Goal: Task Accomplishment & Management: Complete application form

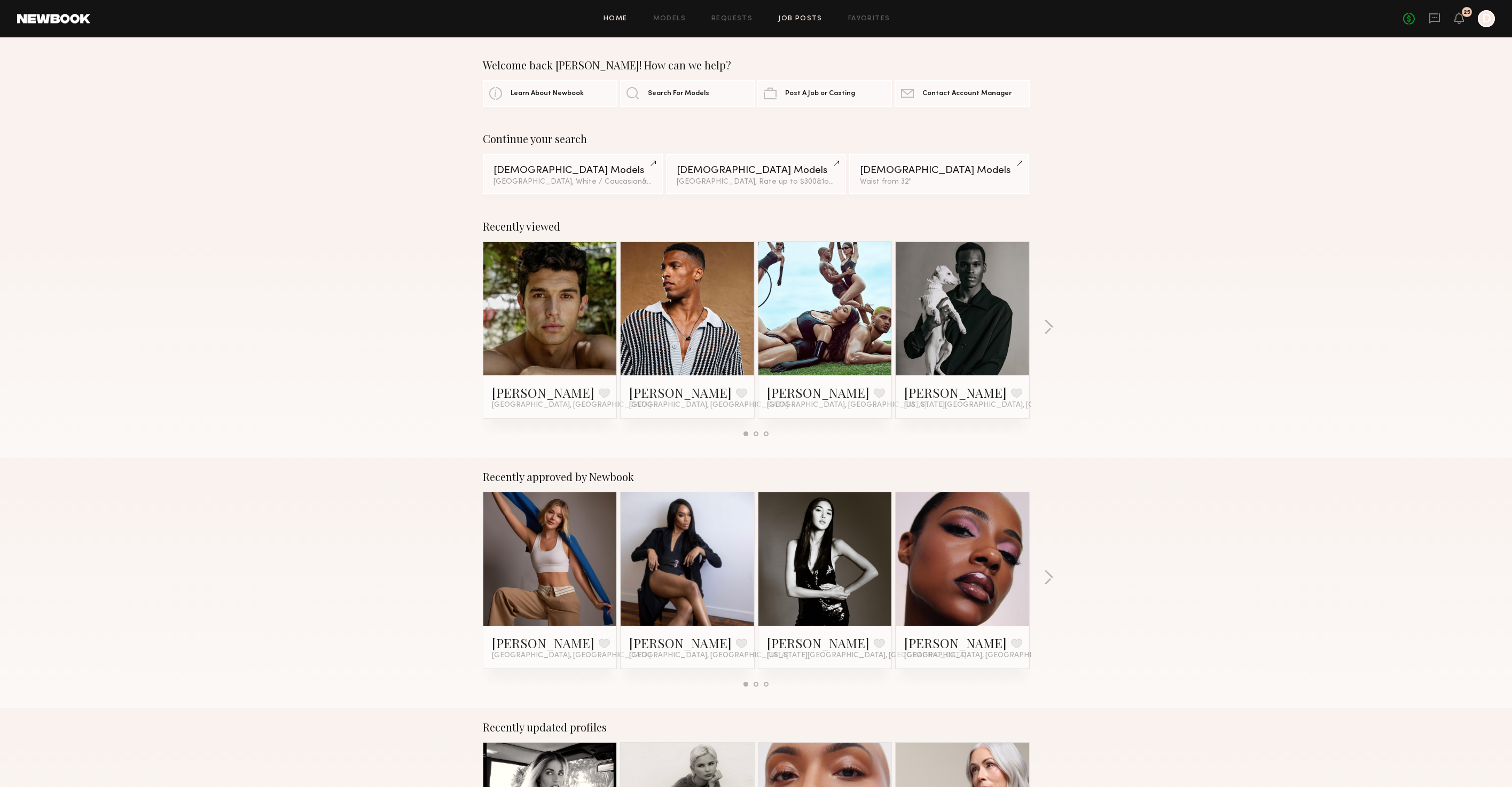
click at [790, 22] on link "Job Posts" at bounding box center [800, 19] width 45 height 7
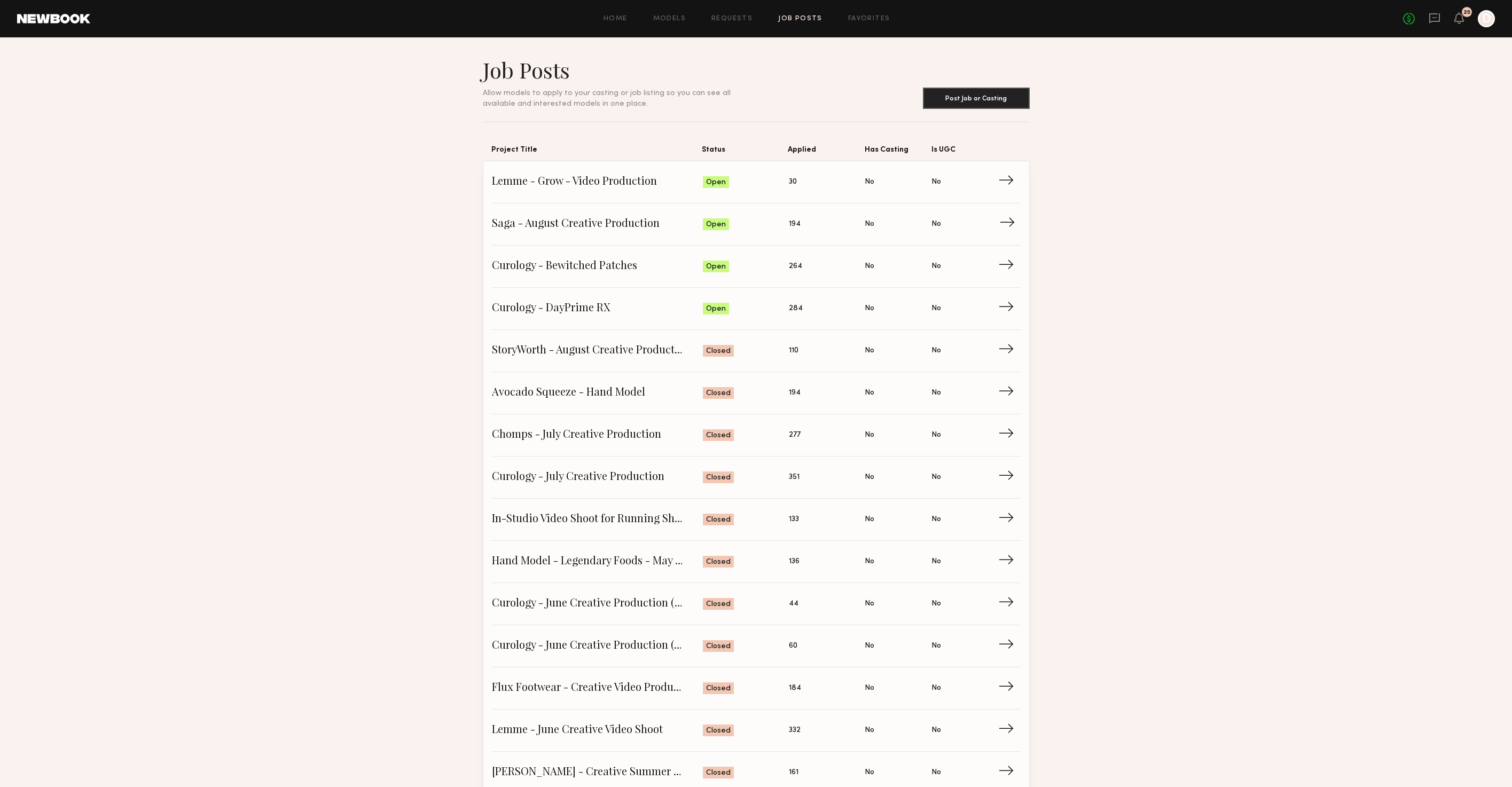
click at [601, 228] on span "Saga - August Creative Production" at bounding box center [598, 224] width 212 height 16
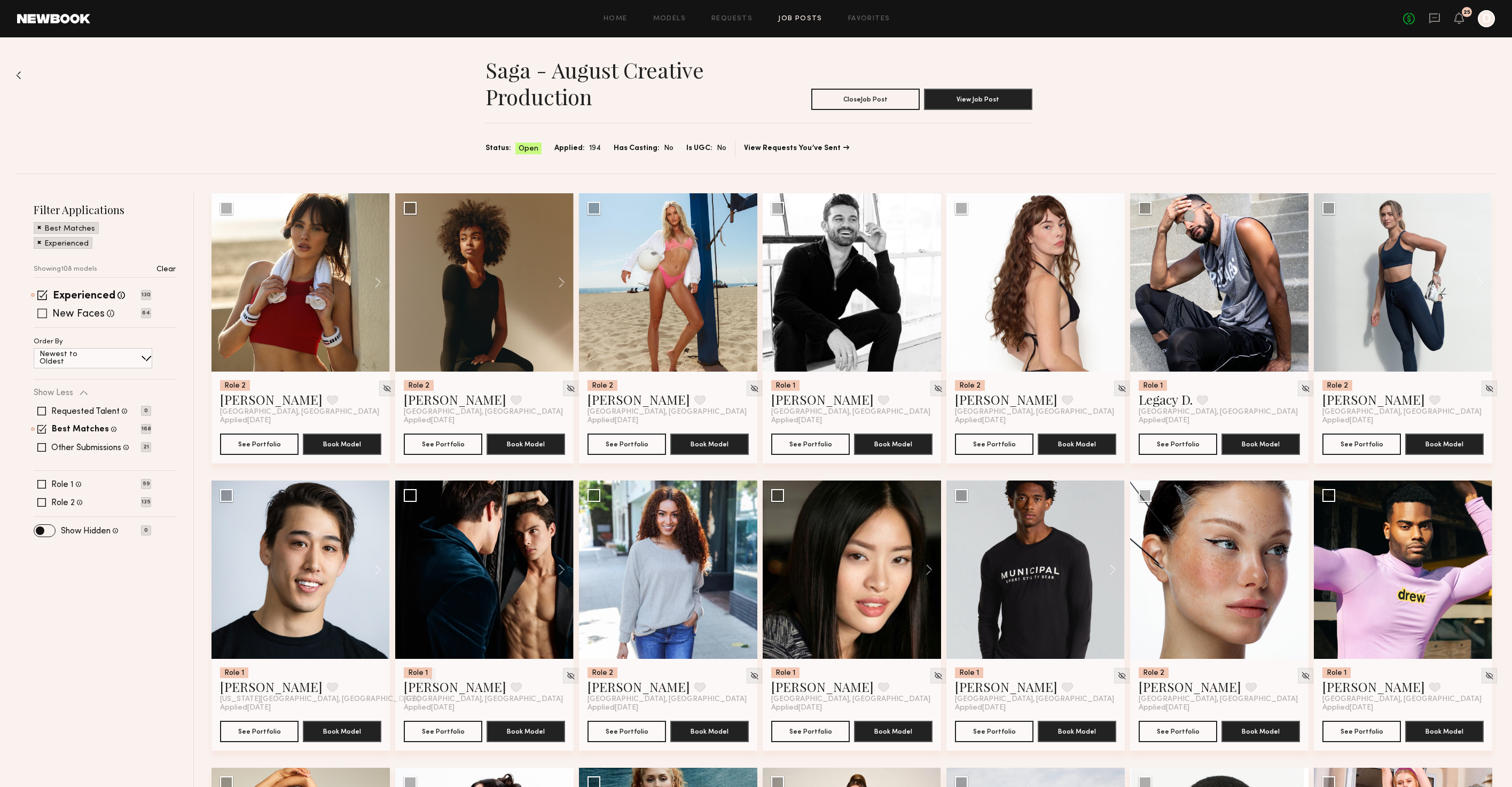
click at [44, 312] on span at bounding box center [42, 313] width 9 height 9
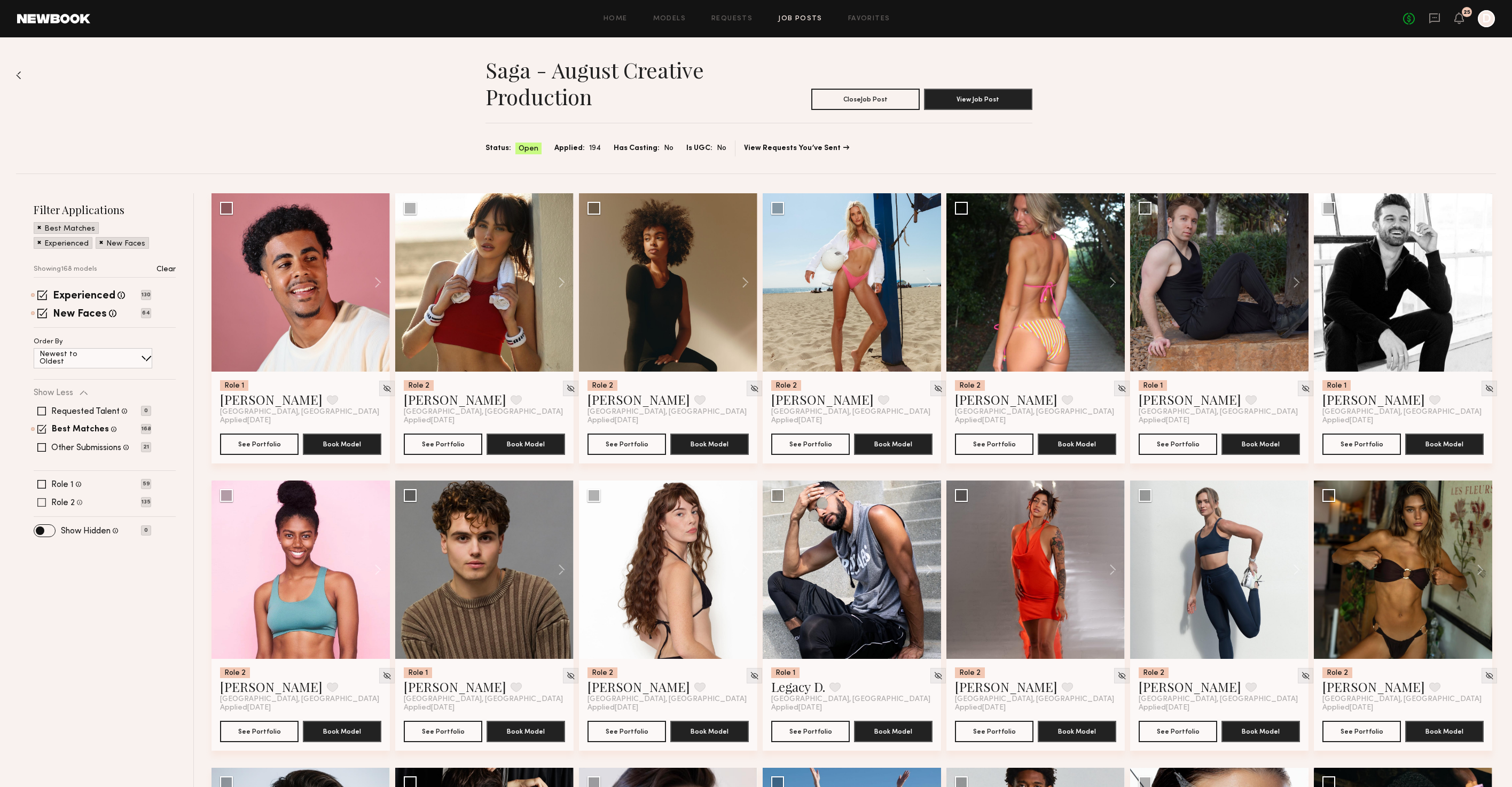
click at [55, 503] on label "Role 2" at bounding box center [63, 503] width 23 height 9
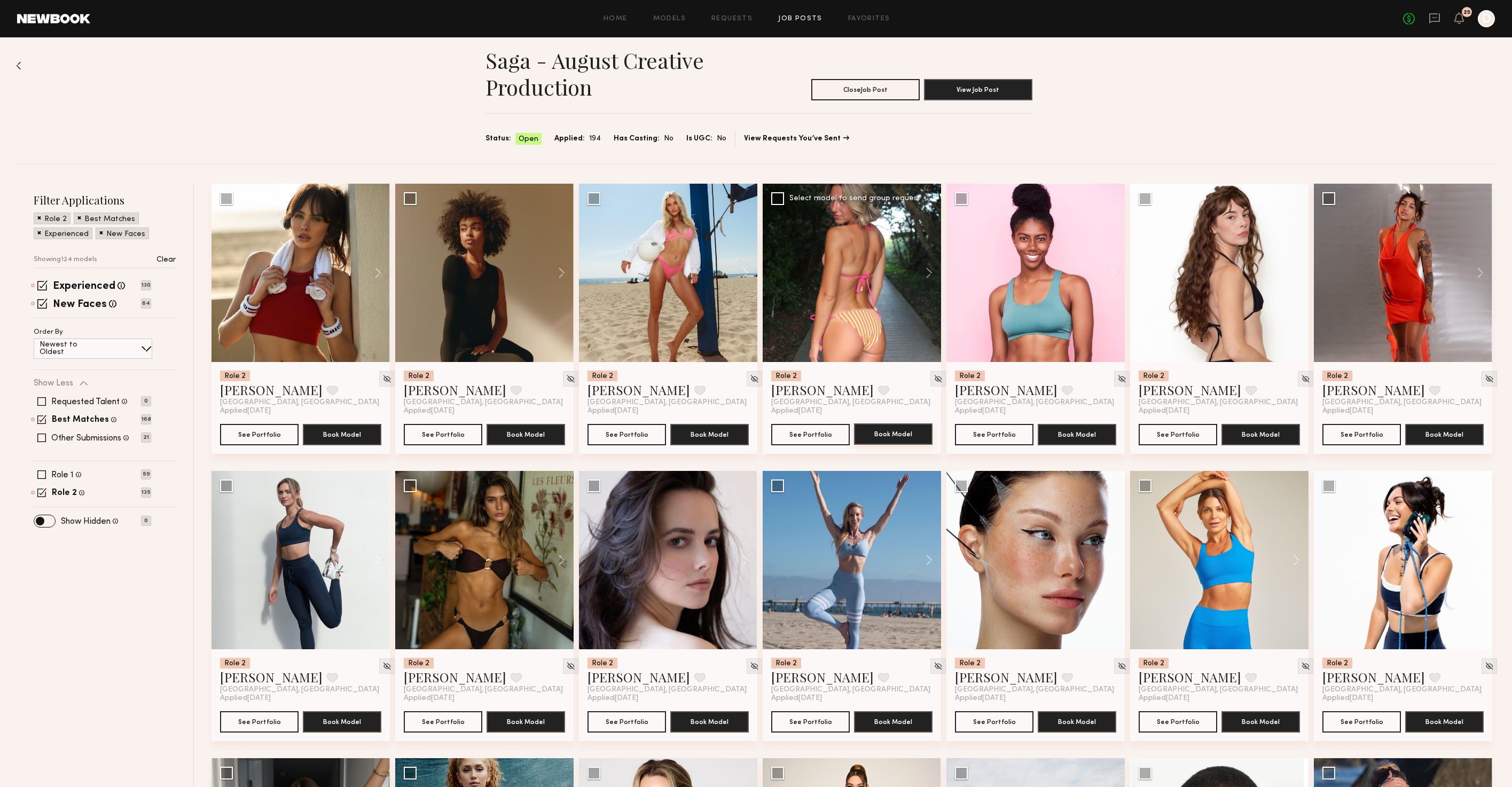
scroll to position [11, 0]
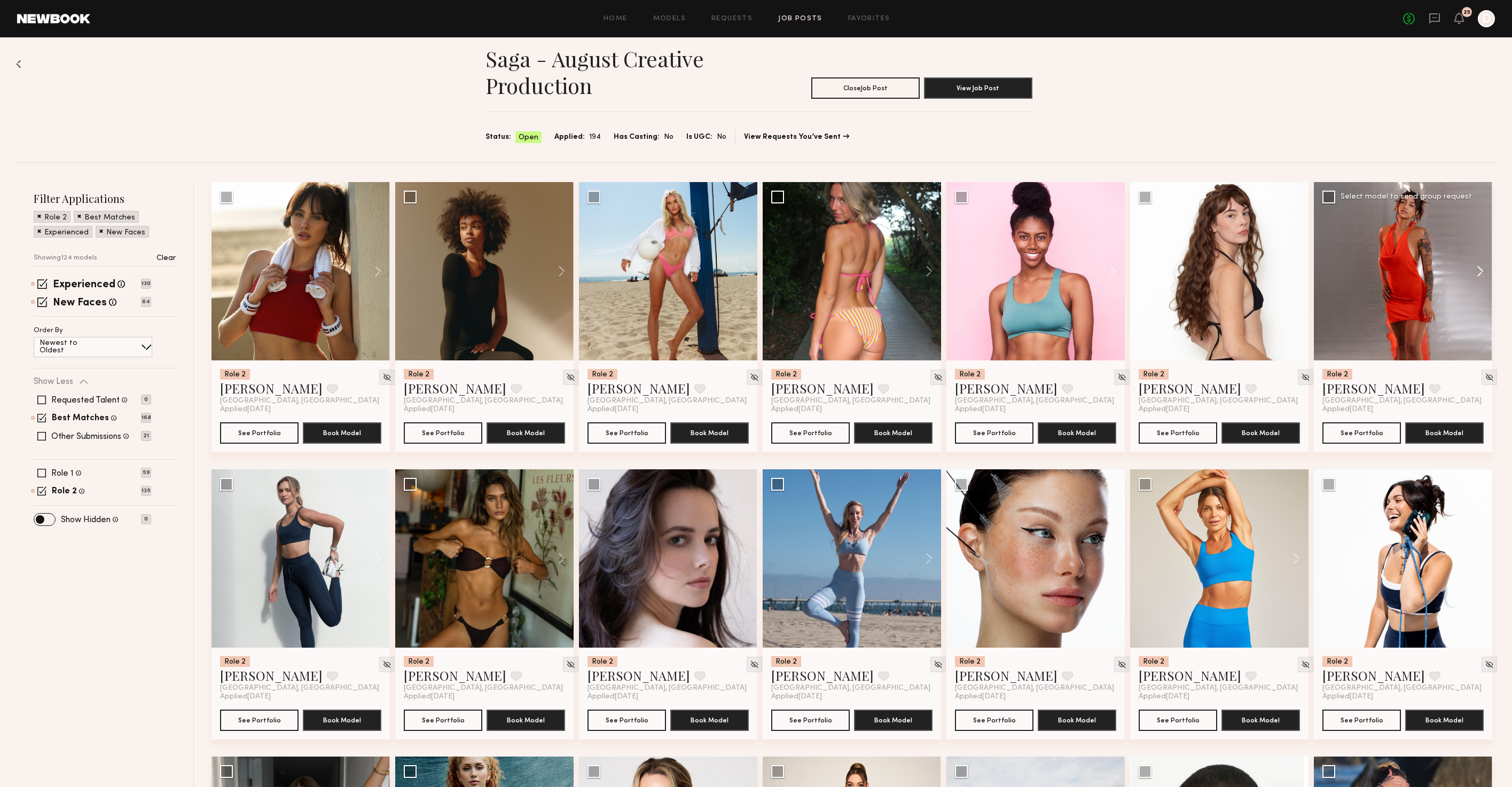
click at [1481, 269] on button at bounding box center [1475, 271] width 34 height 178
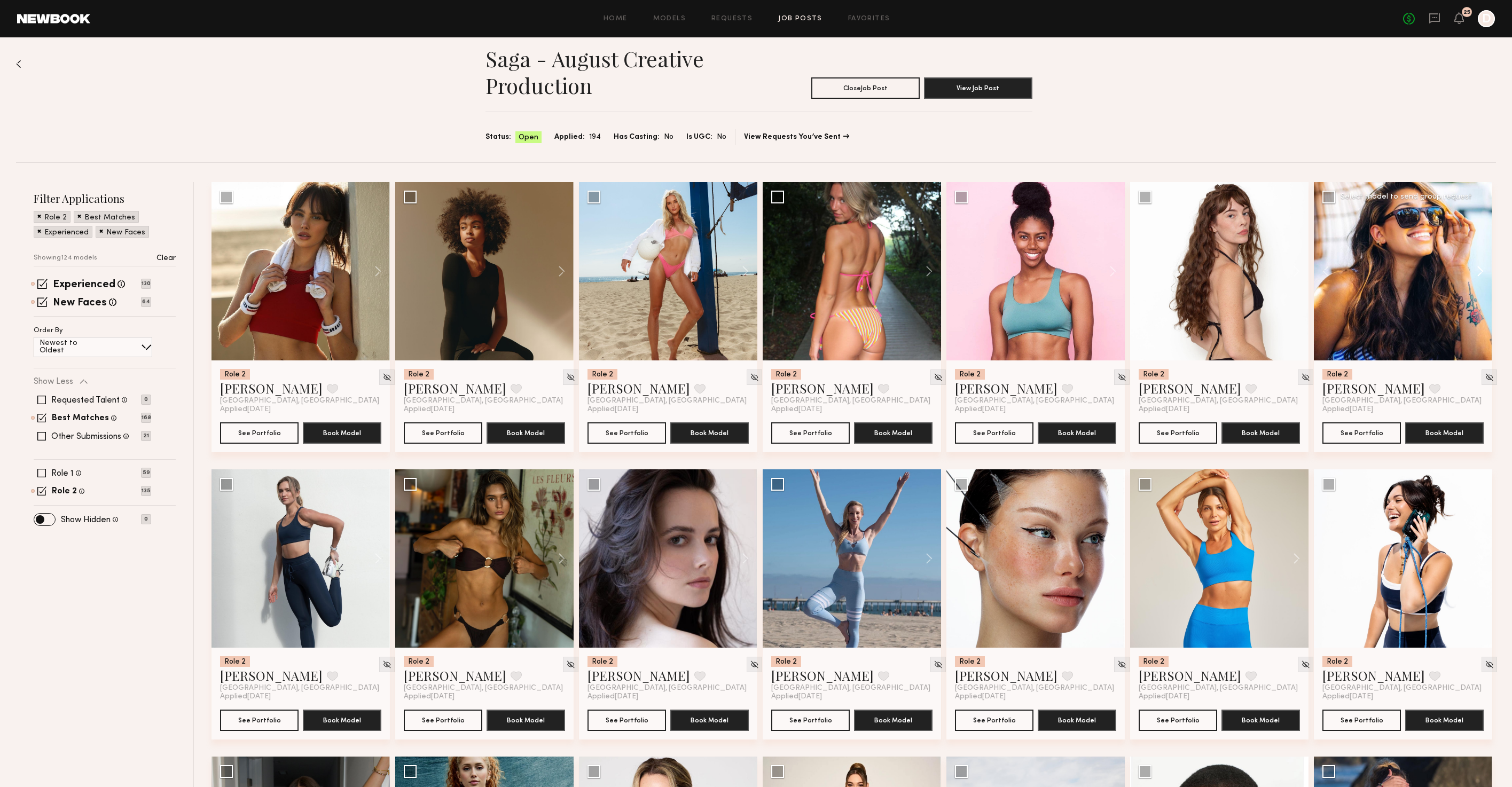
click at [1481, 269] on button at bounding box center [1475, 271] width 34 height 178
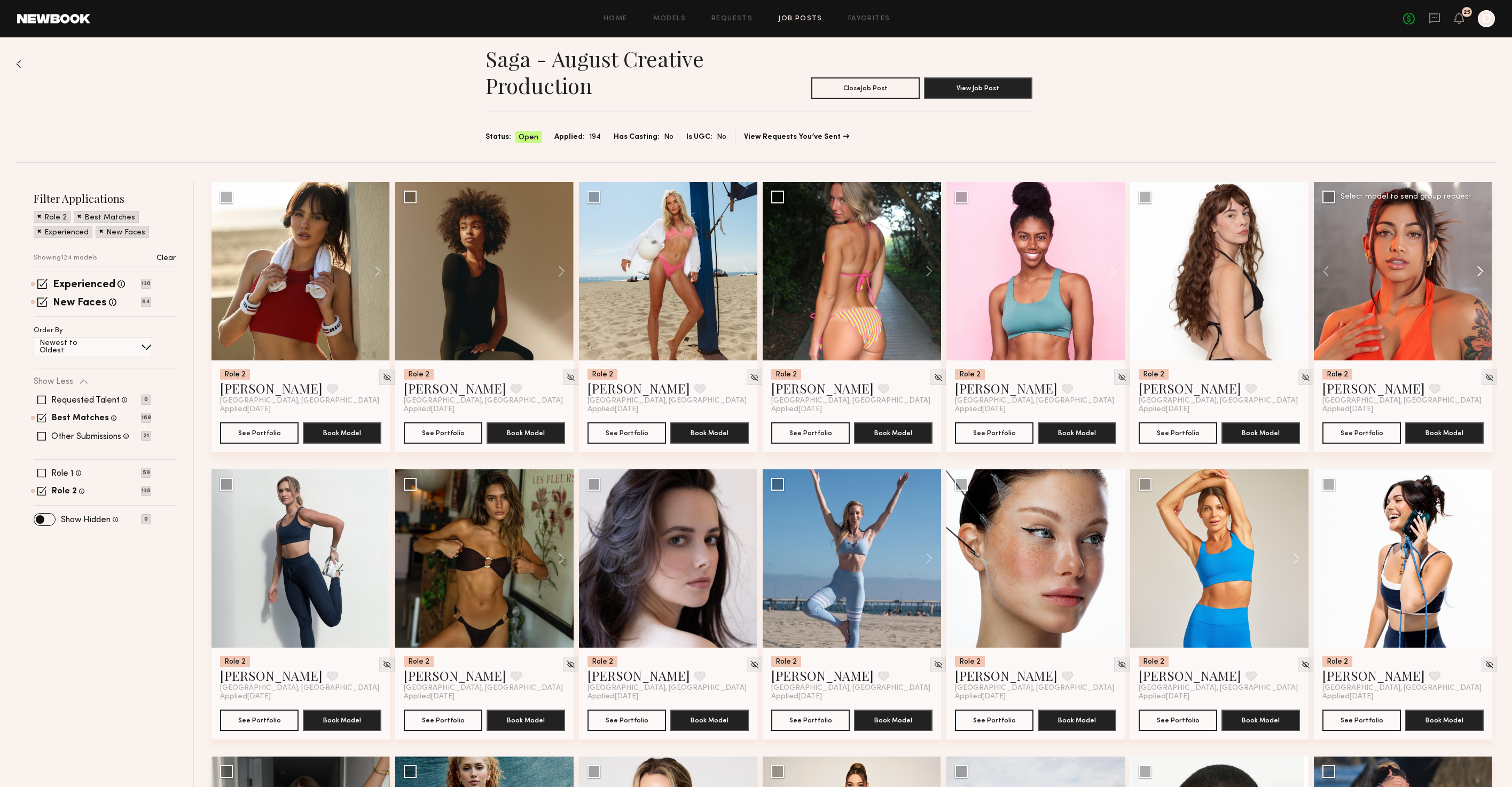
click at [1481, 269] on button at bounding box center [1475, 271] width 34 height 178
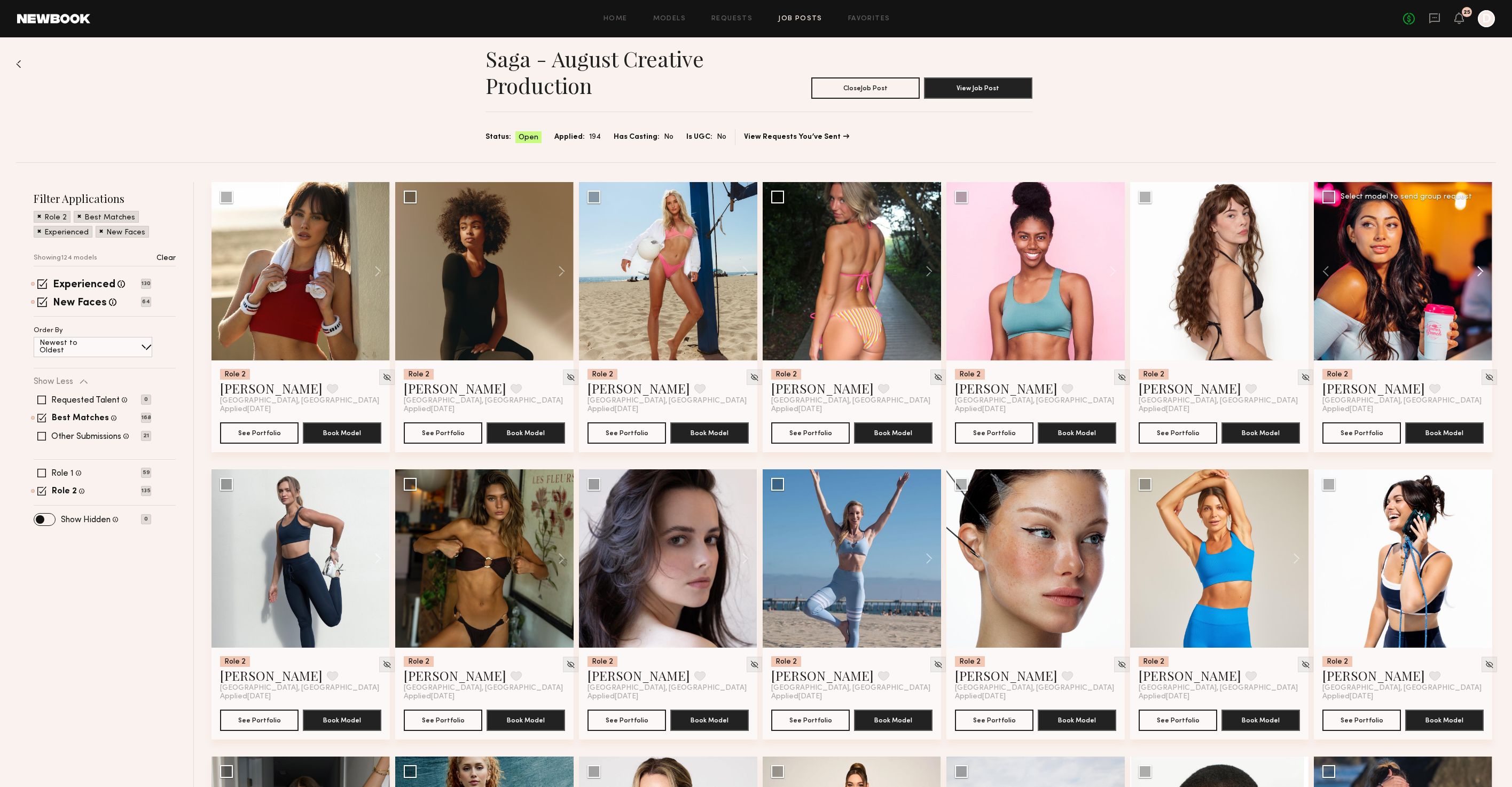
click at [1481, 269] on button at bounding box center [1475, 271] width 34 height 178
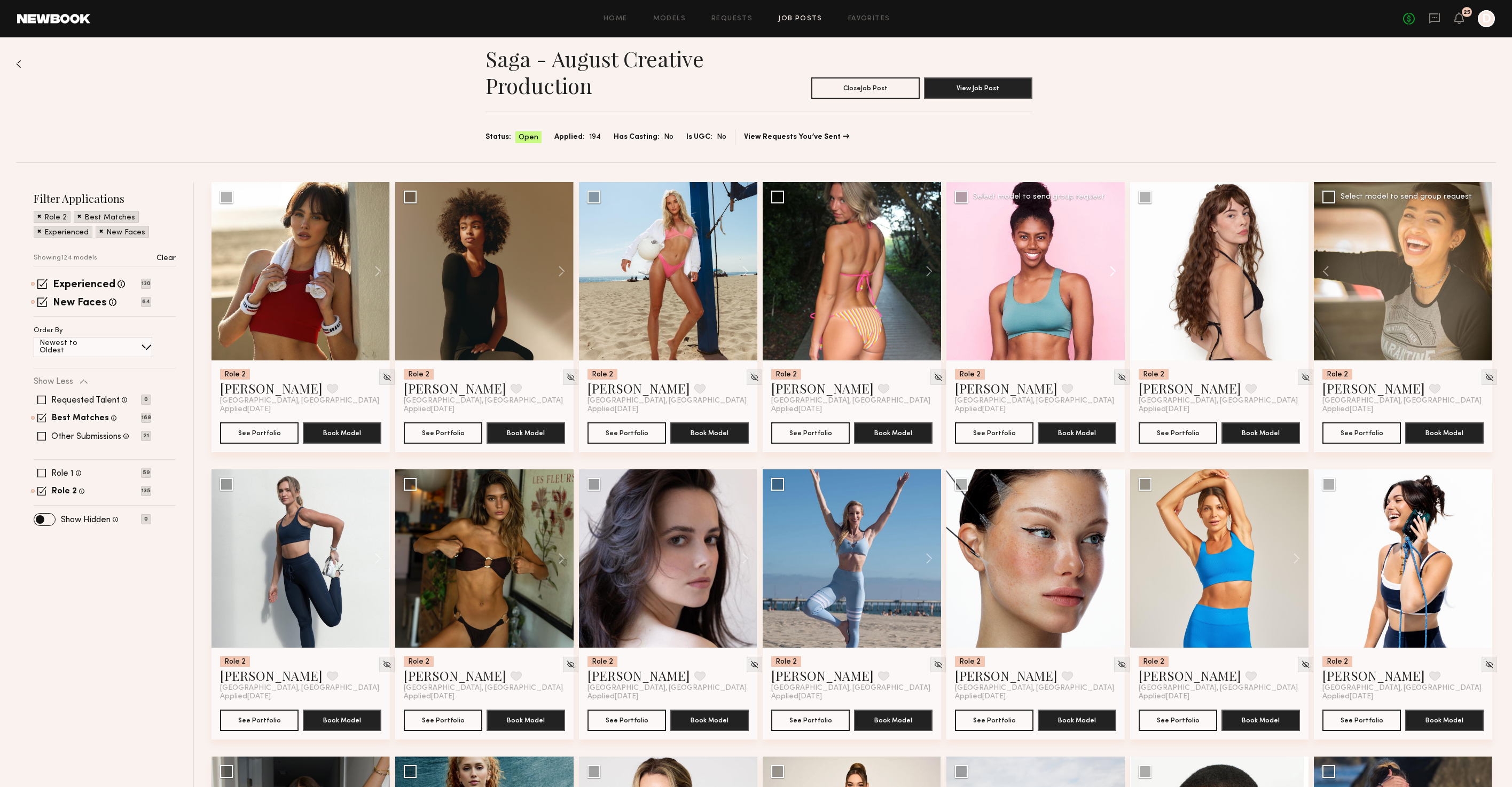
click at [1111, 272] on button at bounding box center [1108, 271] width 34 height 178
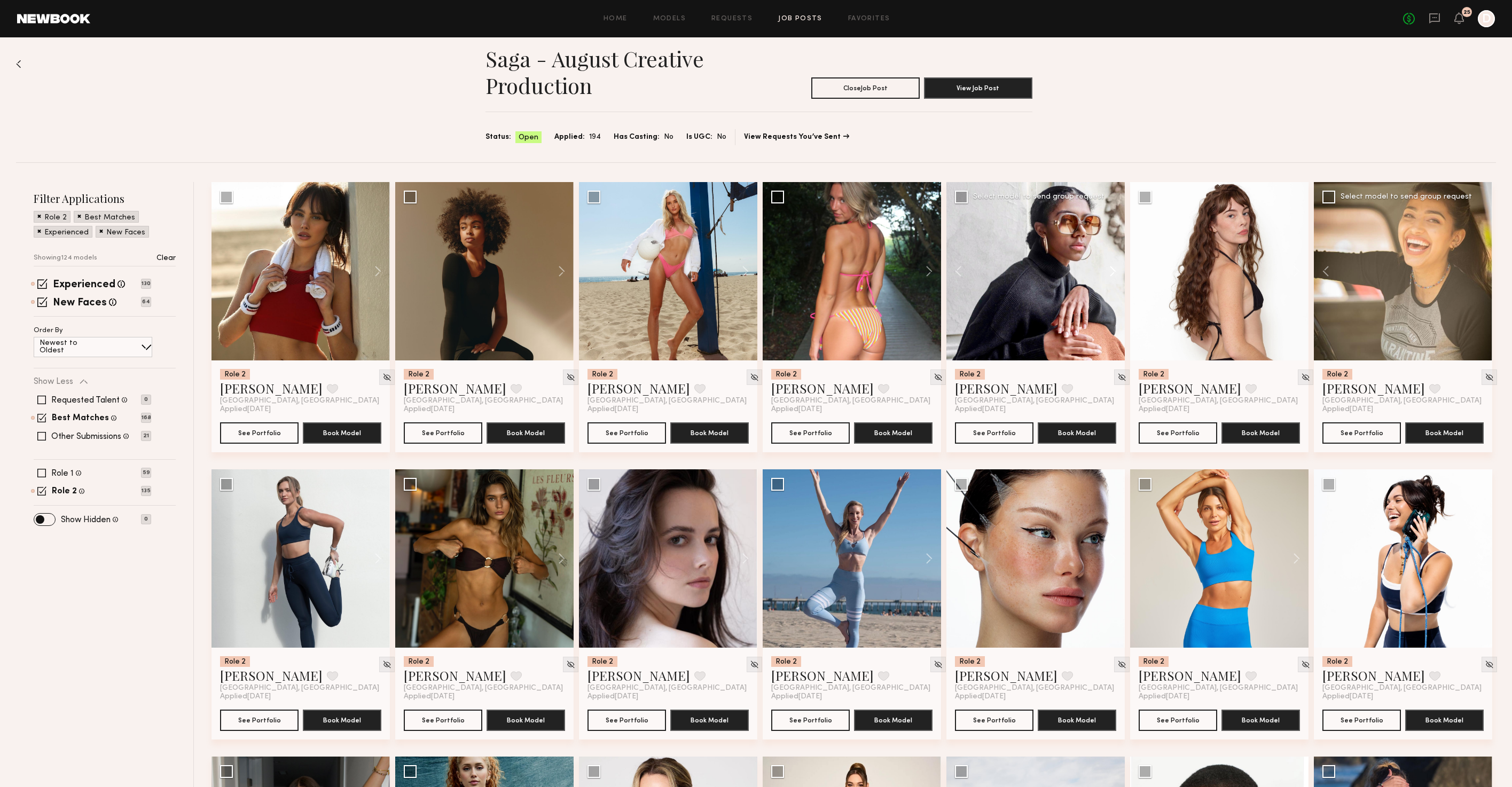
click at [1111, 272] on button at bounding box center [1108, 271] width 34 height 178
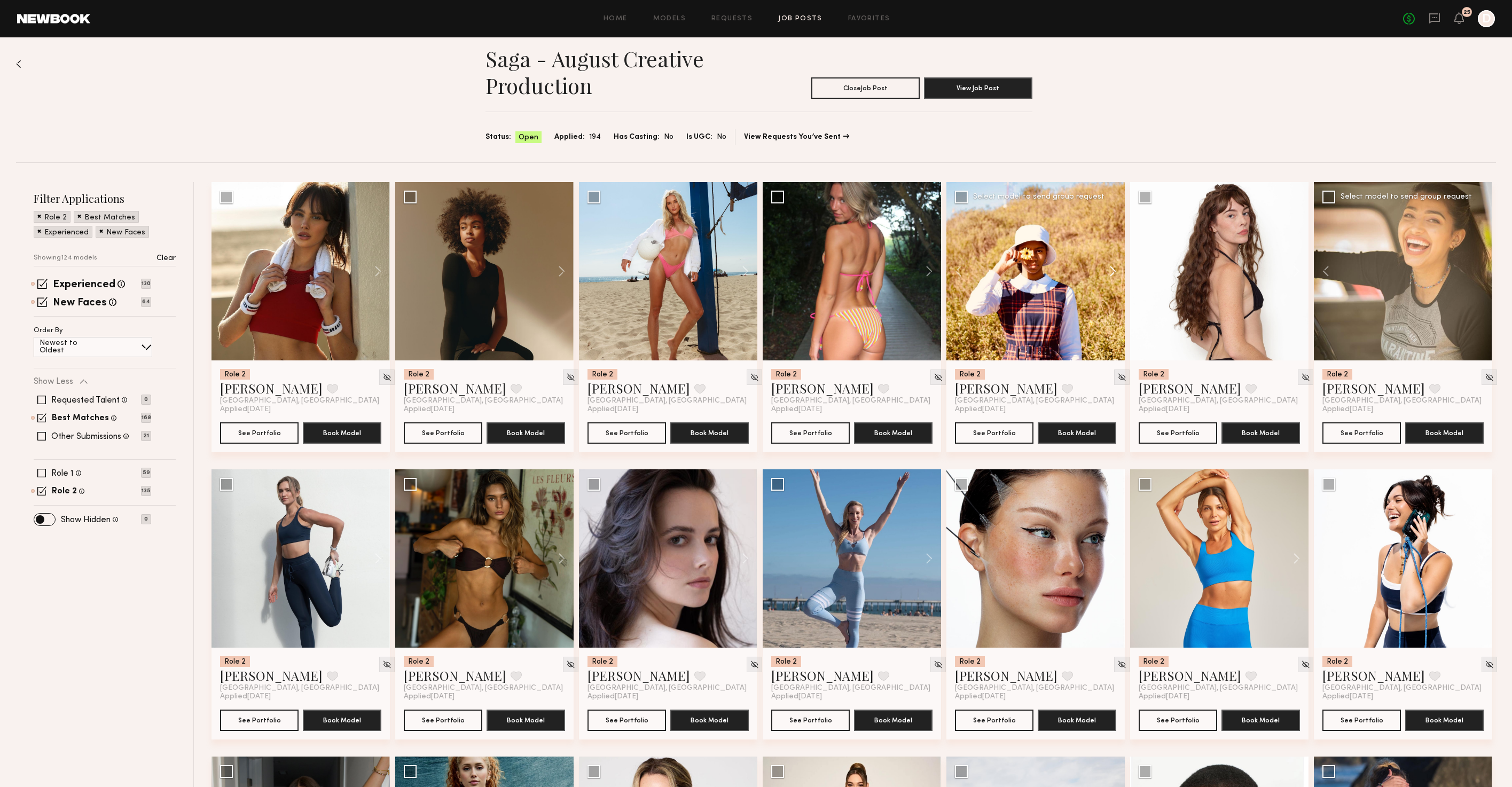
scroll to position [10, 0]
click at [1111, 272] on button at bounding box center [1108, 271] width 34 height 178
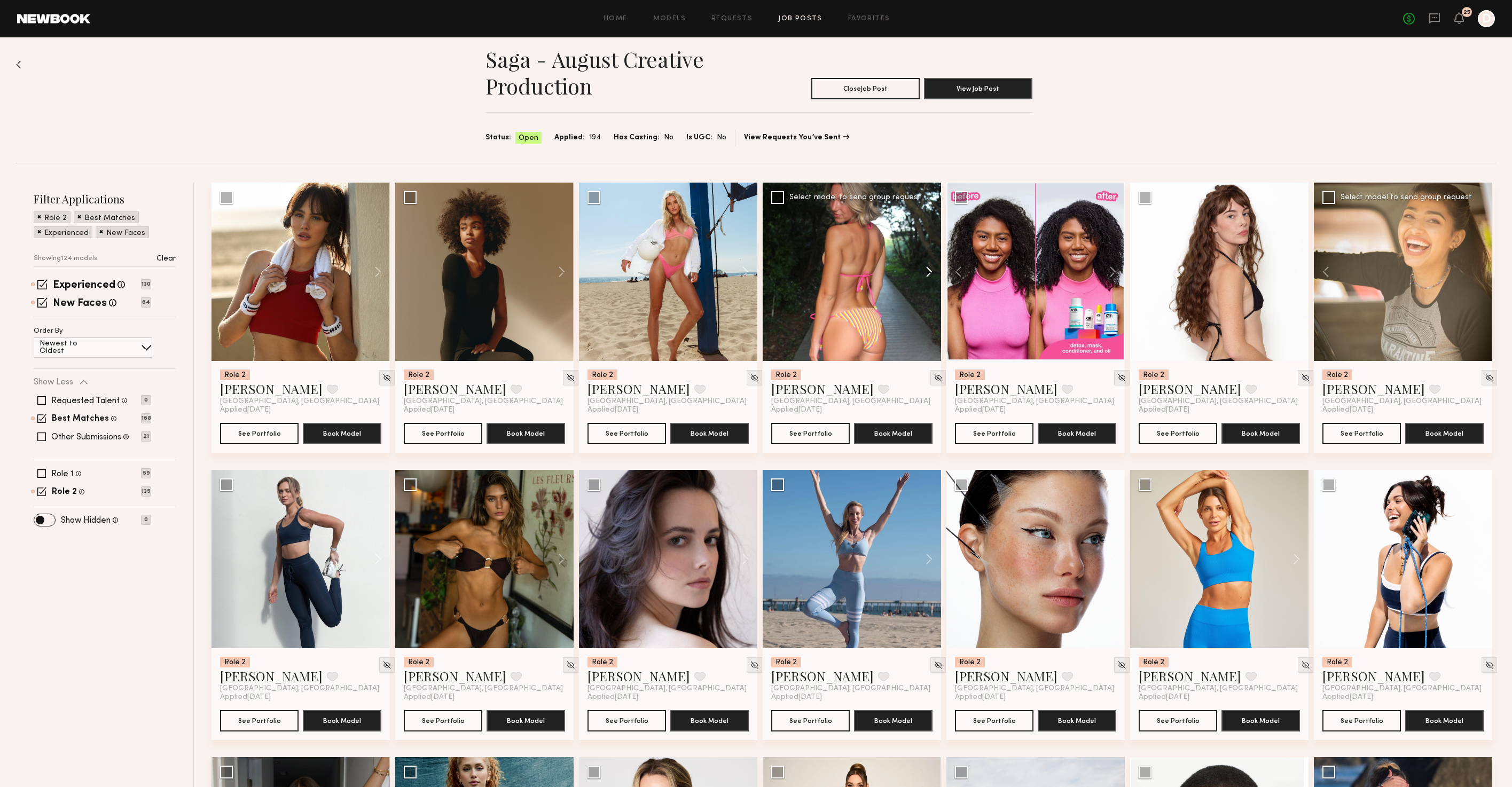
click at [937, 274] on button at bounding box center [924, 272] width 34 height 178
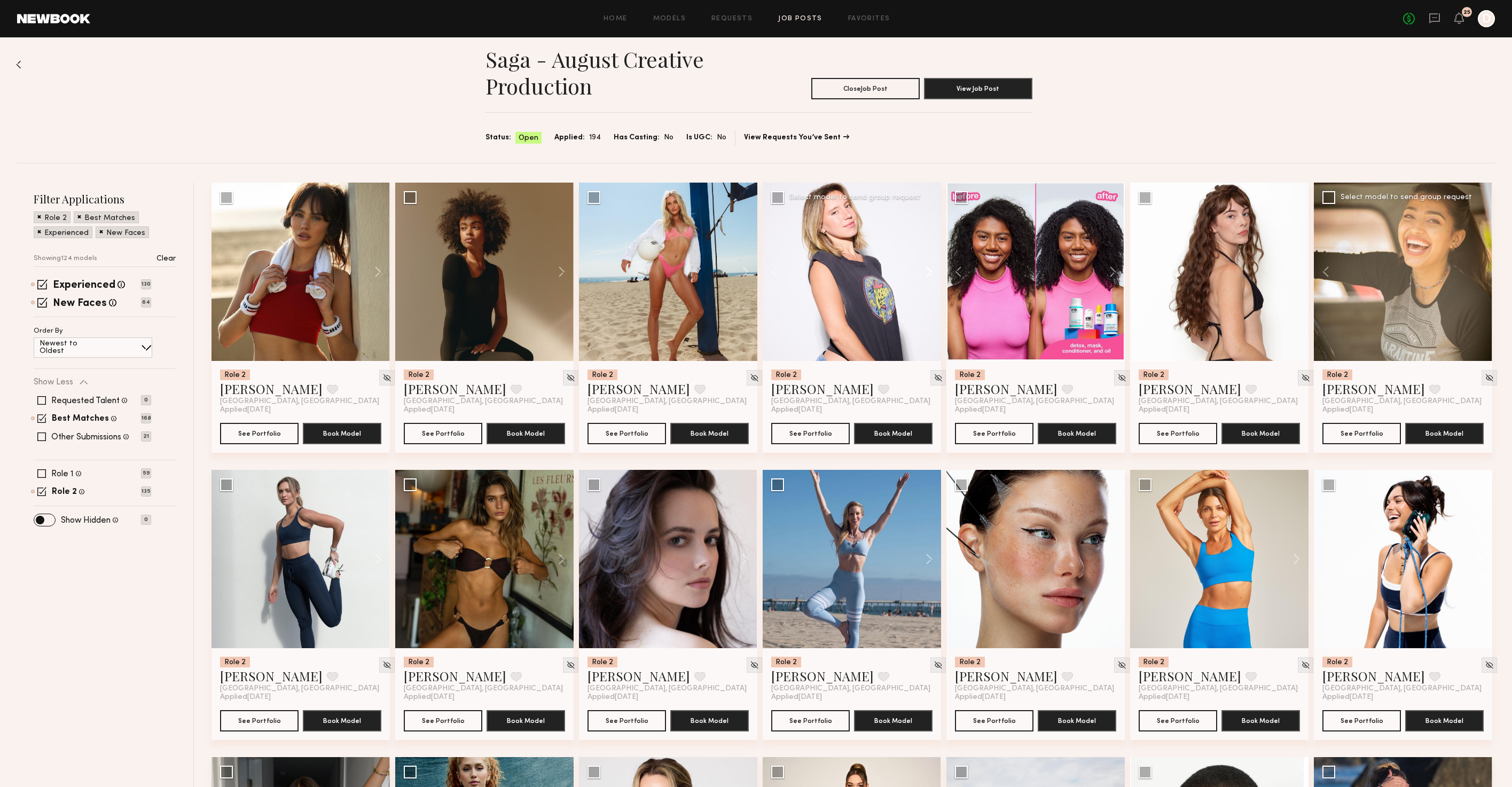
click at [933, 273] on button at bounding box center [924, 272] width 34 height 178
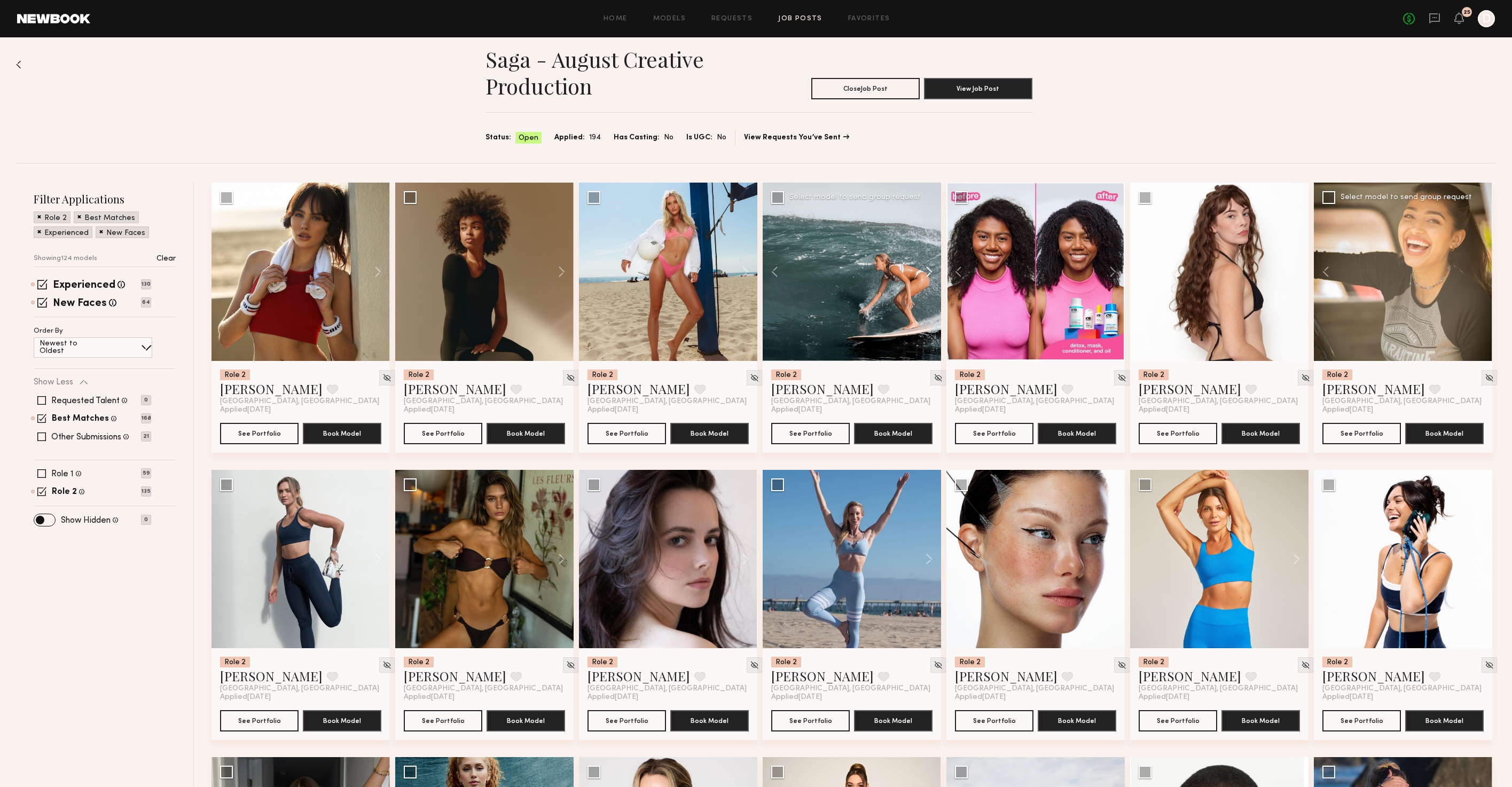
click at [933, 273] on button at bounding box center [924, 272] width 34 height 178
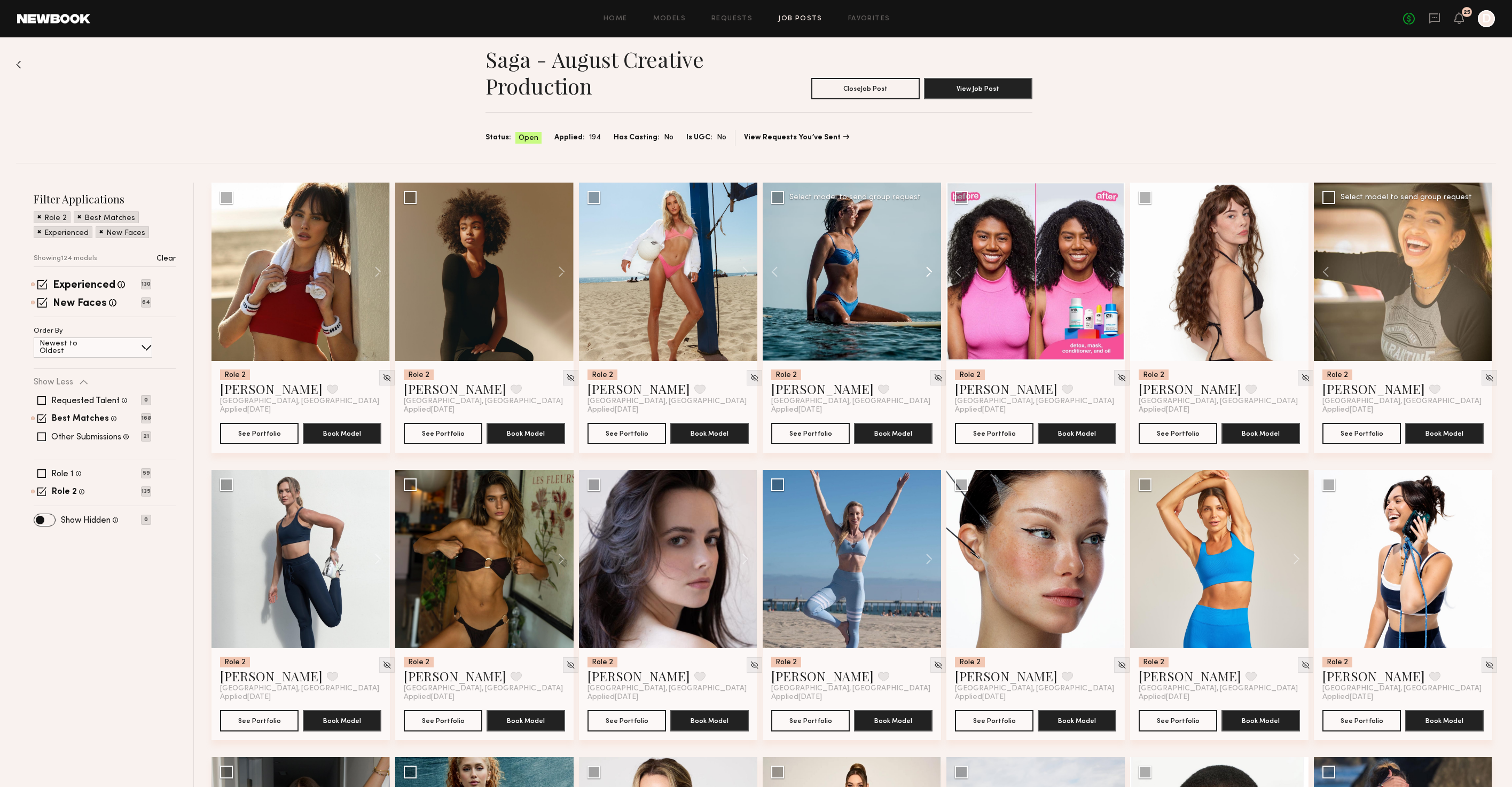
click at [933, 273] on button at bounding box center [924, 272] width 34 height 178
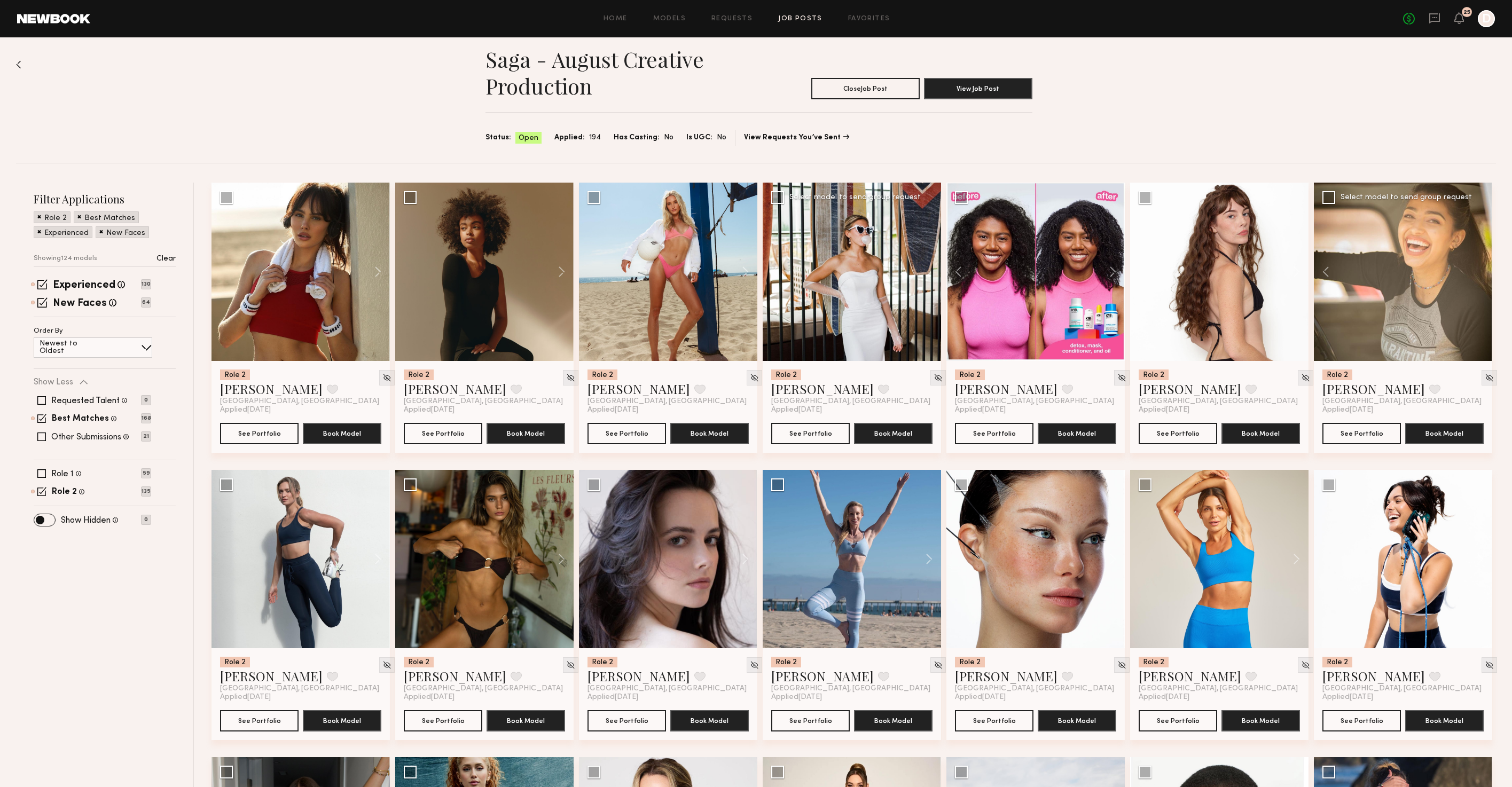
click at [933, 273] on div at bounding box center [852, 272] width 178 height 178
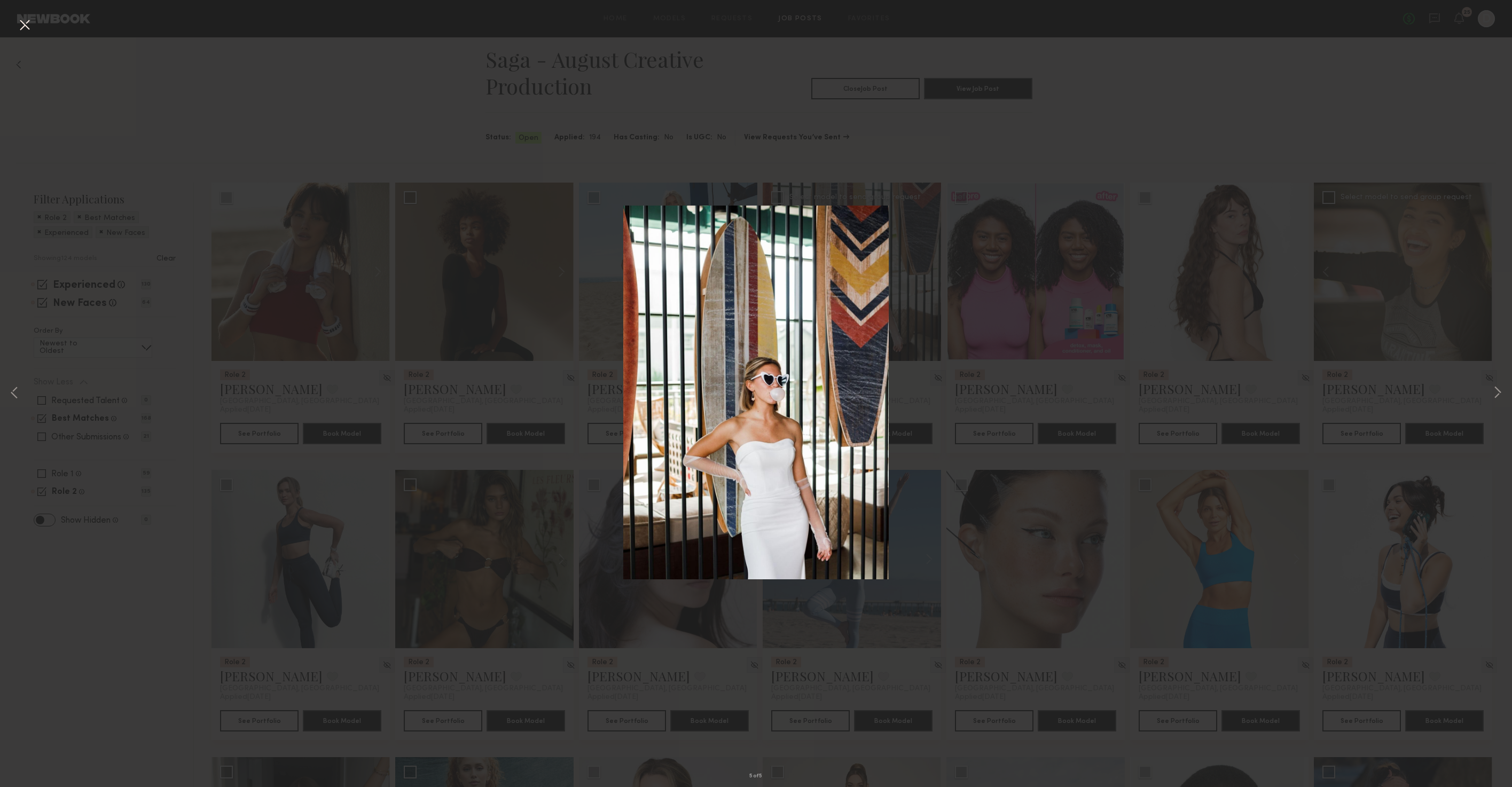
click at [31, 25] on button at bounding box center [25, 26] width 17 height 19
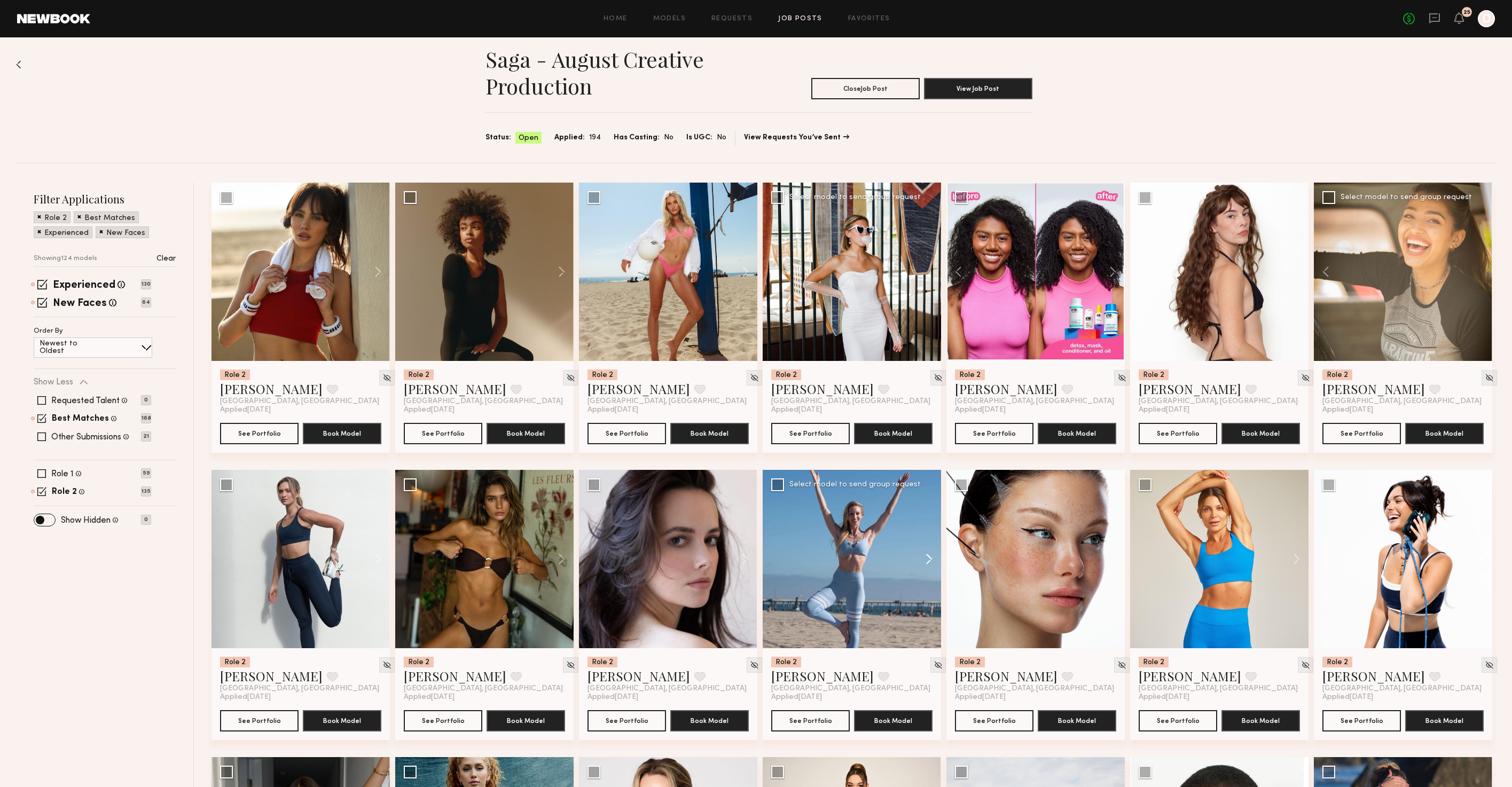
click at [928, 556] on button at bounding box center [924, 559] width 34 height 178
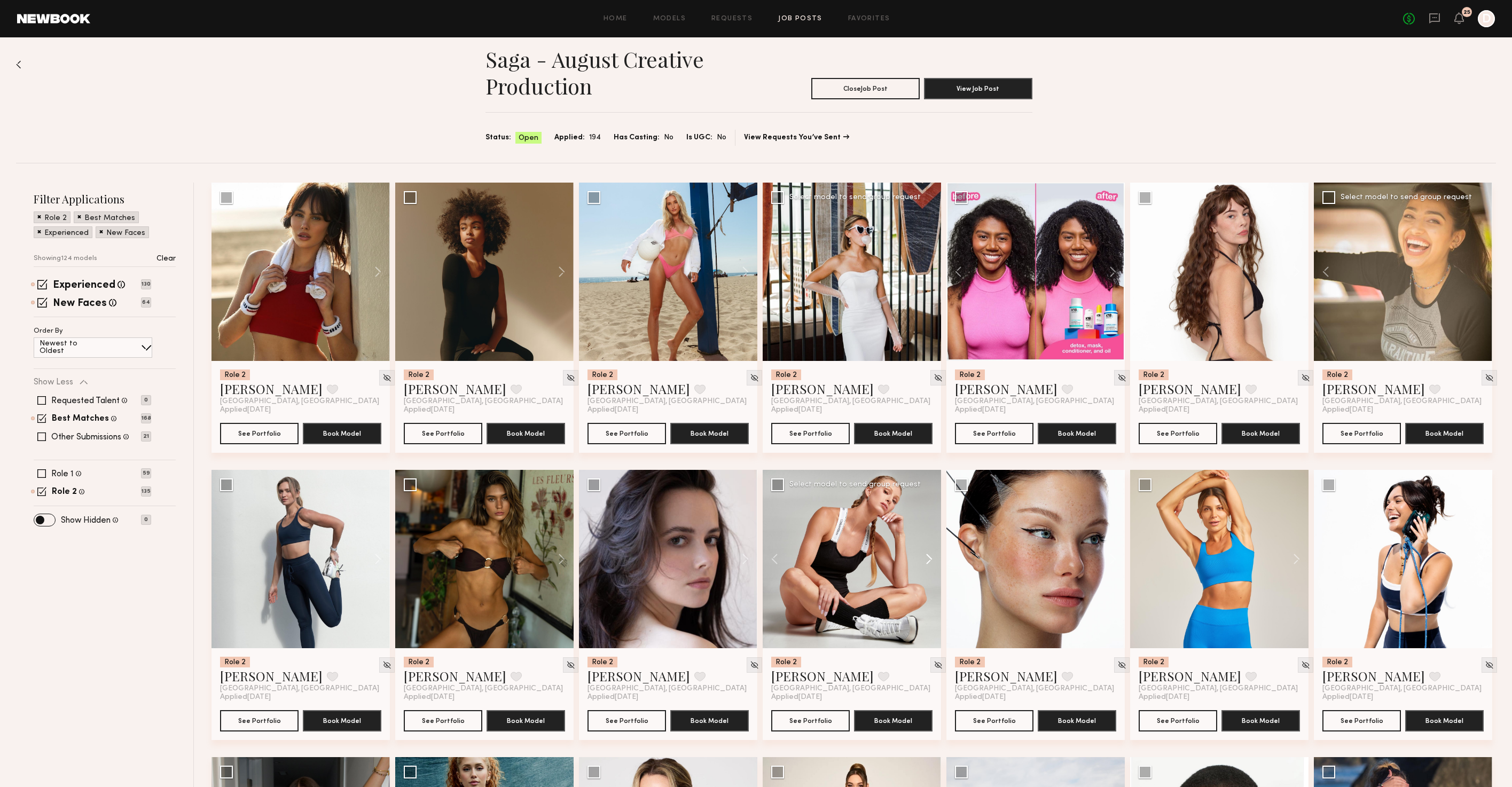
click at [928, 556] on button at bounding box center [924, 559] width 34 height 178
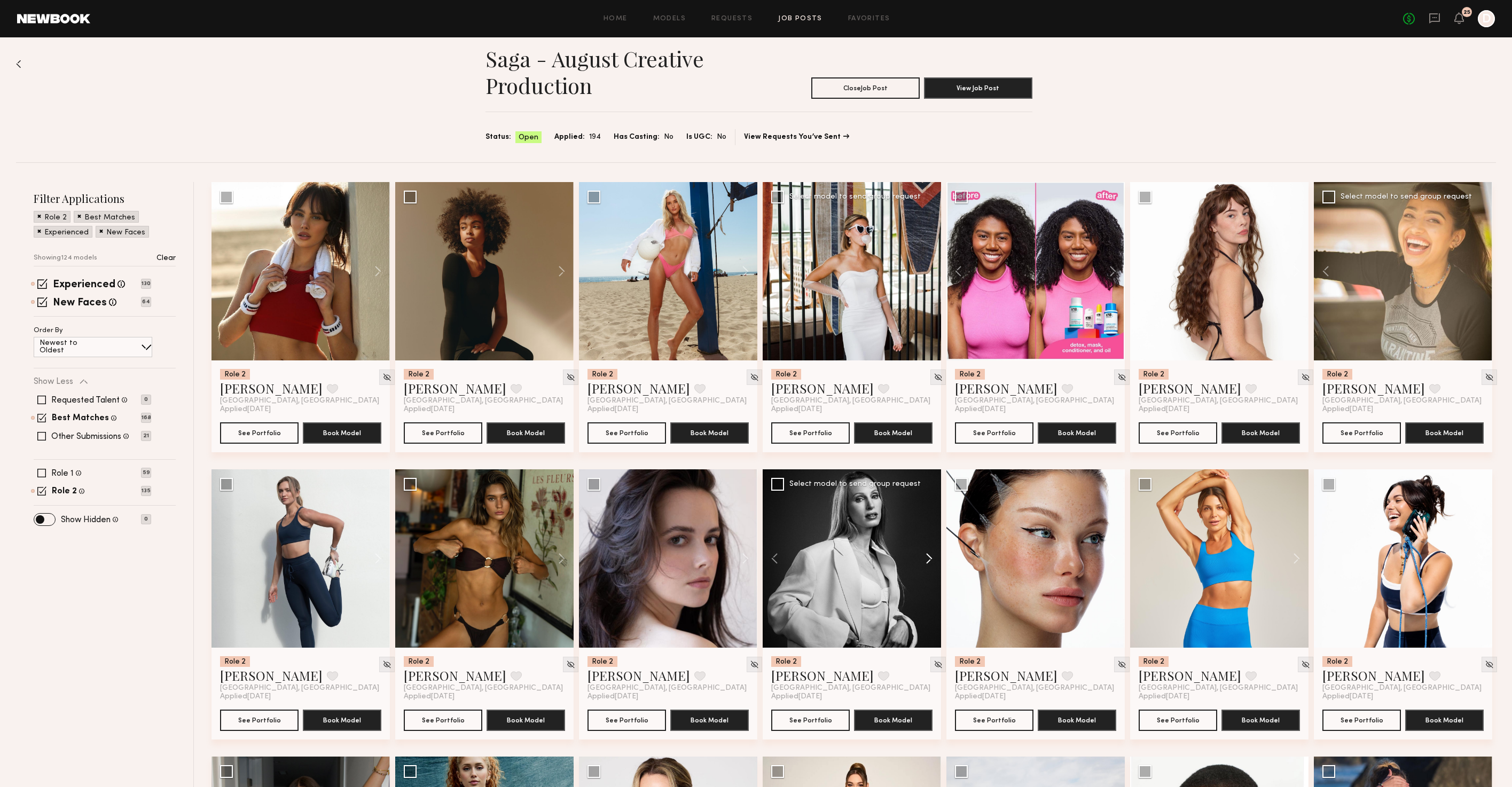
click at [928, 556] on button at bounding box center [924, 558] width 34 height 178
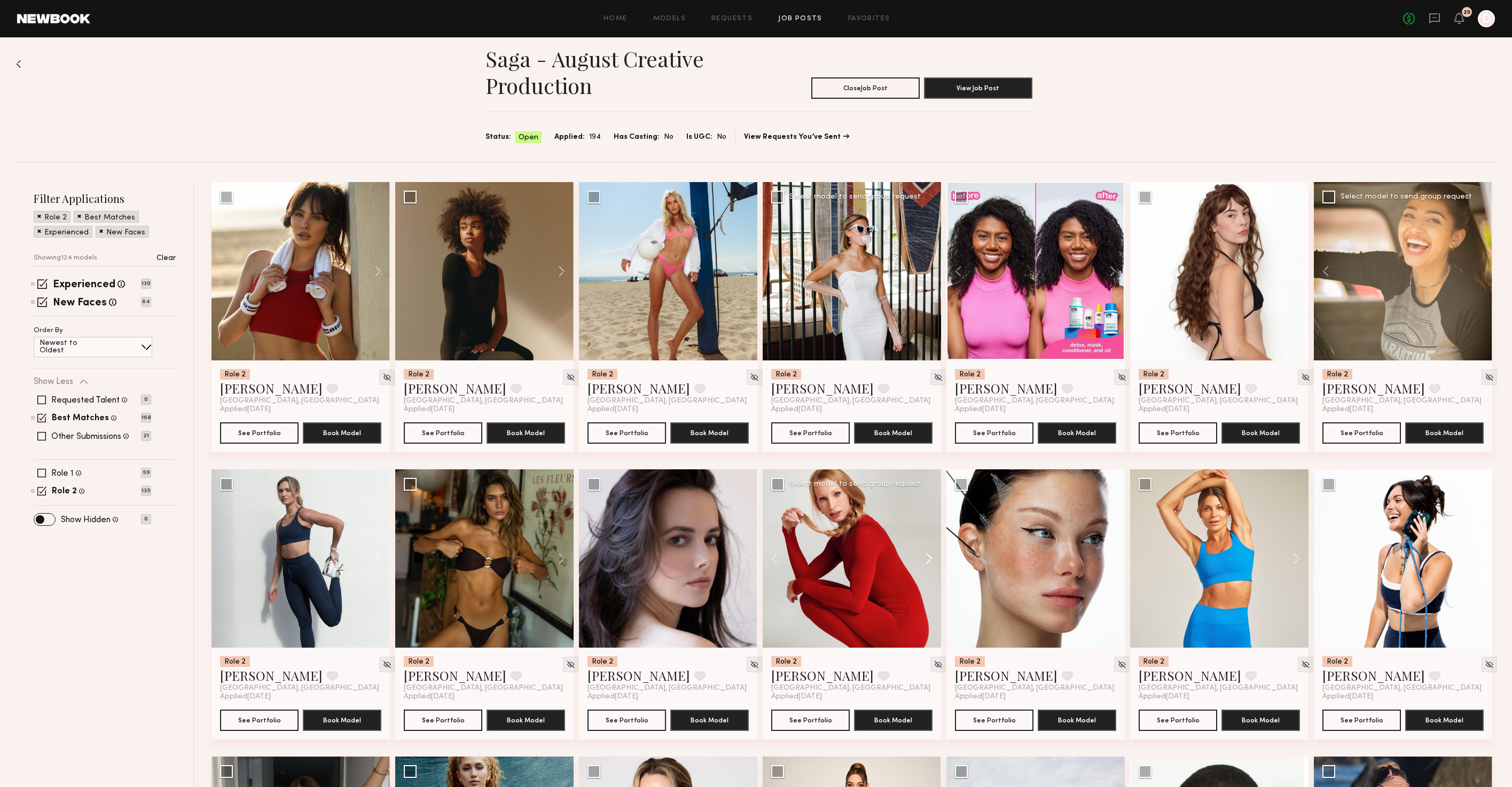
click at [928, 556] on button at bounding box center [924, 558] width 34 height 178
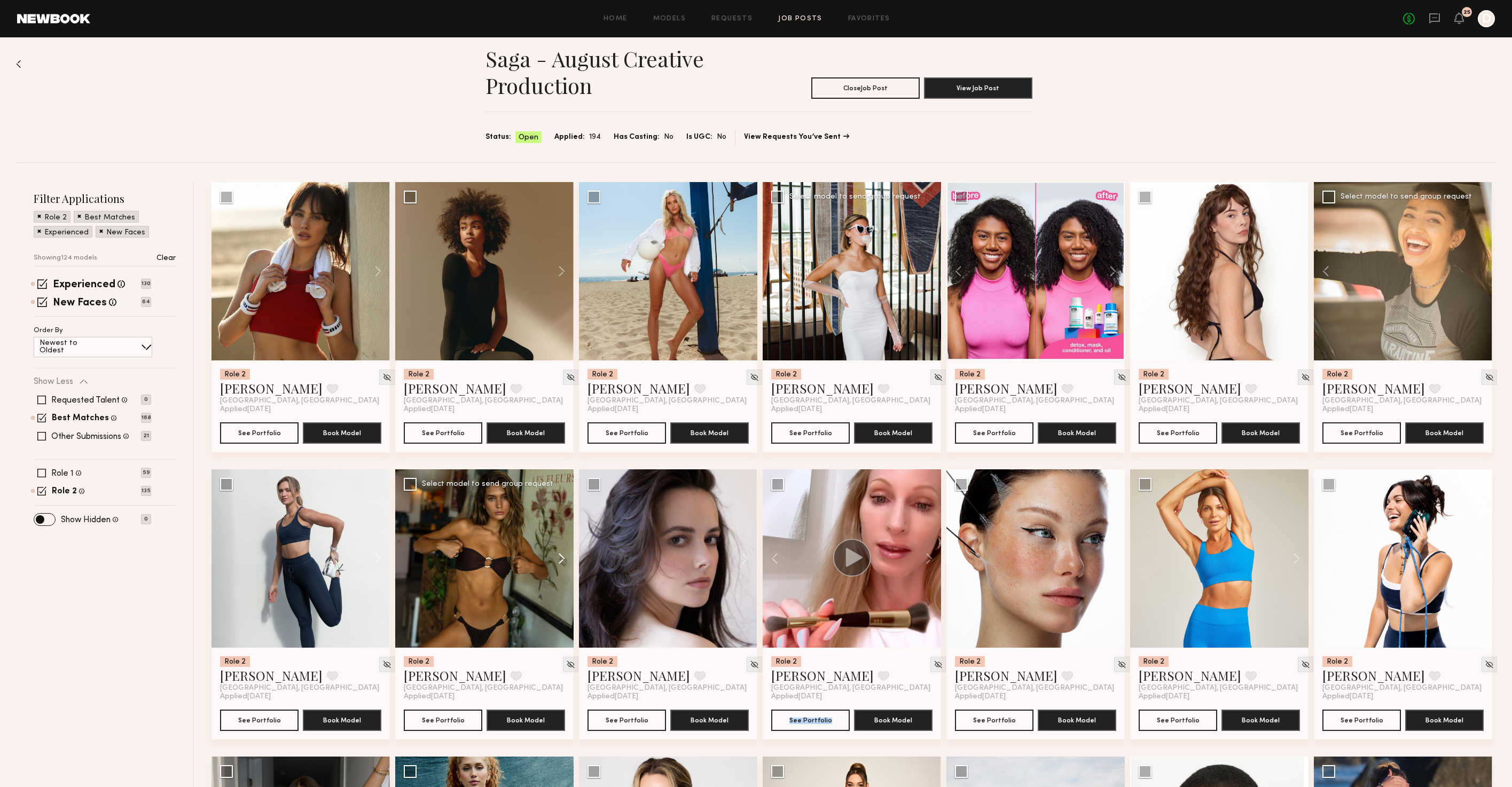
click at [560, 556] on button at bounding box center [557, 558] width 34 height 178
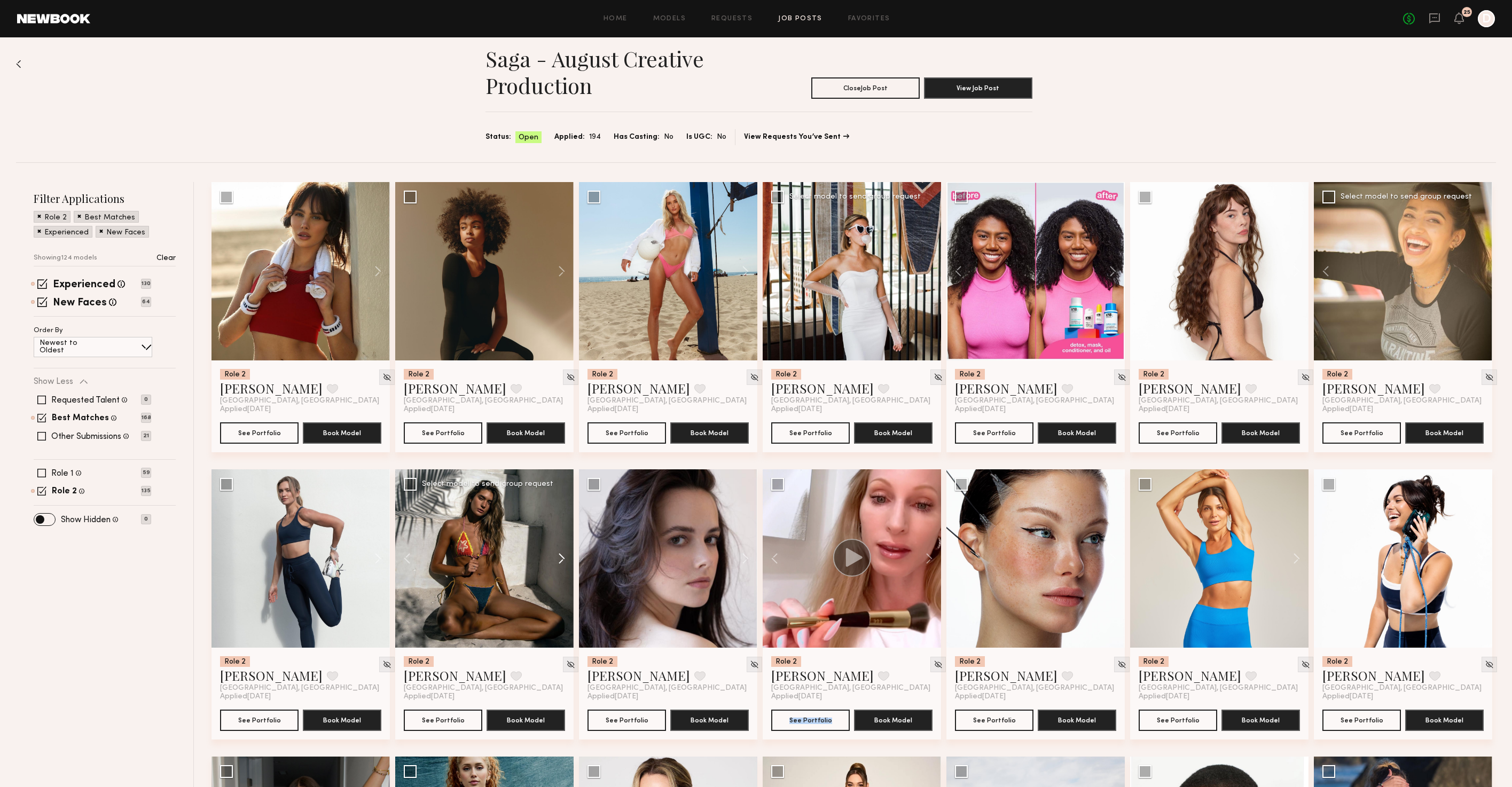
click at [560, 556] on button at bounding box center [557, 558] width 34 height 178
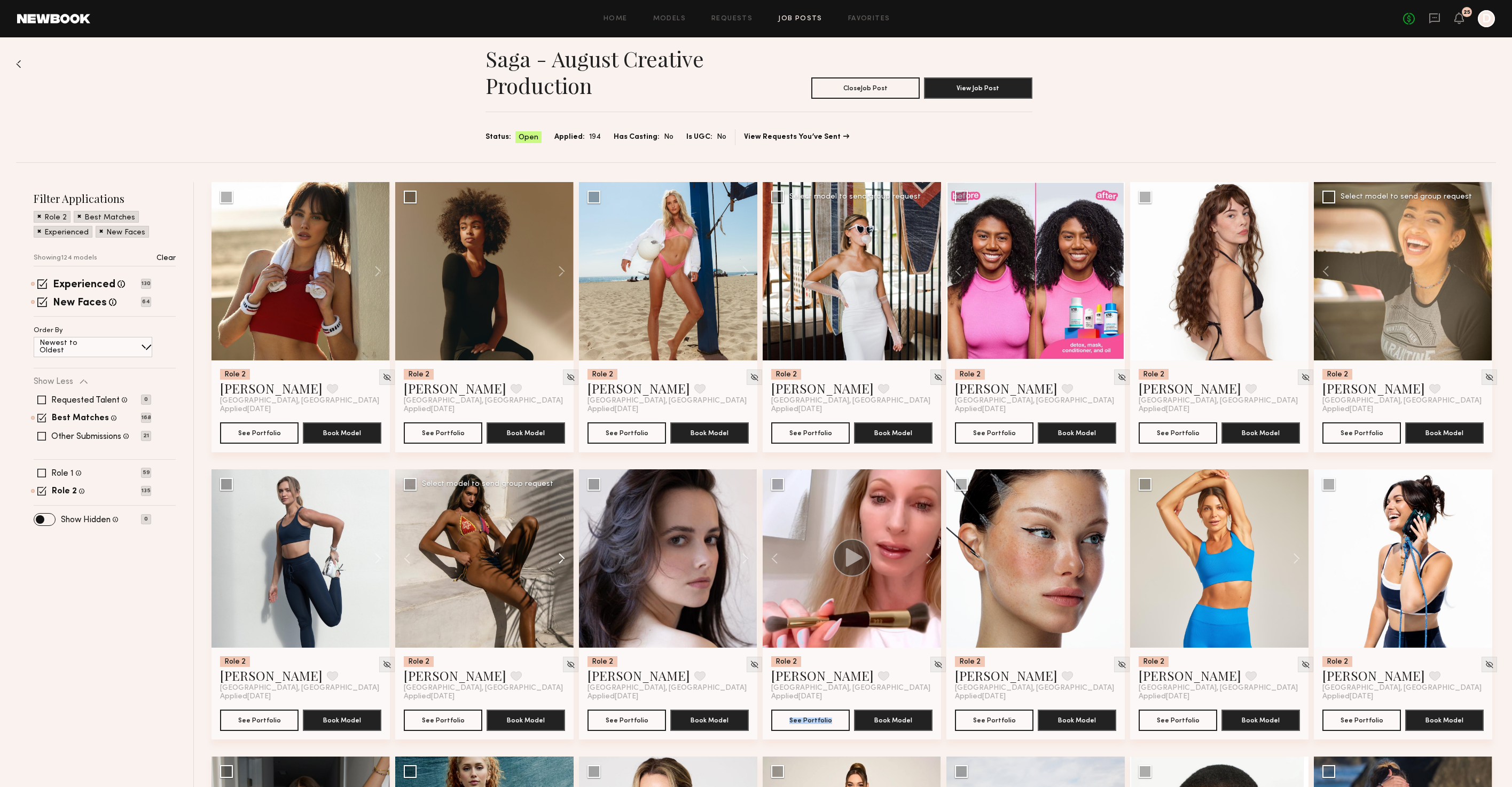
click at [560, 556] on button at bounding box center [557, 558] width 34 height 178
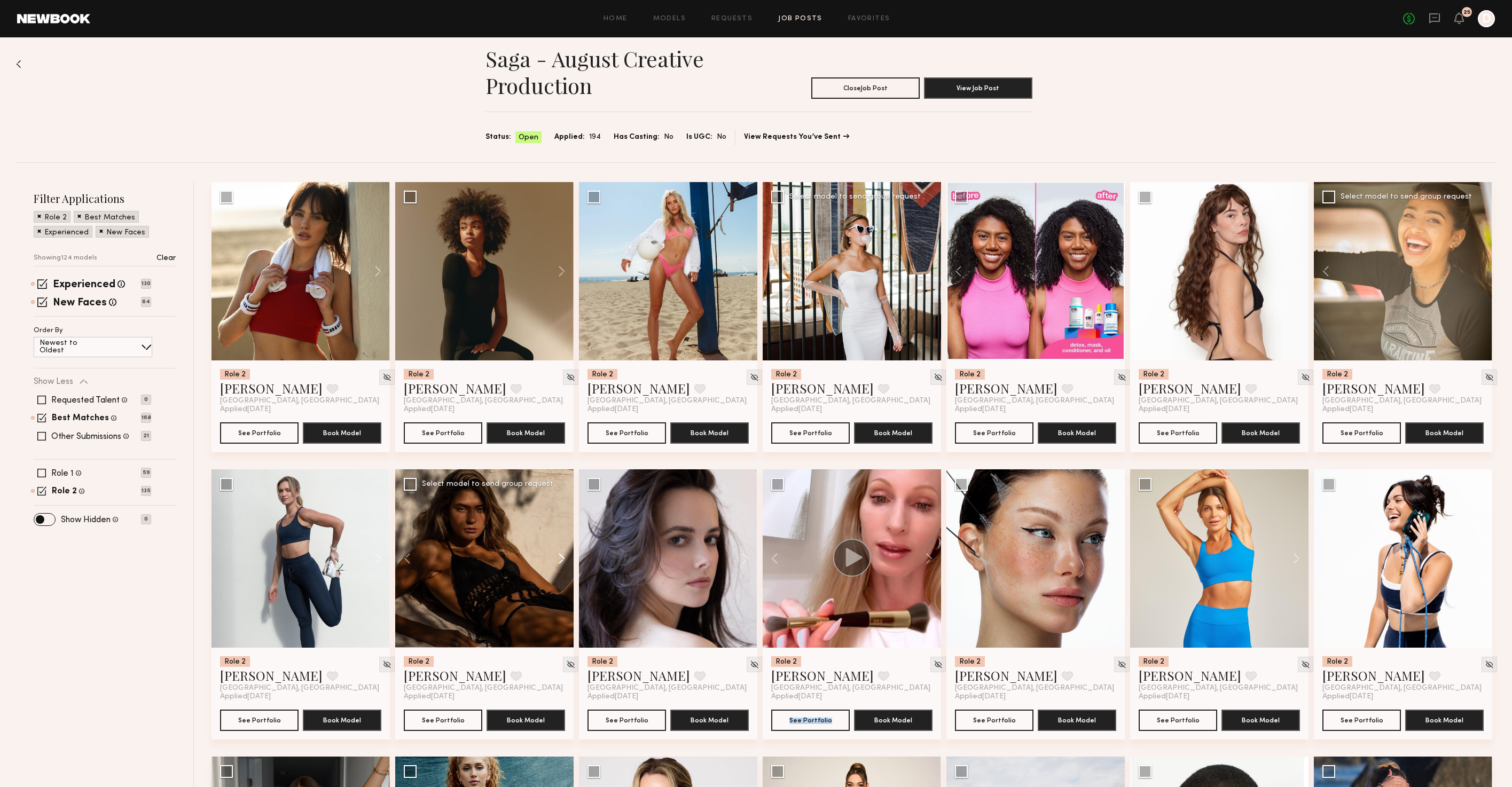
click at [560, 556] on button at bounding box center [557, 558] width 34 height 178
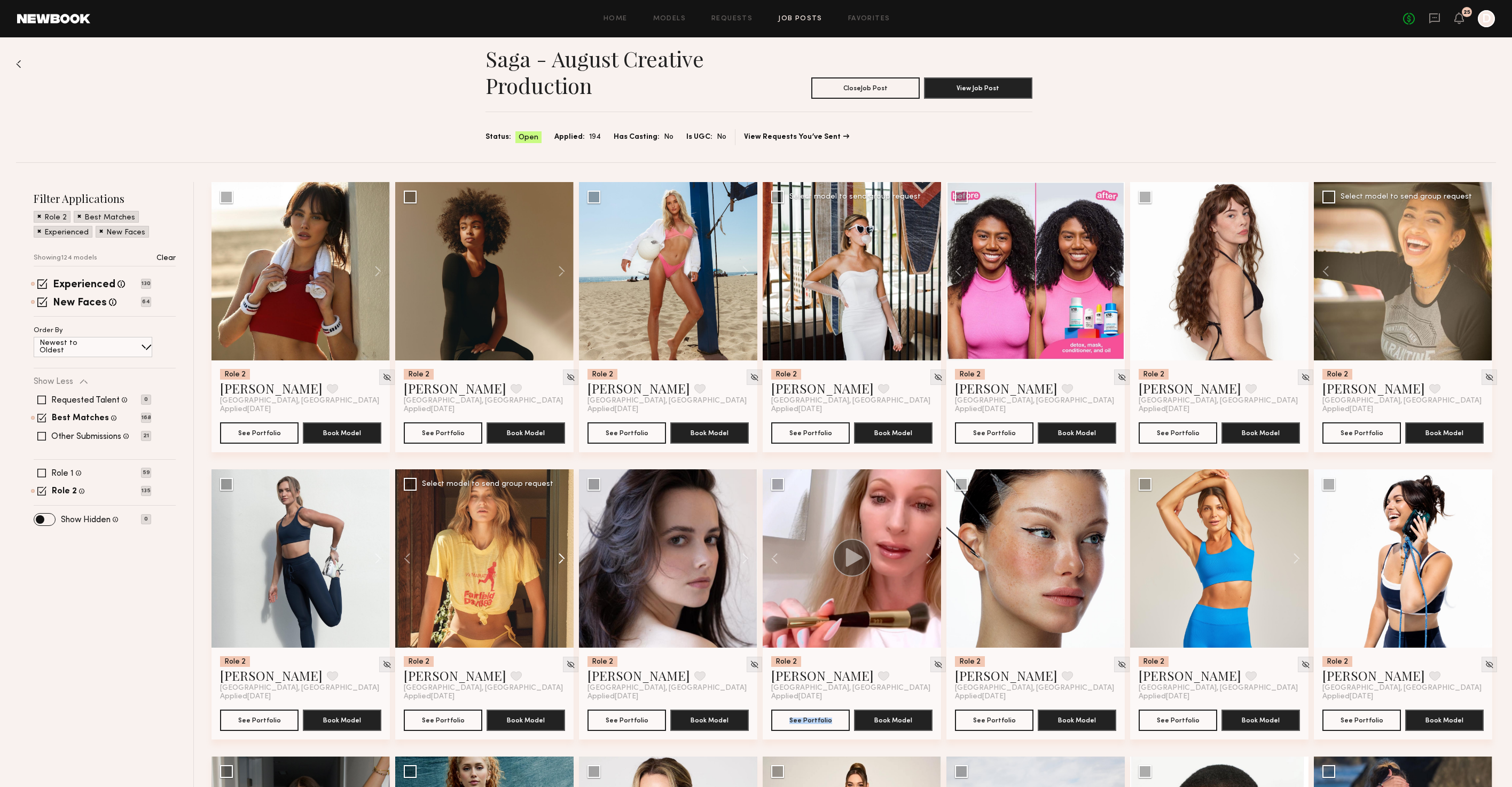
click at [560, 556] on button at bounding box center [557, 558] width 34 height 178
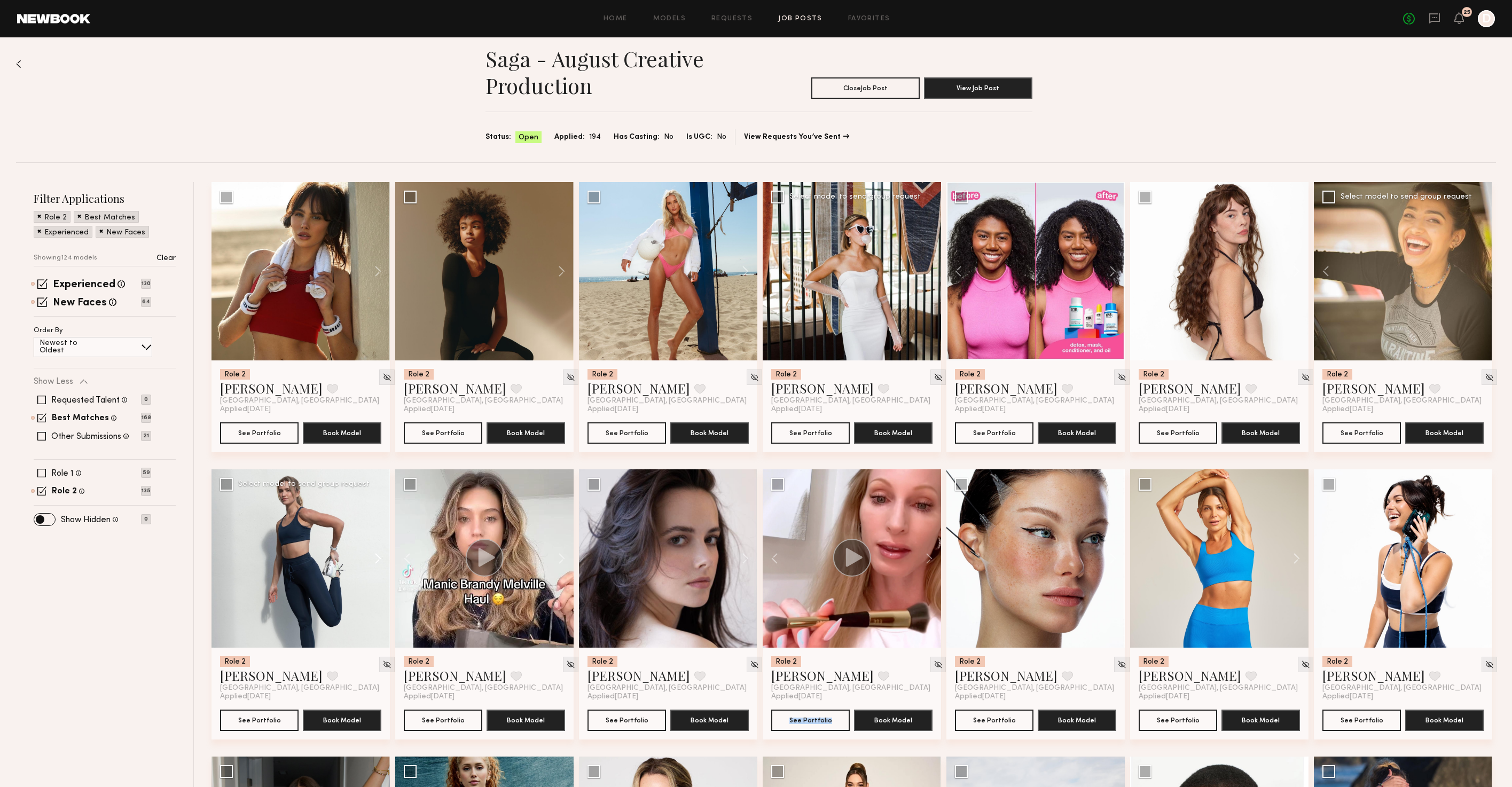
click at [370, 561] on button at bounding box center [373, 558] width 34 height 178
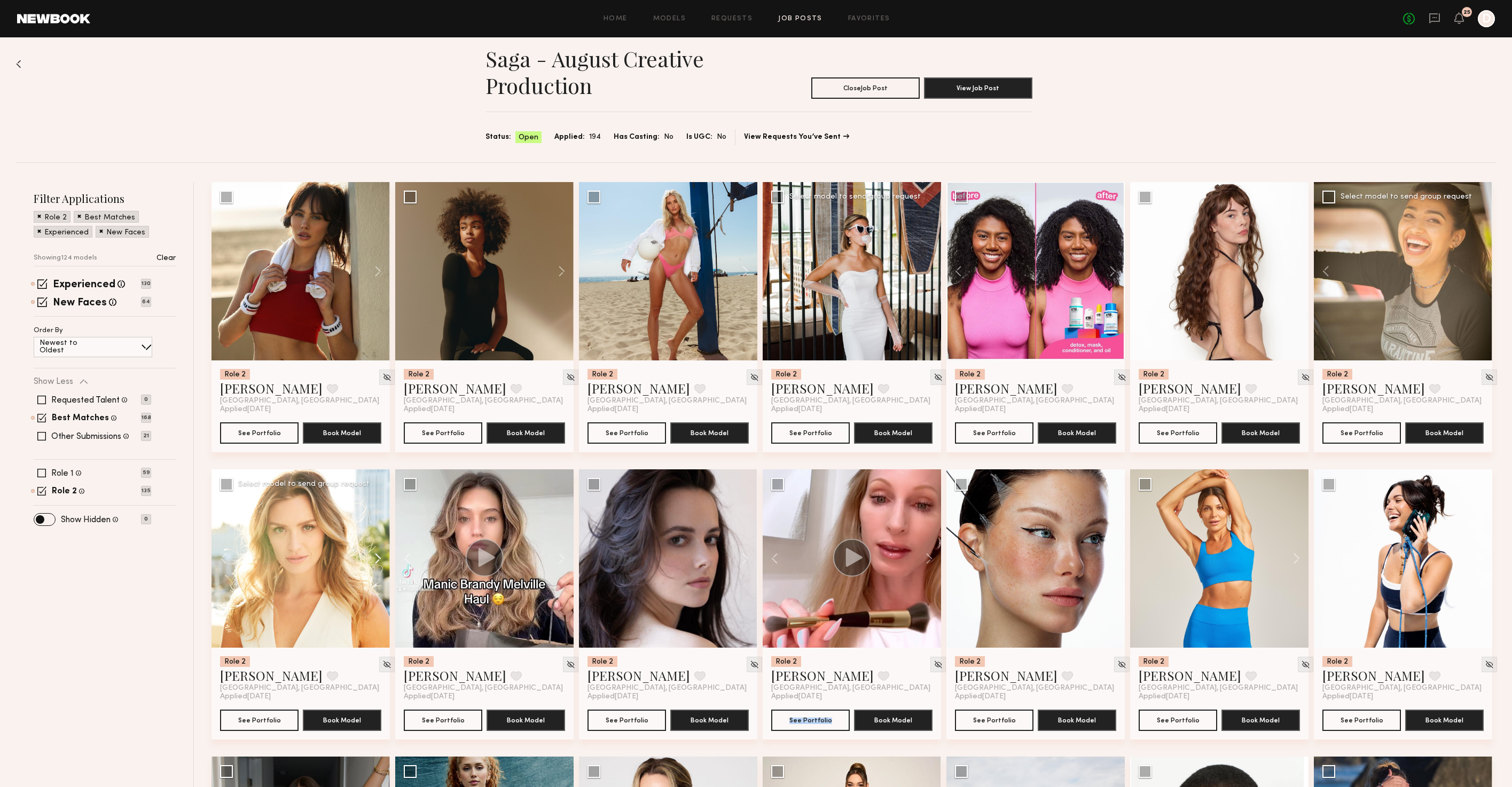
click at [373, 560] on button at bounding box center [373, 558] width 34 height 178
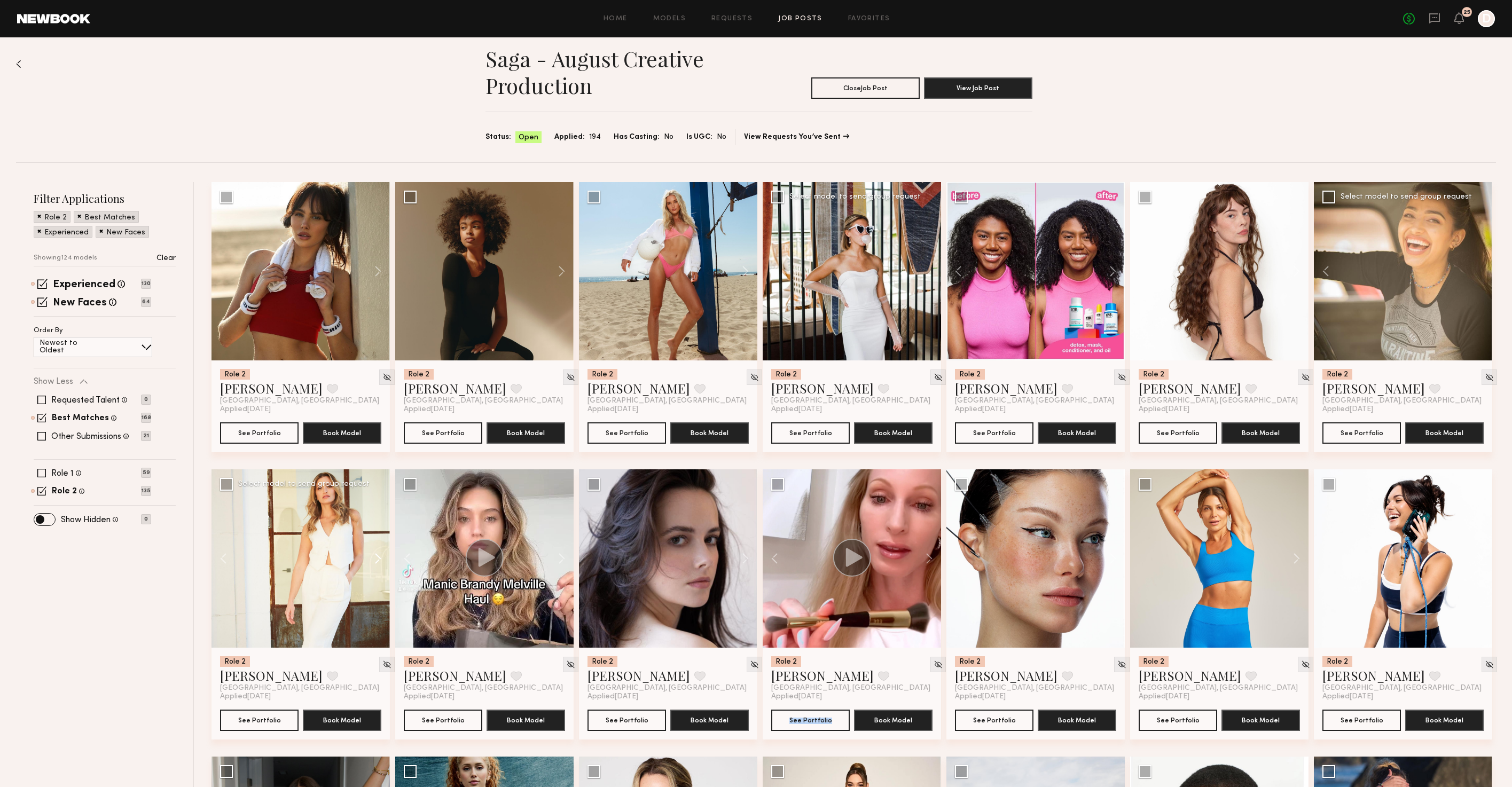
click at [373, 560] on button at bounding box center [373, 558] width 34 height 178
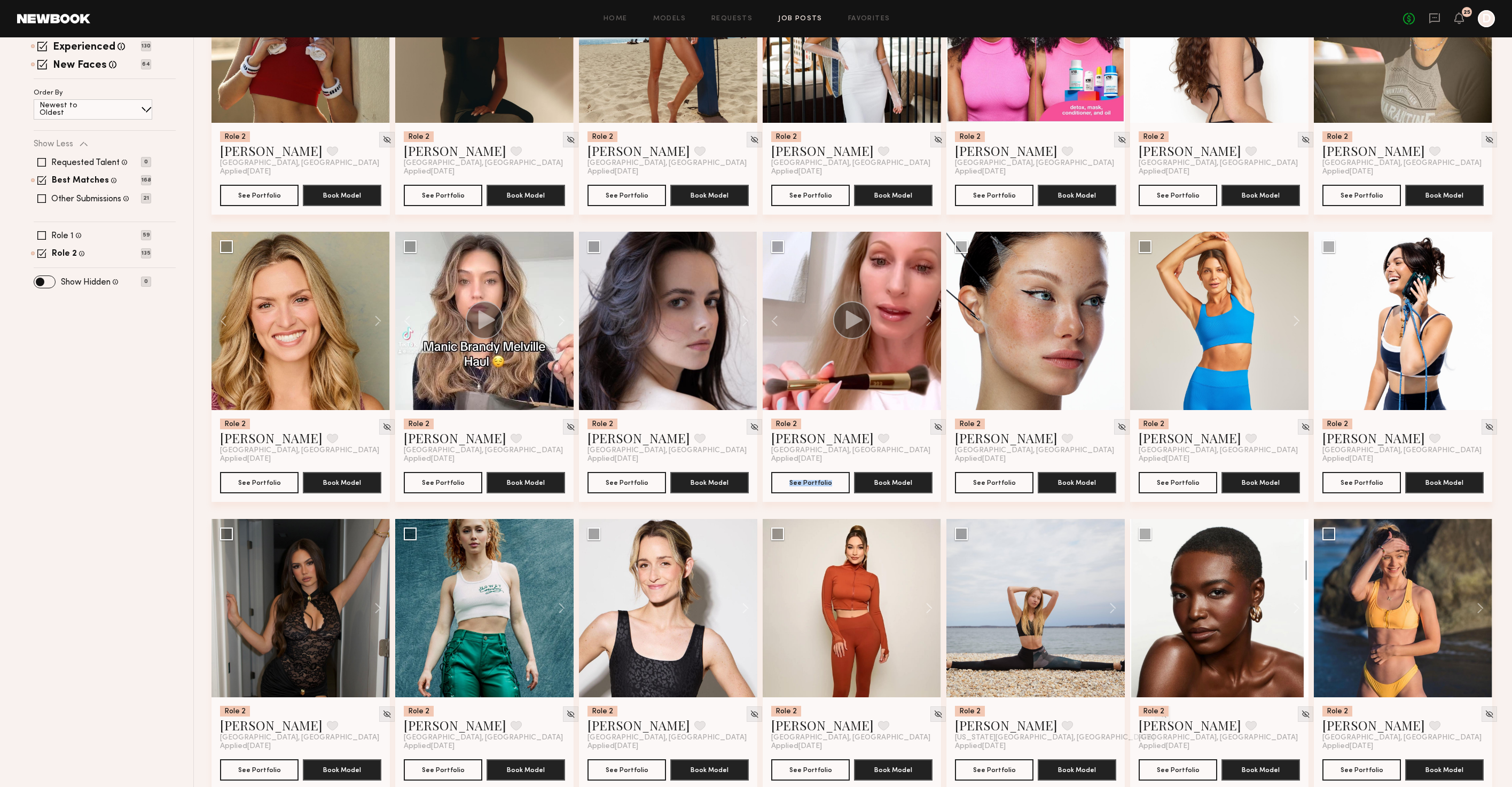
scroll to position [251, 0]
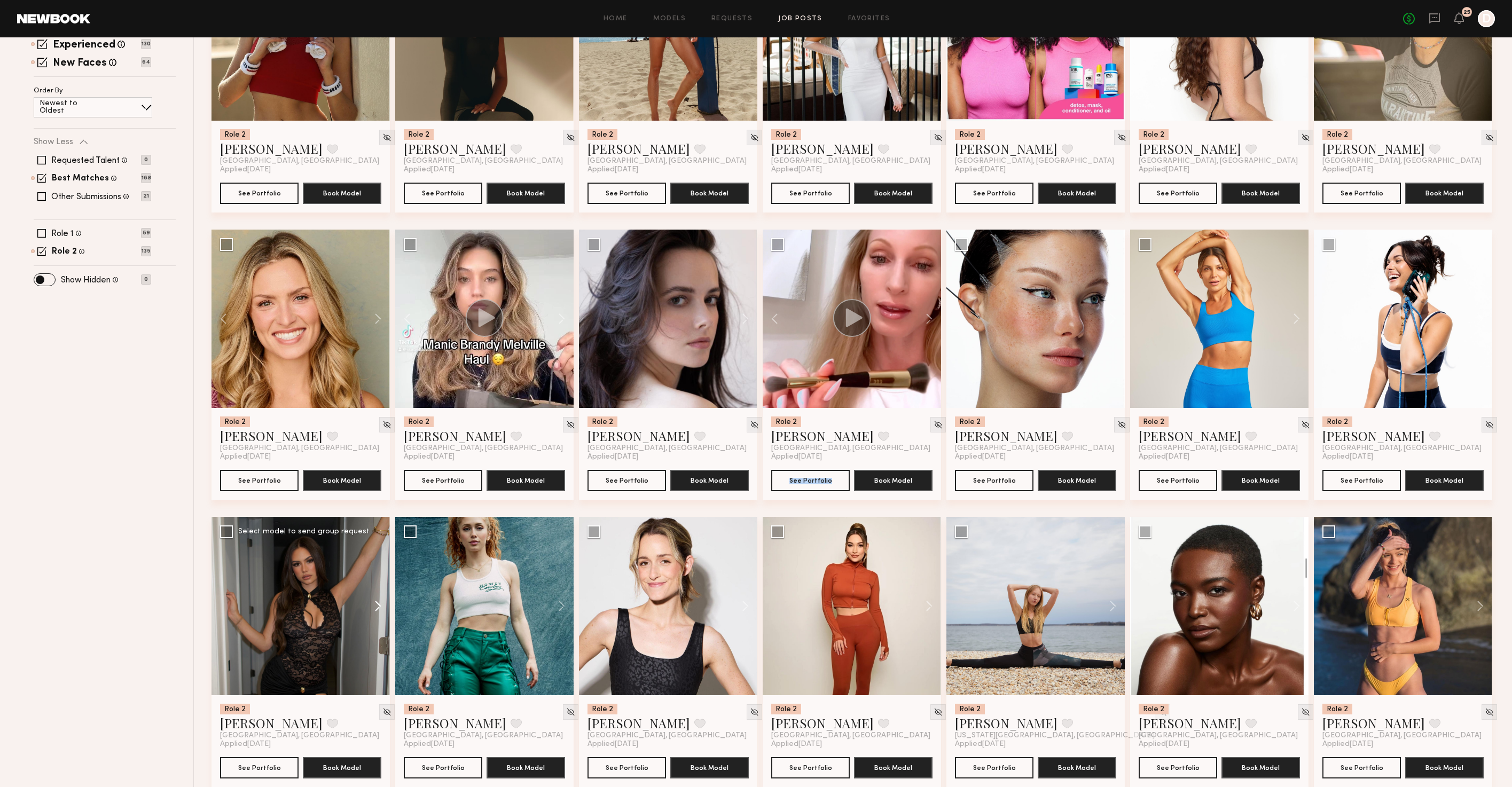
click at [376, 610] on button at bounding box center [373, 606] width 34 height 178
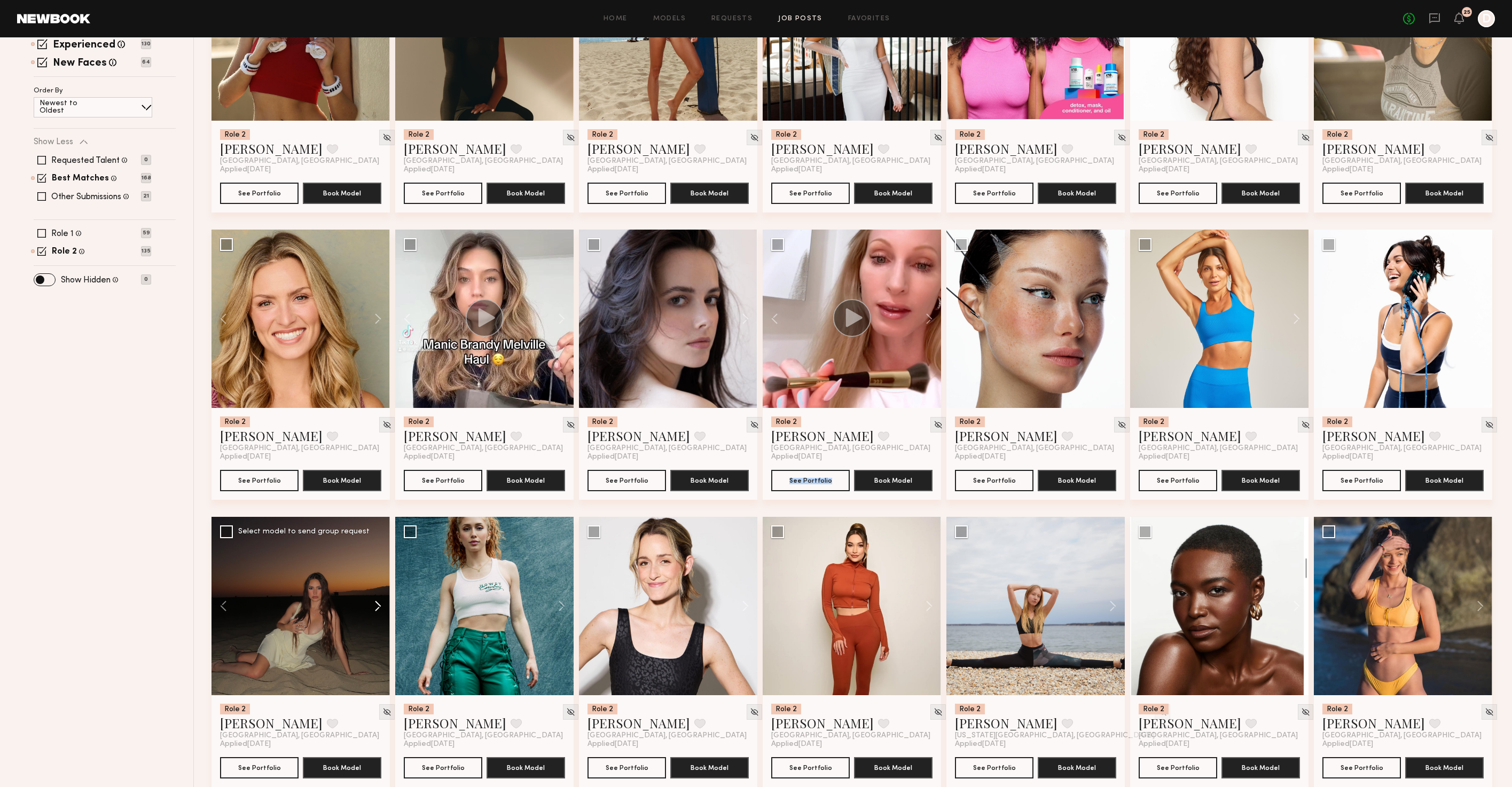
click at [376, 610] on button at bounding box center [373, 606] width 34 height 178
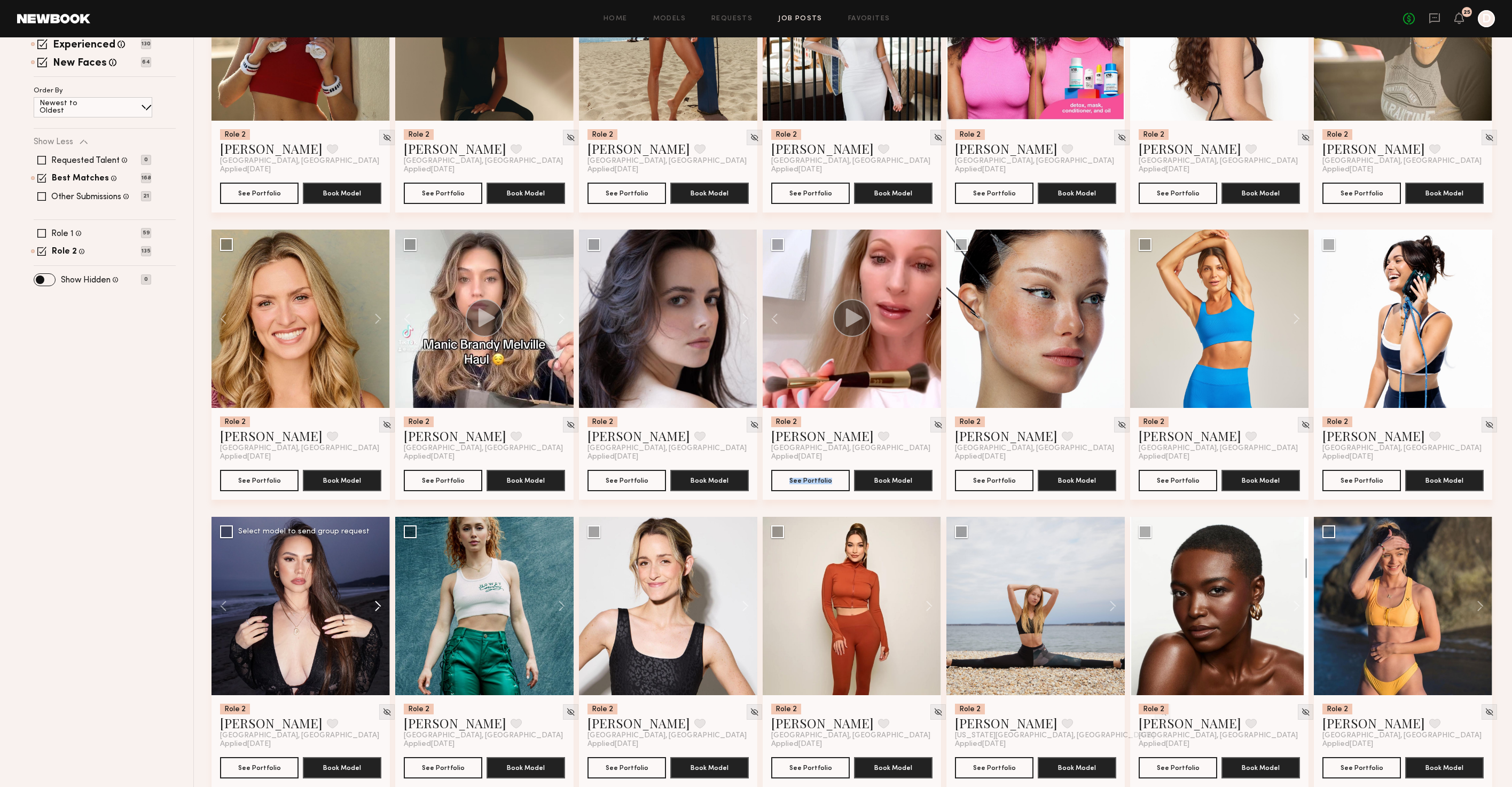
click at [376, 608] on button at bounding box center [373, 606] width 34 height 178
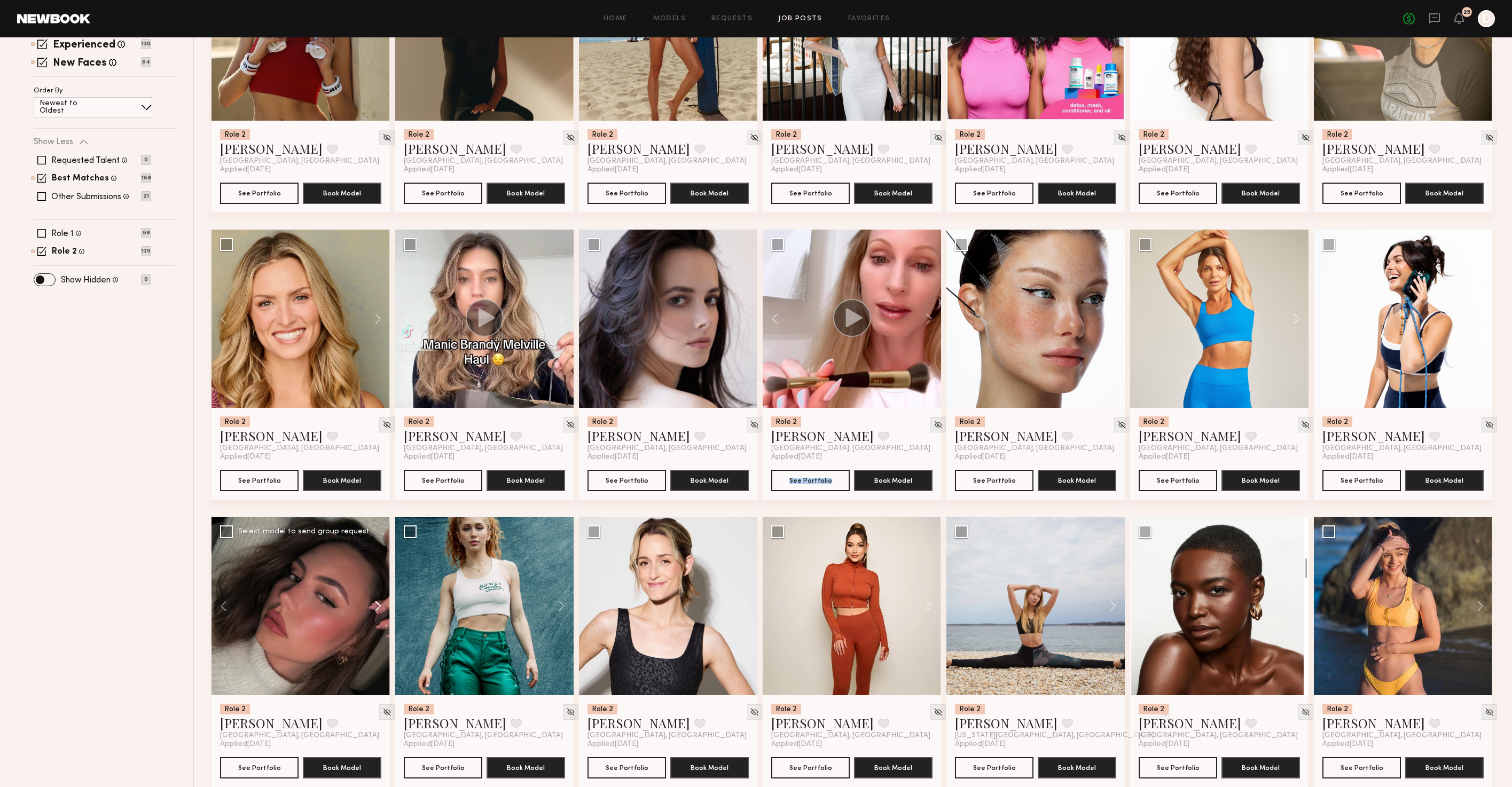
click at [376, 608] on button at bounding box center [373, 606] width 34 height 178
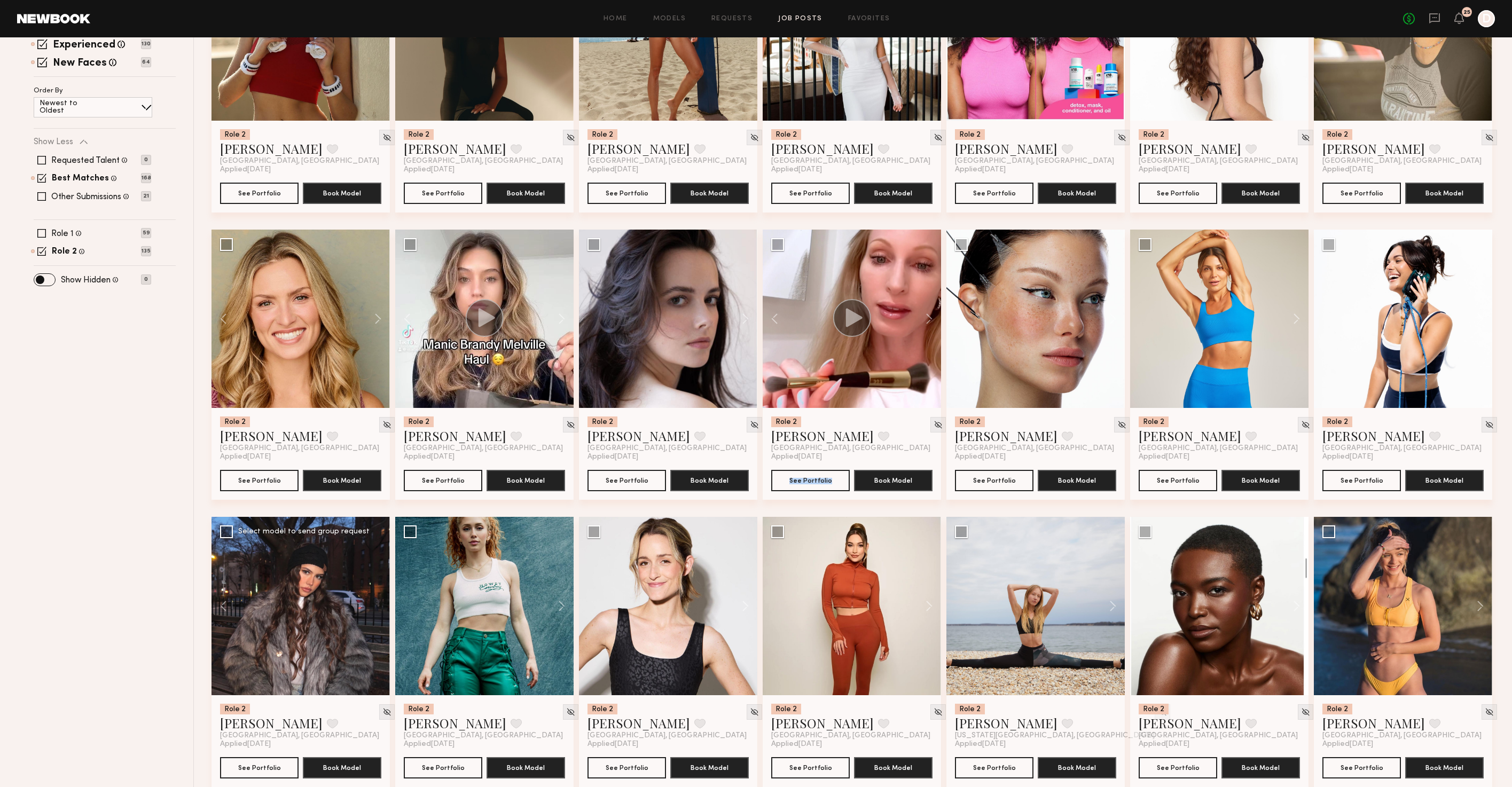
click at [376, 608] on div at bounding box center [301, 606] width 178 height 178
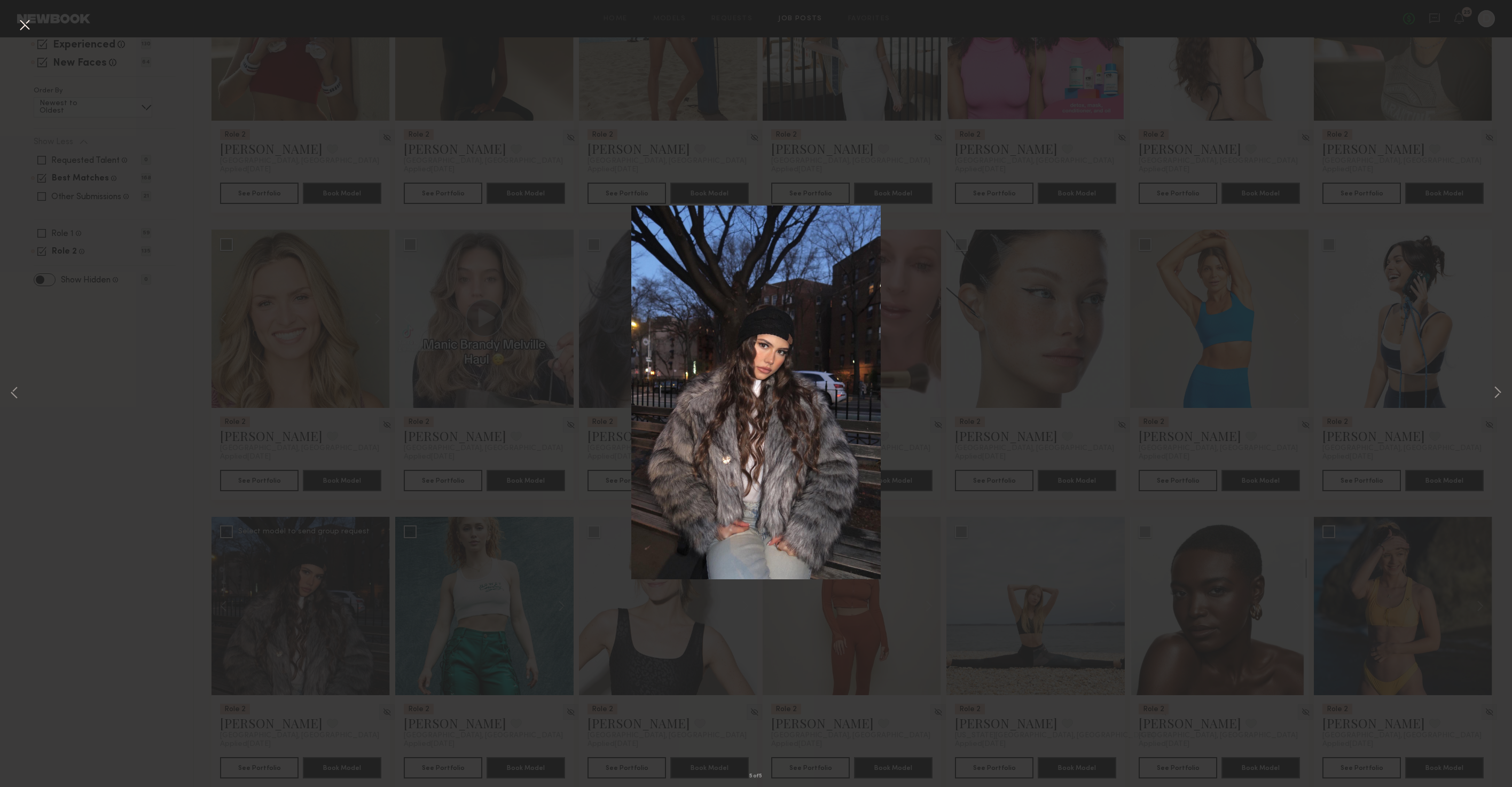
click at [23, 30] on button at bounding box center [25, 26] width 17 height 19
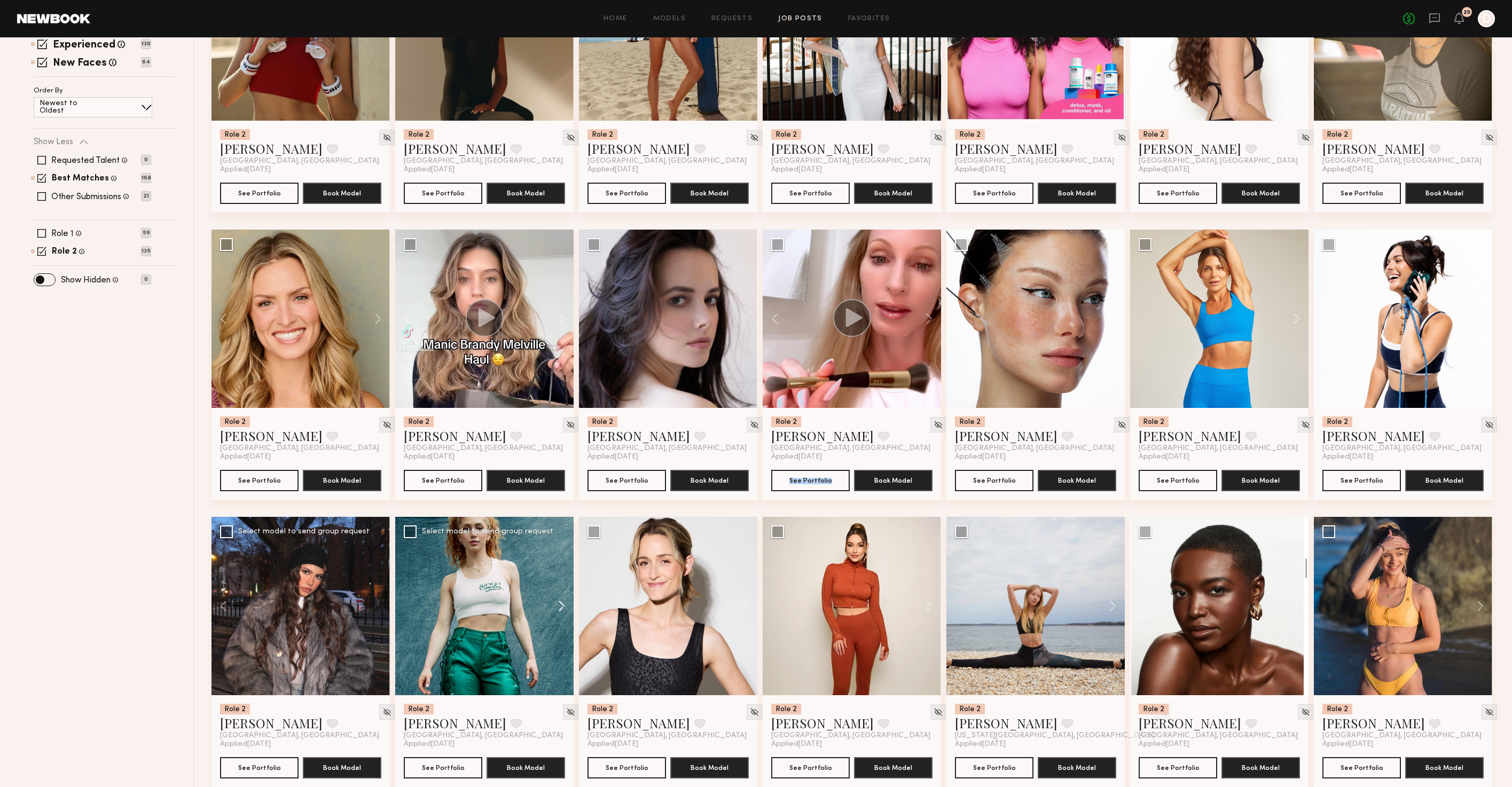
click at [561, 608] on button at bounding box center [557, 606] width 34 height 178
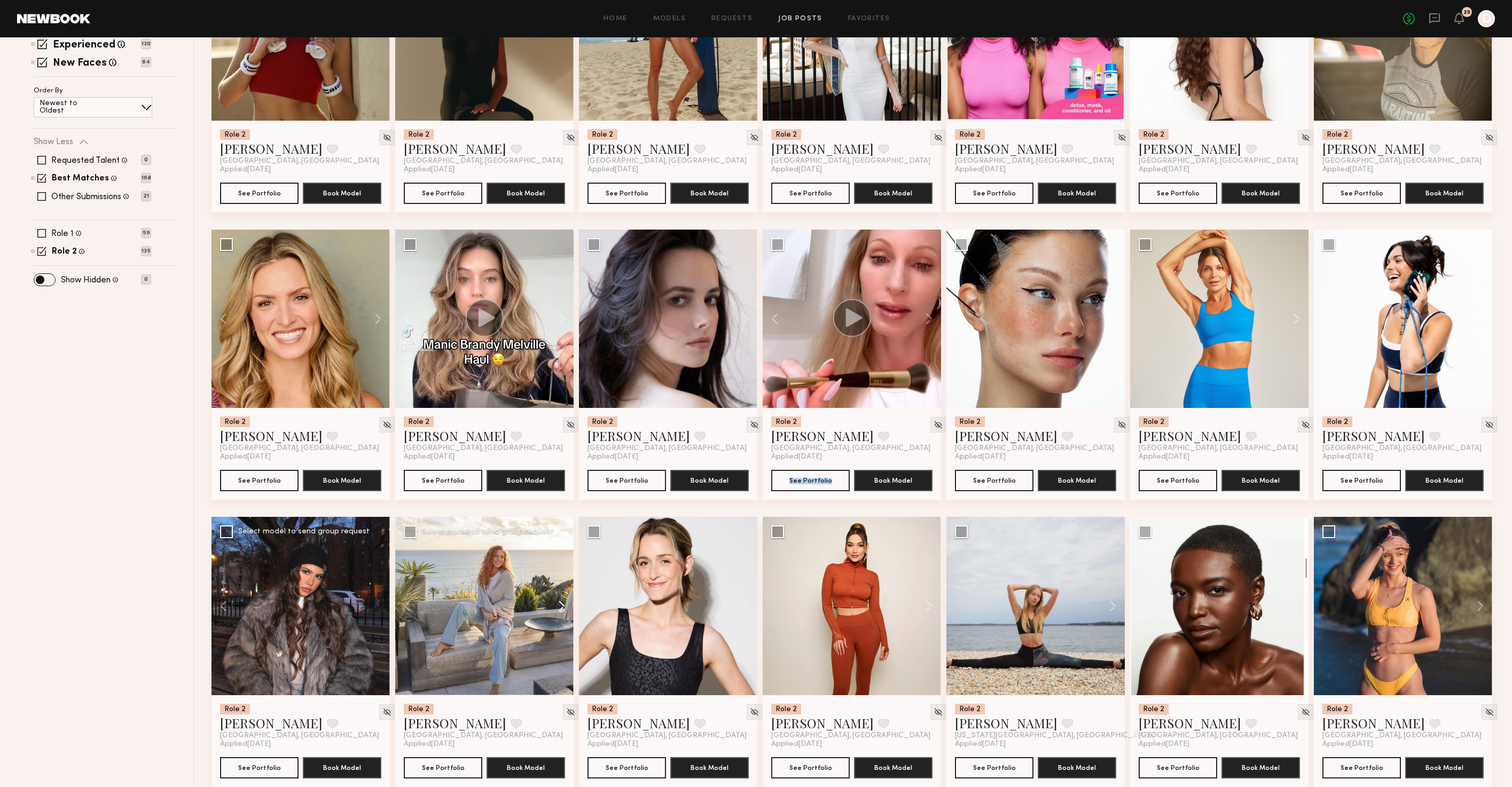
click at [561, 608] on button at bounding box center [557, 606] width 34 height 178
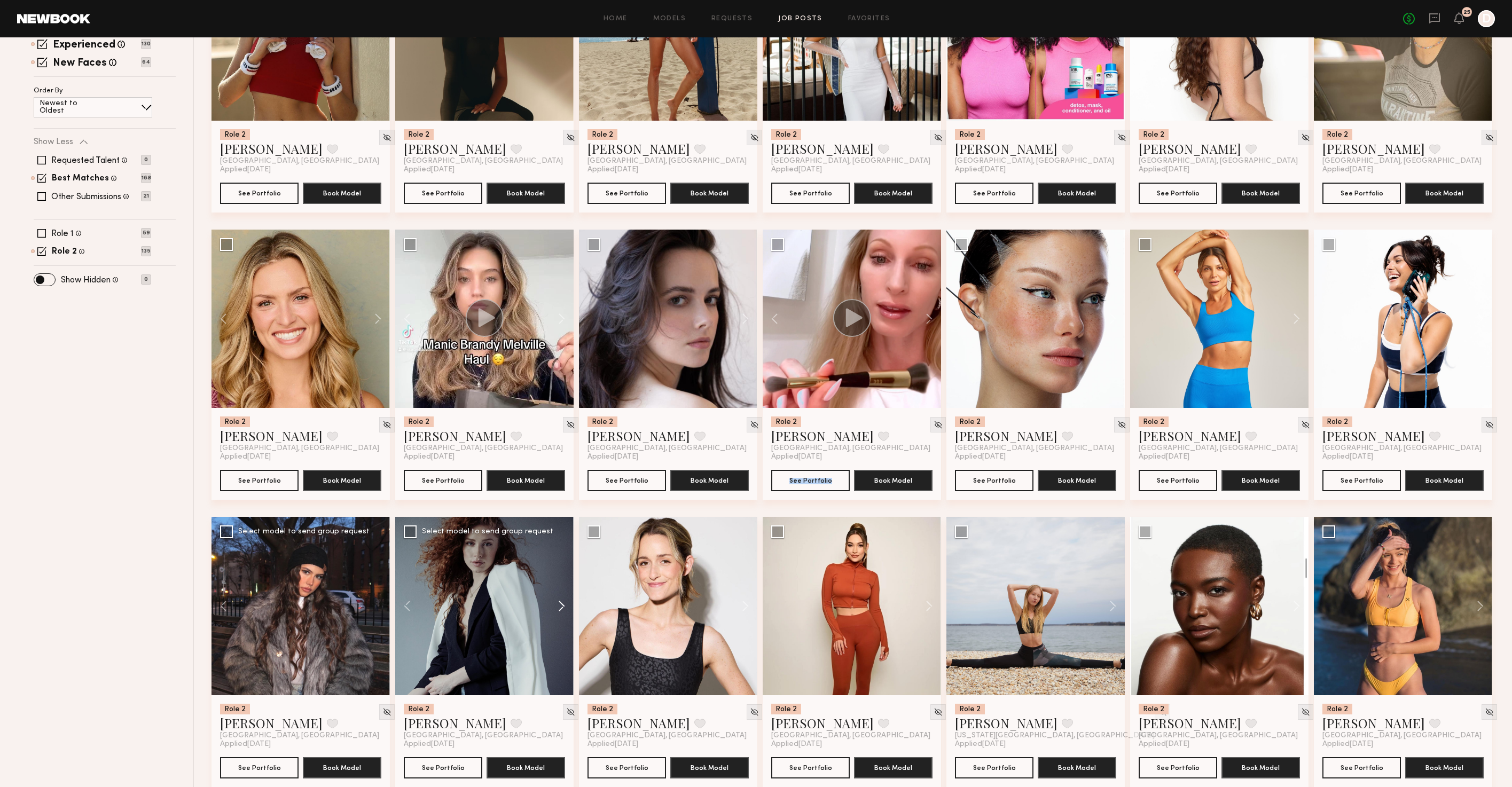
click at [561, 608] on button at bounding box center [557, 606] width 34 height 178
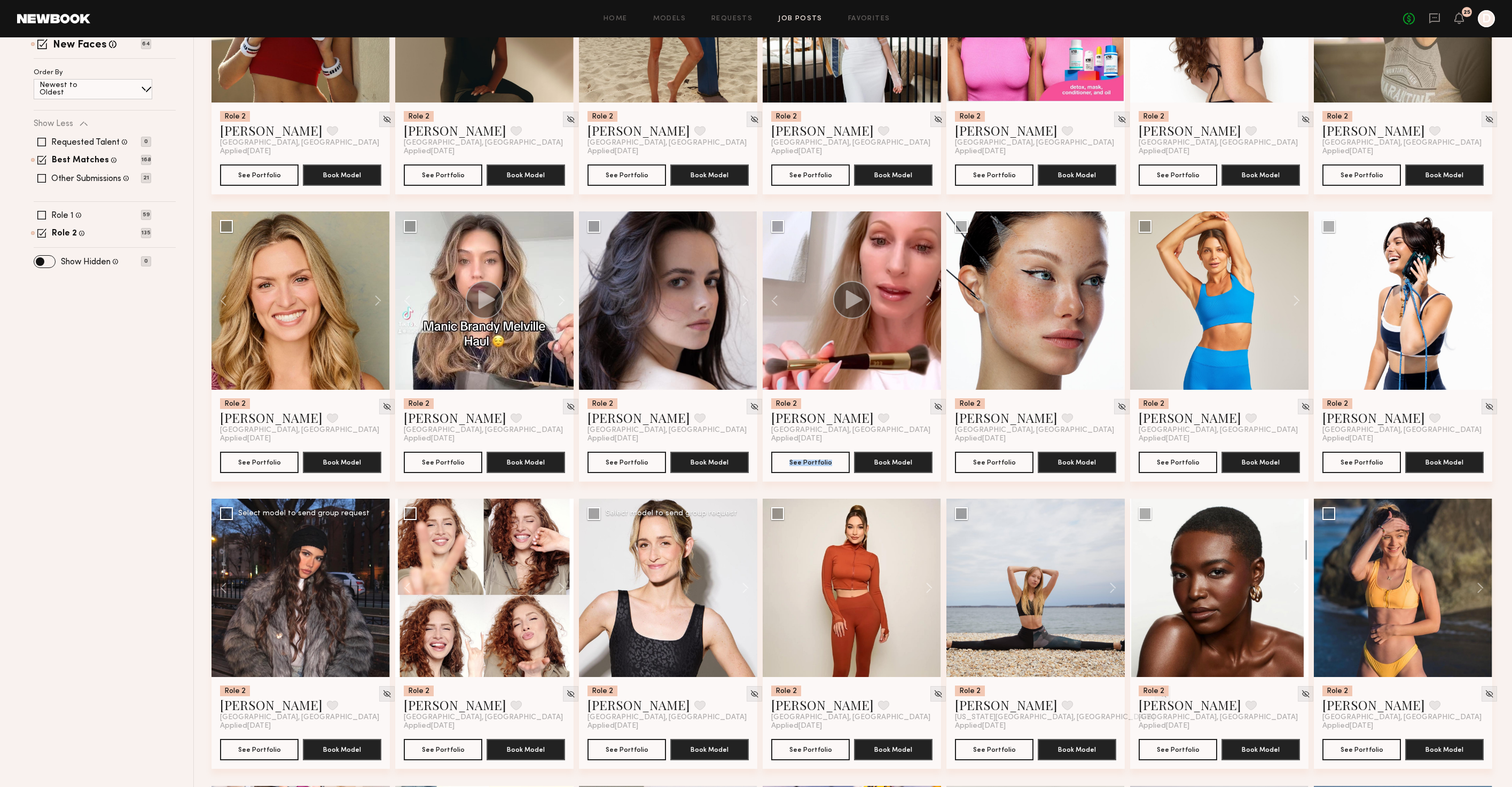
scroll to position [273, 0]
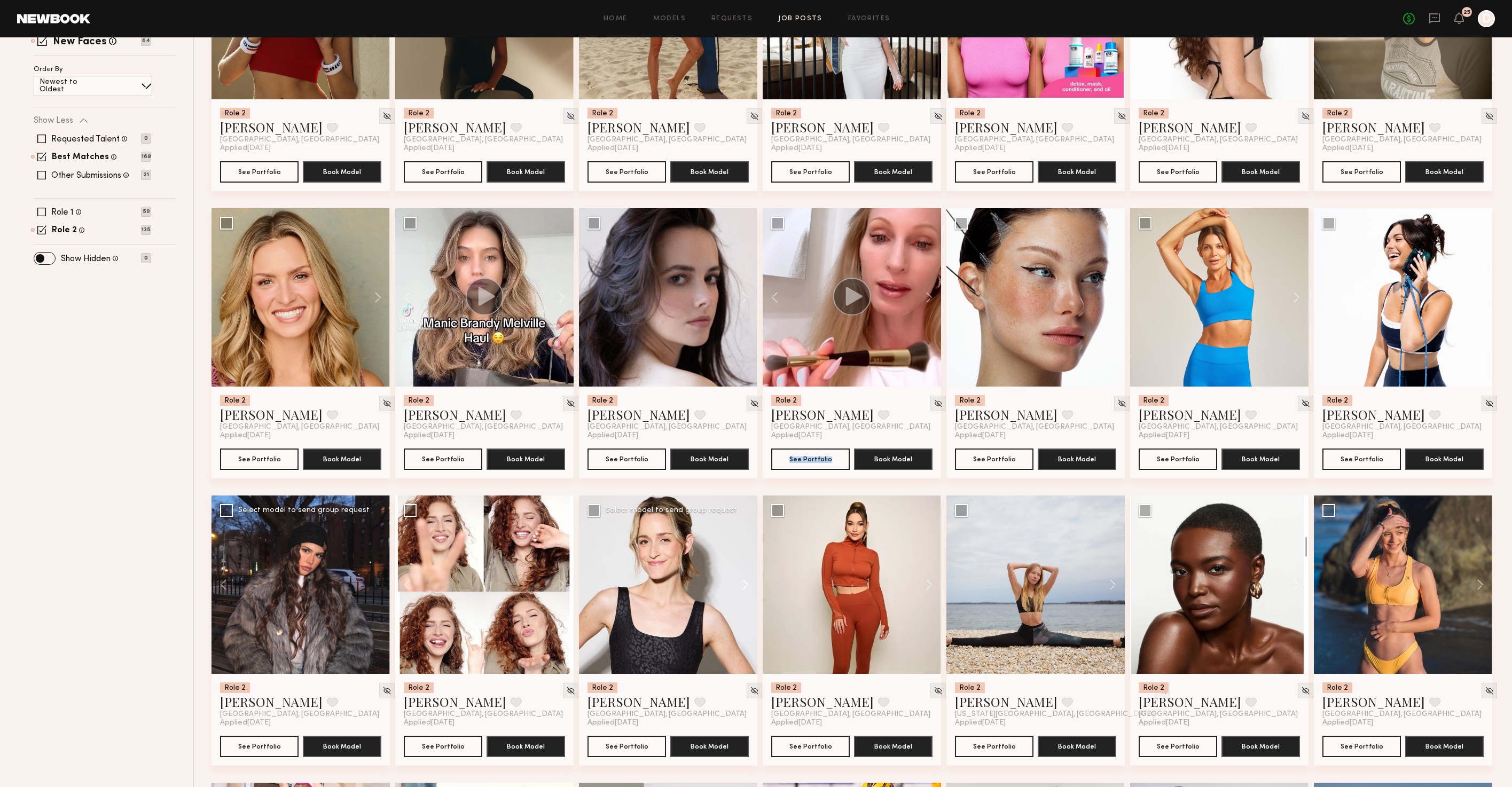
click at [744, 586] on button at bounding box center [740, 585] width 34 height 178
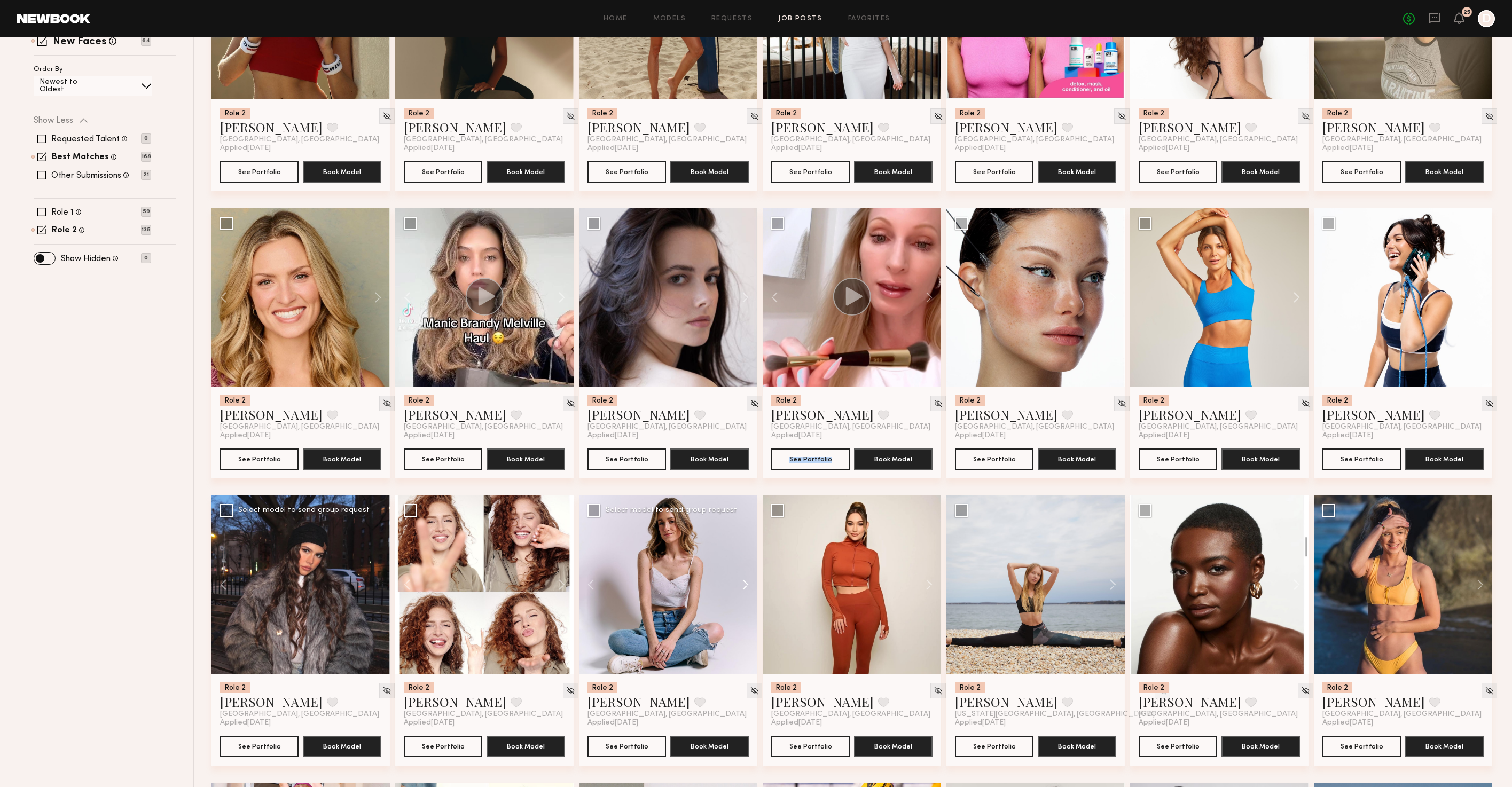
scroll to position [273, 0]
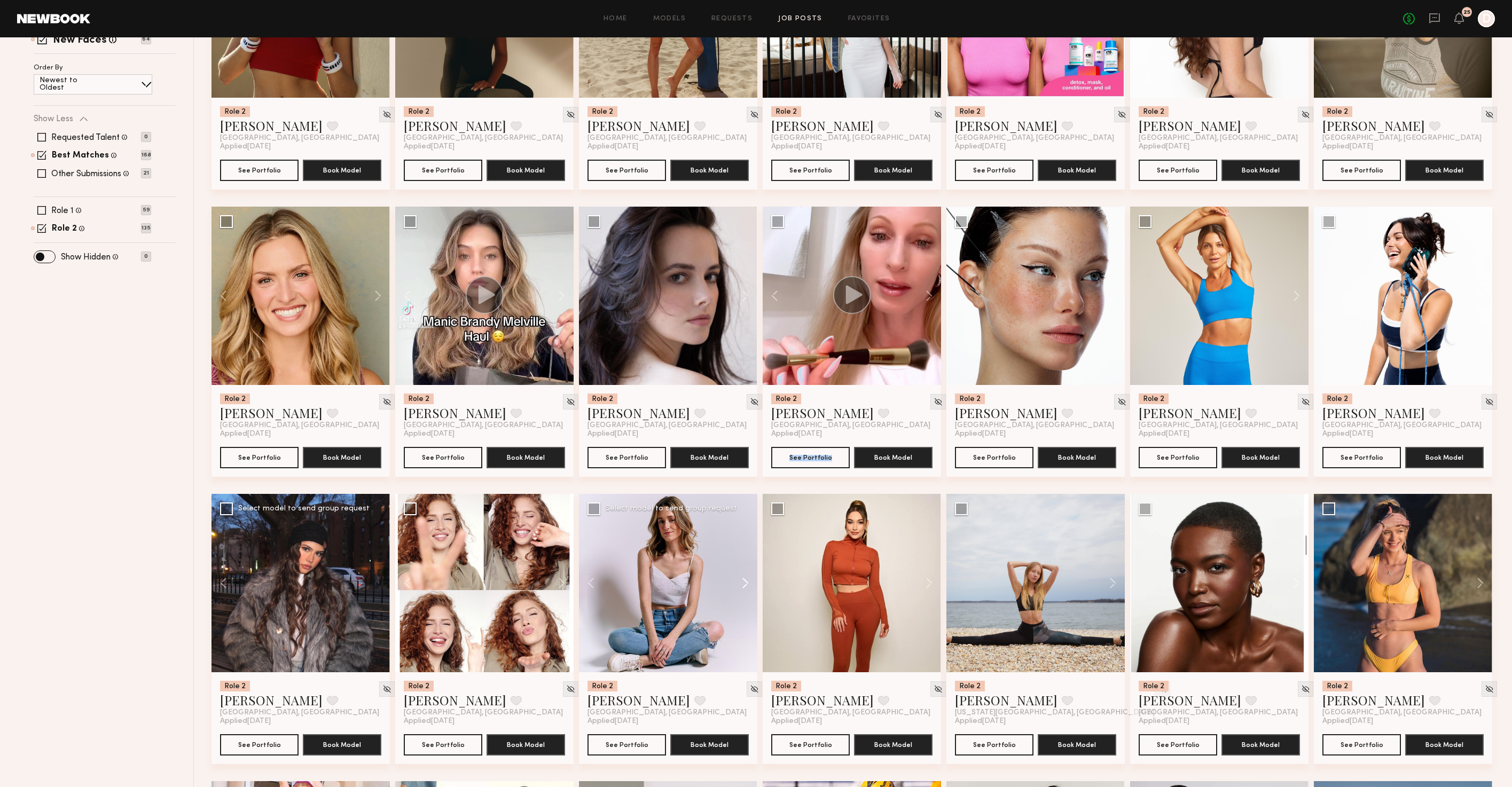
click at [744, 586] on button at bounding box center [740, 583] width 34 height 178
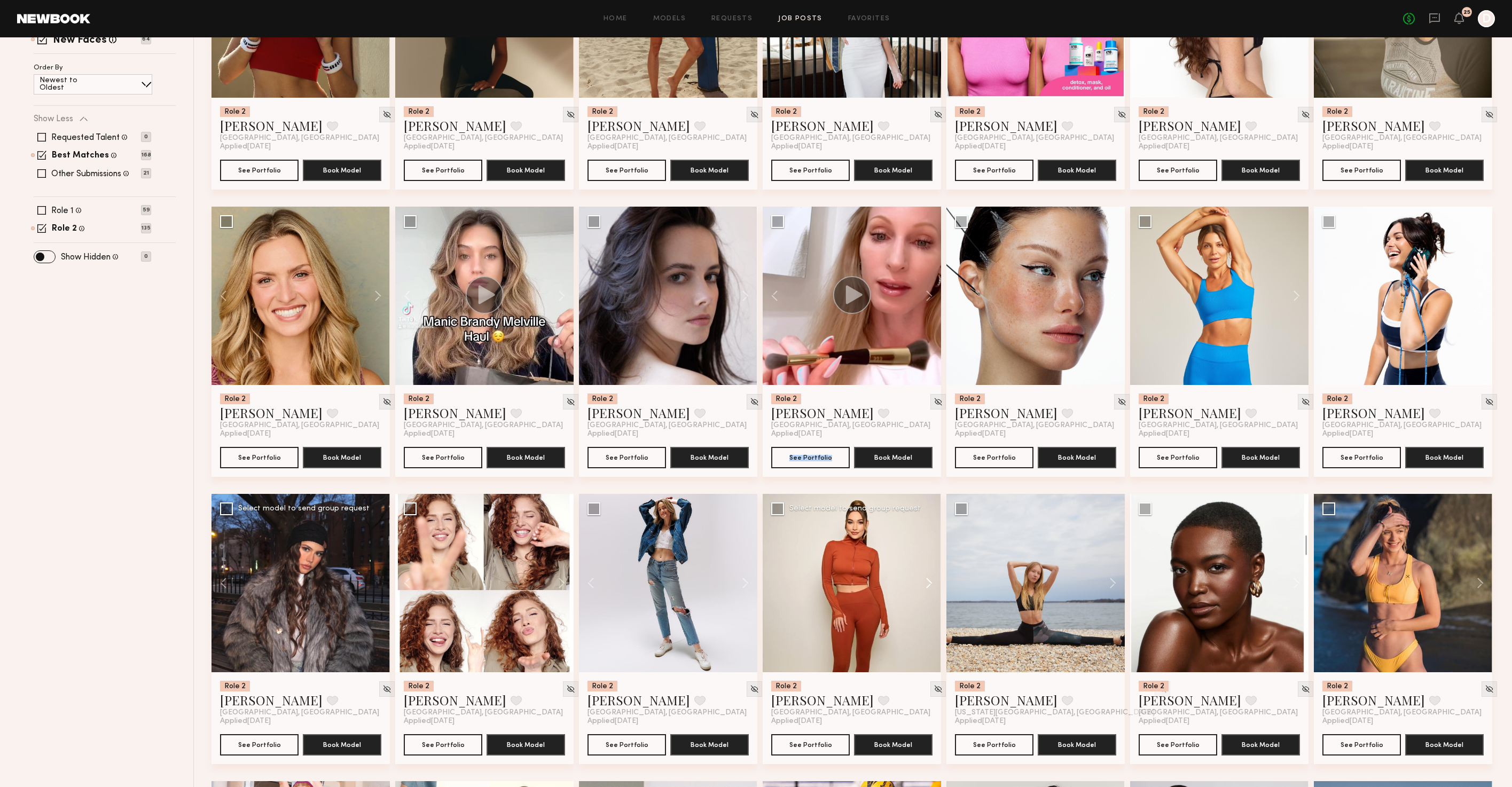
click at [928, 588] on button at bounding box center [924, 583] width 34 height 178
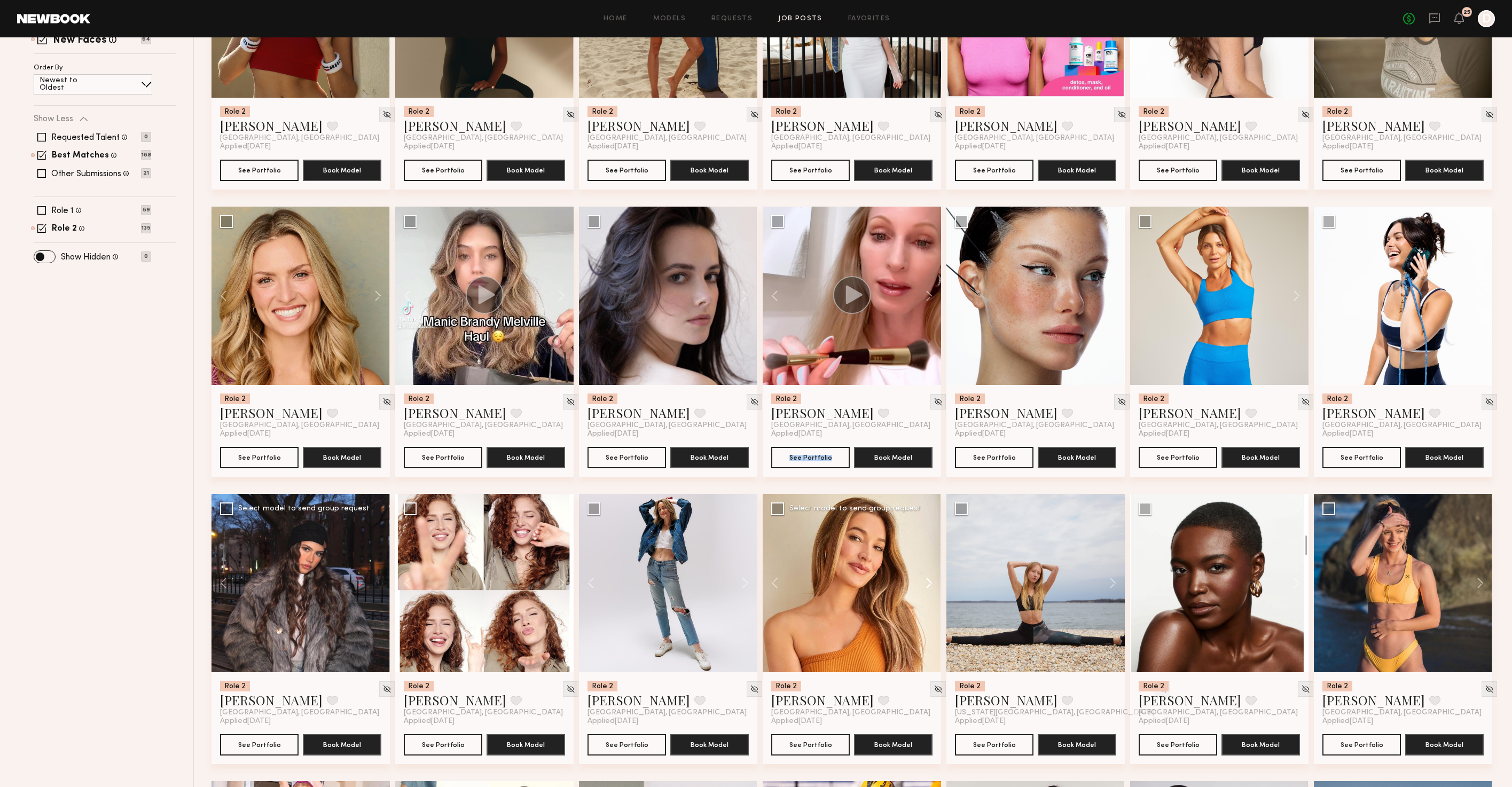
click at [928, 588] on button at bounding box center [924, 583] width 34 height 178
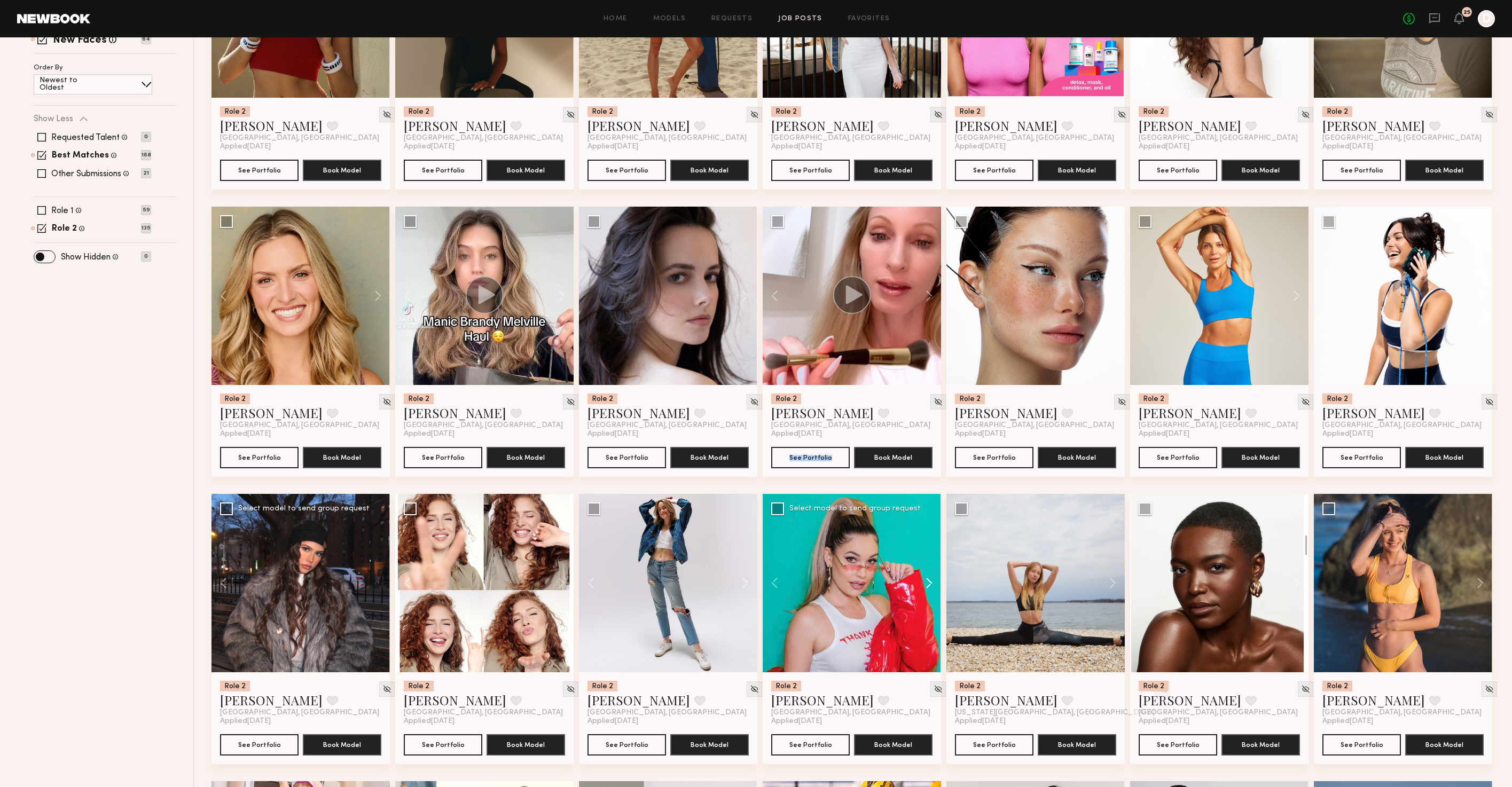
click at [928, 588] on button at bounding box center [924, 583] width 34 height 178
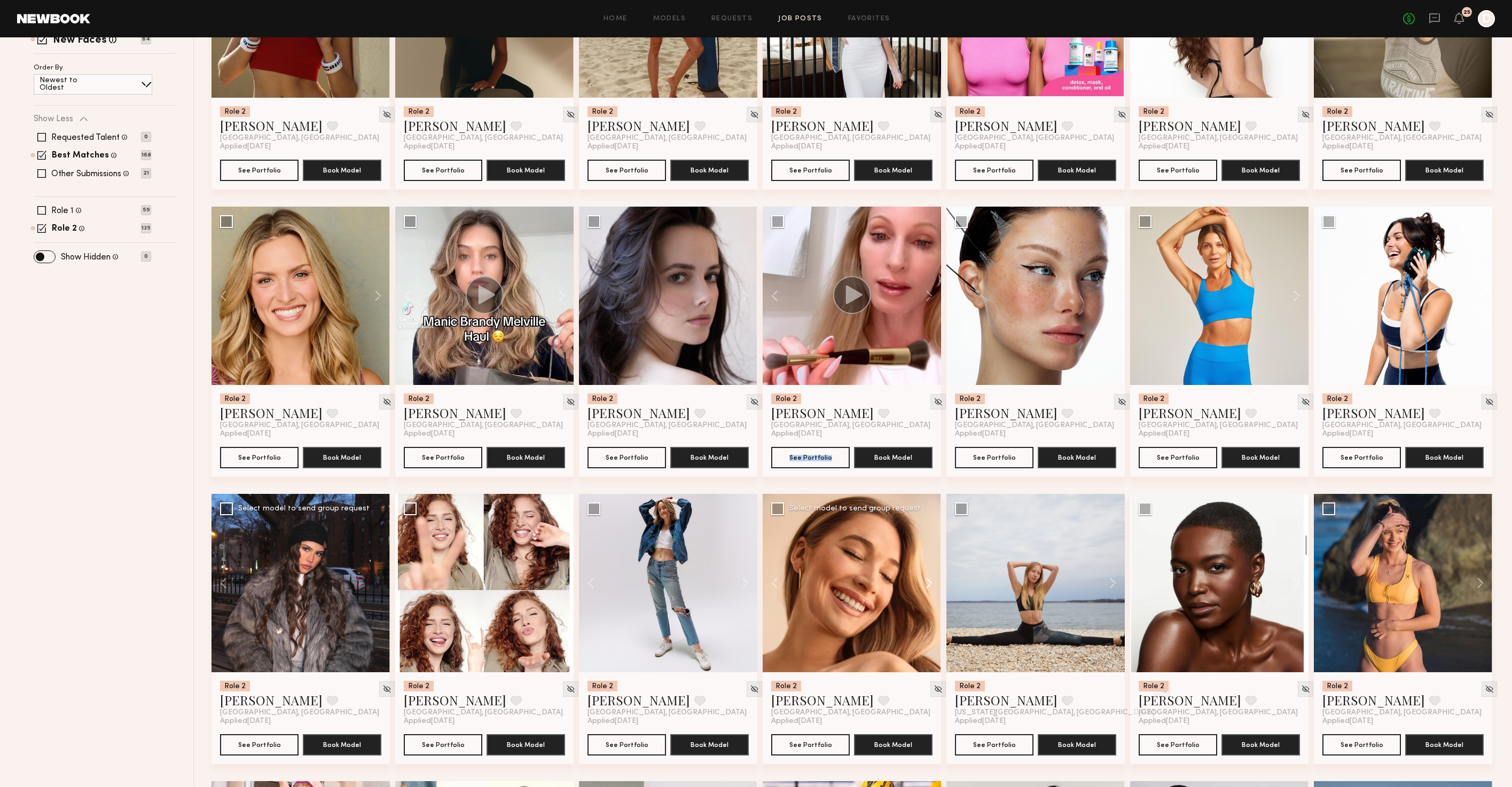
click at [928, 588] on button at bounding box center [924, 583] width 34 height 178
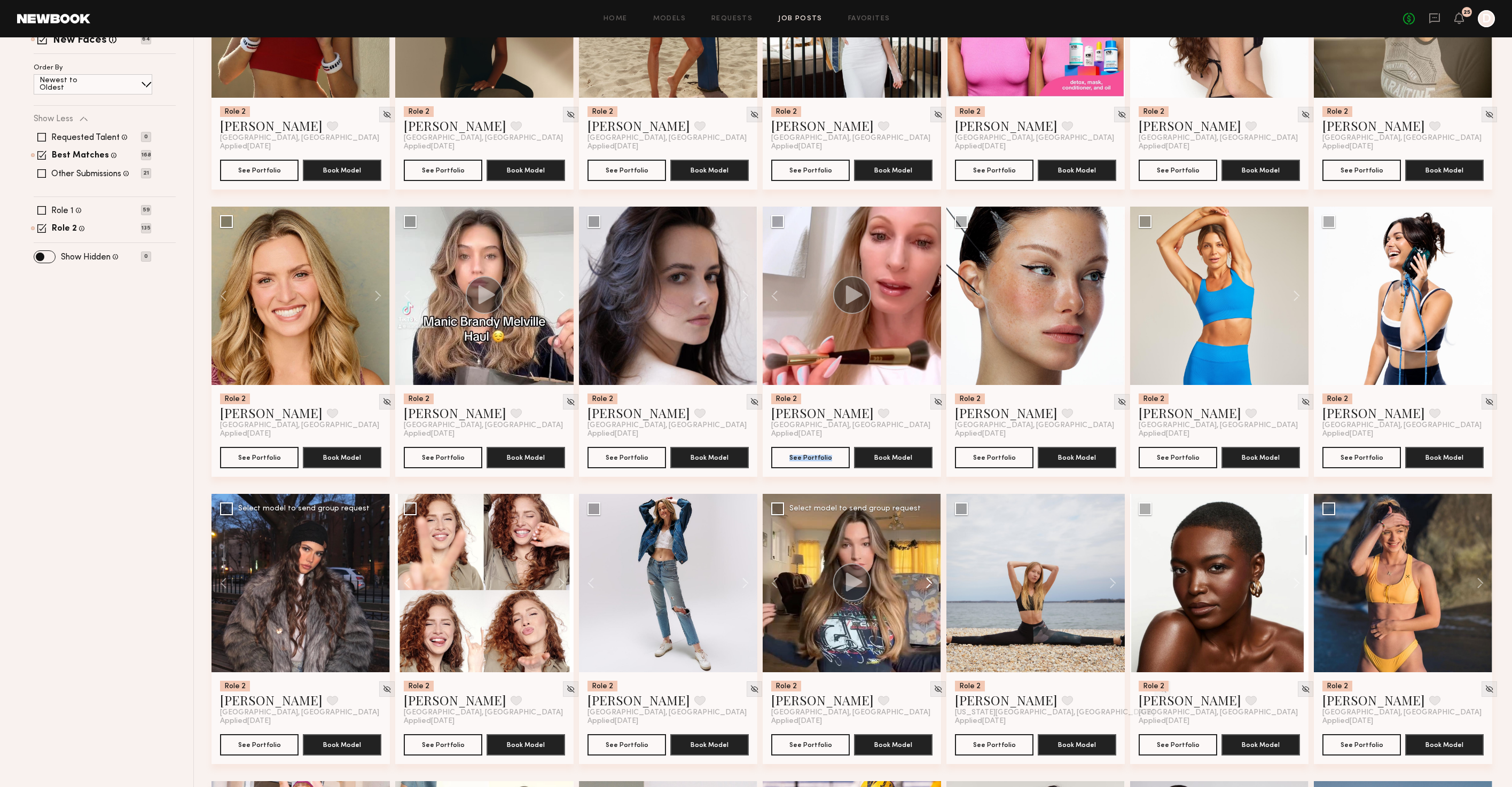
click at [928, 588] on button at bounding box center [924, 583] width 34 height 178
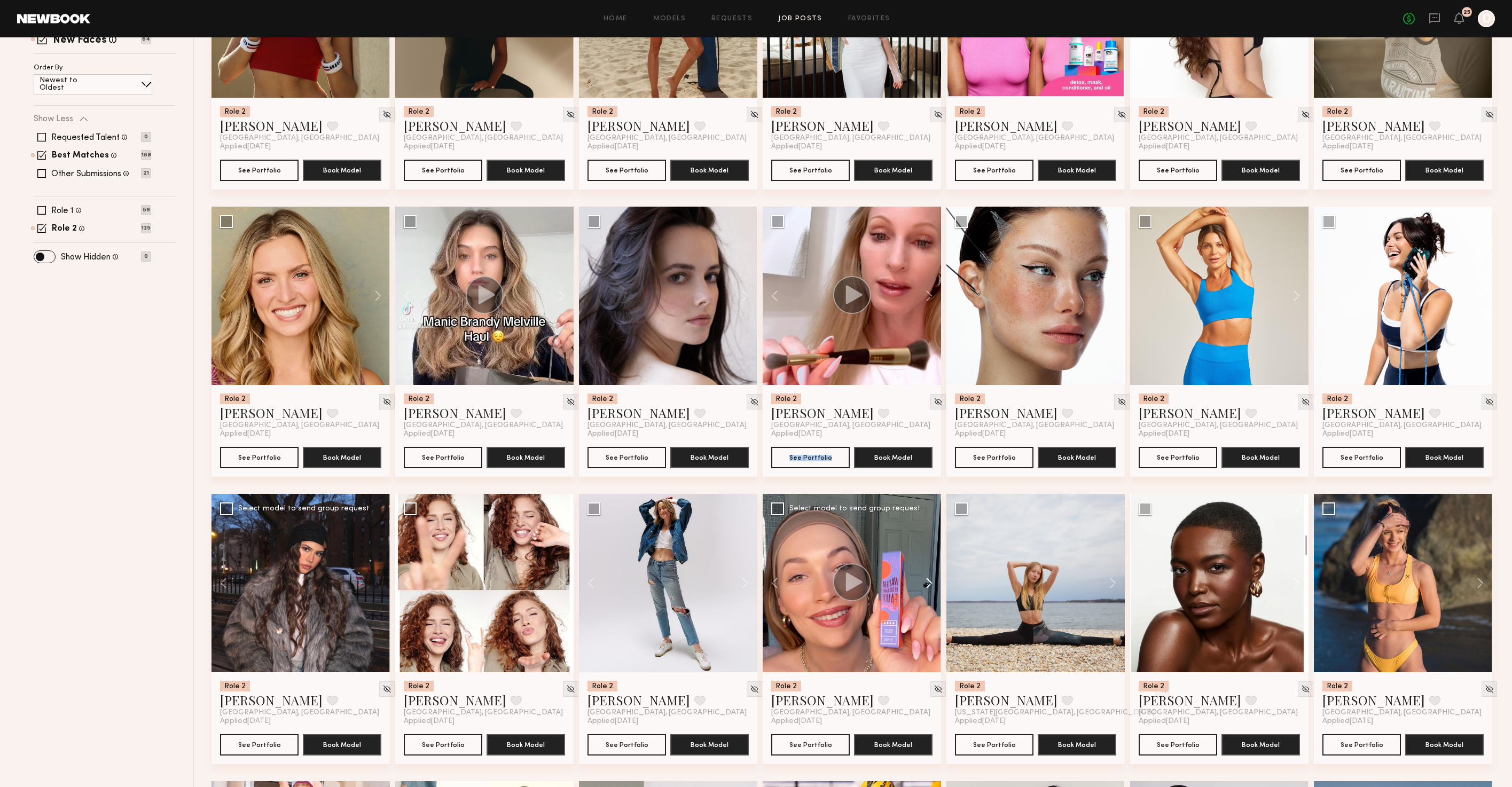
click at [928, 588] on button at bounding box center [924, 583] width 34 height 178
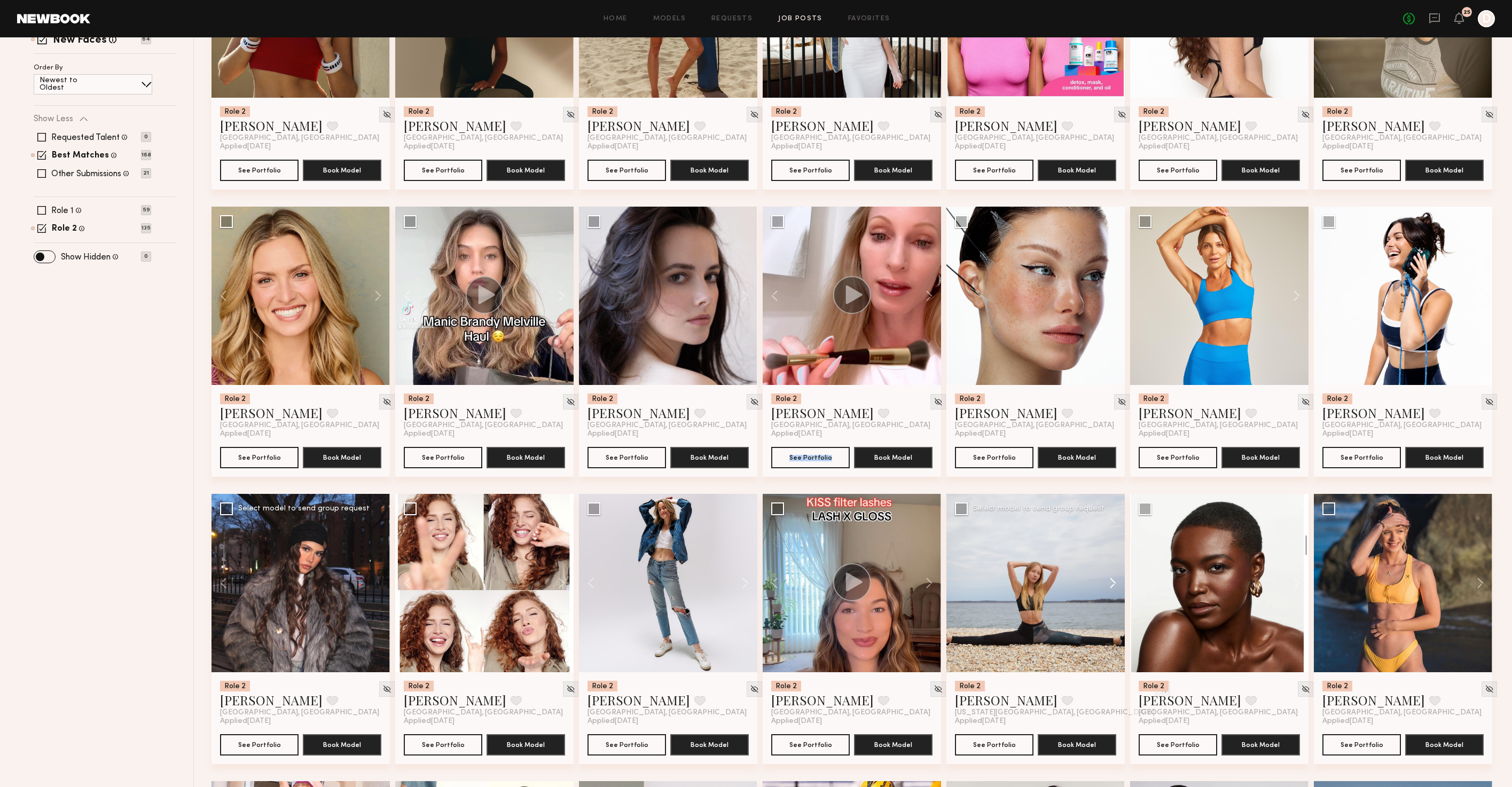
click at [1113, 589] on button at bounding box center [1108, 583] width 34 height 178
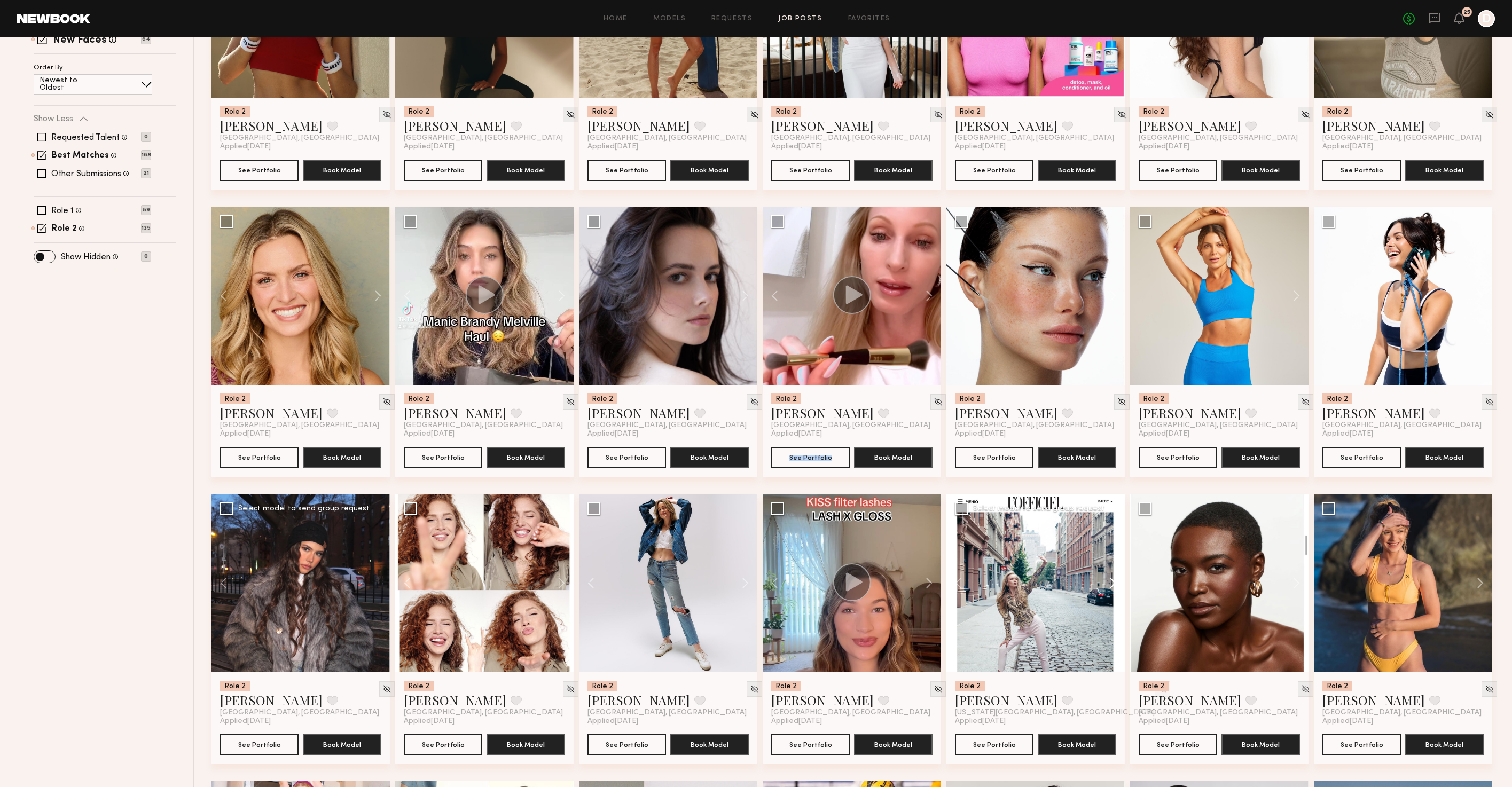
click at [1113, 589] on button at bounding box center [1108, 583] width 34 height 178
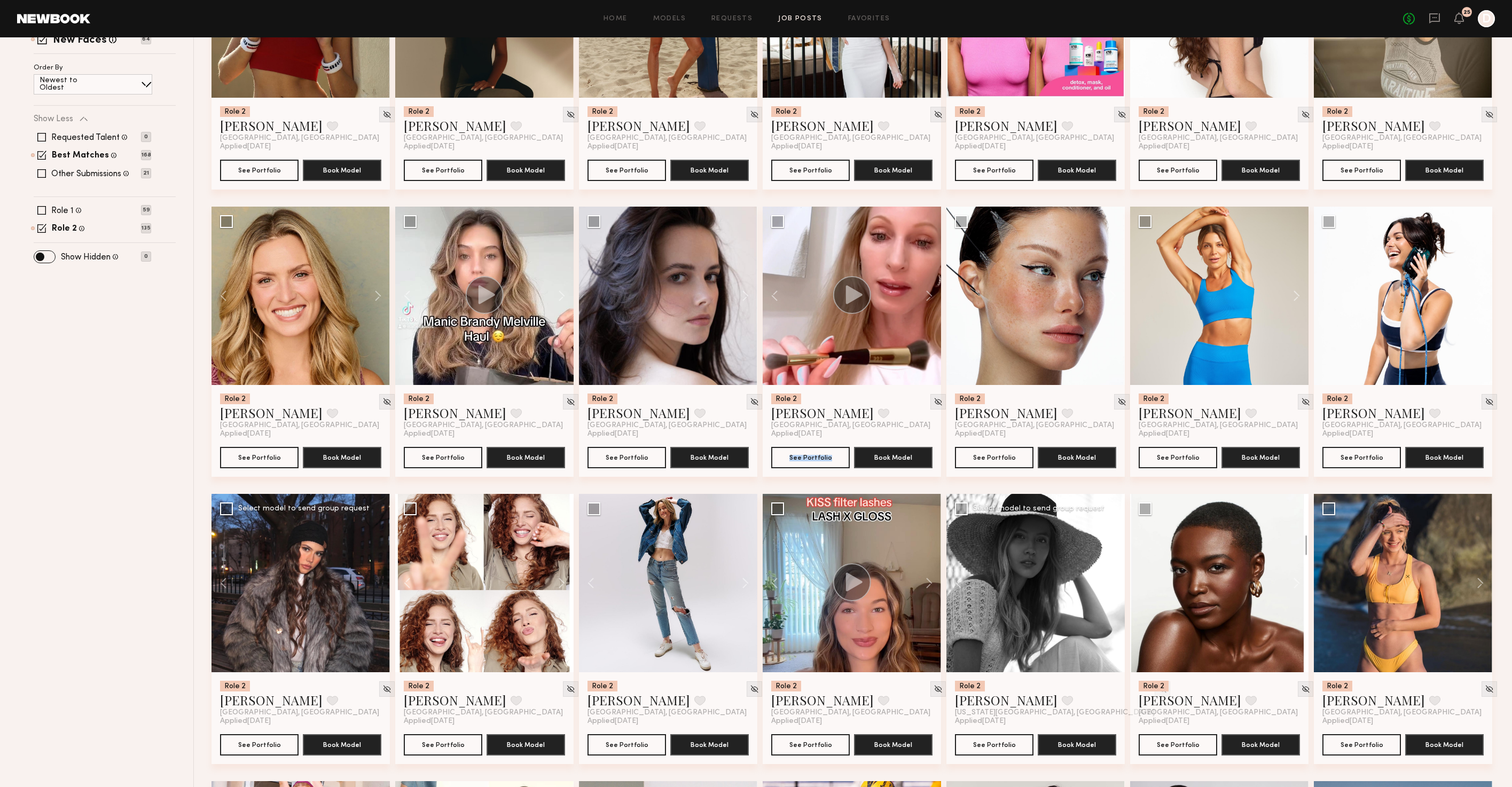
click at [1113, 589] on button at bounding box center [1108, 583] width 34 height 178
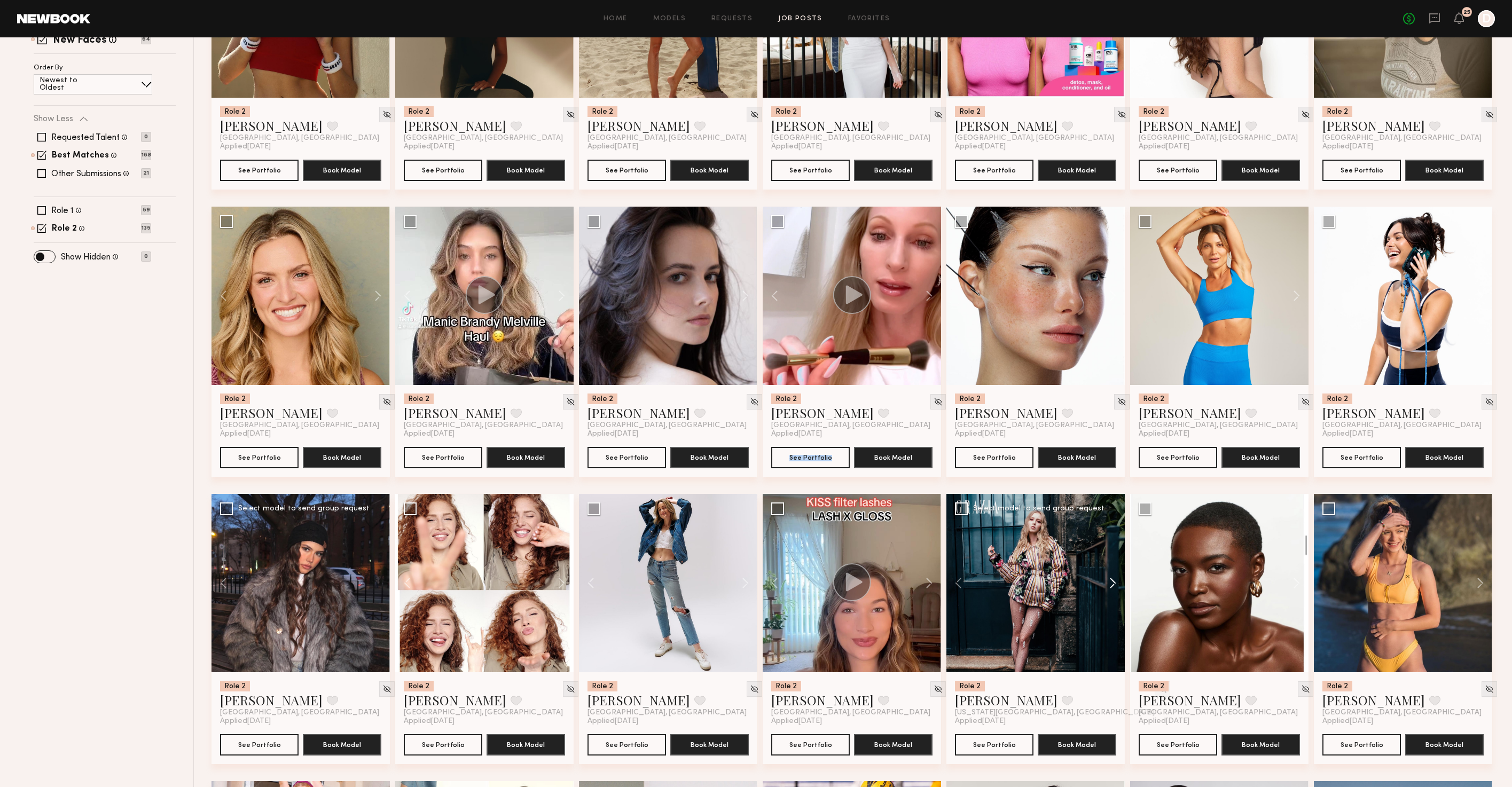
click at [1113, 589] on button at bounding box center [1108, 583] width 34 height 178
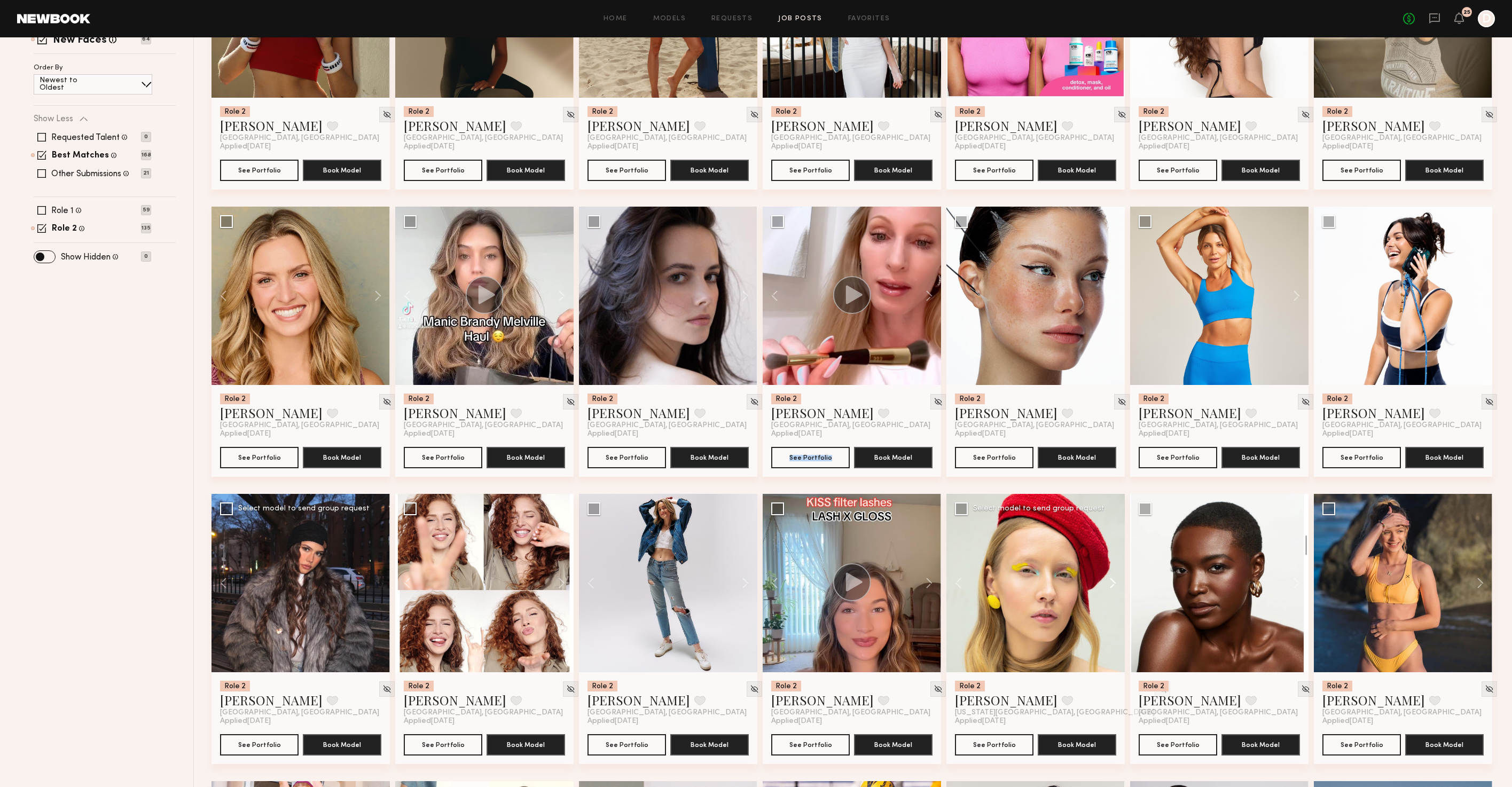
click at [1113, 589] on button at bounding box center [1108, 583] width 34 height 178
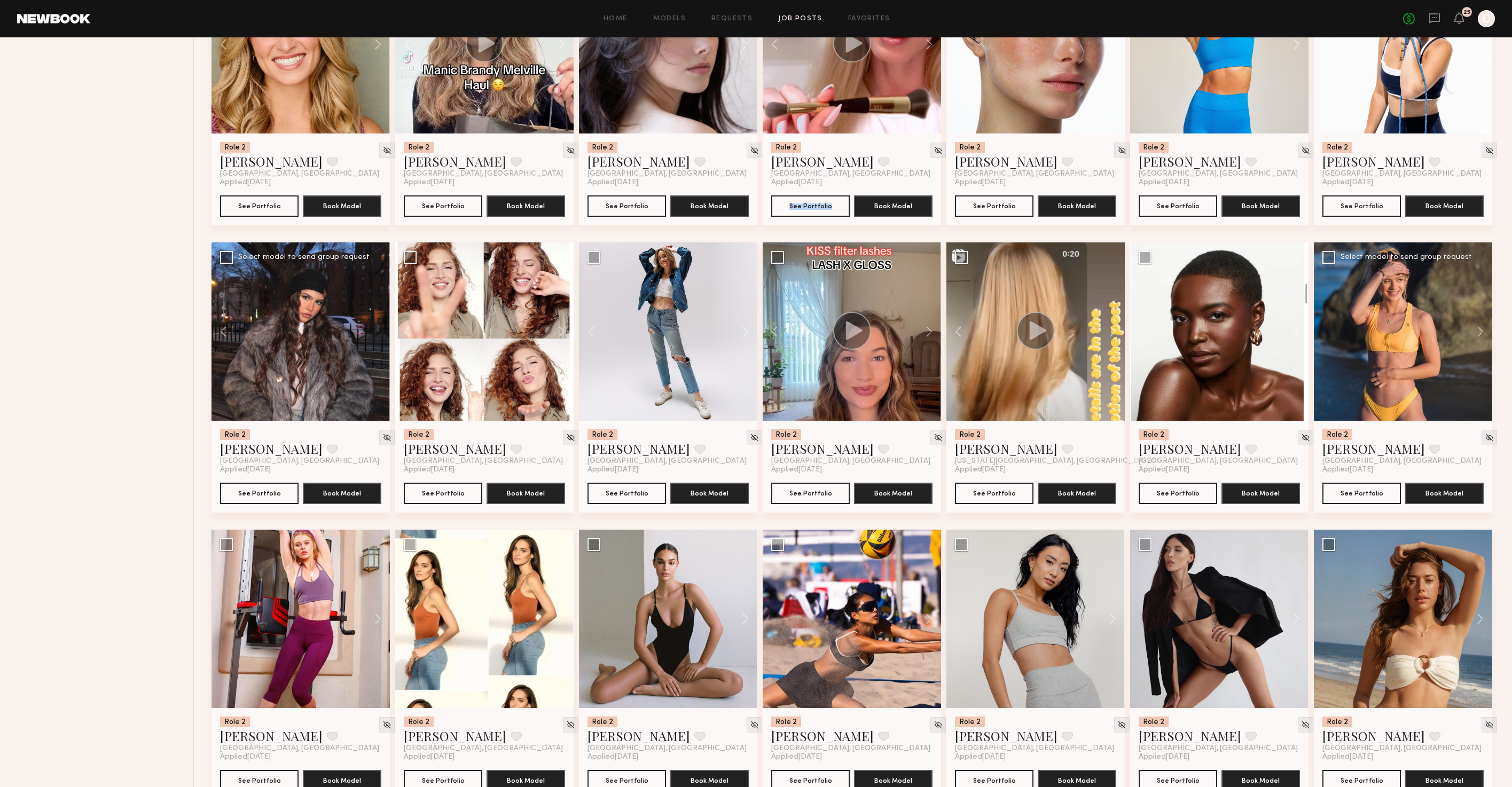
scroll to position [693, 0]
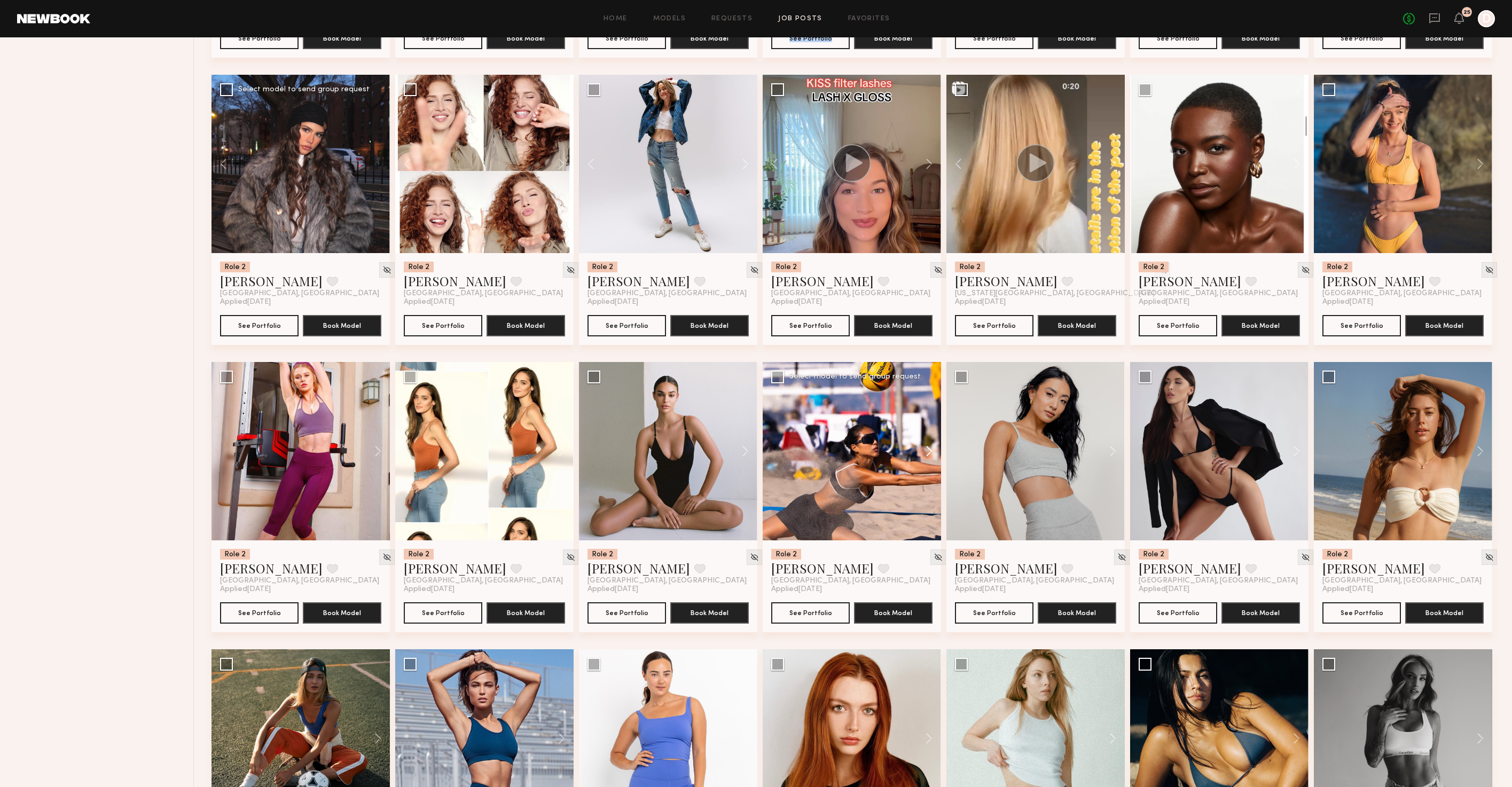
click at [932, 459] on button at bounding box center [924, 451] width 34 height 178
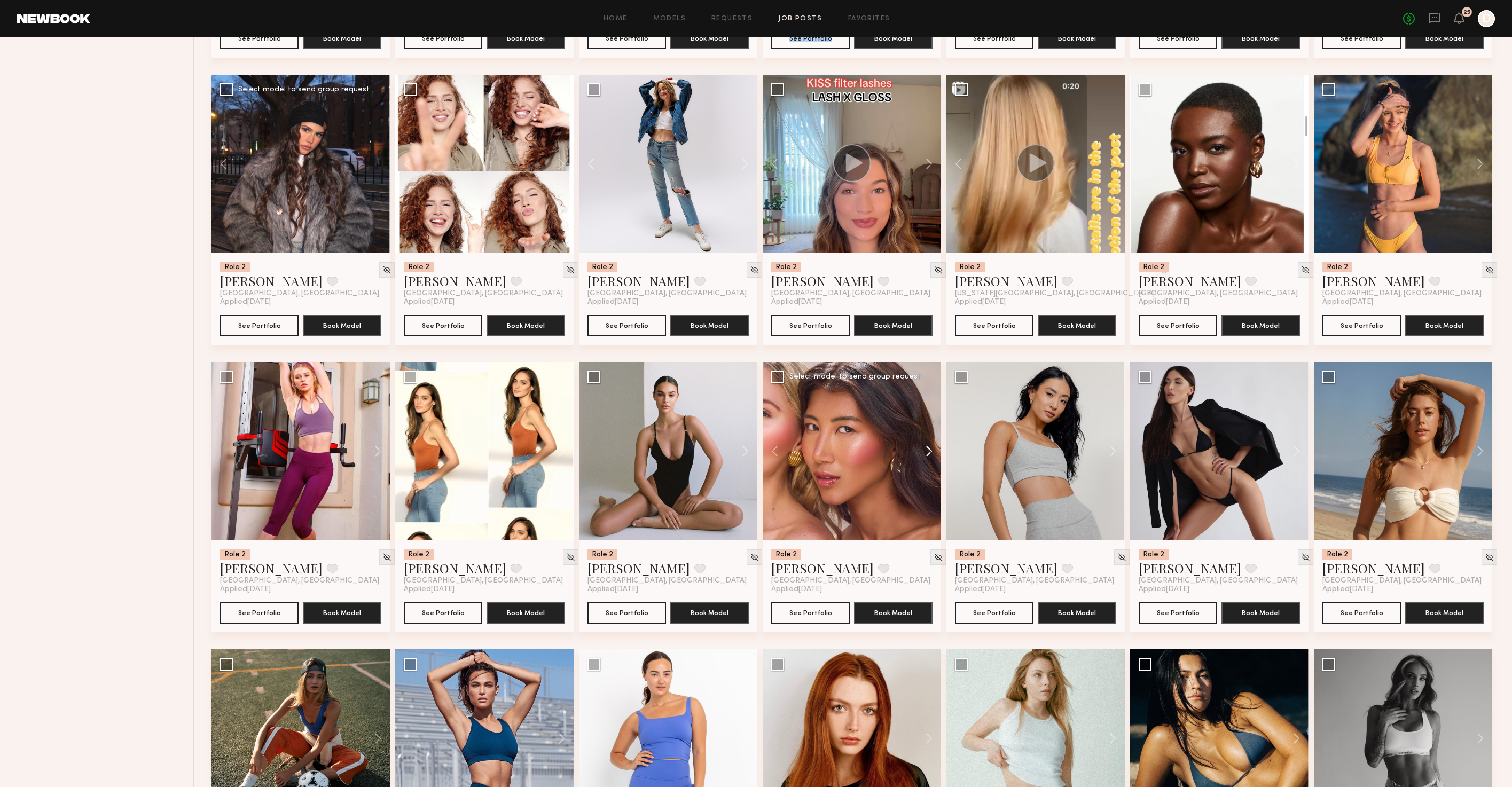
click at [932, 459] on button at bounding box center [924, 451] width 34 height 178
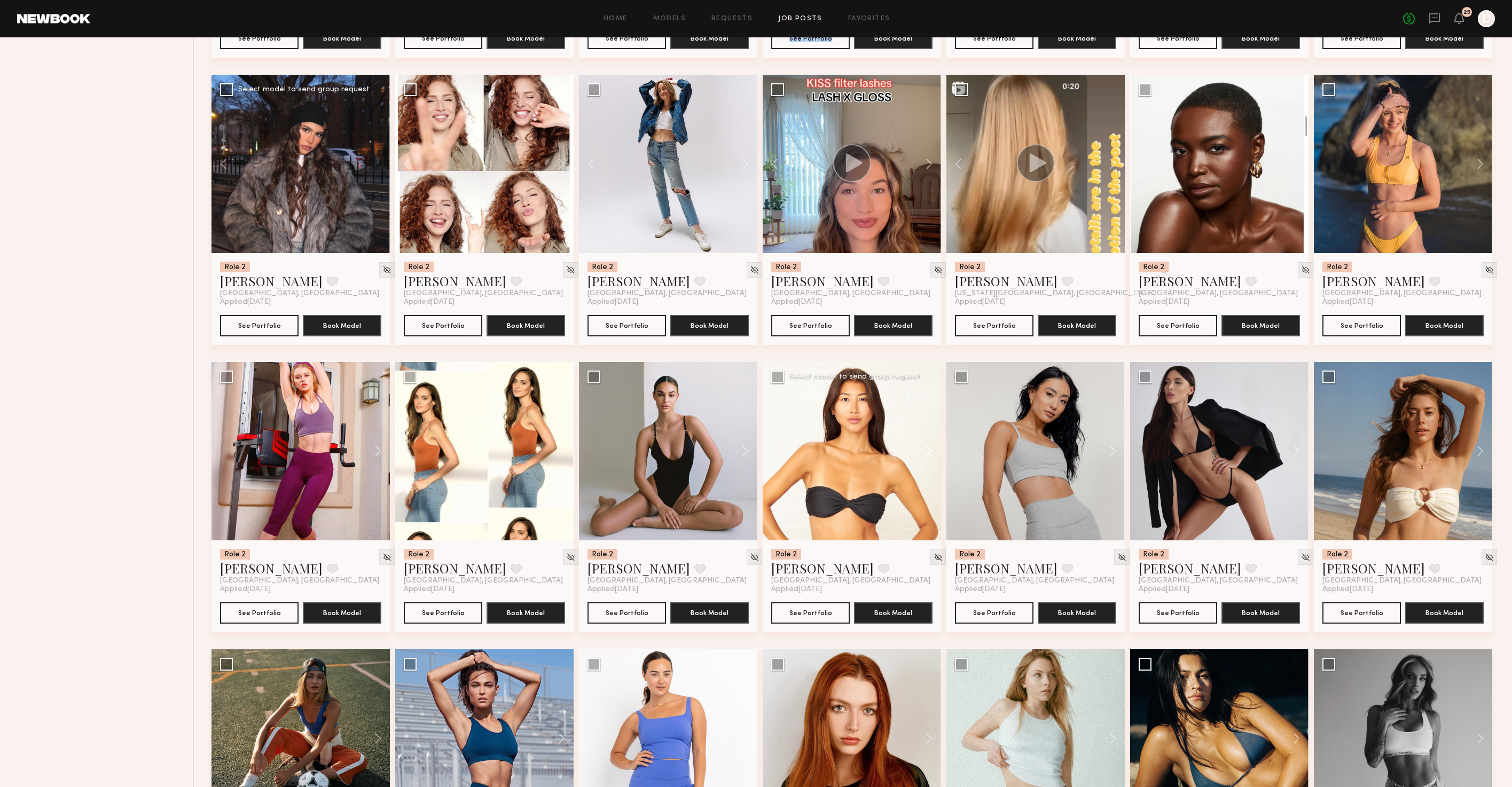
click at [932, 459] on button at bounding box center [924, 451] width 34 height 178
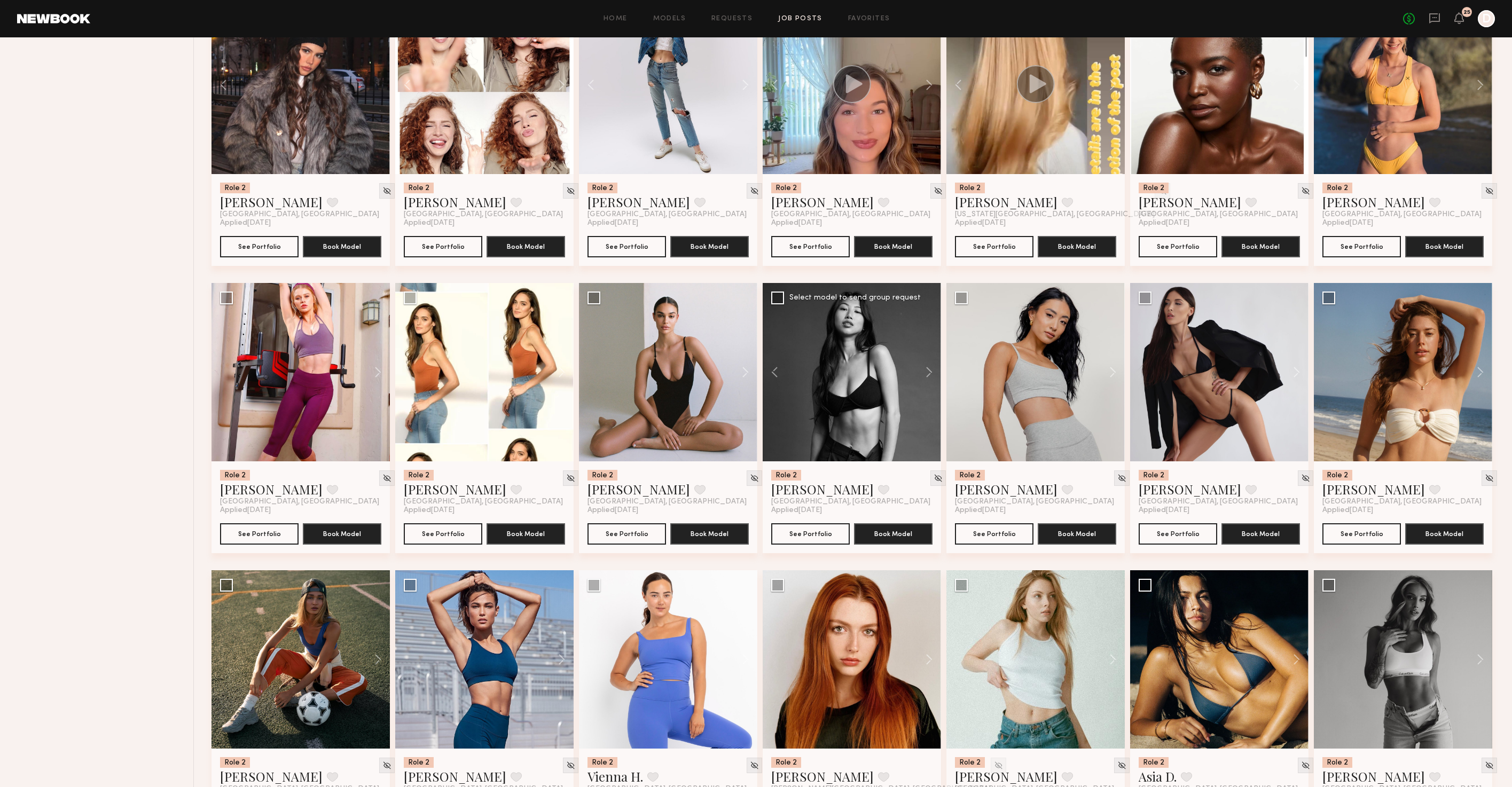
scroll to position [834, 0]
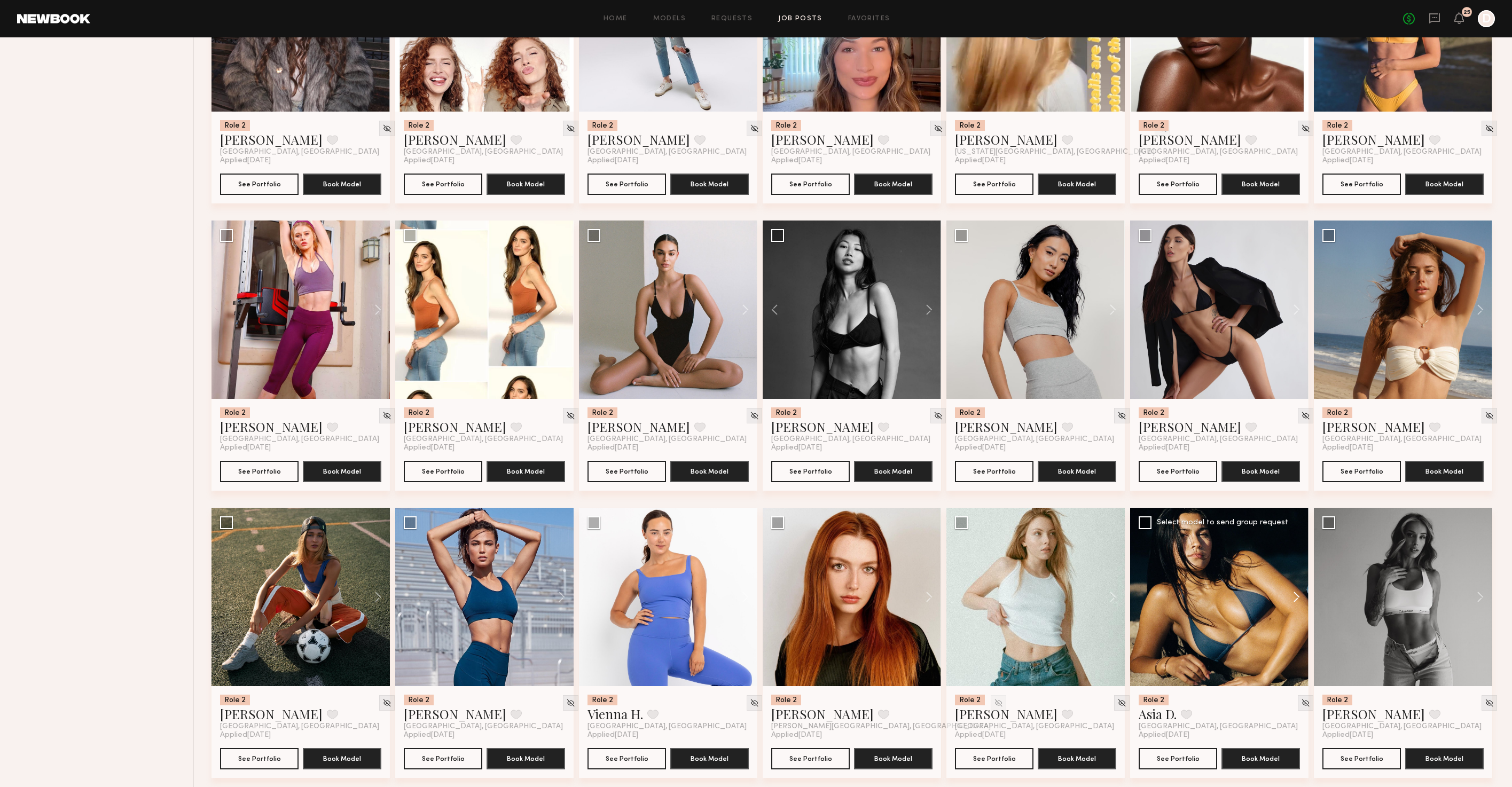
click at [1302, 601] on button at bounding box center [1292, 597] width 34 height 178
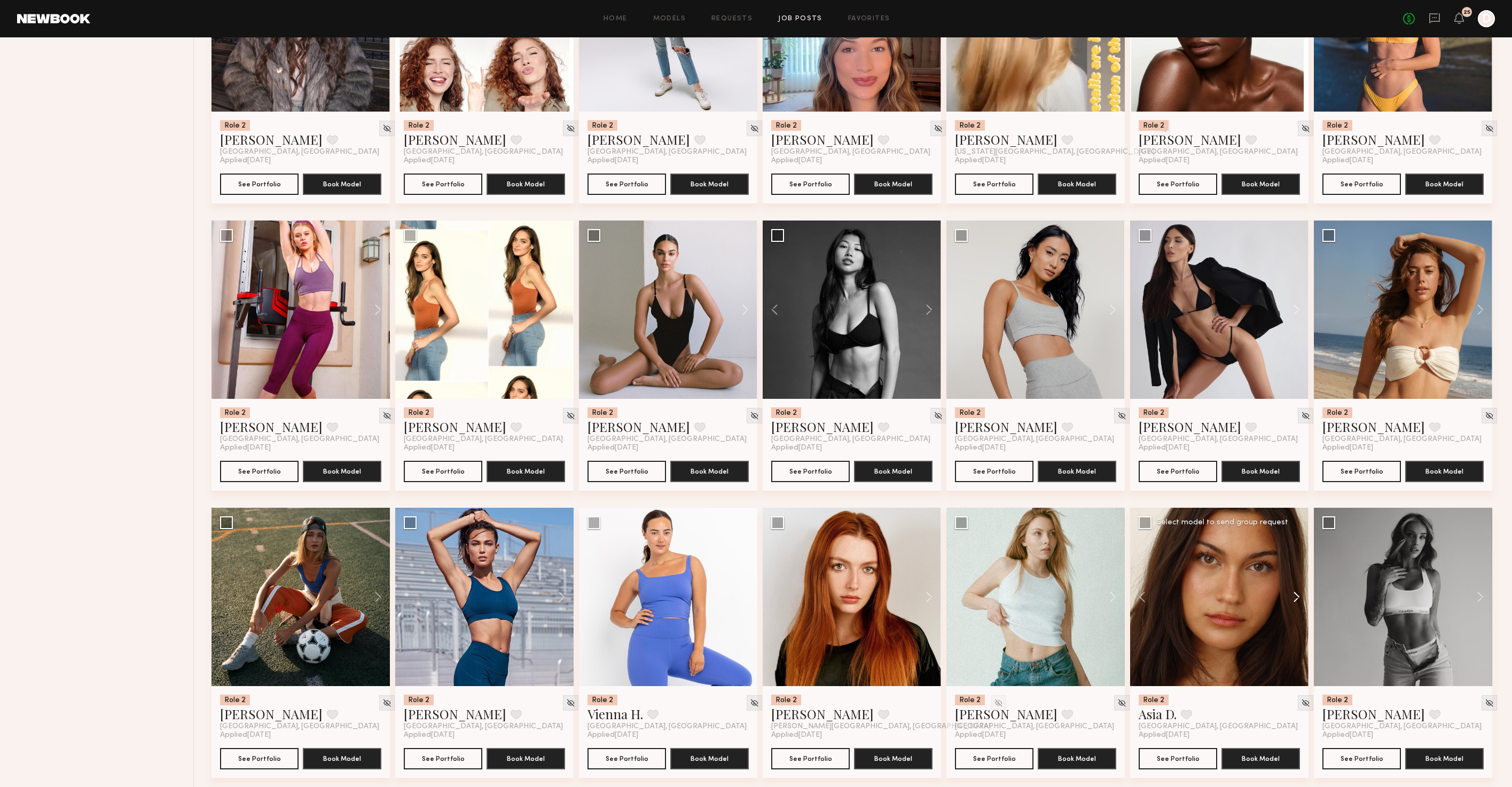
click at [1302, 601] on button at bounding box center [1292, 597] width 34 height 178
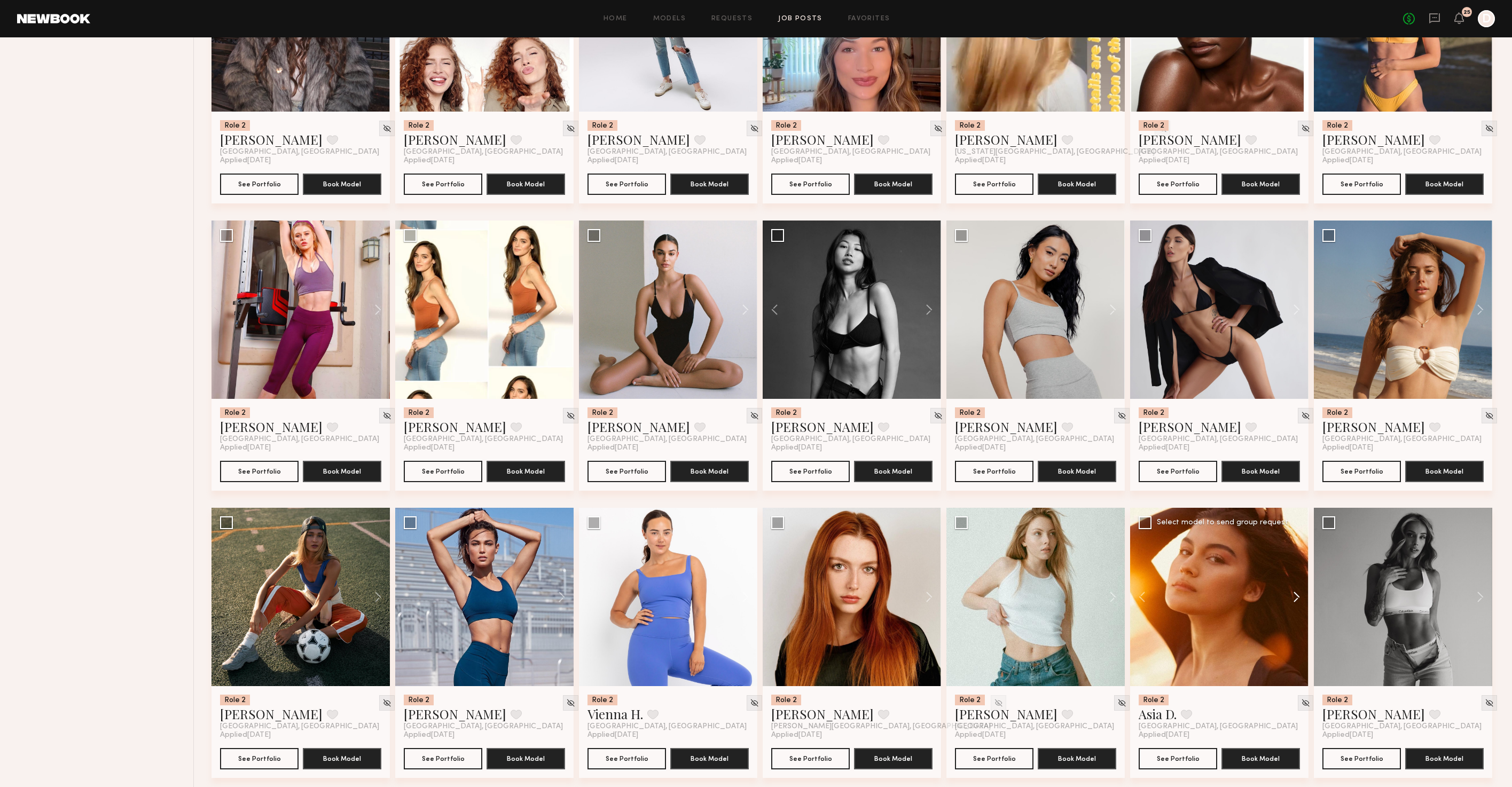
click at [1302, 601] on button at bounding box center [1292, 597] width 34 height 178
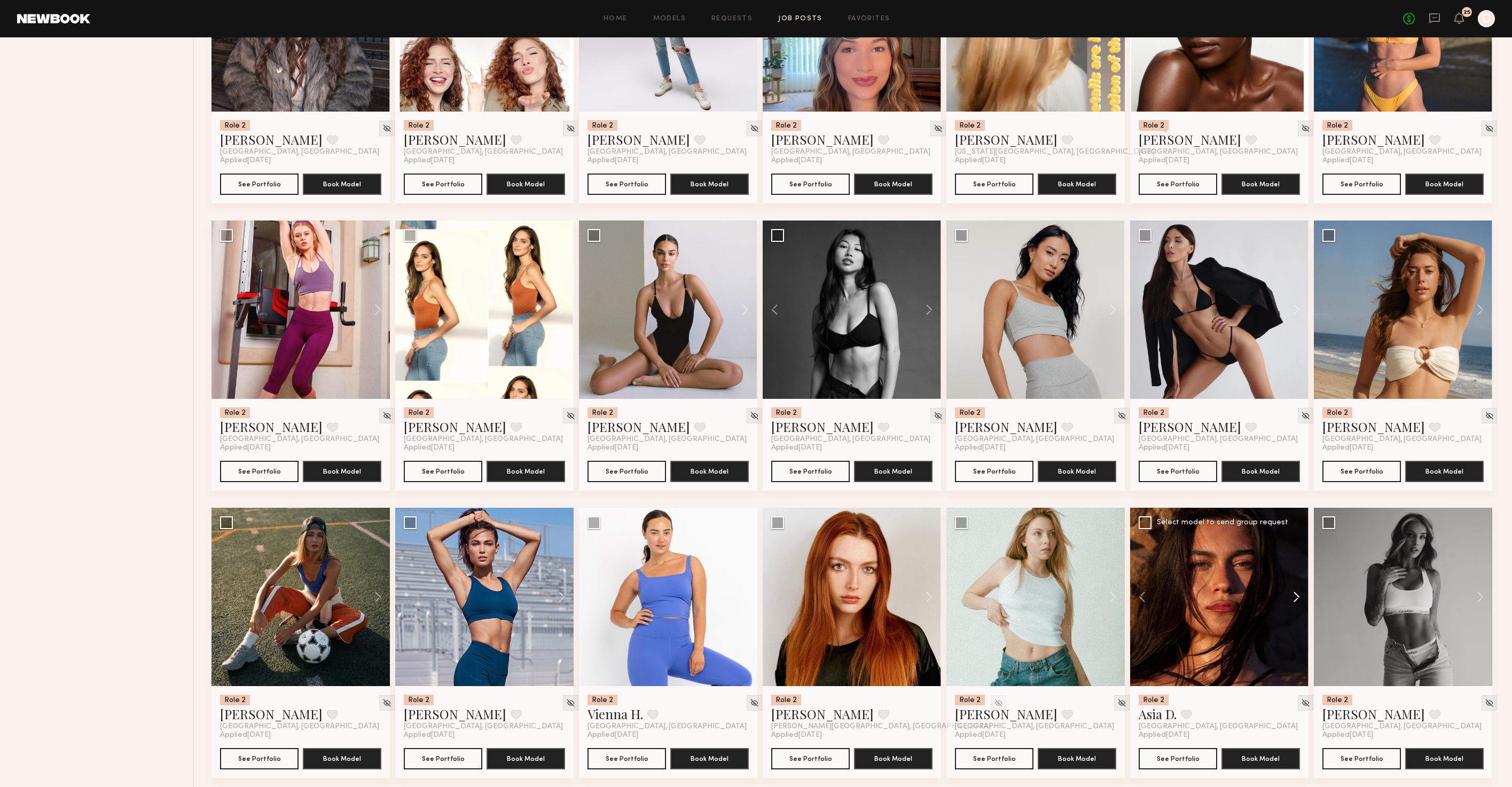
click at [1302, 601] on button at bounding box center [1292, 597] width 34 height 178
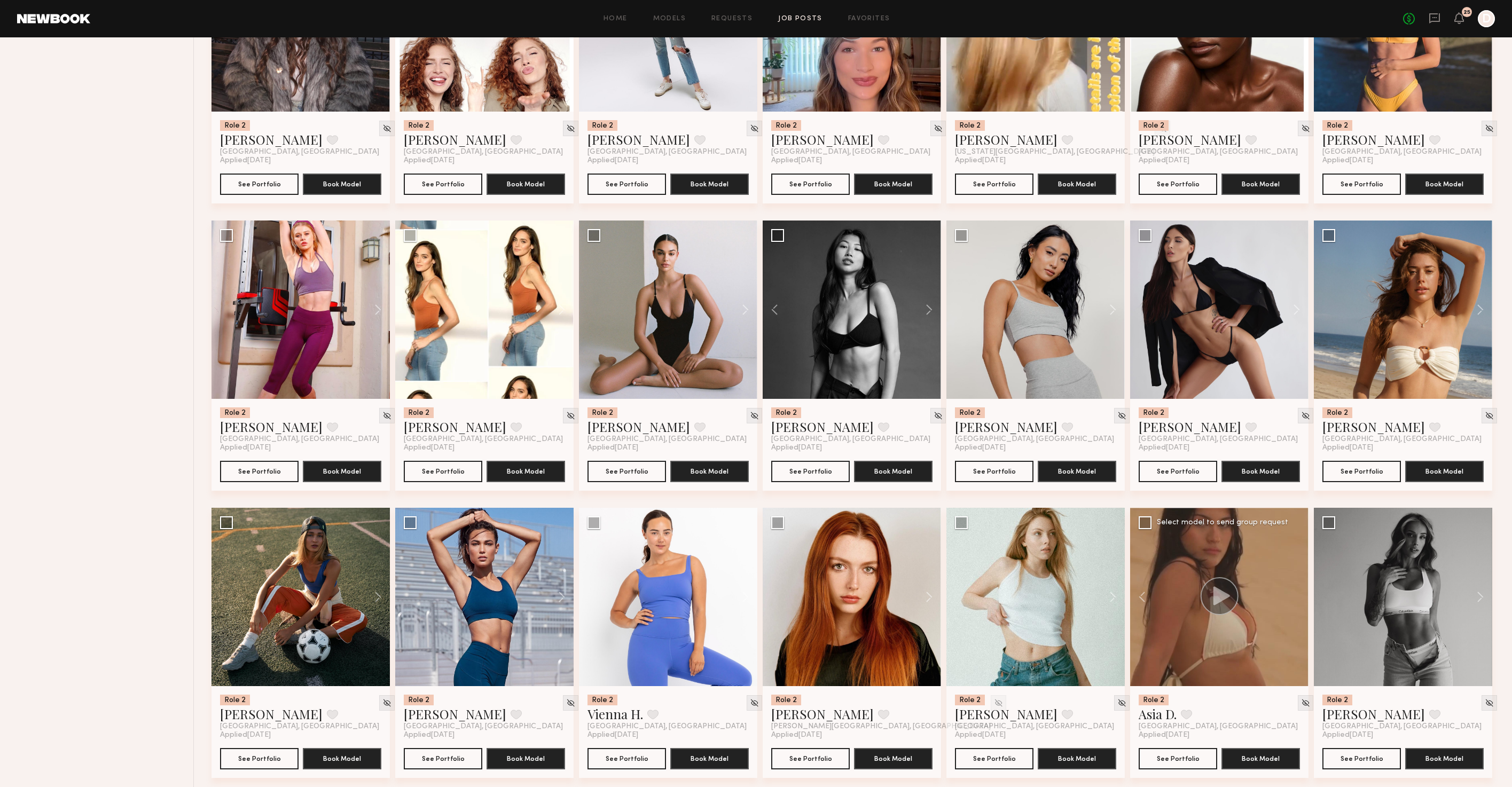
click at [1302, 601] on div at bounding box center [1220, 597] width 178 height 178
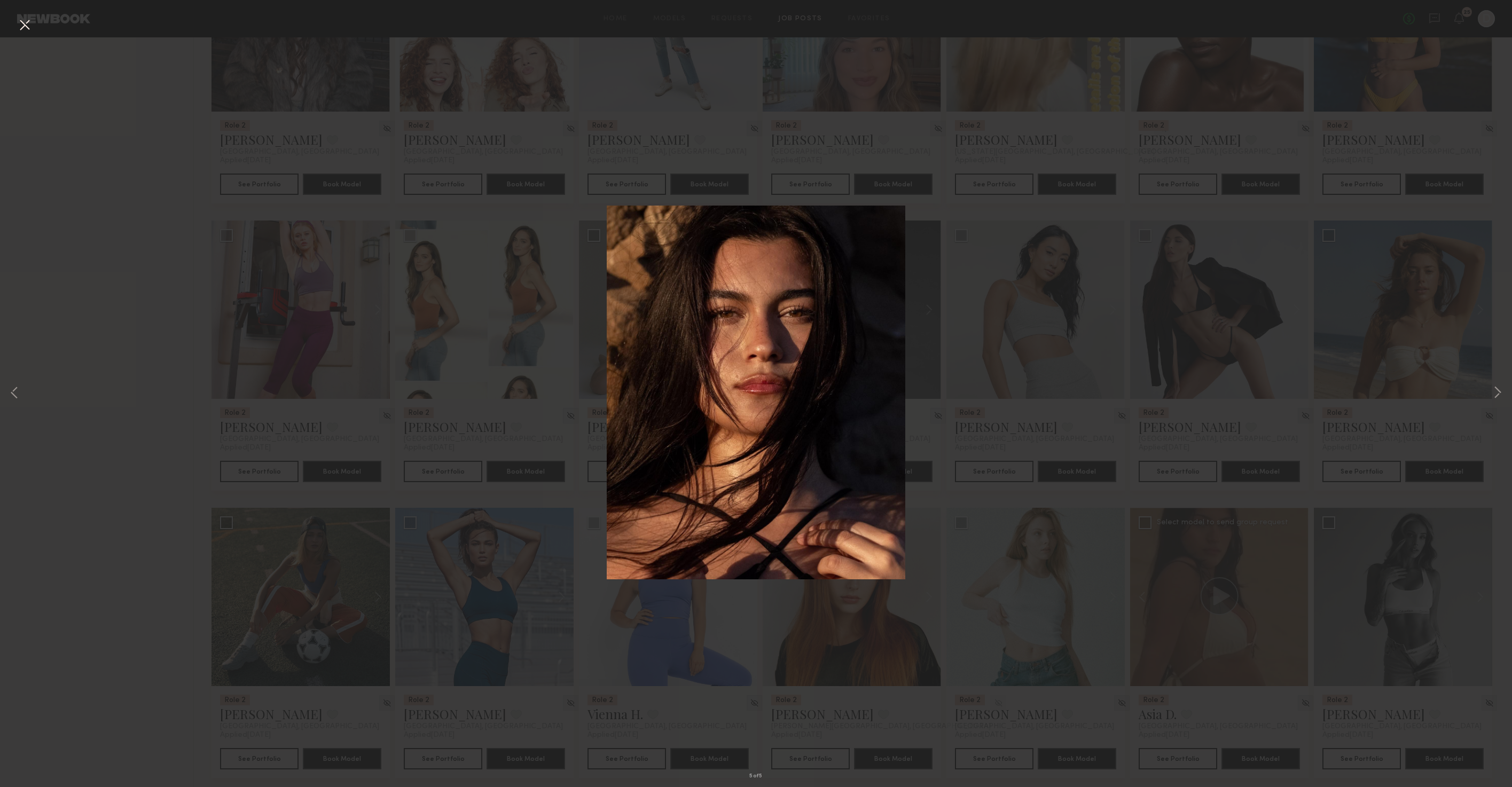
click at [1034, 260] on div "5 of 5" at bounding box center [756, 394] width 1512 height 787
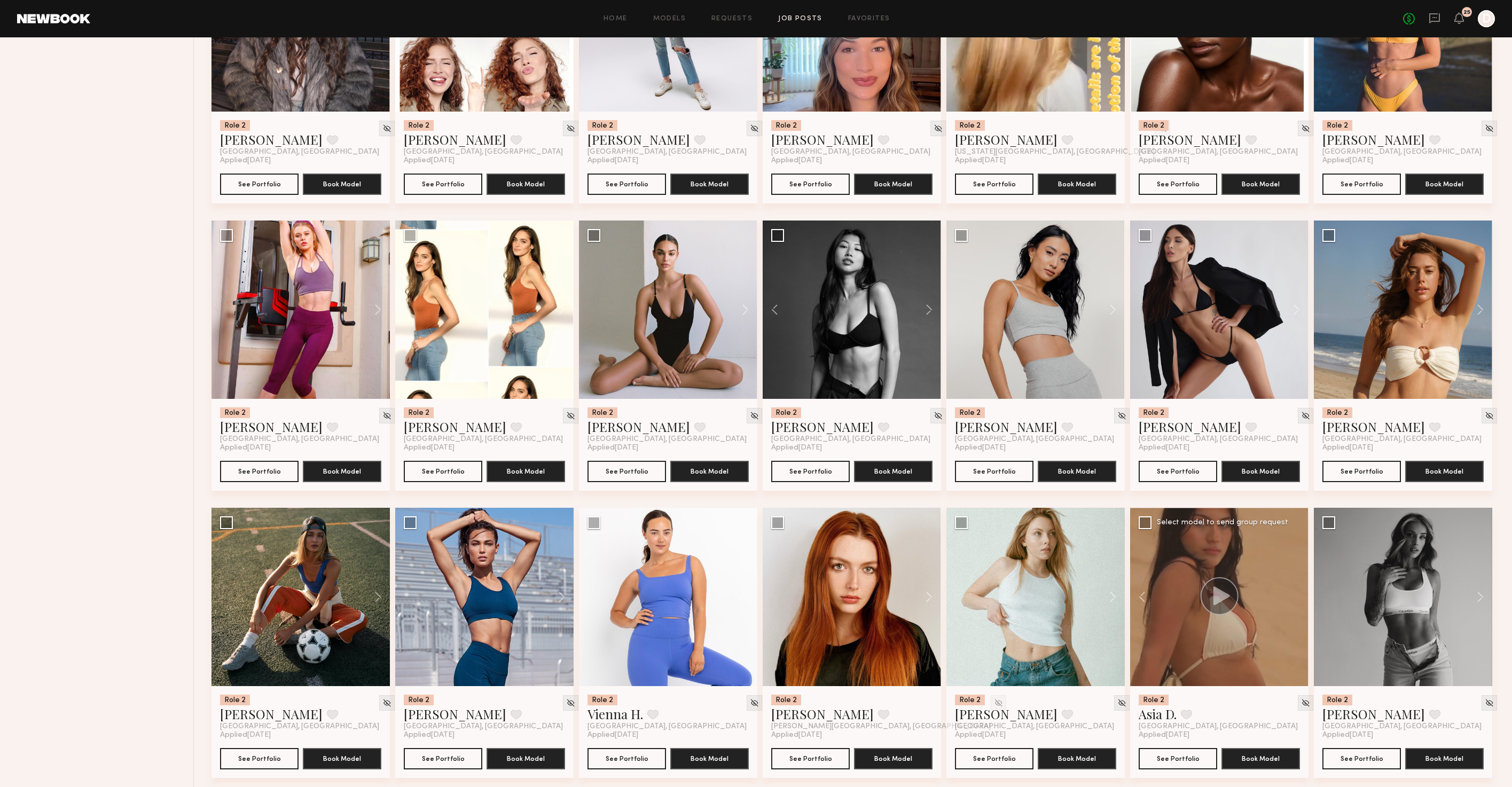
scroll to position [989, 0]
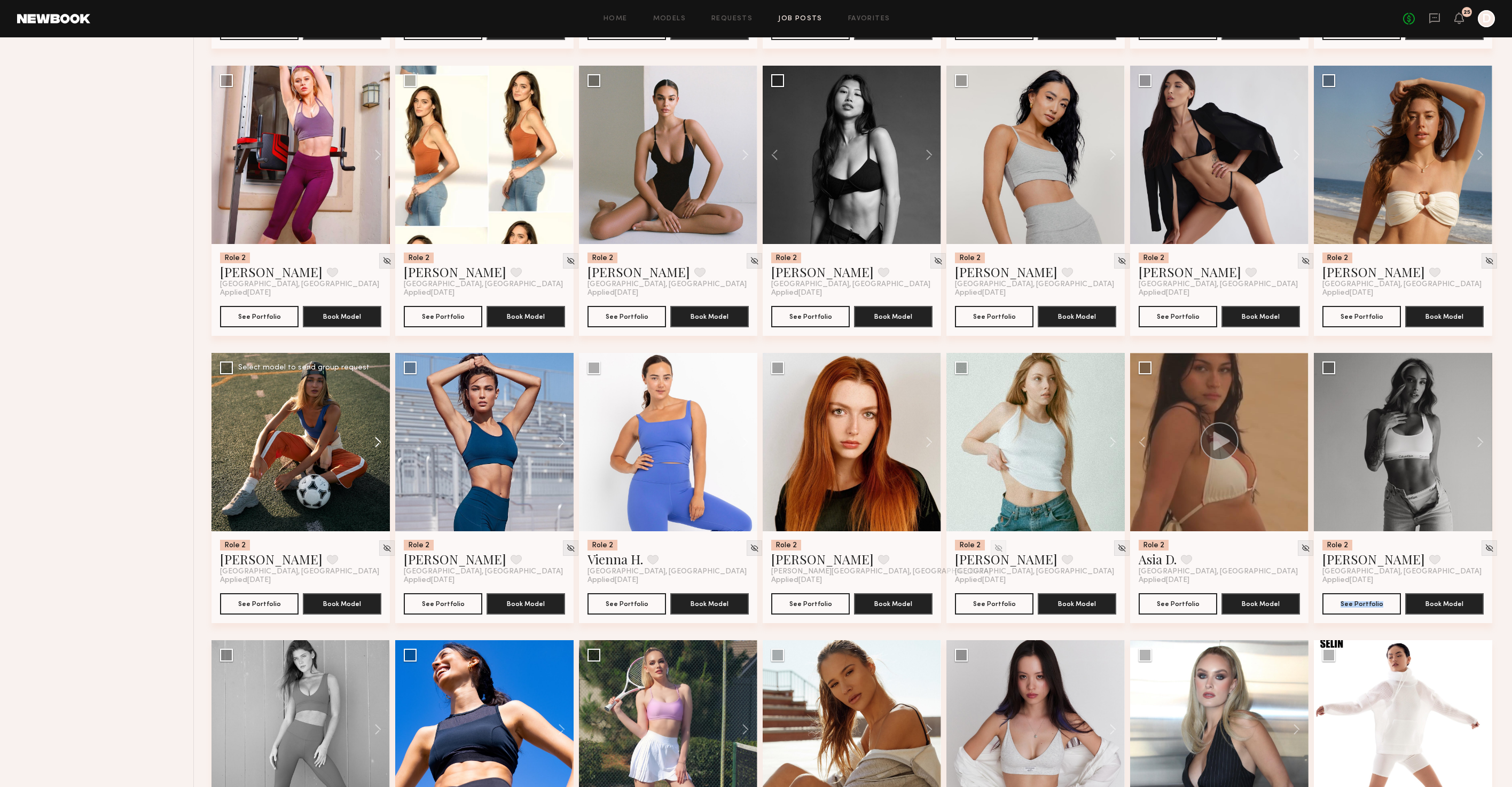
click at [376, 448] on button at bounding box center [373, 442] width 34 height 178
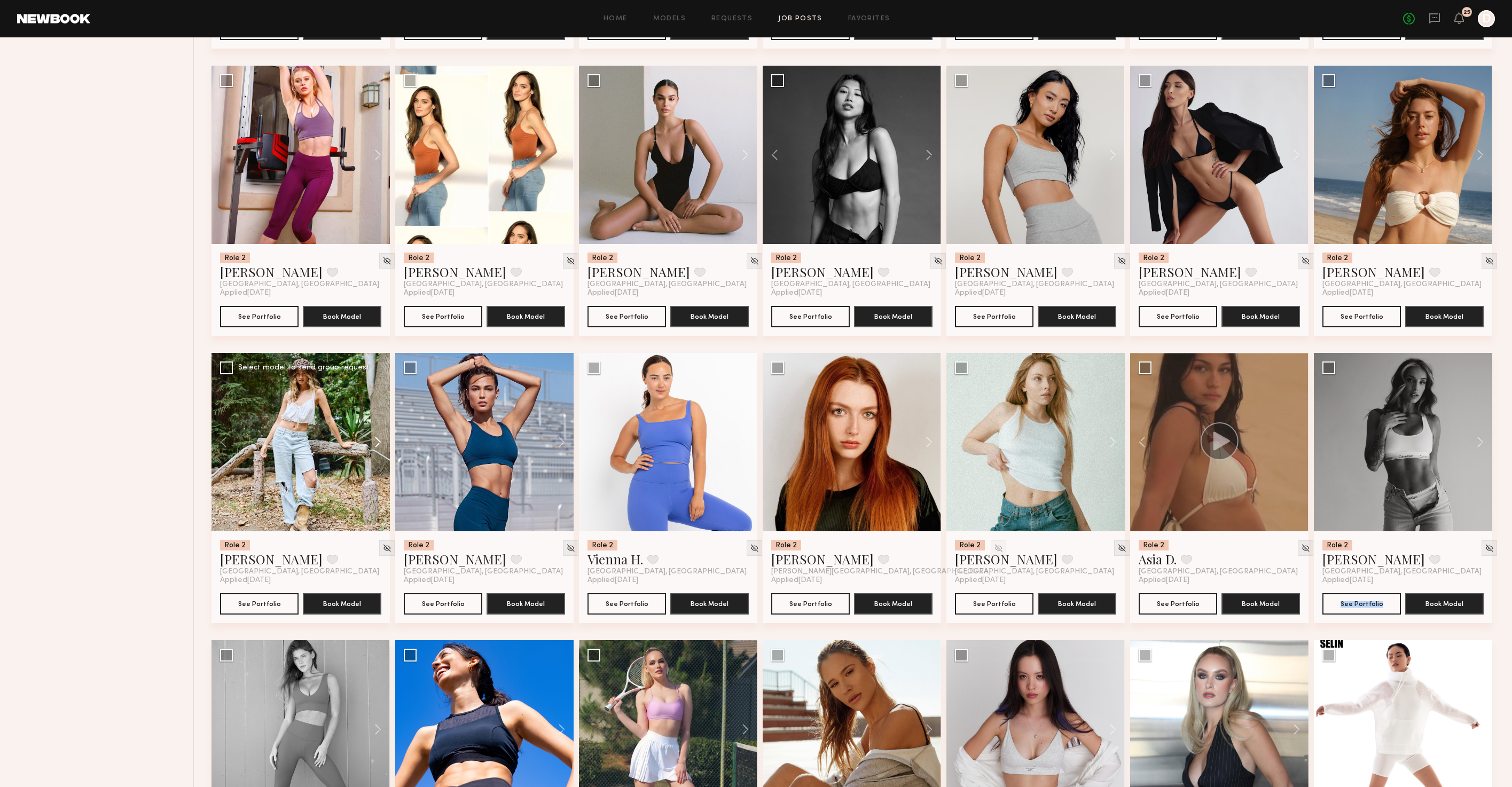
click at [376, 448] on button at bounding box center [373, 442] width 34 height 178
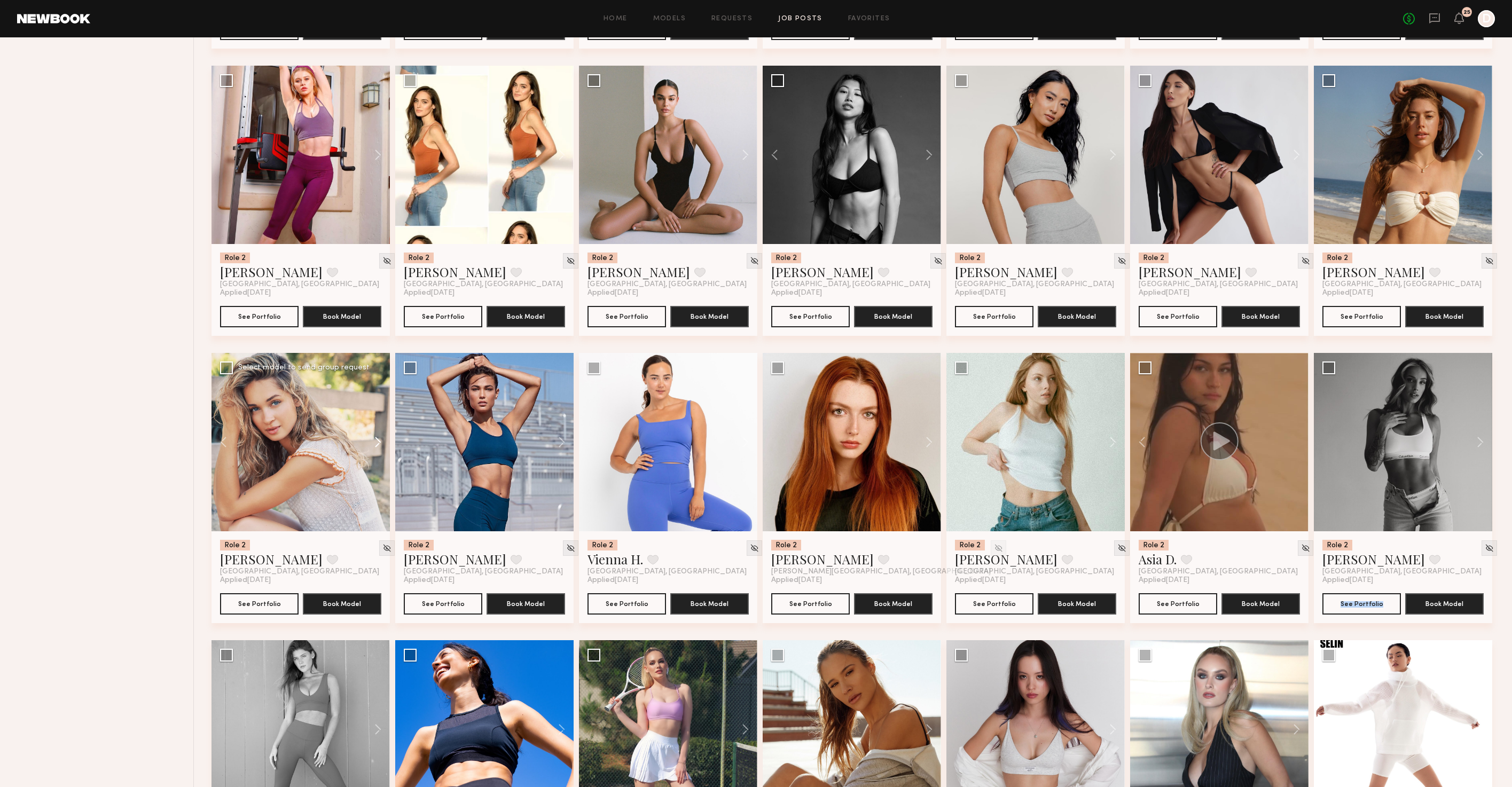
click at [376, 448] on button at bounding box center [373, 442] width 34 height 178
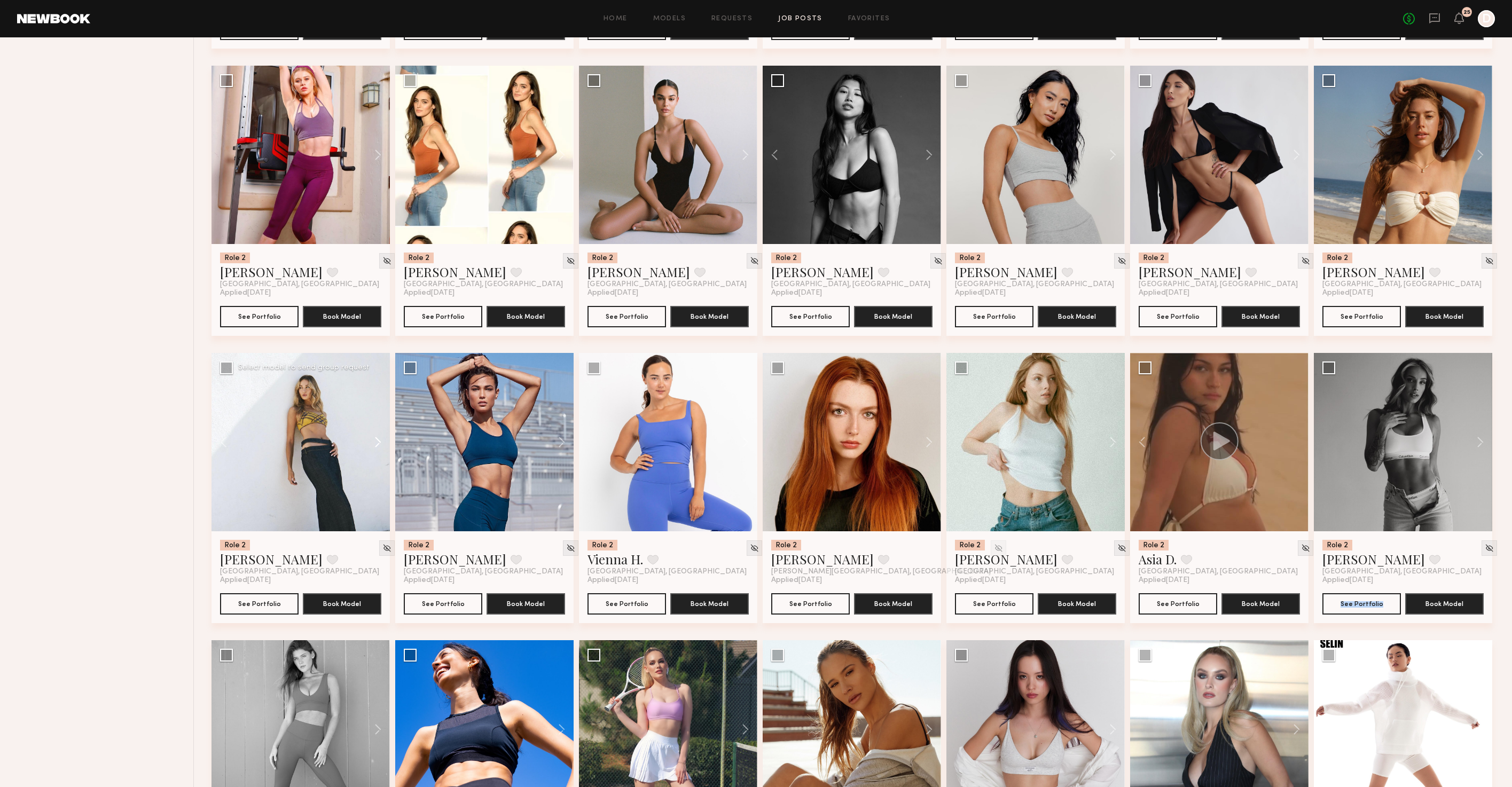
click at [376, 448] on button at bounding box center [373, 442] width 34 height 178
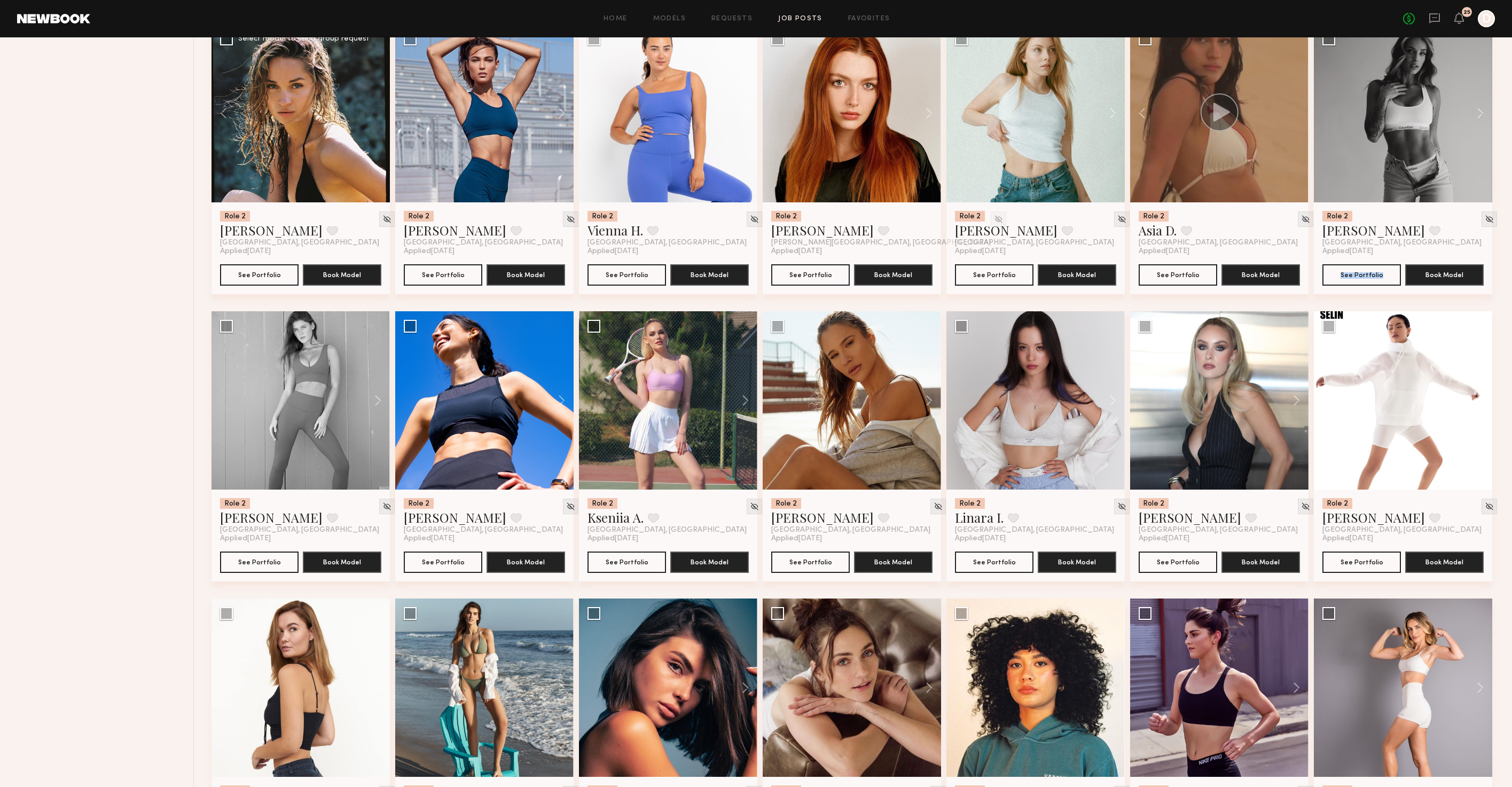
scroll to position [1373, 0]
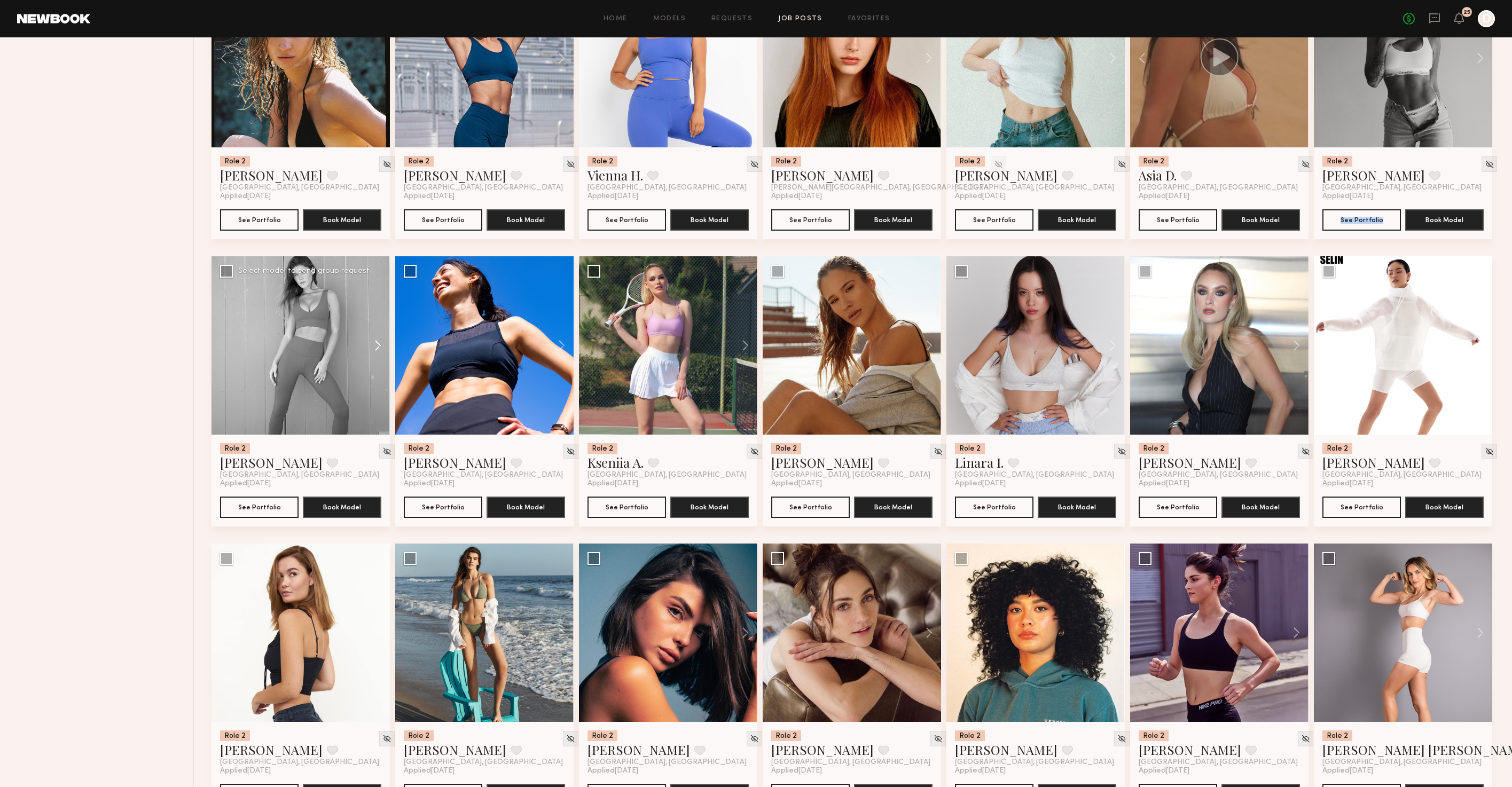
click at [377, 353] on button at bounding box center [373, 345] width 34 height 178
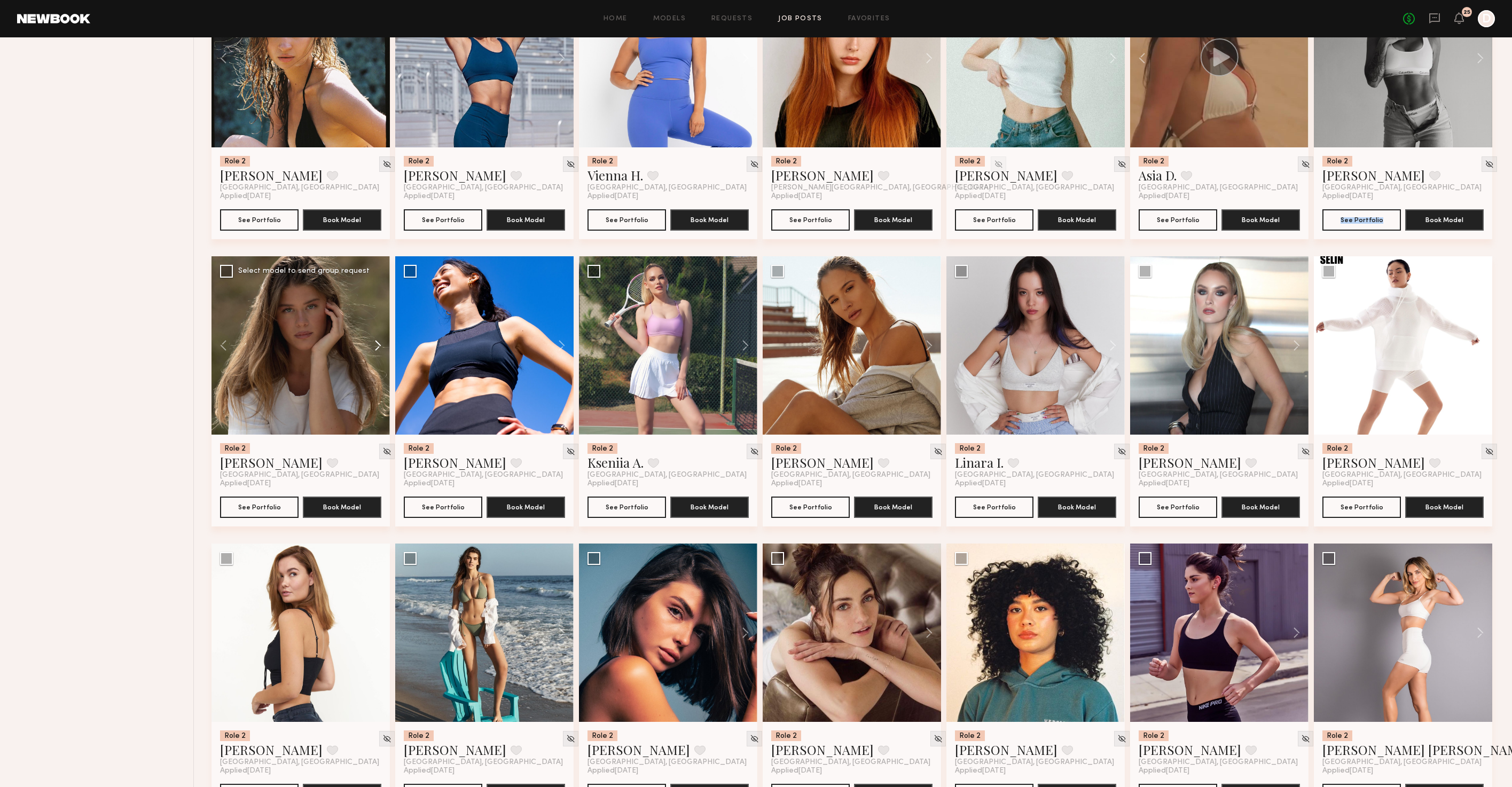
click at [377, 353] on button at bounding box center [373, 345] width 34 height 178
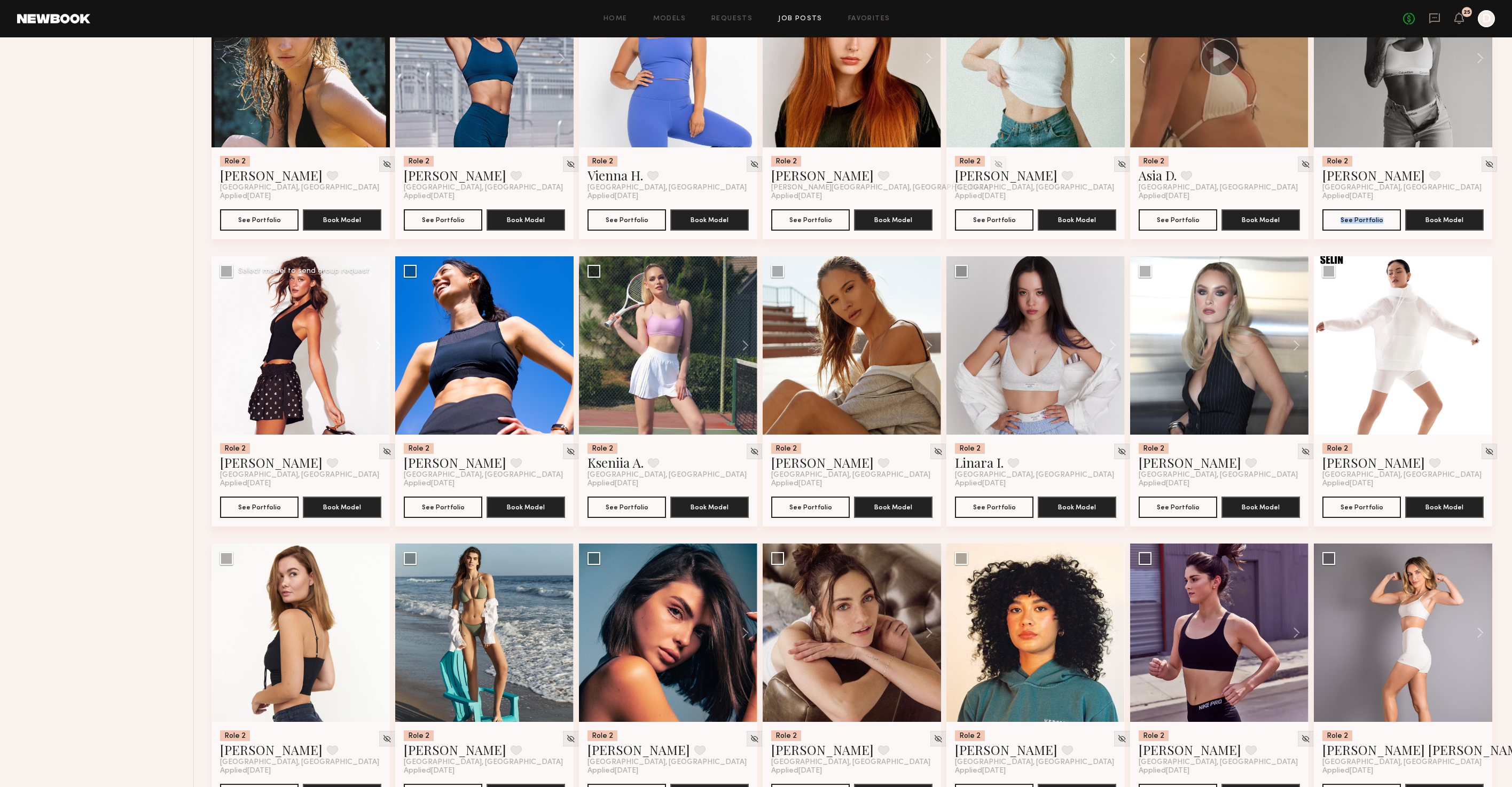
click at [377, 353] on button at bounding box center [373, 345] width 34 height 178
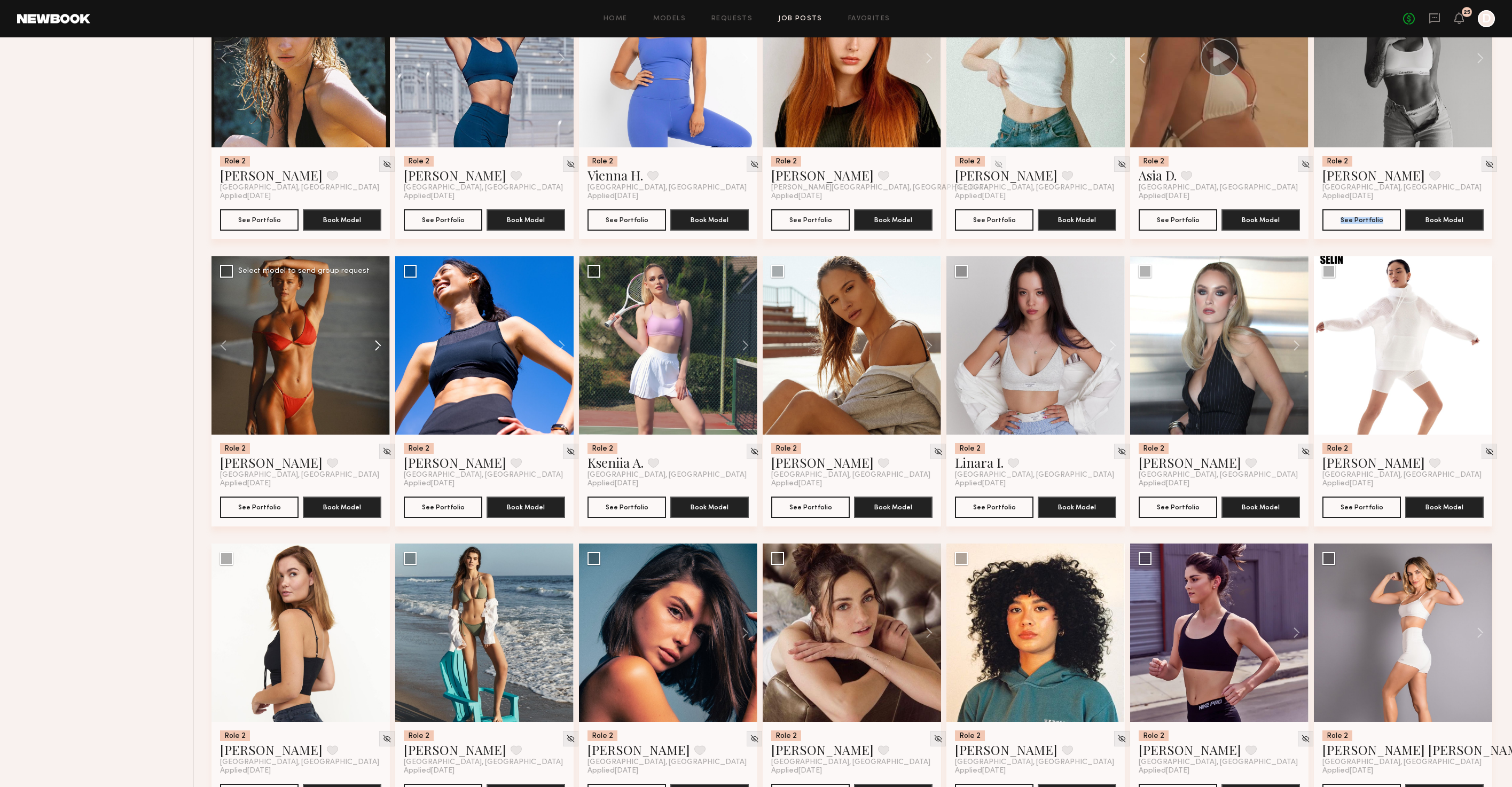
click at [377, 353] on button at bounding box center [373, 345] width 34 height 178
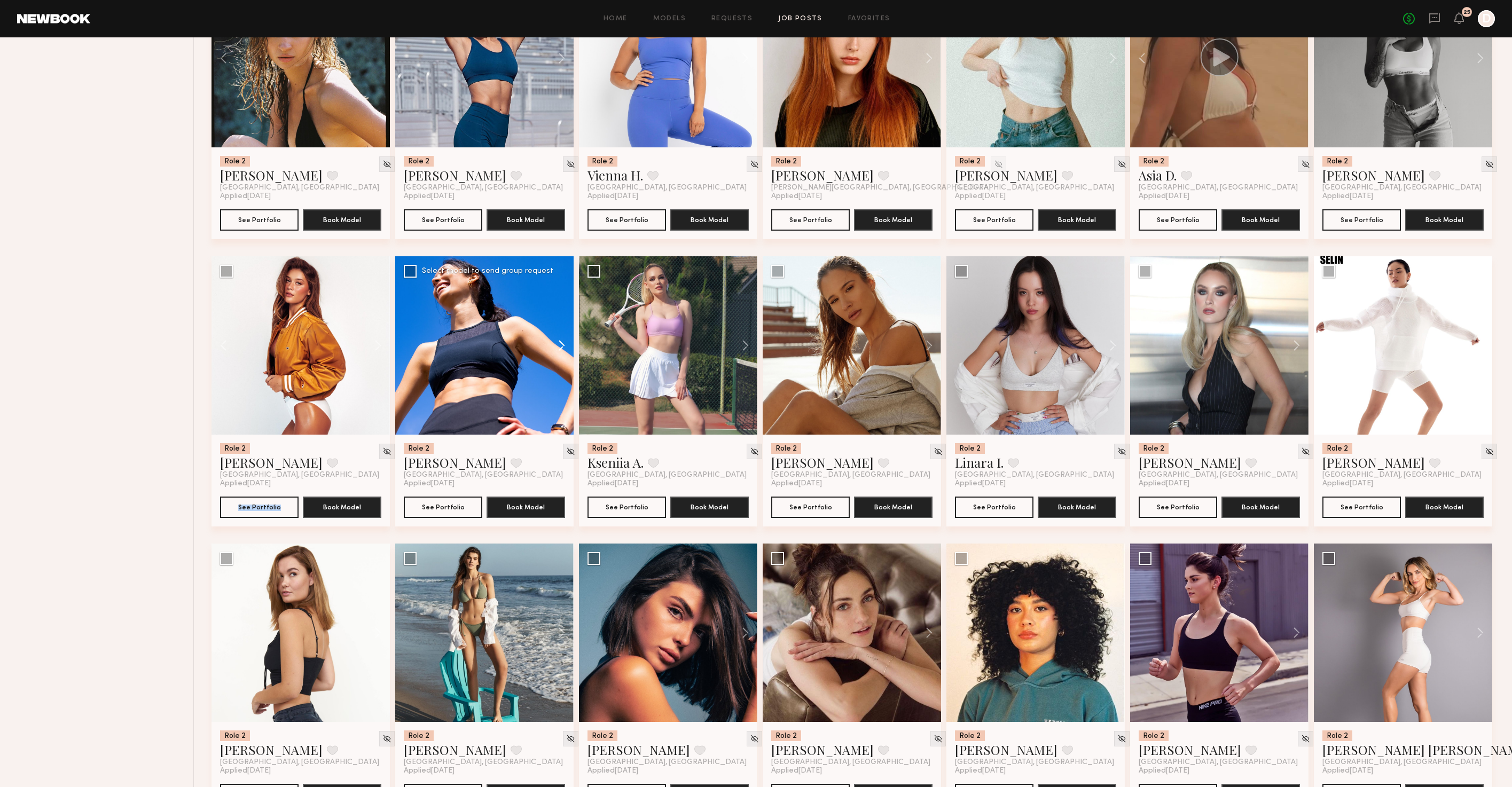
click at [564, 350] on button at bounding box center [557, 345] width 34 height 178
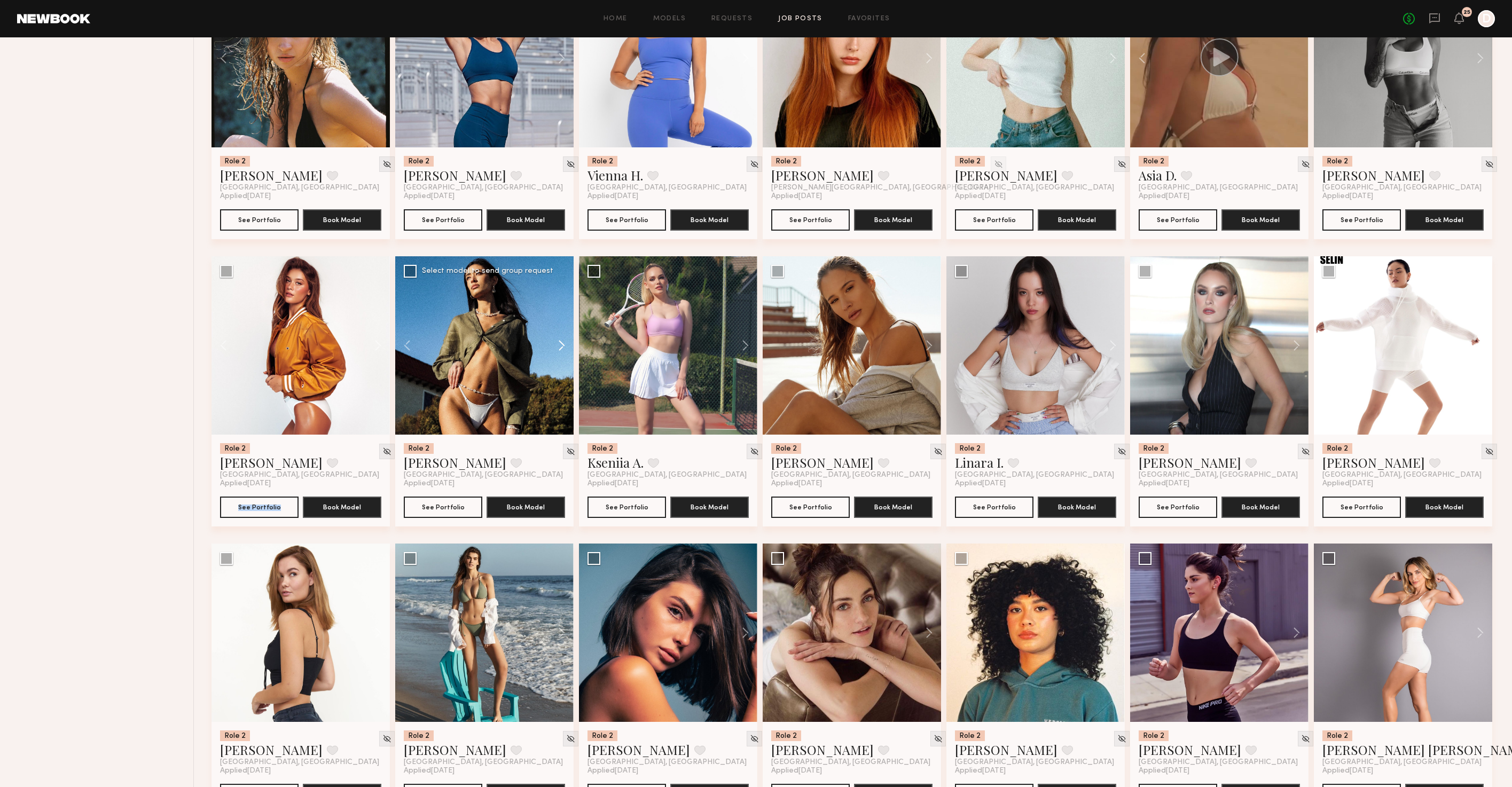
click at [564, 350] on button at bounding box center [557, 345] width 34 height 178
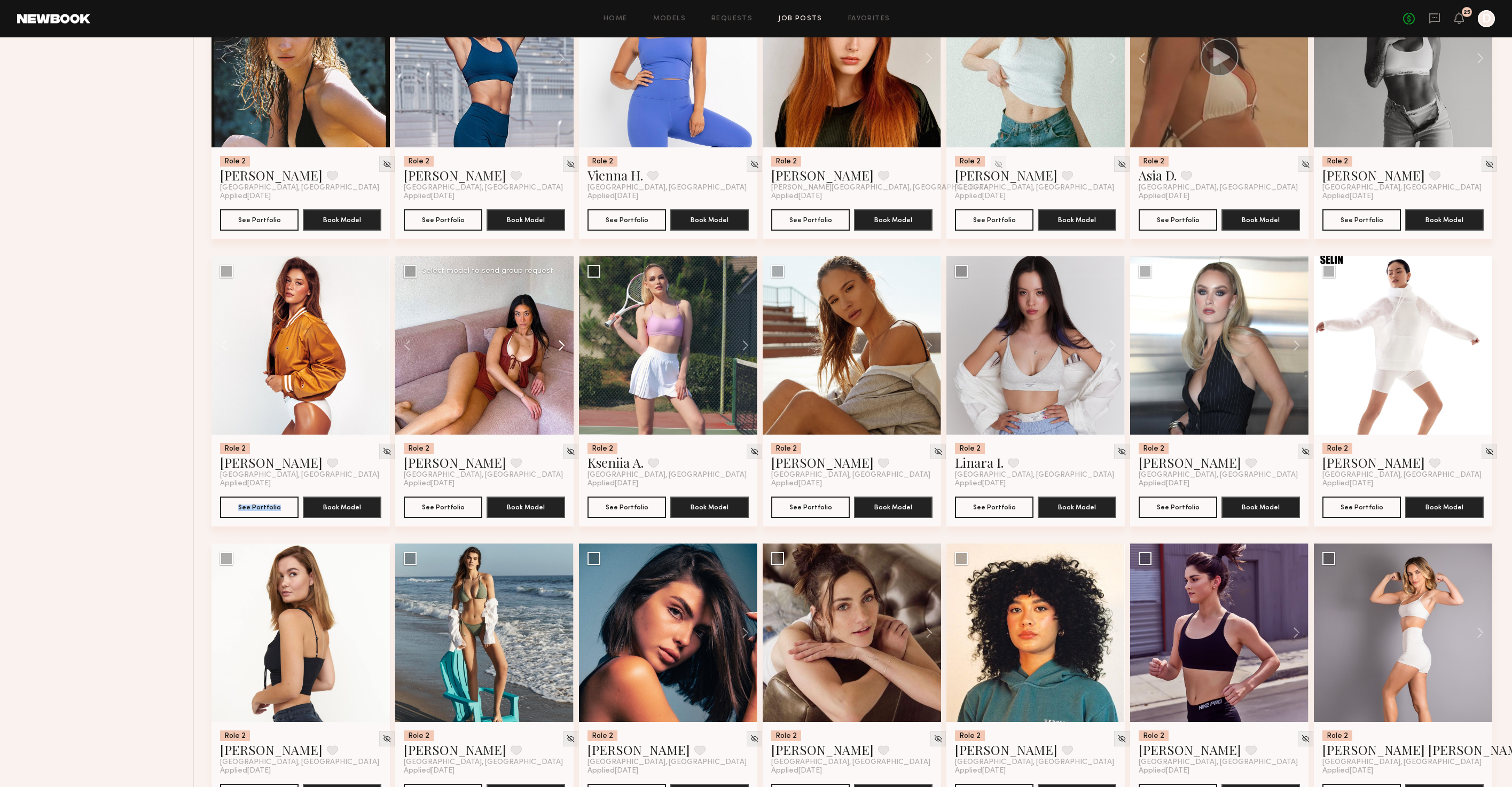
click at [564, 350] on button at bounding box center [557, 345] width 34 height 178
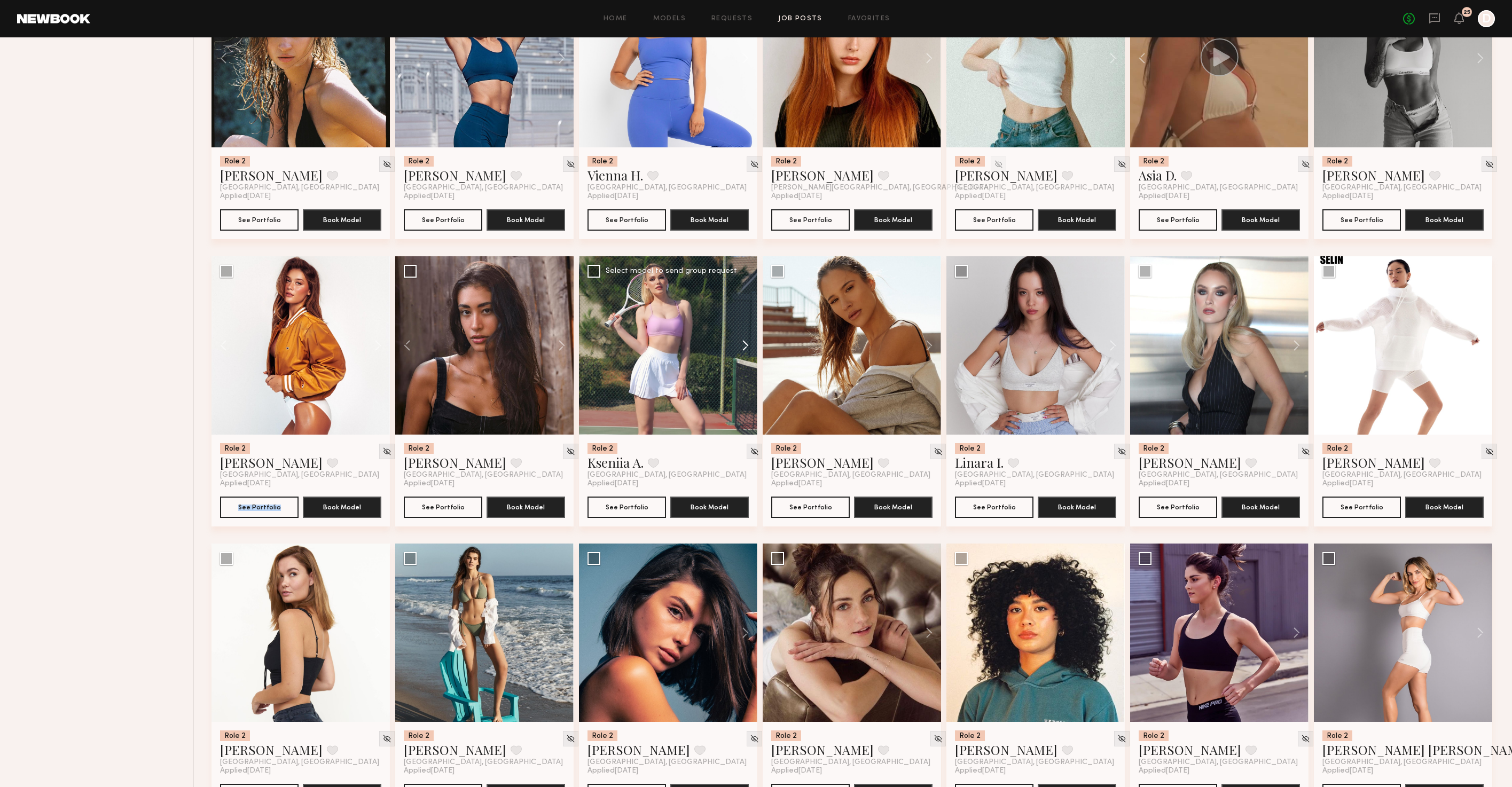
click at [748, 349] on button at bounding box center [740, 345] width 34 height 178
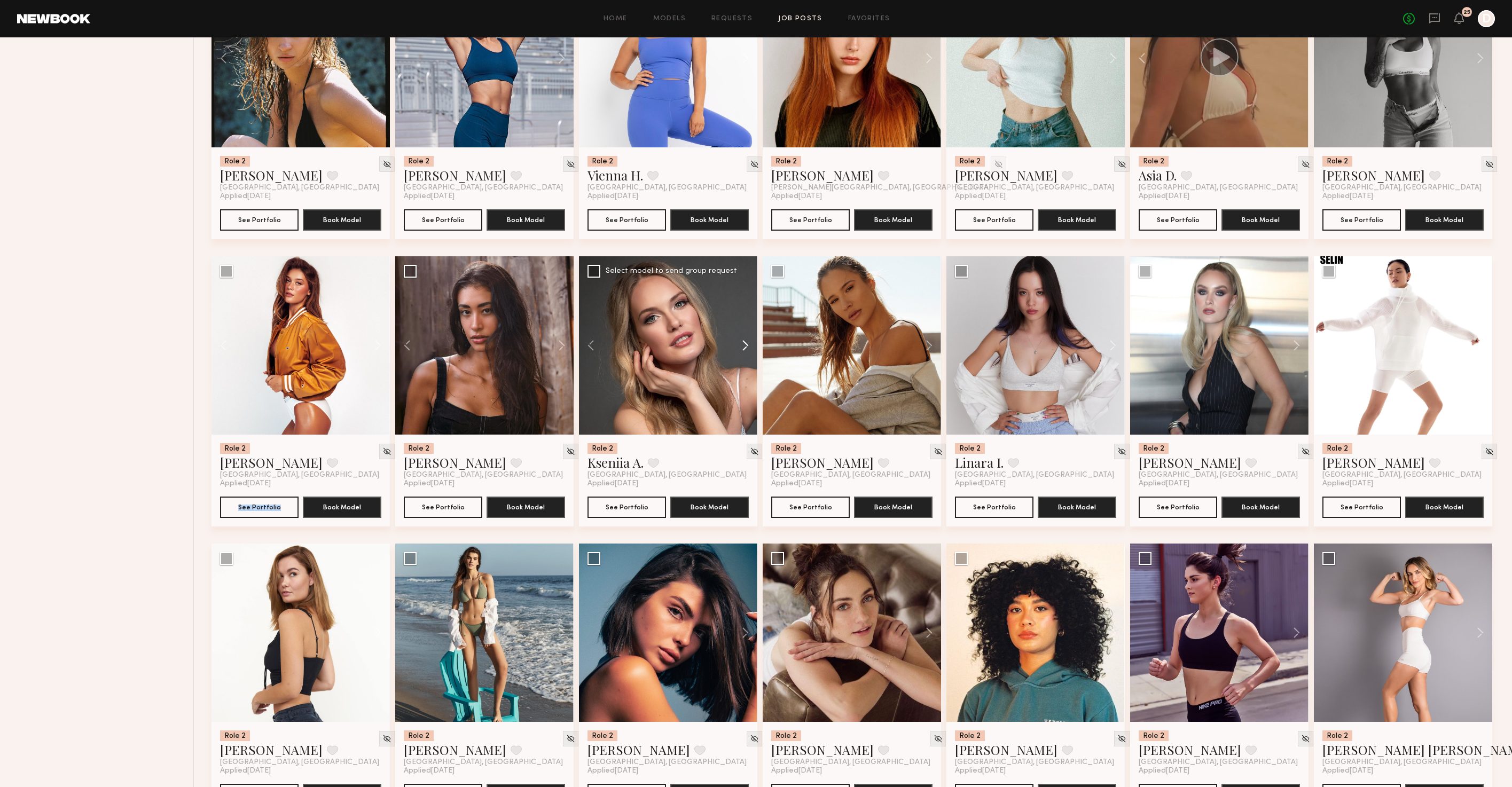
click at [748, 349] on button at bounding box center [740, 345] width 34 height 178
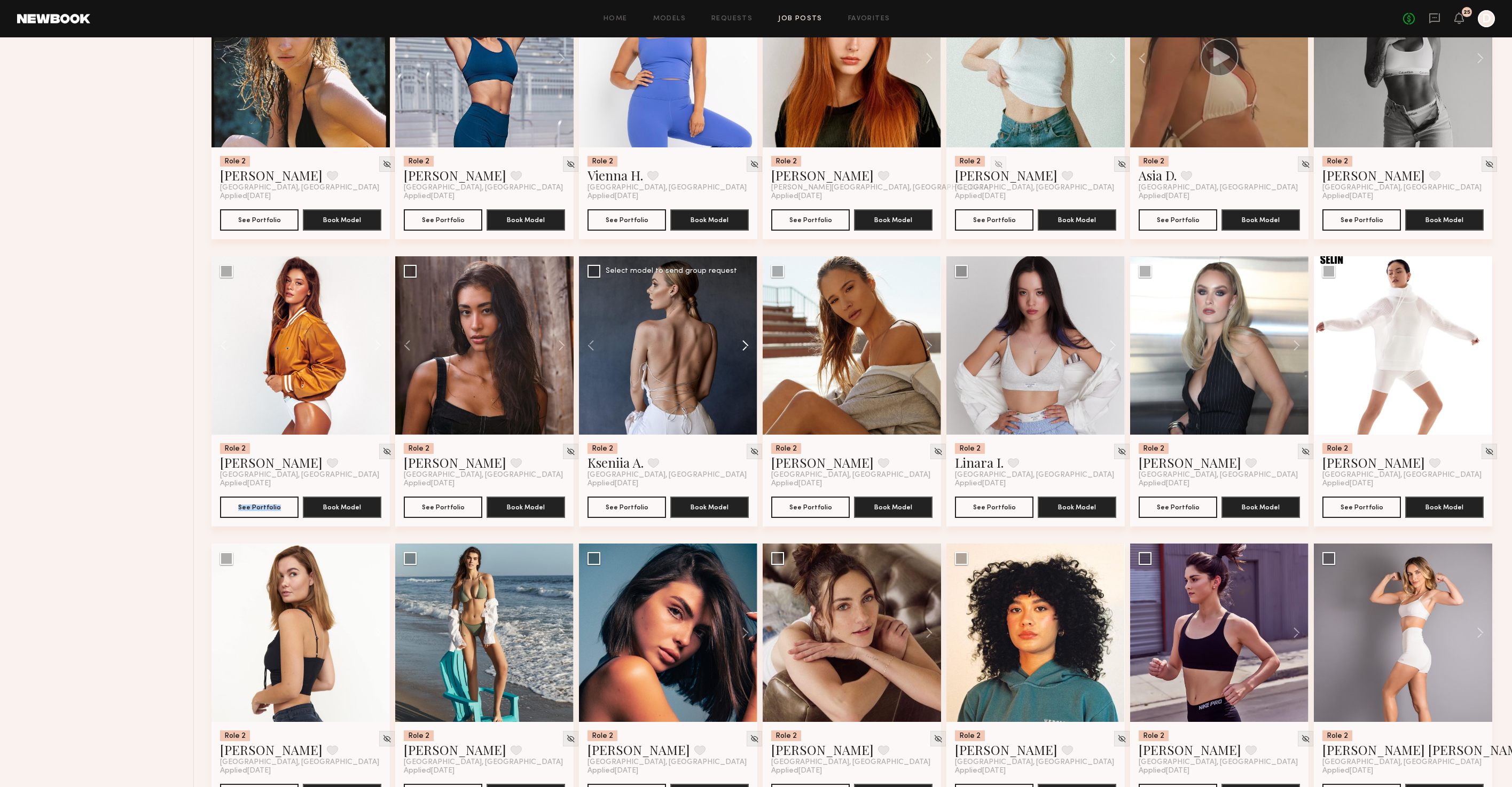
click at [748, 349] on button at bounding box center [740, 345] width 34 height 178
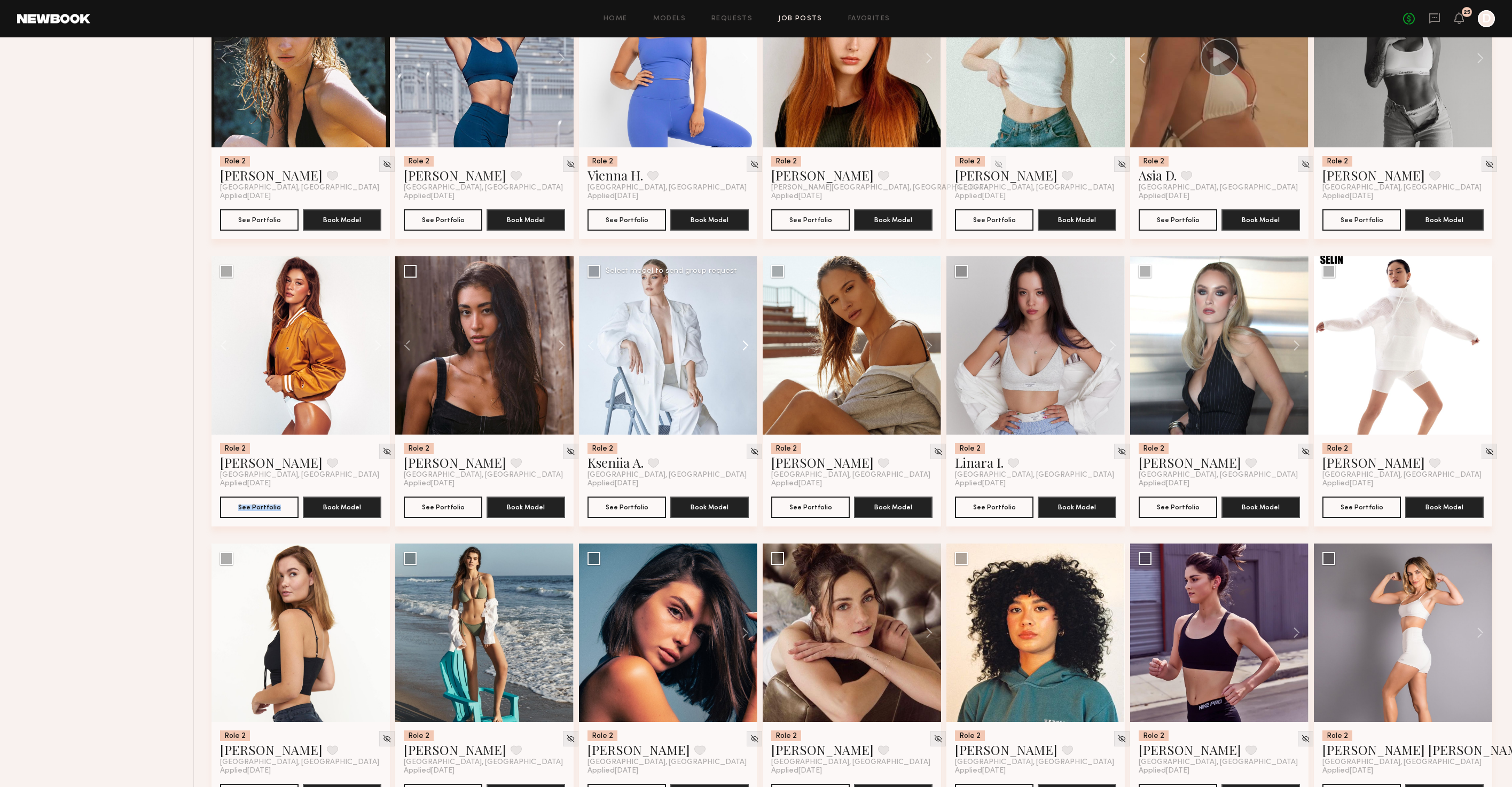
click at [748, 349] on button at bounding box center [740, 345] width 34 height 178
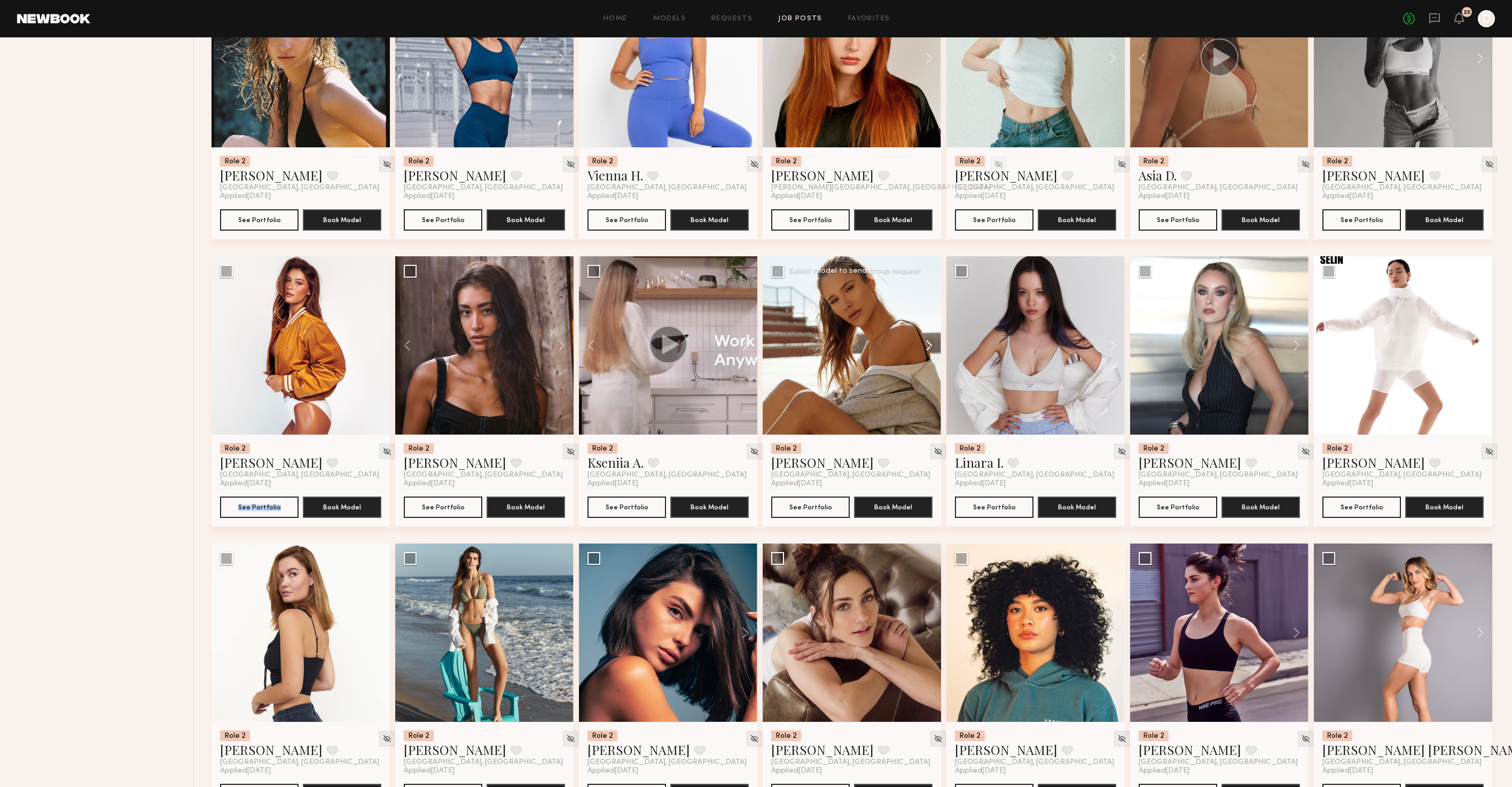
click at [932, 346] on button at bounding box center [924, 345] width 34 height 178
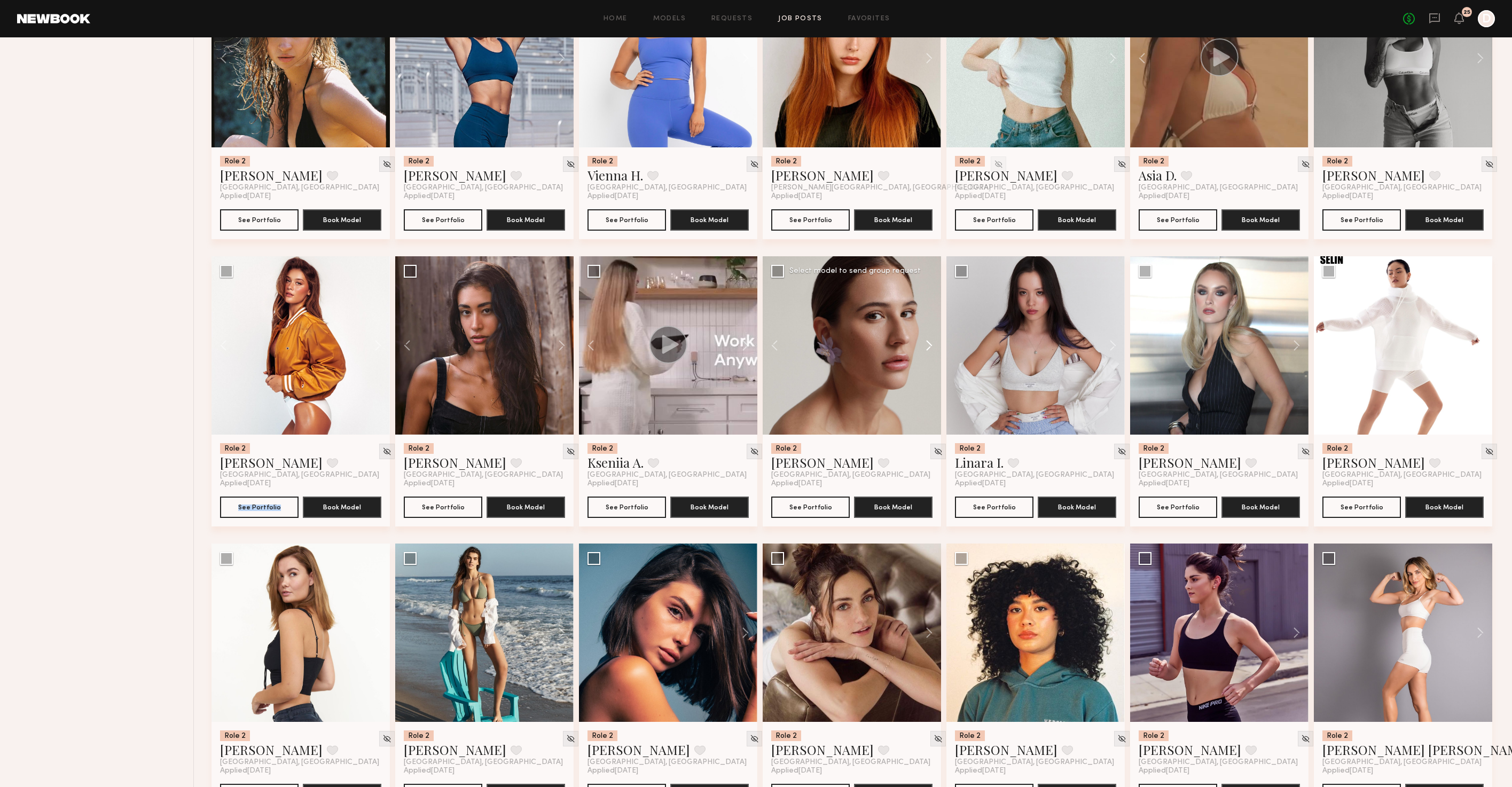
click at [932, 346] on button at bounding box center [924, 345] width 34 height 178
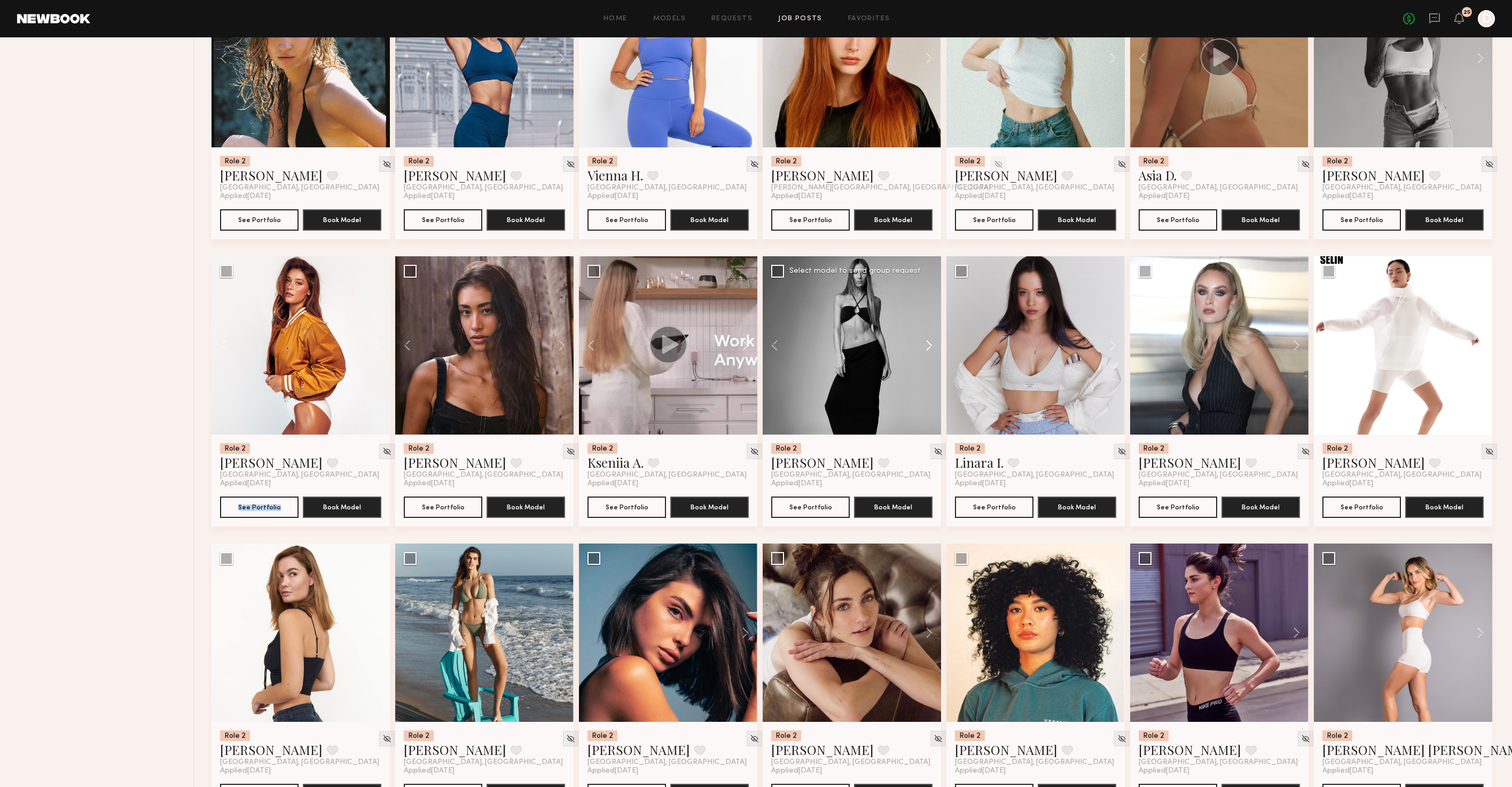
click at [932, 346] on button at bounding box center [924, 345] width 34 height 178
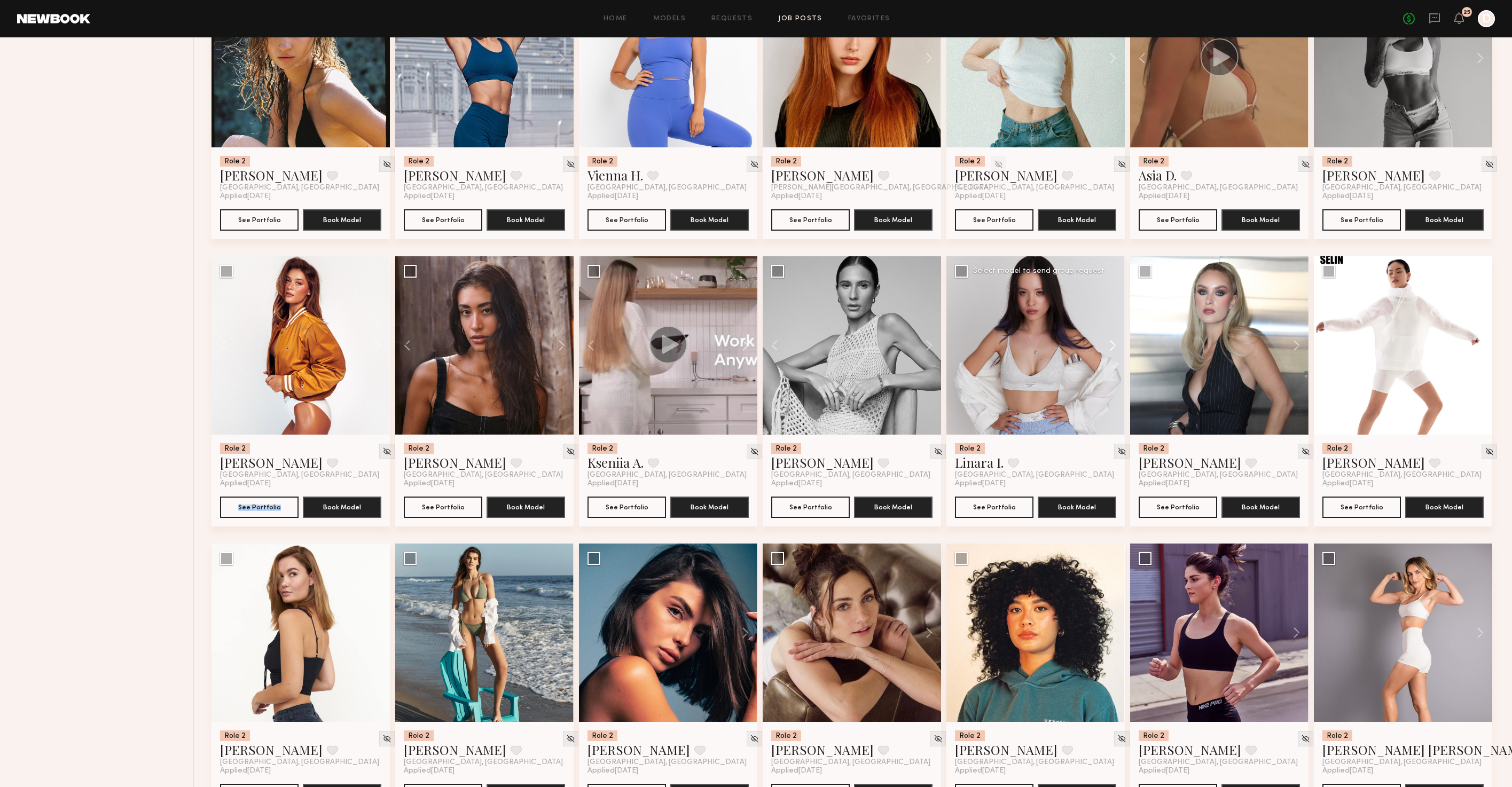
click at [1115, 351] on button at bounding box center [1108, 345] width 34 height 178
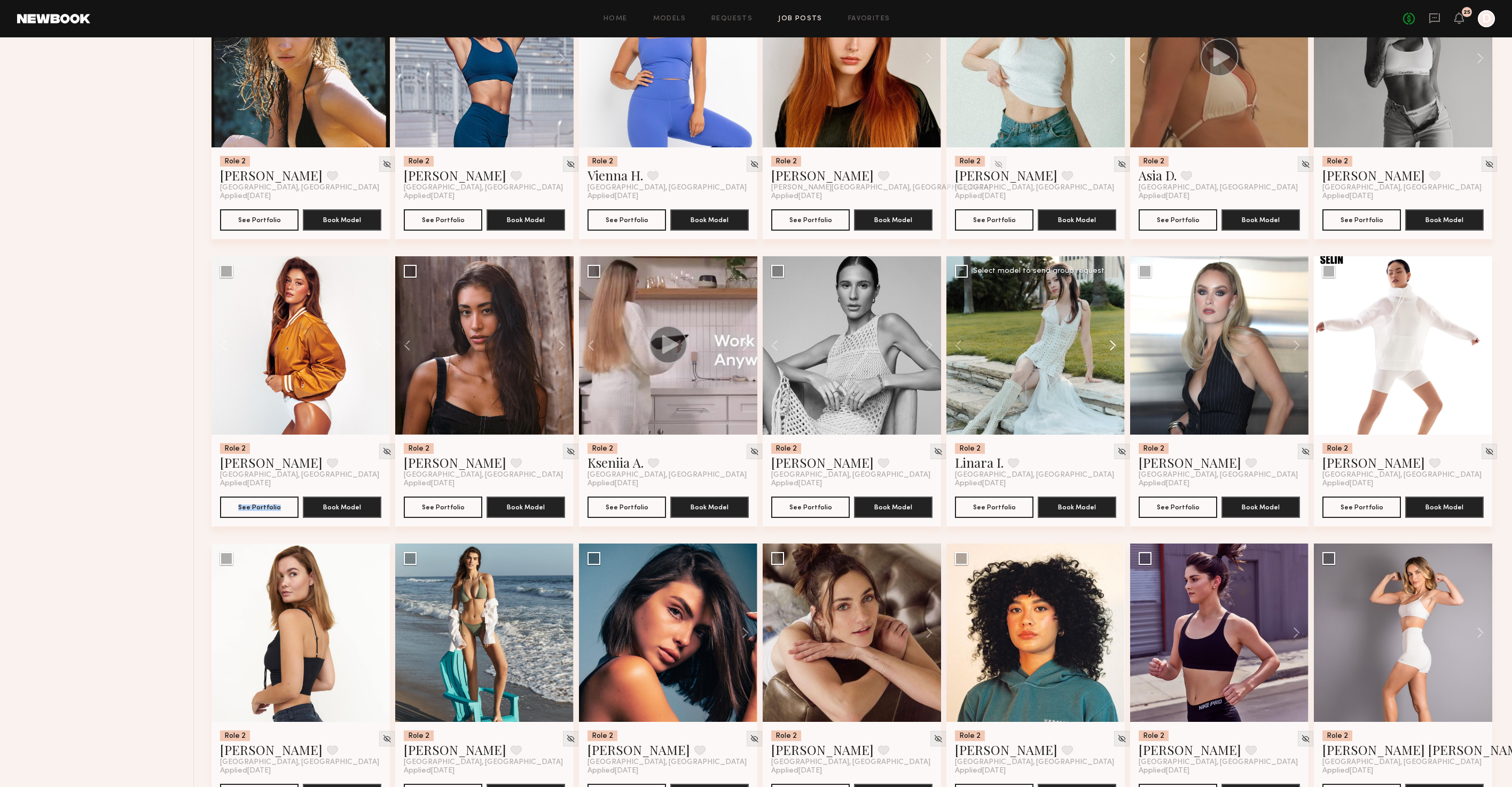
click at [1115, 351] on button at bounding box center [1108, 345] width 34 height 178
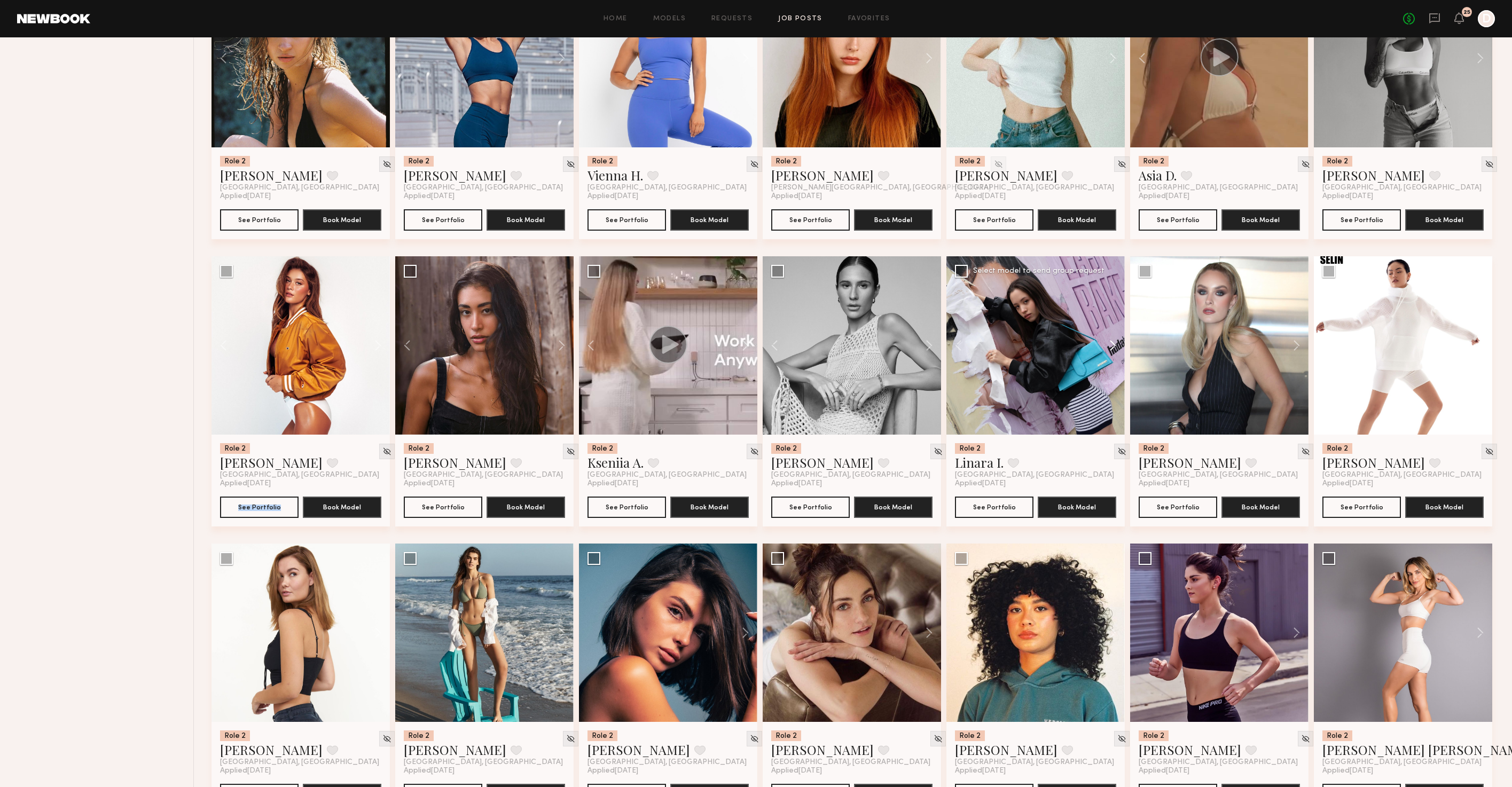
click at [1115, 351] on button at bounding box center [1108, 345] width 34 height 178
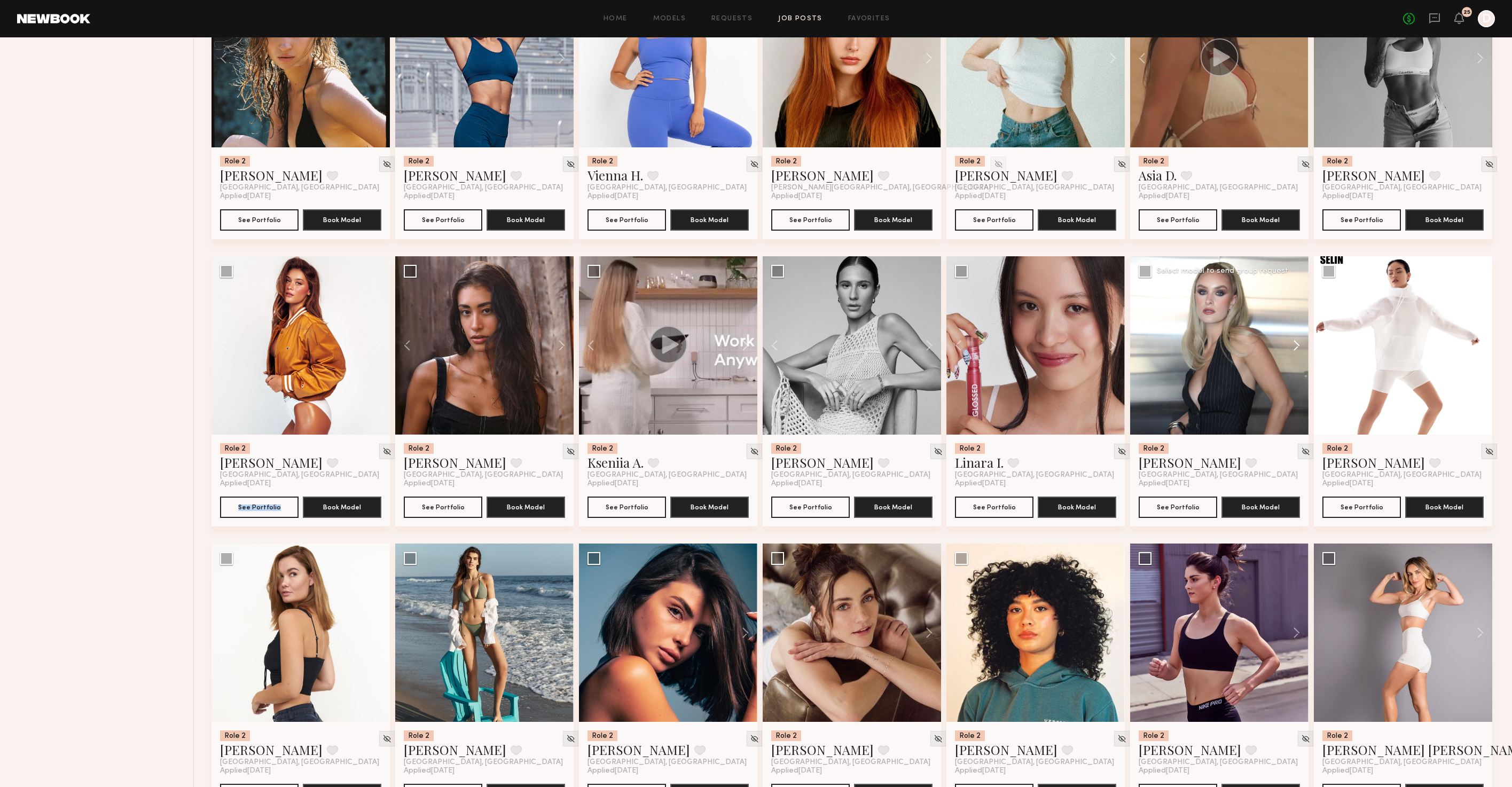
click at [1296, 351] on button at bounding box center [1292, 345] width 34 height 178
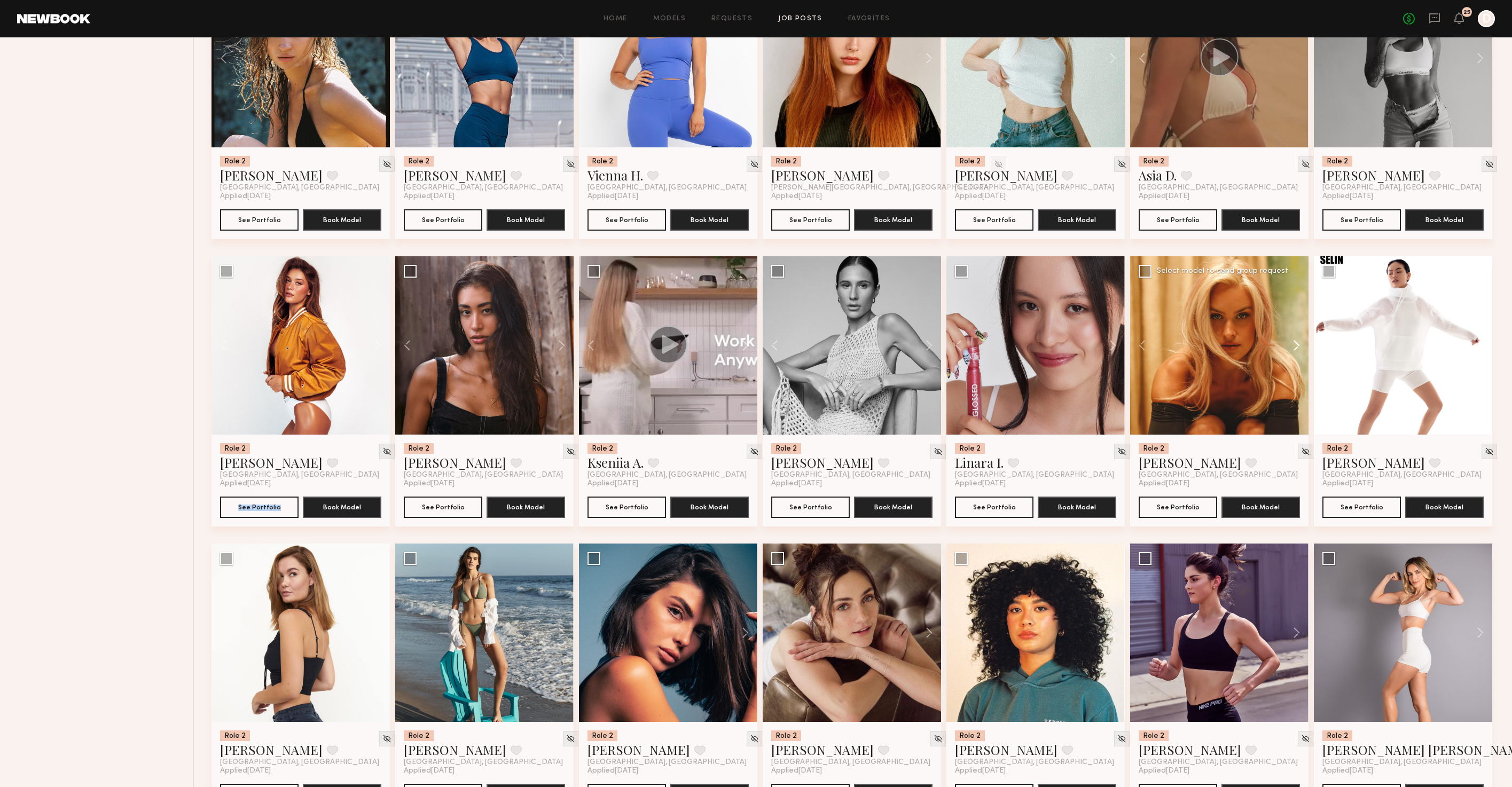
click at [1296, 351] on button at bounding box center [1292, 345] width 34 height 178
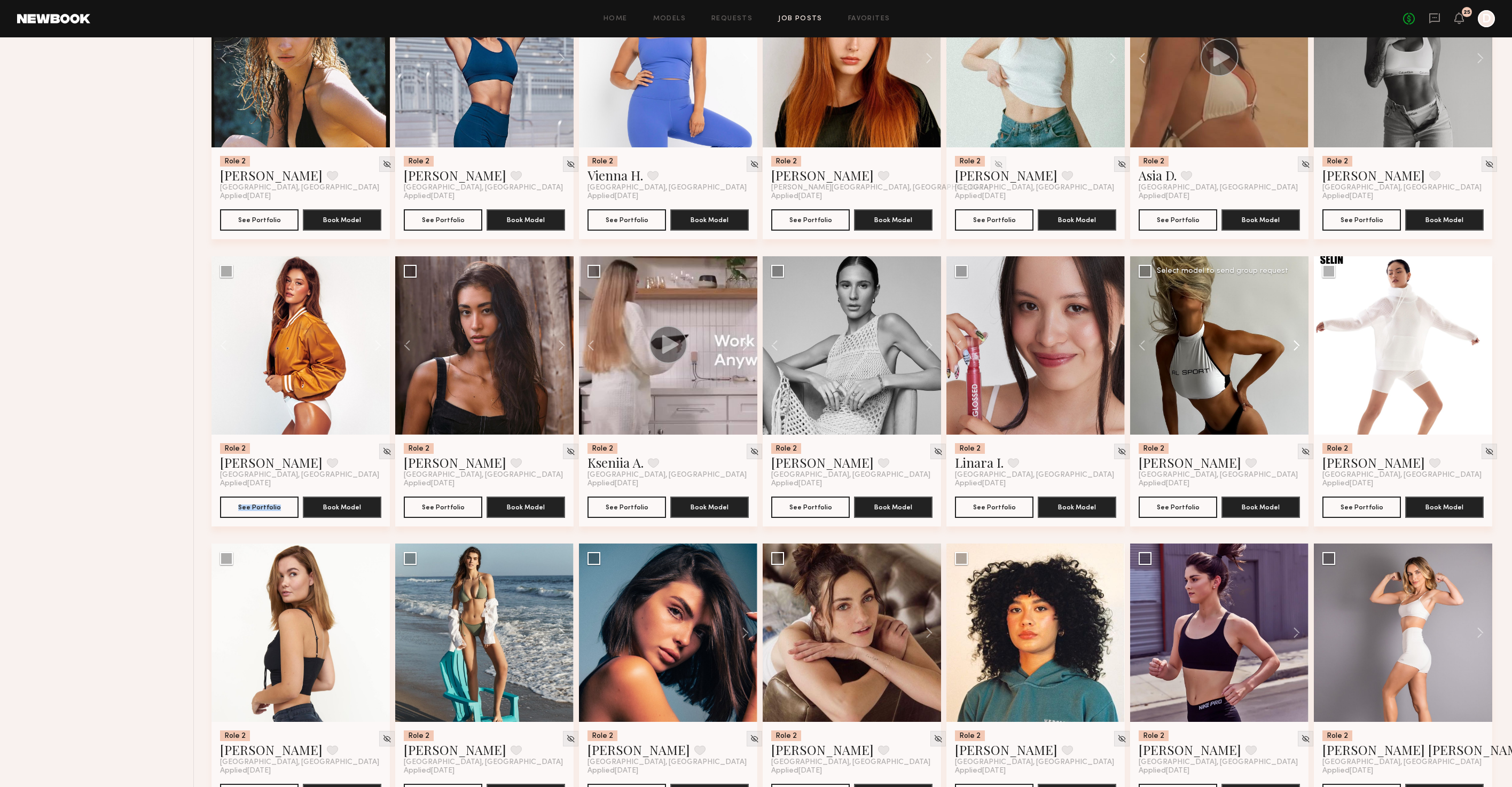
click at [1296, 351] on button at bounding box center [1292, 345] width 34 height 178
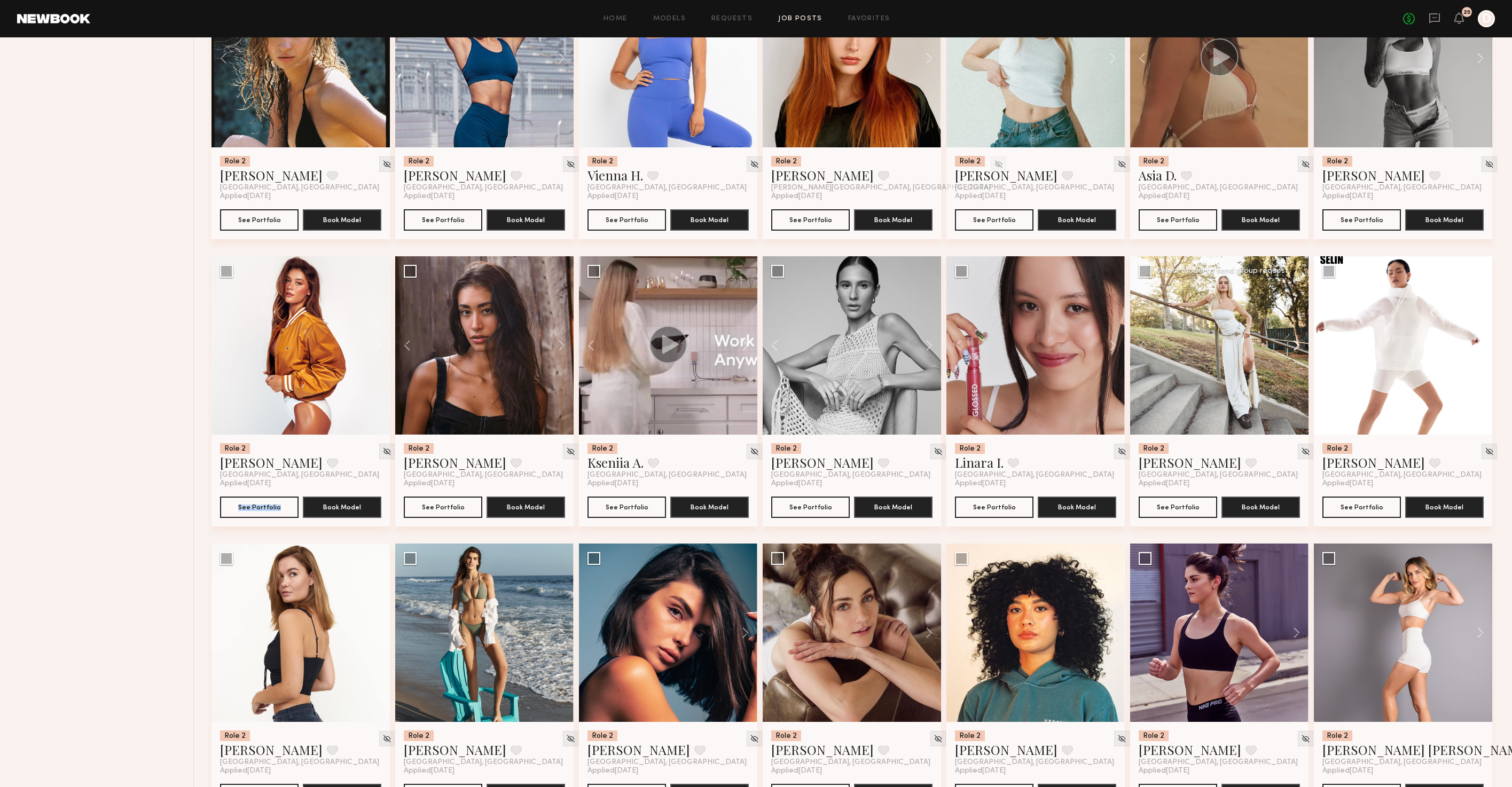
click at [1296, 351] on button at bounding box center [1292, 345] width 34 height 178
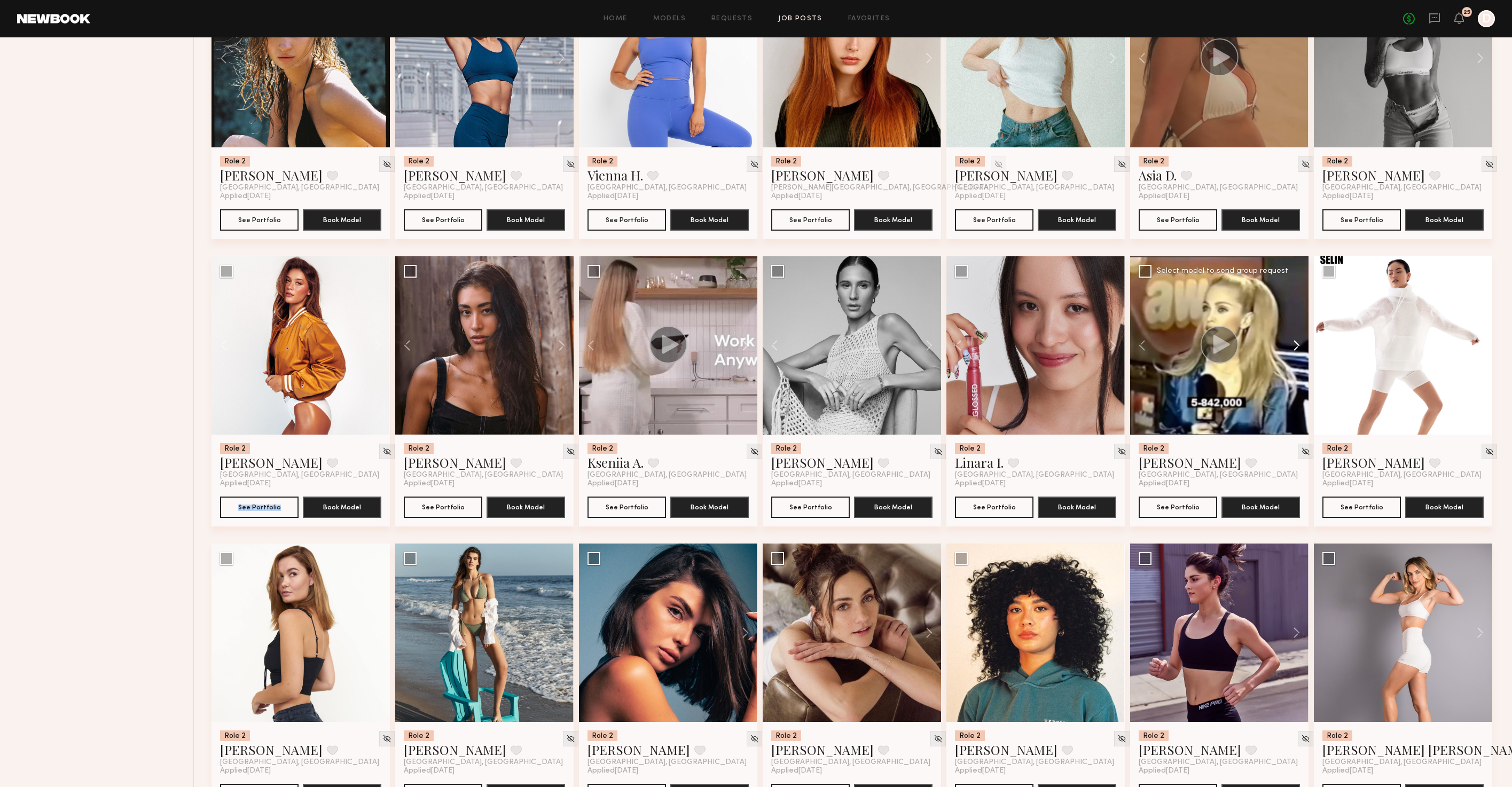
click at [1296, 351] on button at bounding box center [1292, 345] width 34 height 178
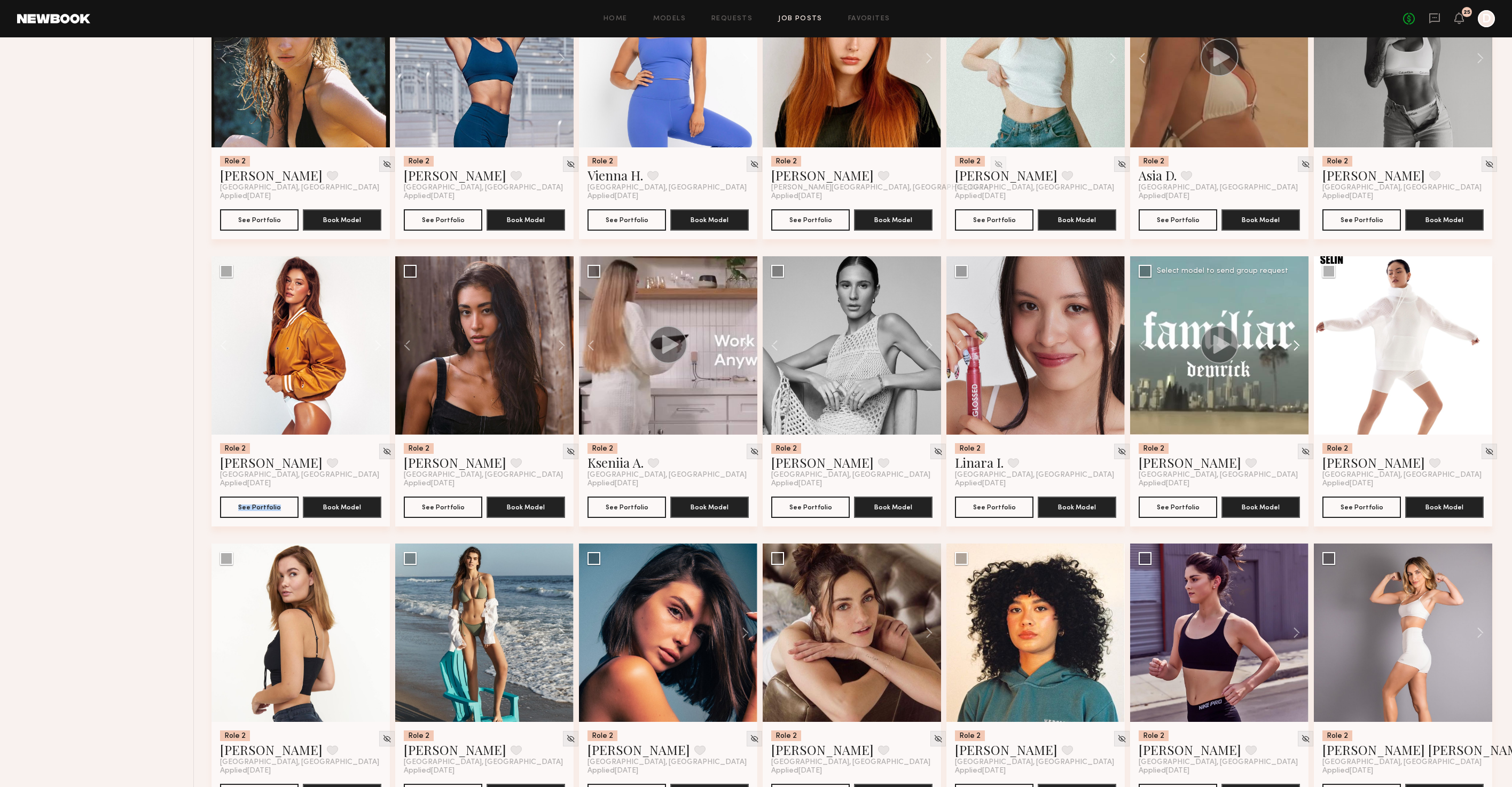
click at [1296, 351] on button at bounding box center [1292, 345] width 34 height 178
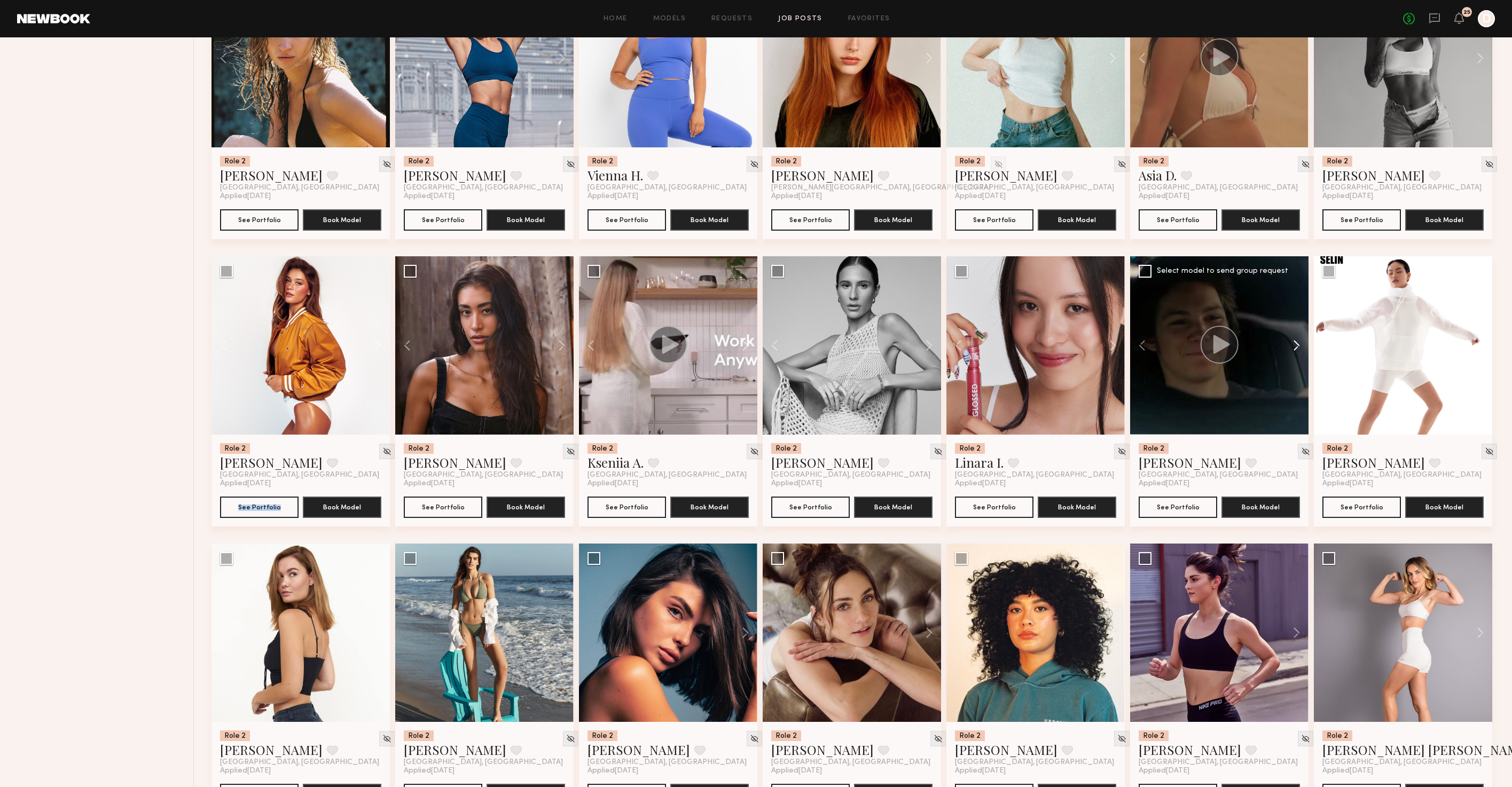
click at [1296, 351] on button at bounding box center [1292, 345] width 34 height 178
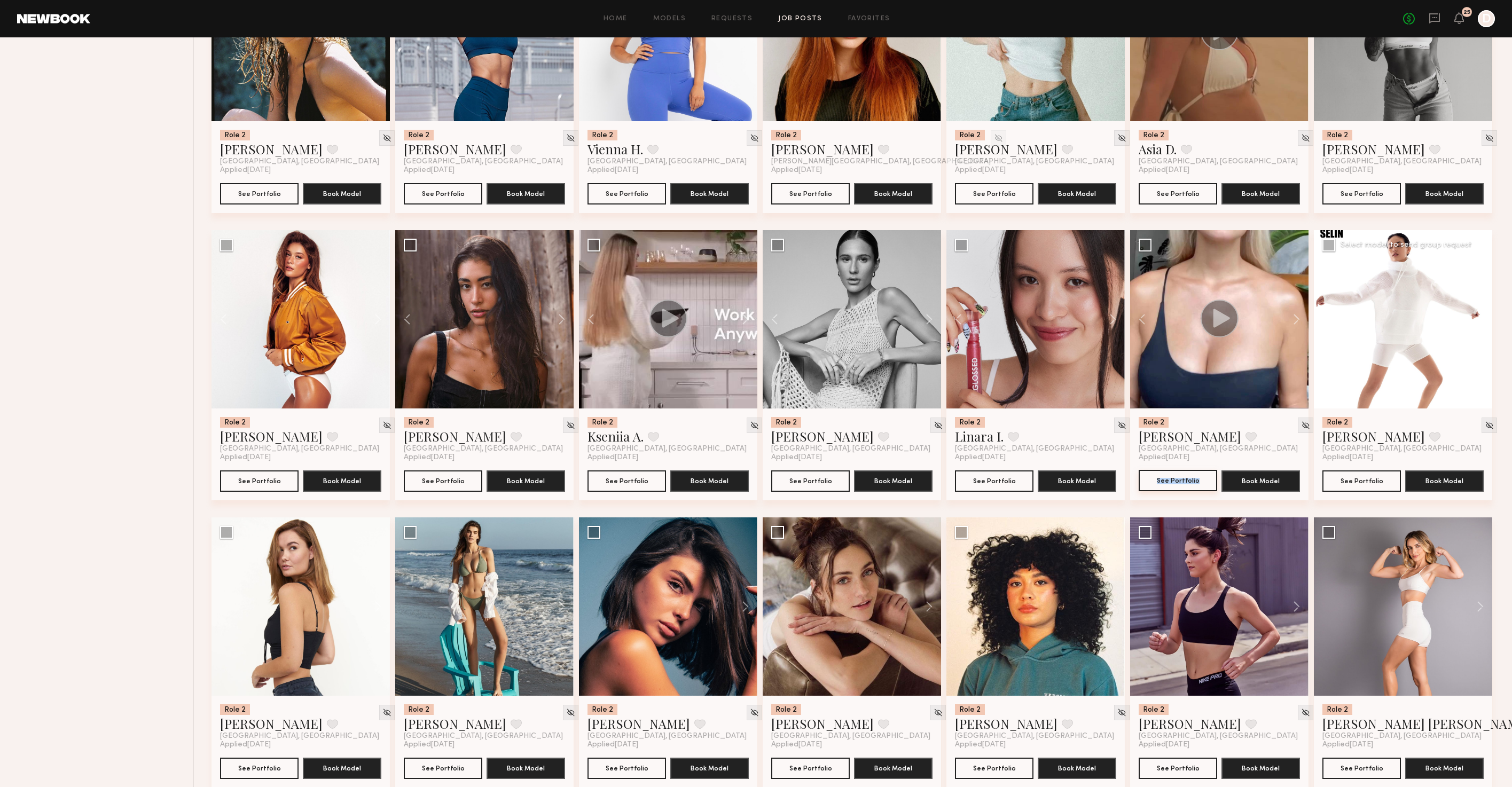
scroll to position [1625, 0]
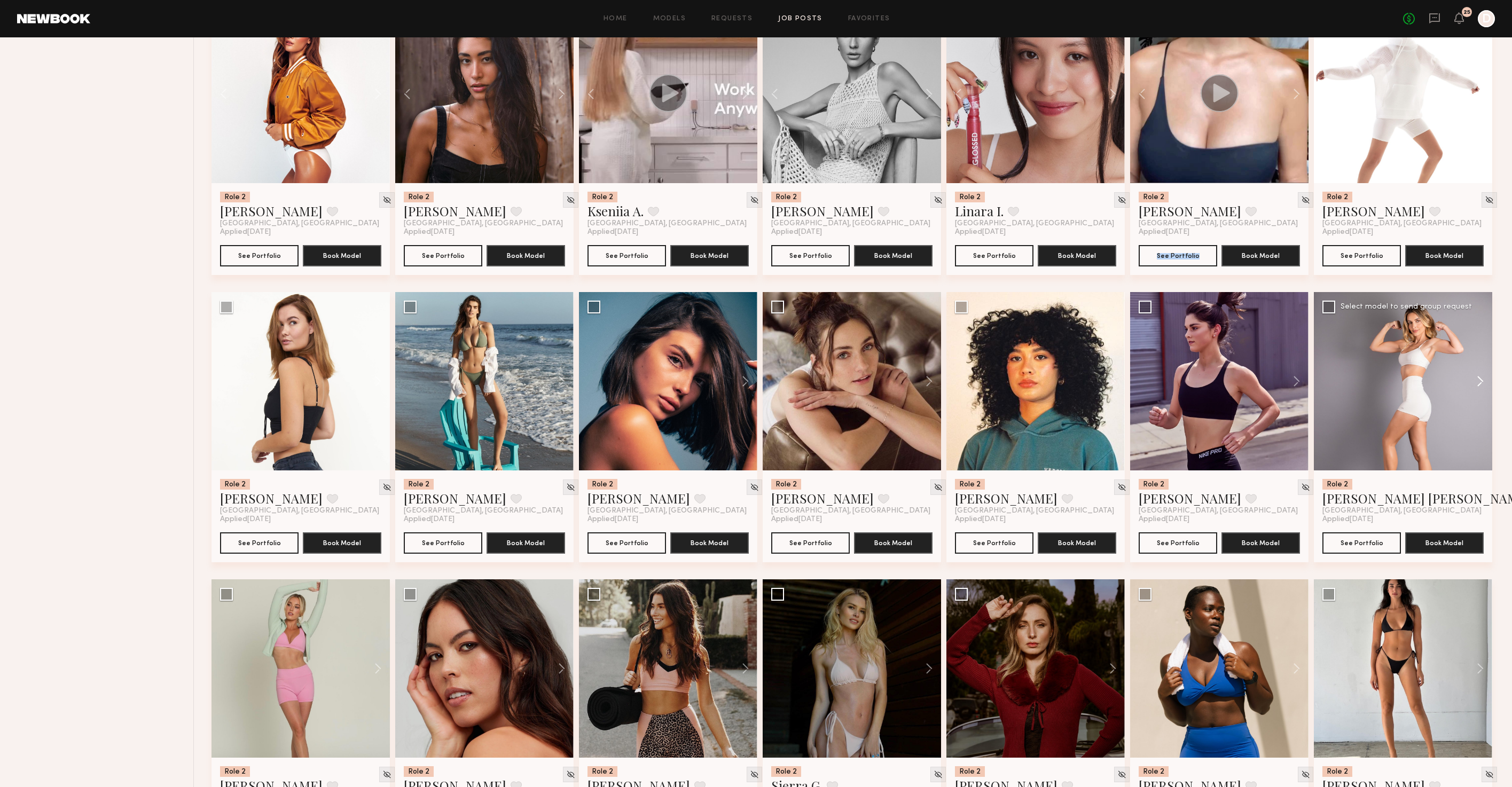
click at [1484, 389] on button at bounding box center [1475, 381] width 34 height 178
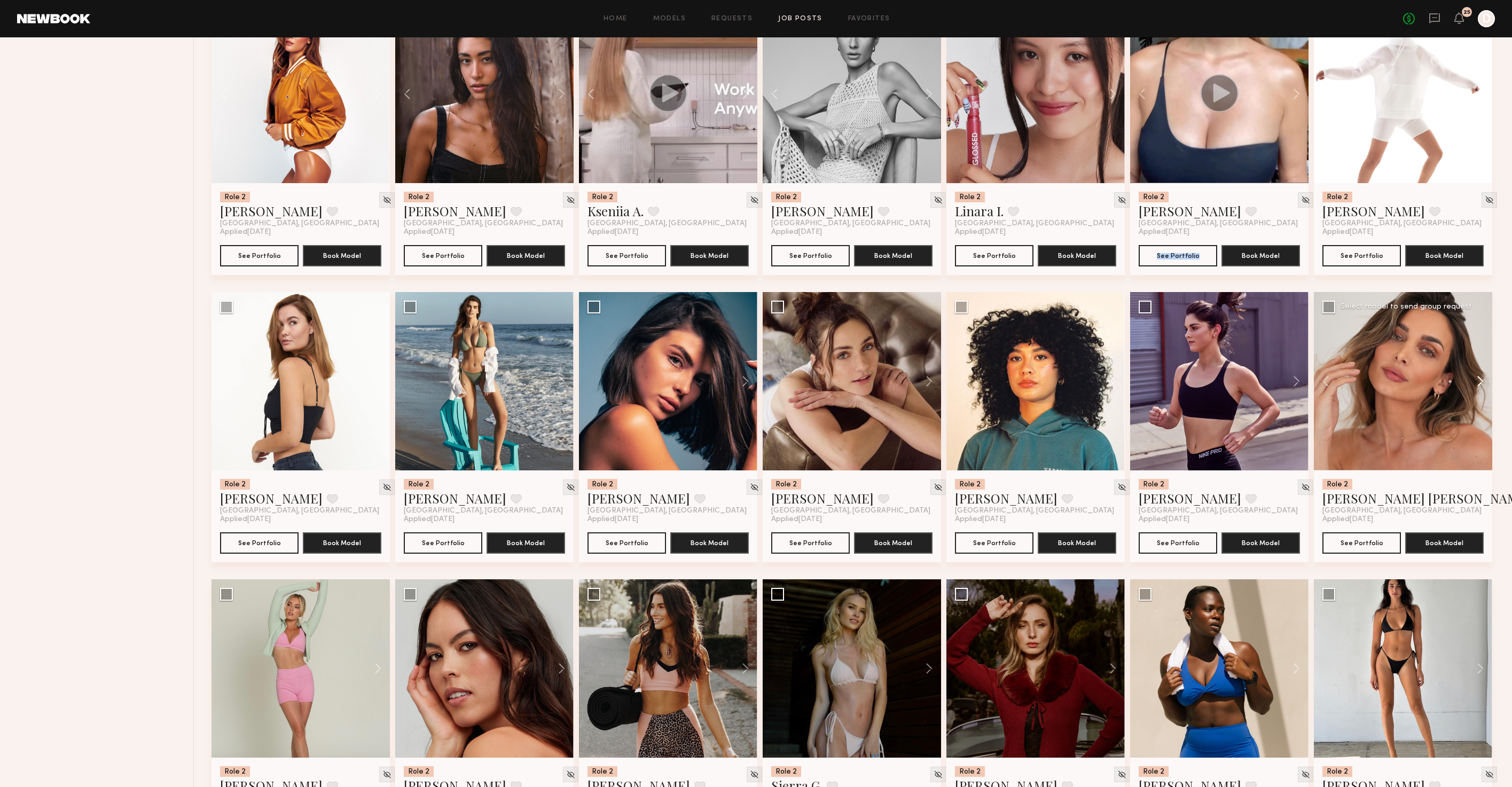
click at [1484, 389] on button at bounding box center [1475, 381] width 34 height 178
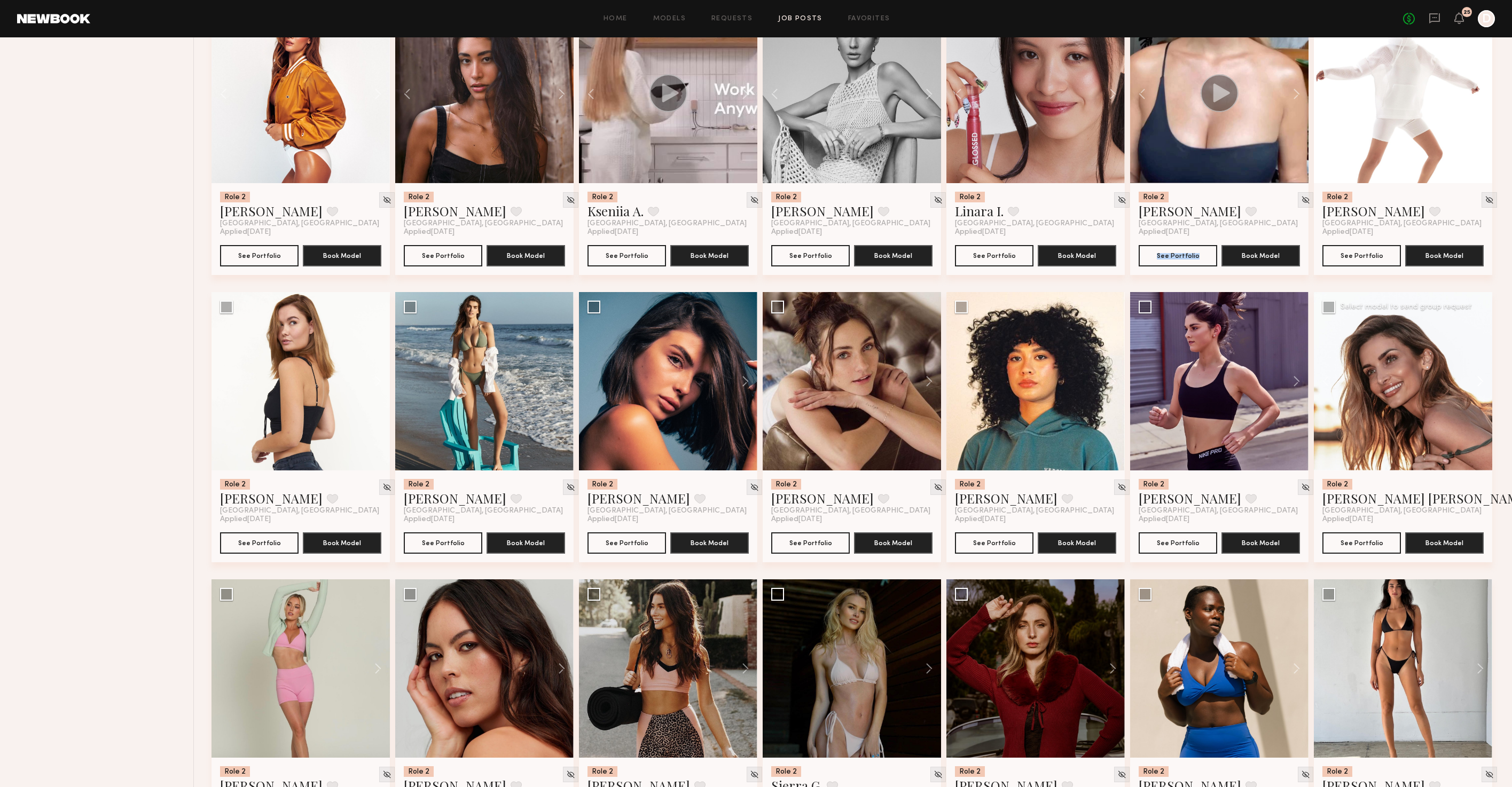
click at [1484, 389] on button at bounding box center [1475, 381] width 34 height 178
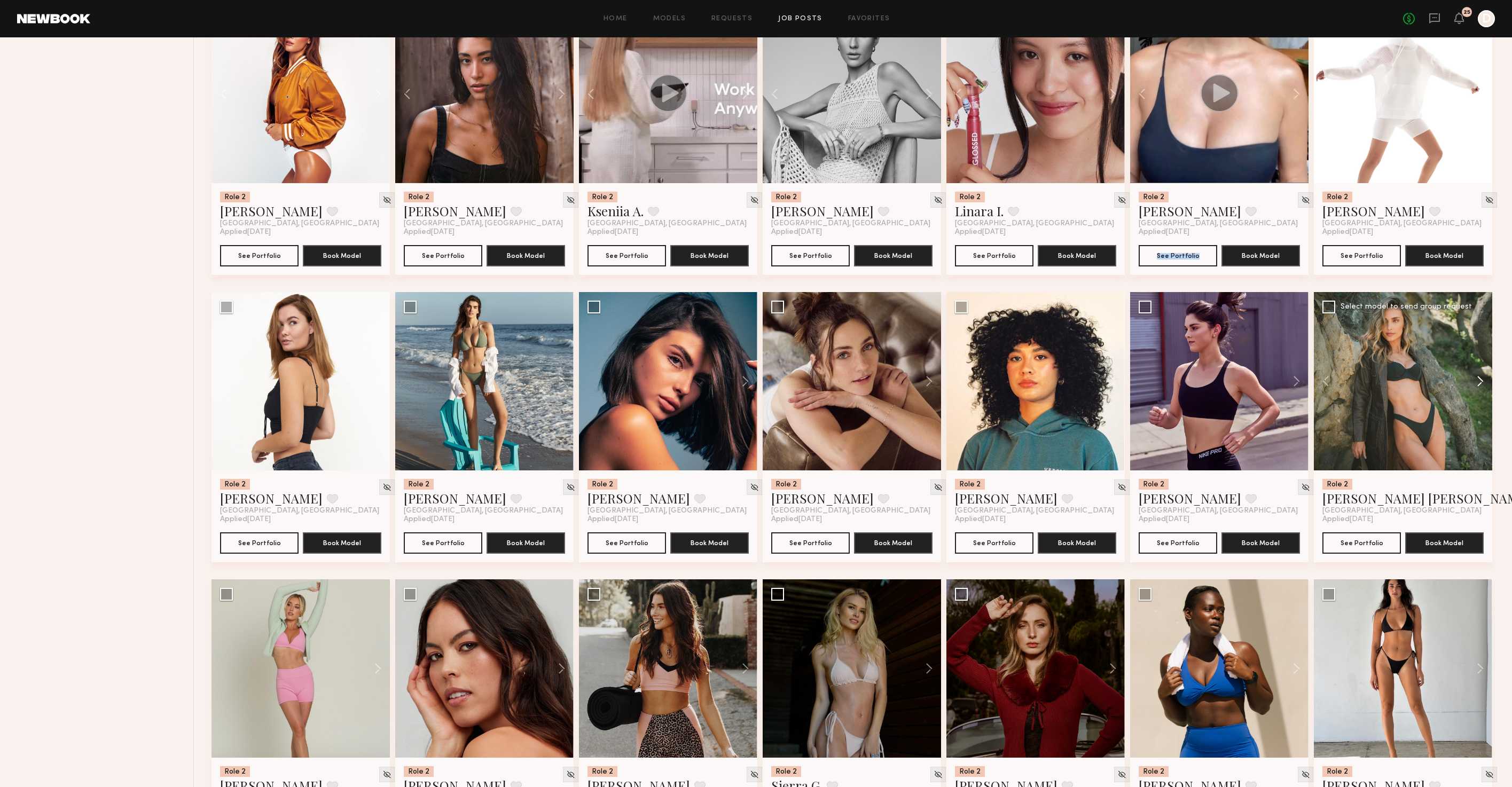
click at [1484, 389] on button at bounding box center [1475, 381] width 34 height 178
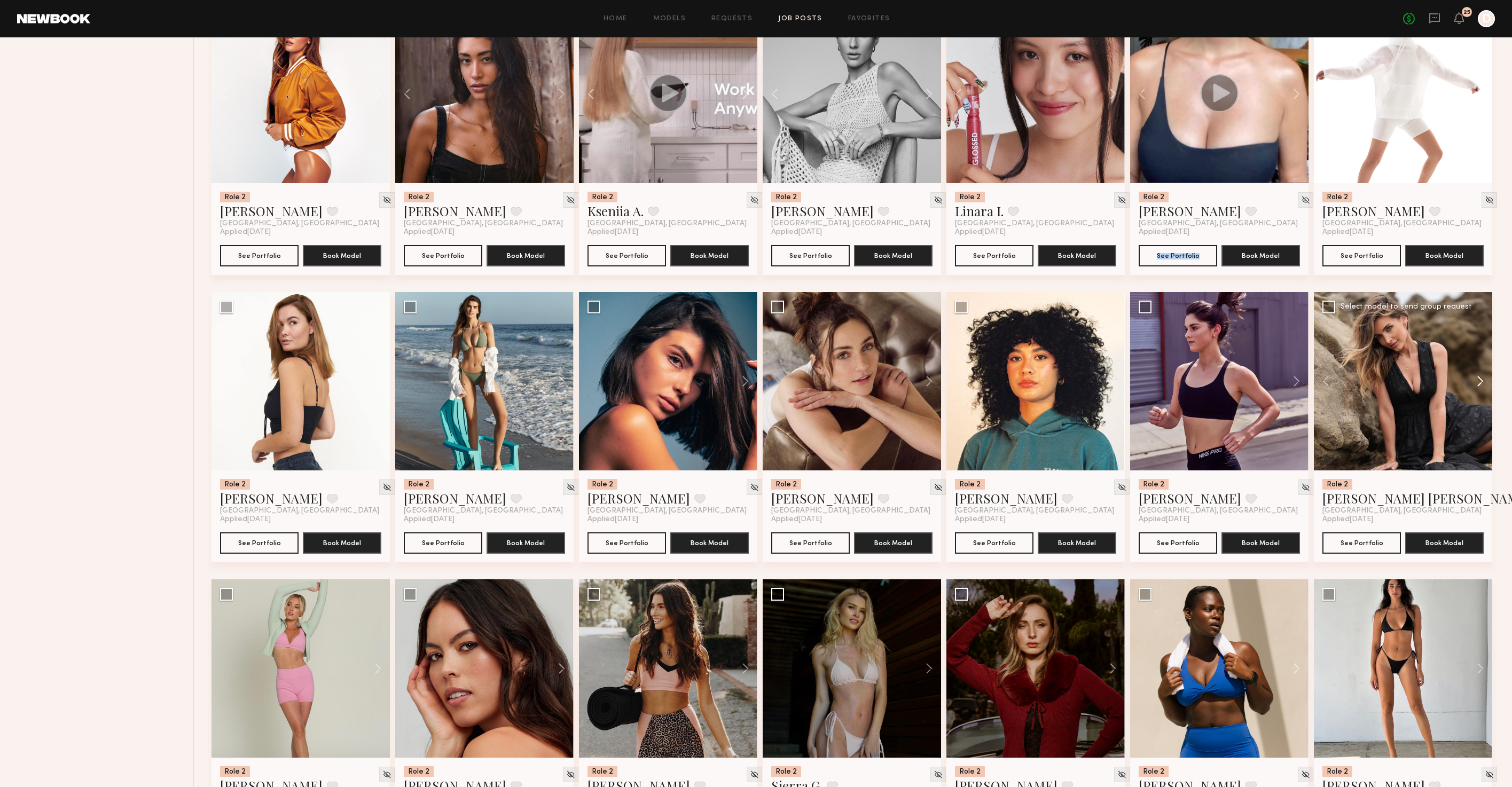
click at [1484, 389] on button at bounding box center [1475, 381] width 34 height 178
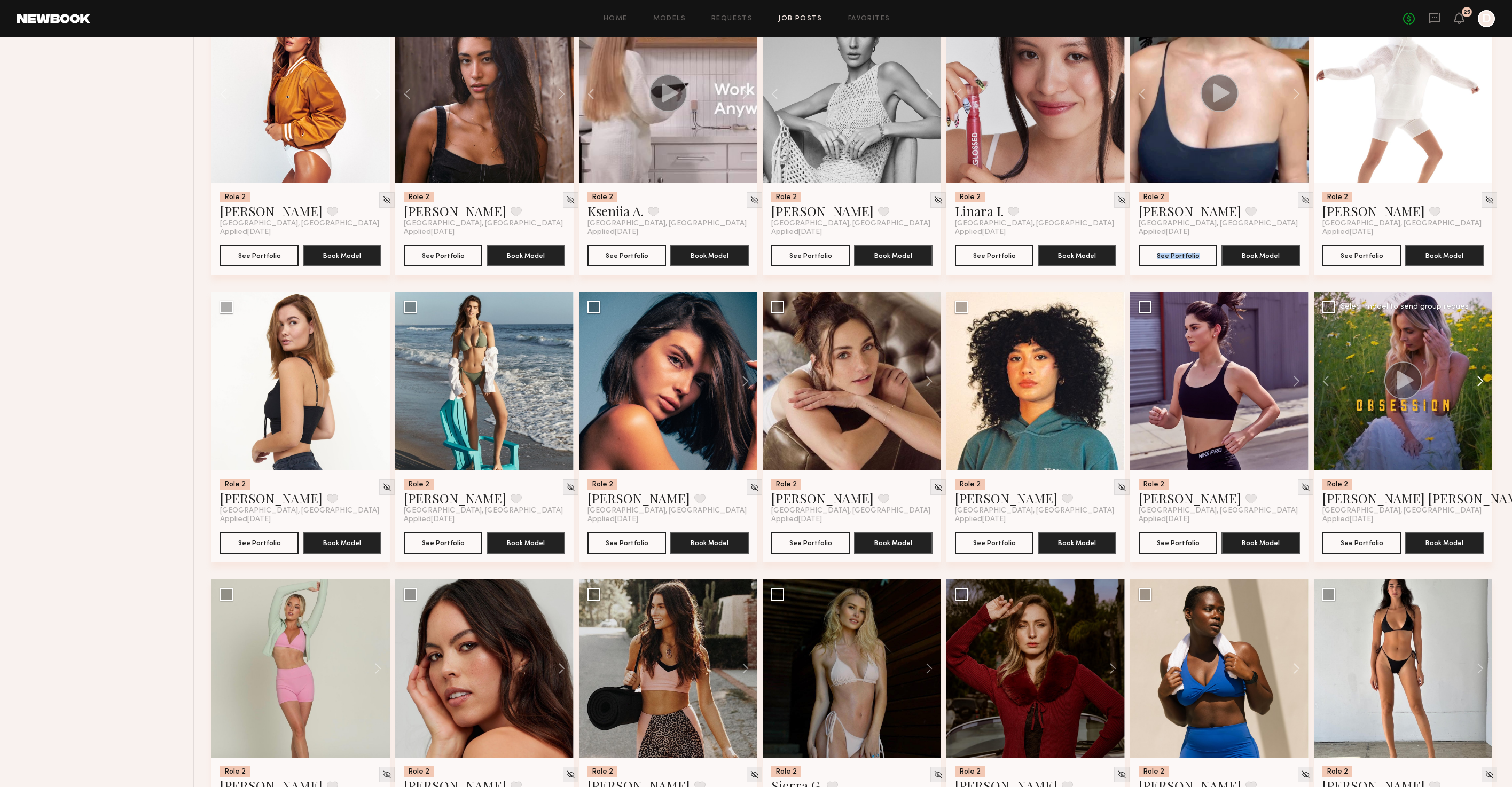
click at [1484, 389] on button at bounding box center [1475, 381] width 34 height 178
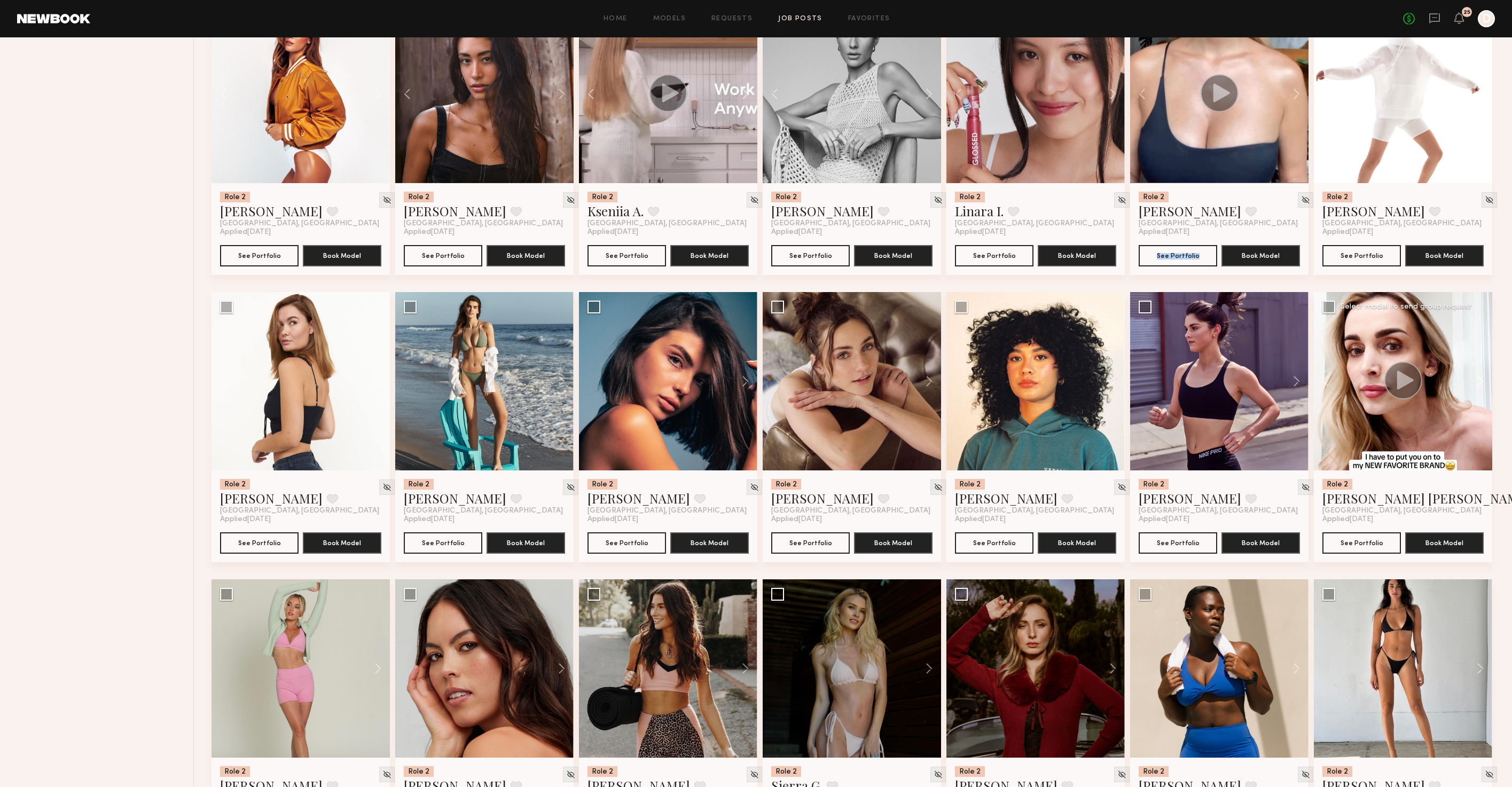
click at [1484, 389] on button at bounding box center [1475, 381] width 34 height 178
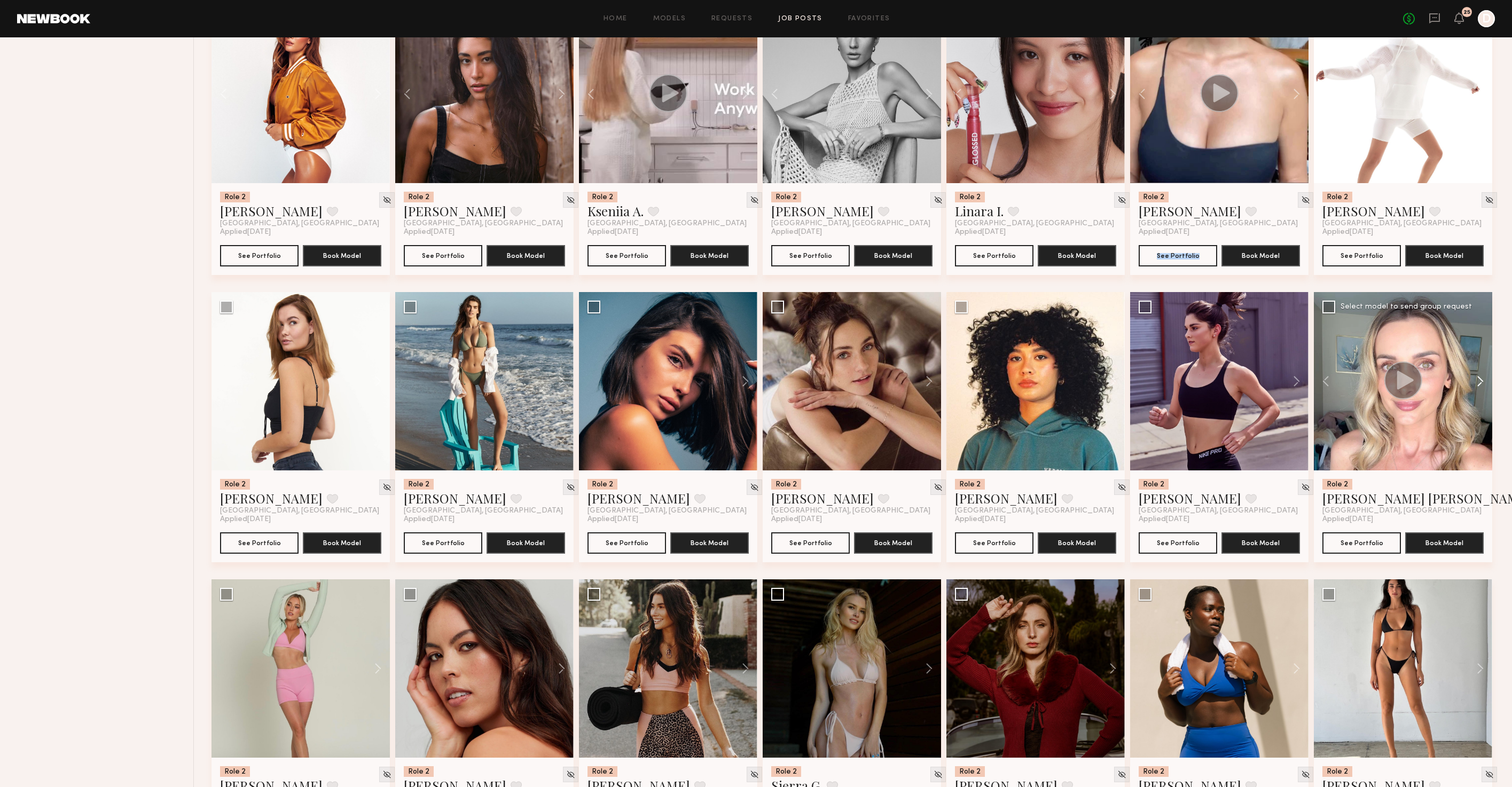
click at [1484, 389] on button at bounding box center [1475, 381] width 34 height 178
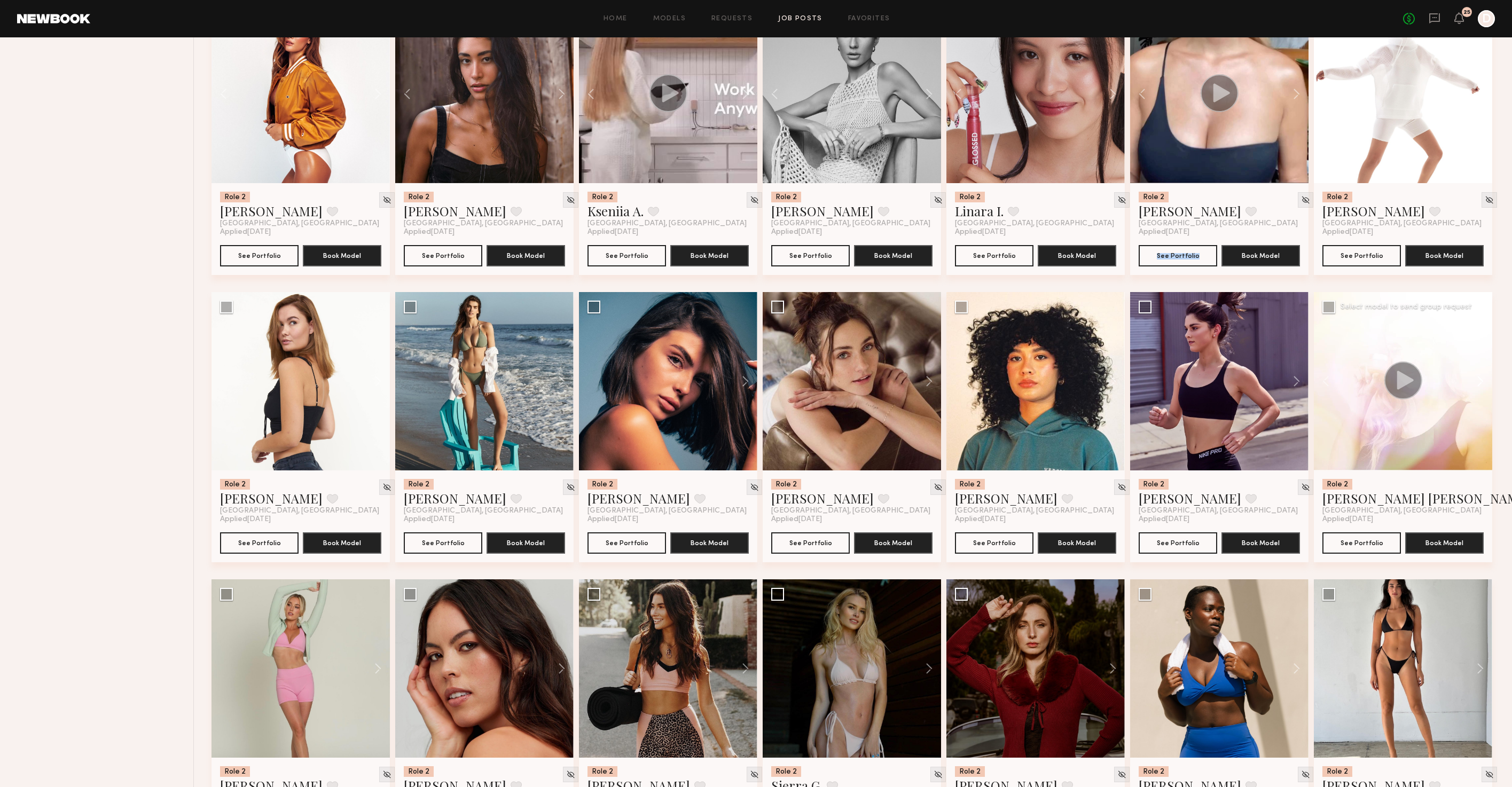
click at [1484, 389] on button at bounding box center [1475, 381] width 34 height 178
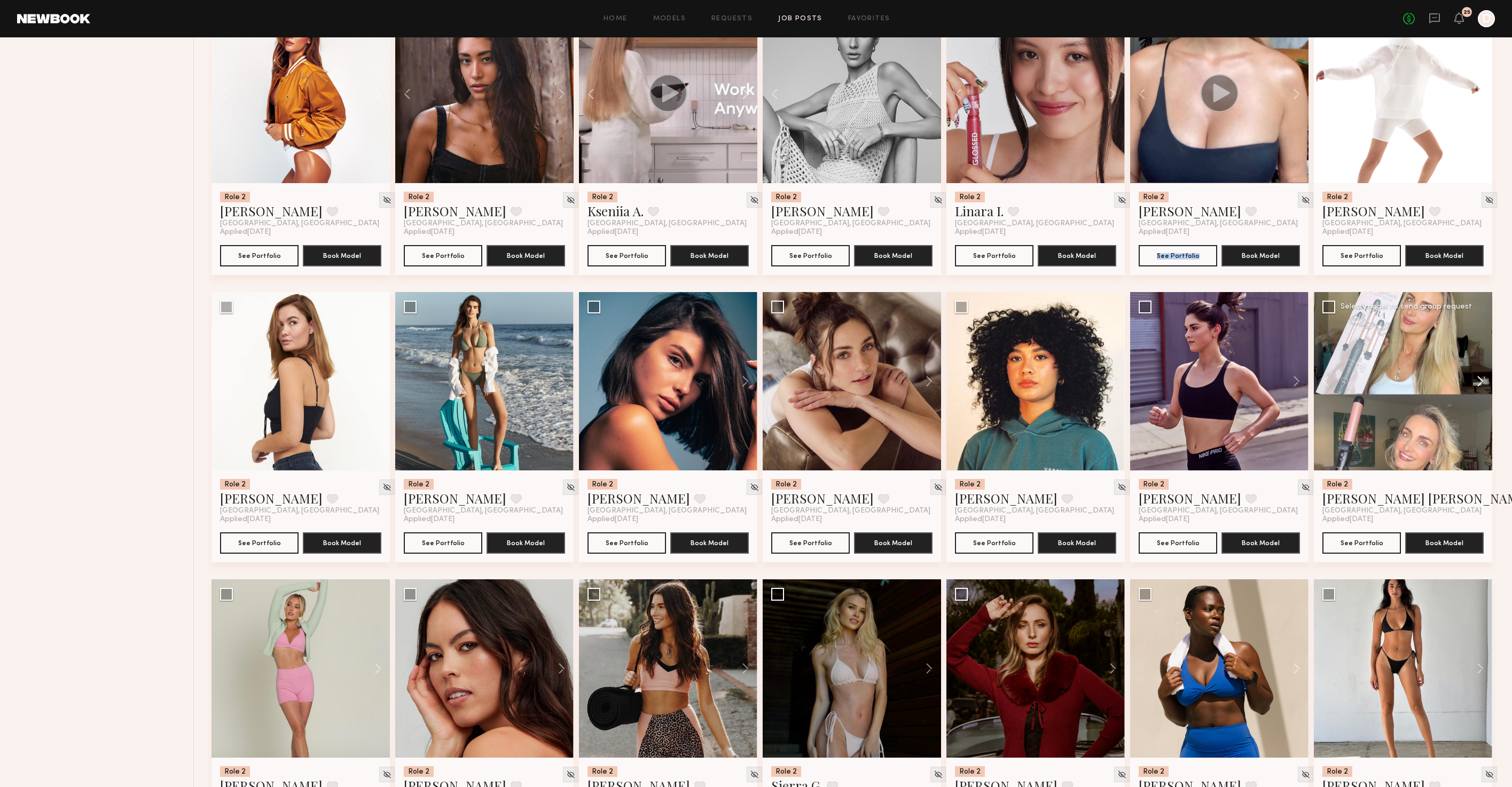
click at [1484, 389] on button at bounding box center [1475, 381] width 34 height 178
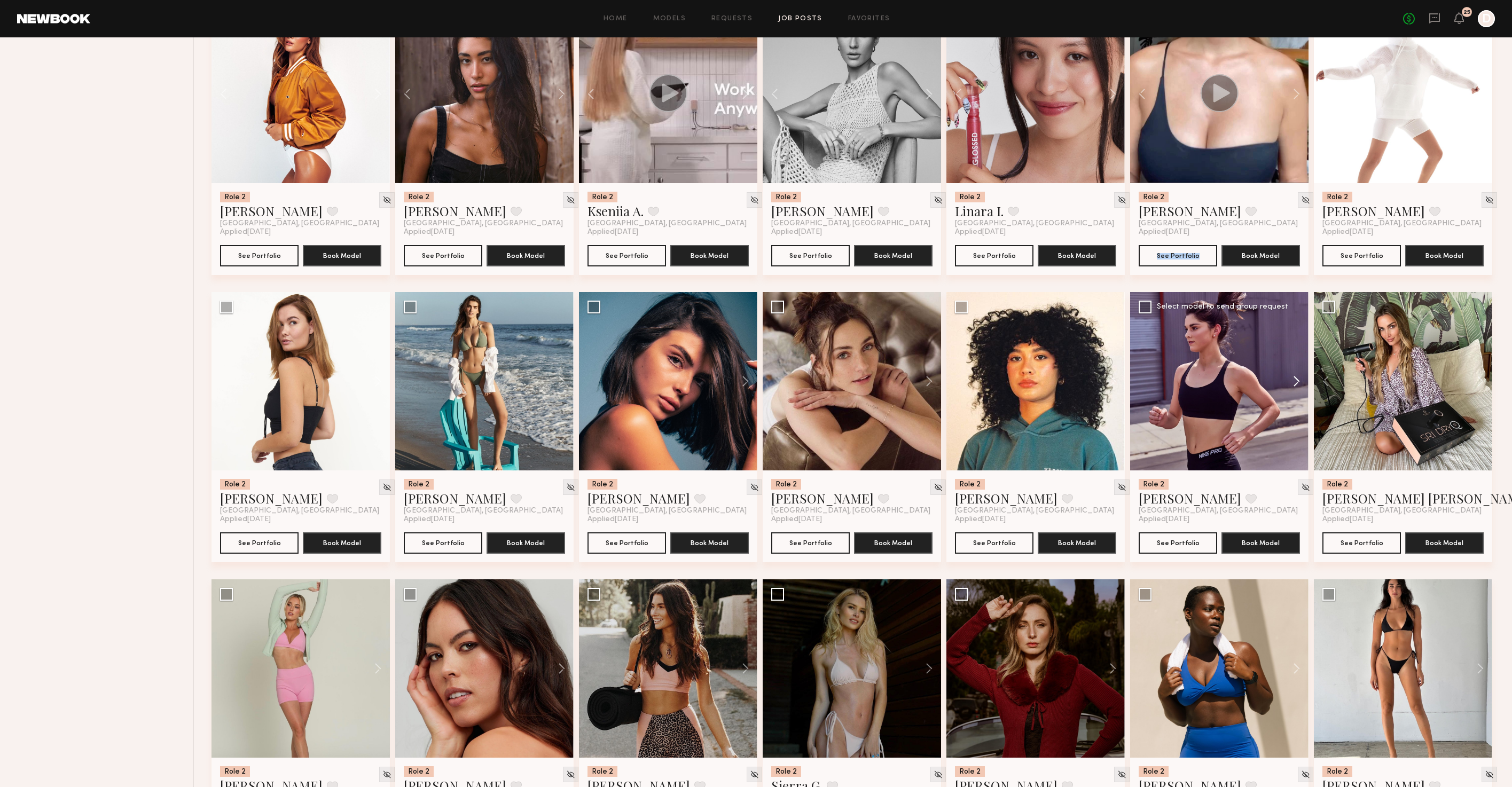
click at [1298, 387] on button at bounding box center [1292, 381] width 34 height 178
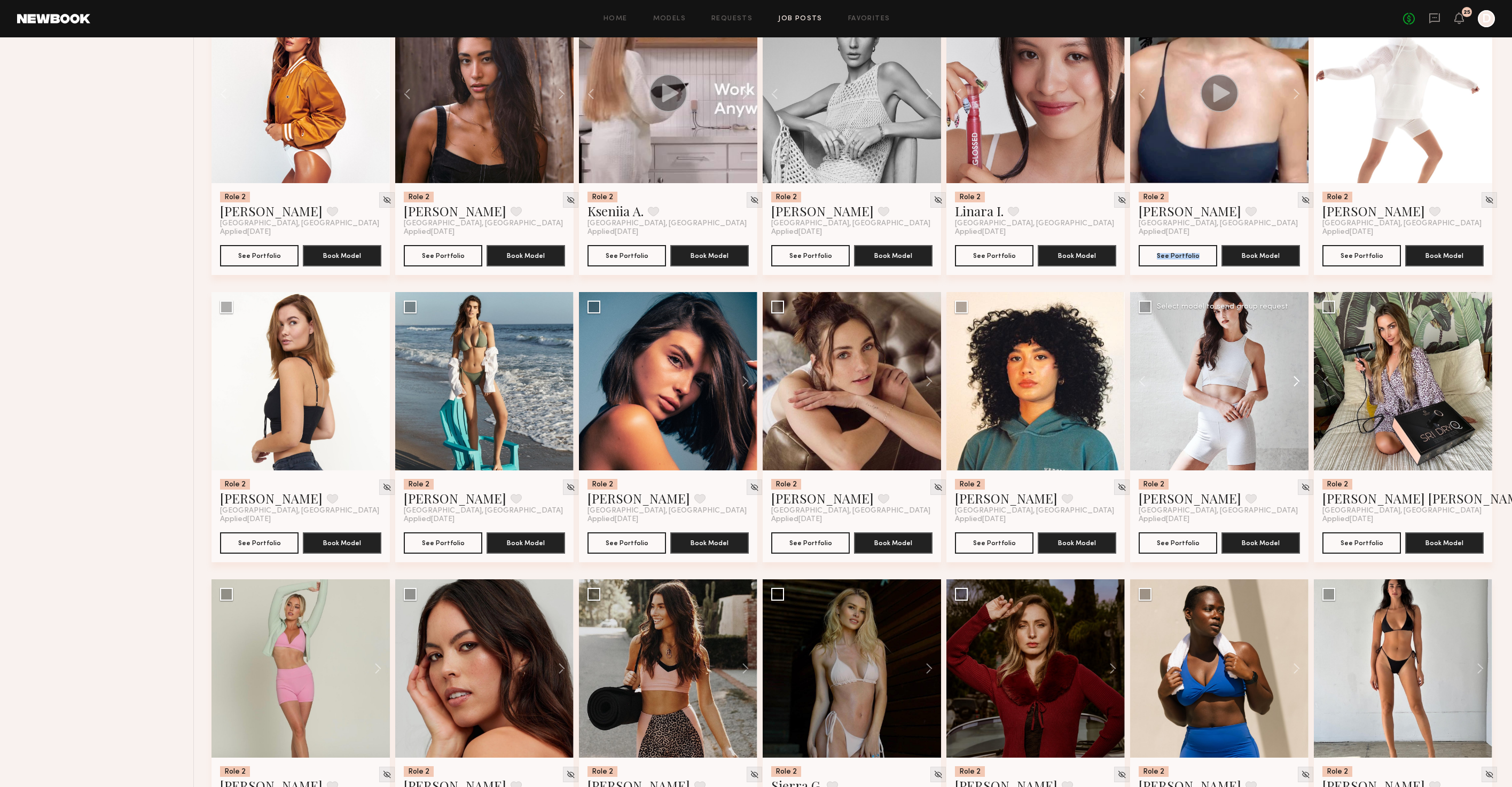
click at [1298, 387] on button at bounding box center [1292, 381] width 34 height 178
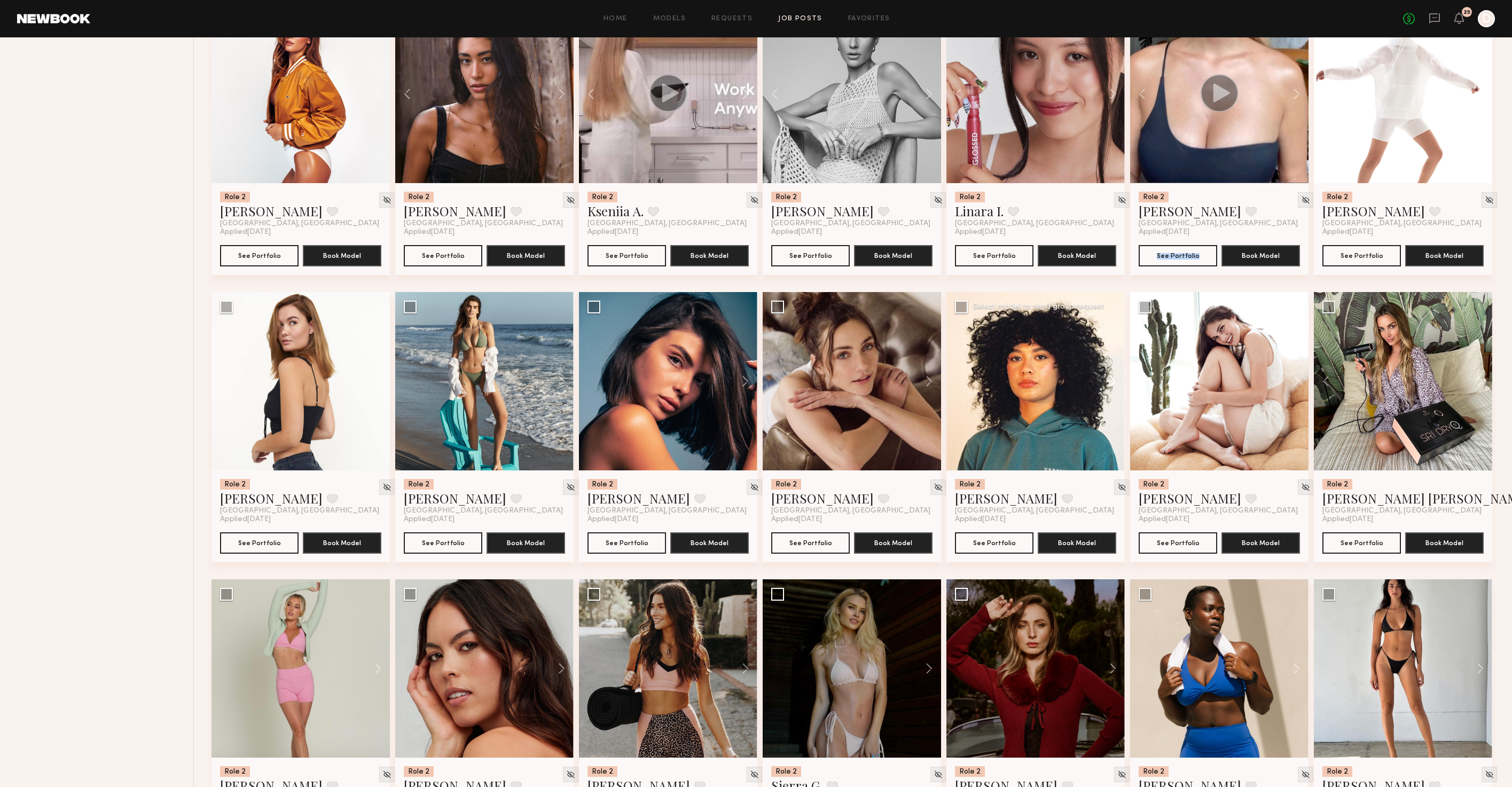
click at [1111, 388] on button at bounding box center [1108, 381] width 34 height 178
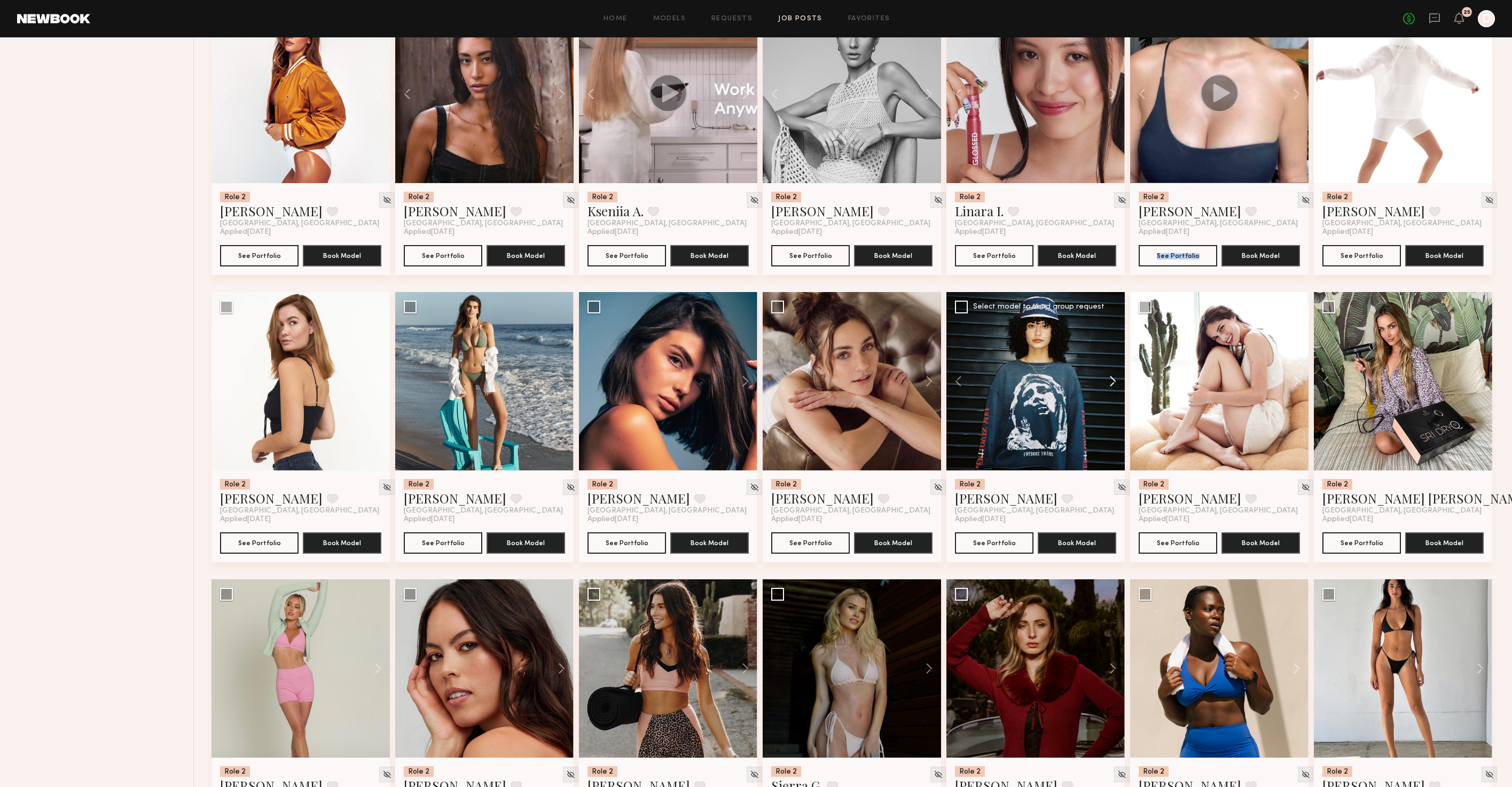
click at [1111, 388] on button at bounding box center [1108, 381] width 34 height 178
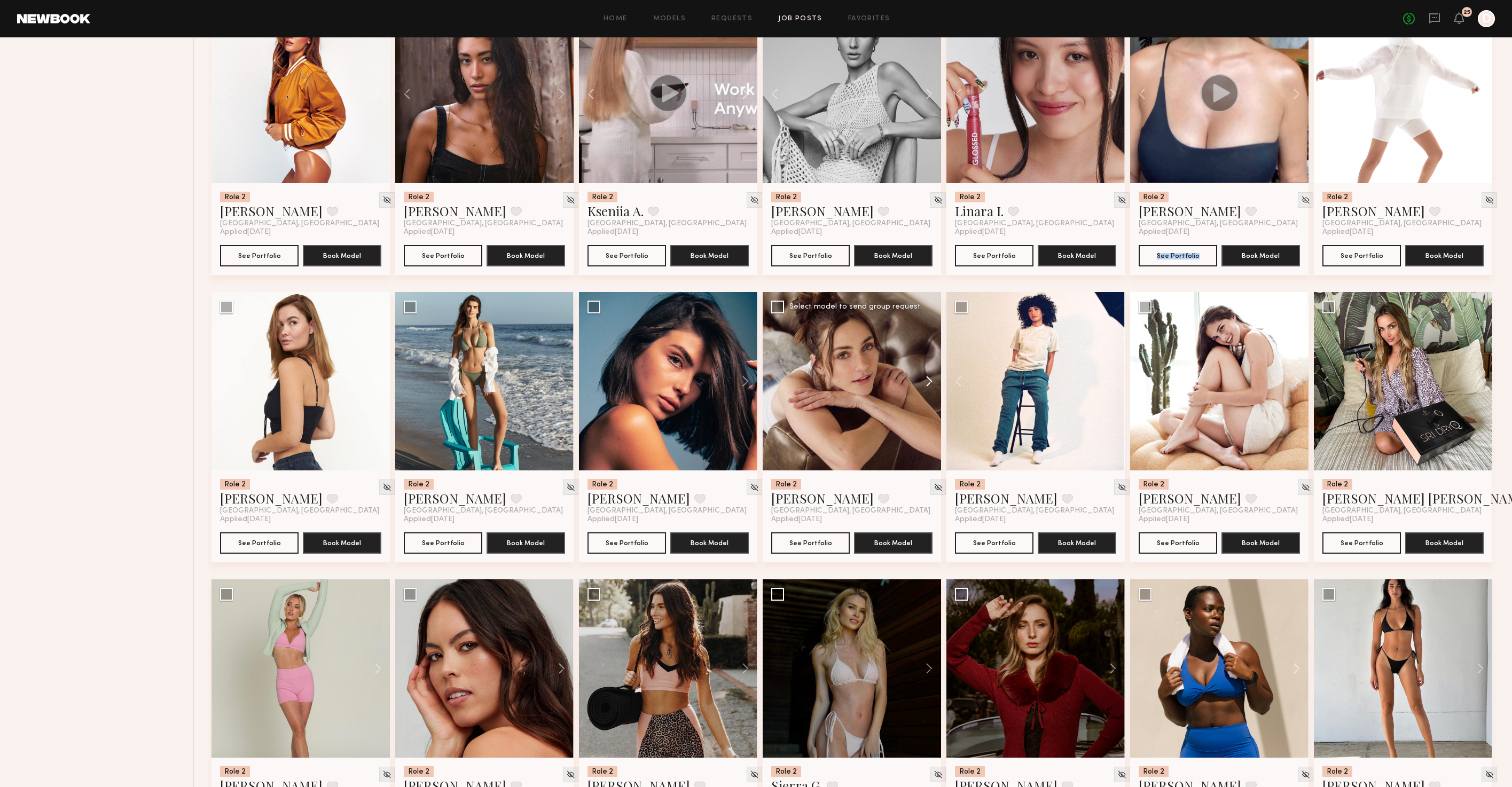
click at [925, 390] on button at bounding box center [924, 381] width 34 height 178
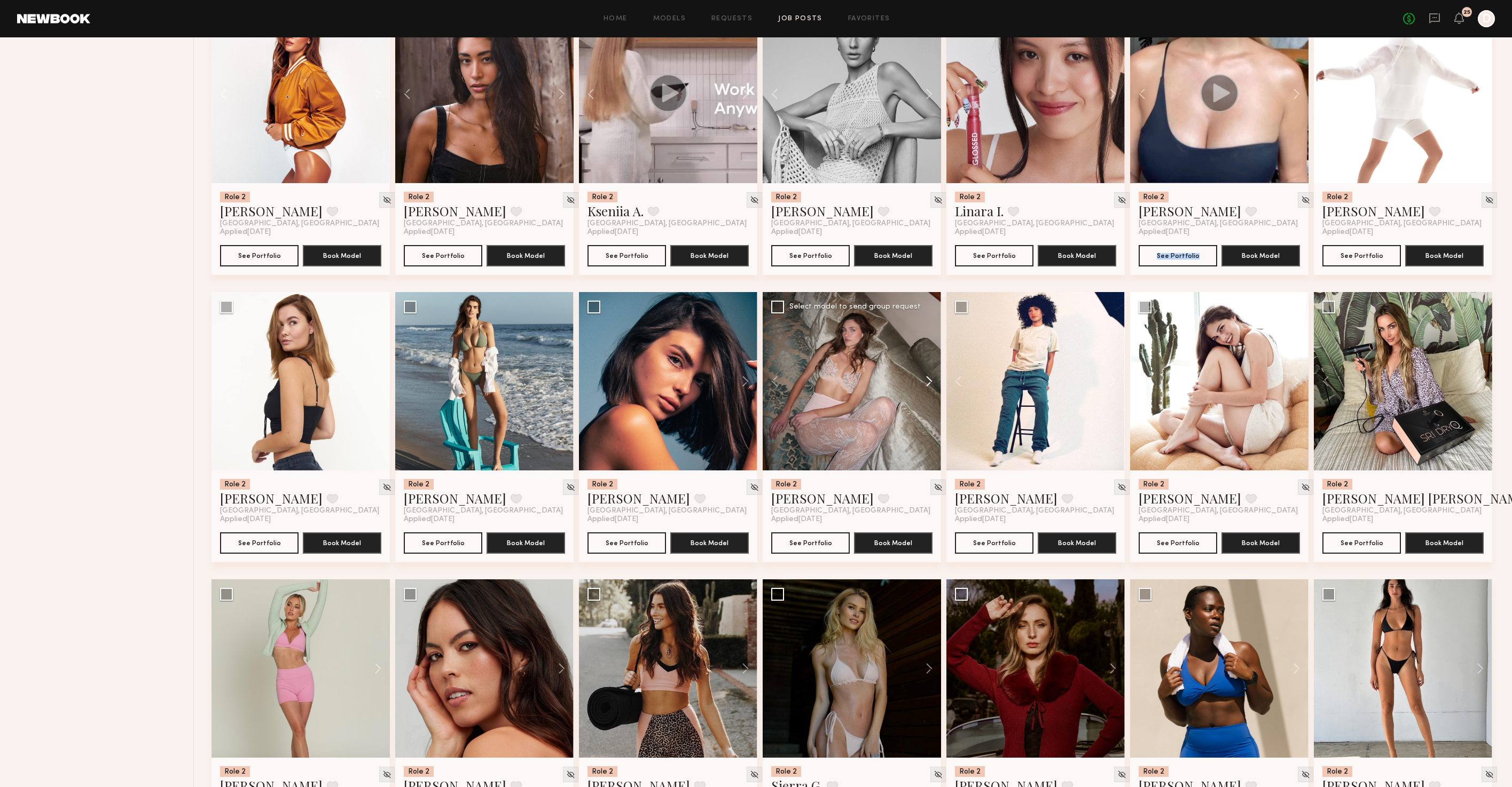
click at [925, 390] on button at bounding box center [924, 381] width 34 height 178
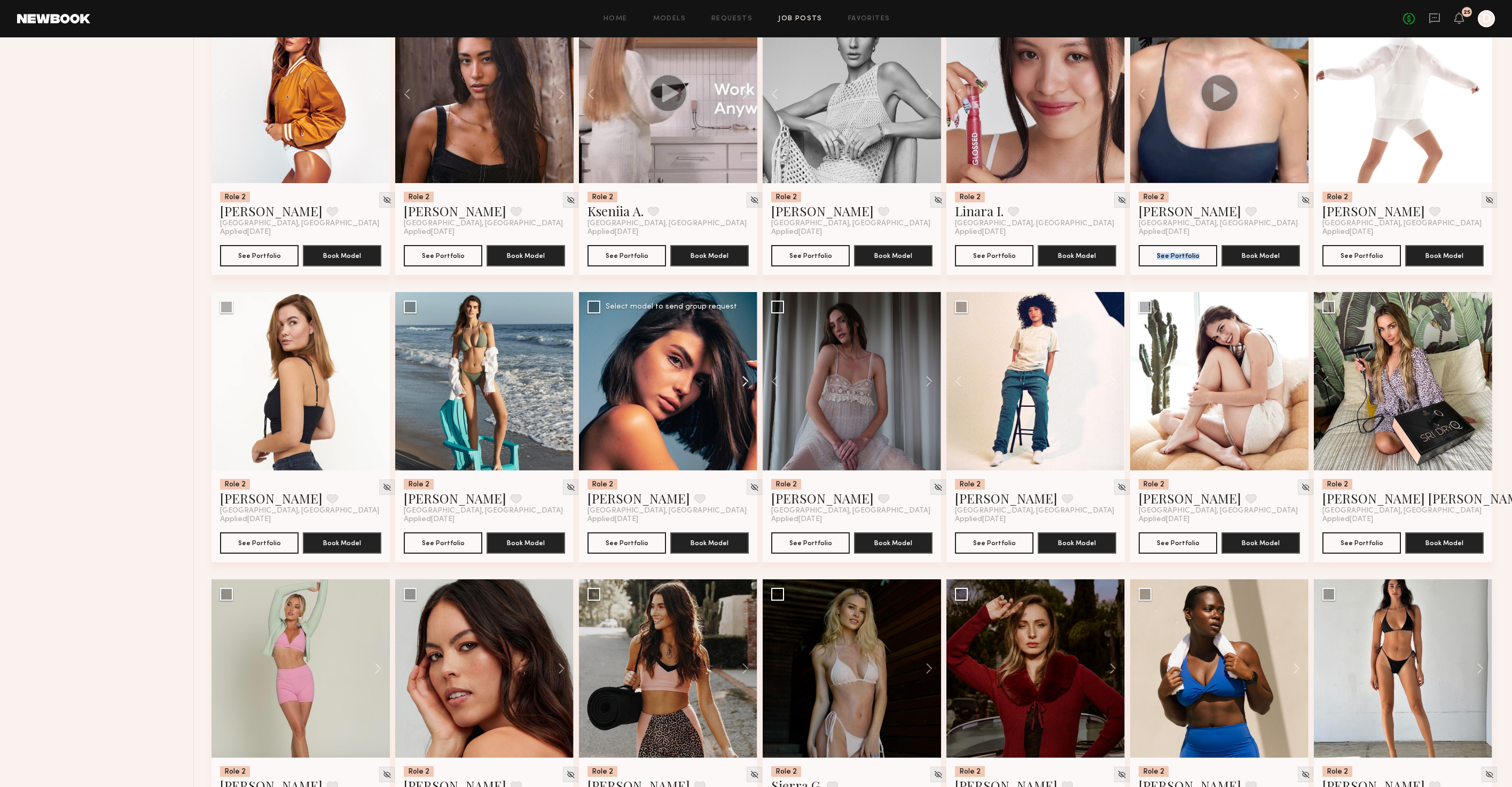
click at [745, 389] on button at bounding box center [740, 381] width 34 height 178
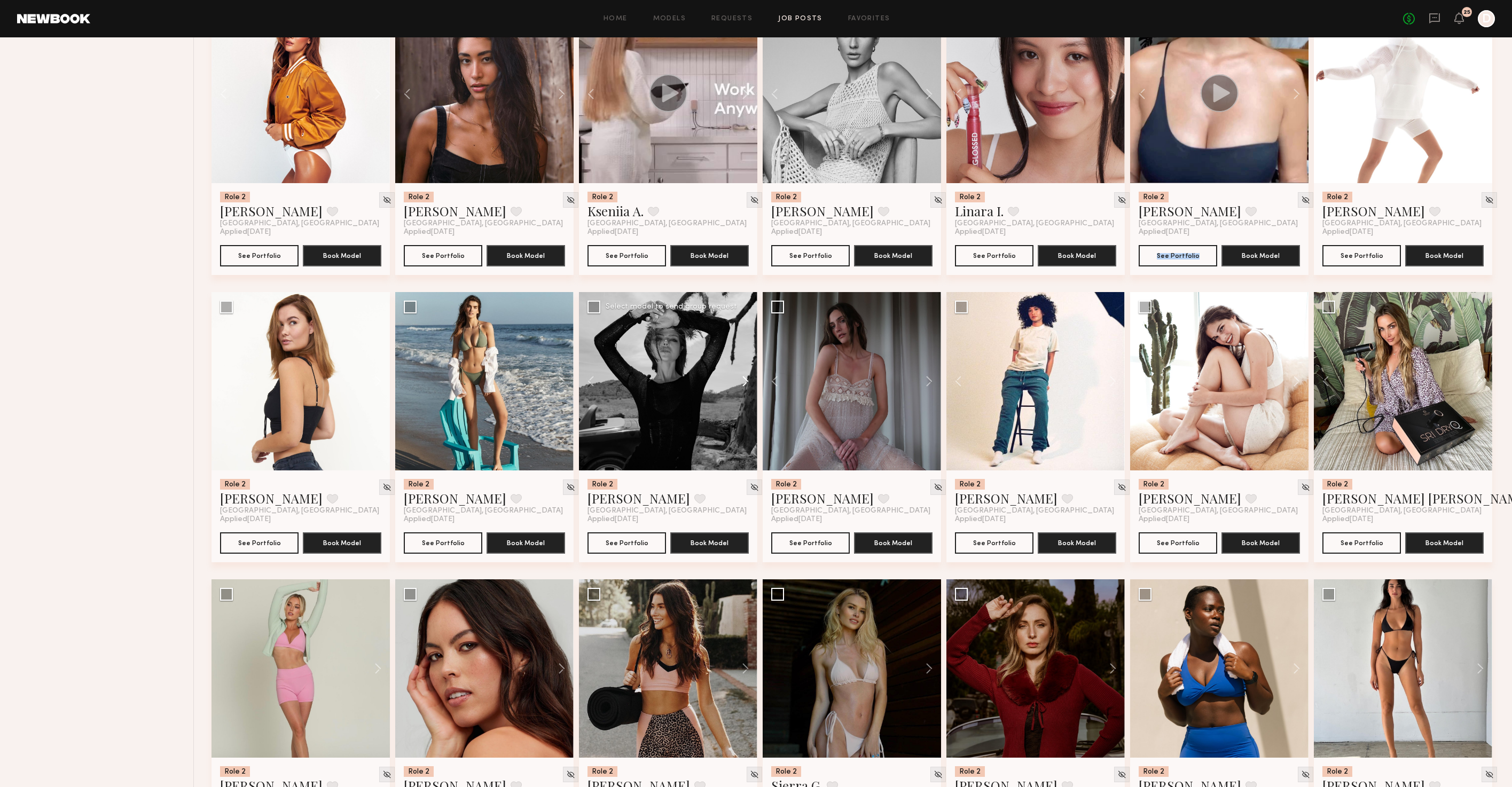
click at [745, 389] on button at bounding box center [740, 381] width 34 height 178
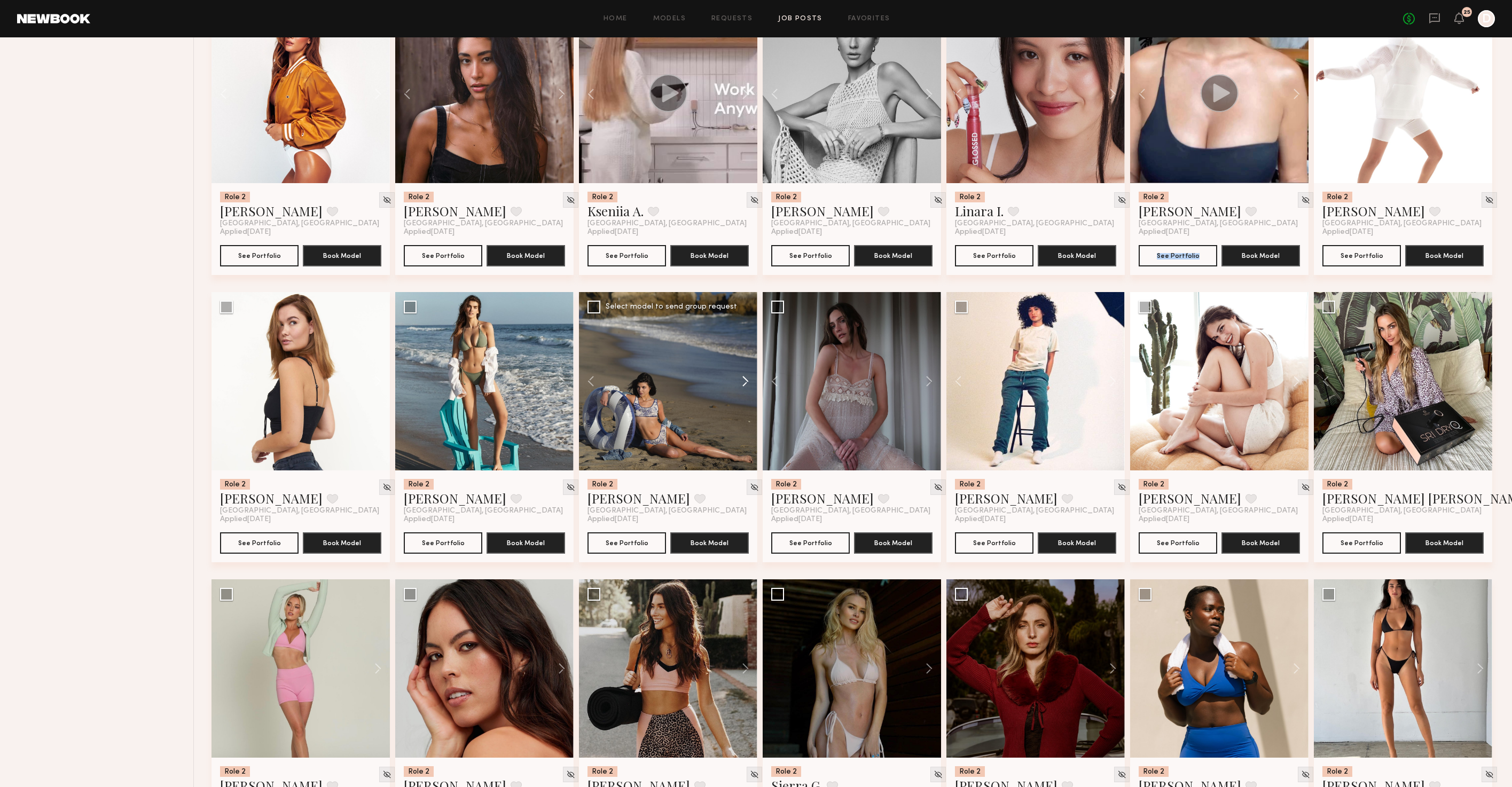
click at [745, 389] on button at bounding box center [740, 381] width 34 height 178
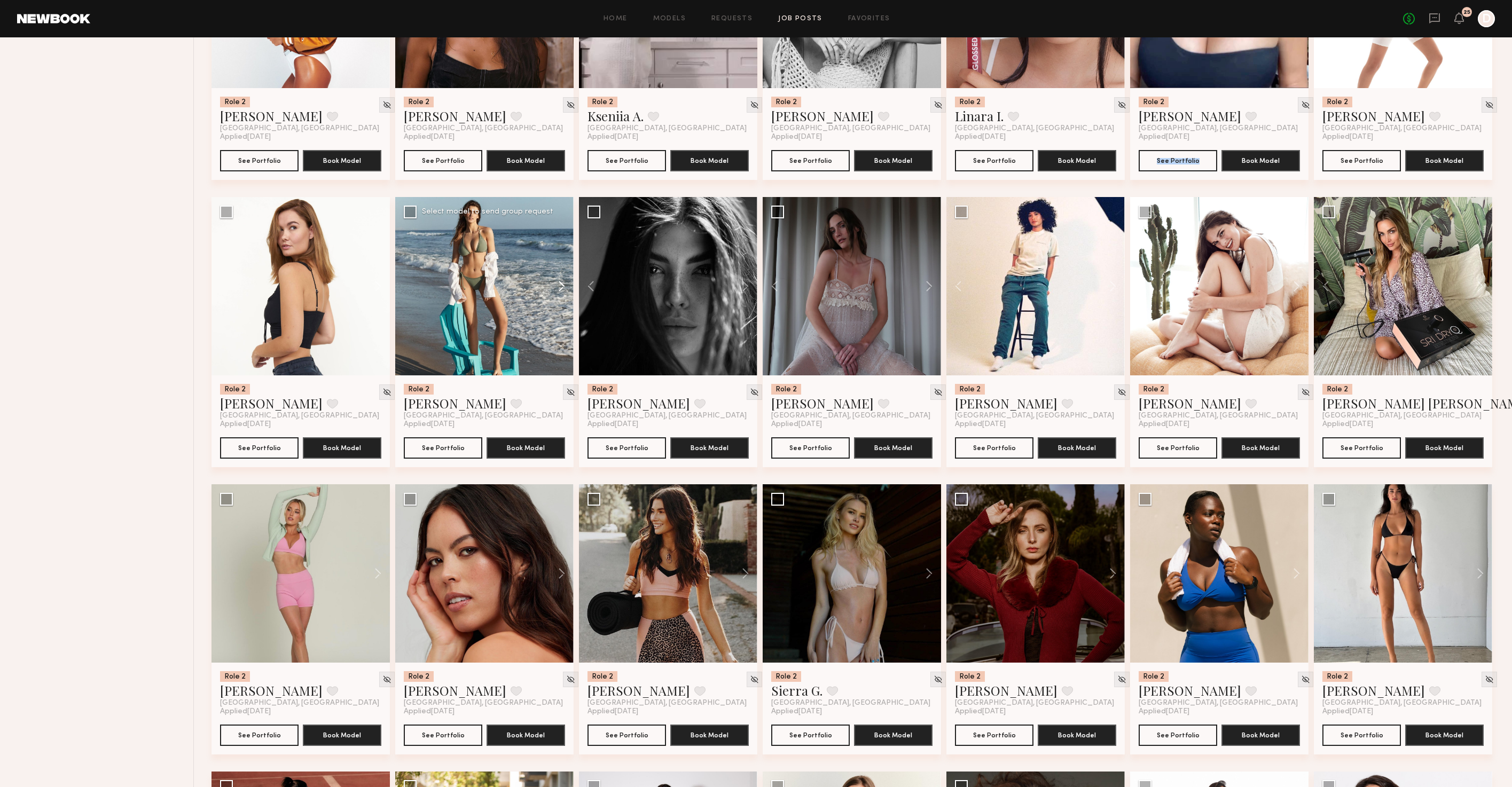
scroll to position [1721, 0]
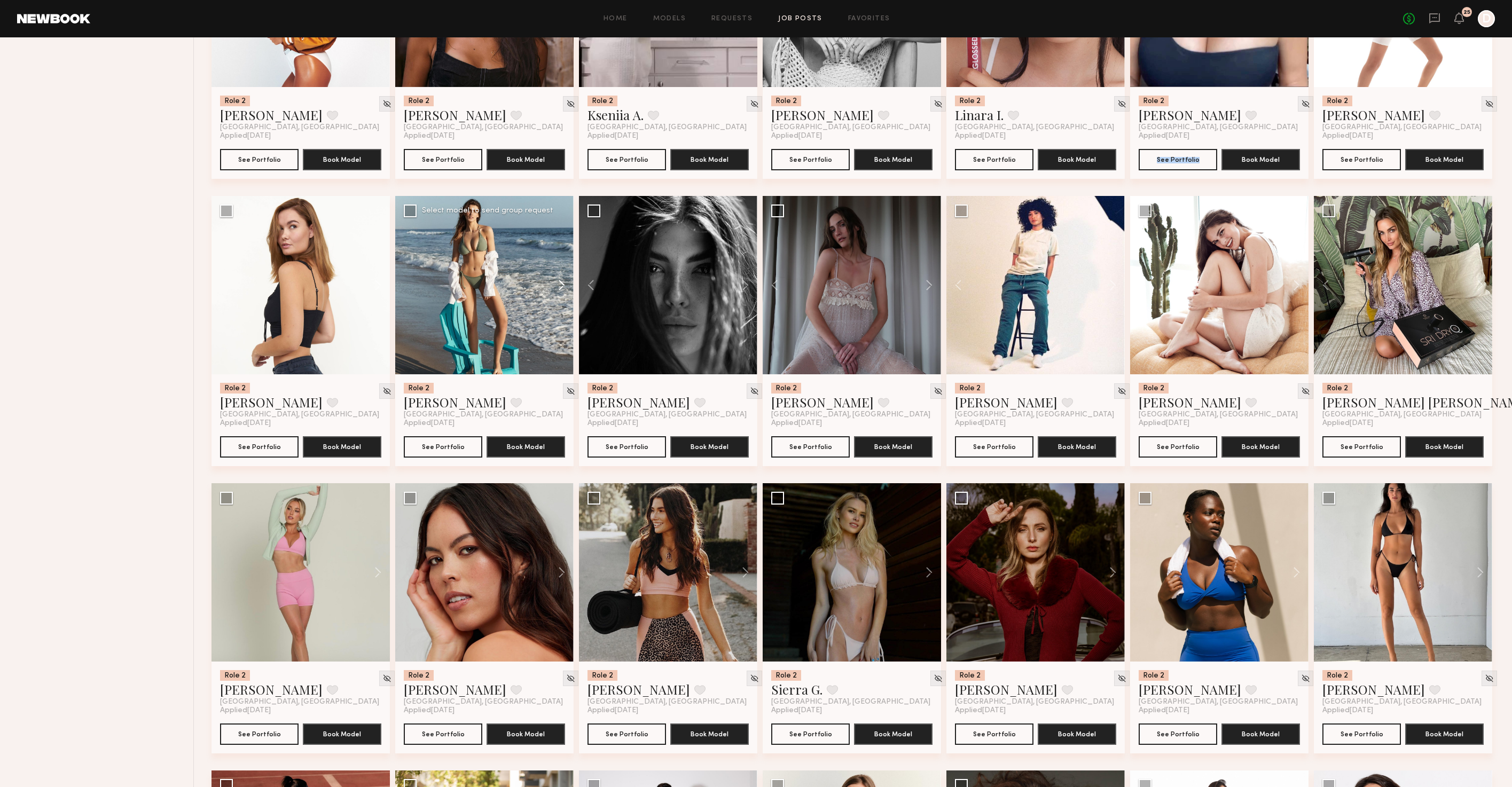
click at [557, 293] on button at bounding box center [557, 285] width 34 height 178
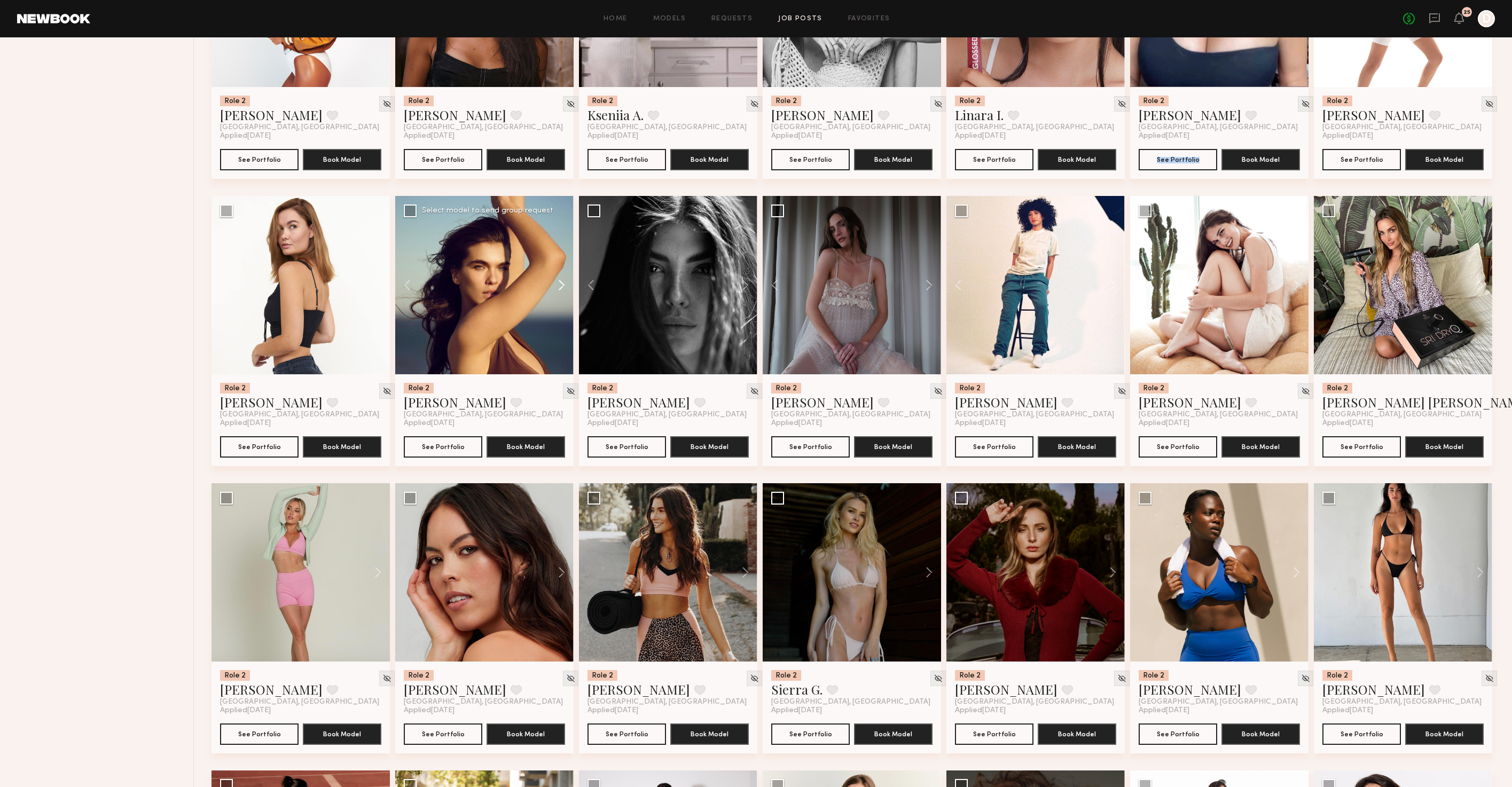
click at [559, 292] on button at bounding box center [557, 285] width 34 height 178
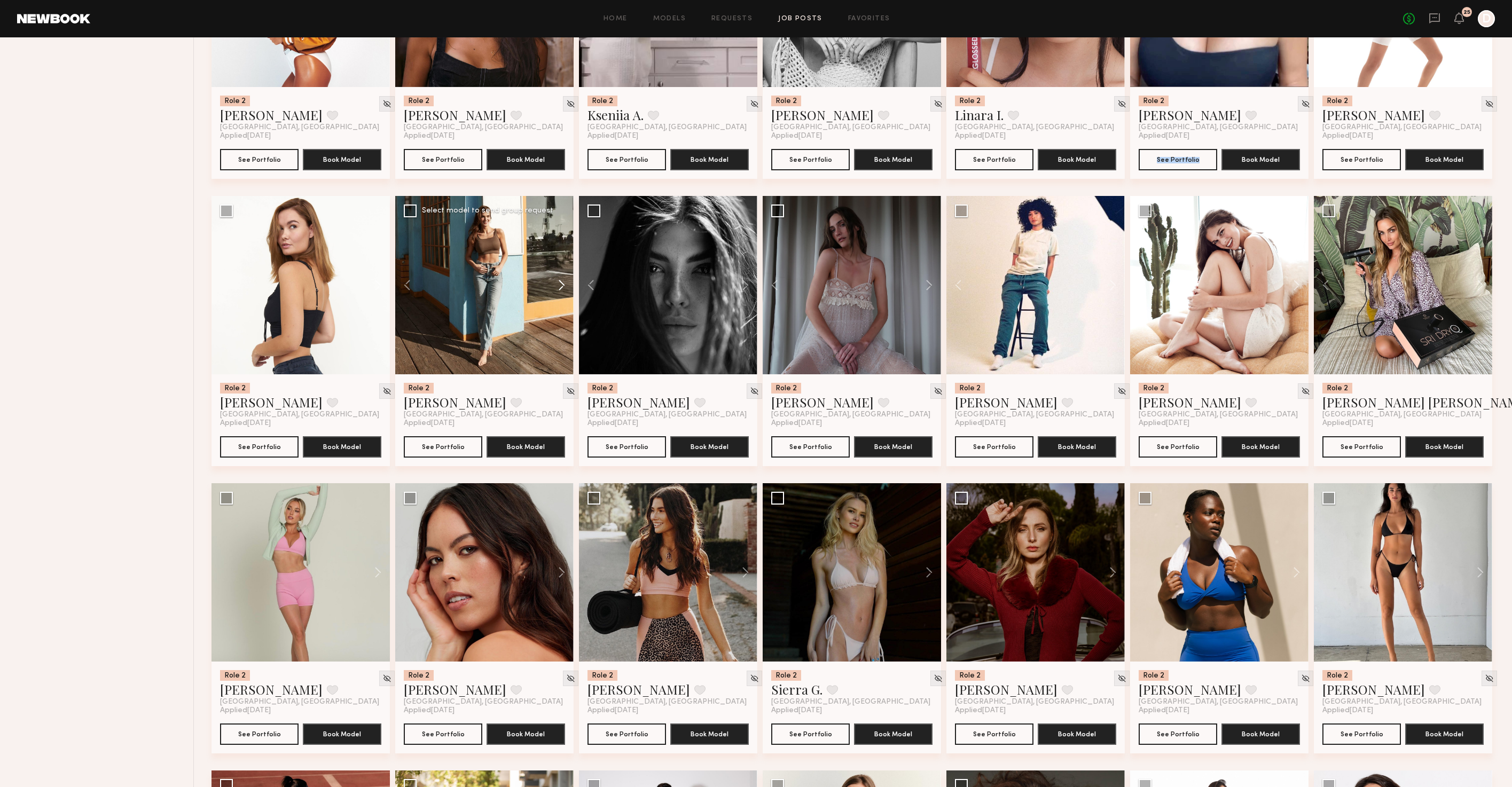
click at [559, 292] on button at bounding box center [557, 285] width 34 height 178
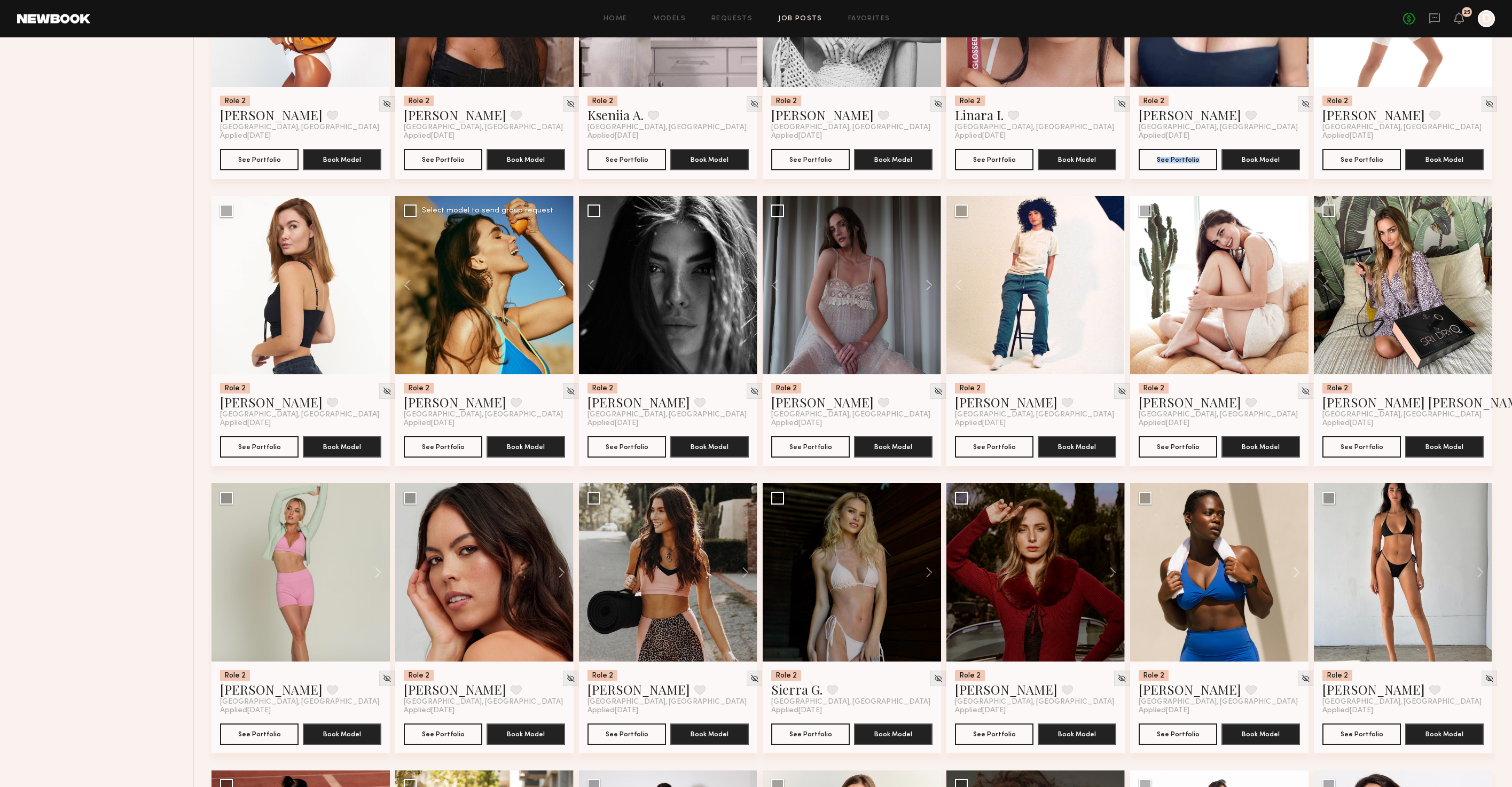
click at [559, 291] on button at bounding box center [557, 285] width 34 height 178
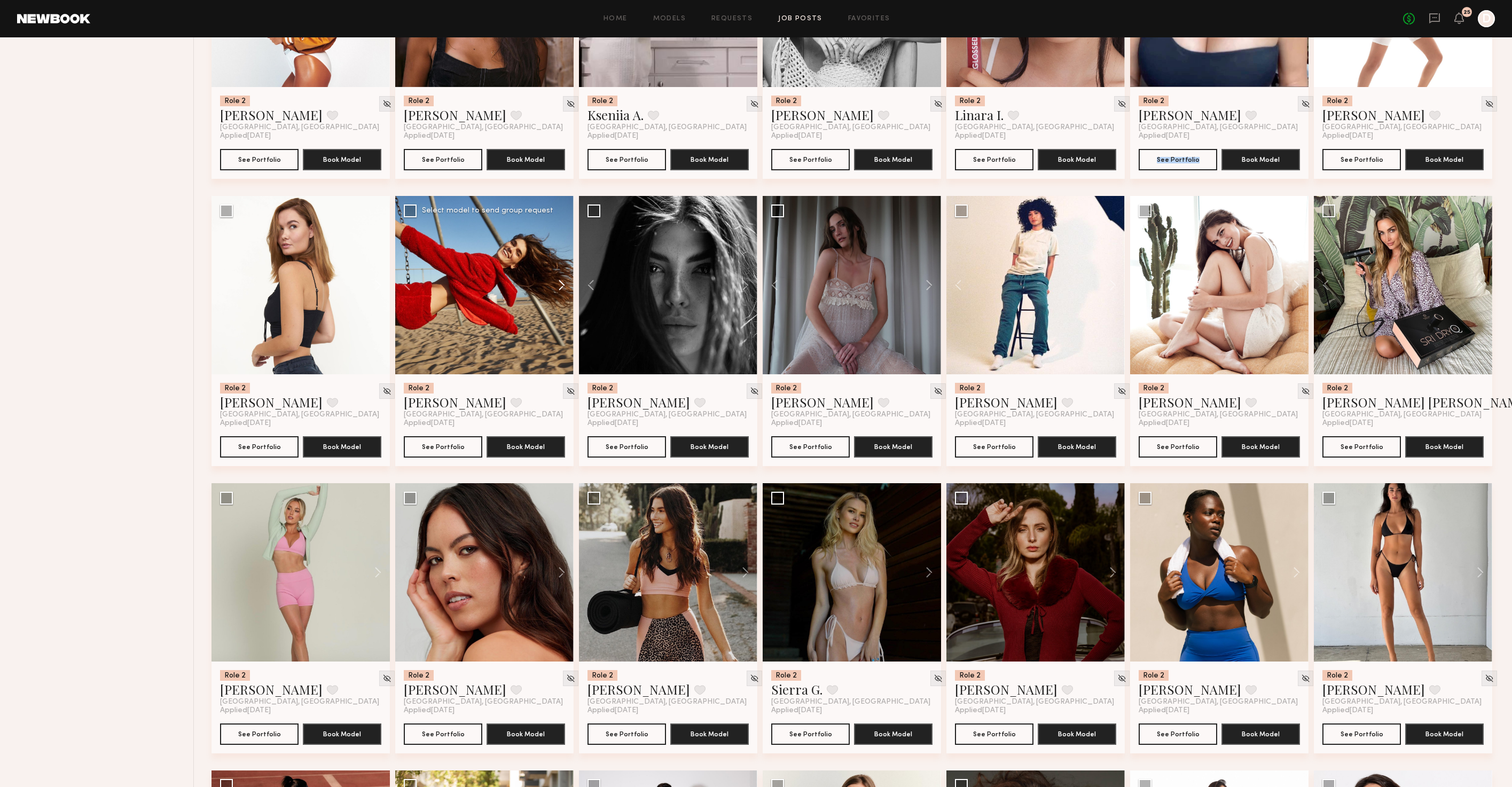
scroll to position [1721, 0]
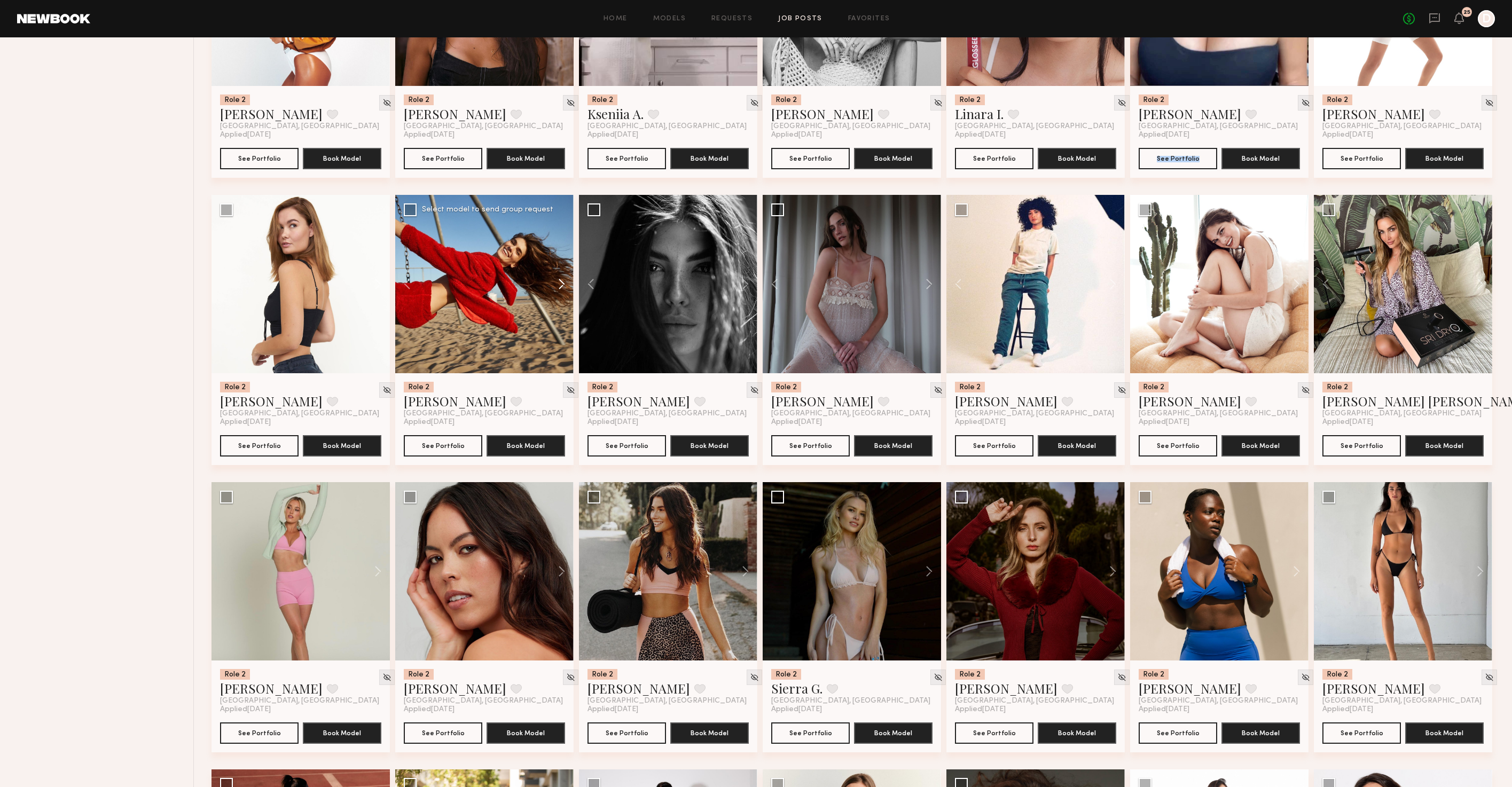
click at [559, 291] on button at bounding box center [557, 284] width 34 height 178
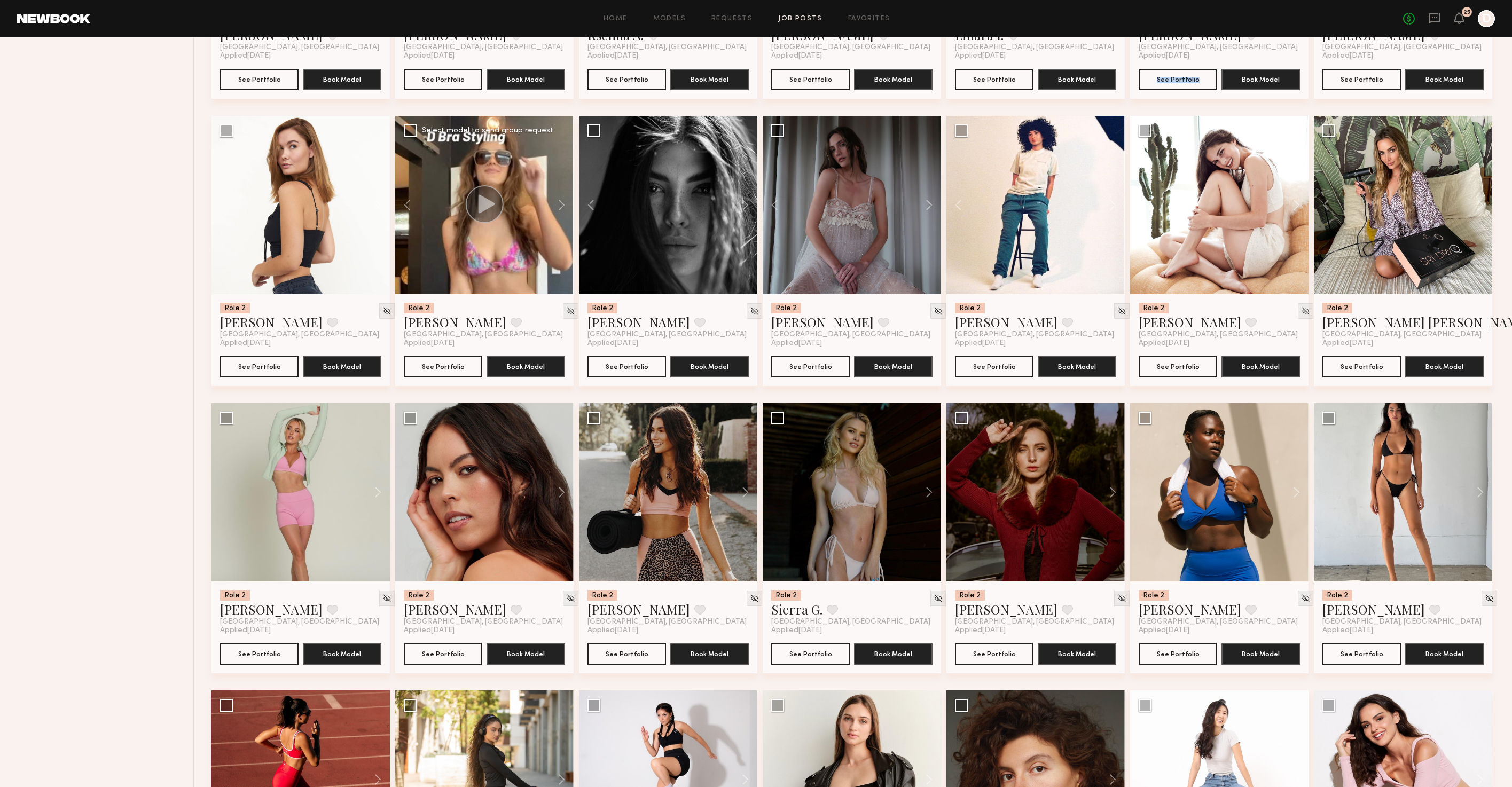
scroll to position [1914, 0]
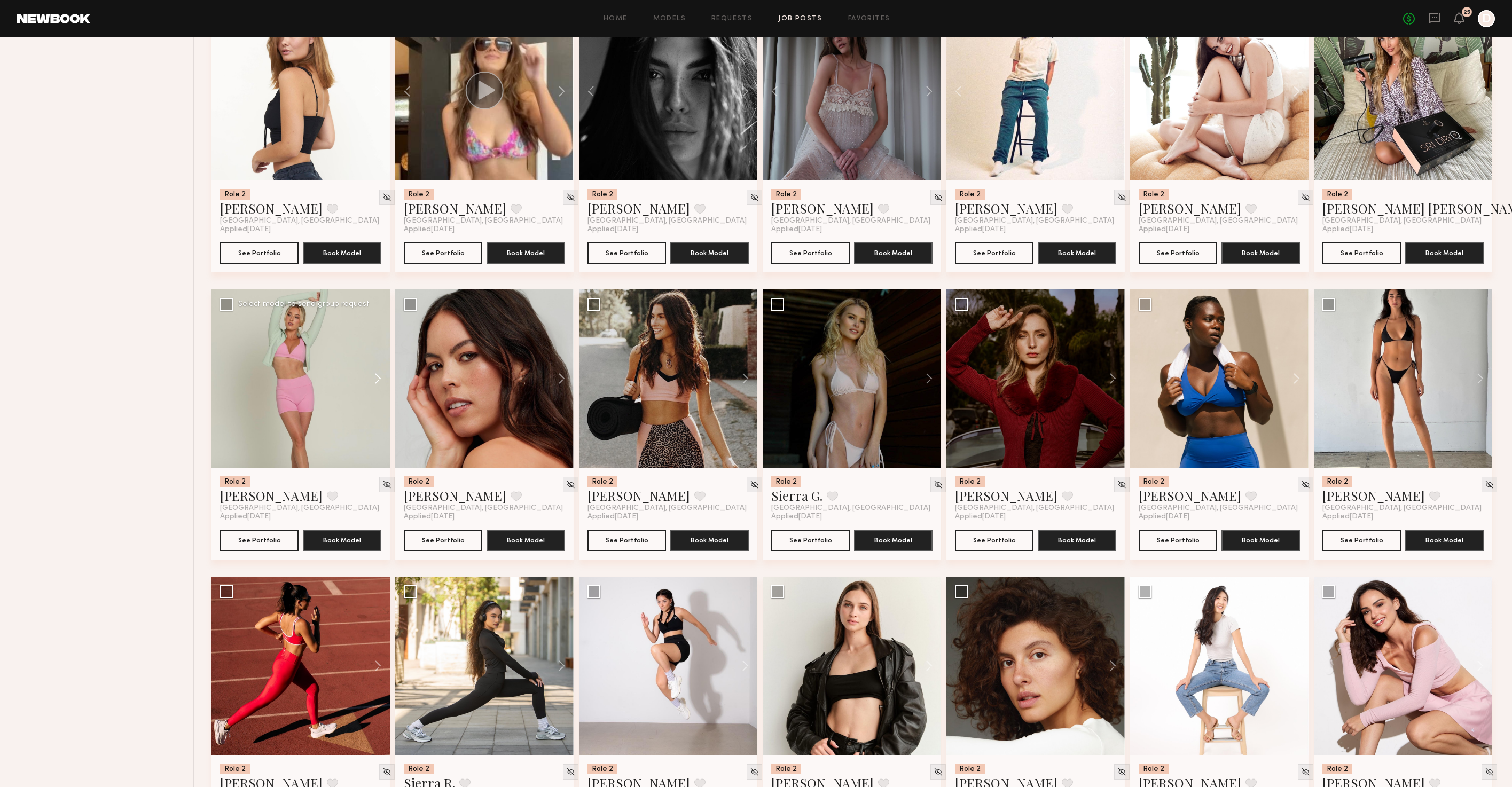
click at [382, 387] on button at bounding box center [373, 379] width 34 height 178
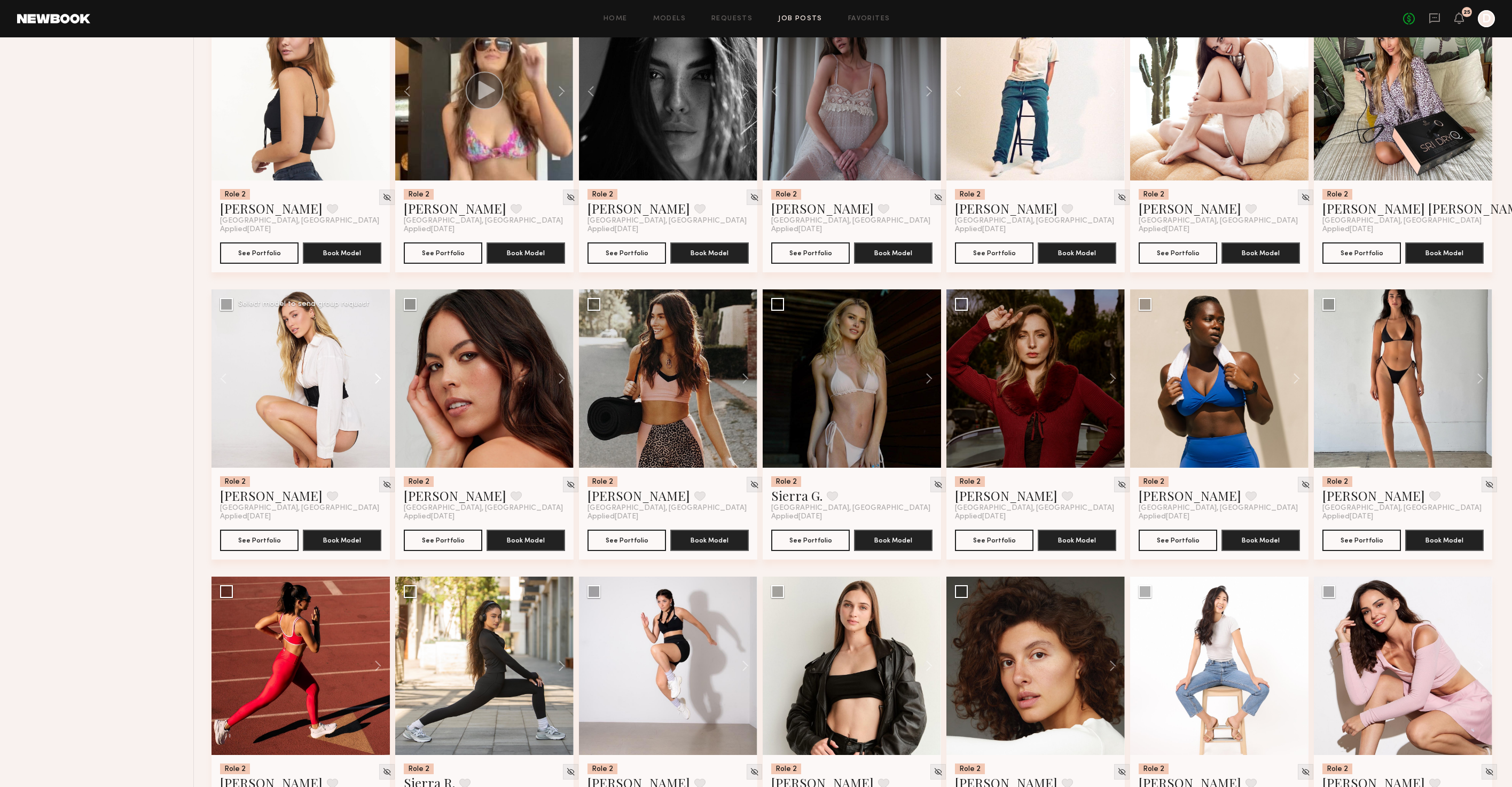
click at [382, 387] on button at bounding box center [373, 379] width 34 height 178
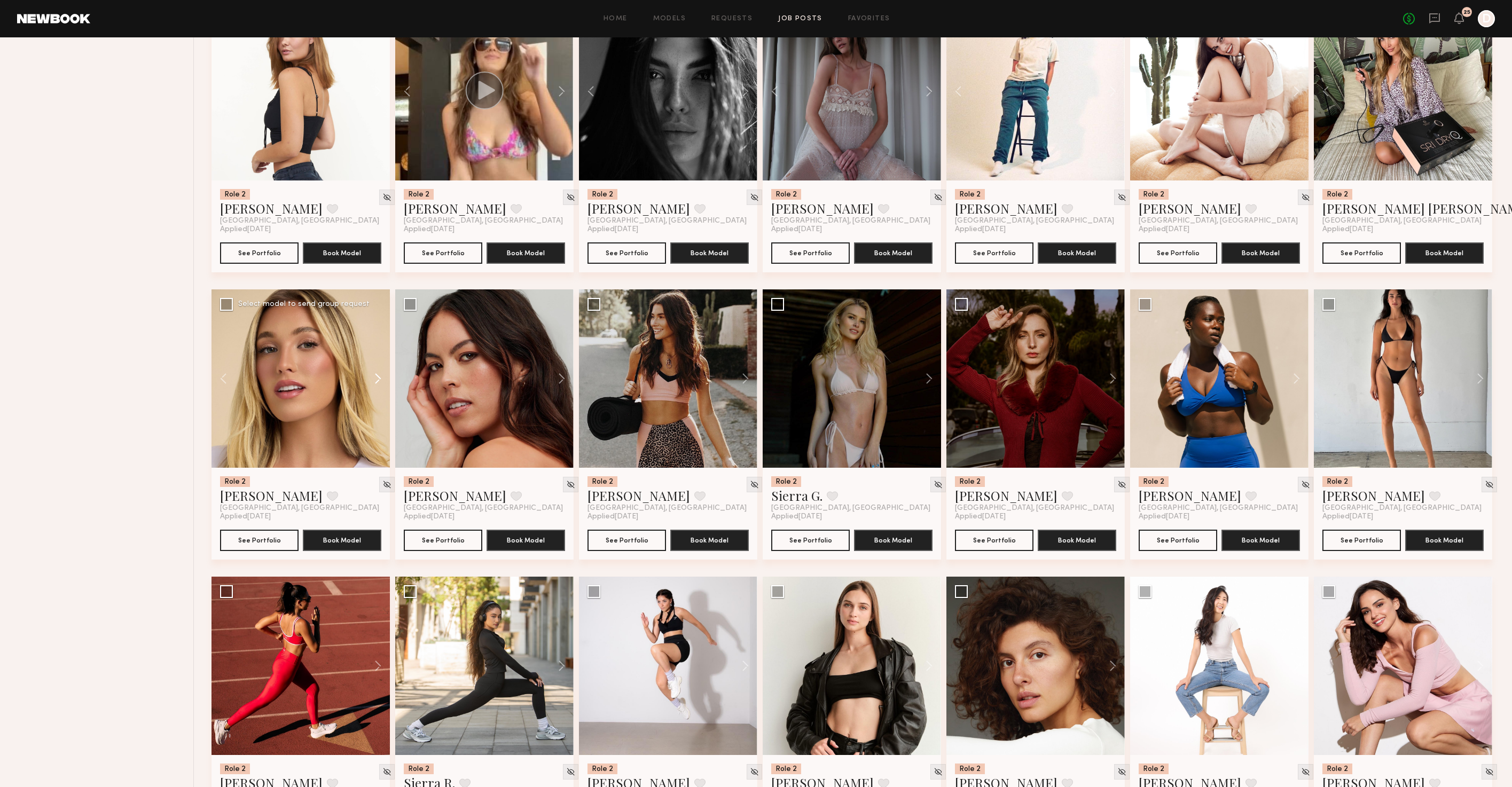
click at [382, 387] on button at bounding box center [373, 379] width 34 height 178
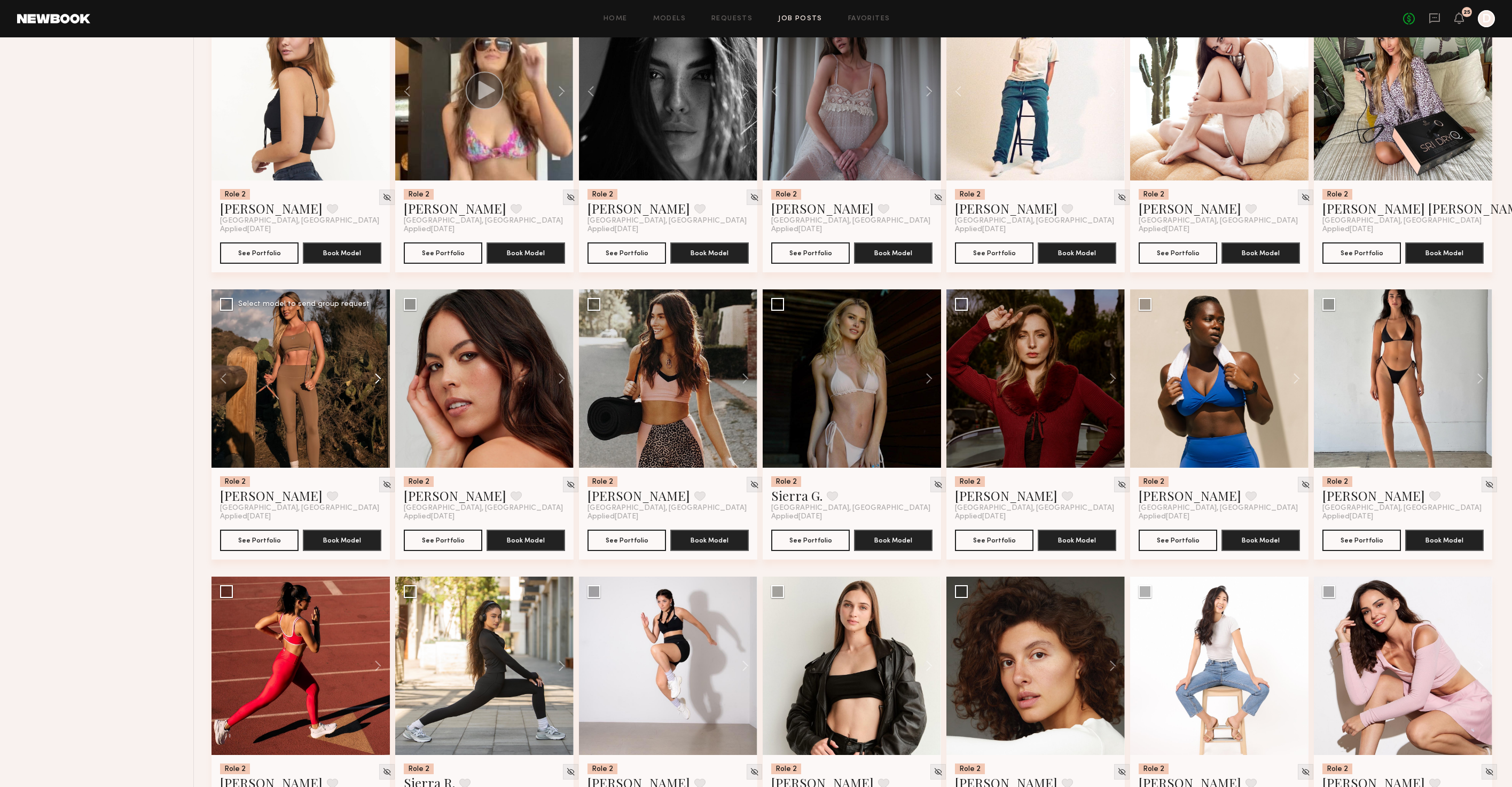
click at [382, 387] on button at bounding box center [373, 379] width 34 height 178
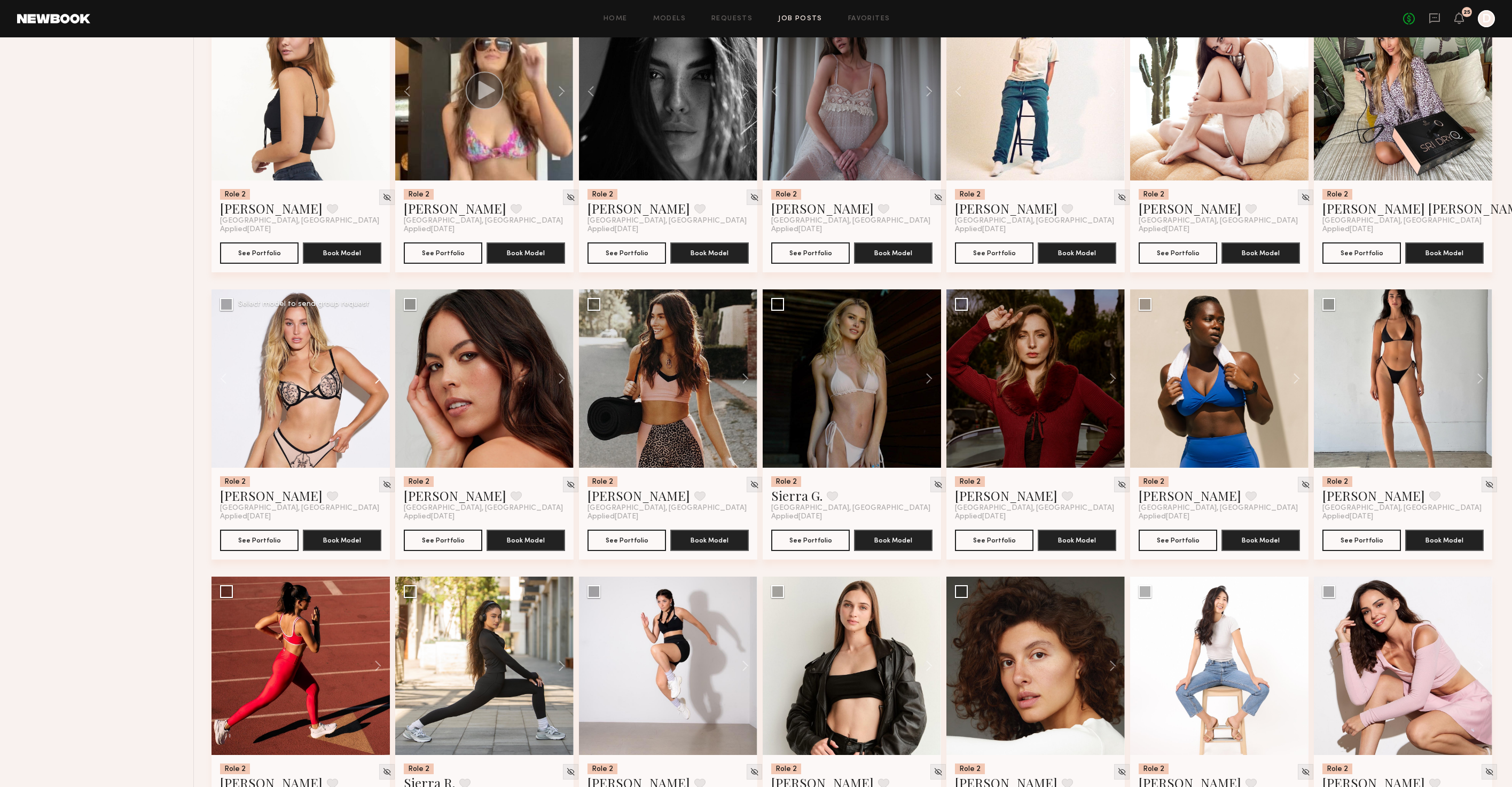
click at [382, 387] on button at bounding box center [373, 379] width 34 height 178
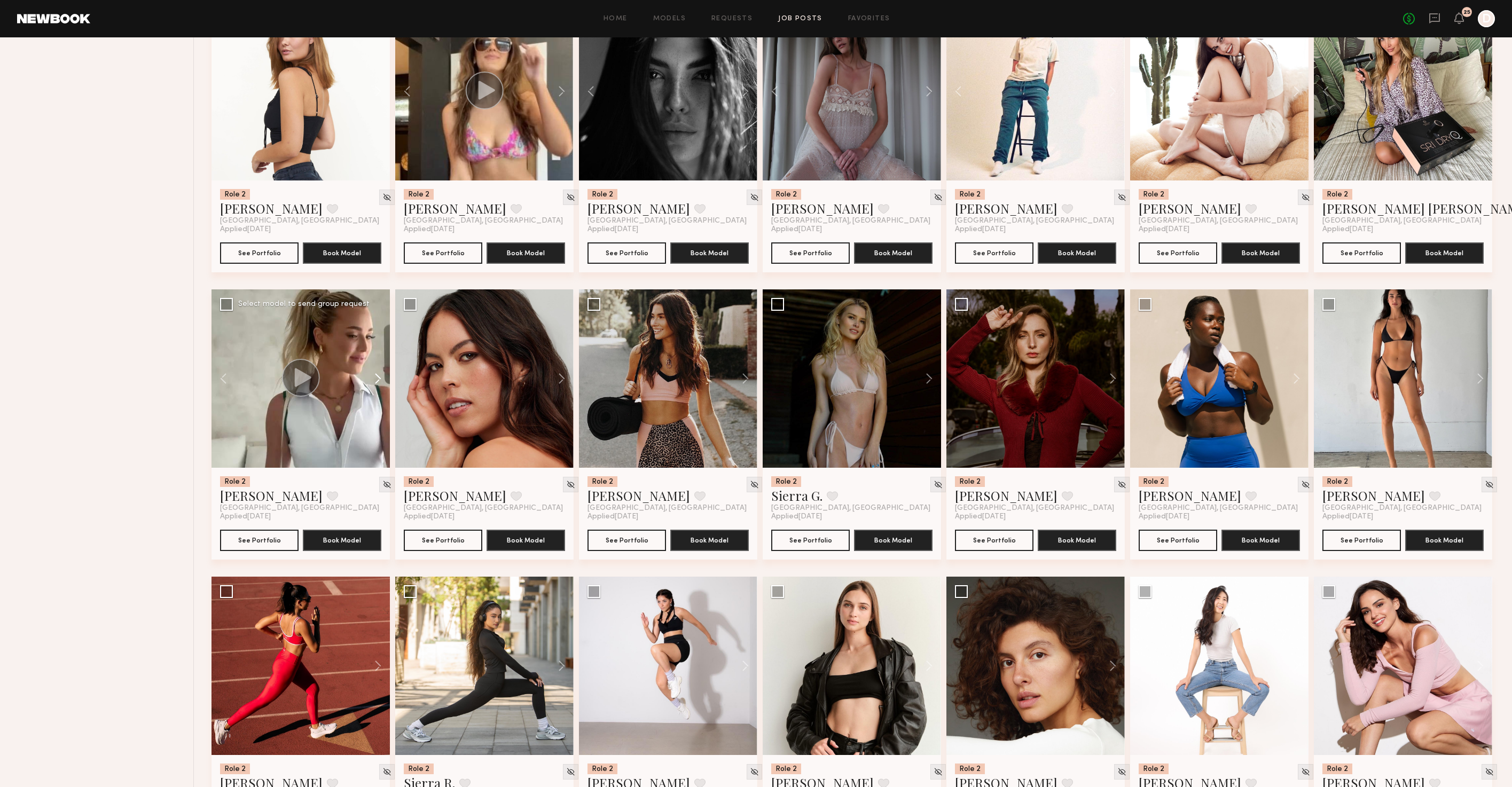
click at [382, 387] on button at bounding box center [373, 379] width 34 height 178
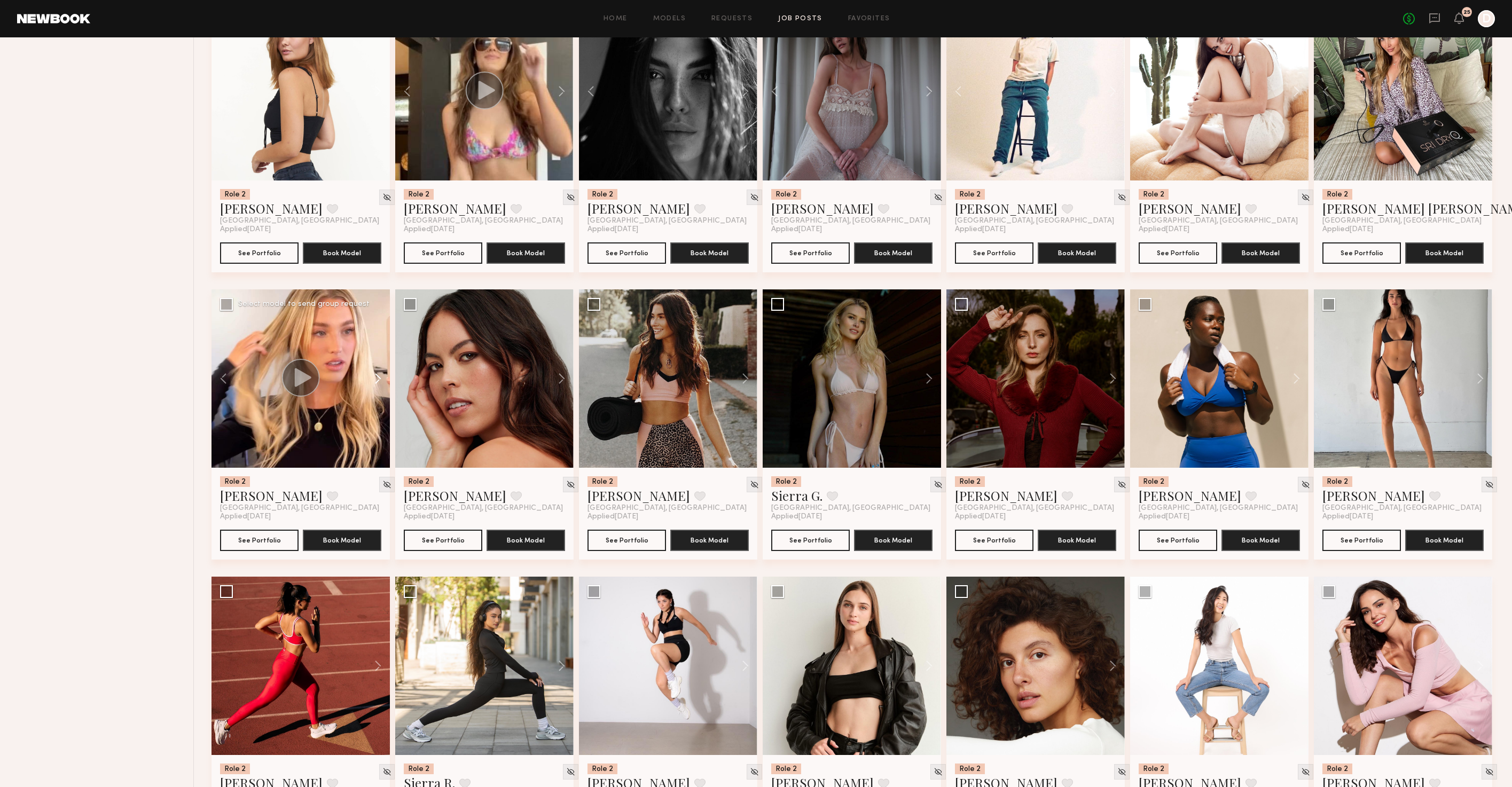
click at [382, 387] on button at bounding box center [373, 379] width 34 height 178
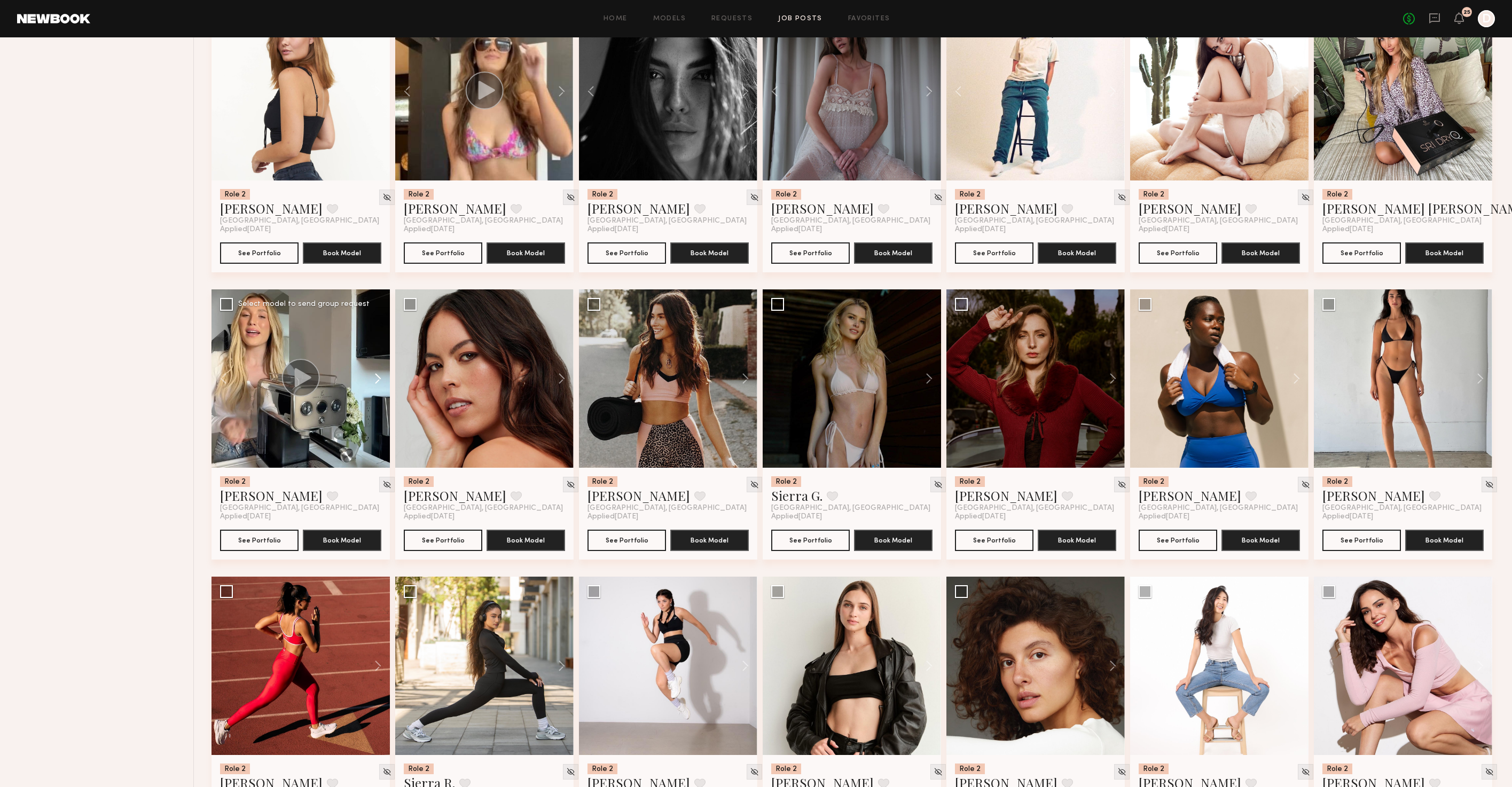
click at [382, 387] on button at bounding box center [373, 379] width 34 height 178
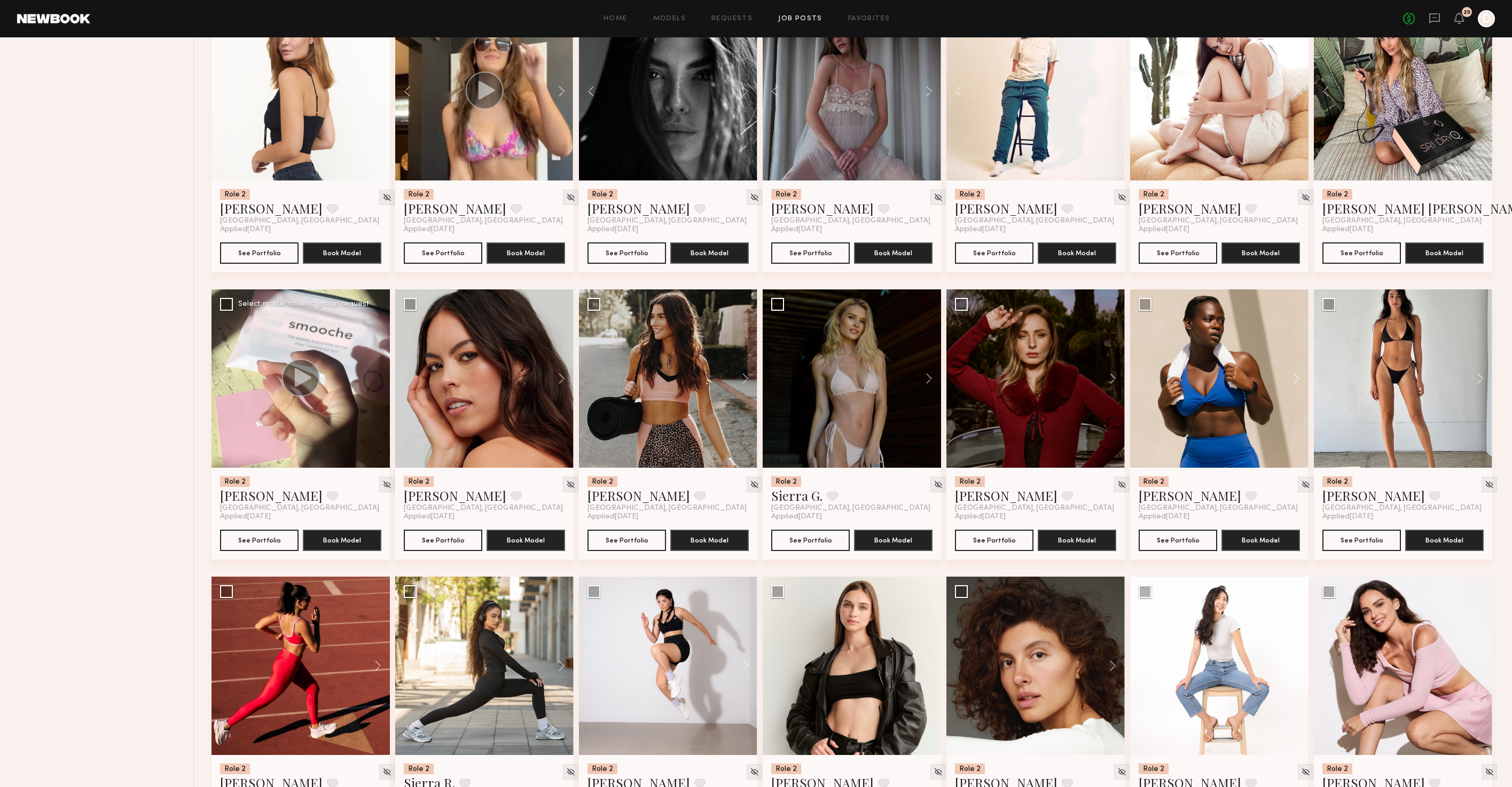
click at [382, 387] on div at bounding box center [301, 379] width 178 height 178
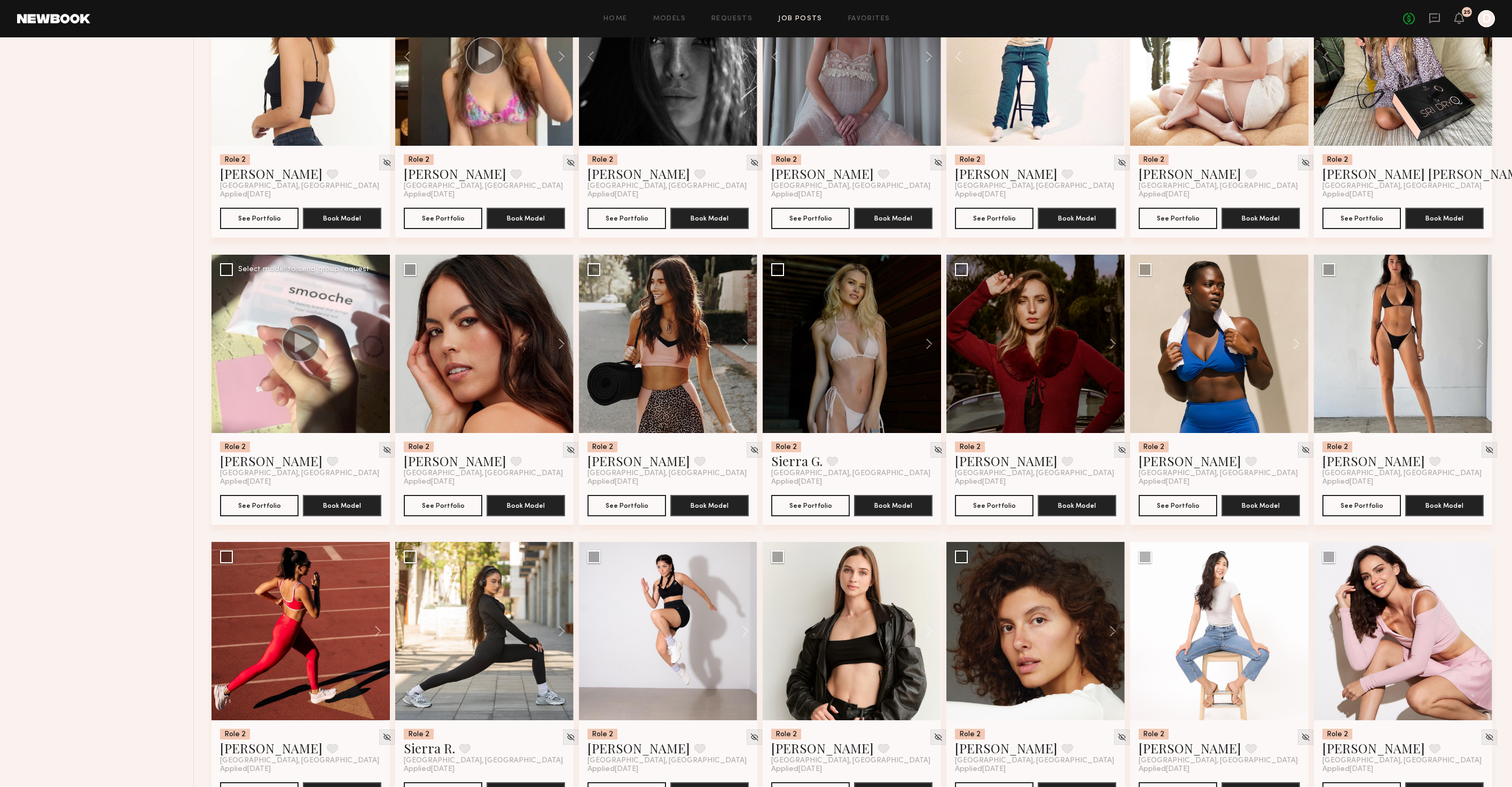
scroll to position [1955, 0]
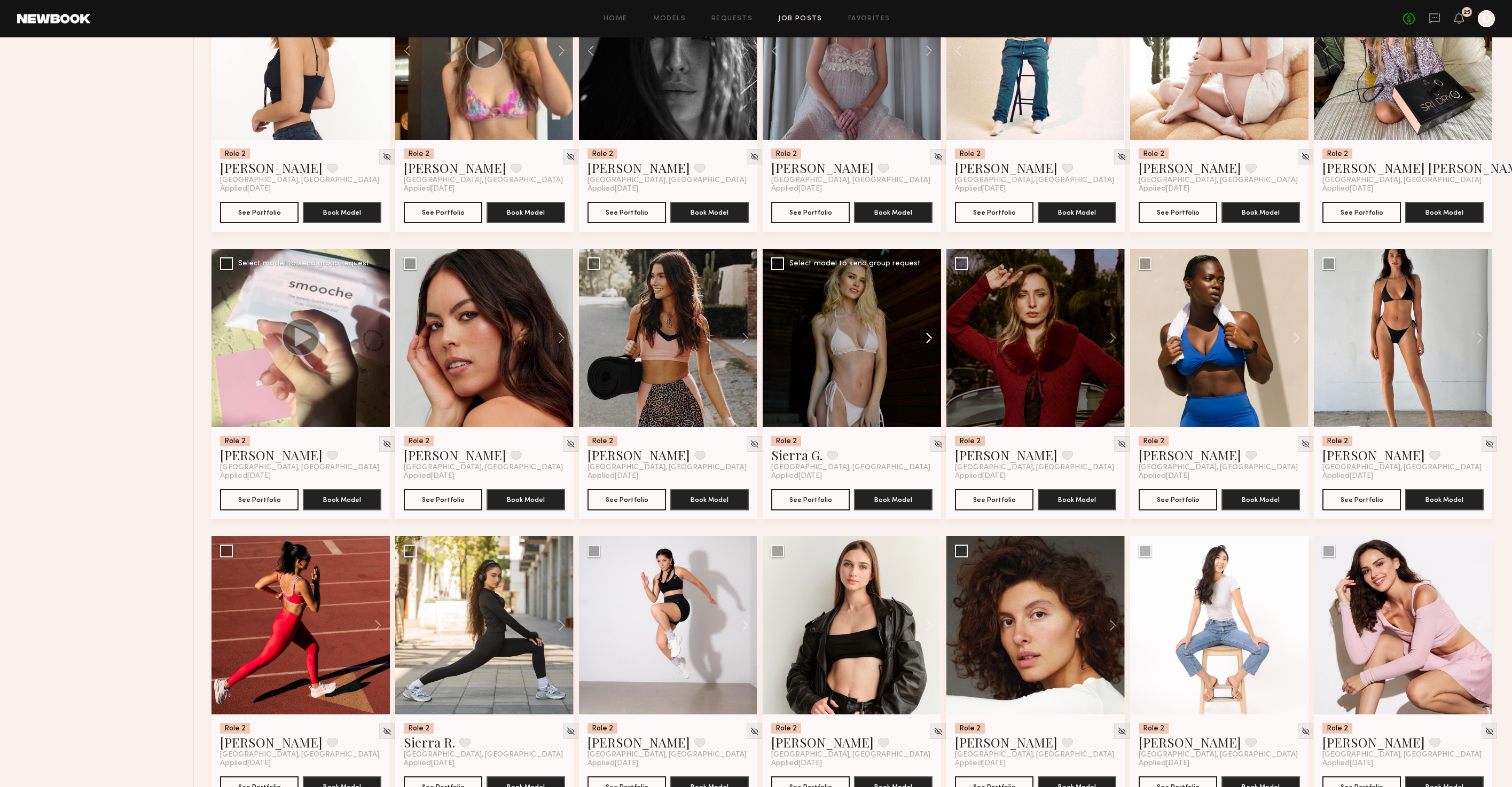
click at [932, 346] on button at bounding box center [924, 338] width 34 height 178
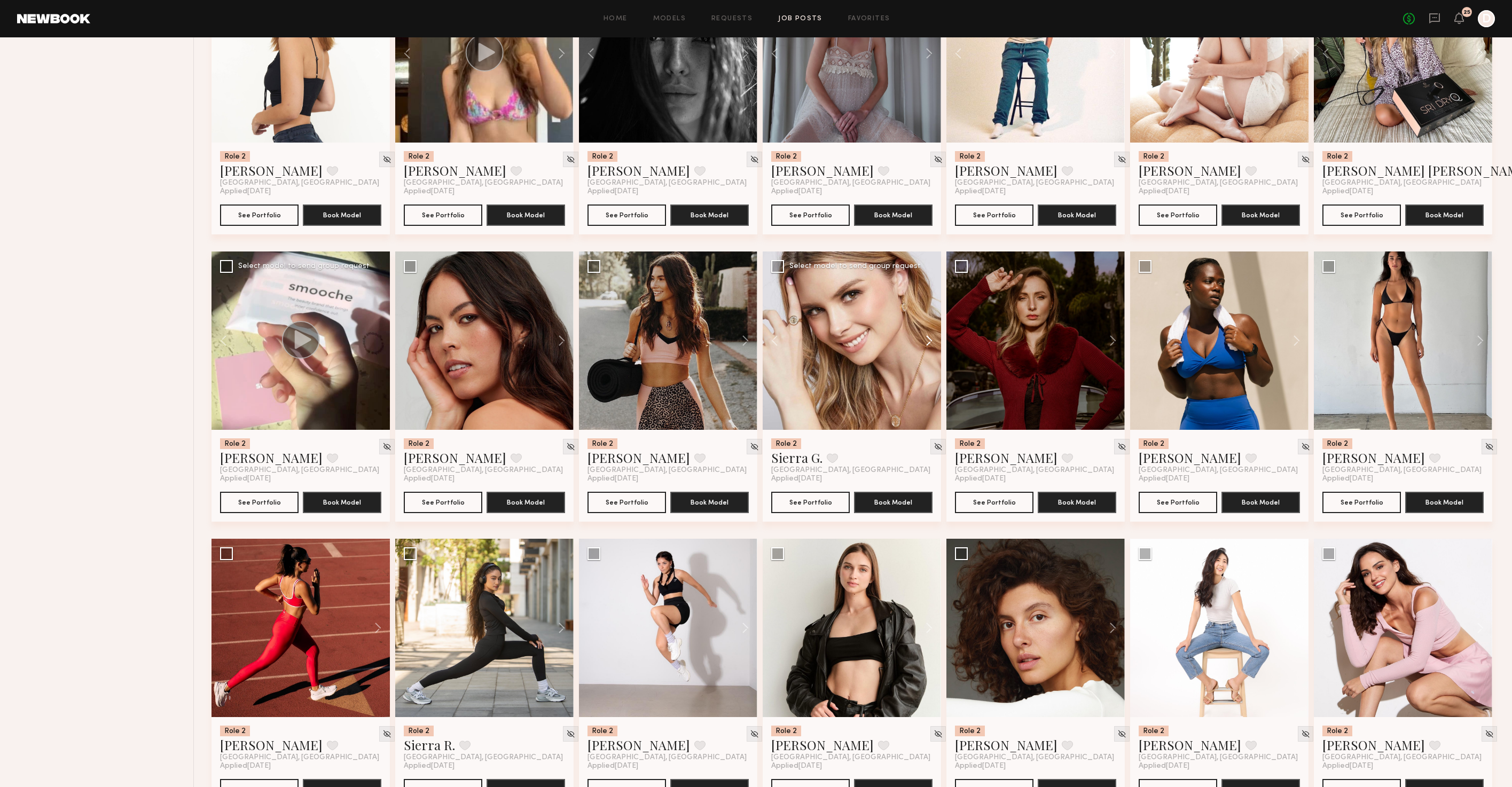
click at [932, 346] on button at bounding box center [924, 340] width 34 height 178
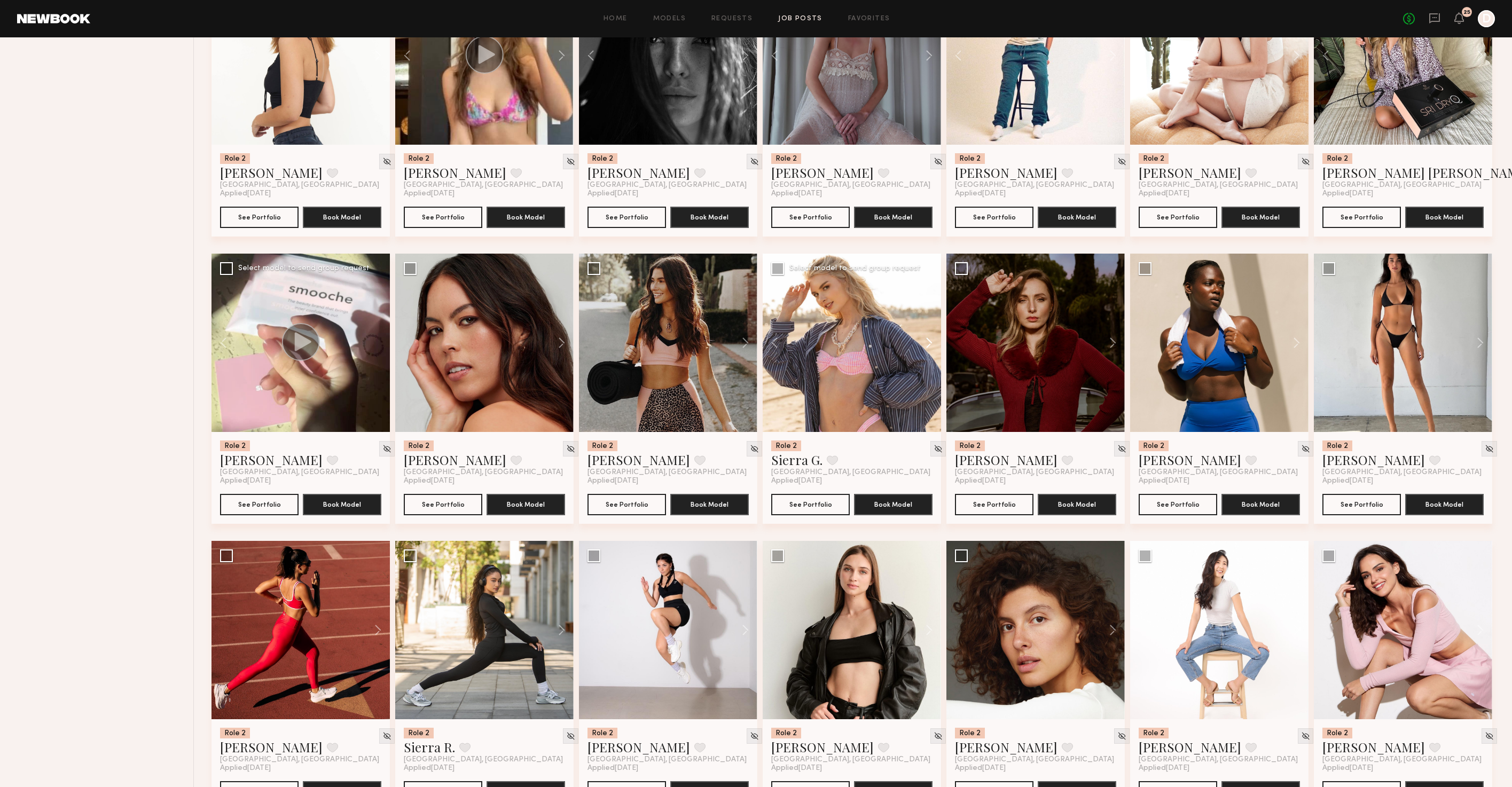
click at [932, 346] on button at bounding box center [924, 343] width 34 height 178
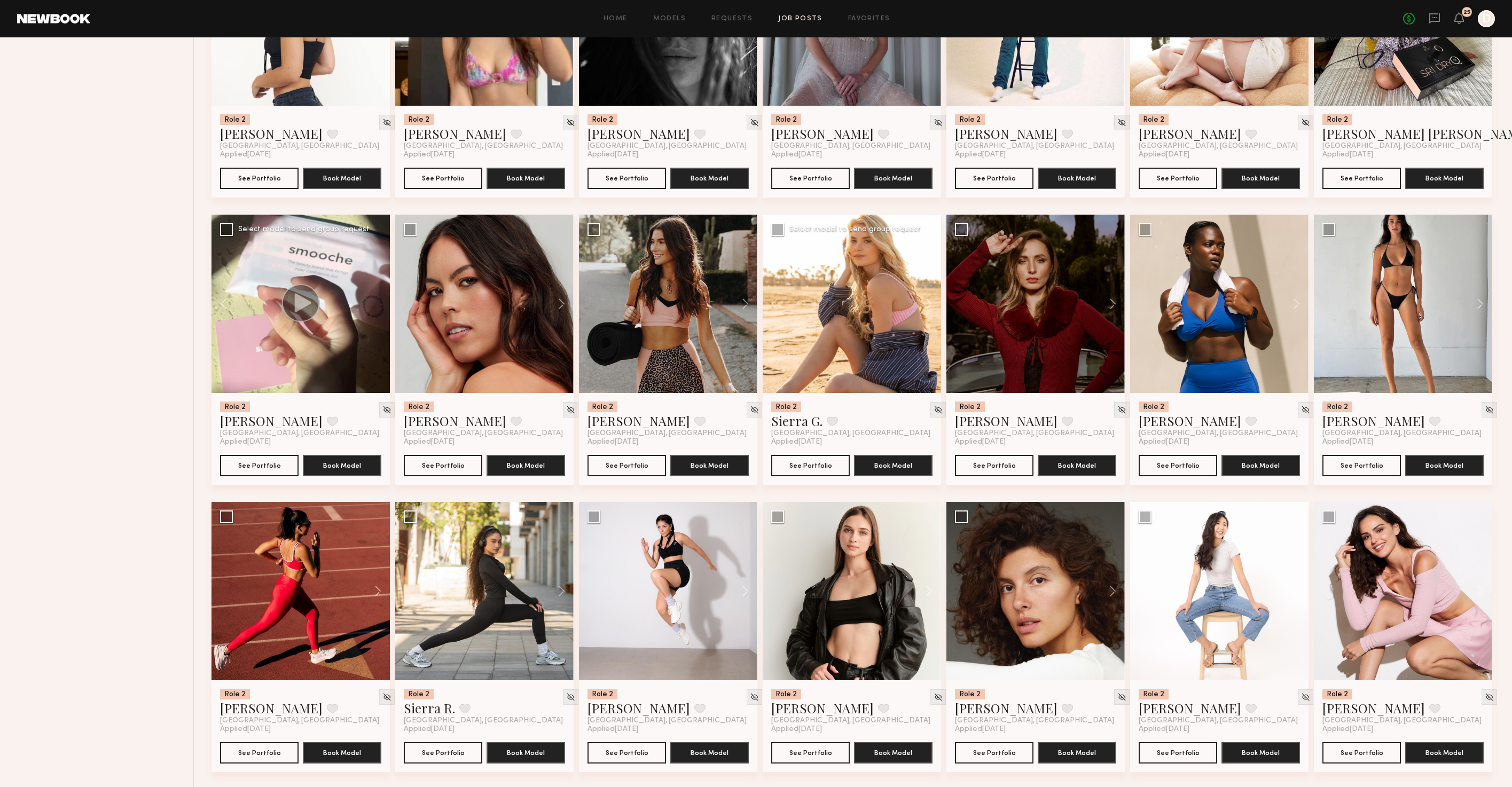
scroll to position [2310, 0]
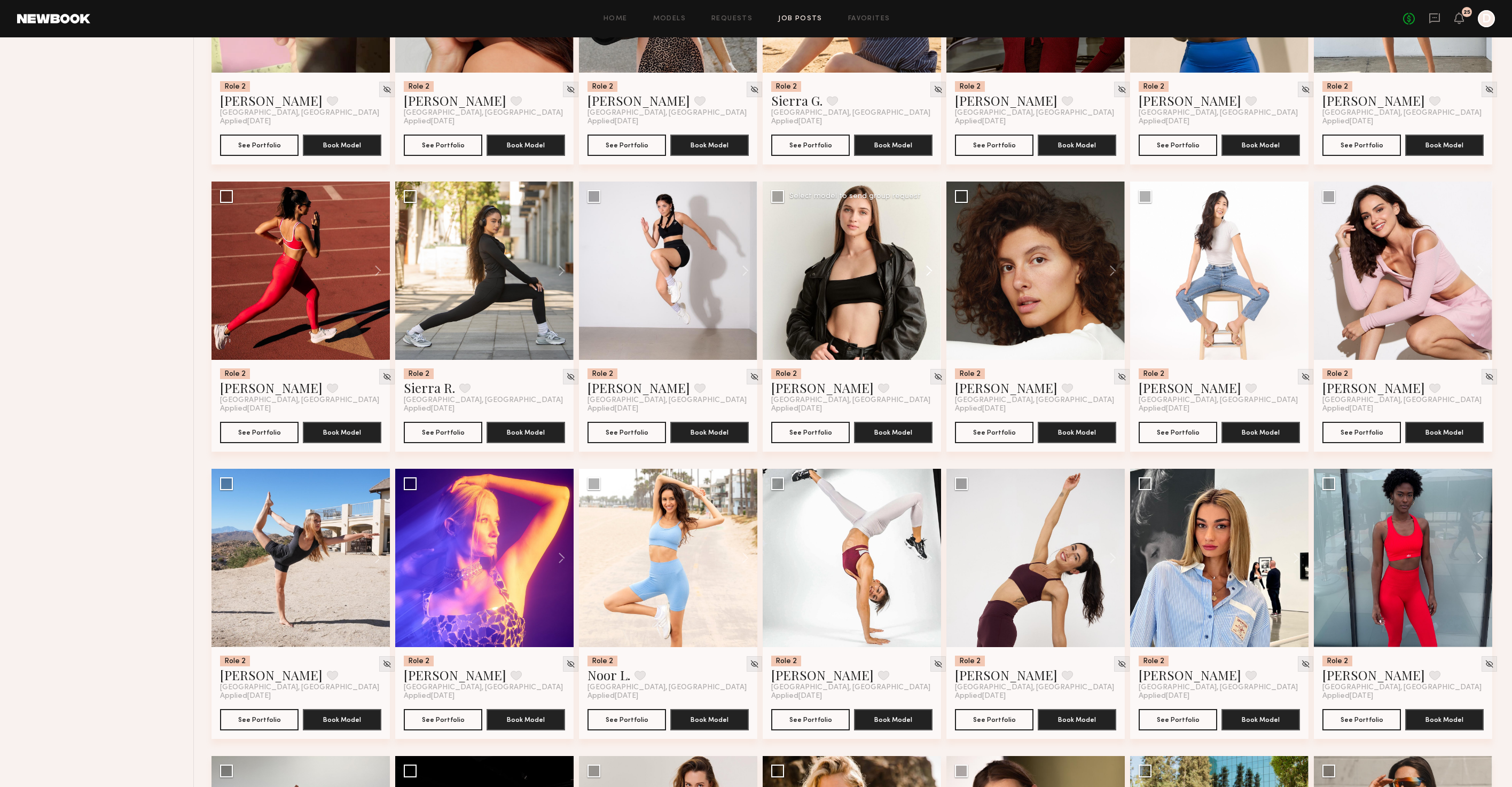
click at [923, 285] on button at bounding box center [924, 271] width 34 height 178
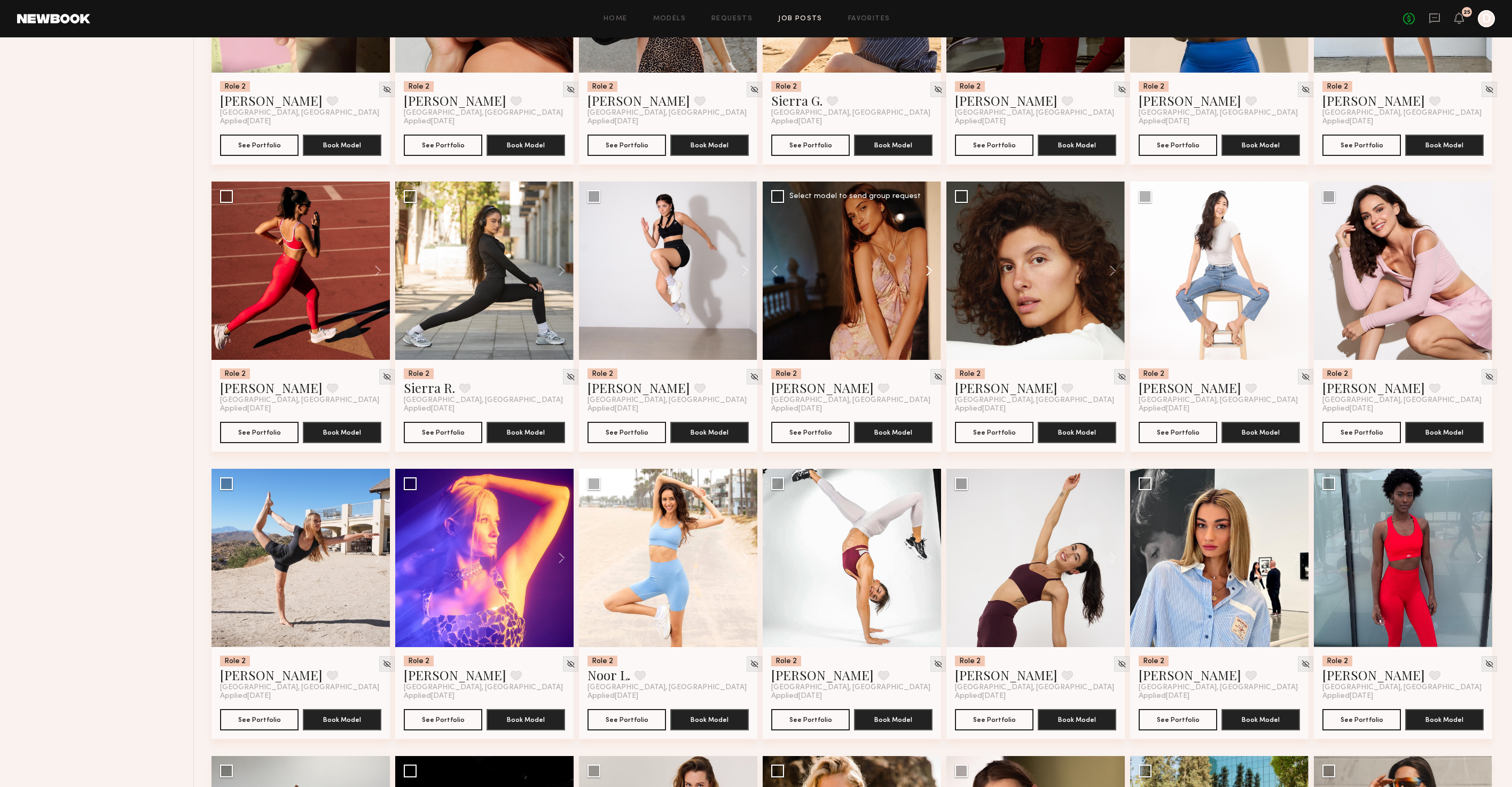
click at [925, 284] on button at bounding box center [924, 271] width 34 height 178
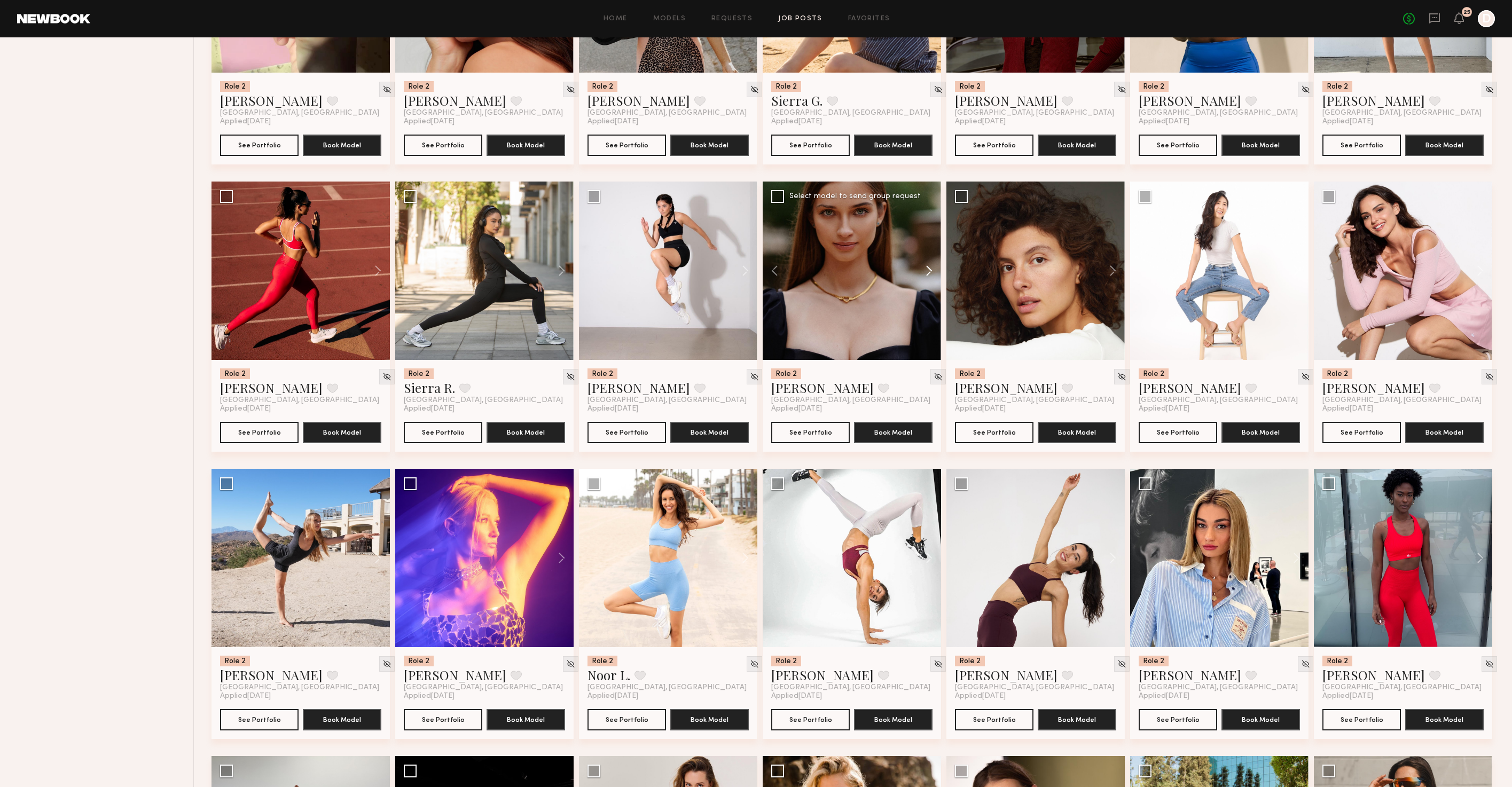
click at [925, 284] on button at bounding box center [924, 271] width 34 height 178
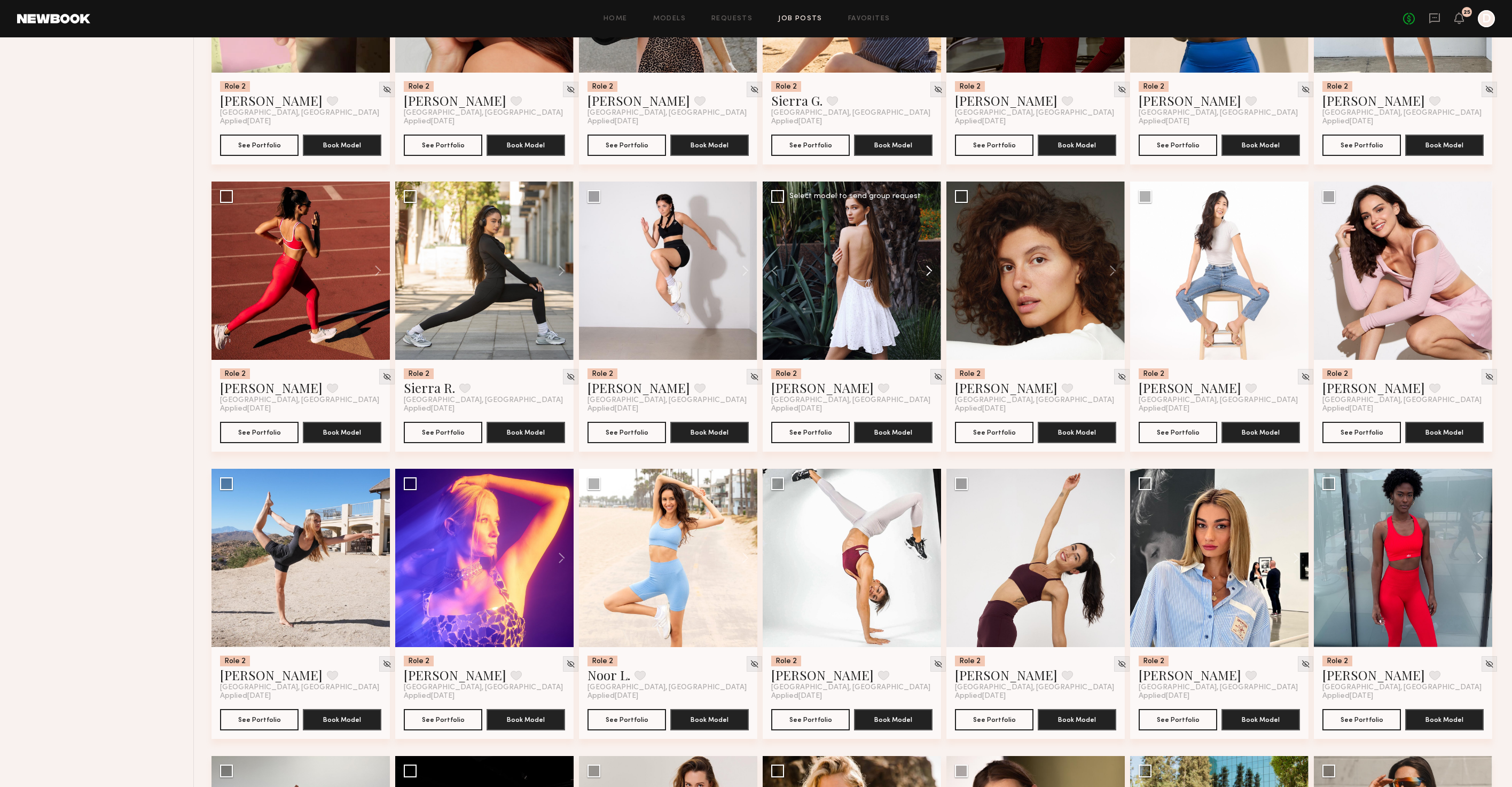
click at [925, 284] on button at bounding box center [924, 271] width 34 height 178
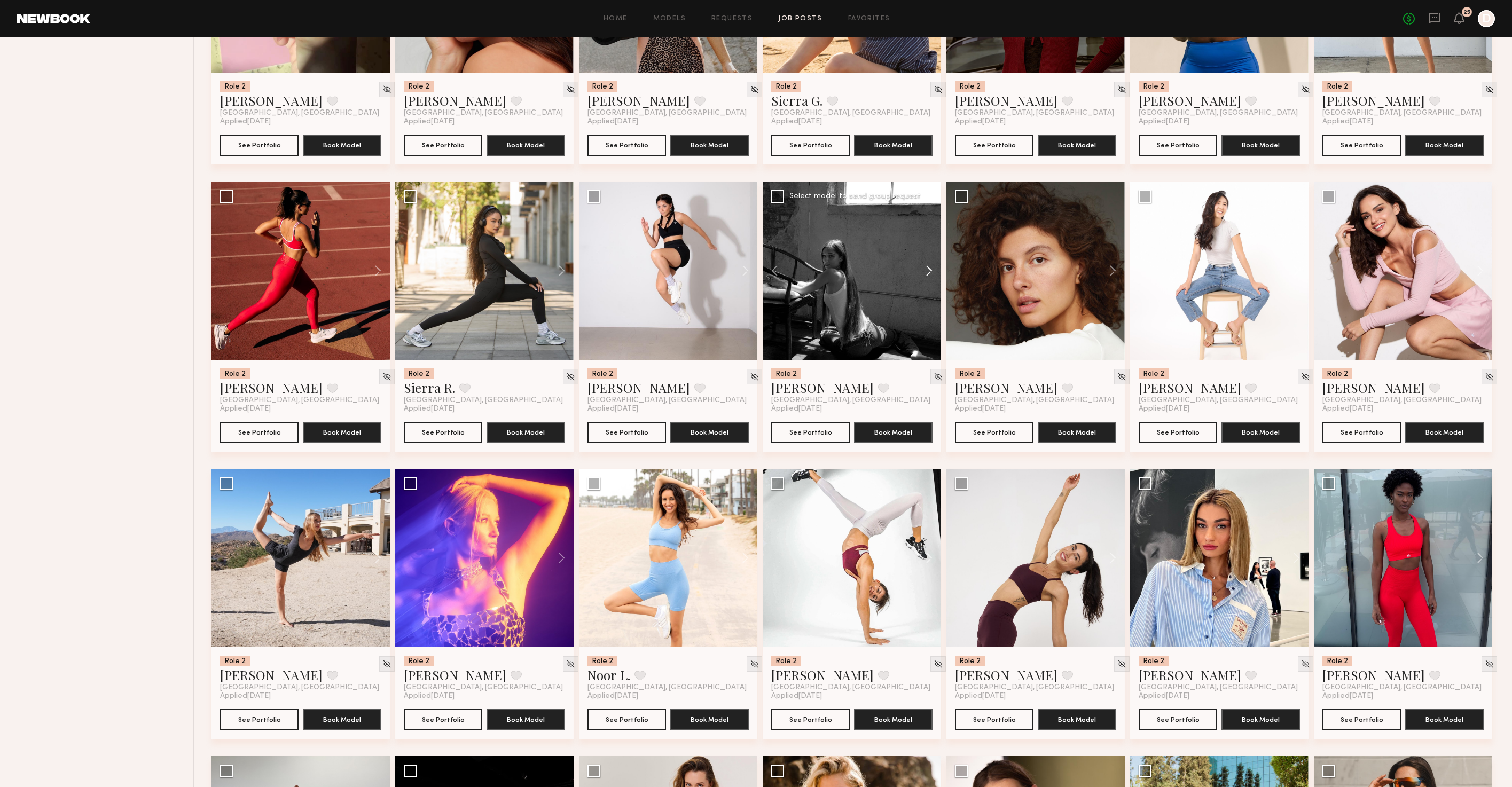
click at [925, 284] on button at bounding box center [924, 271] width 34 height 178
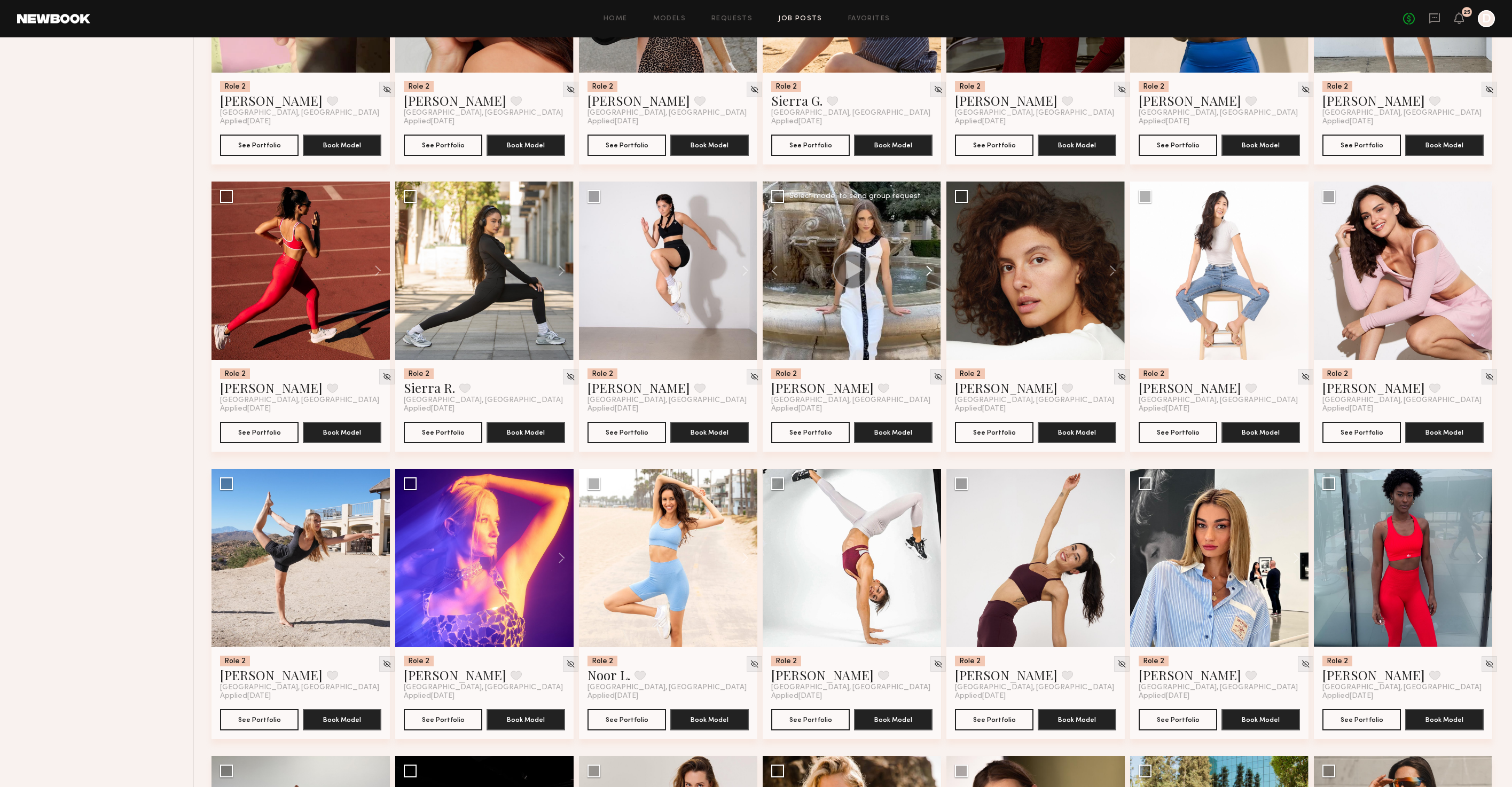
click at [925, 284] on button at bounding box center [924, 271] width 34 height 178
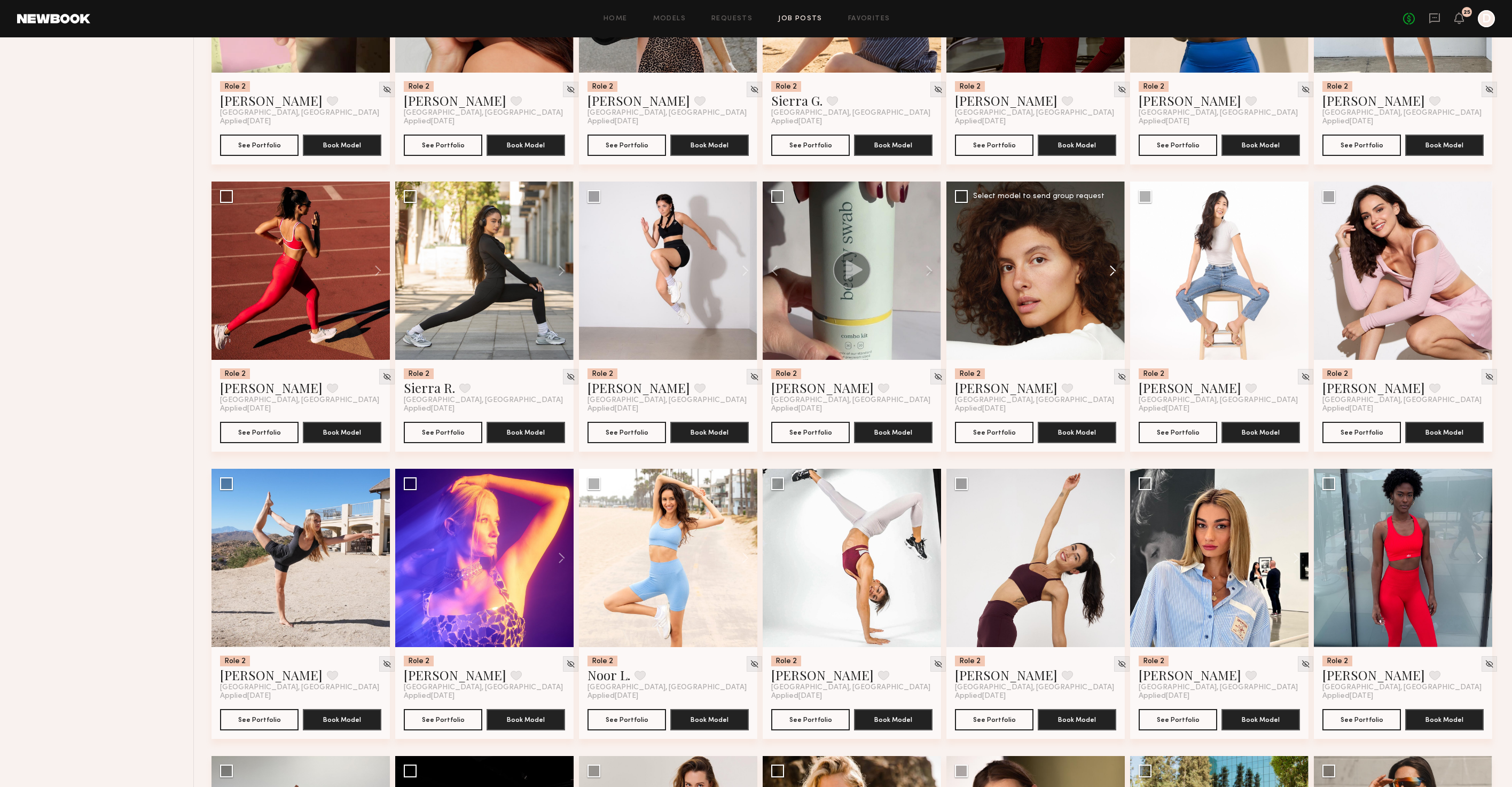
click at [1111, 283] on button at bounding box center [1108, 271] width 34 height 178
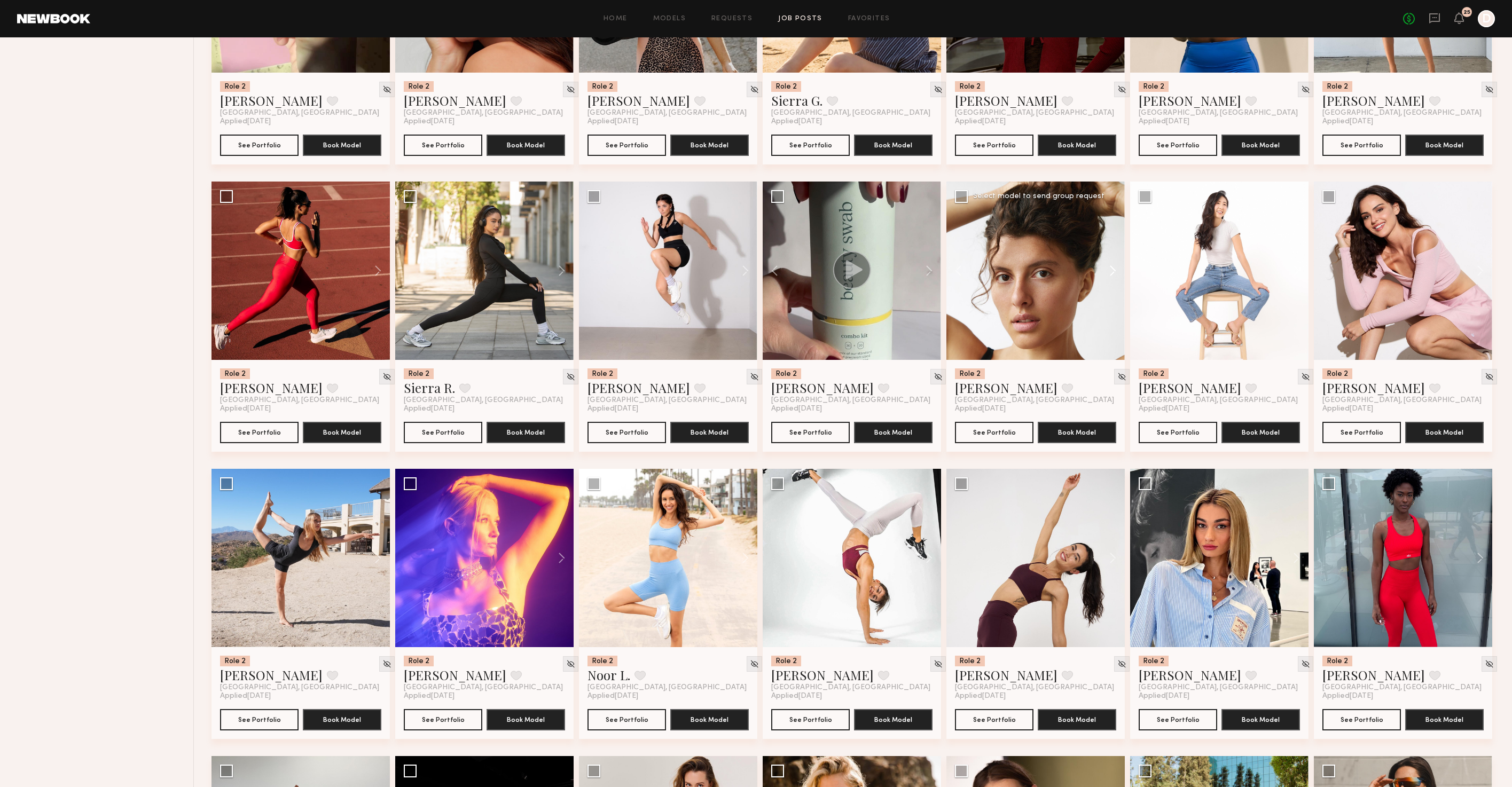
click at [1111, 283] on button at bounding box center [1108, 271] width 34 height 178
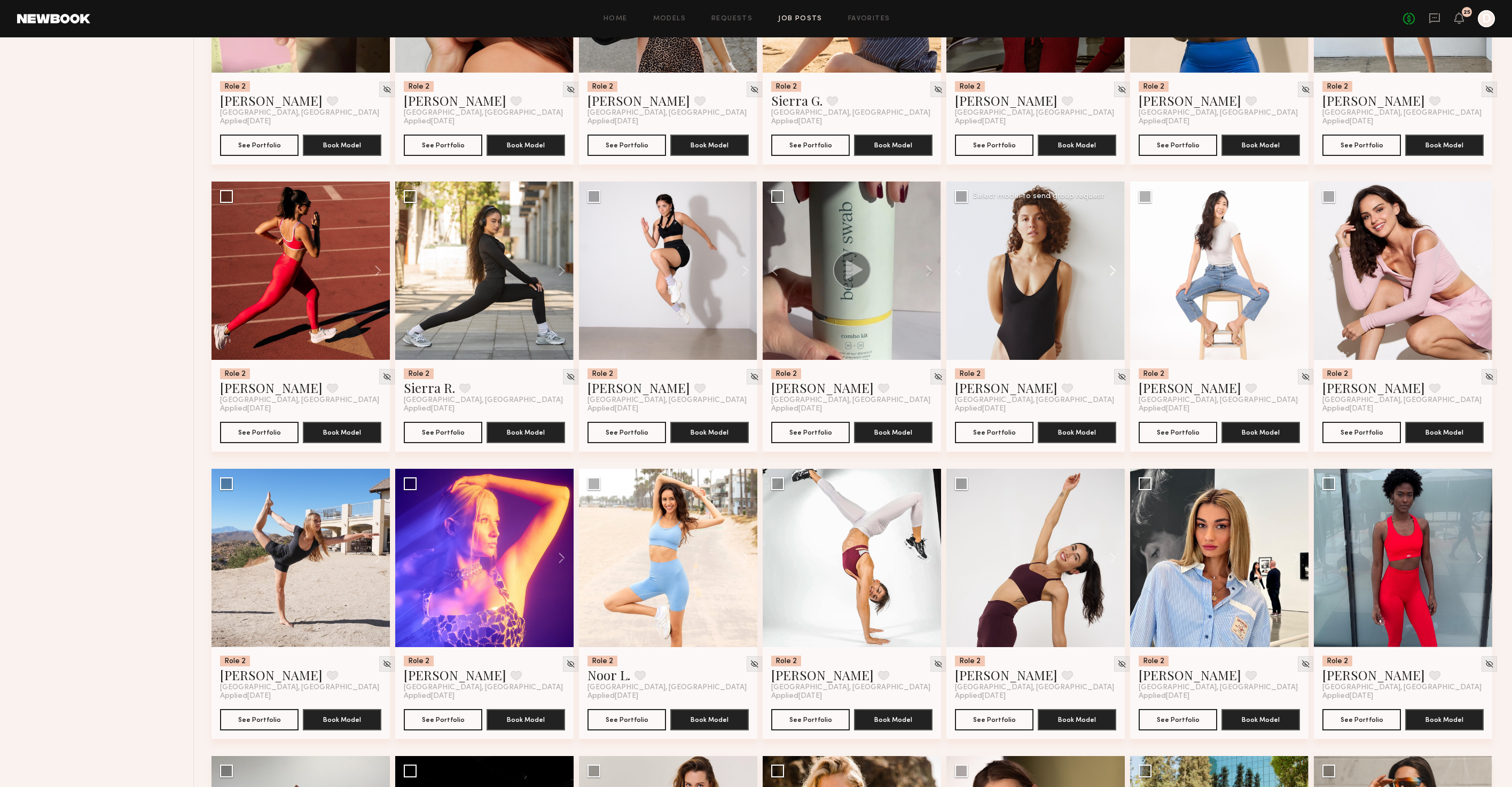
click at [1111, 283] on button at bounding box center [1108, 271] width 34 height 178
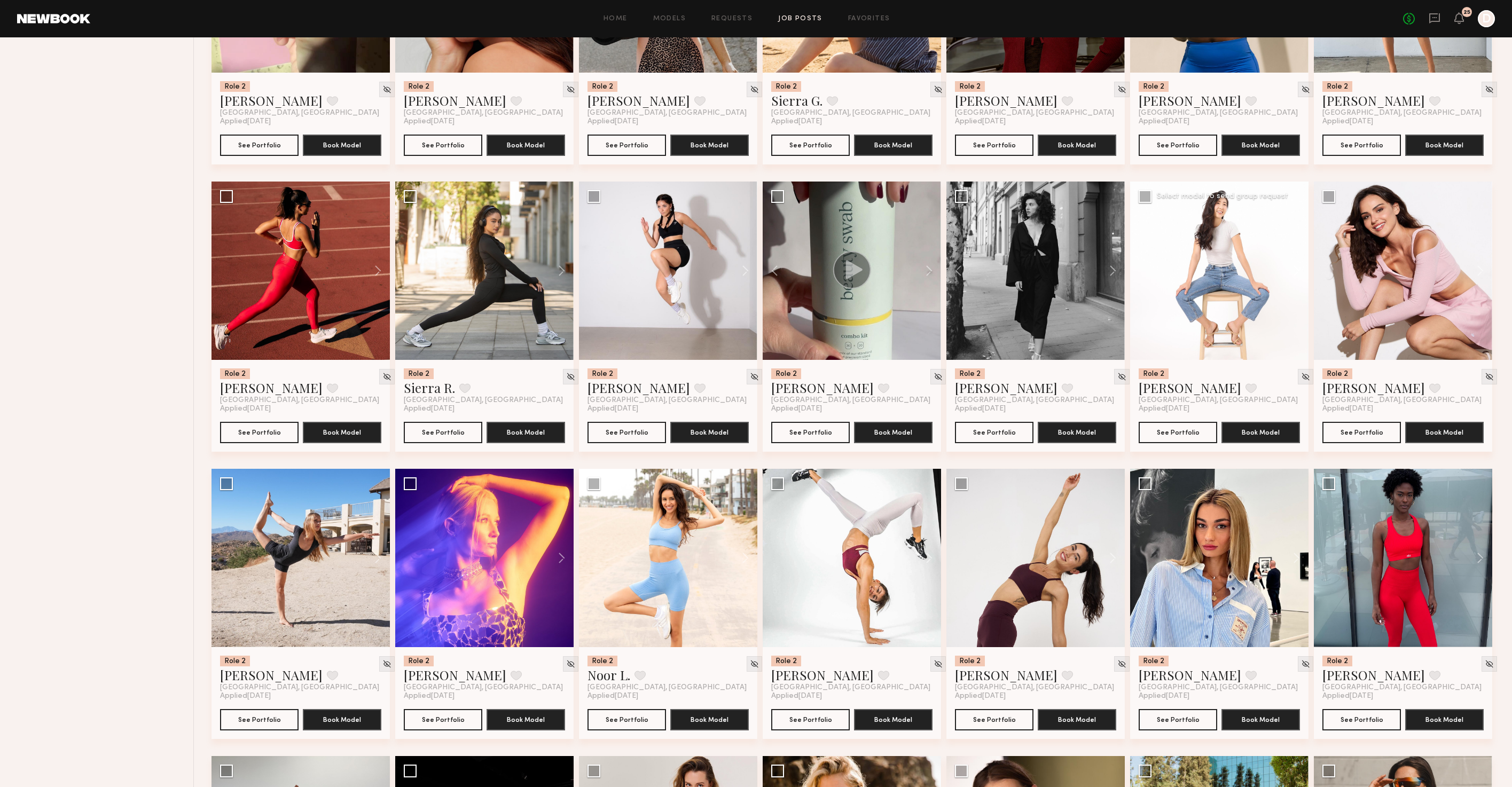
click at [1292, 277] on button at bounding box center [1292, 271] width 34 height 178
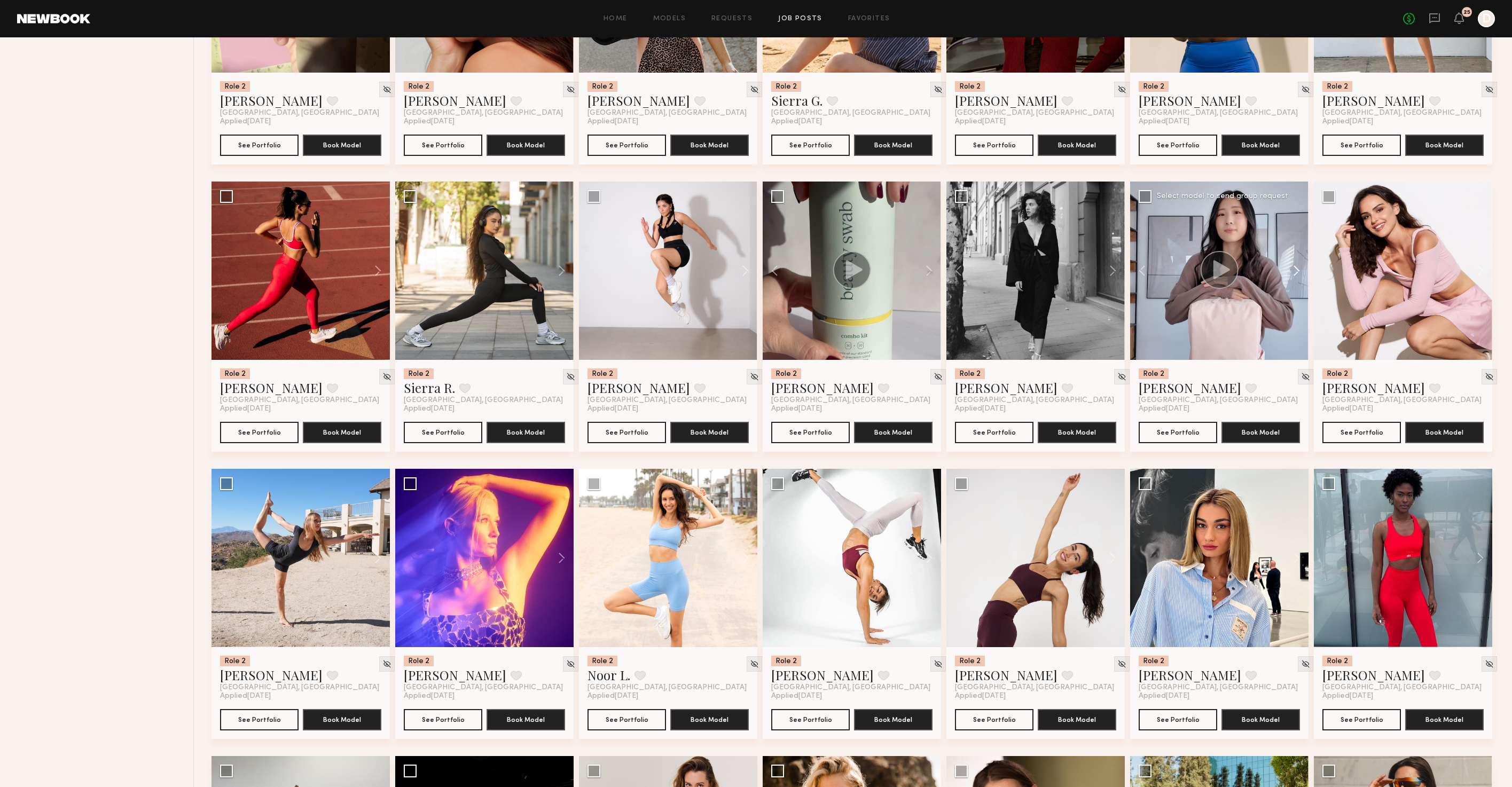
click at [1292, 277] on button at bounding box center [1292, 271] width 34 height 178
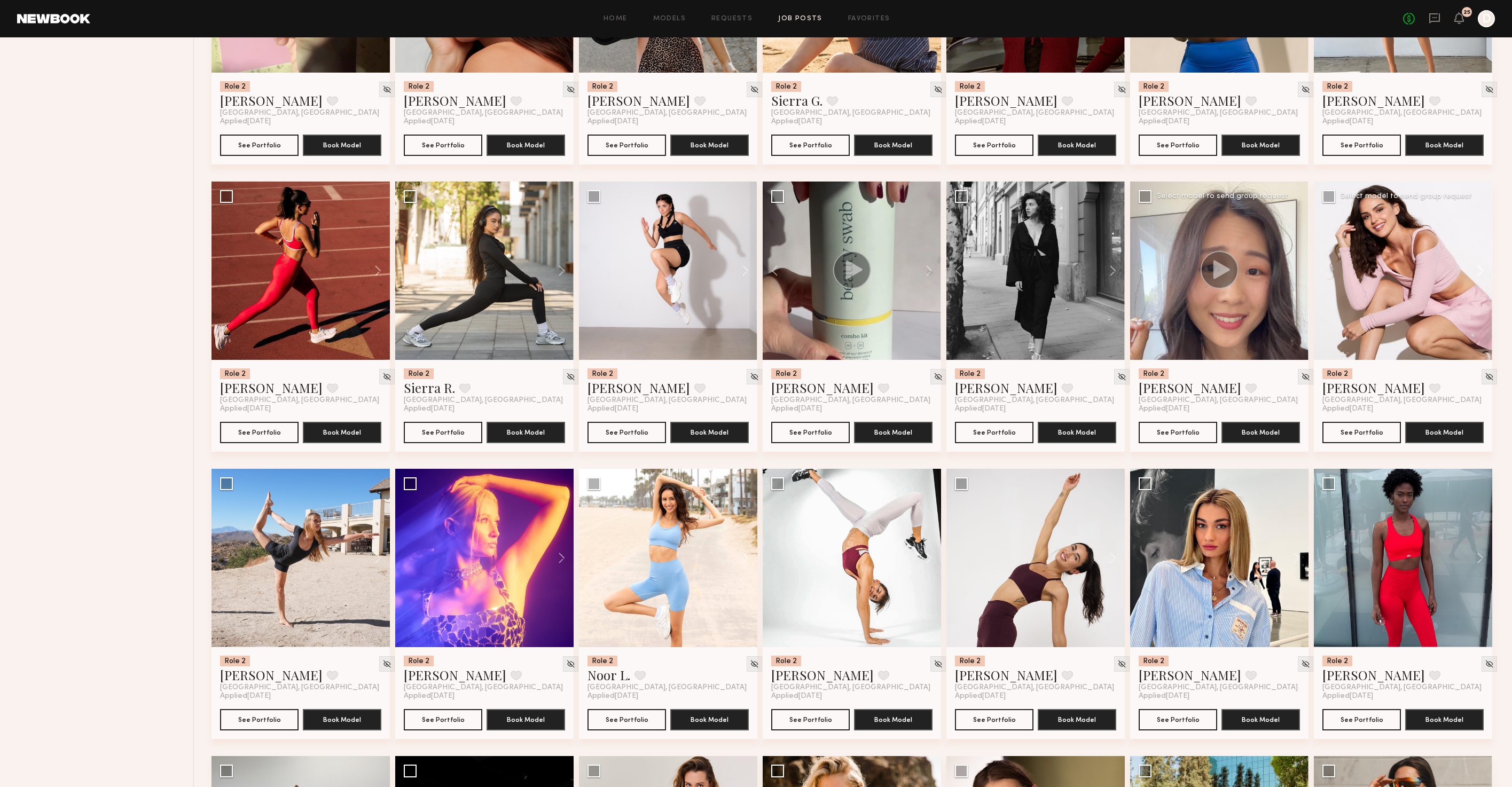
click at [1479, 277] on button at bounding box center [1475, 271] width 34 height 178
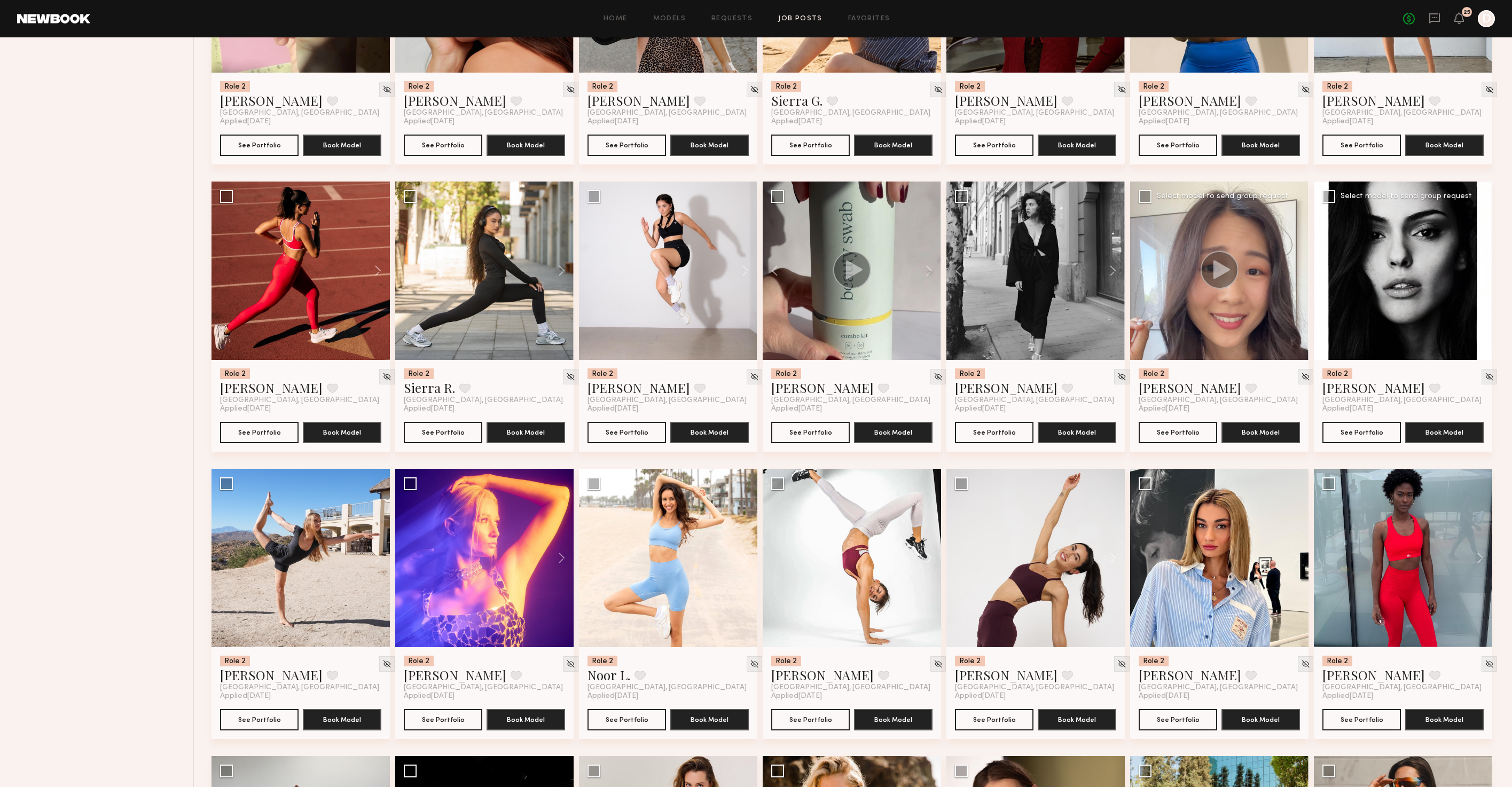
click at [1479, 277] on button at bounding box center [1475, 271] width 34 height 178
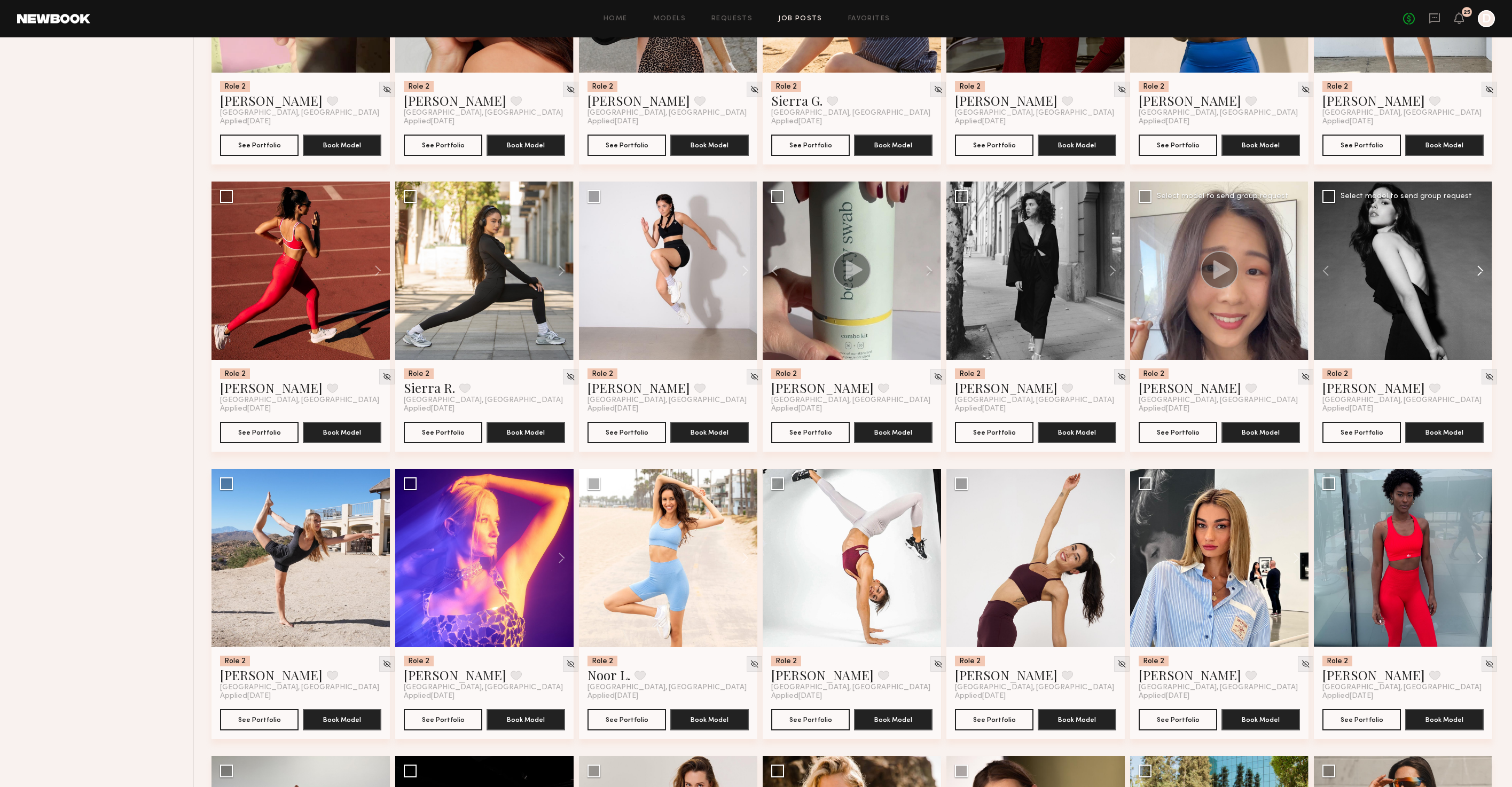
click at [1479, 277] on button at bounding box center [1475, 271] width 34 height 178
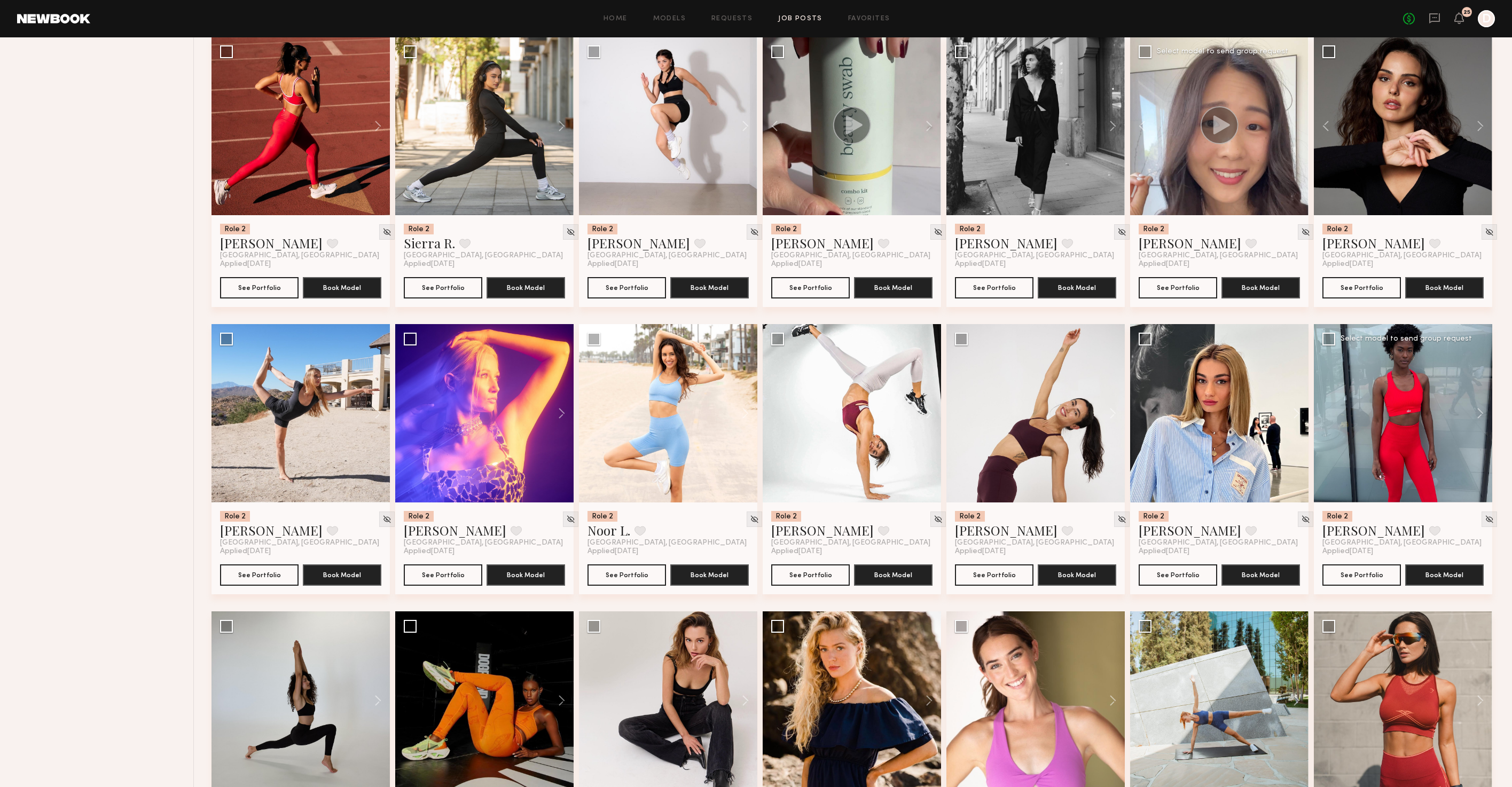
scroll to position [2522, 0]
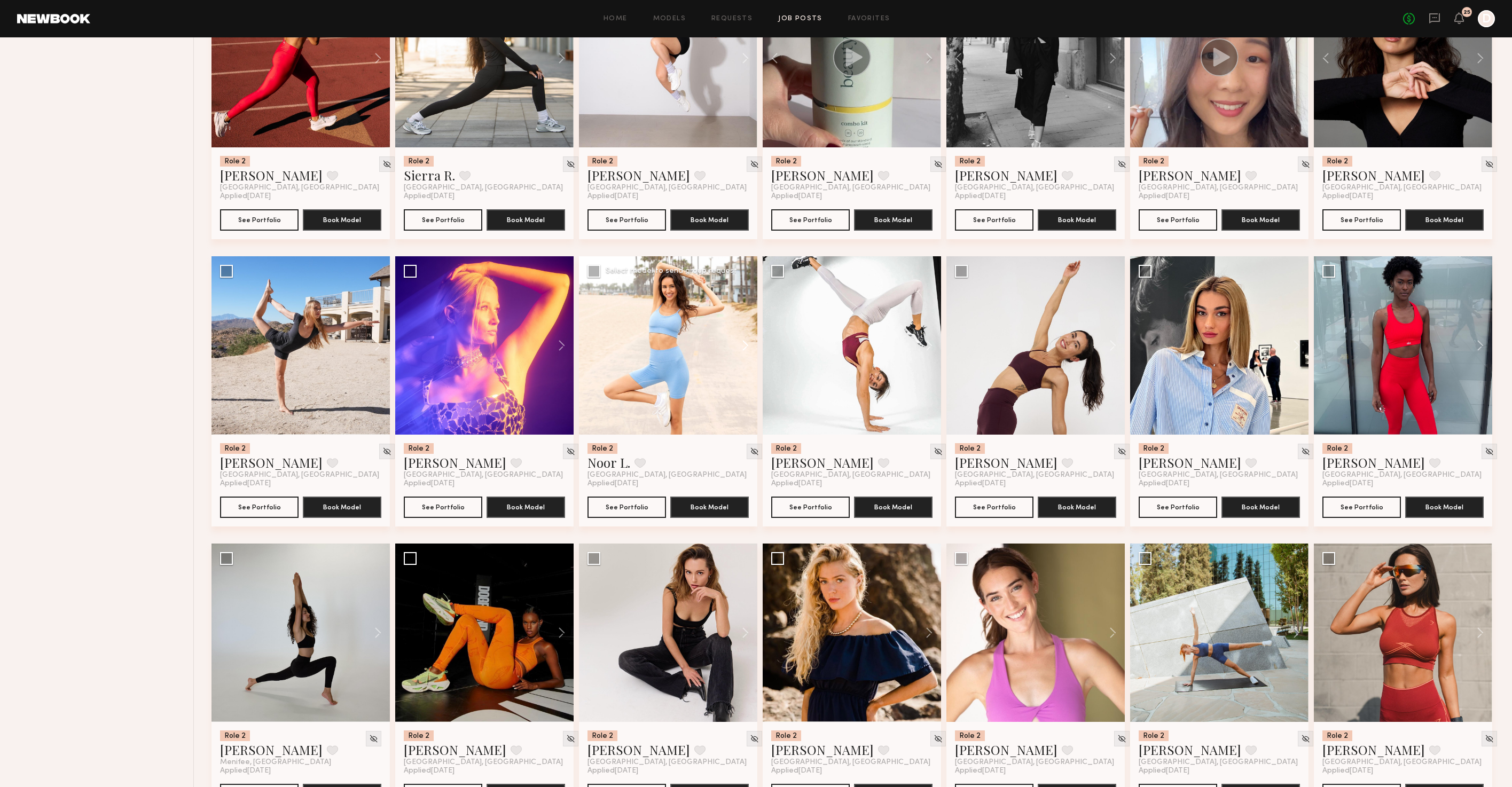
click at [744, 355] on button at bounding box center [740, 345] width 34 height 178
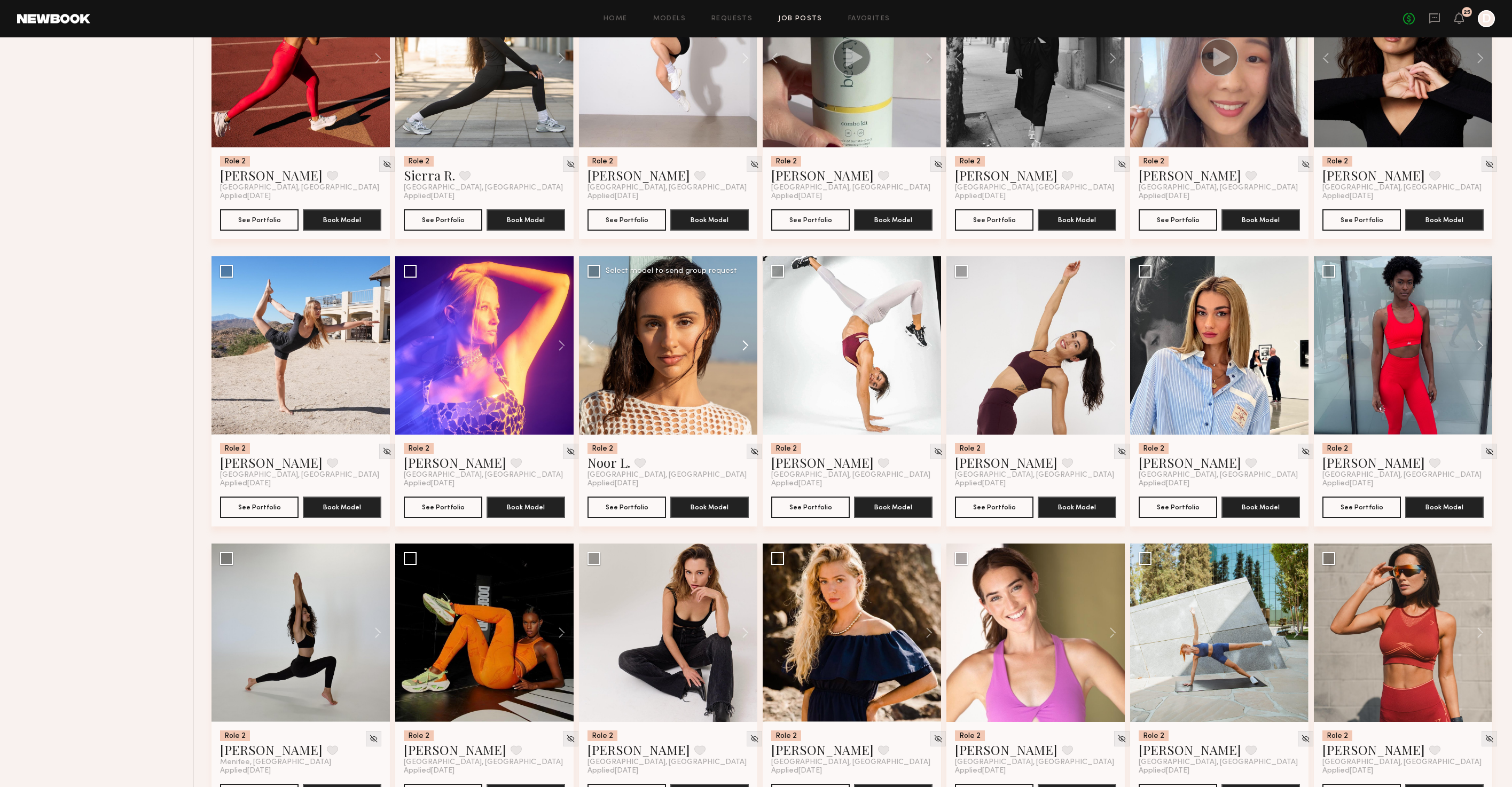
click at [744, 355] on button at bounding box center [740, 345] width 34 height 178
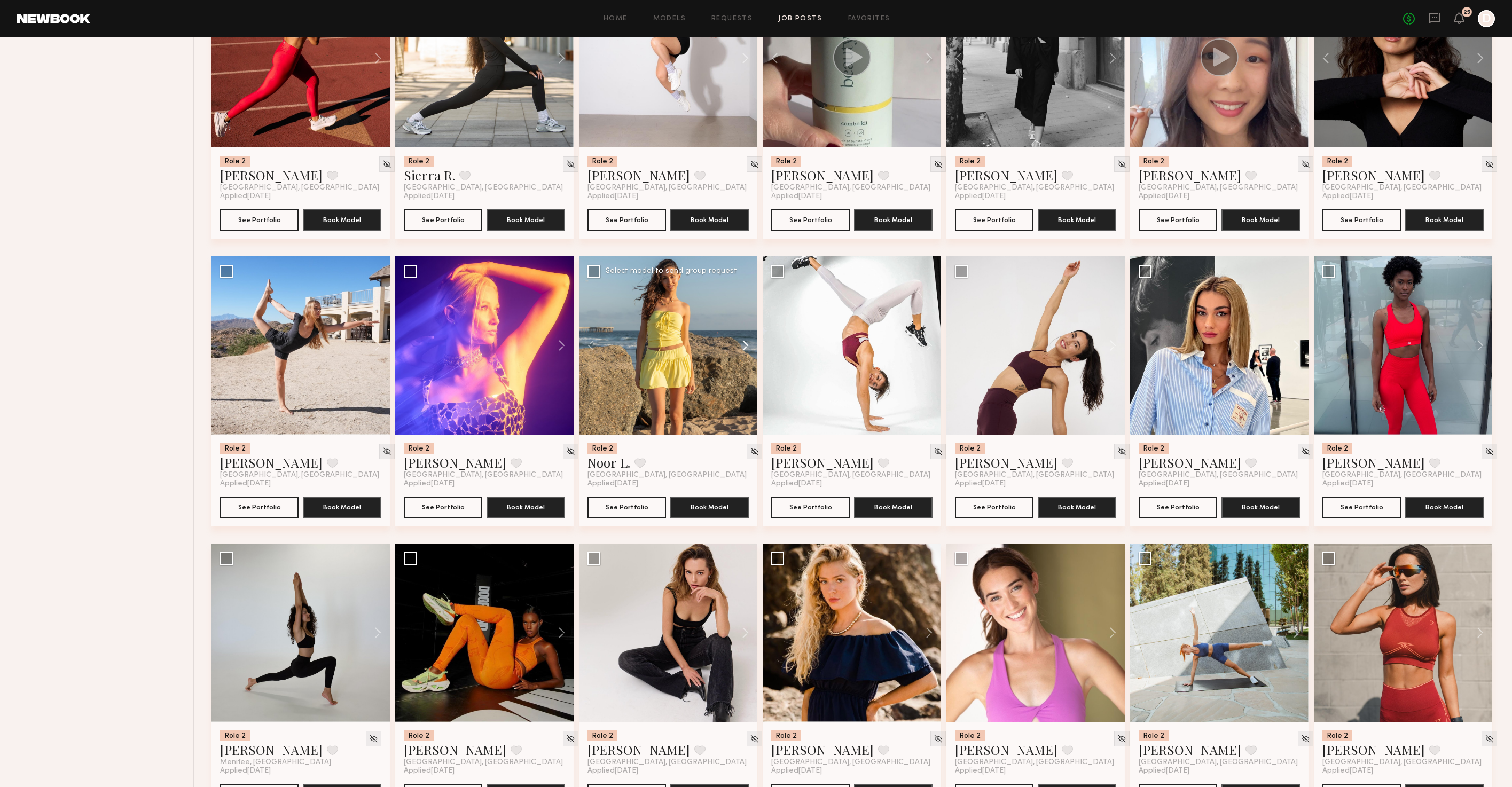
click at [744, 355] on button at bounding box center [740, 345] width 34 height 178
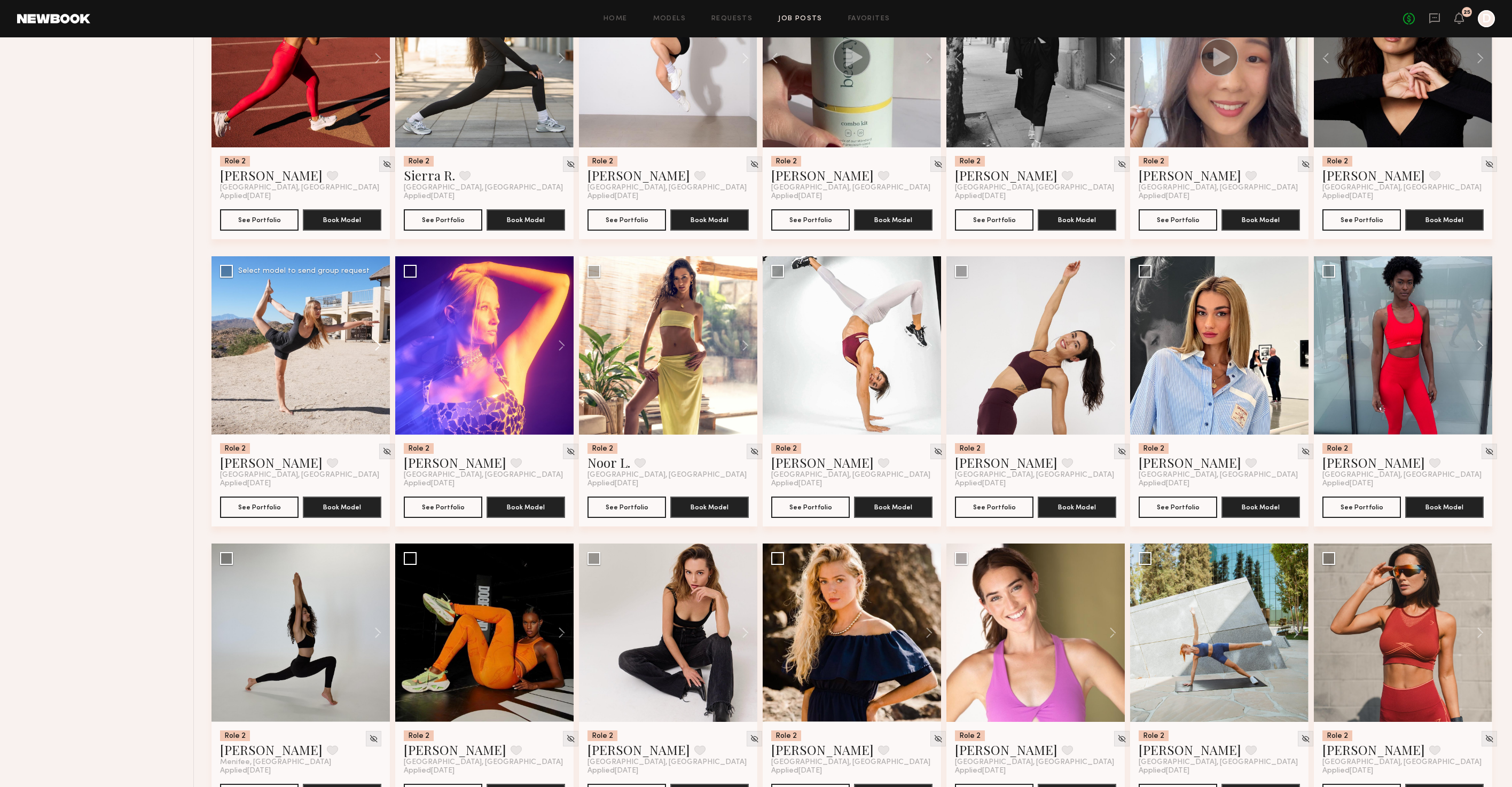
click at [376, 358] on button at bounding box center [373, 345] width 34 height 178
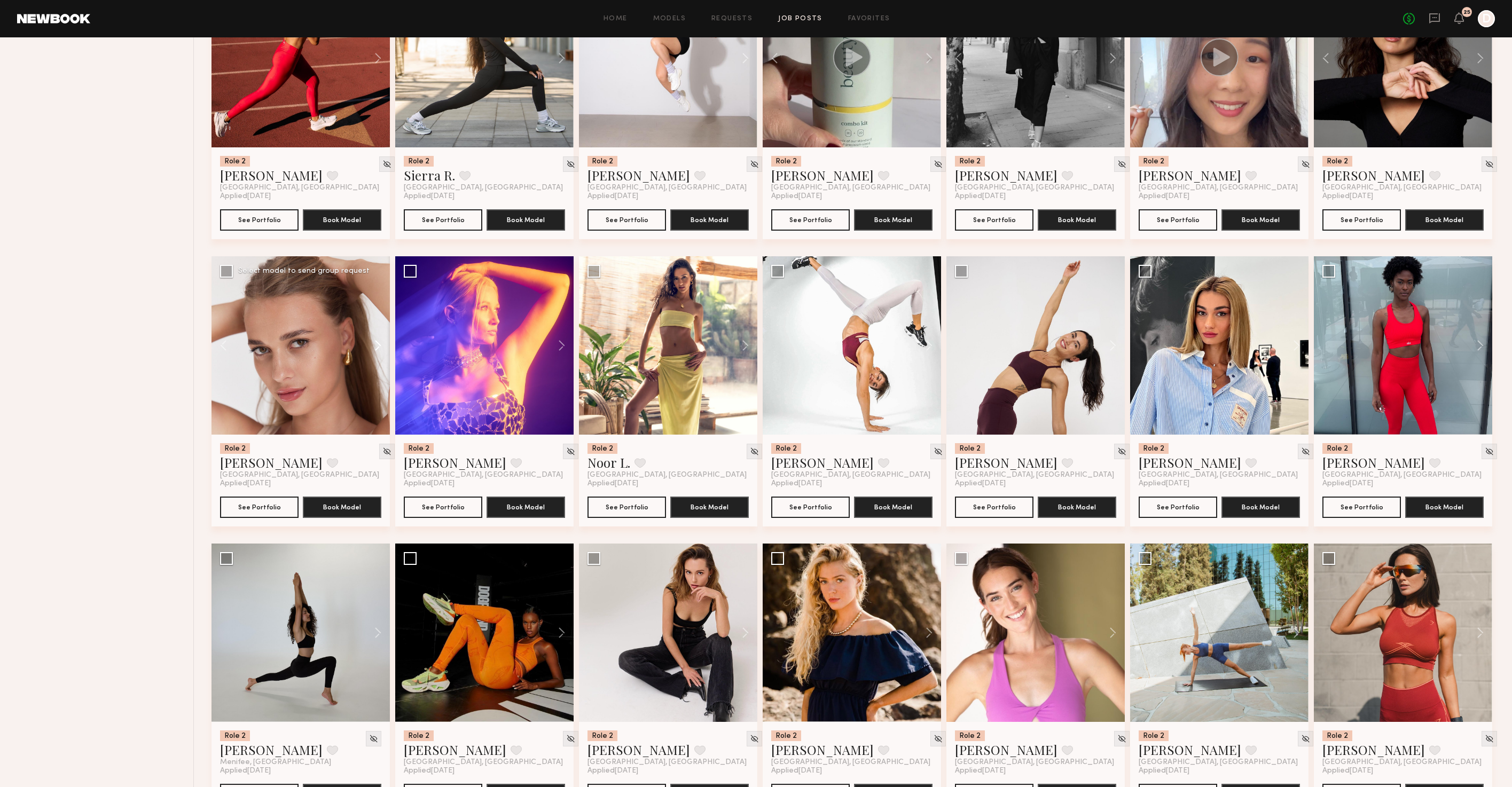
click at [376, 358] on button at bounding box center [373, 345] width 34 height 178
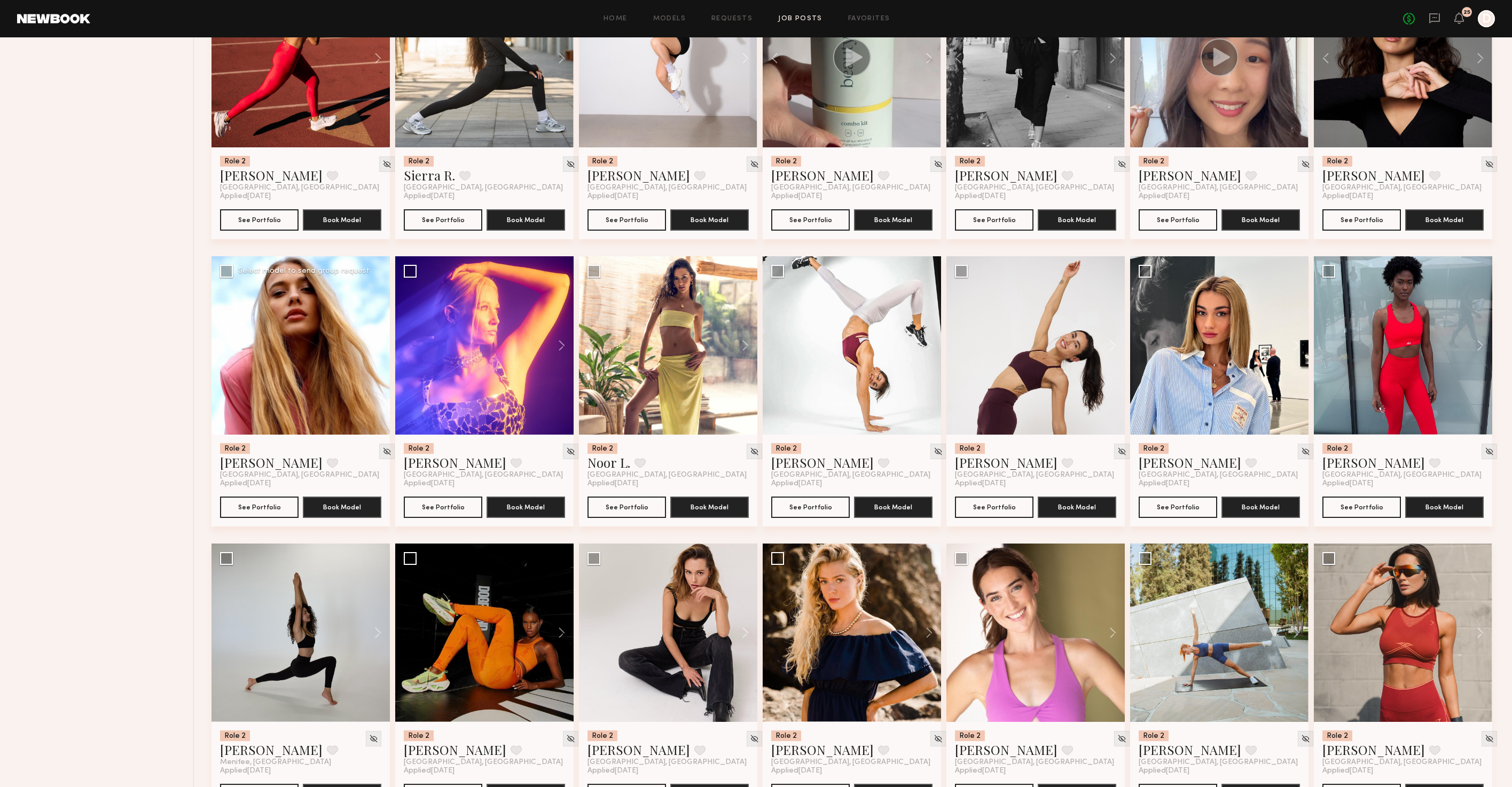
click at [376, 358] on button at bounding box center [373, 345] width 34 height 178
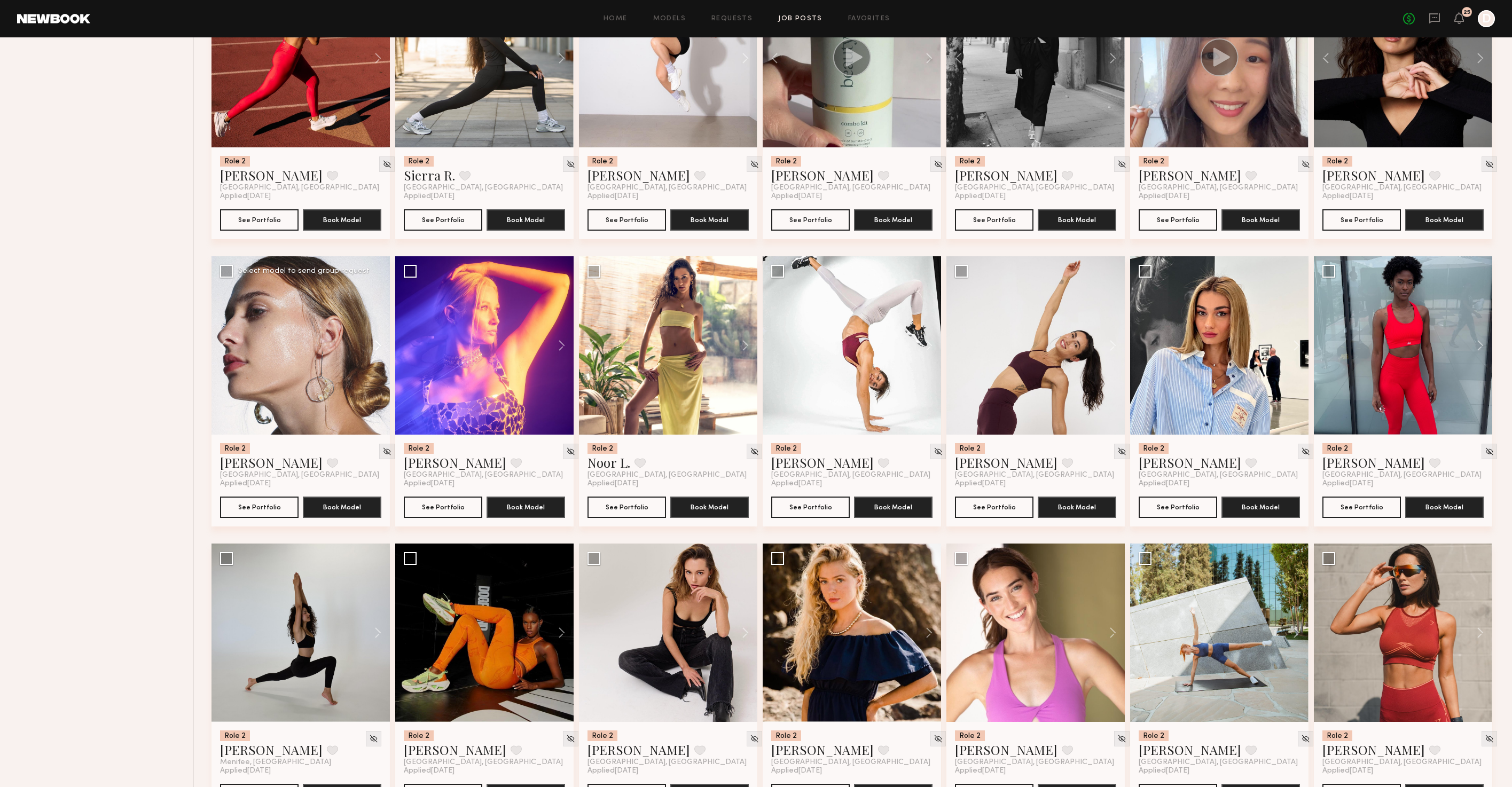
click at [376, 358] on button at bounding box center [373, 345] width 34 height 178
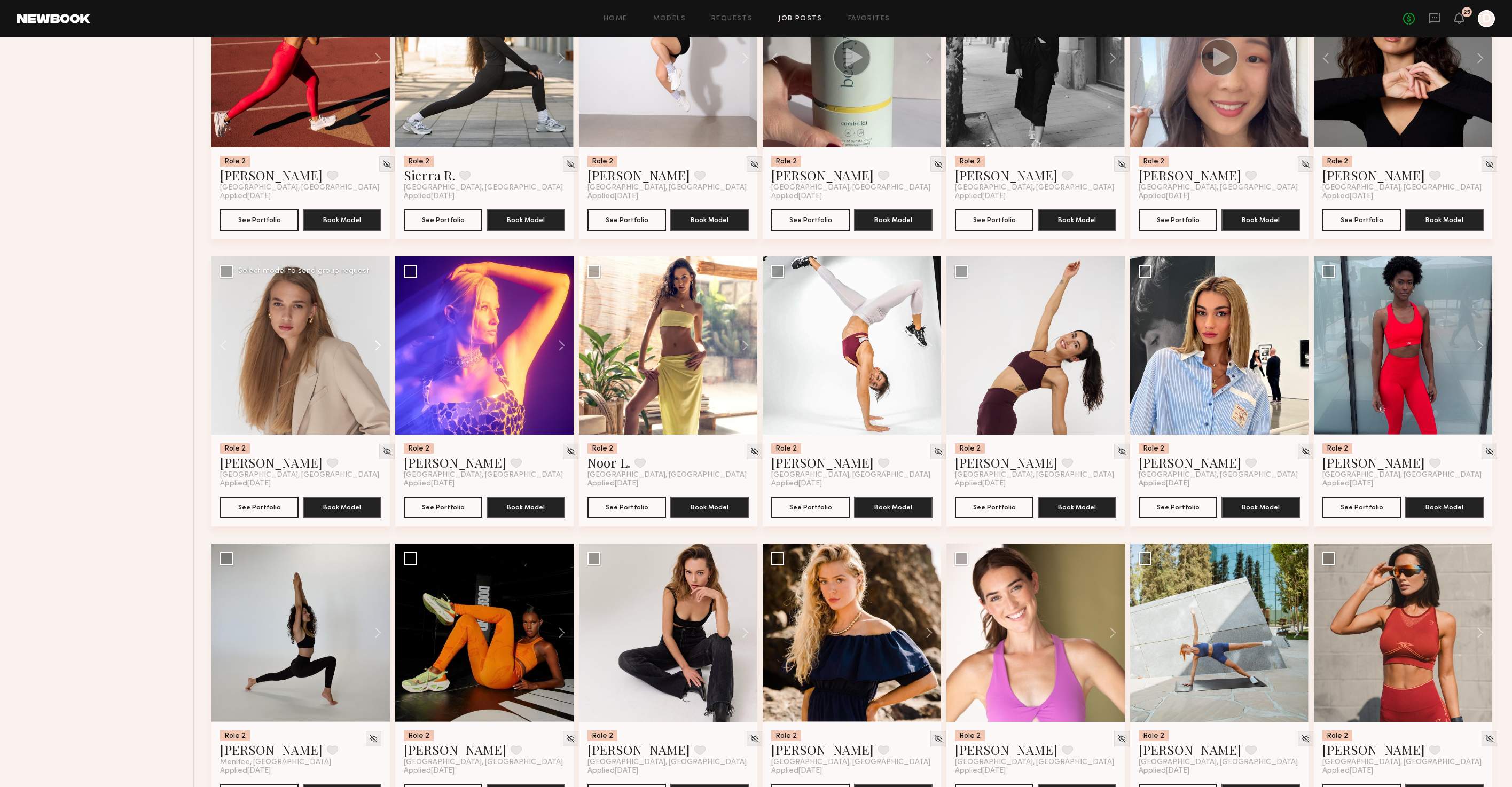
click at [376, 358] on button at bounding box center [373, 345] width 34 height 178
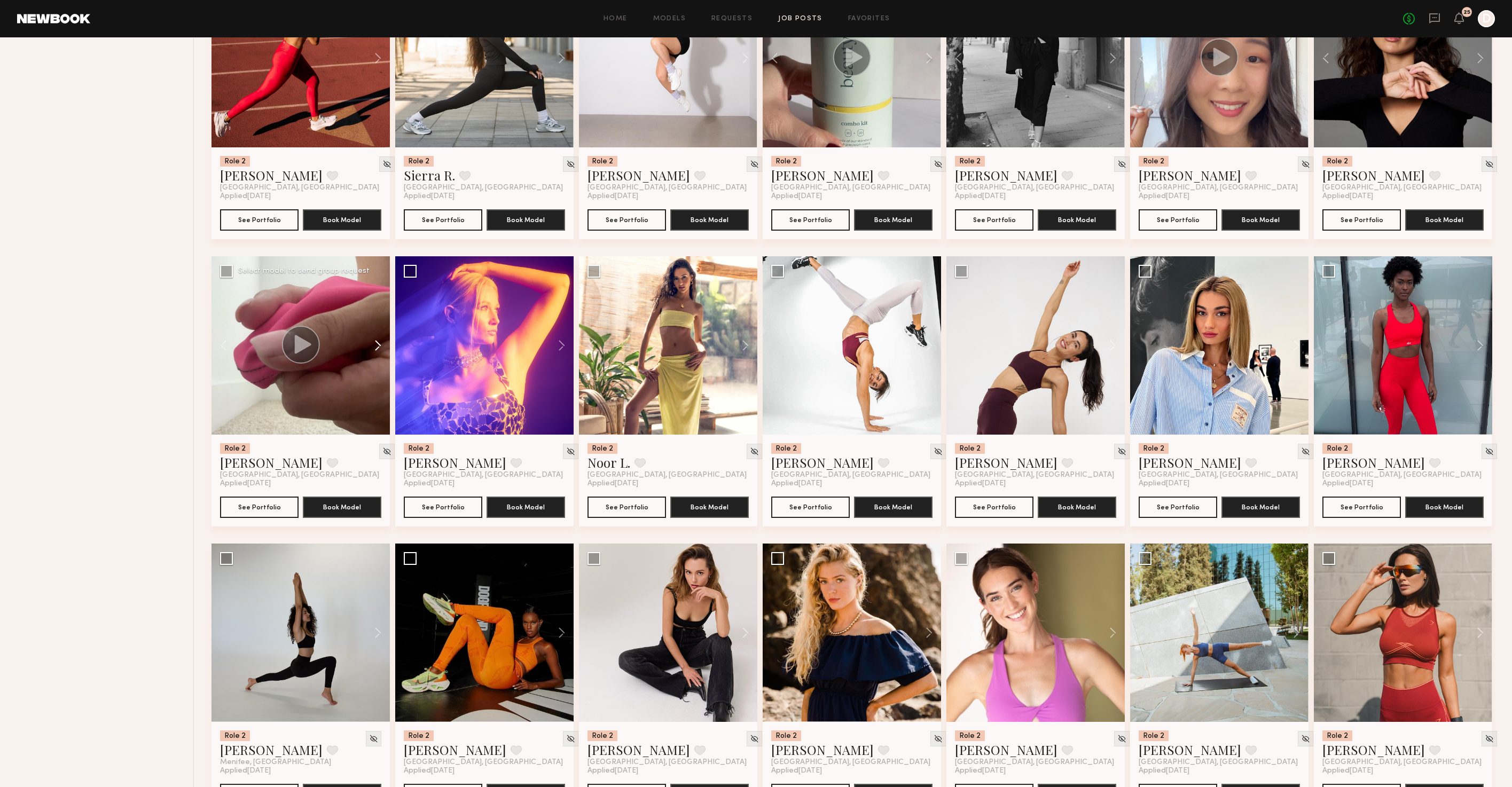
click at [376, 358] on button at bounding box center [373, 345] width 34 height 178
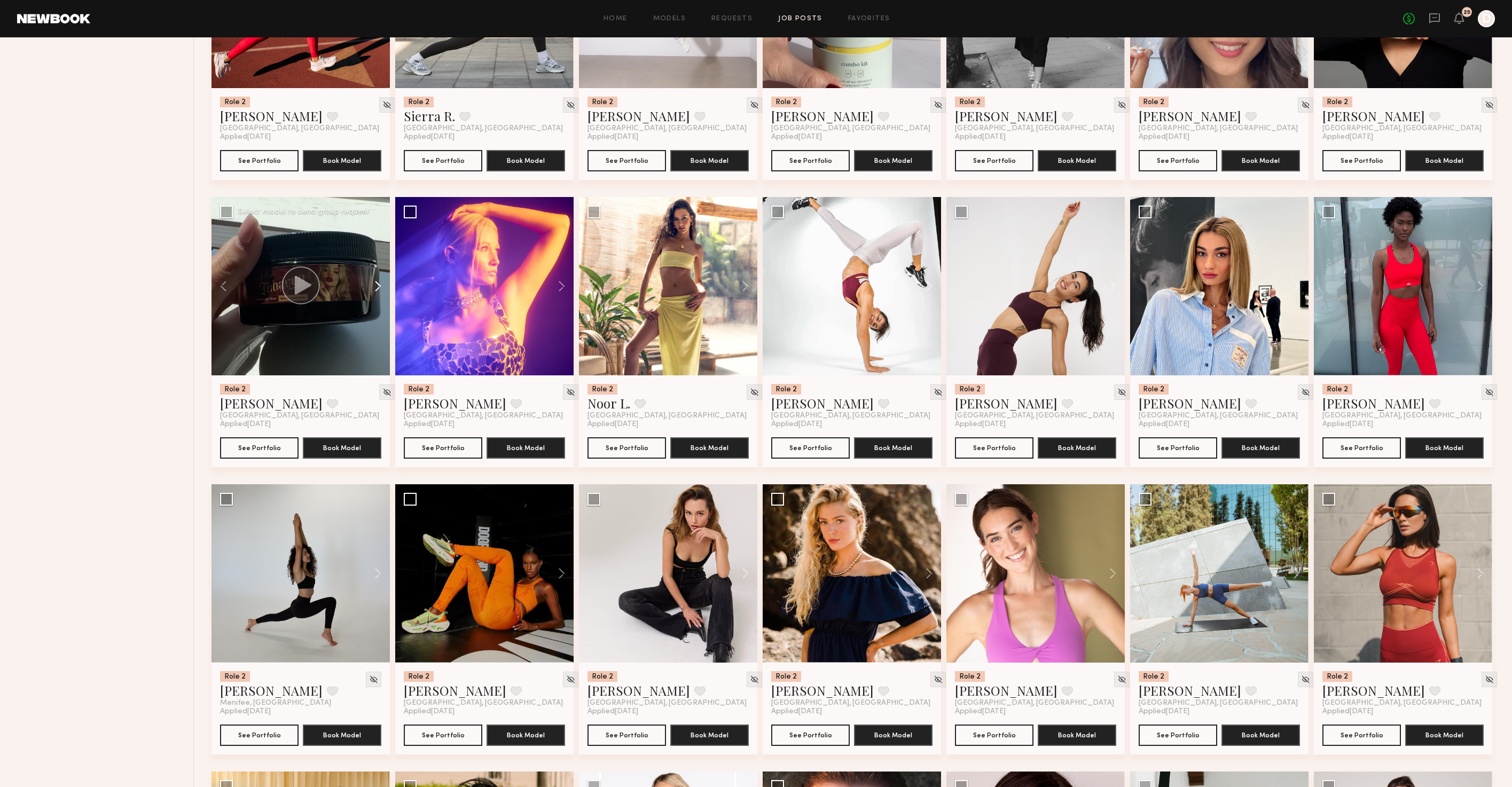
scroll to position [2581, 0]
click at [747, 292] on button at bounding box center [740, 285] width 34 height 178
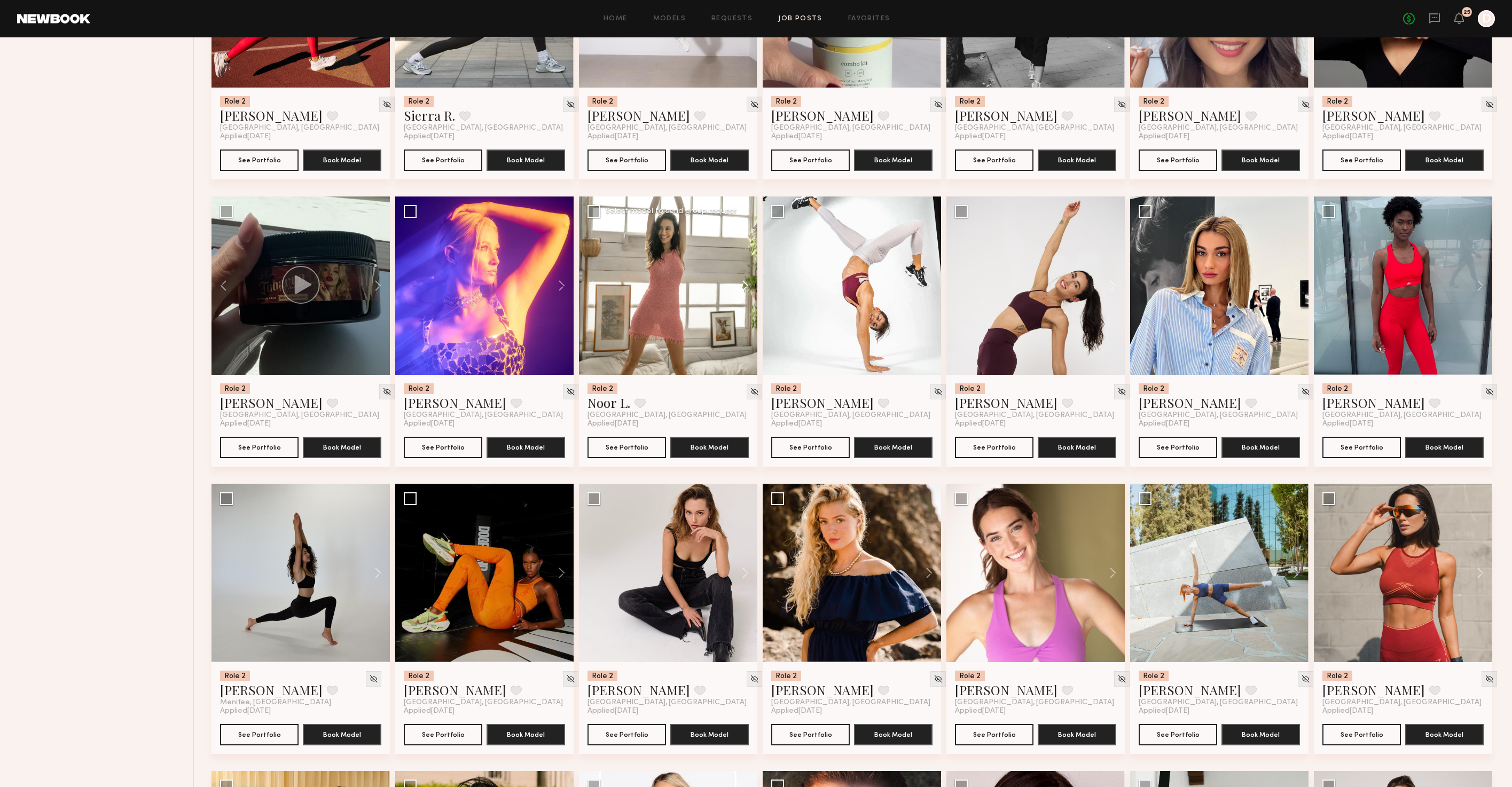
click at [747, 292] on button at bounding box center [740, 285] width 34 height 178
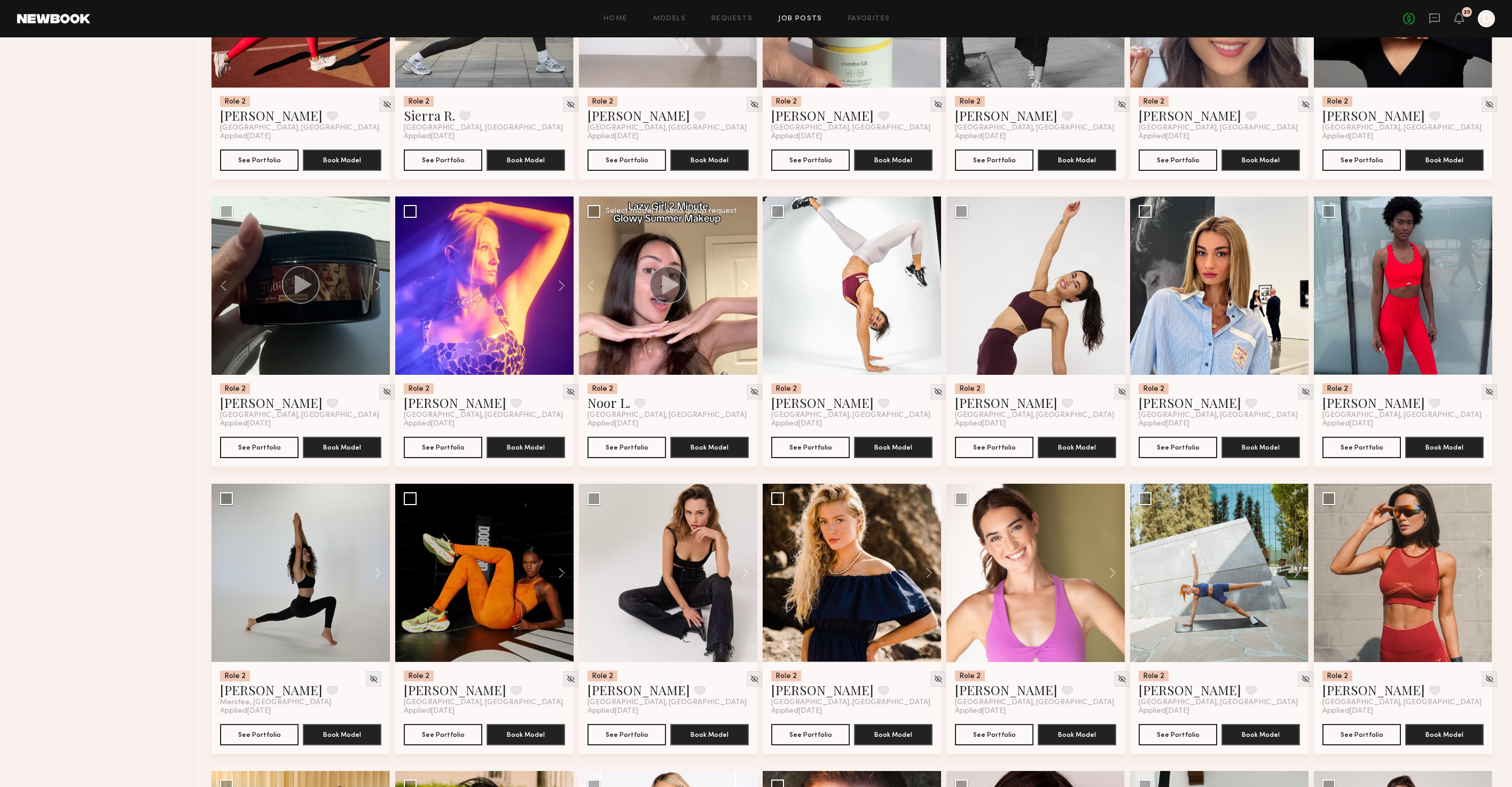
click at [747, 292] on button at bounding box center [740, 285] width 34 height 178
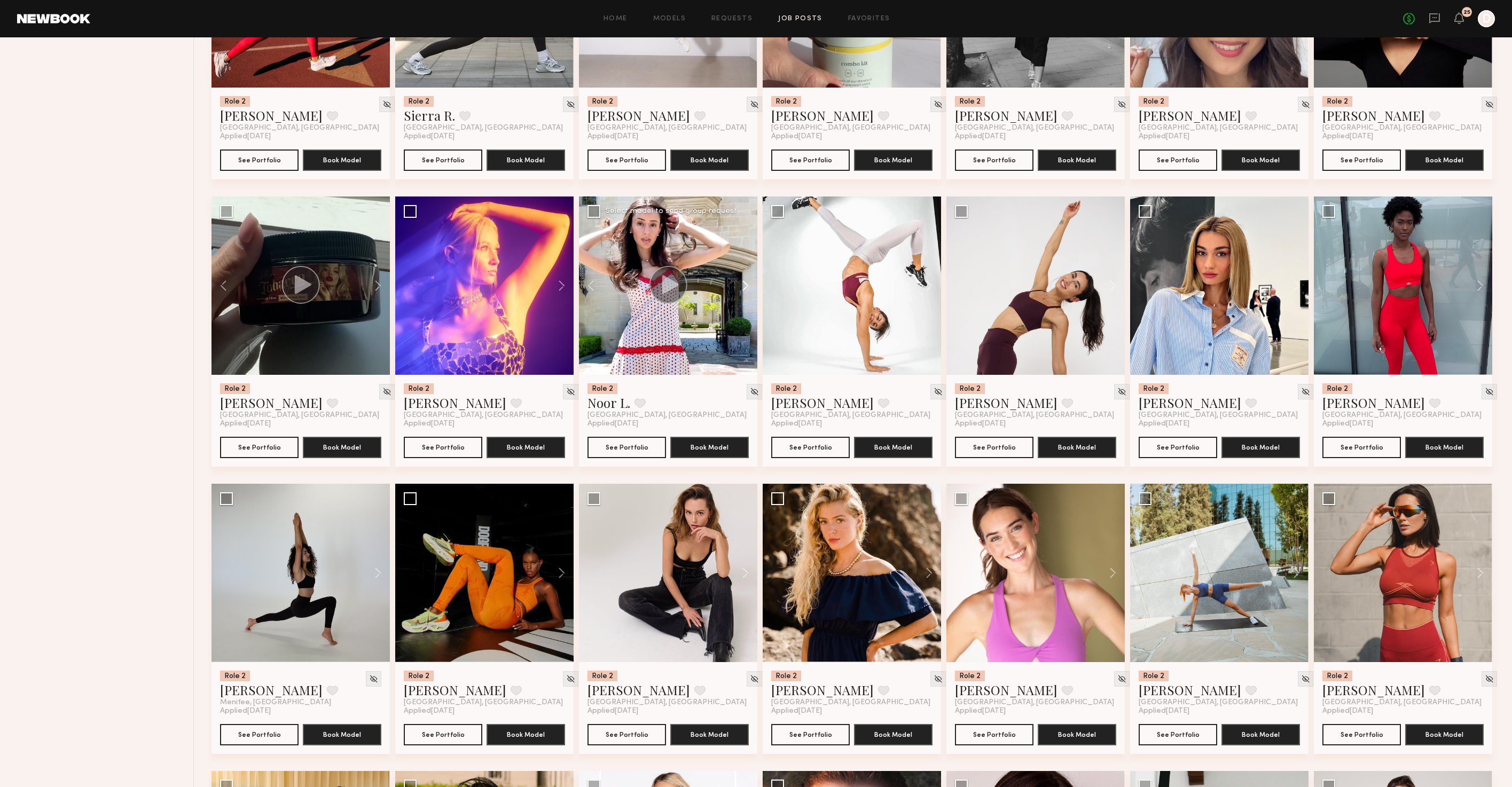
click at [747, 292] on button at bounding box center [740, 285] width 34 height 178
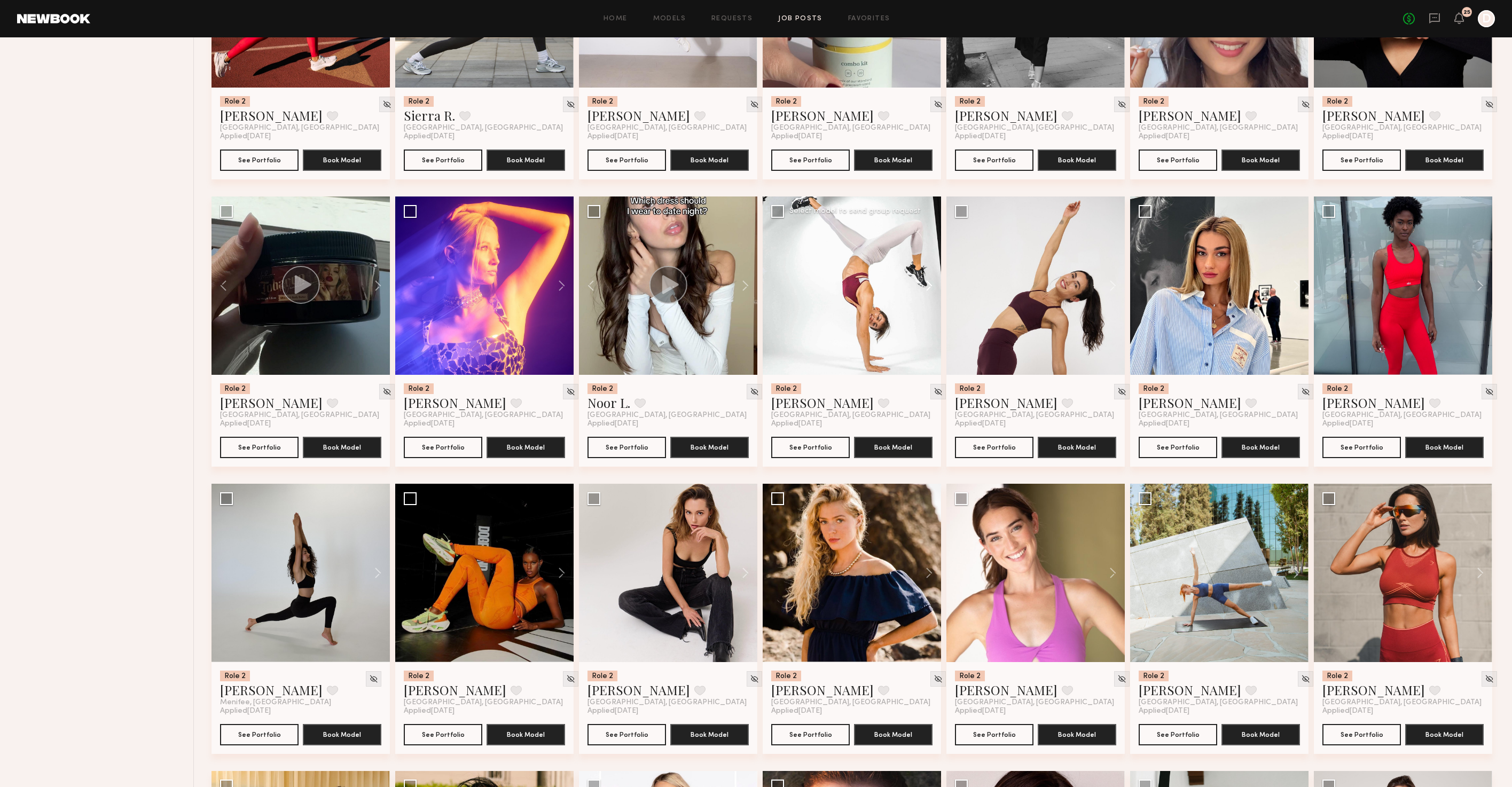
click at [927, 297] on button at bounding box center [924, 285] width 34 height 178
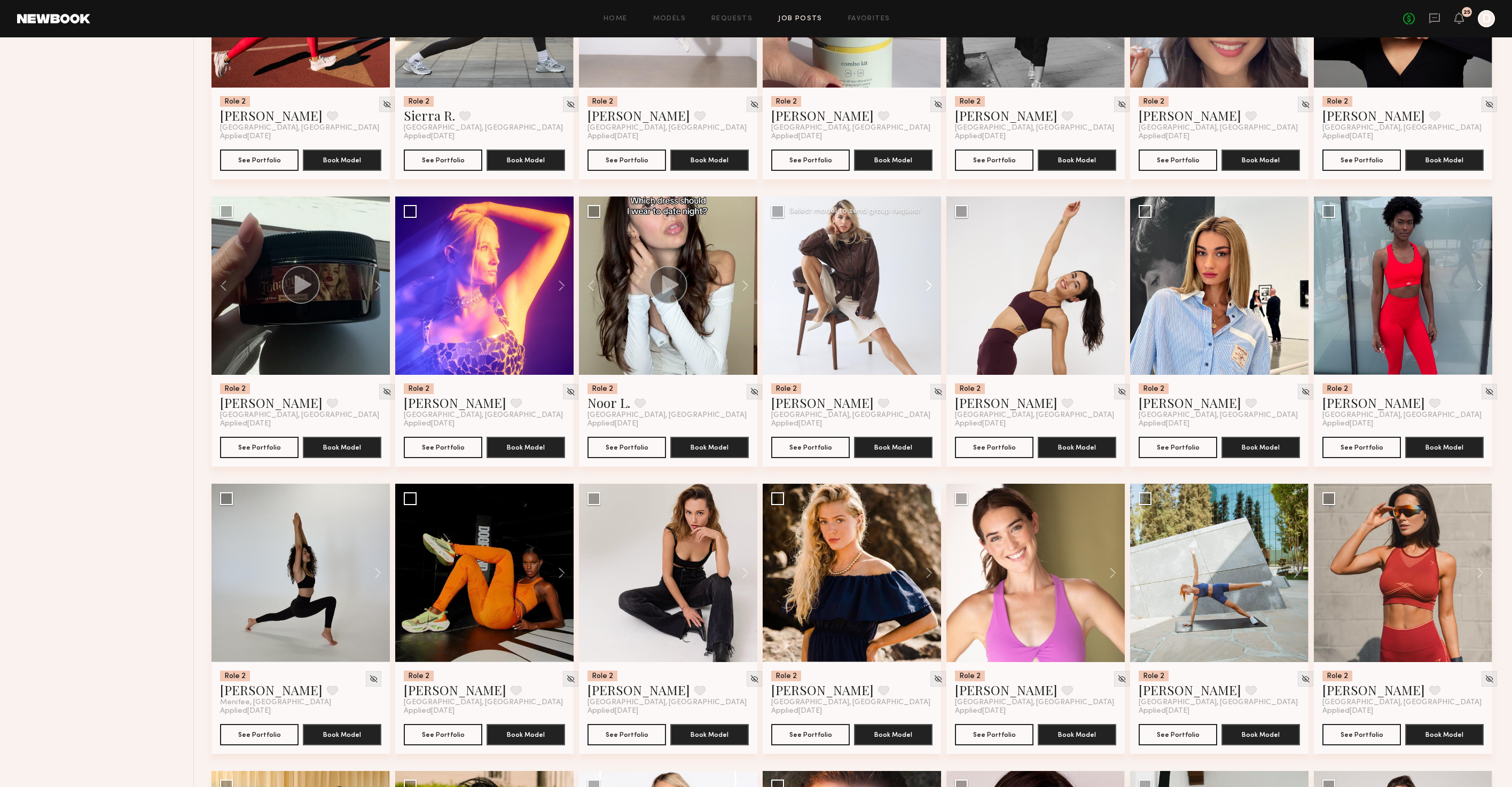
click at [927, 297] on button at bounding box center [924, 285] width 34 height 178
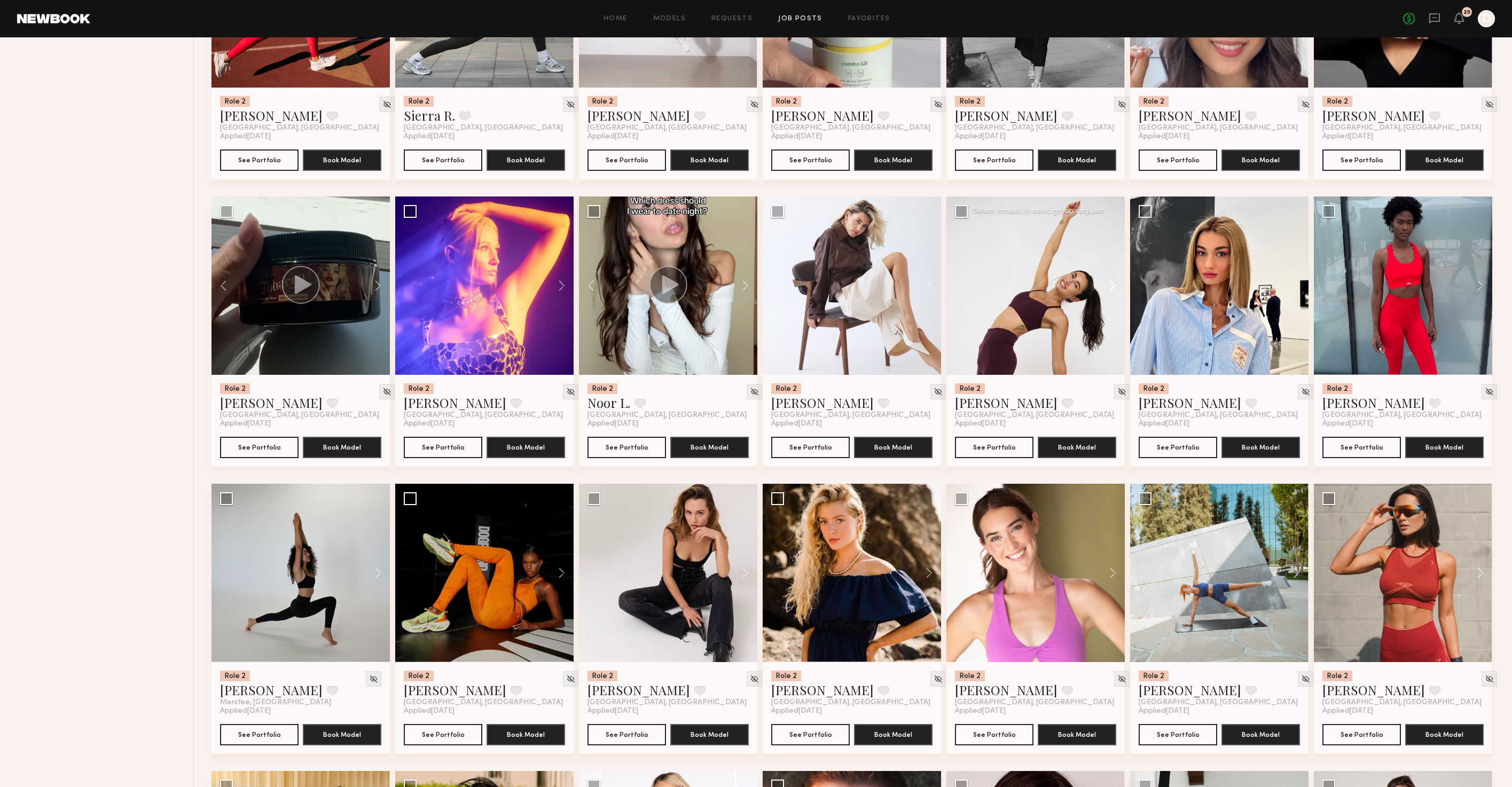
click at [1110, 300] on button at bounding box center [1108, 285] width 34 height 178
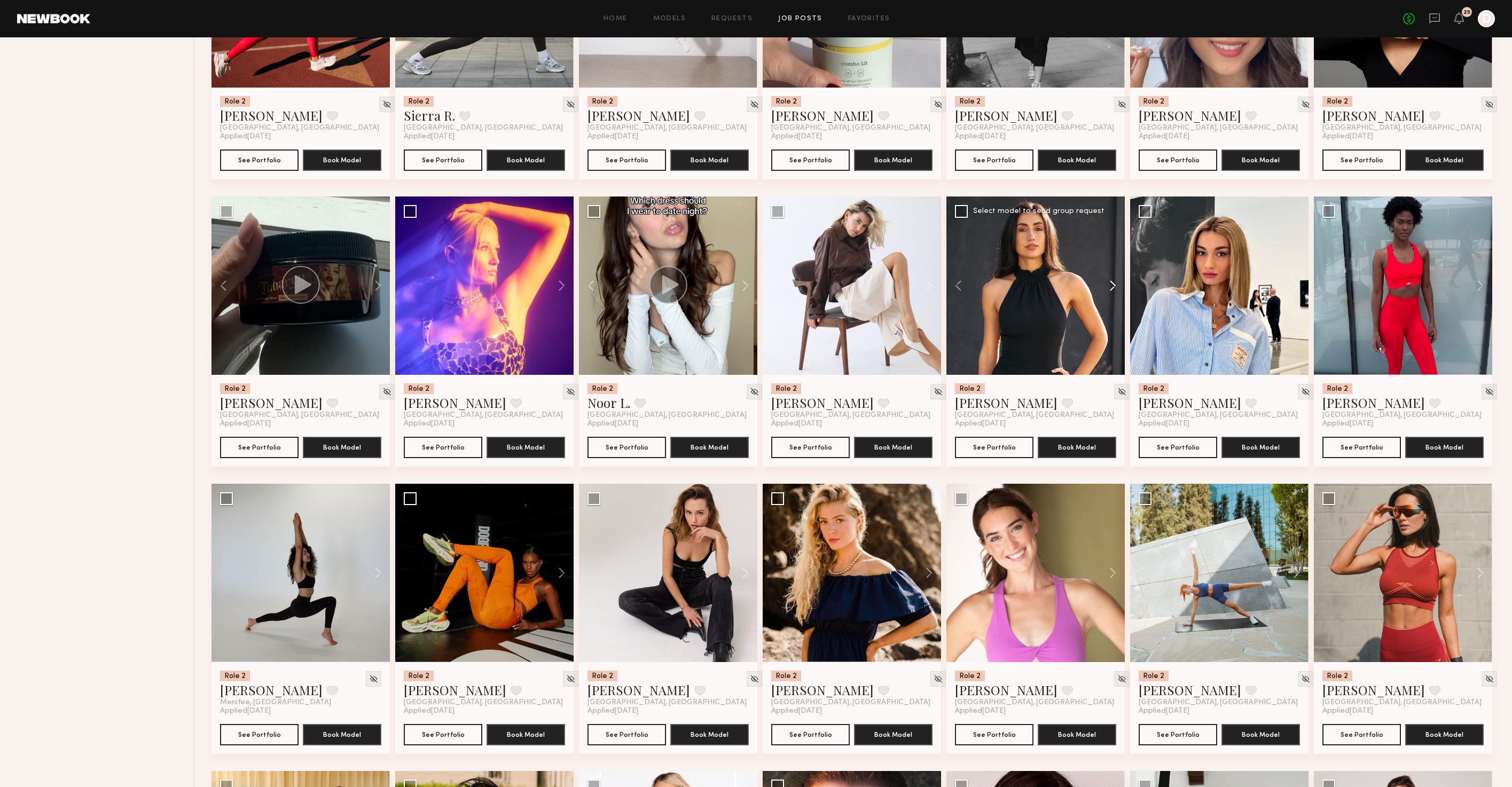
click at [1110, 300] on button at bounding box center [1108, 285] width 34 height 178
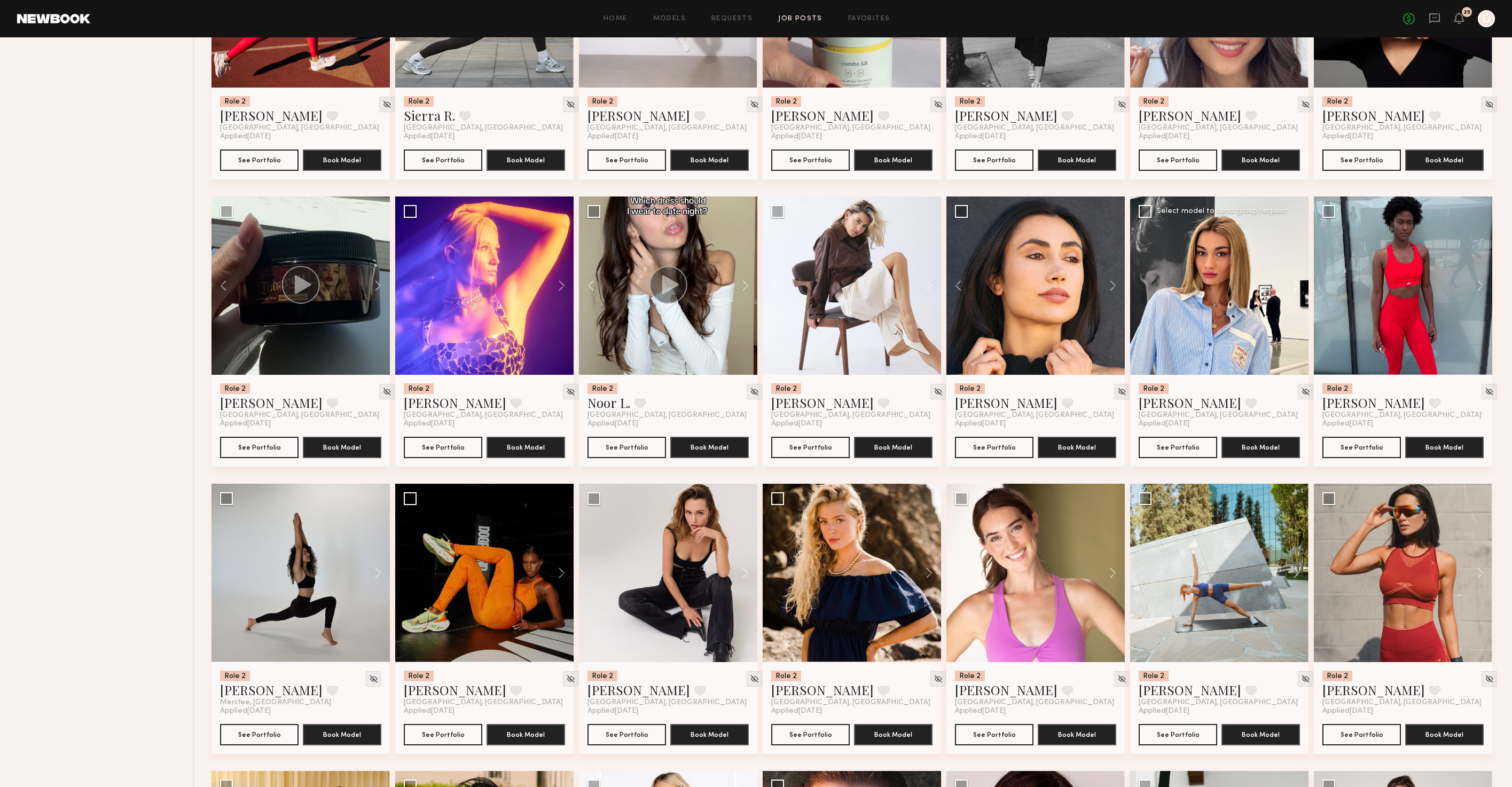
click at [1304, 300] on button at bounding box center [1292, 285] width 34 height 178
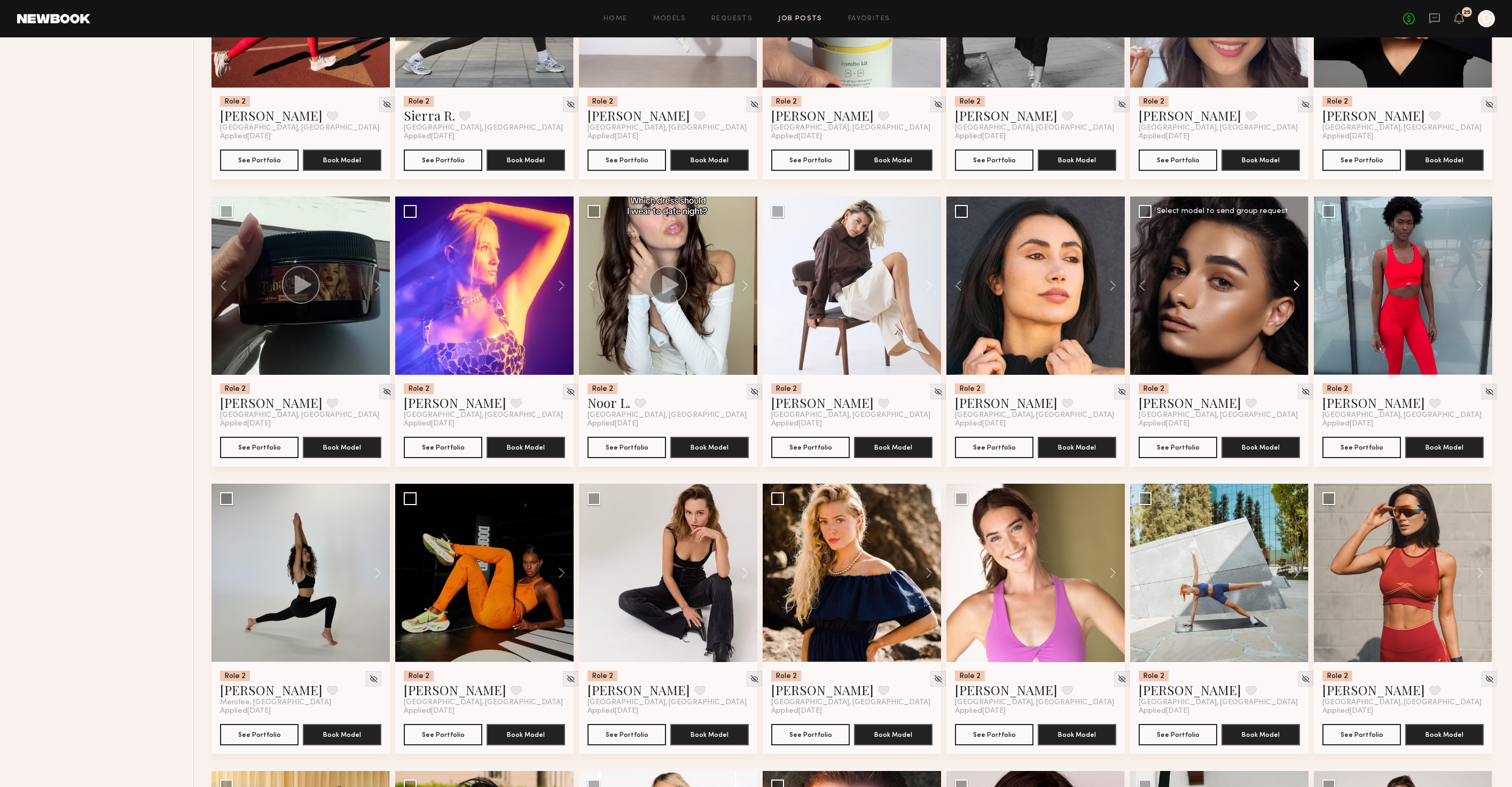
click at [1304, 300] on button at bounding box center [1292, 285] width 34 height 178
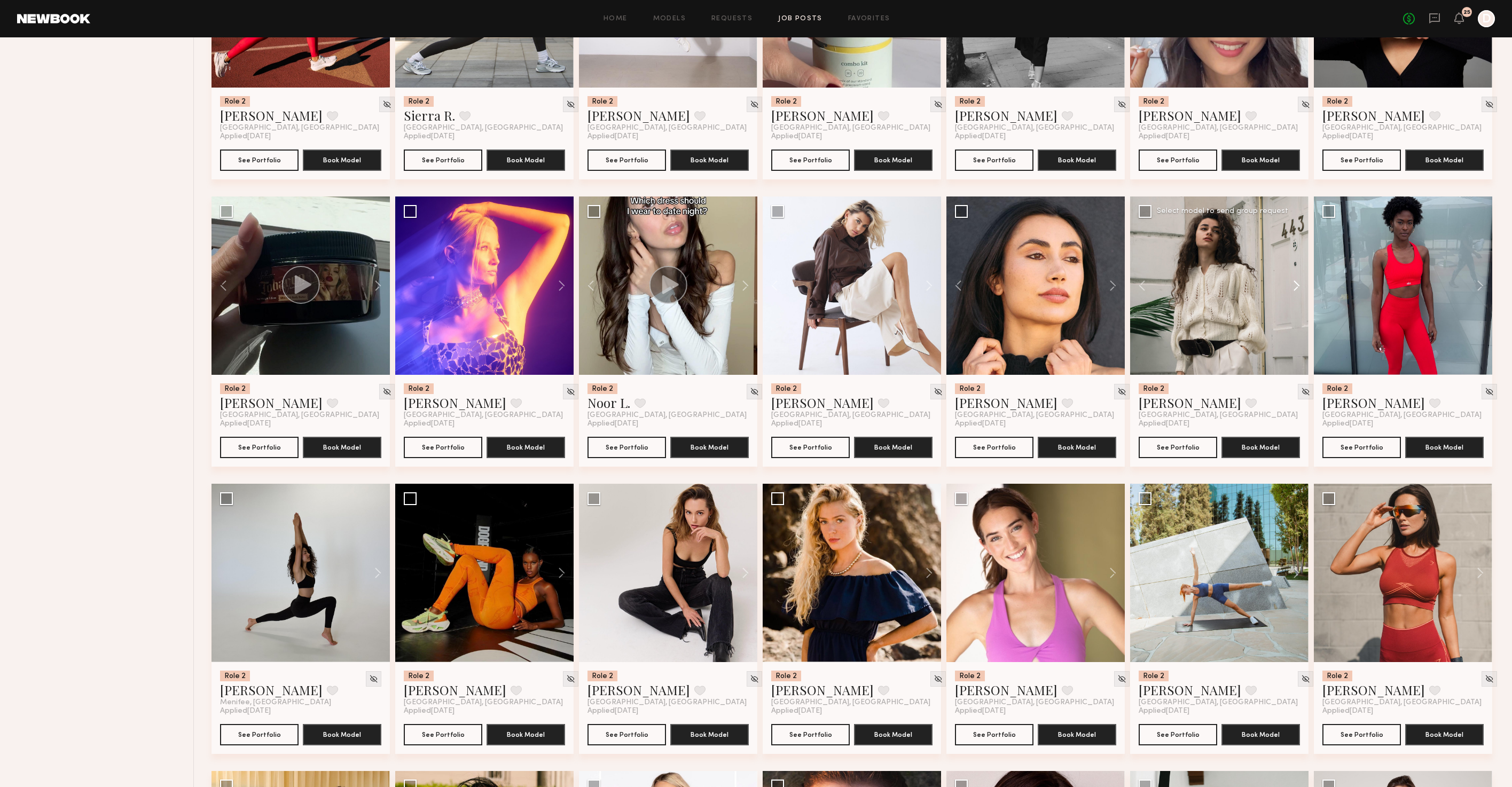
click at [1304, 300] on button at bounding box center [1292, 285] width 34 height 178
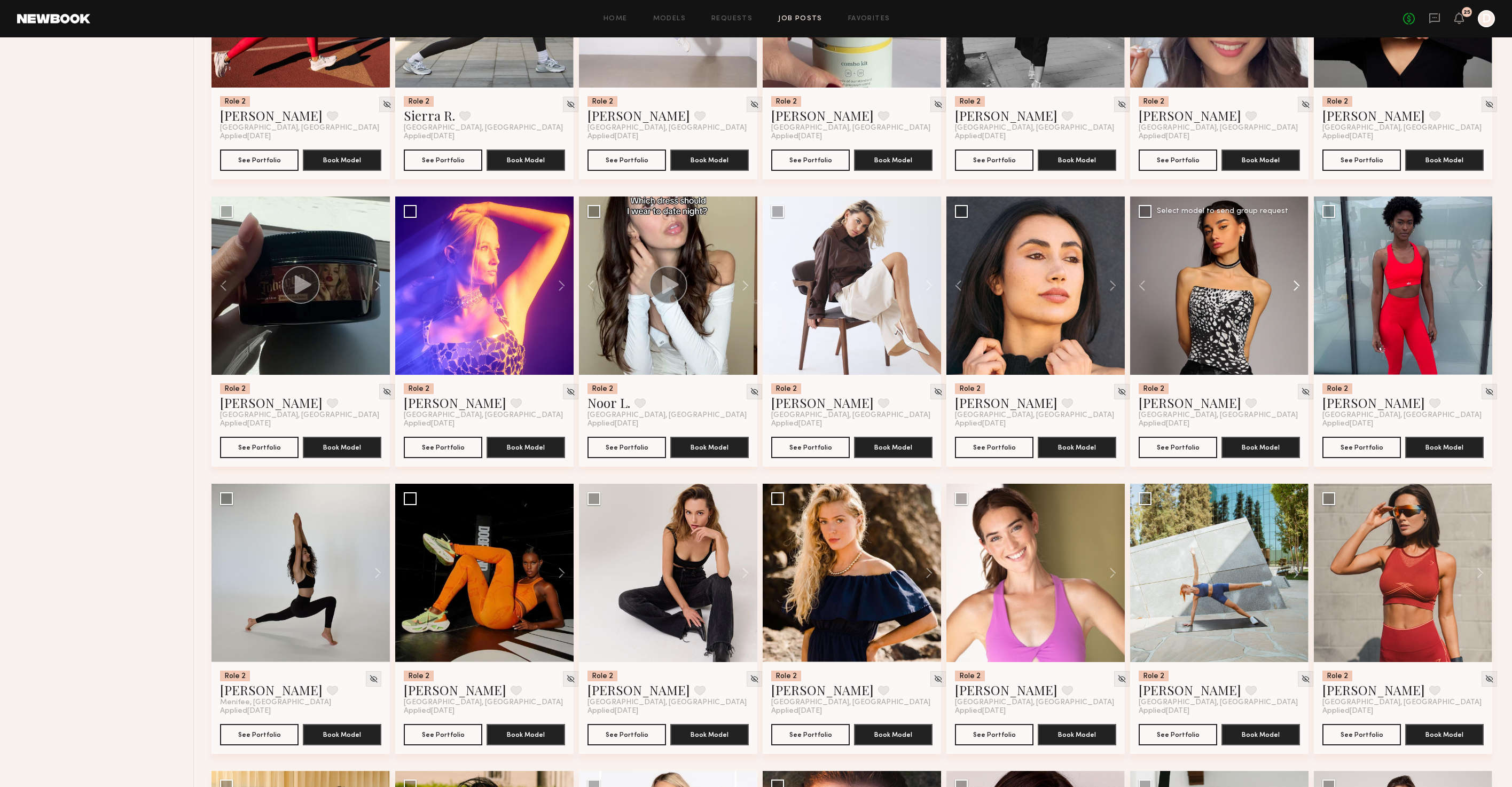
click at [1303, 300] on button at bounding box center [1292, 285] width 34 height 178
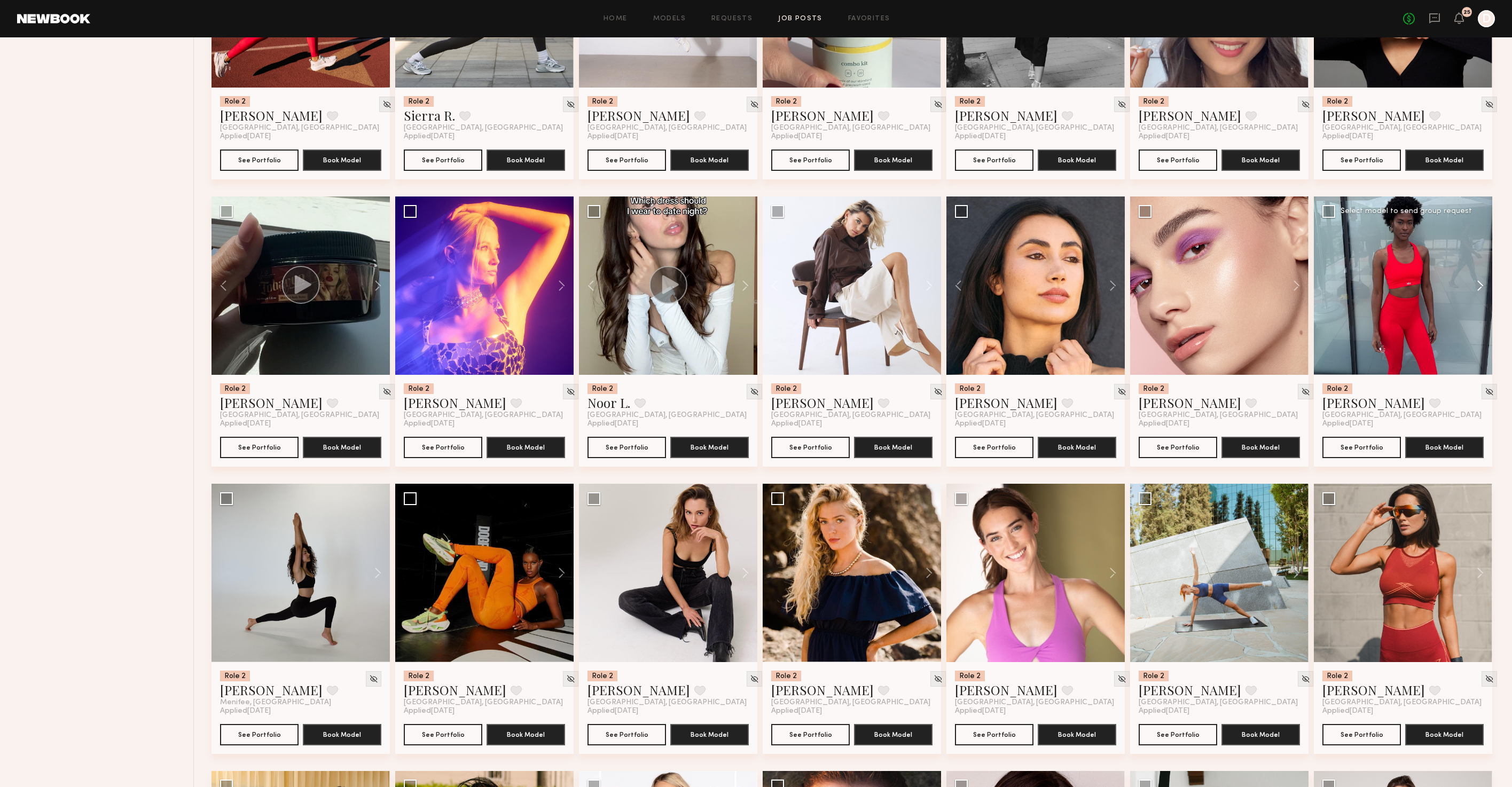
click at [1479, 294] on button at bounding box center [1475, 285] width 34 height 178
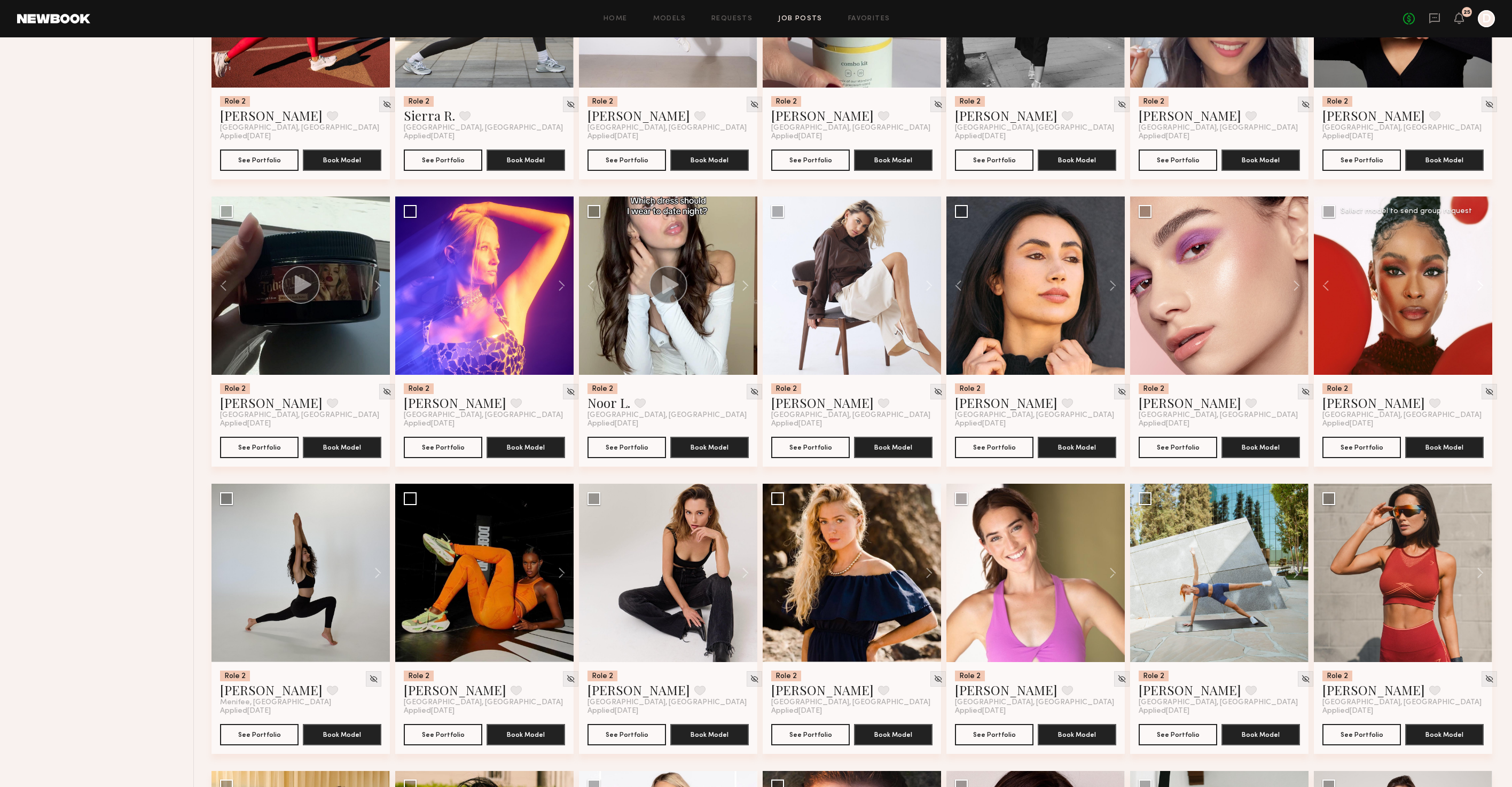
click at [1479, 294] on button at bounding box center [1475, 285] width 34 height 178
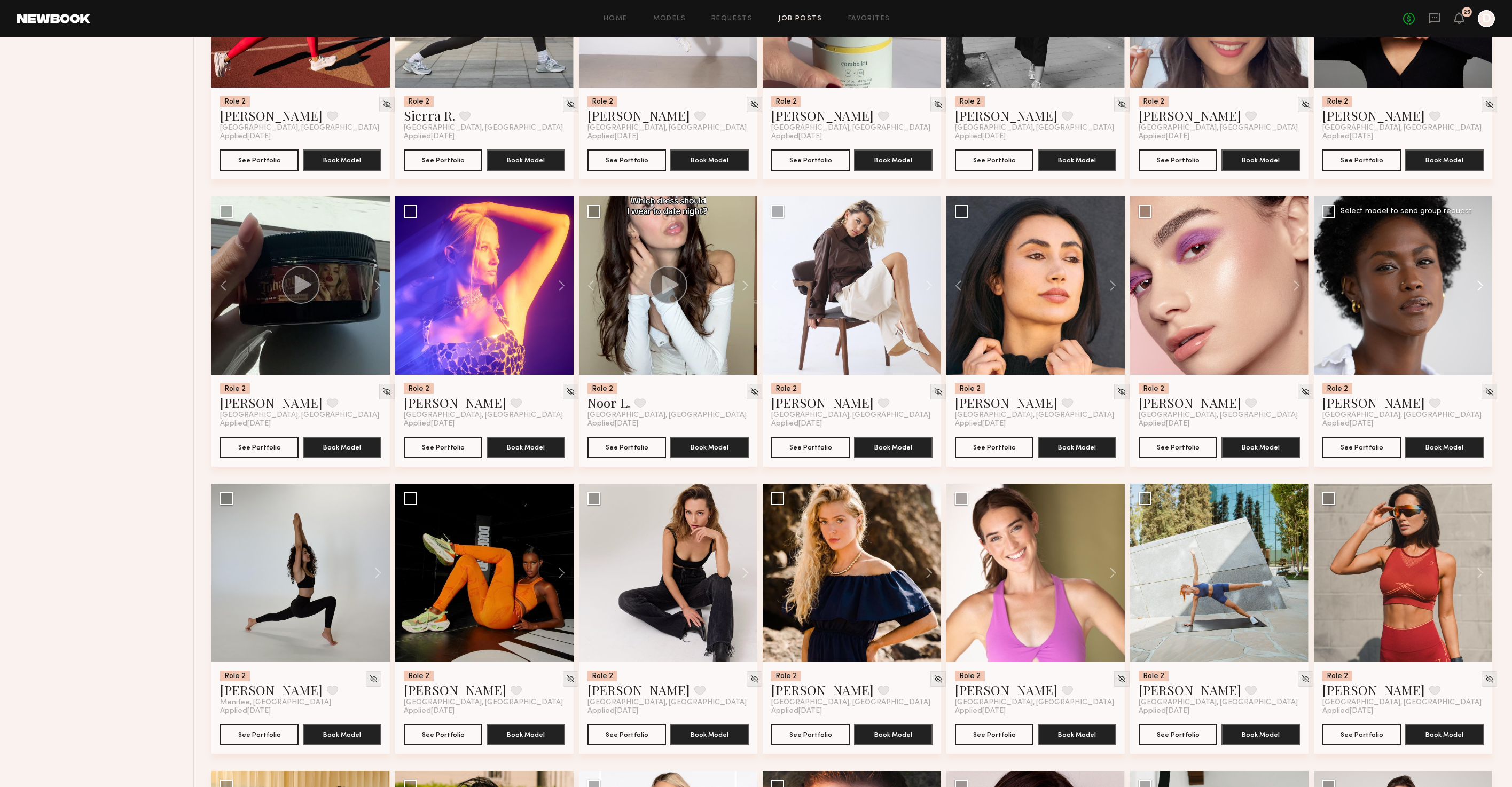
click at [1479, 294] on button at bounding box center [1475, 285] width 34 height 178
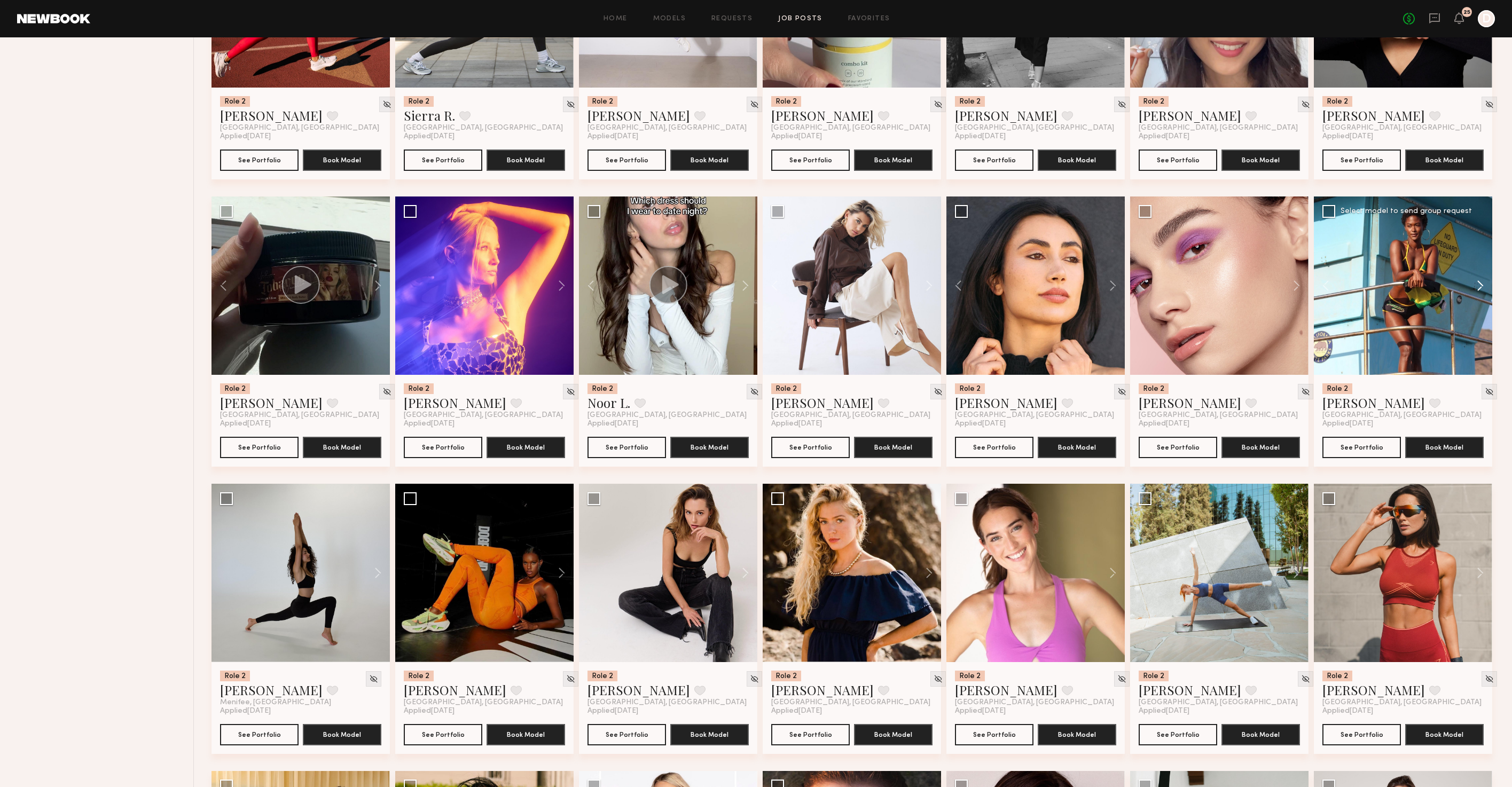
scroll to position [2972, 0]
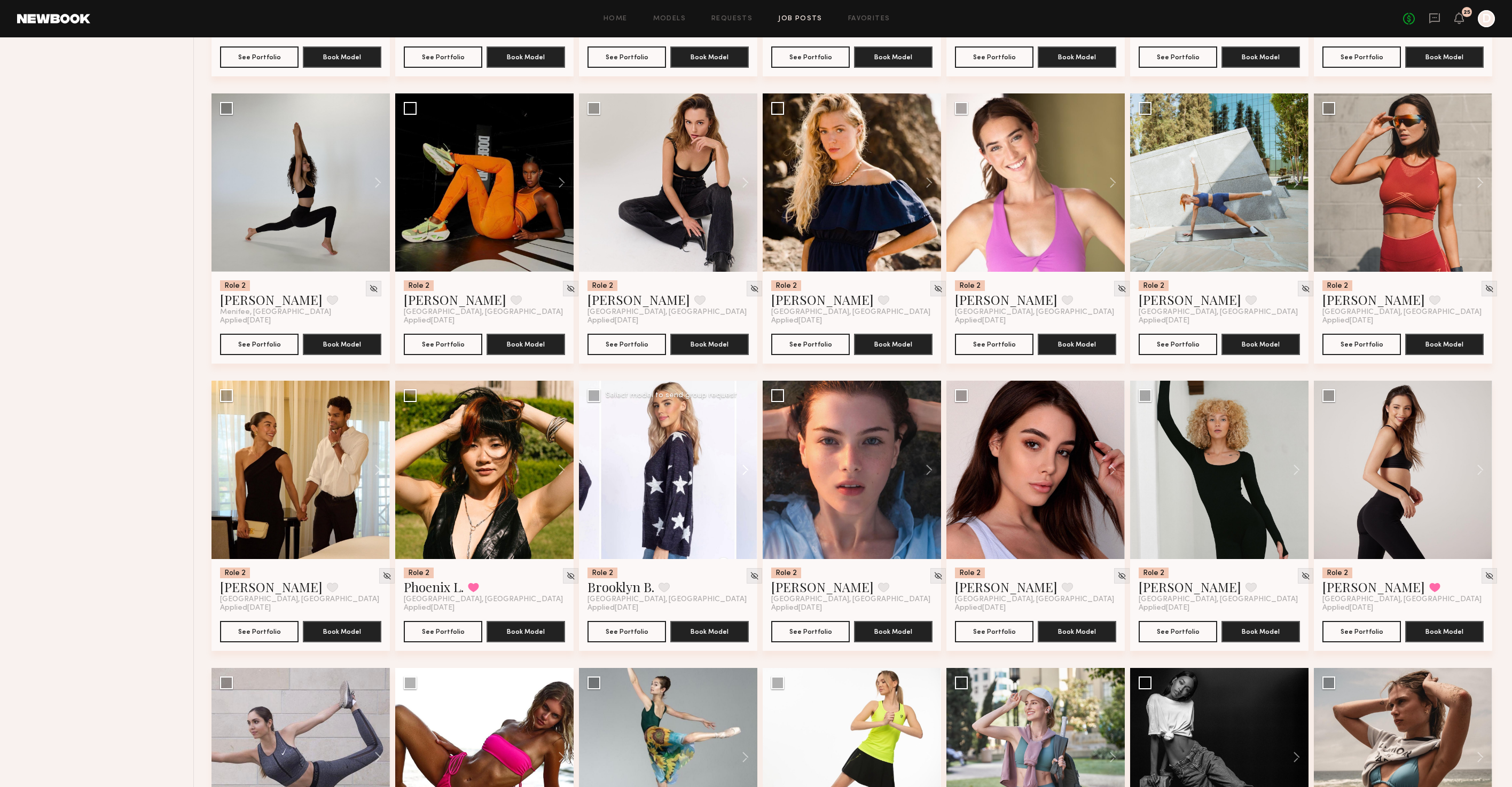
click at [747, 484] on button at bounding box center [740, 470] width 34 height 178
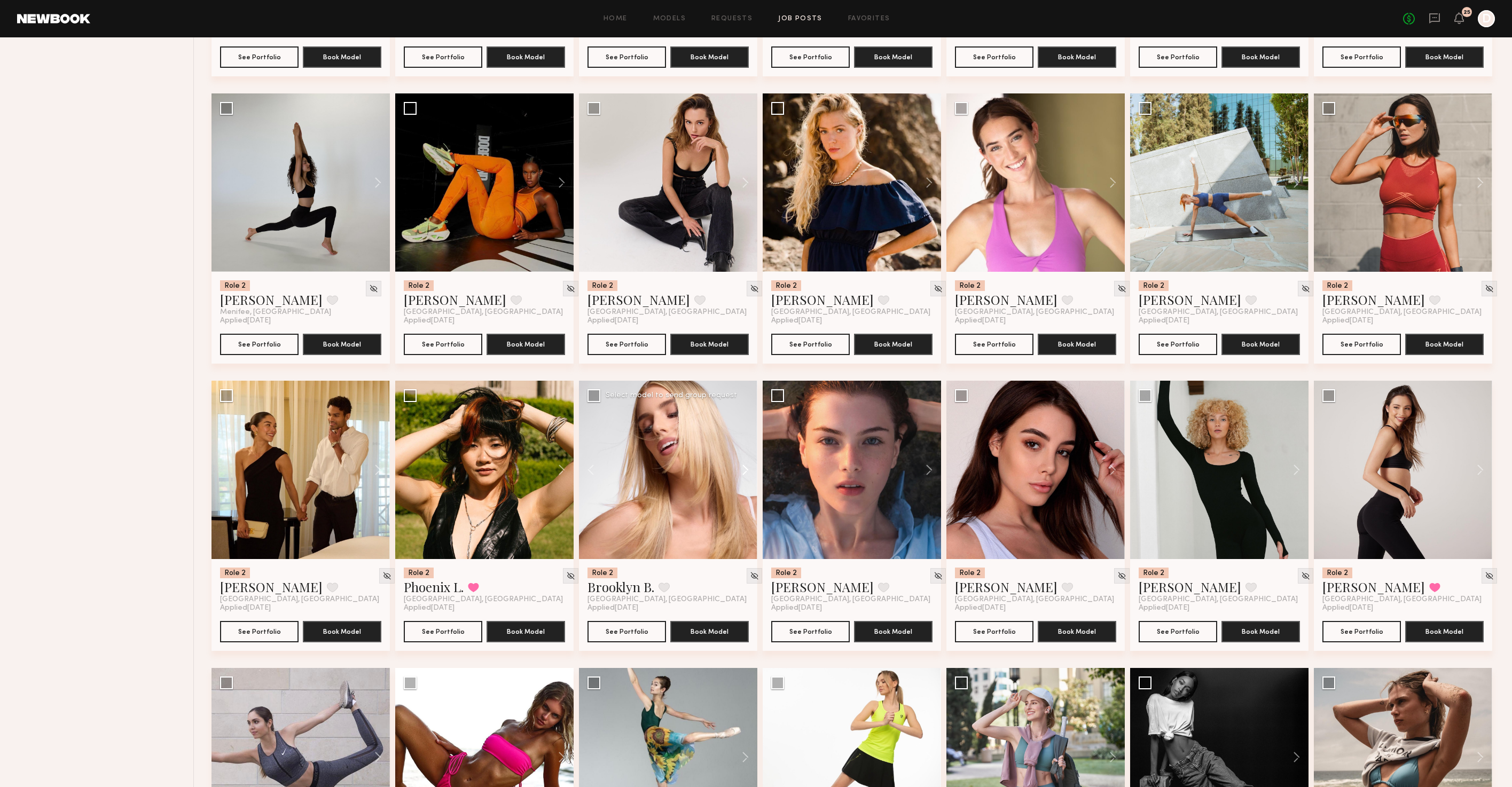
click at [747, 484] on button at bounding box center [740, 470] width 34 height 178
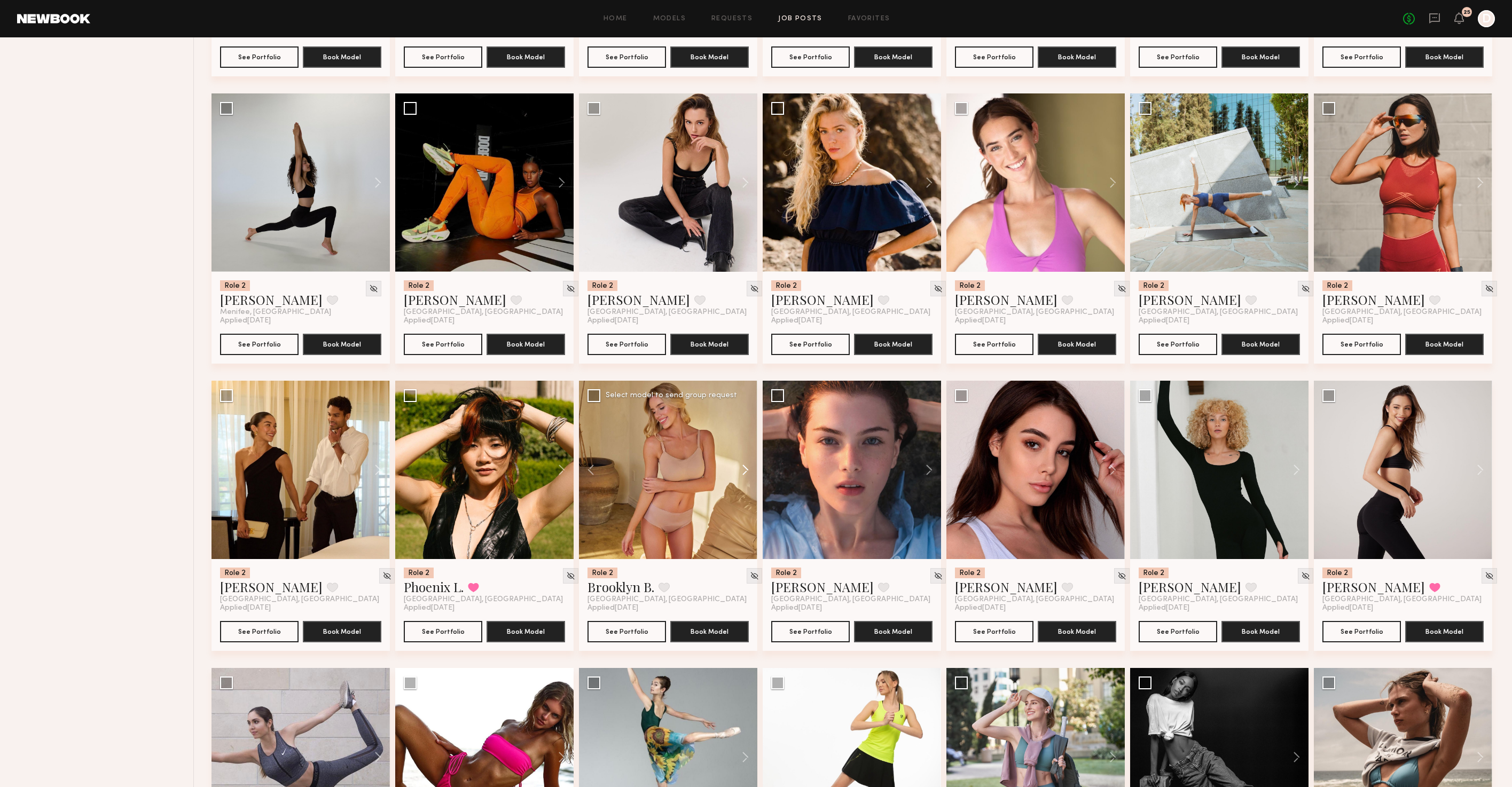
click at [747, 484] on button at bounding box center [740, 470] width 34 height 178
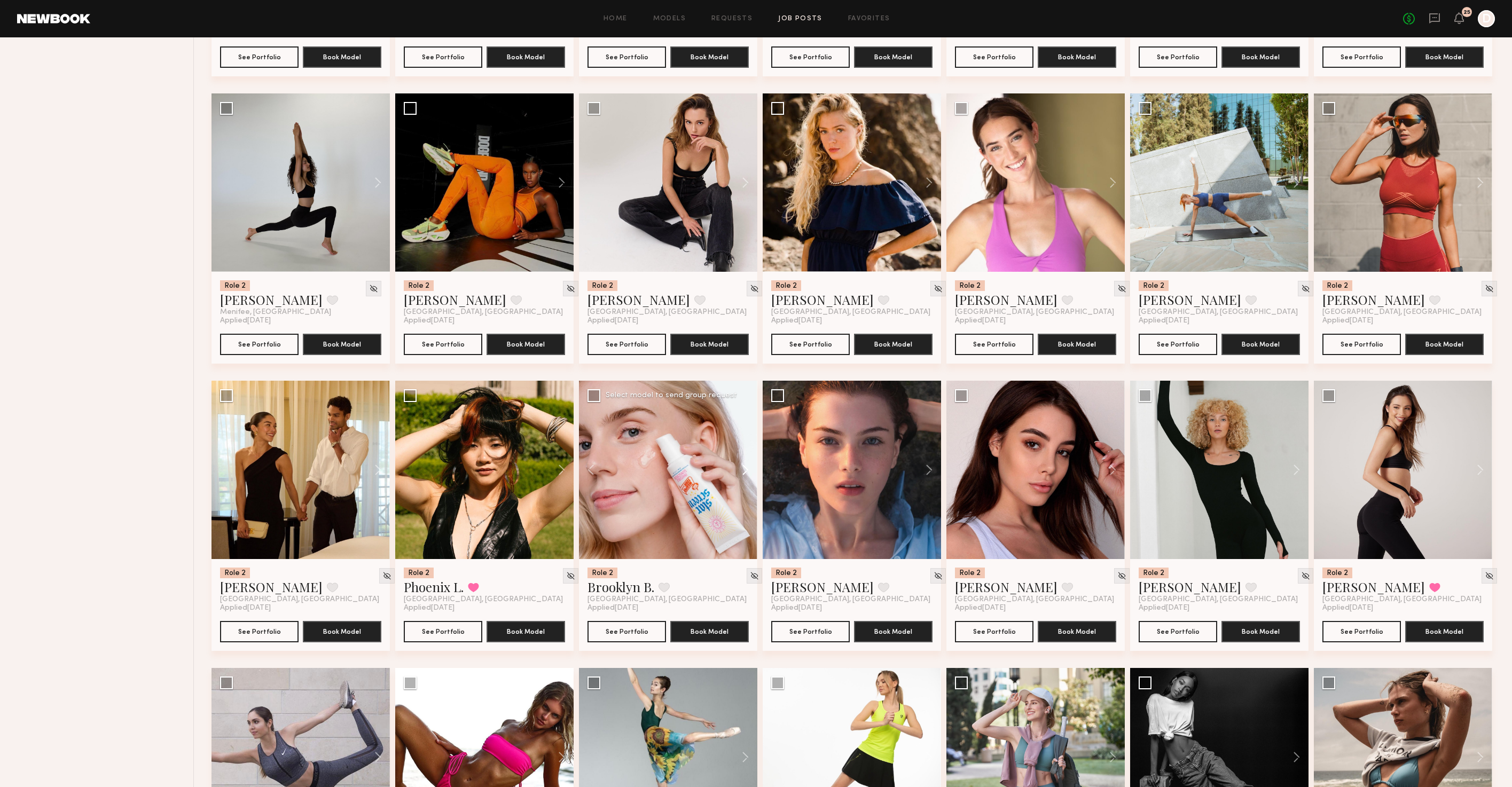
click at [747, 484] on button at bounding box center [740, 470] width 34 height 178
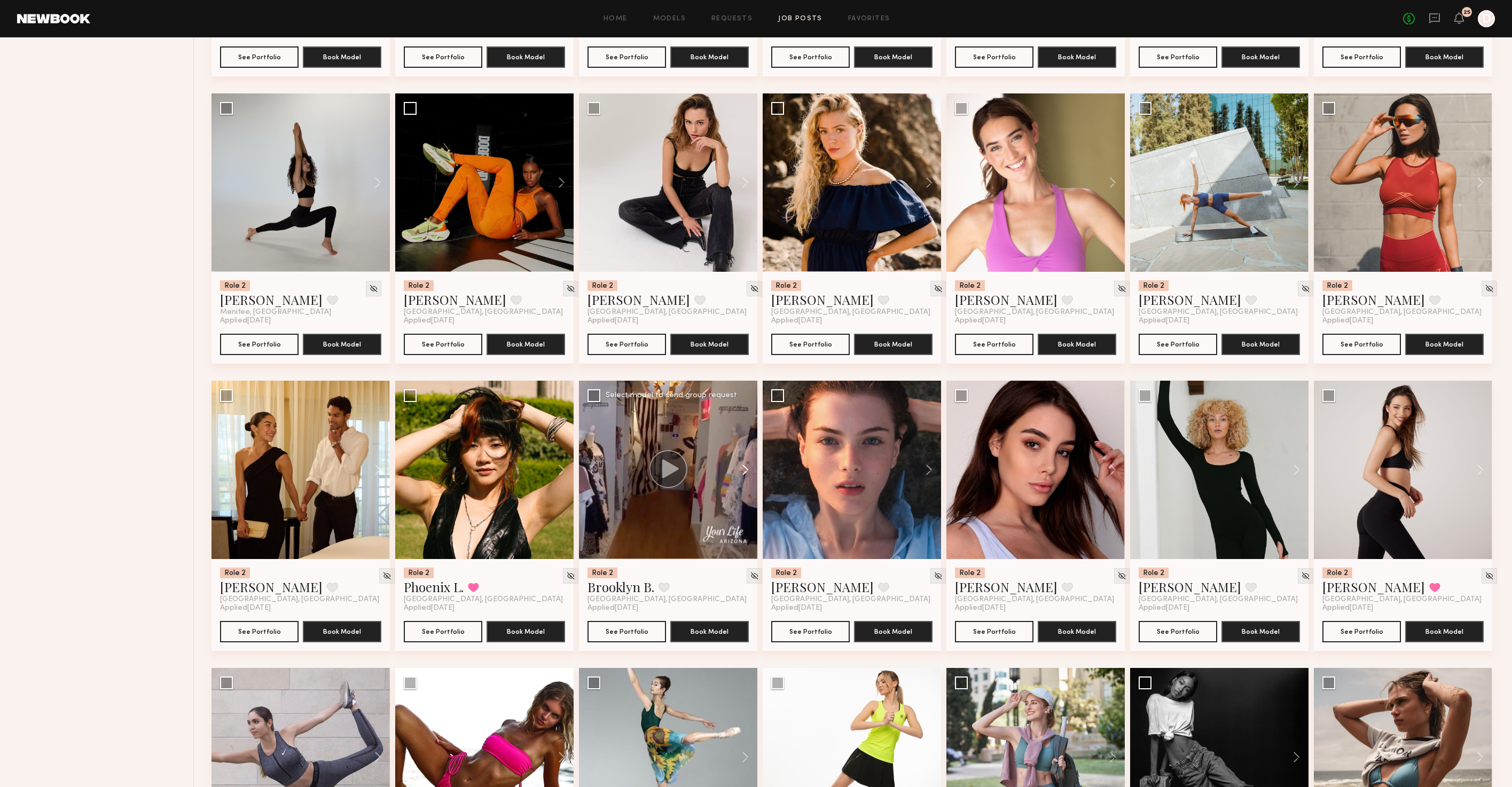
click at [747, 484] on button at bounding box center [740, 470] width 34 height 178
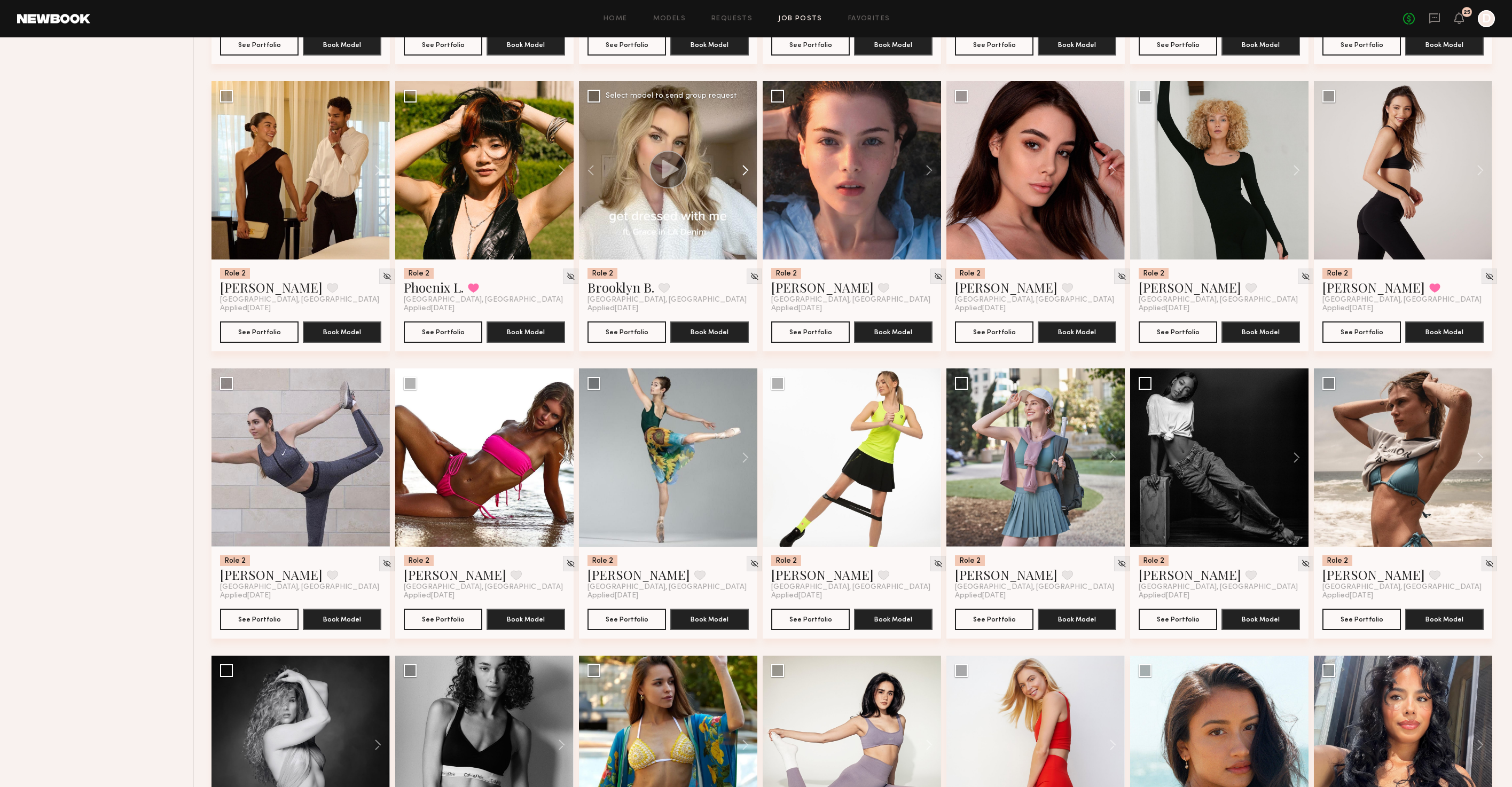
scroll to position [3297, 0]
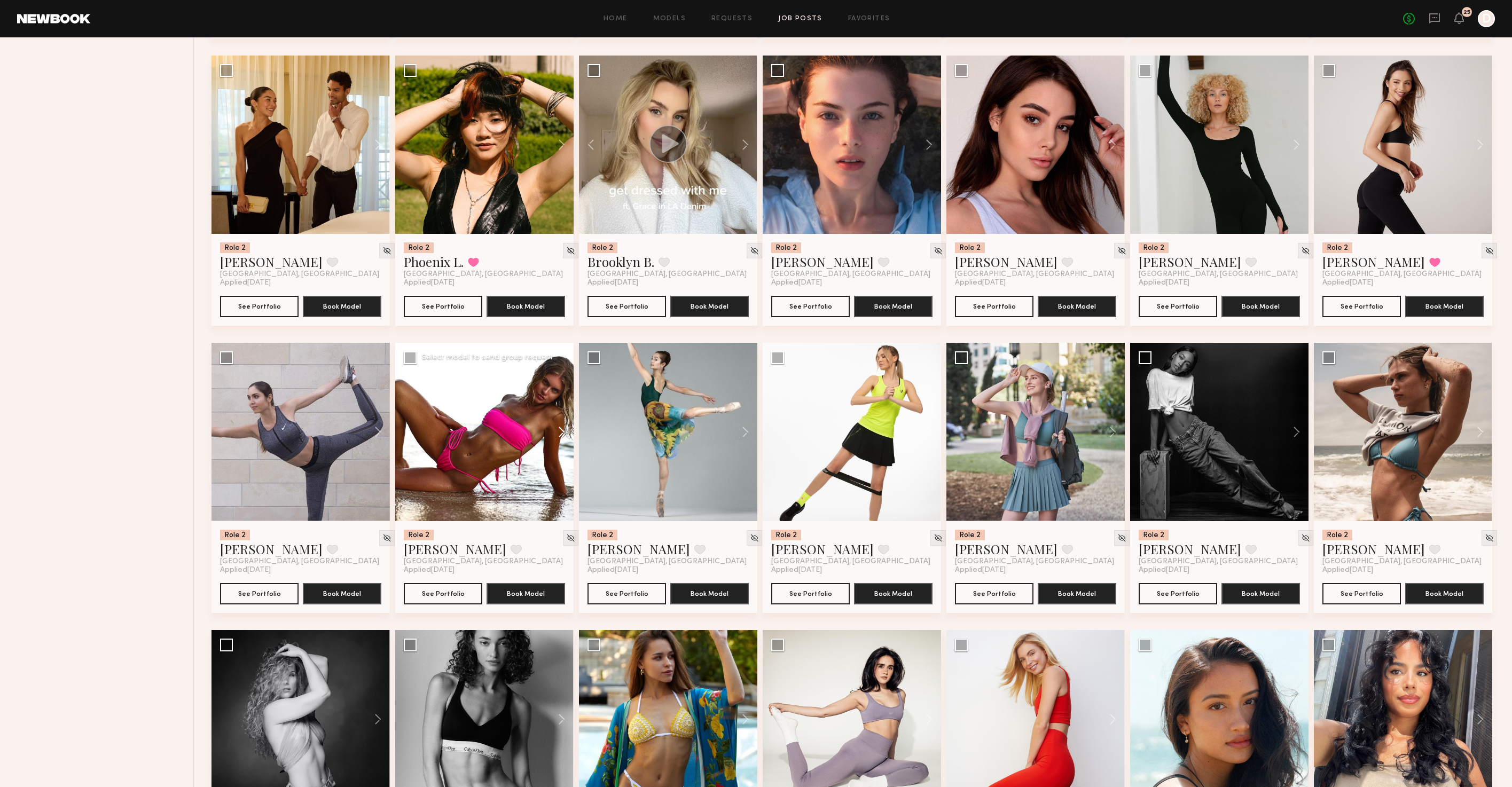
click at [569, 450] on button at bounding box center [557, 432] width 34 height 178
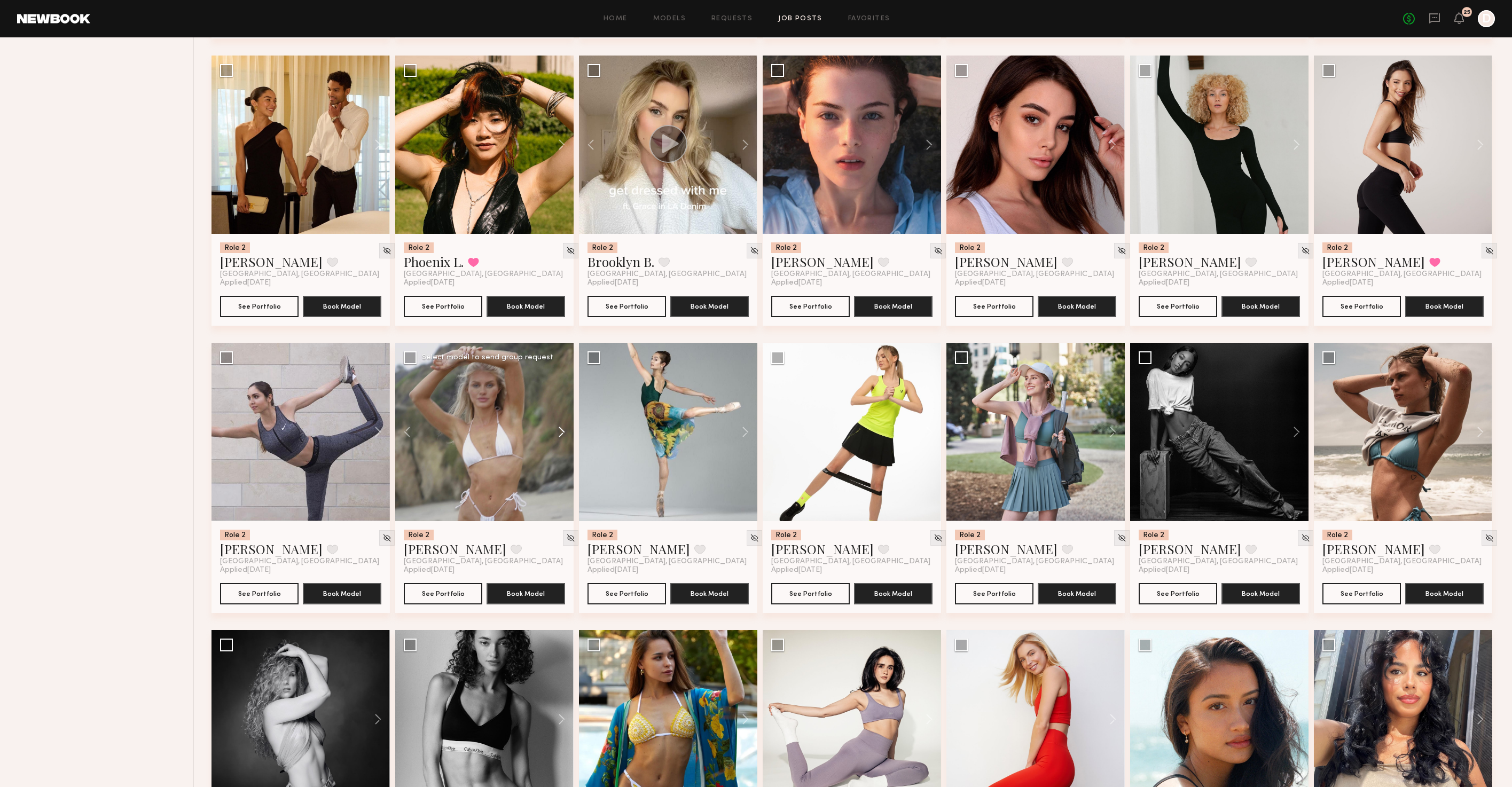
click at [567, 448] on button at bounding box center [557, 432] width 34 height 178
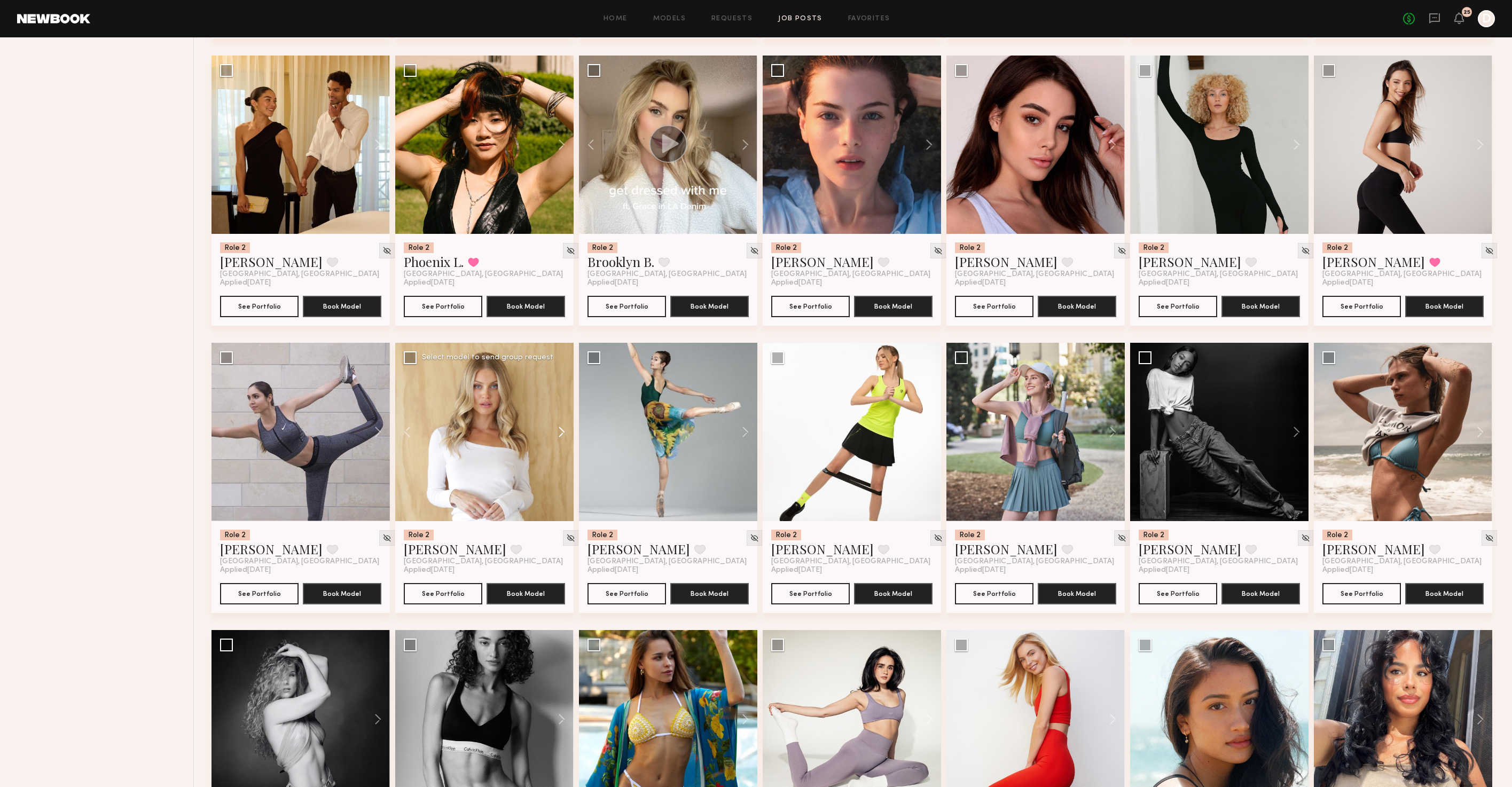
click at [567, 448] on button at bounding box center [557, 432] width 34 height 178
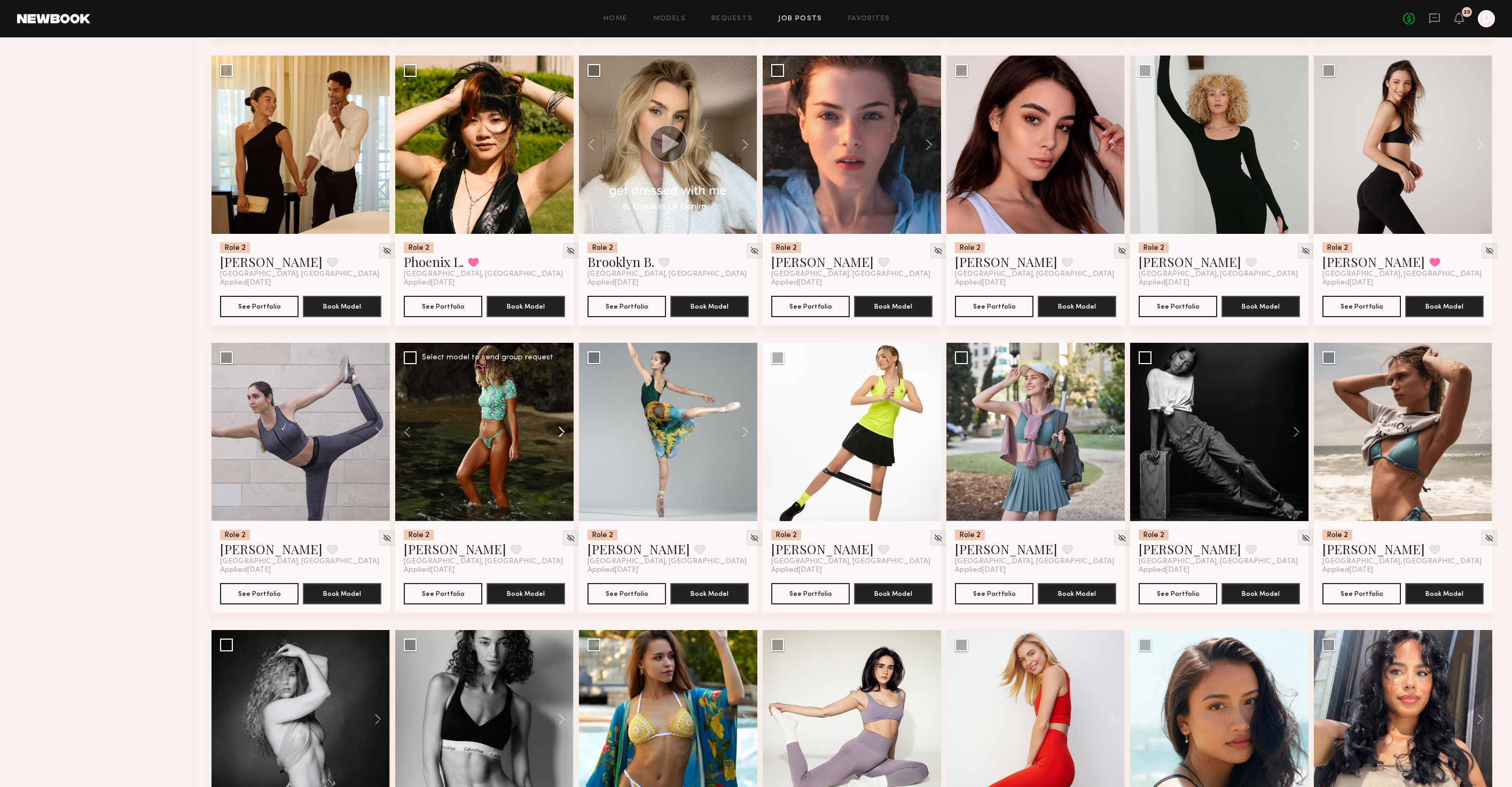
click at [567, 448] on button at bounding box center [557, 432] width 34 height 178
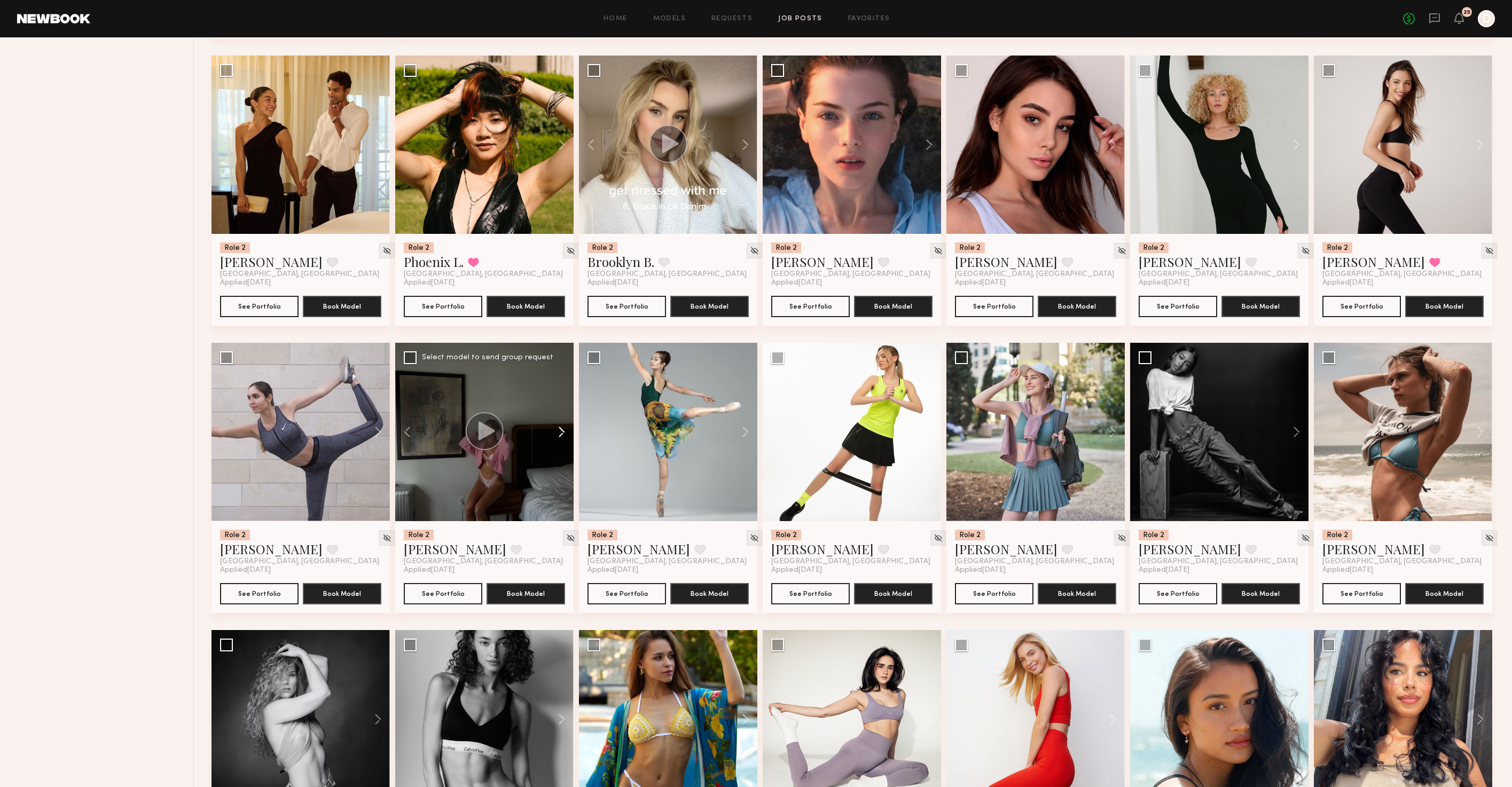
click at [567, 448] on button at bounding box center [557, 432] width 34 height 178
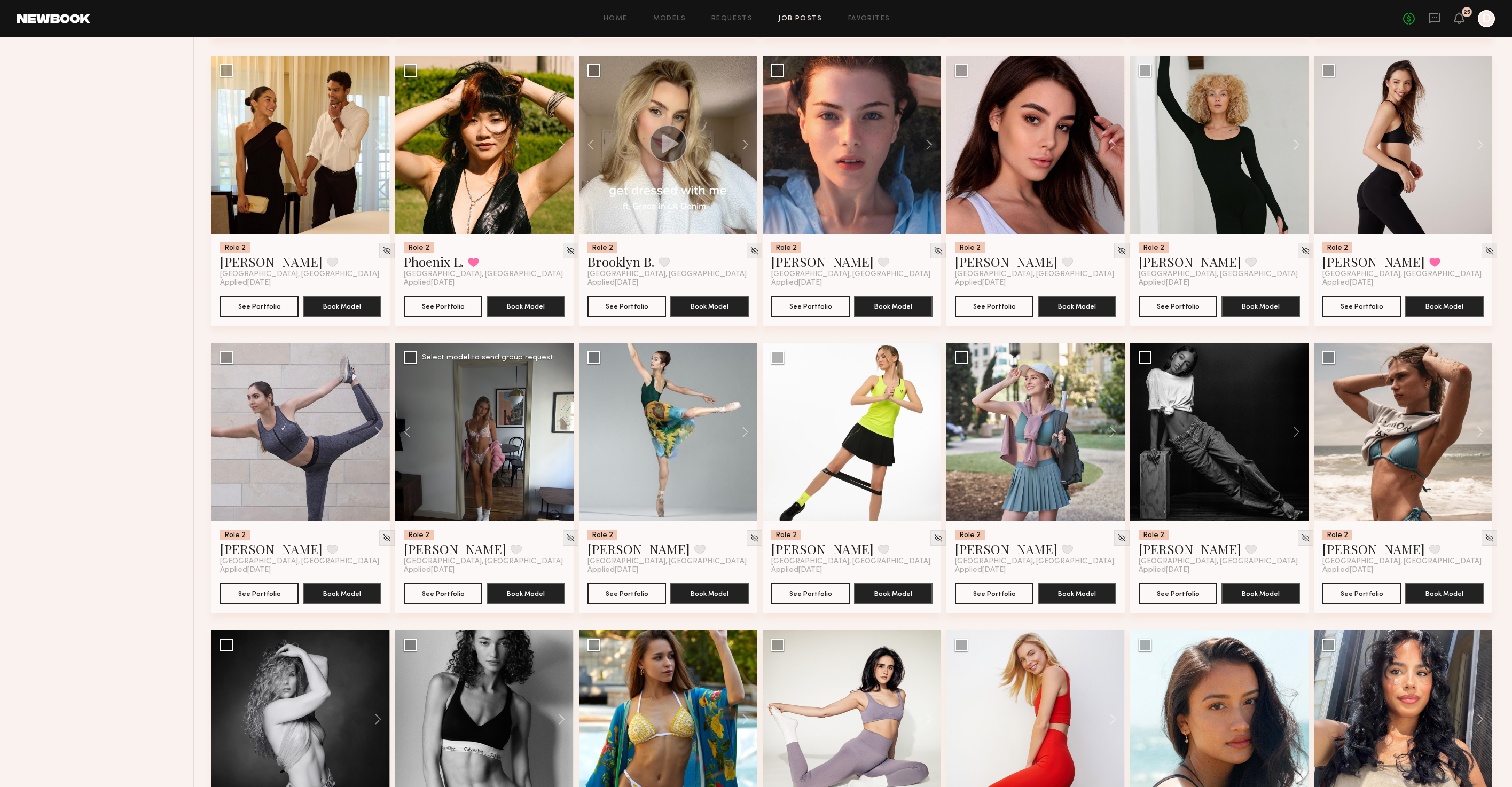
click at [567, 448] on div at bounding box center [485, 432] width 178 height 178
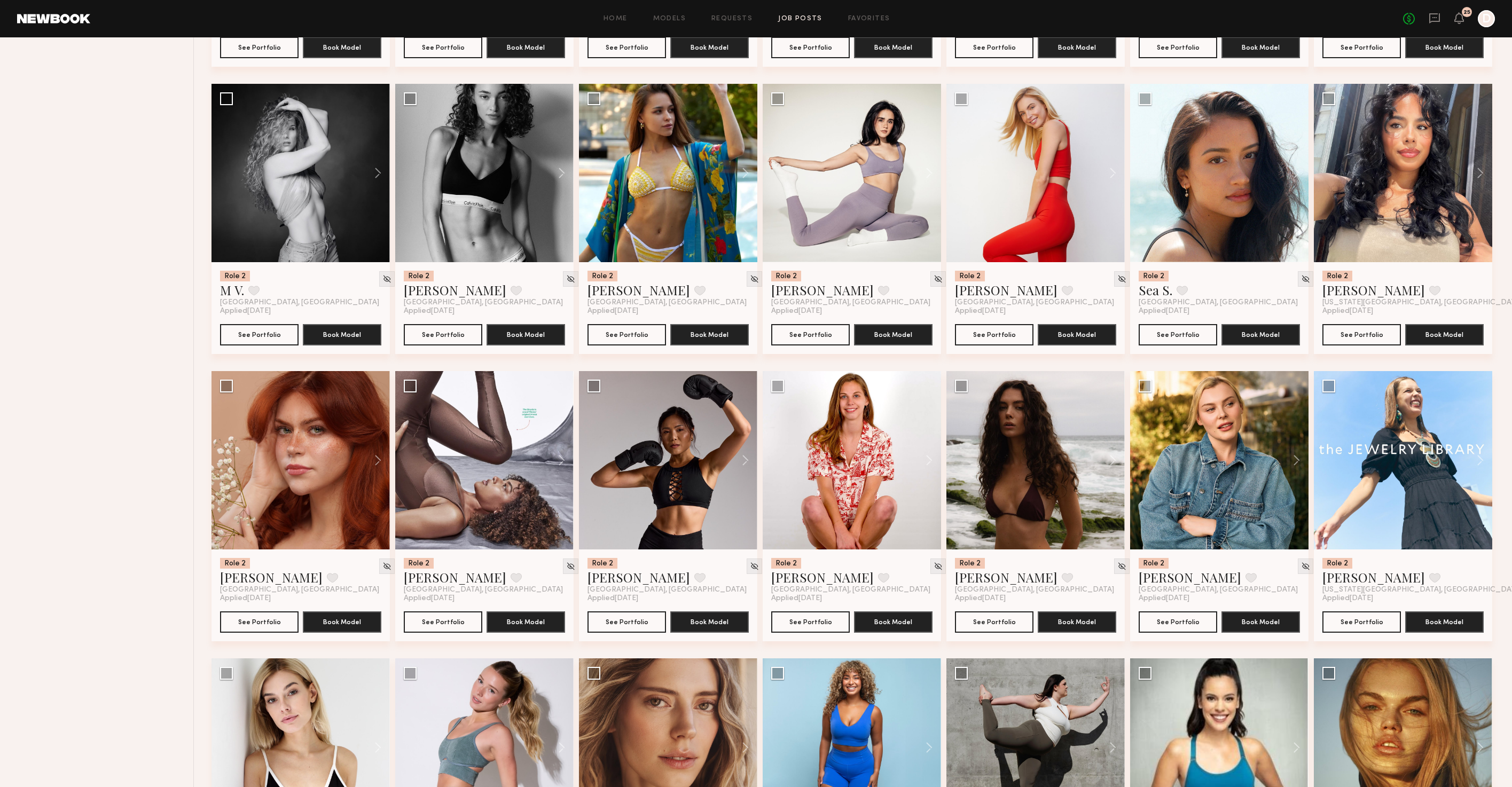
scroll to position [4040, 0]
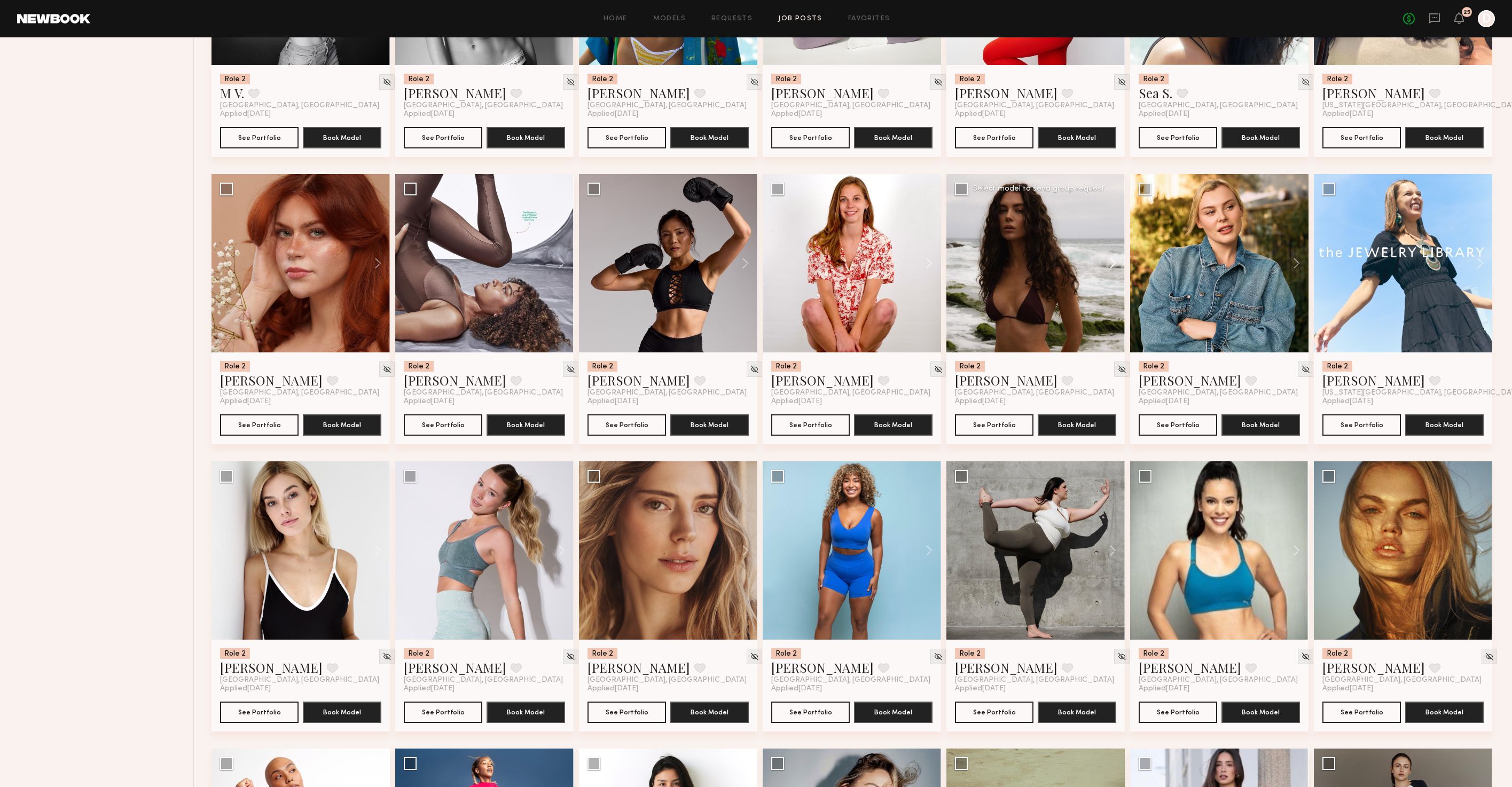
click at [1111, 284] on button at bounding box center [1108, 263] width 34 height 178
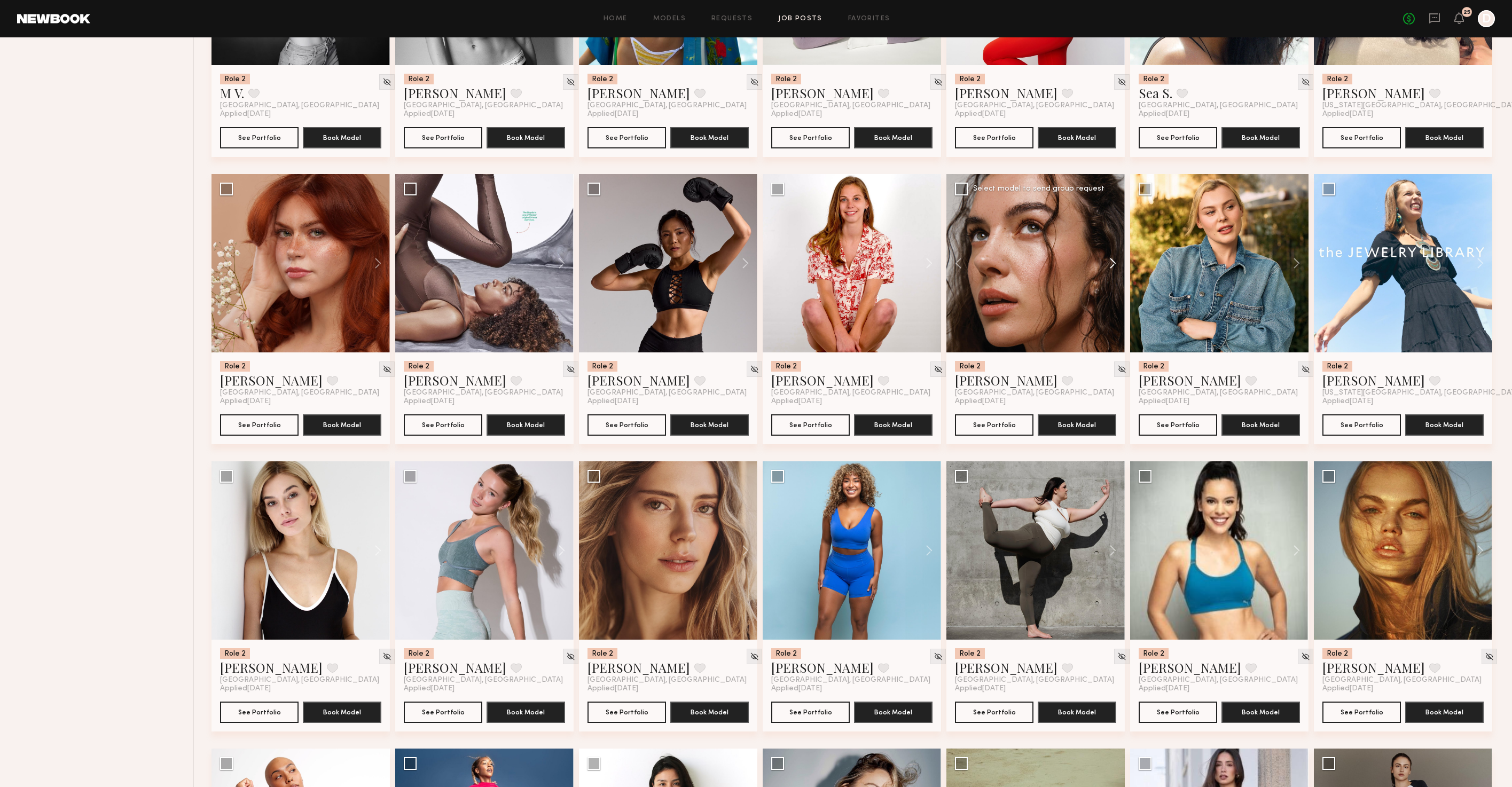
click at [1111, 284] on button at bounding box center [1108, 263] width 34 height 178
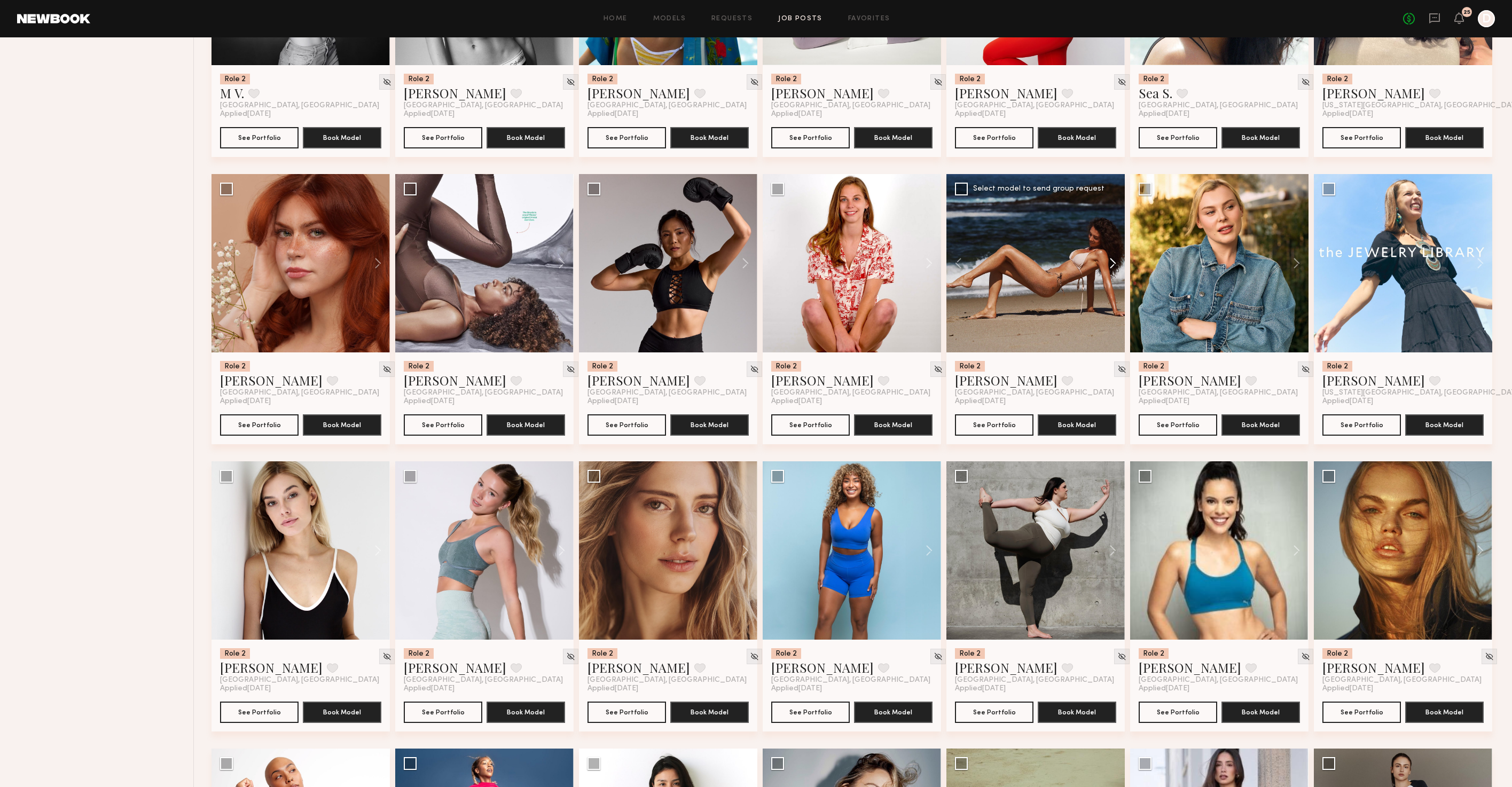
click at [1111, 284] on button at bounding box center [1108, 263] width 34 height 178
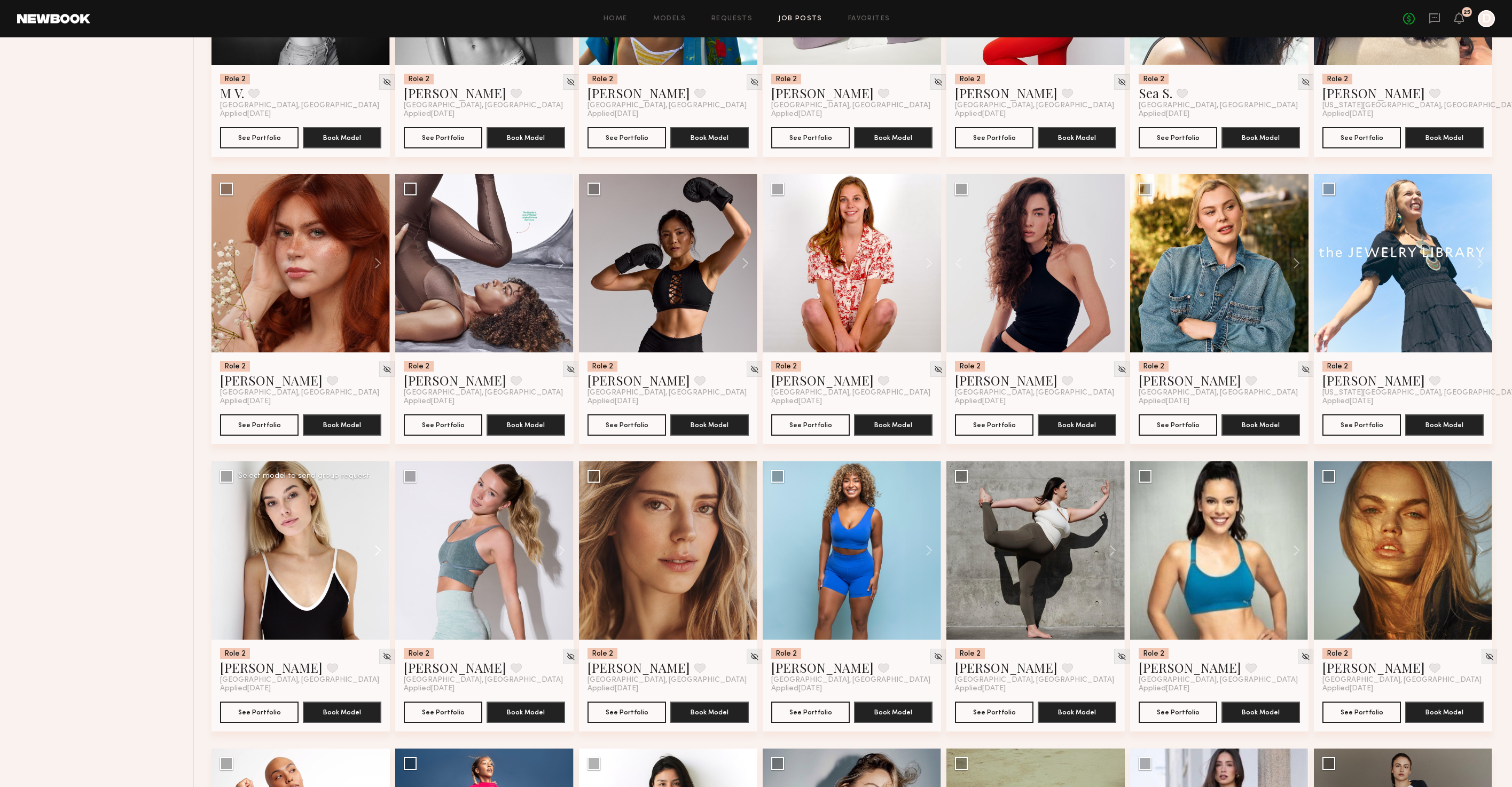
click at [382, 571] on button at bounding box center [373, 550] width 34 height 178
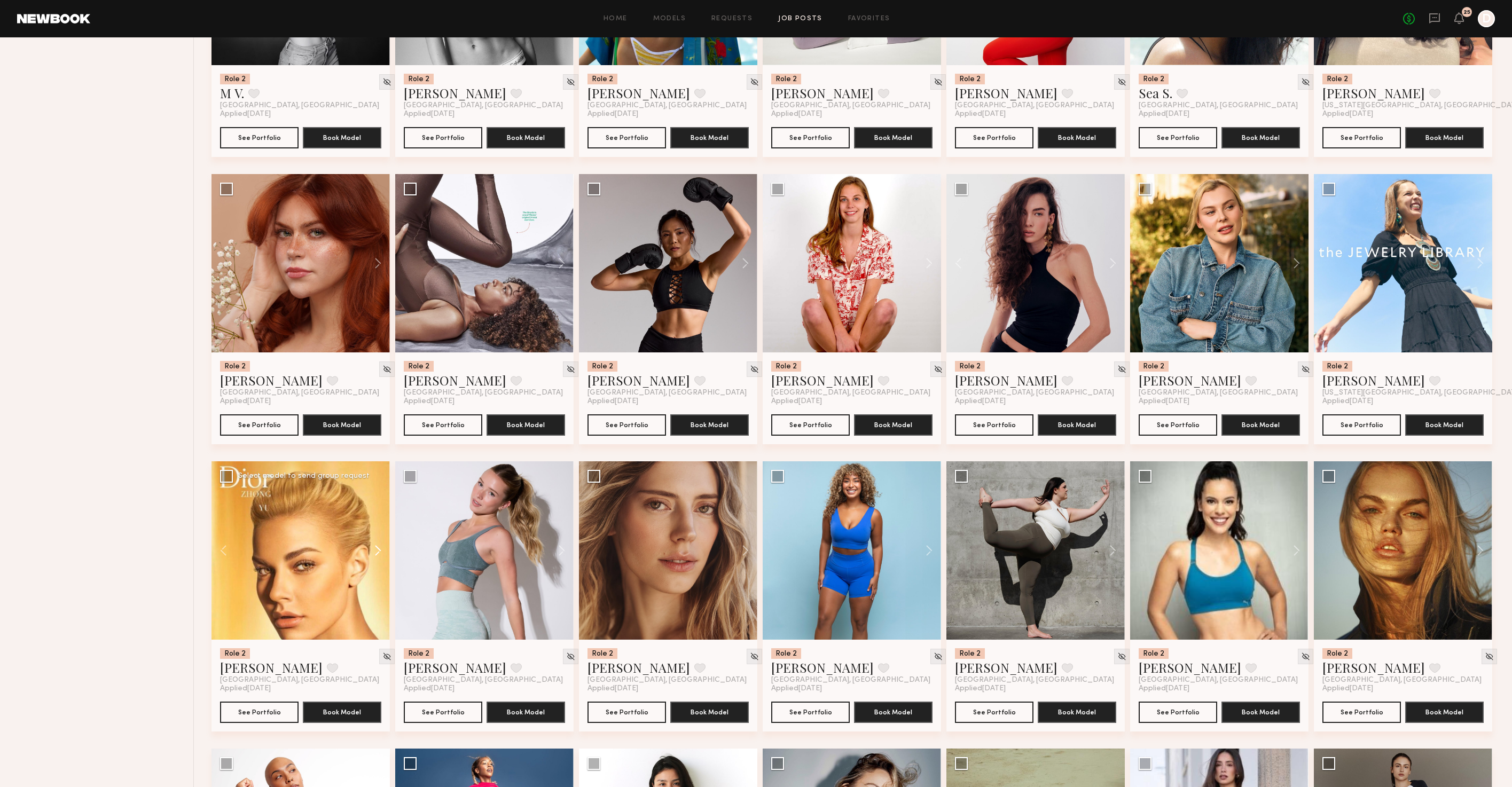
click at [382, 571] on button at bounding box center [373, 550] width 34 height 178
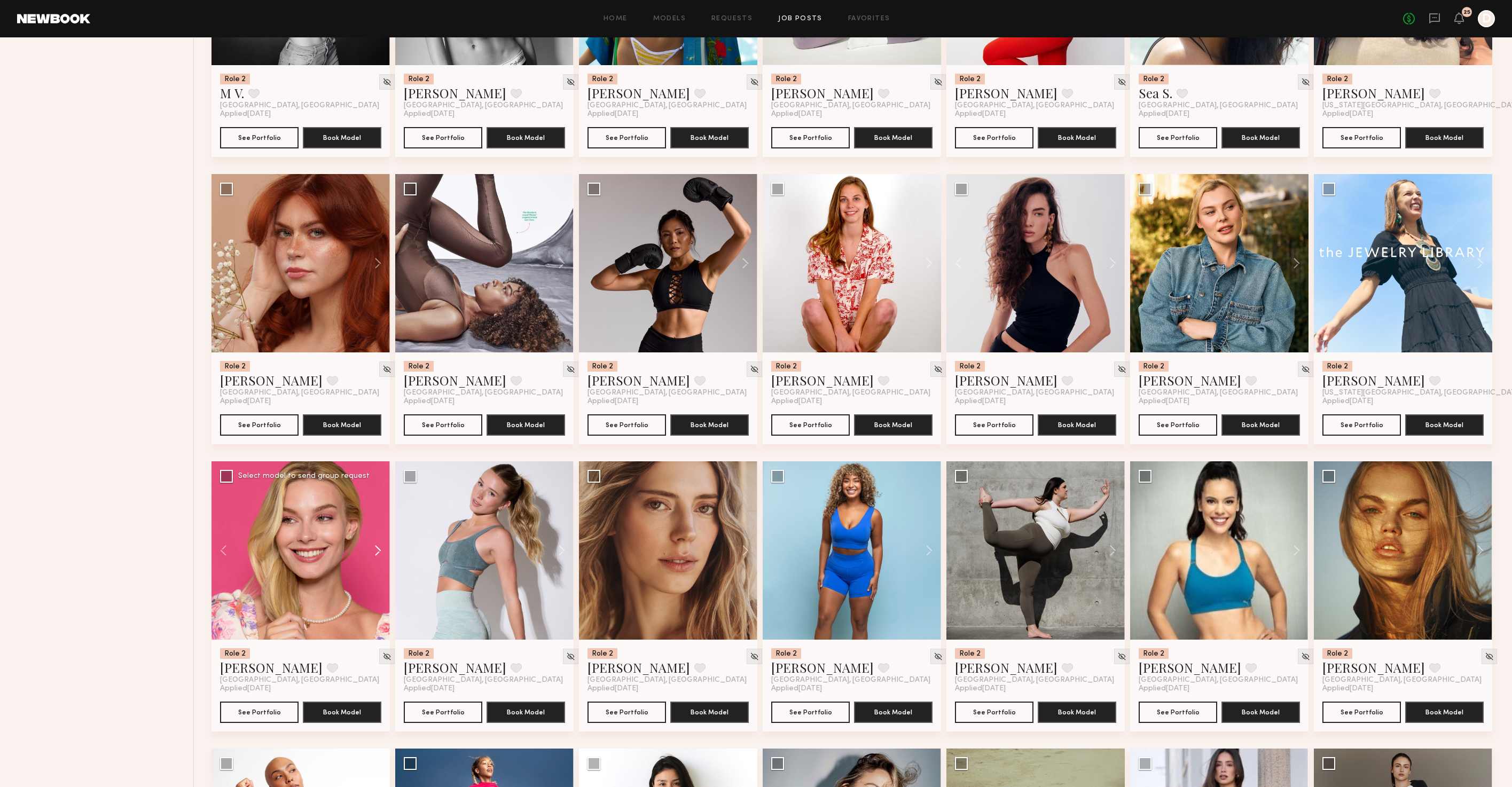
click at [382, 571] on button at bounding box center [373, 550] width 34 height 178
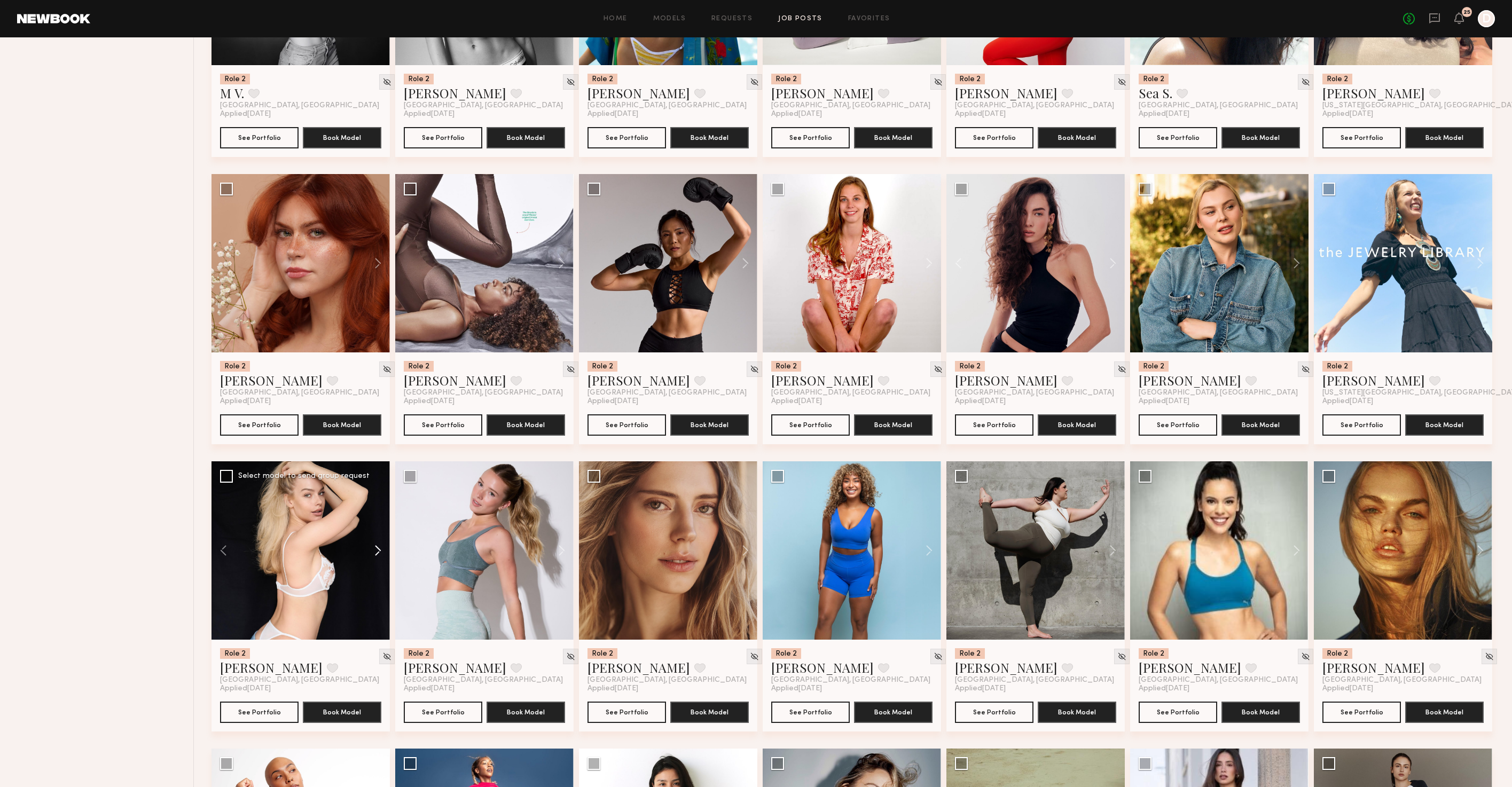
click at [382, 571] on button at bounding box center [373, 550] width 34 height 178
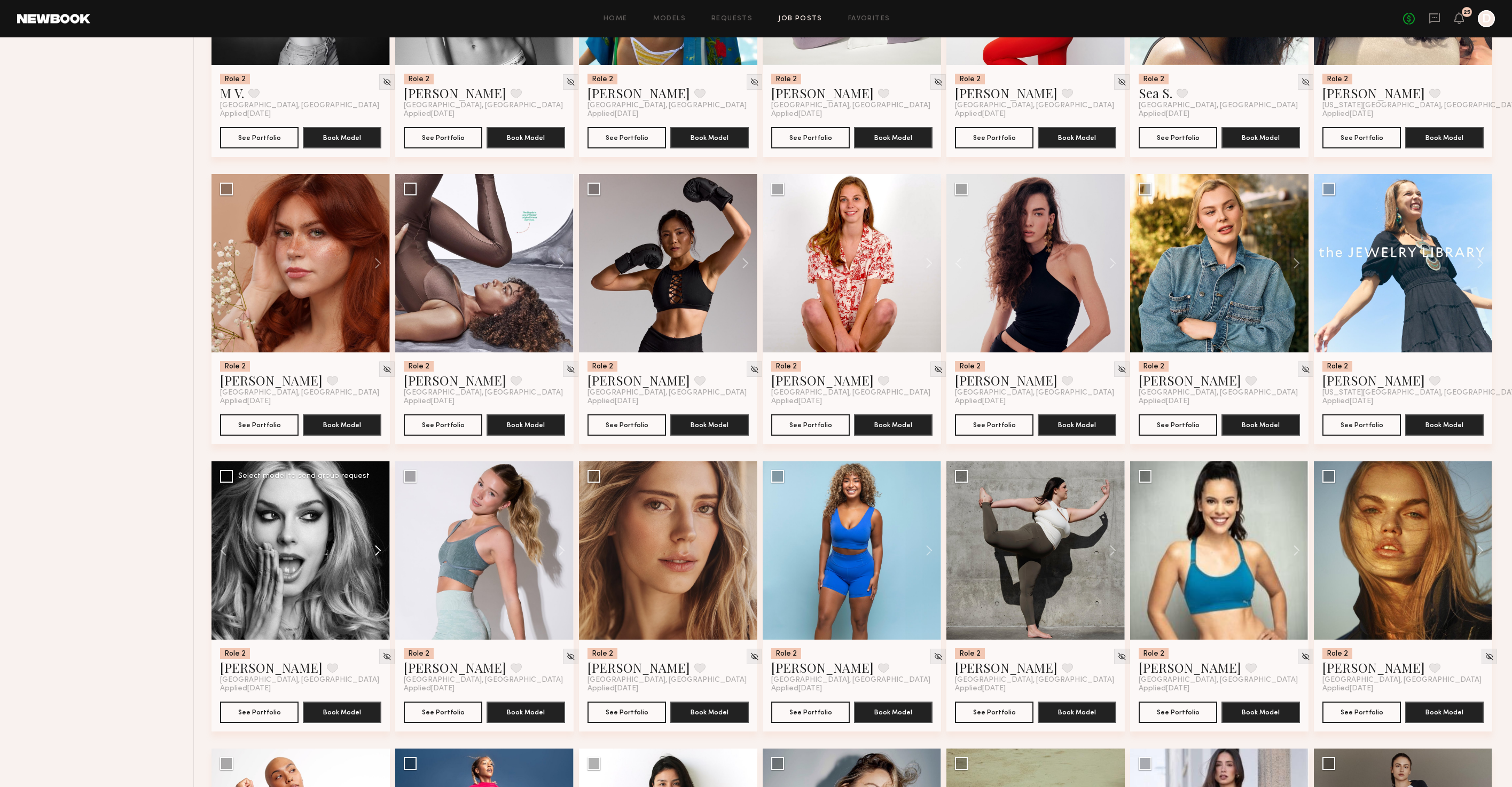
click at [382, 571] on button at bounding box center [373, 550] width 34 height 178
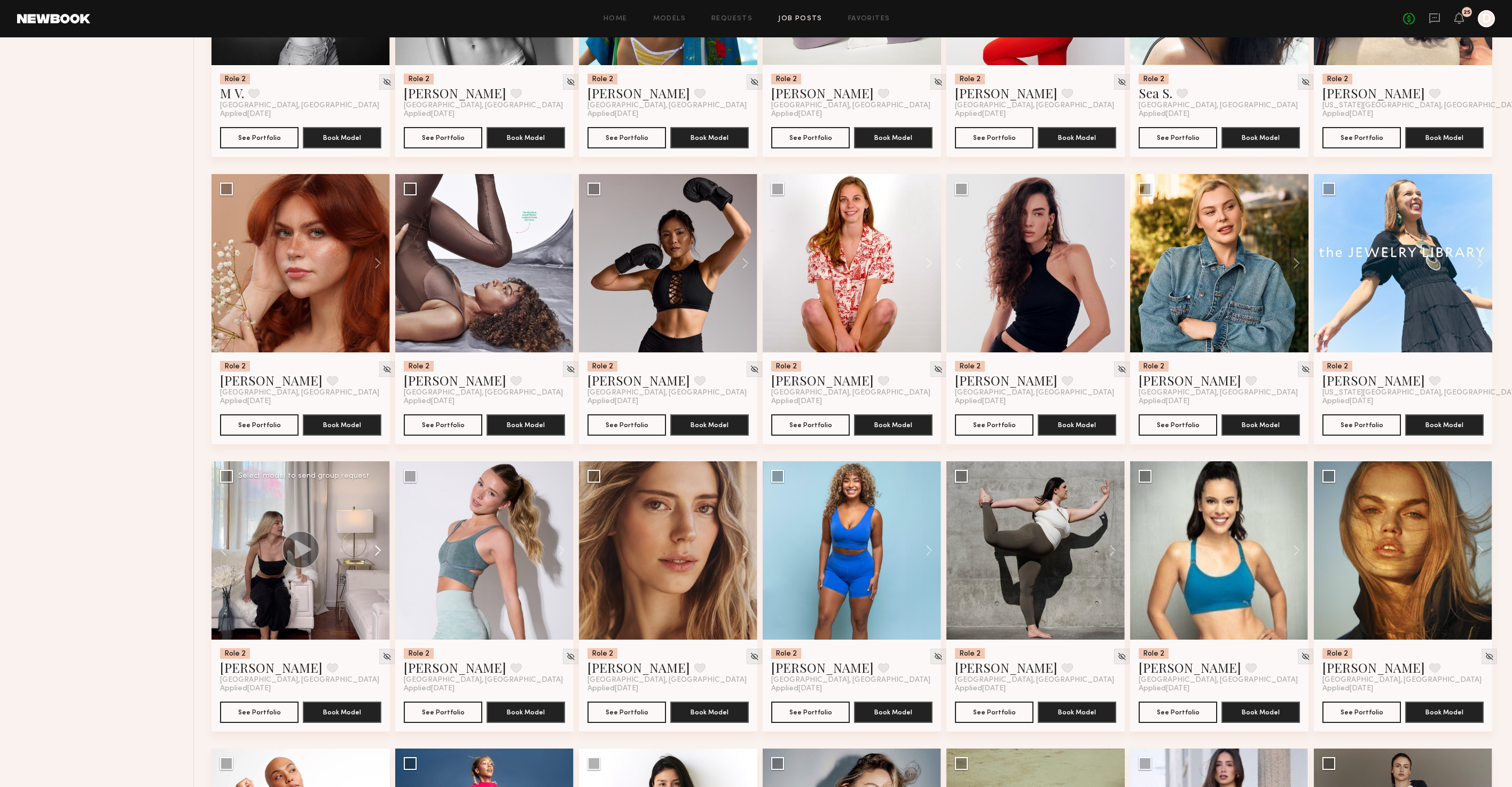
click at [382, 571] on button at bounding box center [373, 550] width 34 height 178
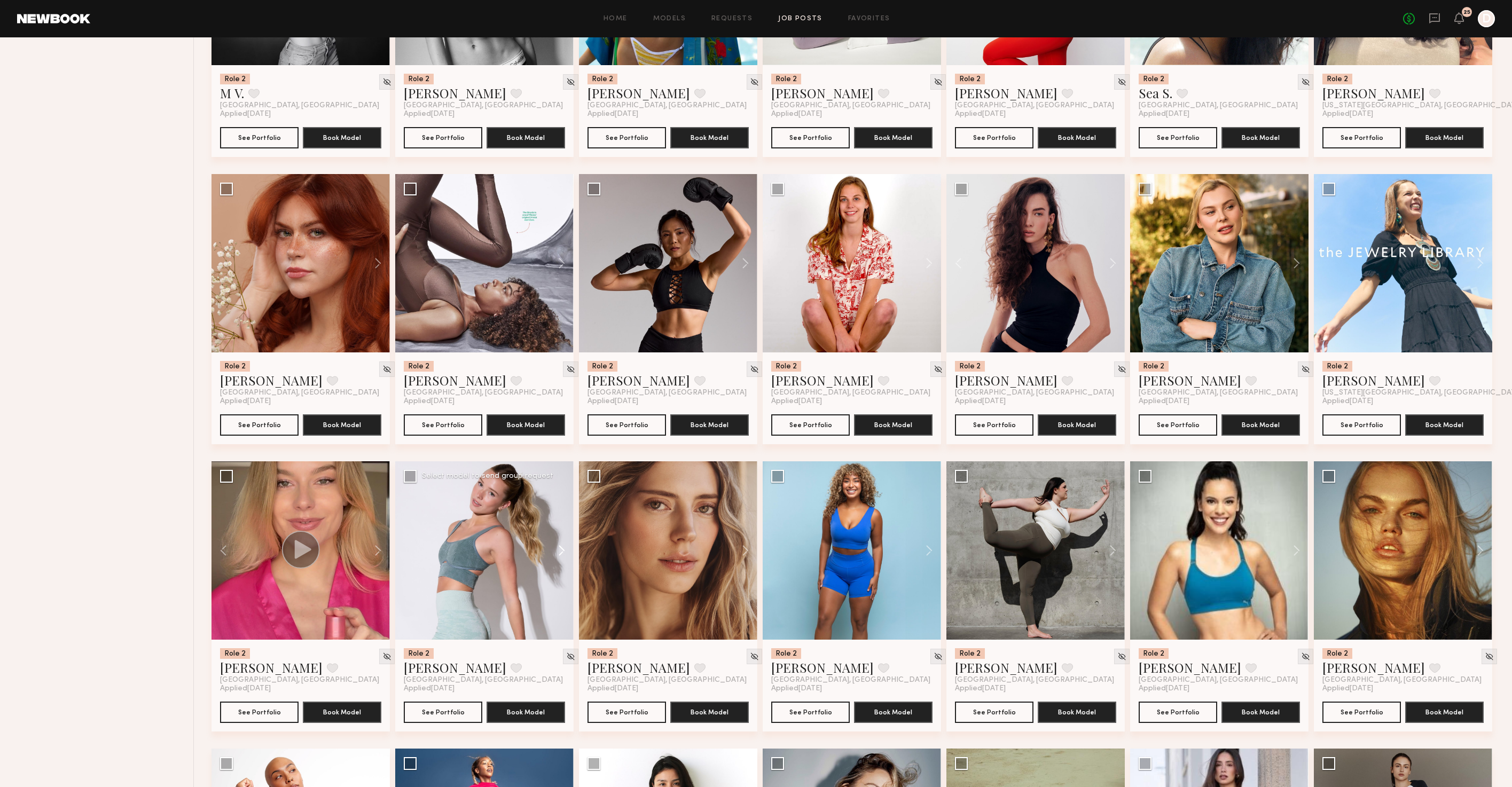
click at [558, 570] on button at bounding box center [557, 550] width 34 height 178
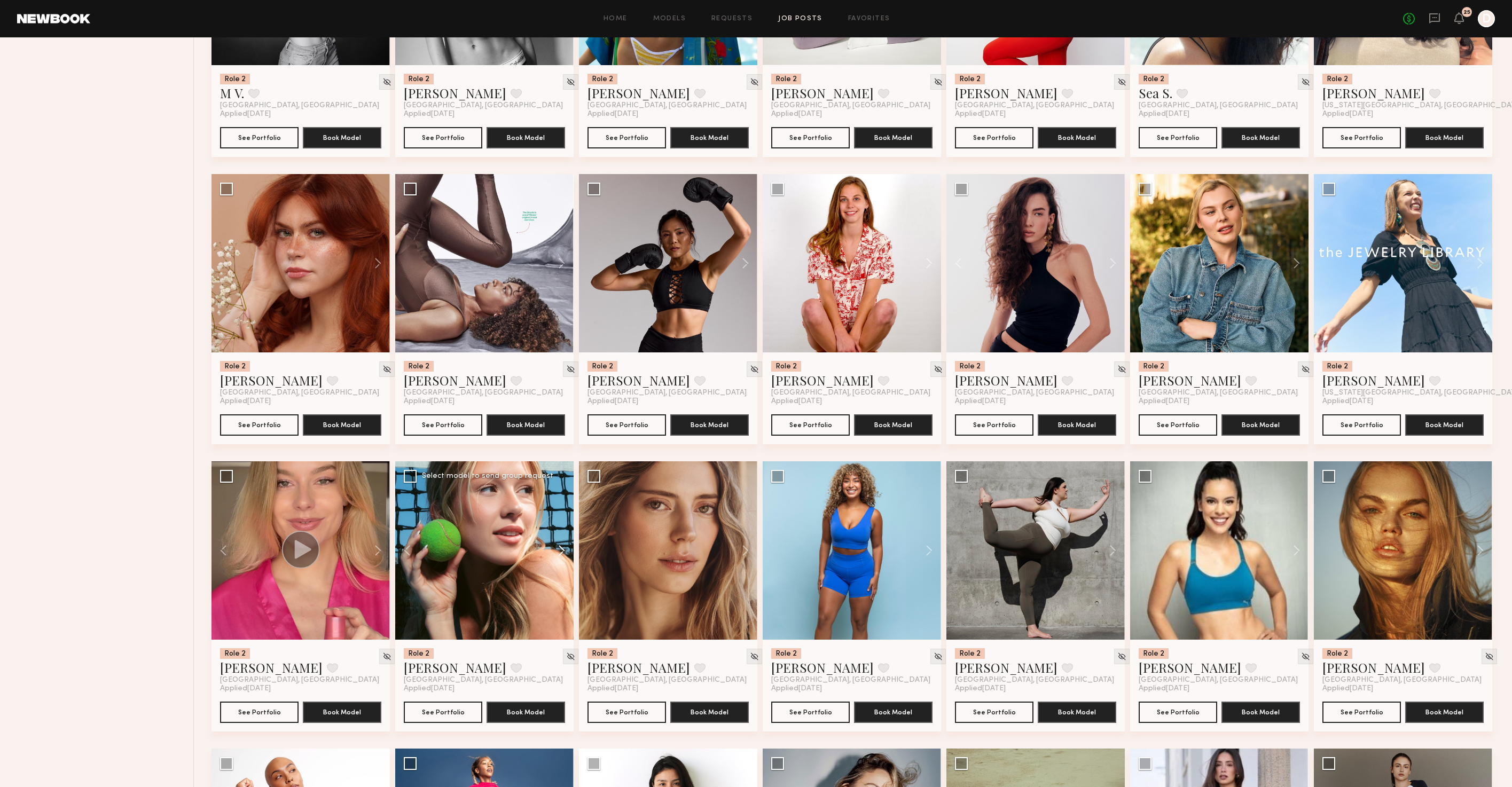
click at [559, 570] on button at bounding box center [557, 550] width 34 height 178
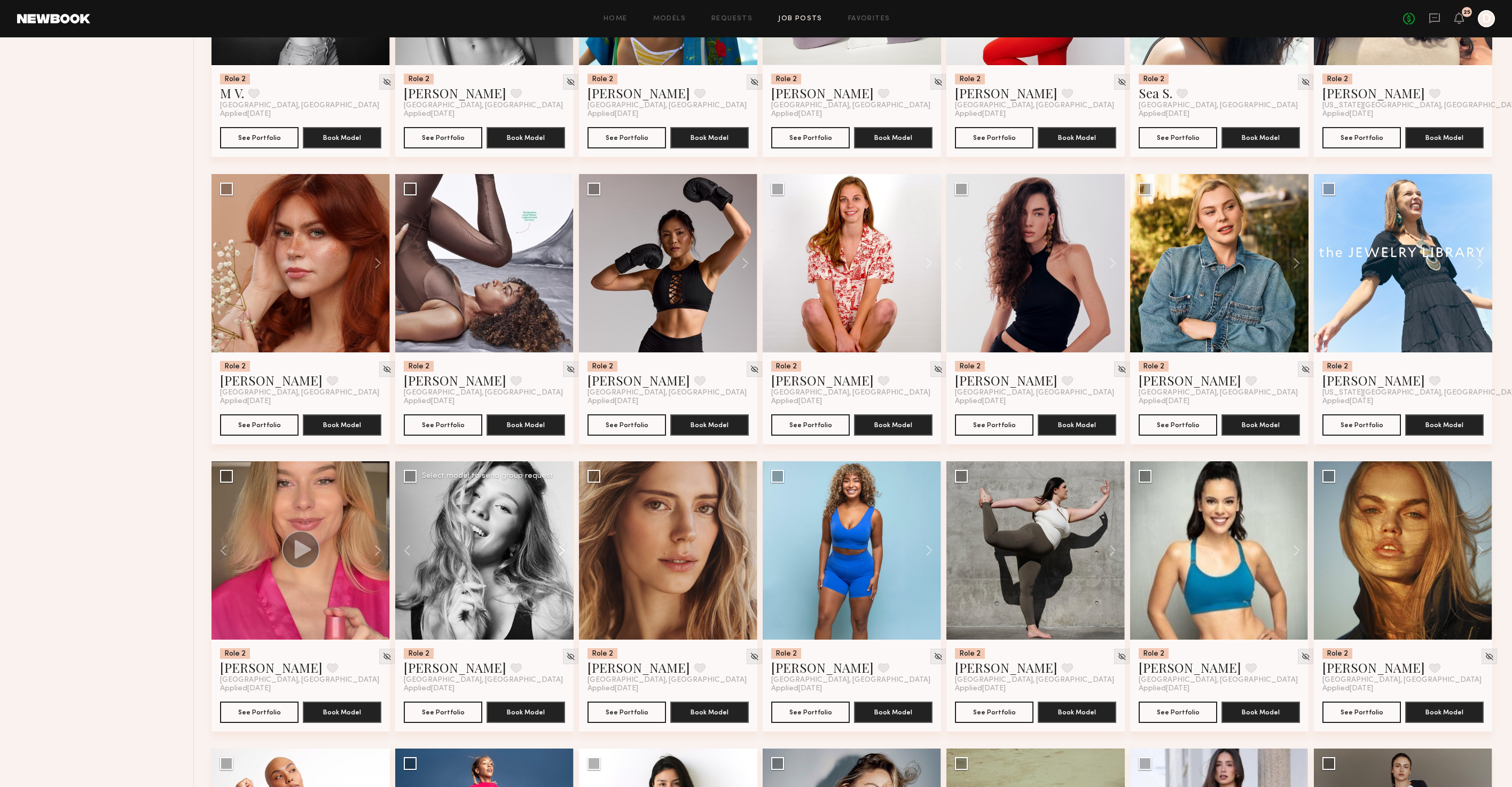
click at [559, 570] on button at bounding box center [557, 550] width 34 height 178
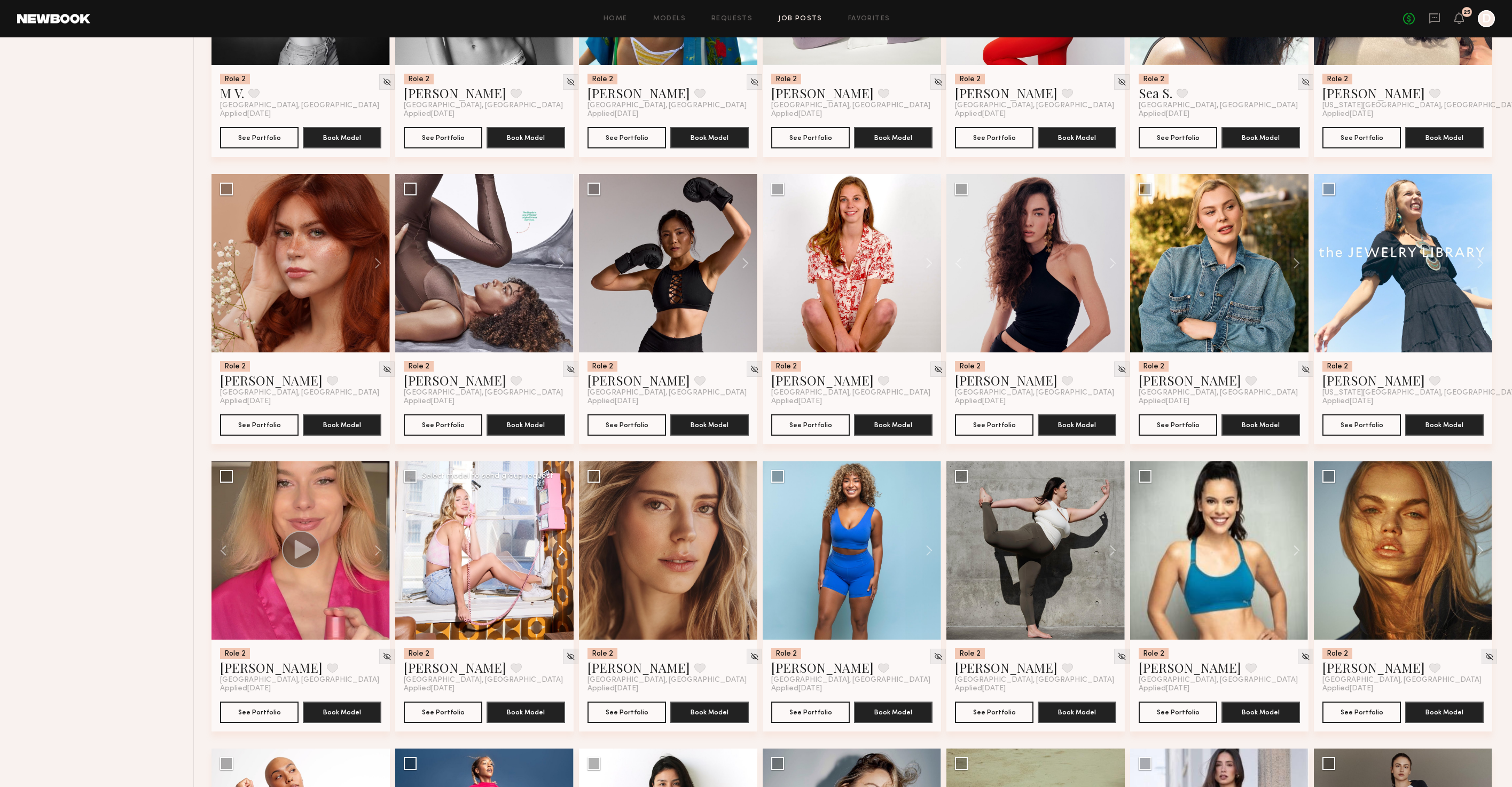
click at [559, 570] on button at bounding box center [557, 550] width 34 height 178
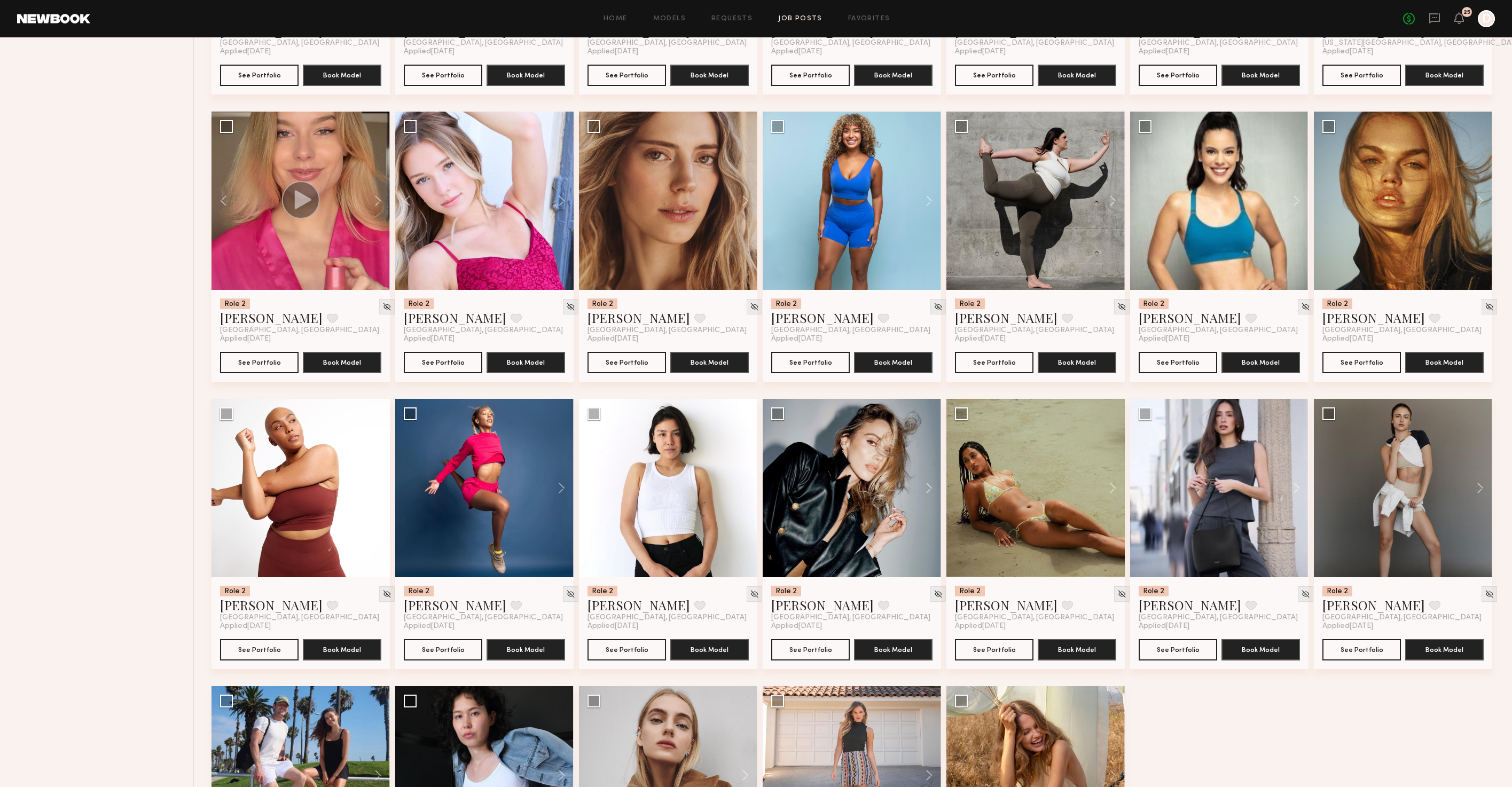
scroll to position [4600, 0]
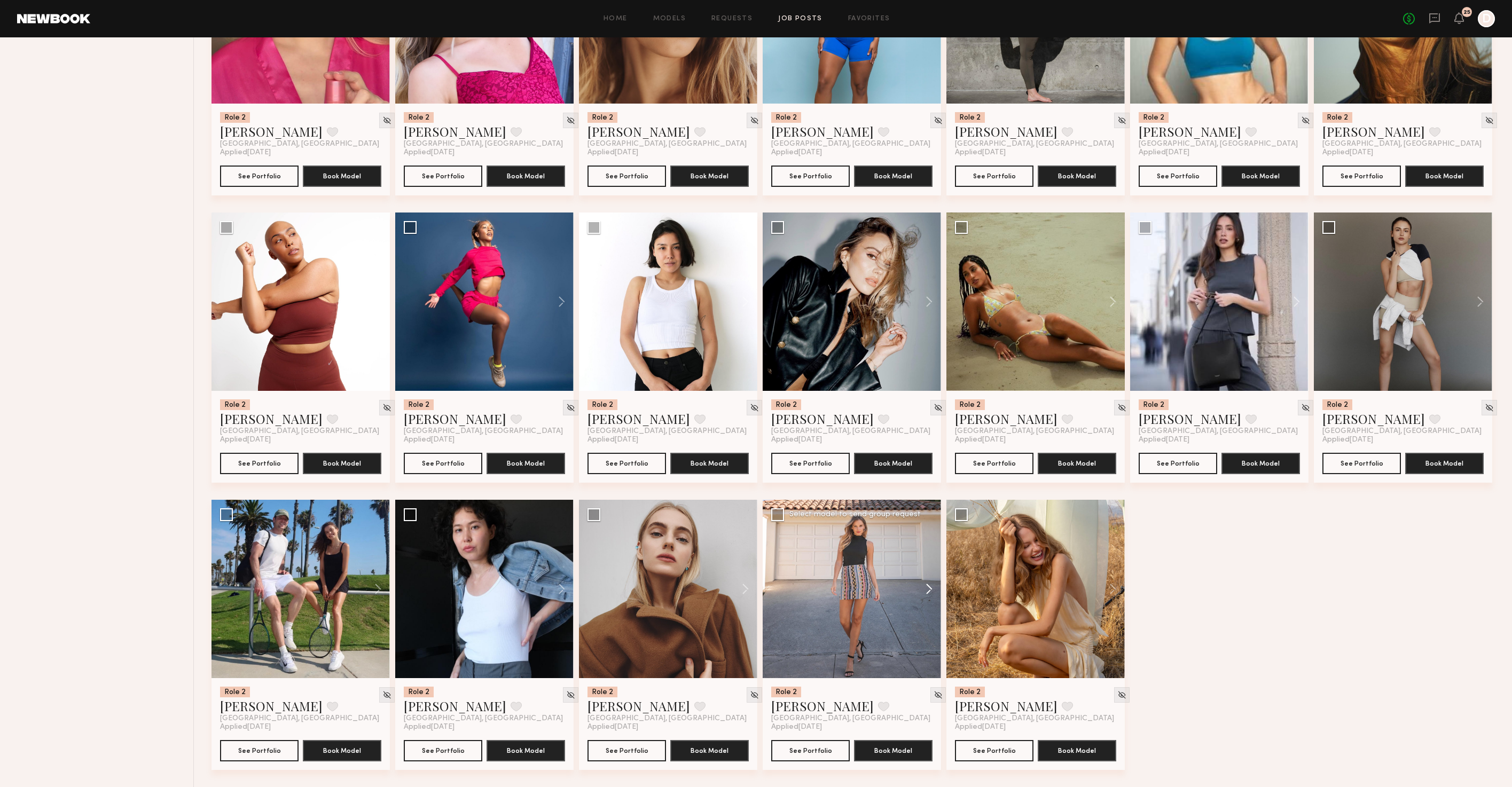
click at [930, 592] on button at bounding box center [924, 589] width 34 height 178
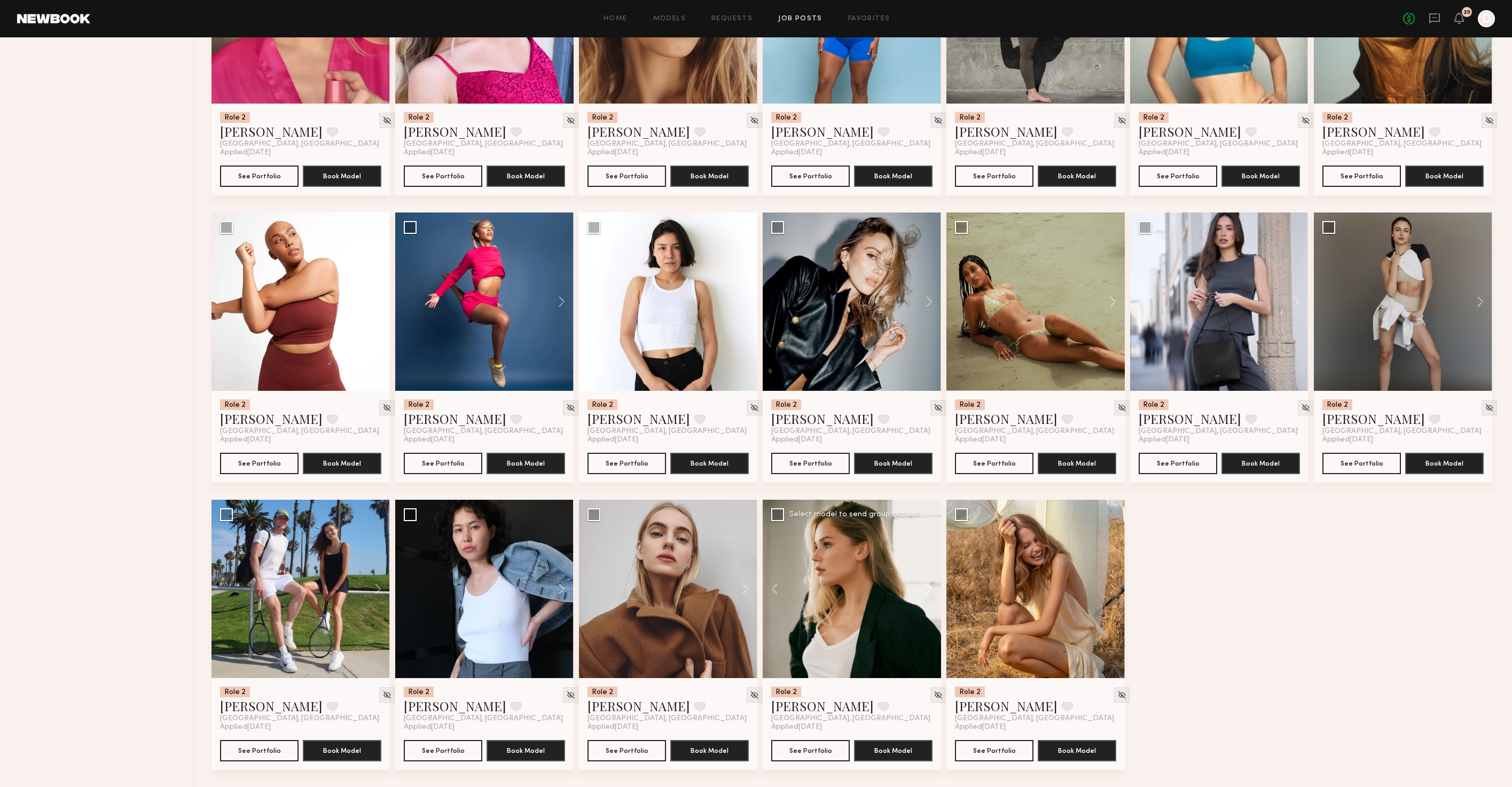
click at [930, 590] on button at bounding box center [924, 589] width 34 height 178
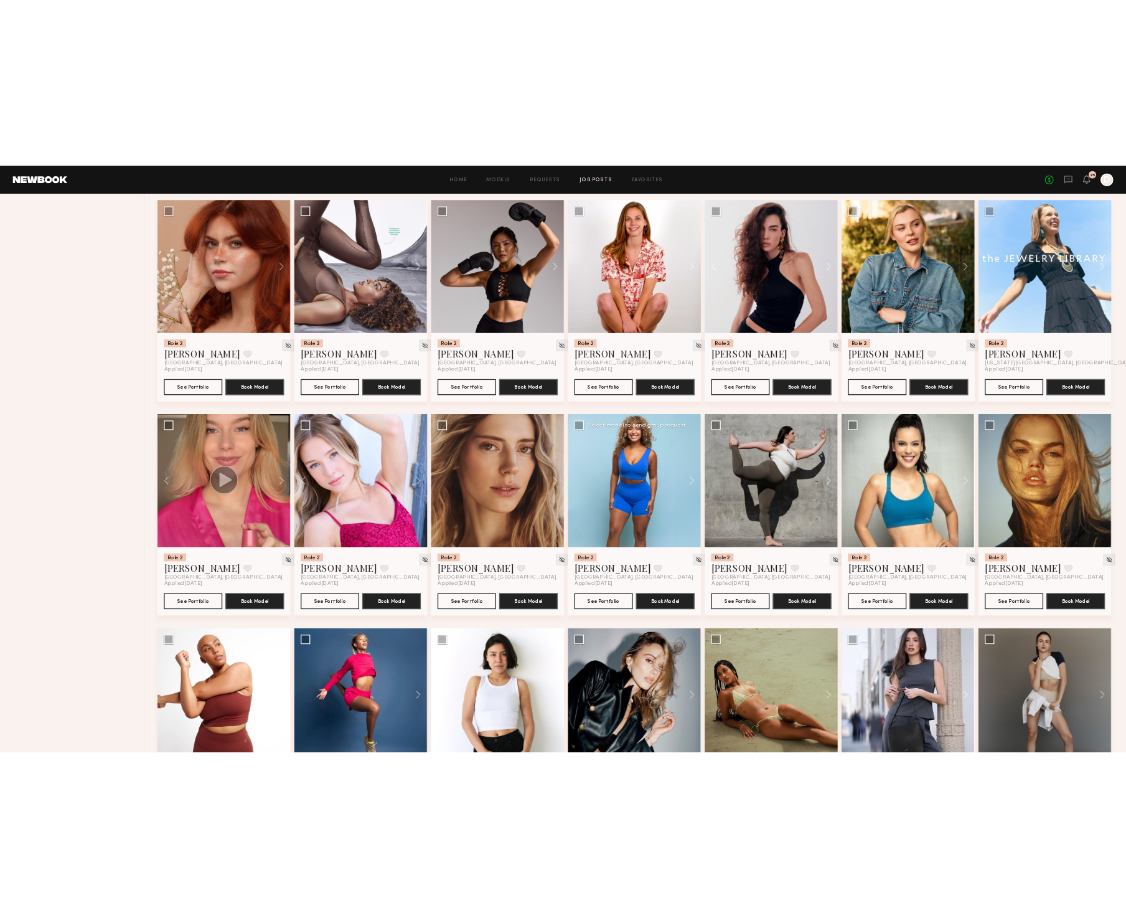
scroll to position [4860, 0]
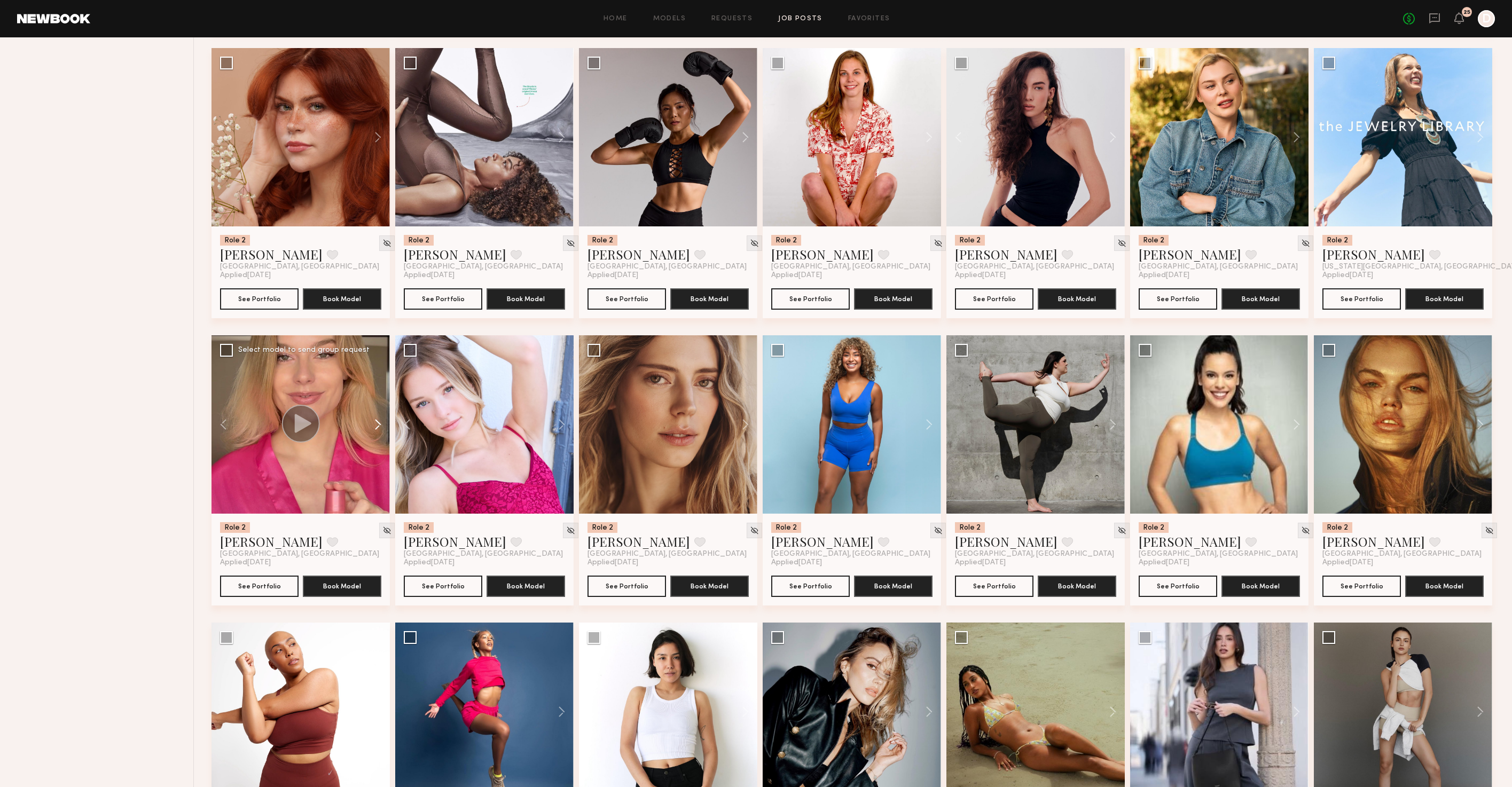
click at [374, 447] on button at bounding box center [373, 424] width 34 height 178
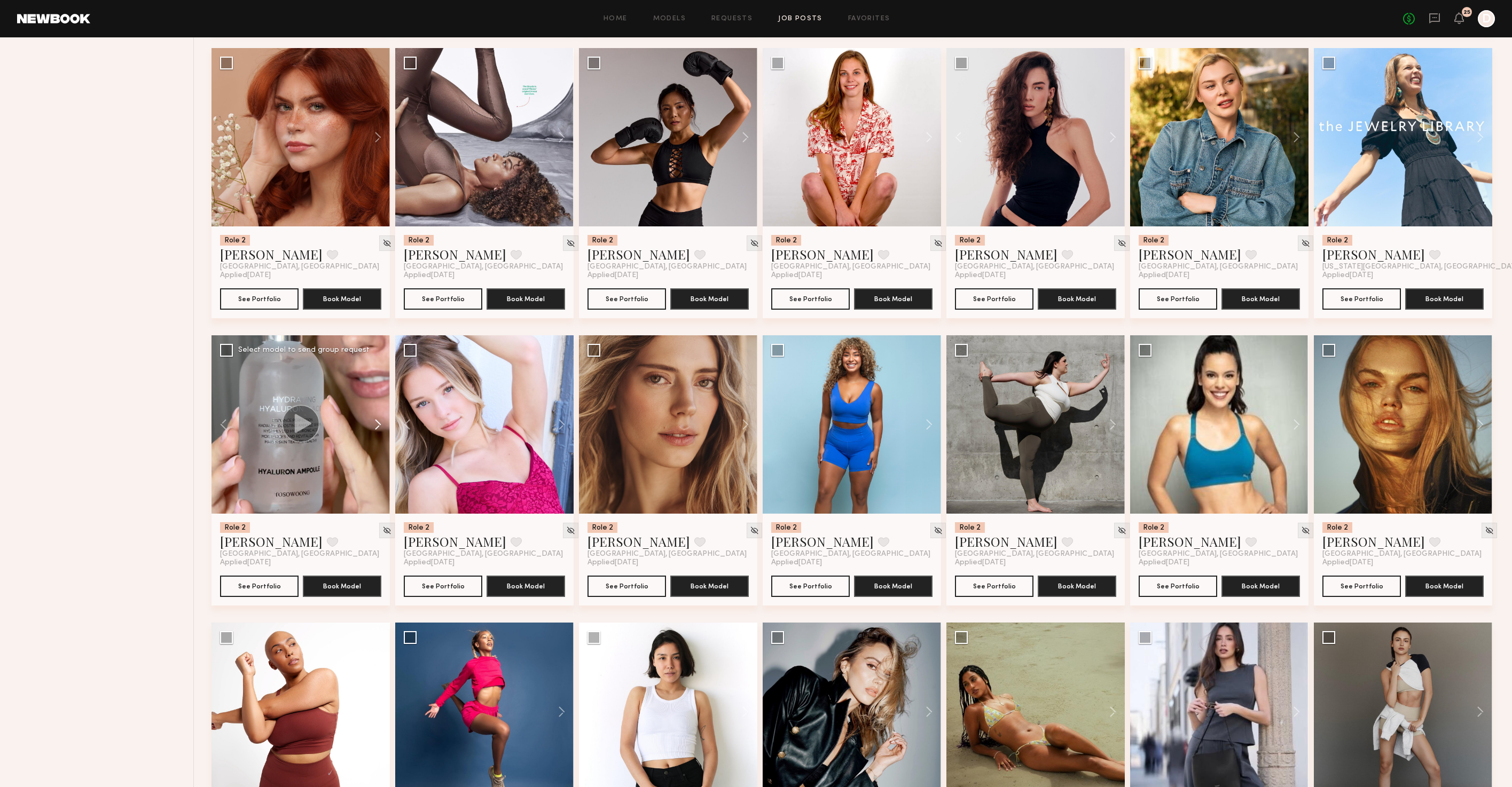
click at [374, 447] on button at bounding box center [373, 424] width 34 height 178
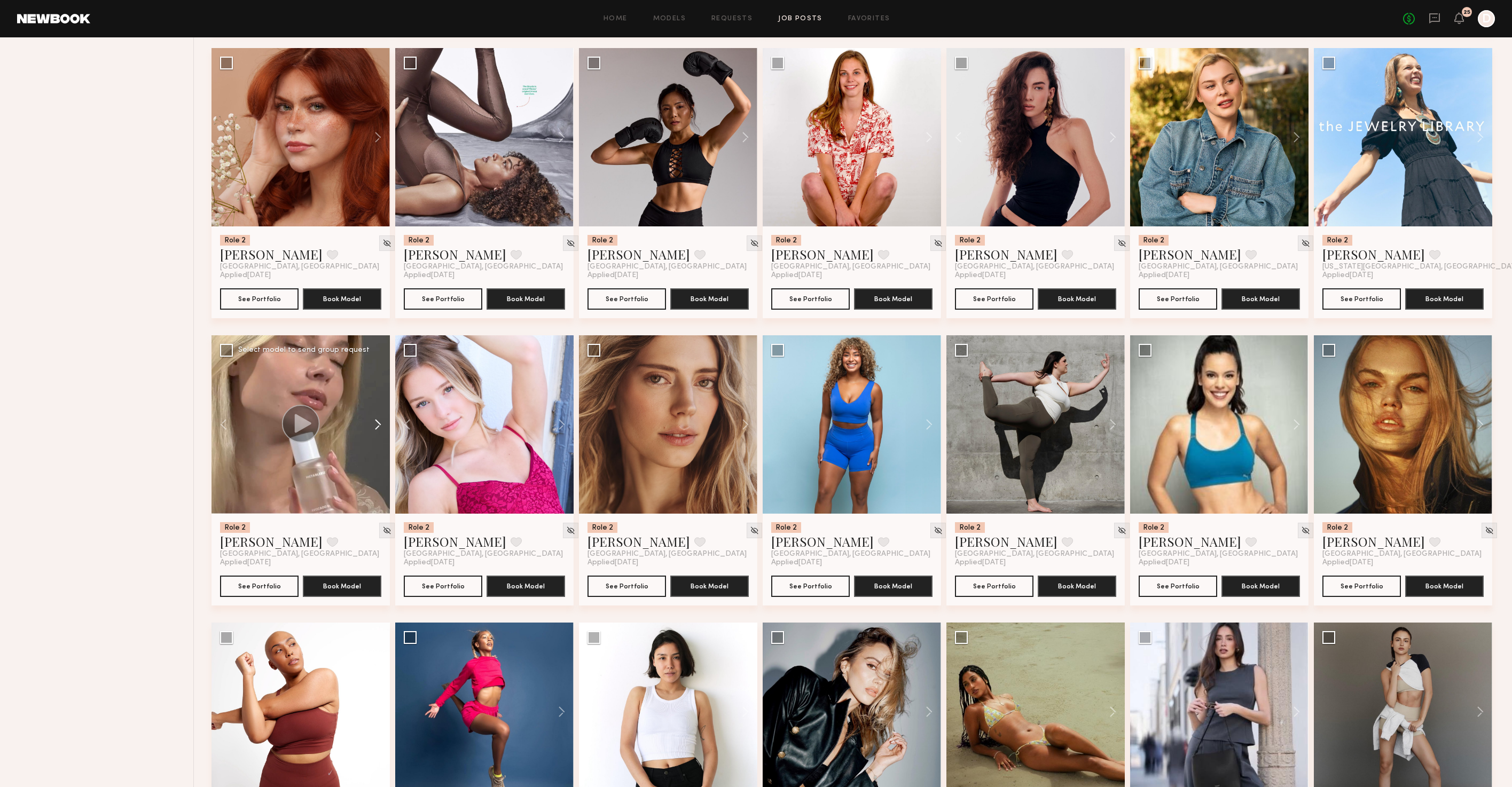
click at [374, 447] on button at bounding box center [373, 424] width 34 height 178
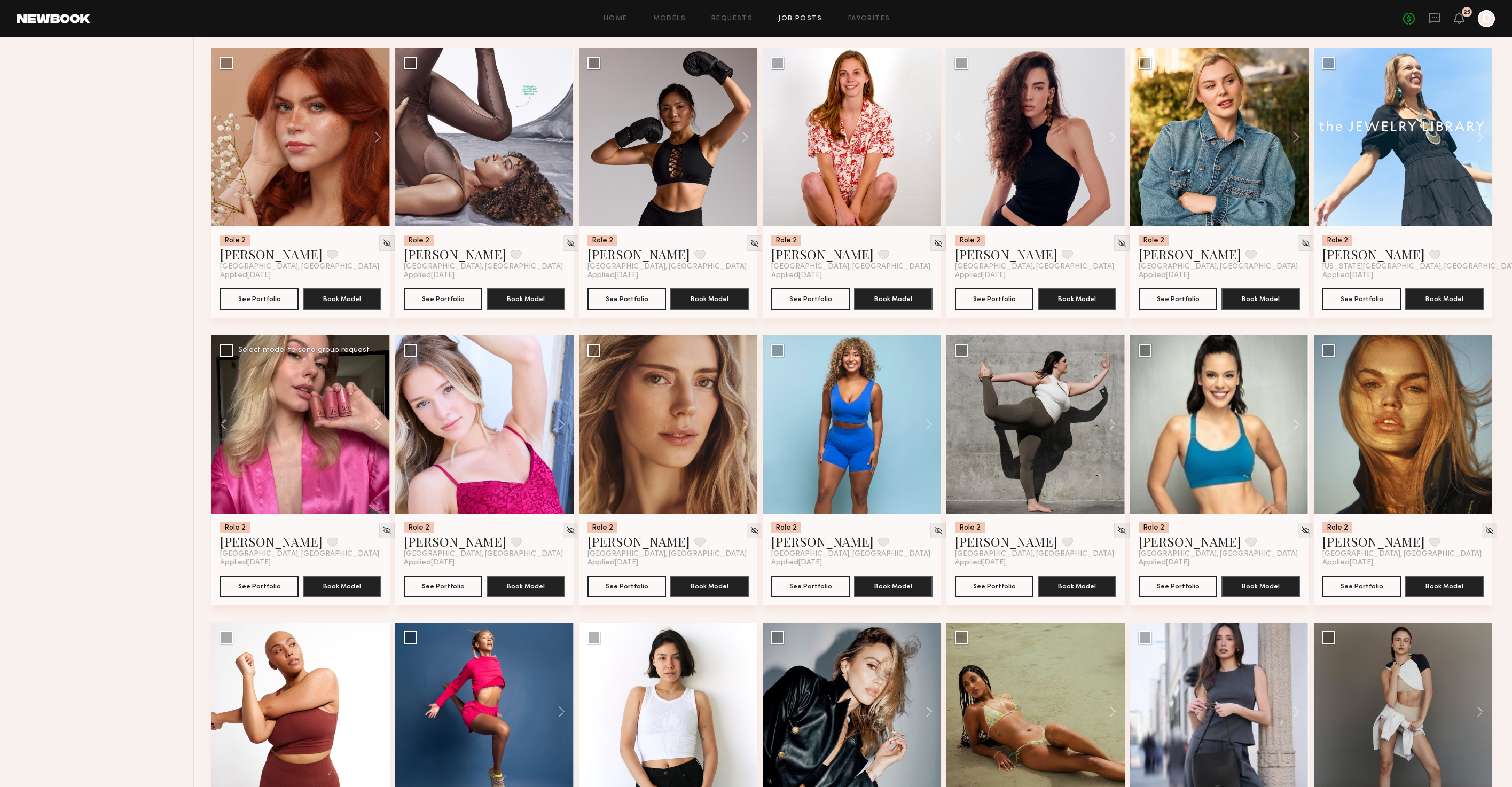
click at [374, 447] on button at bounding box center [373, 424] width 34 height 178
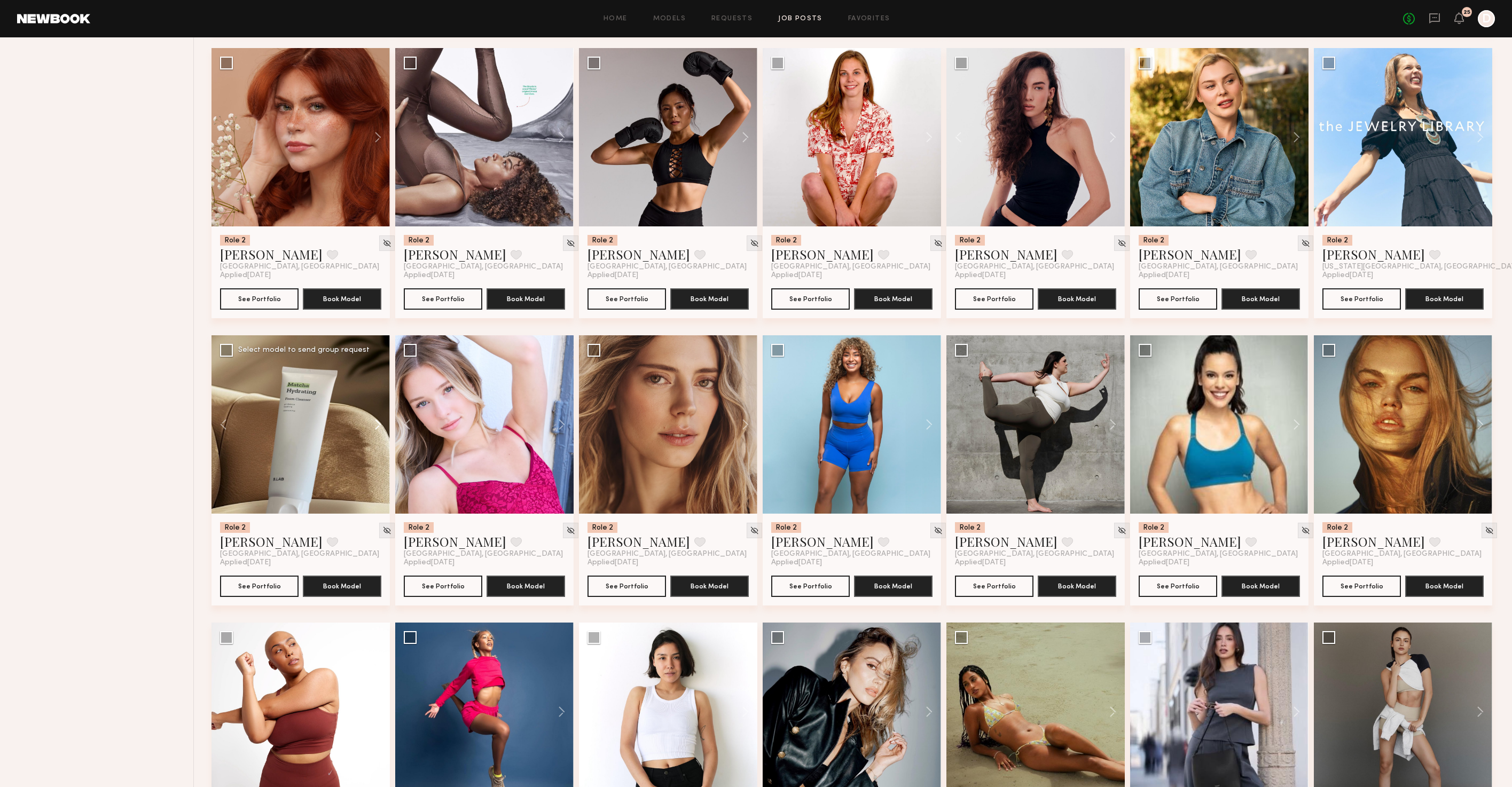
click at [374, 447] on button at bounding box center [373, 424] width 34 height 178
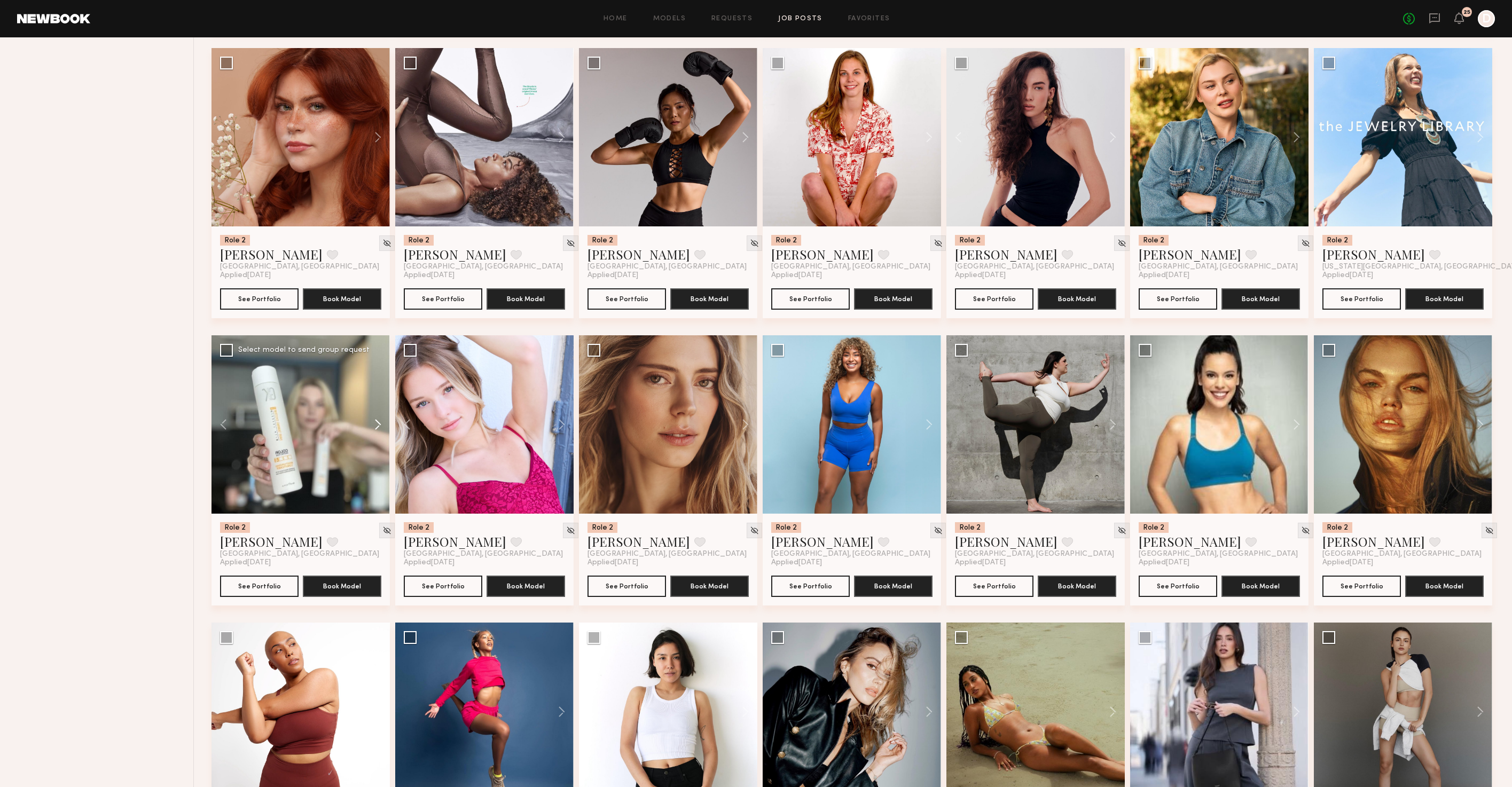
click at [374, 447] on button at bounding box center [373, 424] width 34 height 178
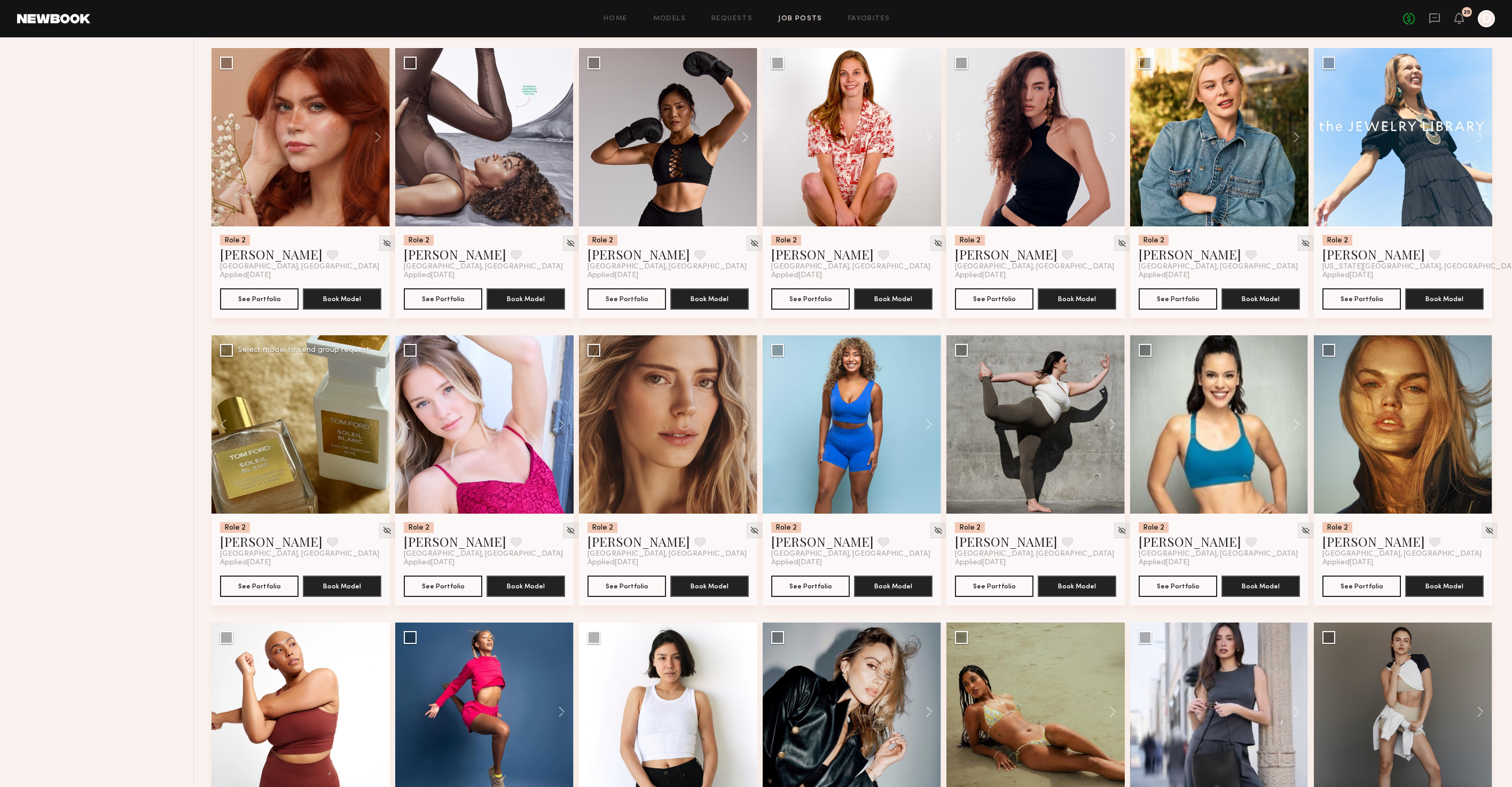
click at [374, 447] on div at bounding box center [301, 424] width 178 height 178
click at [380, 443] on div at bounding box center [301, 424] width 178 height 178
click at [259, 597] on button "See Portfolio" at bounding box center [260, 586] width 79 height 21
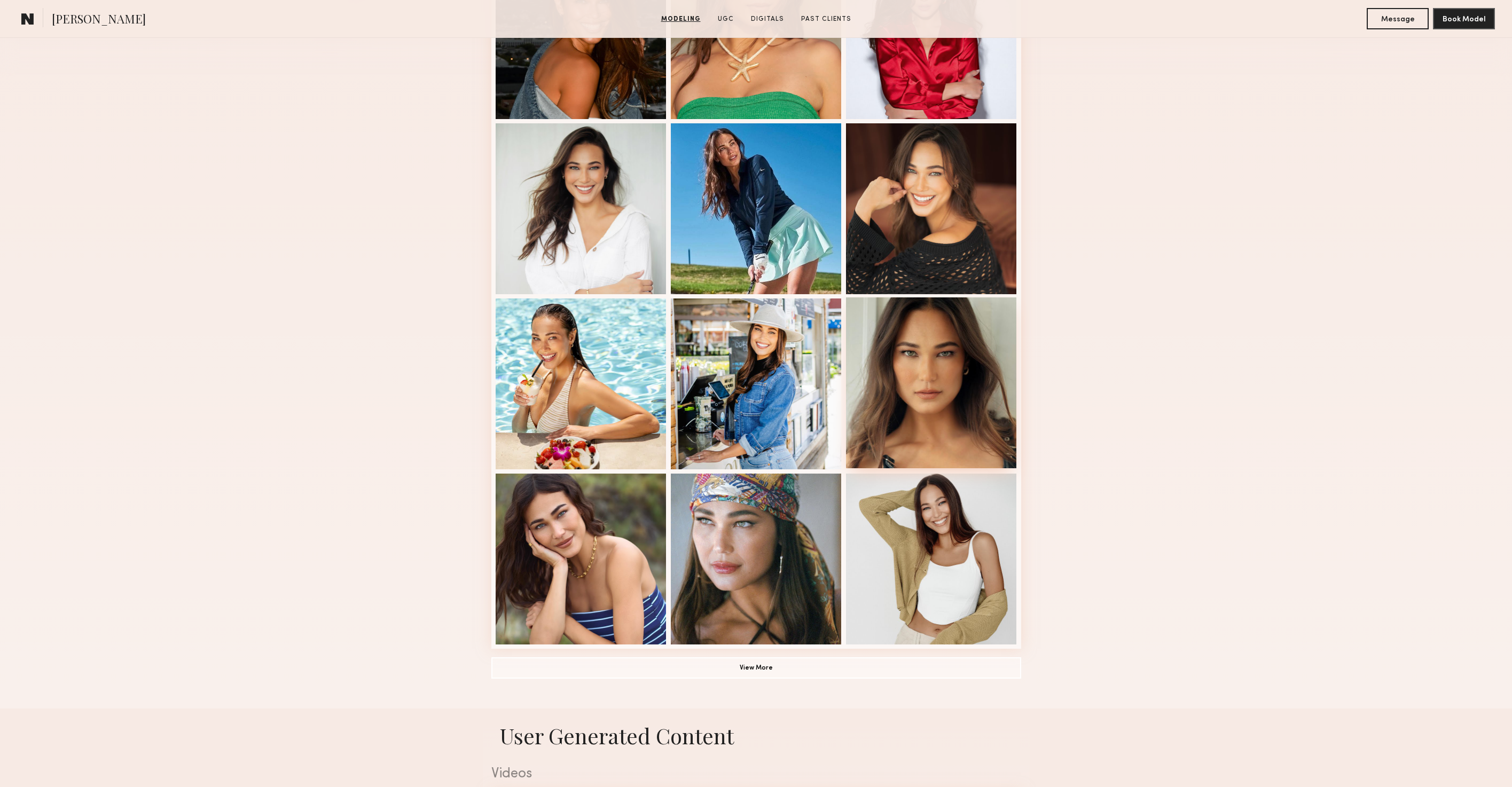
scroll to position [371, 0]
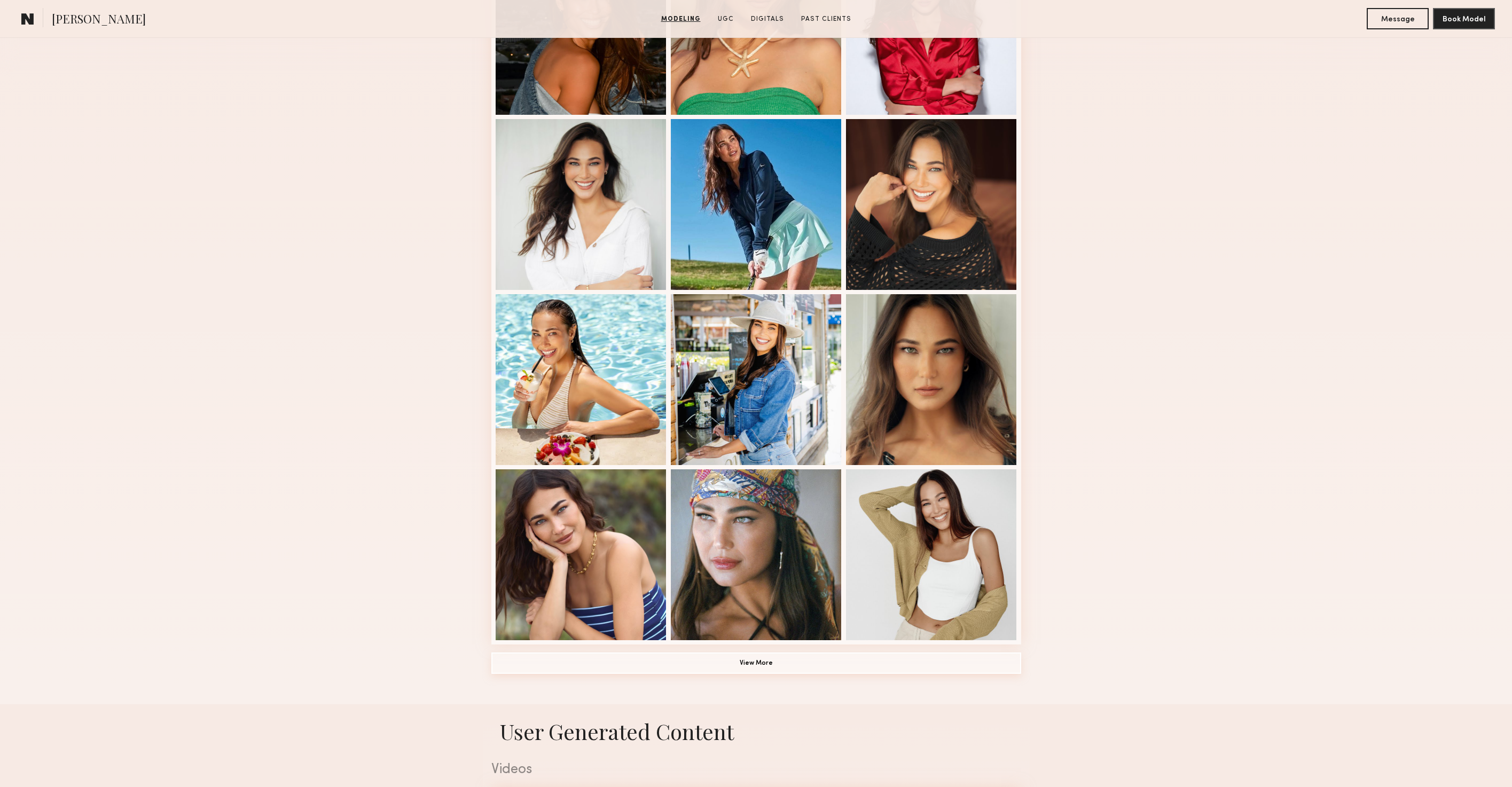
click at [758, 669] on button "View More" at bounding box center [756, 663] width 530 height 21
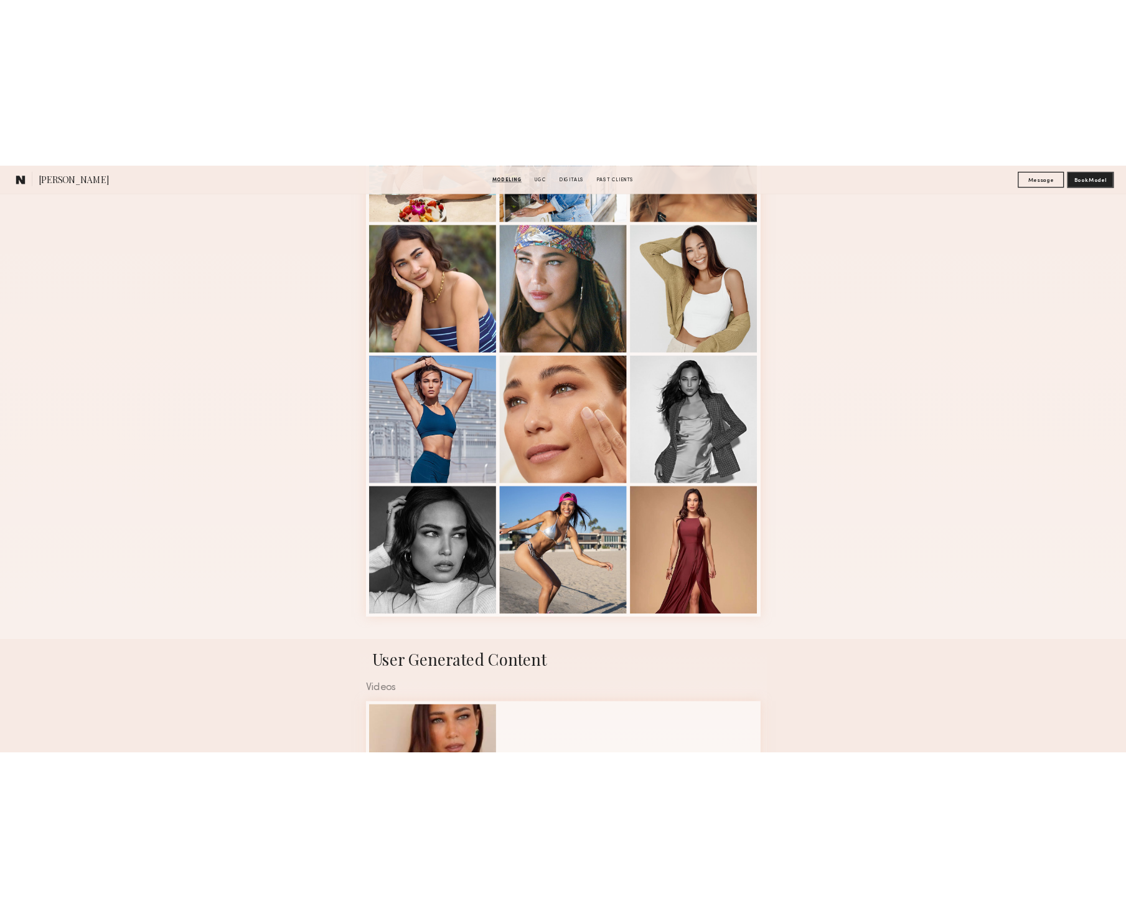
scroll to position [868, 0]
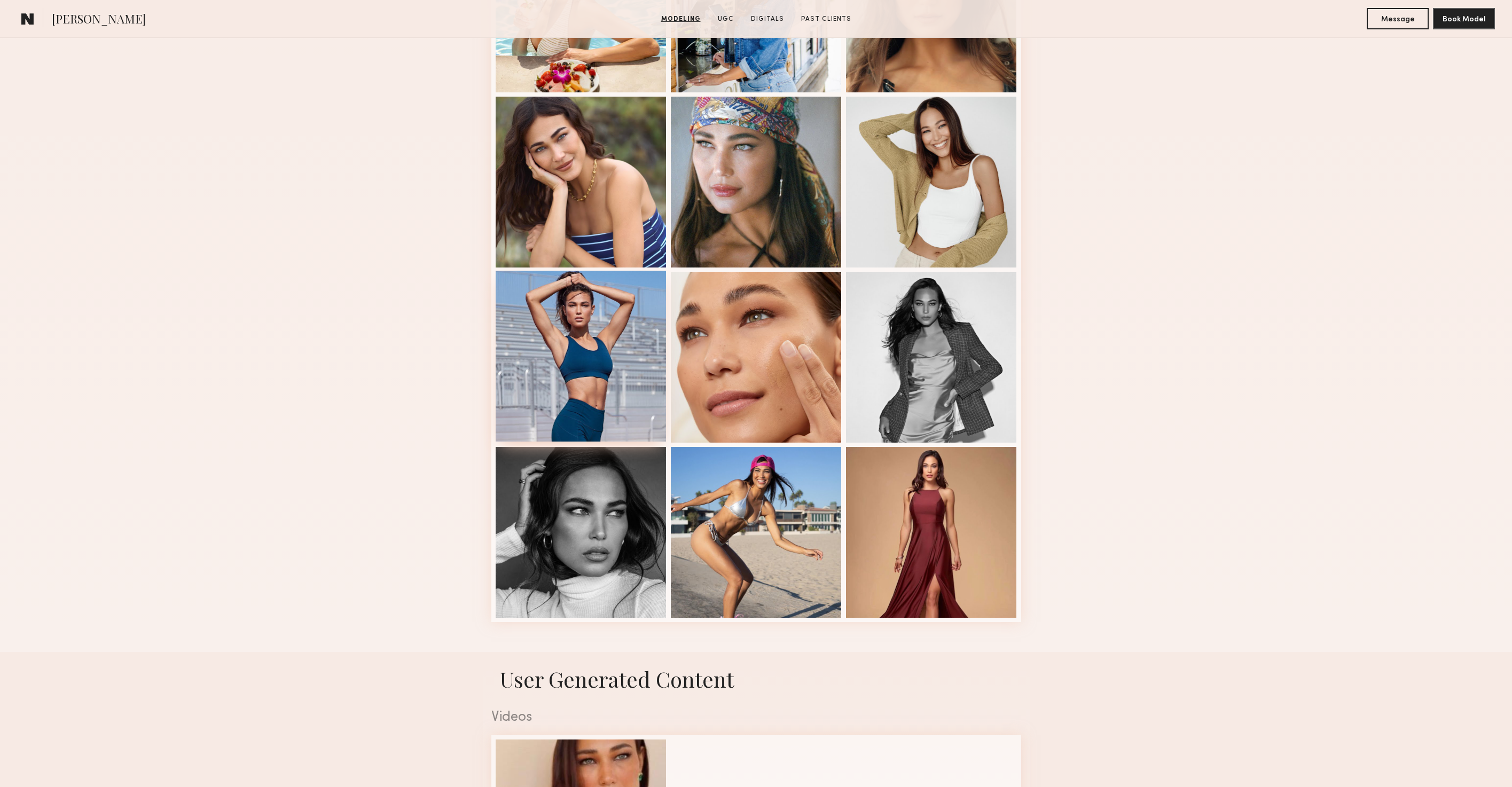
click at [641, 350] on div at bounding box center [581, 356] width 171 height 171
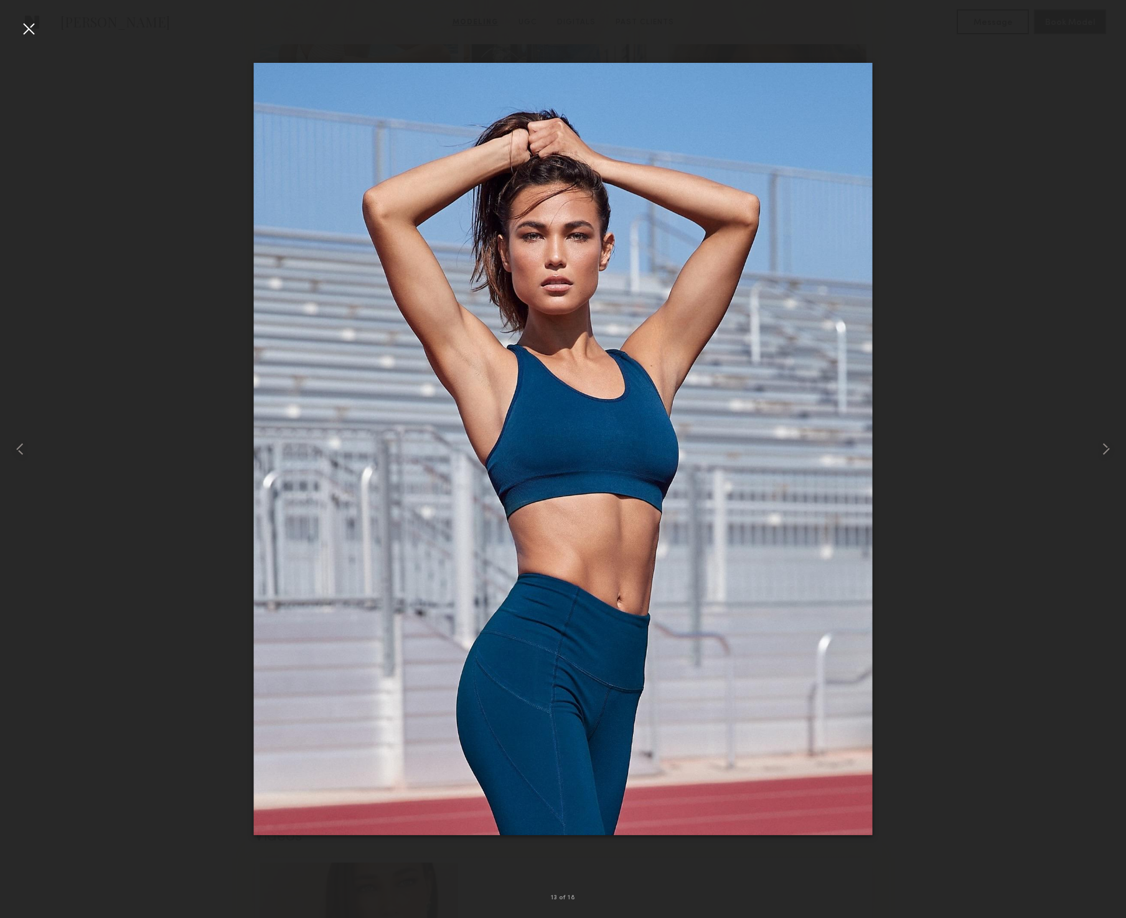
click at [32, 32] on div at bounding box center [29, 29] width 20 height 20
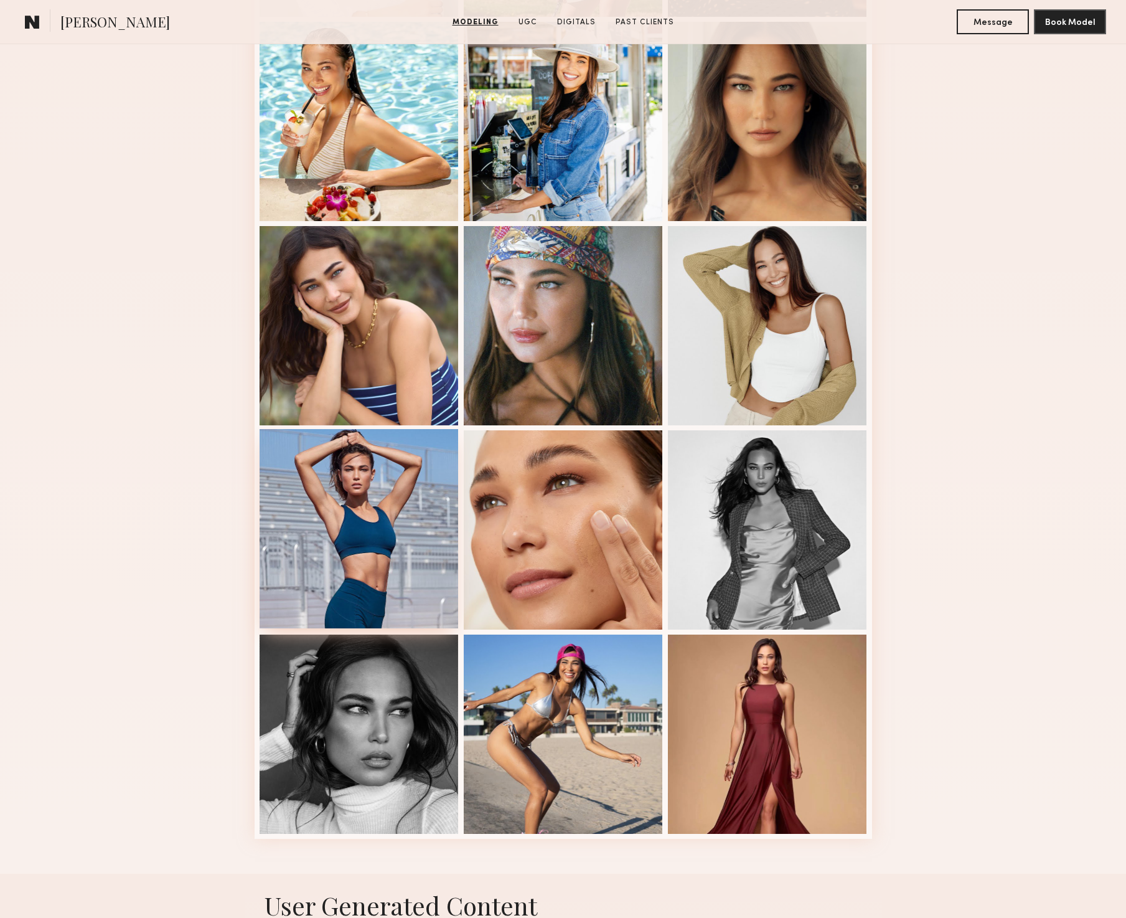
scroll to position [772, 0]
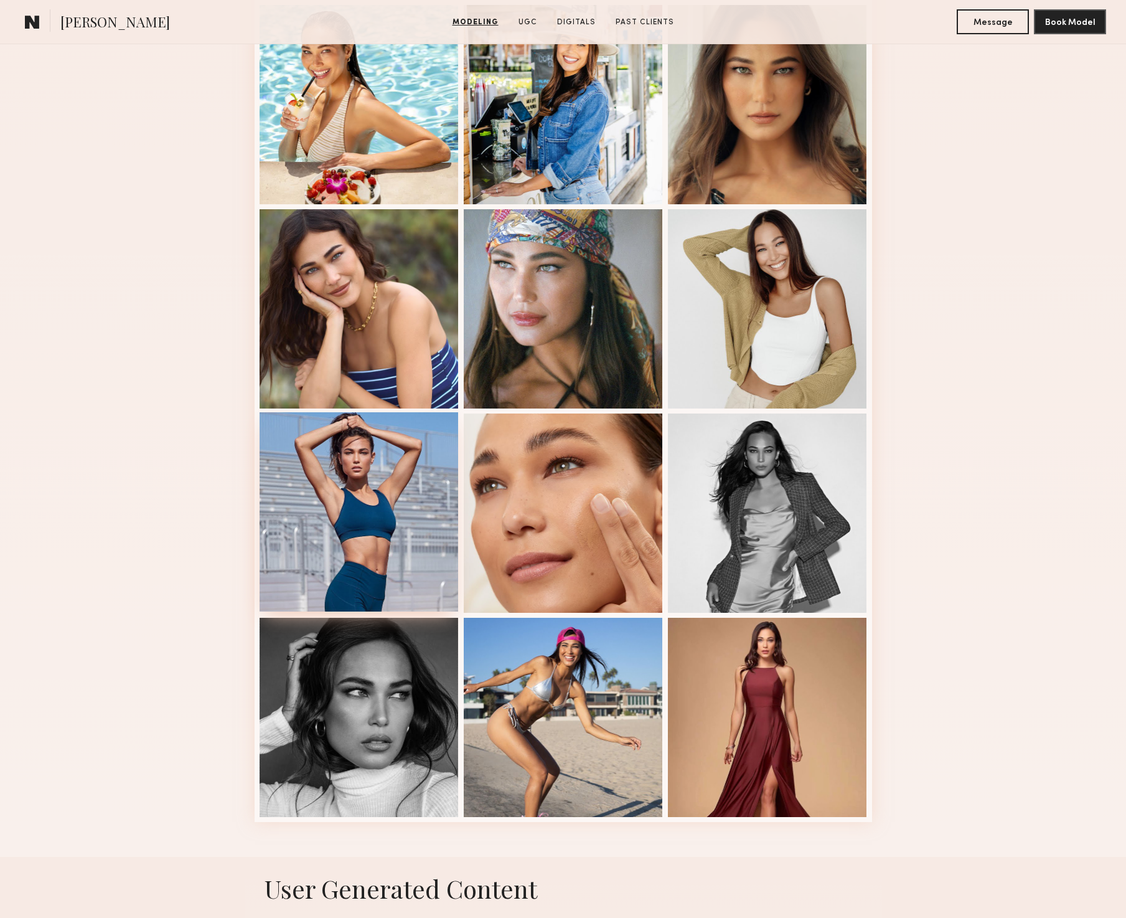
click at [359, 534] on div at bounding box center [359, 511] width 199 height 199
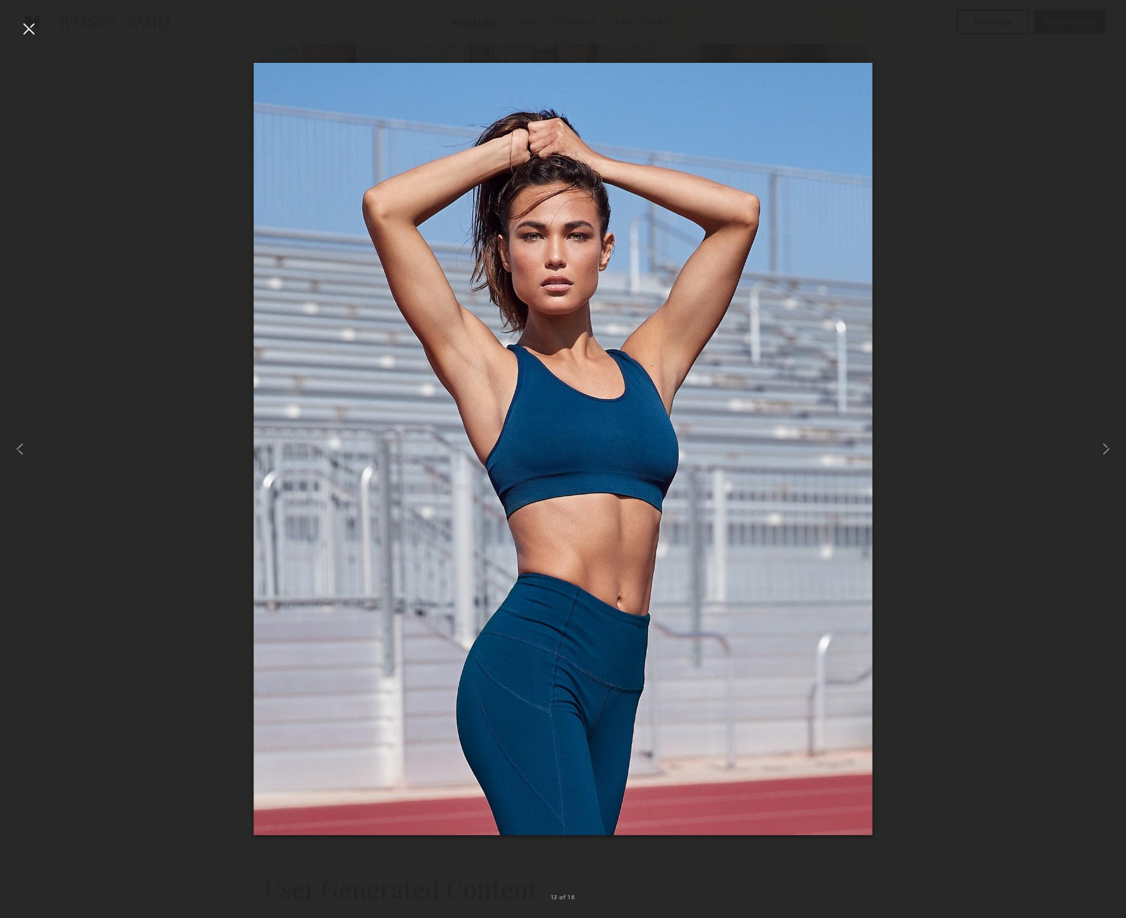
click at [194, 154] on div at bounding box center [563, 449] width 1126 height 858
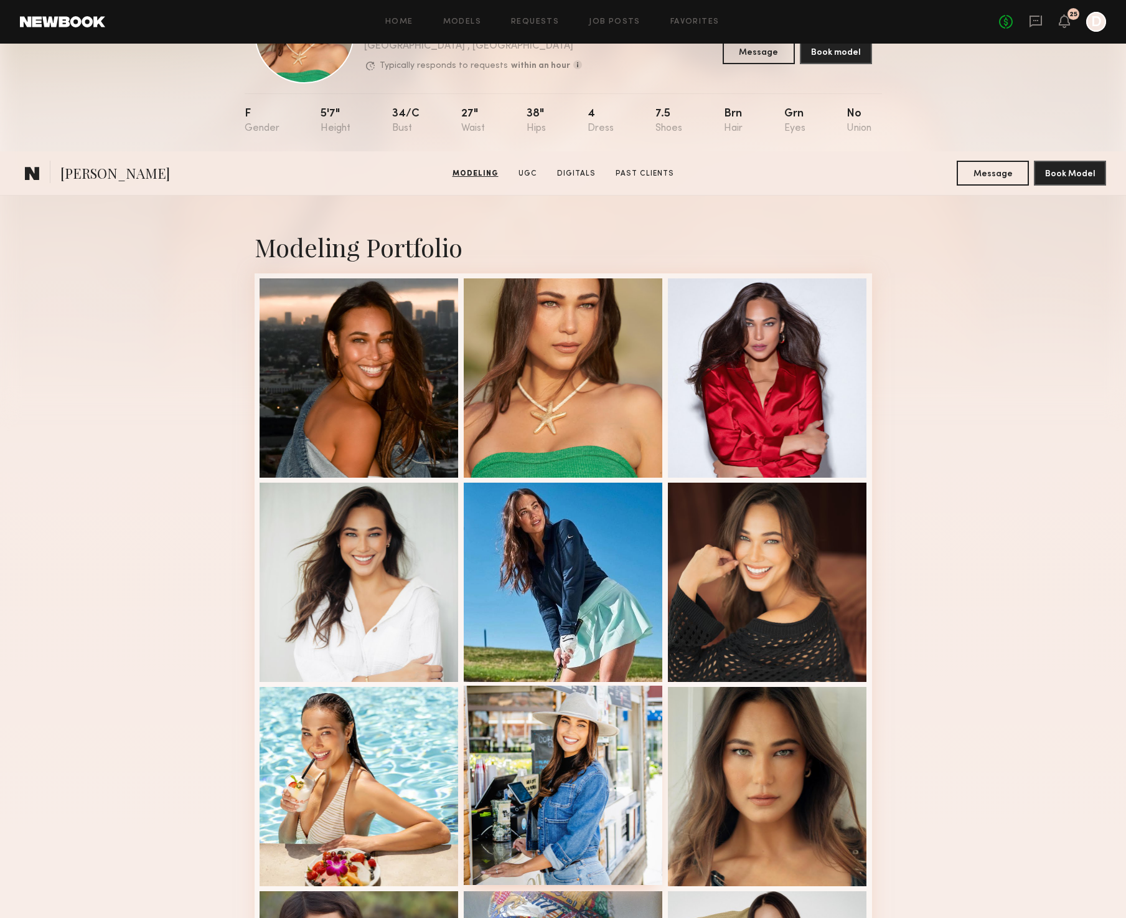
scroll to position [0, 0]
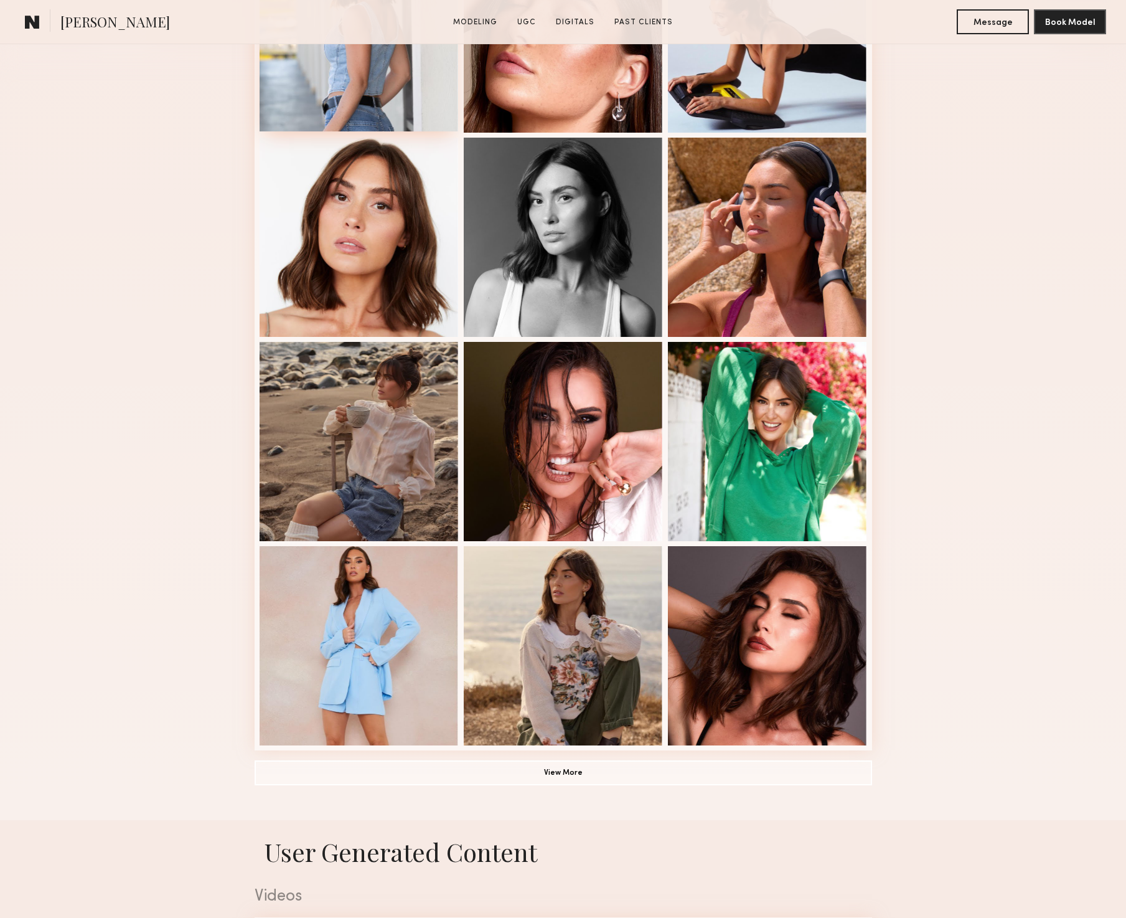
scroll to position [559, 0]
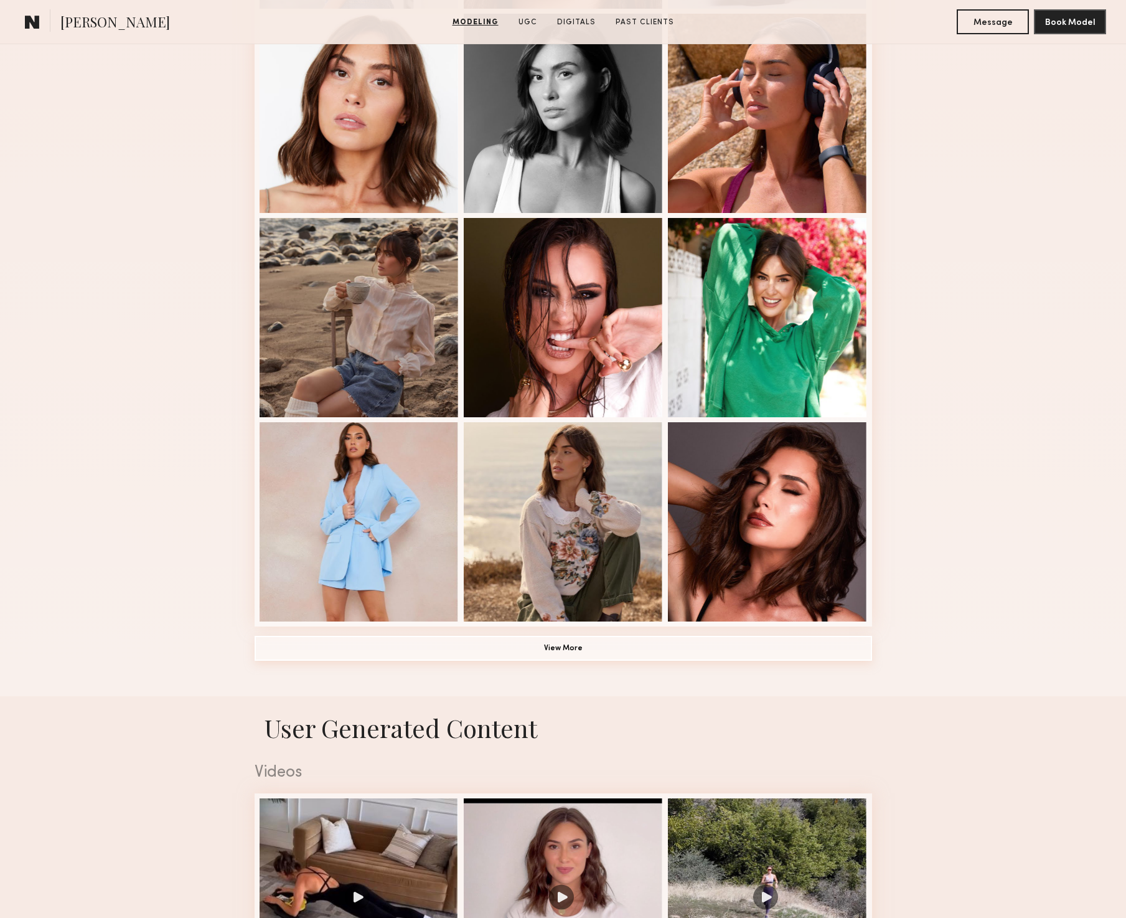
click at [613, 653] on button "View More" at bounding box center [564, 648] width 618 height 25
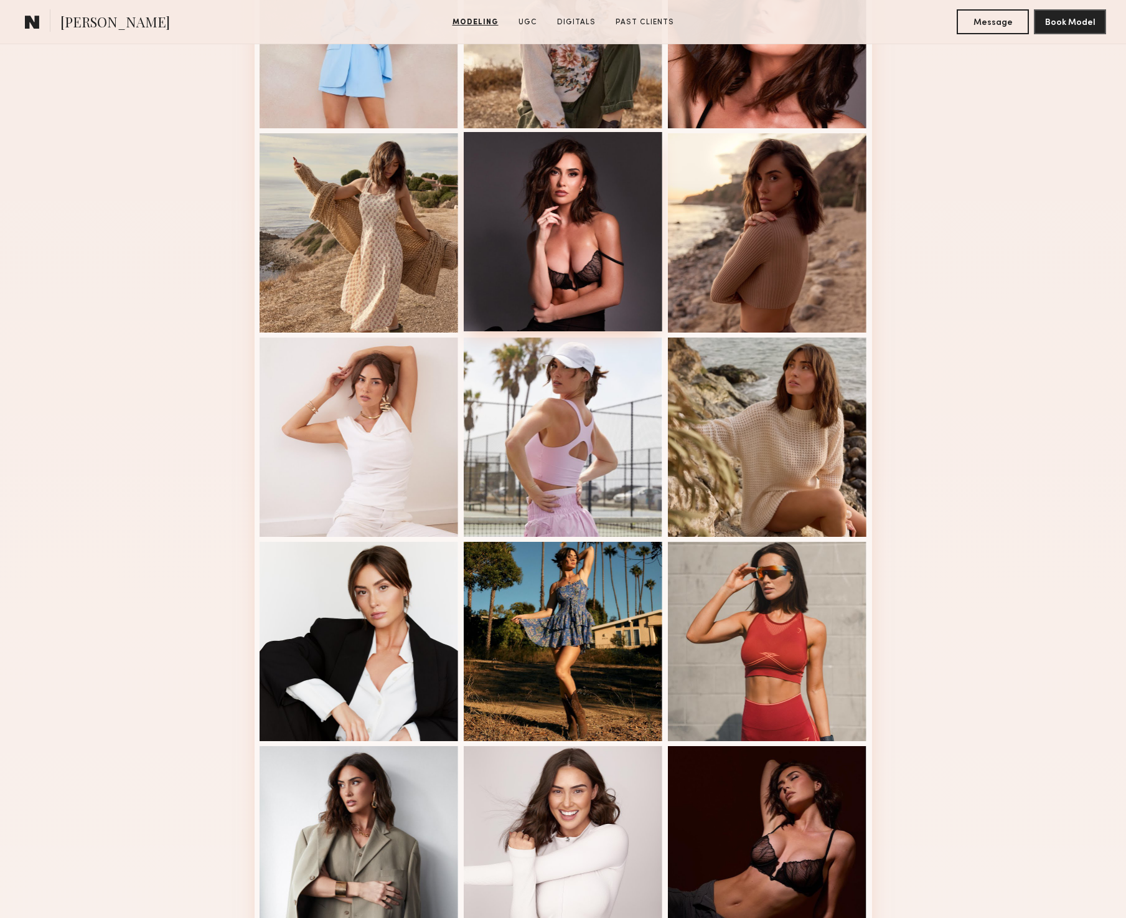
scroll to position [1168, 0]
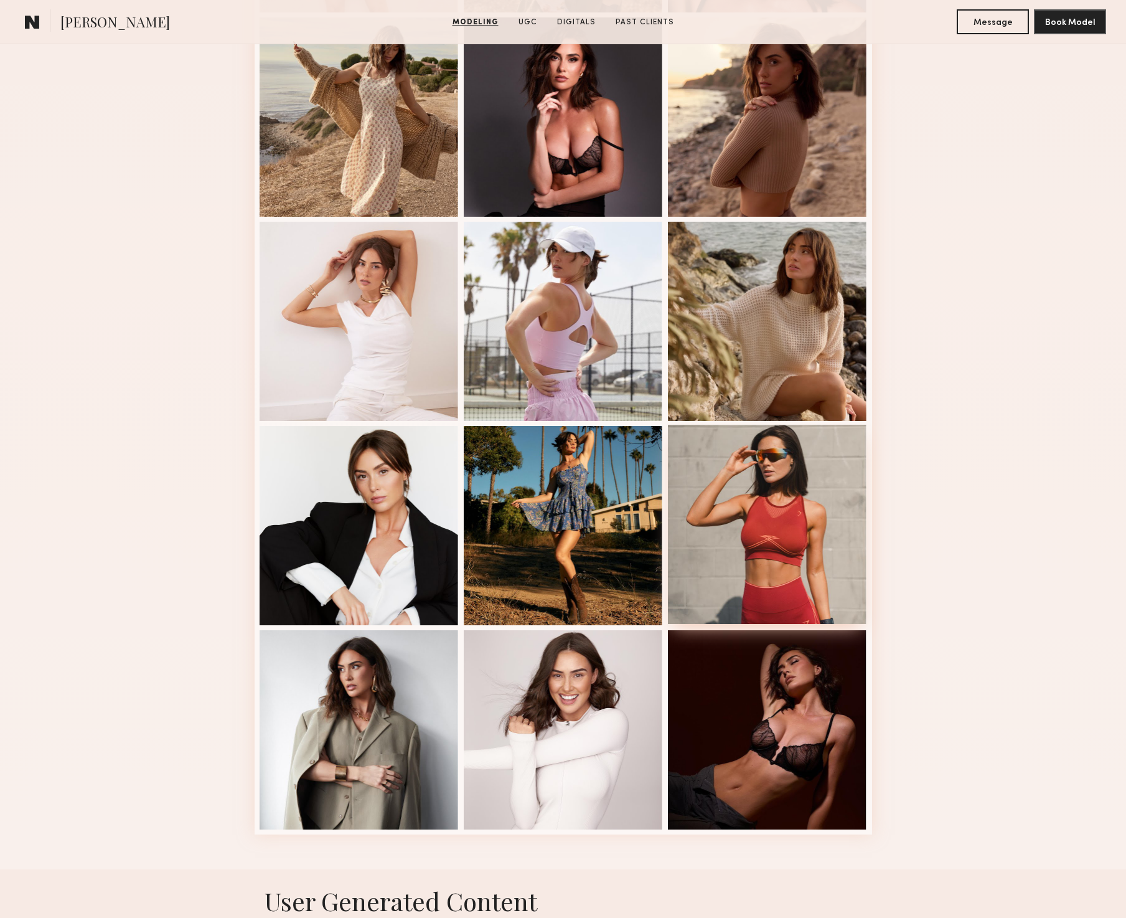
click at [732, 569] on div at bounding box center [767, 524] width 199 height 199
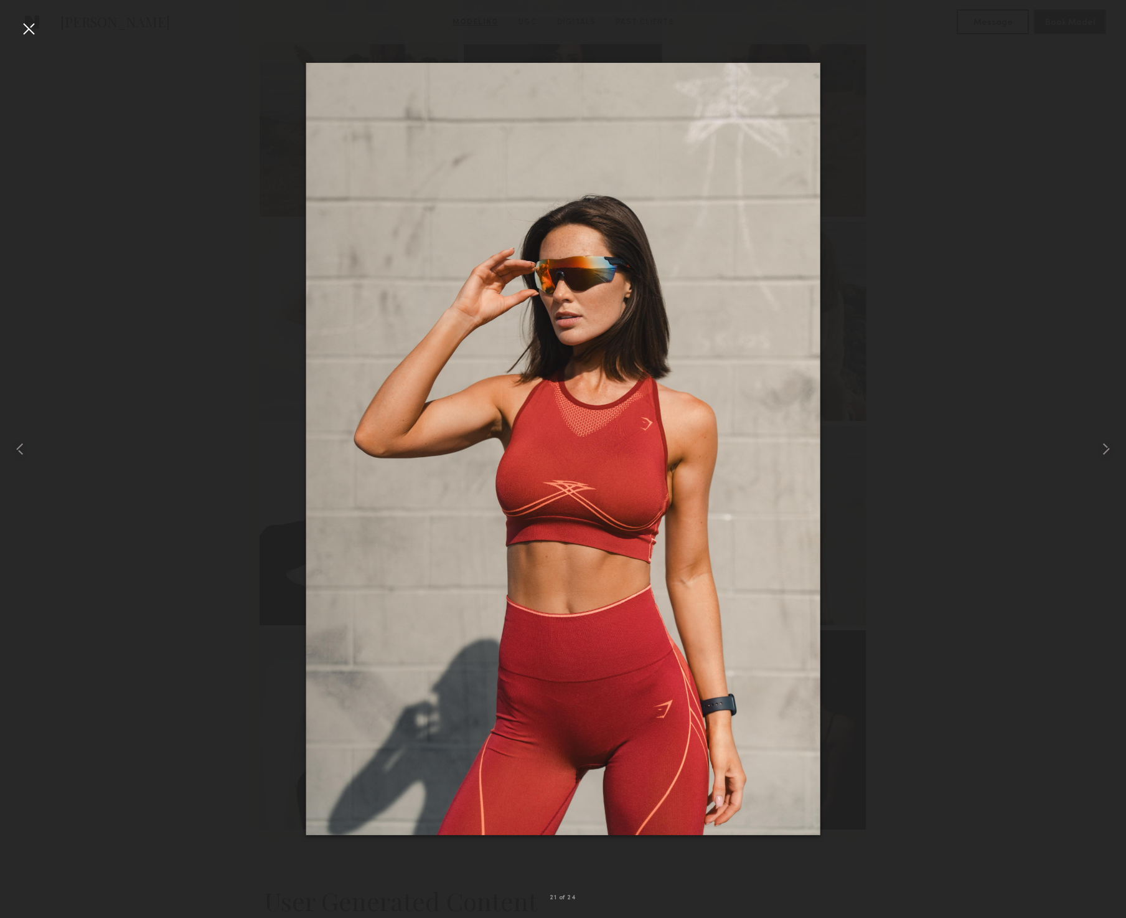
scroll to position [1173, 0]
click at [1055, 607] on div at bounding box center [563, 449] width 1126 height 858
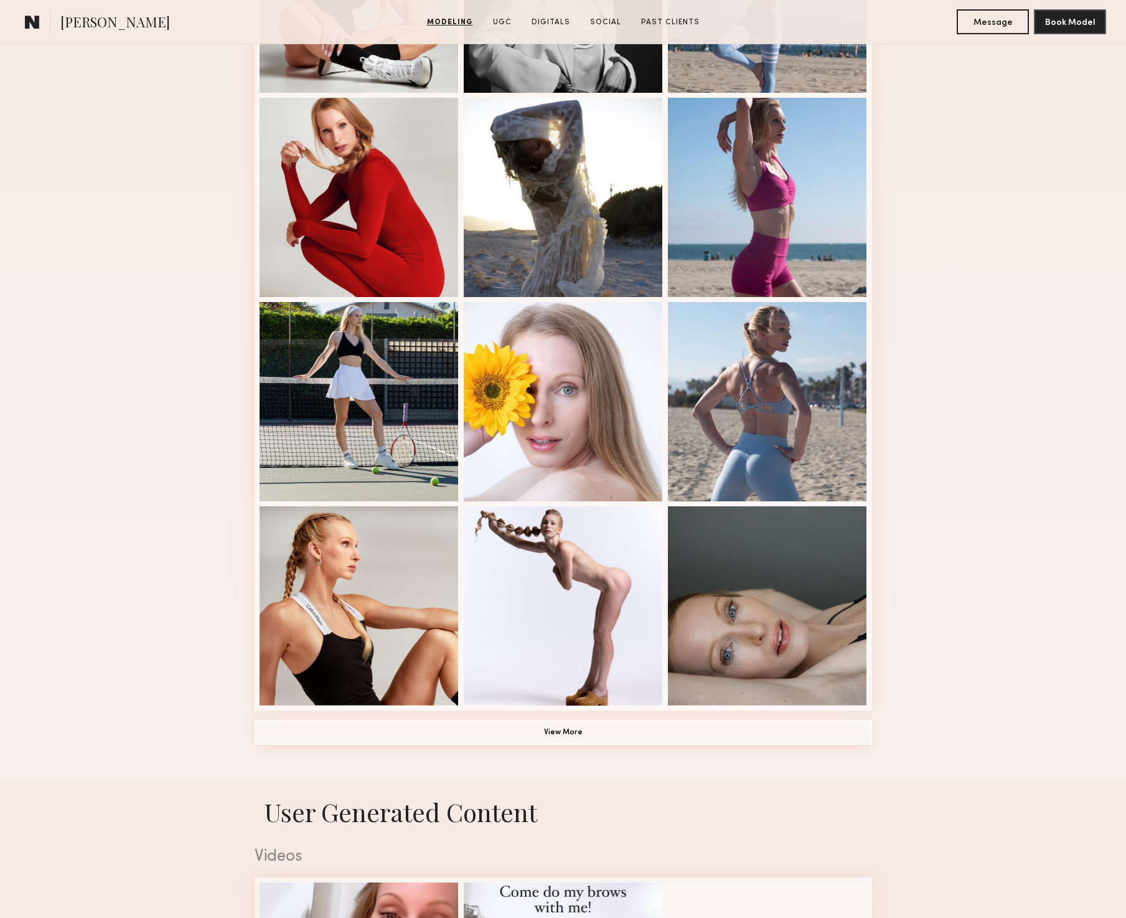
scroll to position [476, 0]
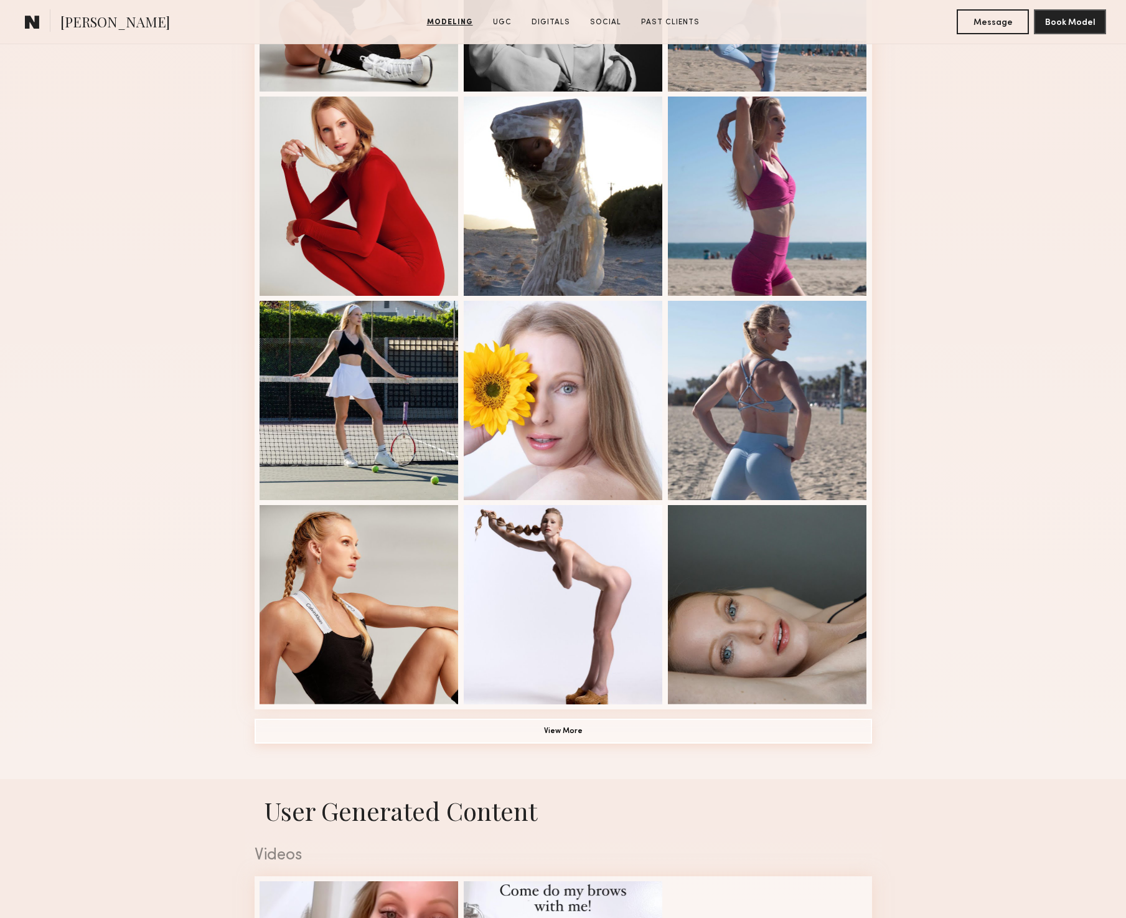
click at [597, 724] on button "View More" at bounding box center [564, 731] width 618 height 25
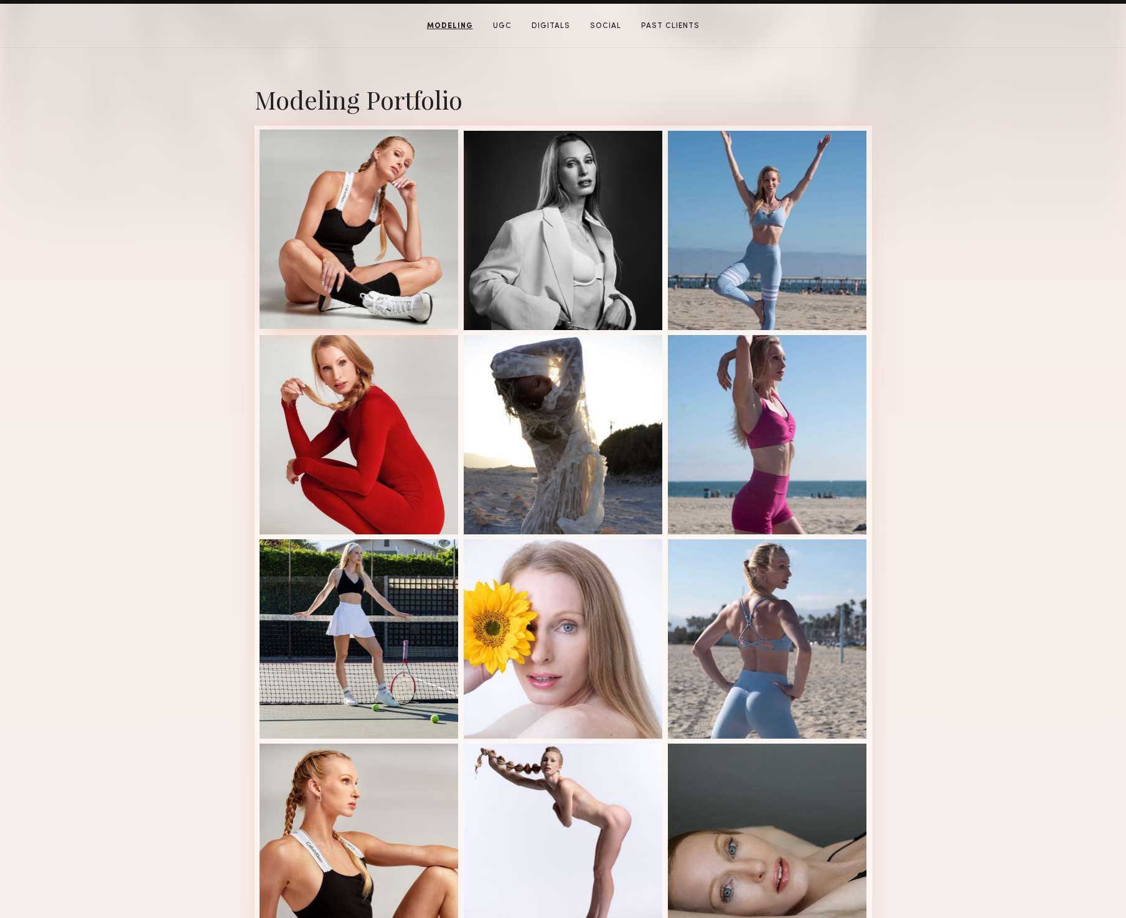
scroll to position [214, 0]
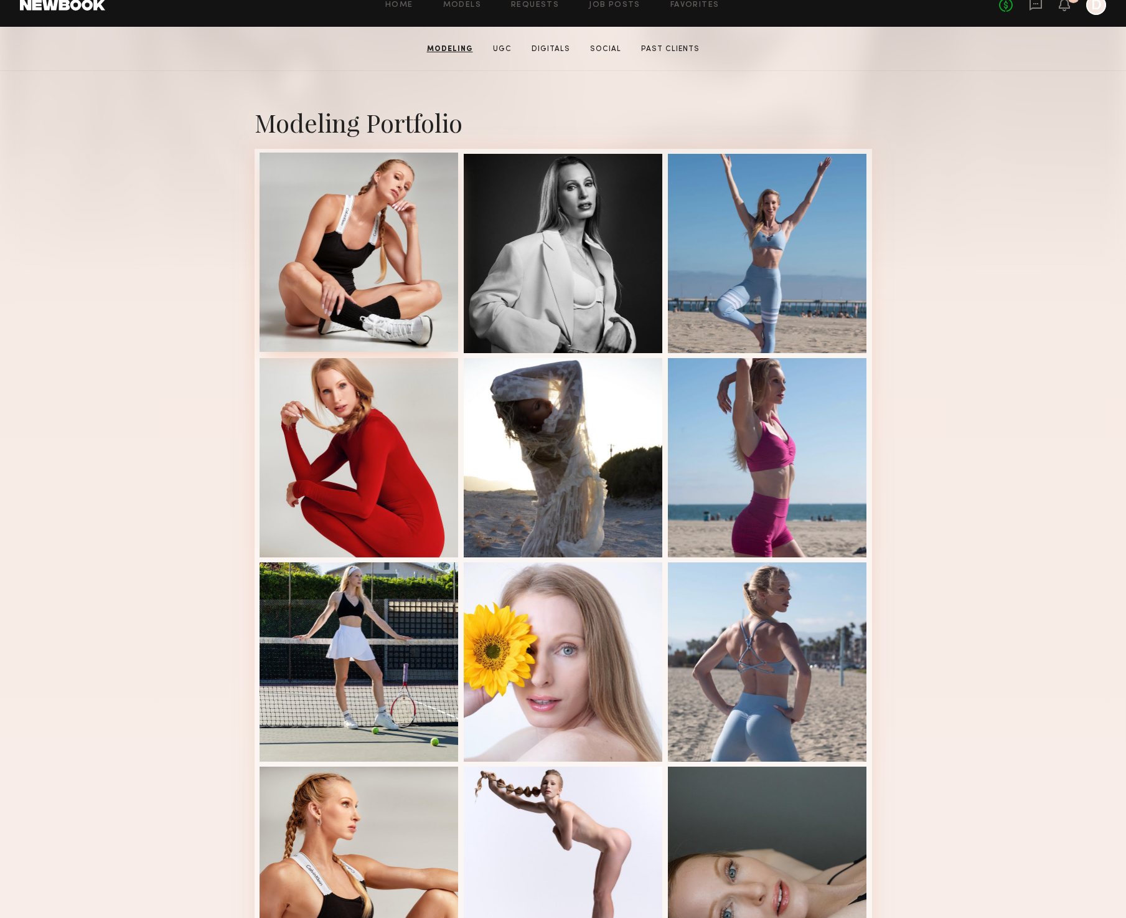
click at [376, 205] on div at bounding box center [359, 252] width 199 height 199
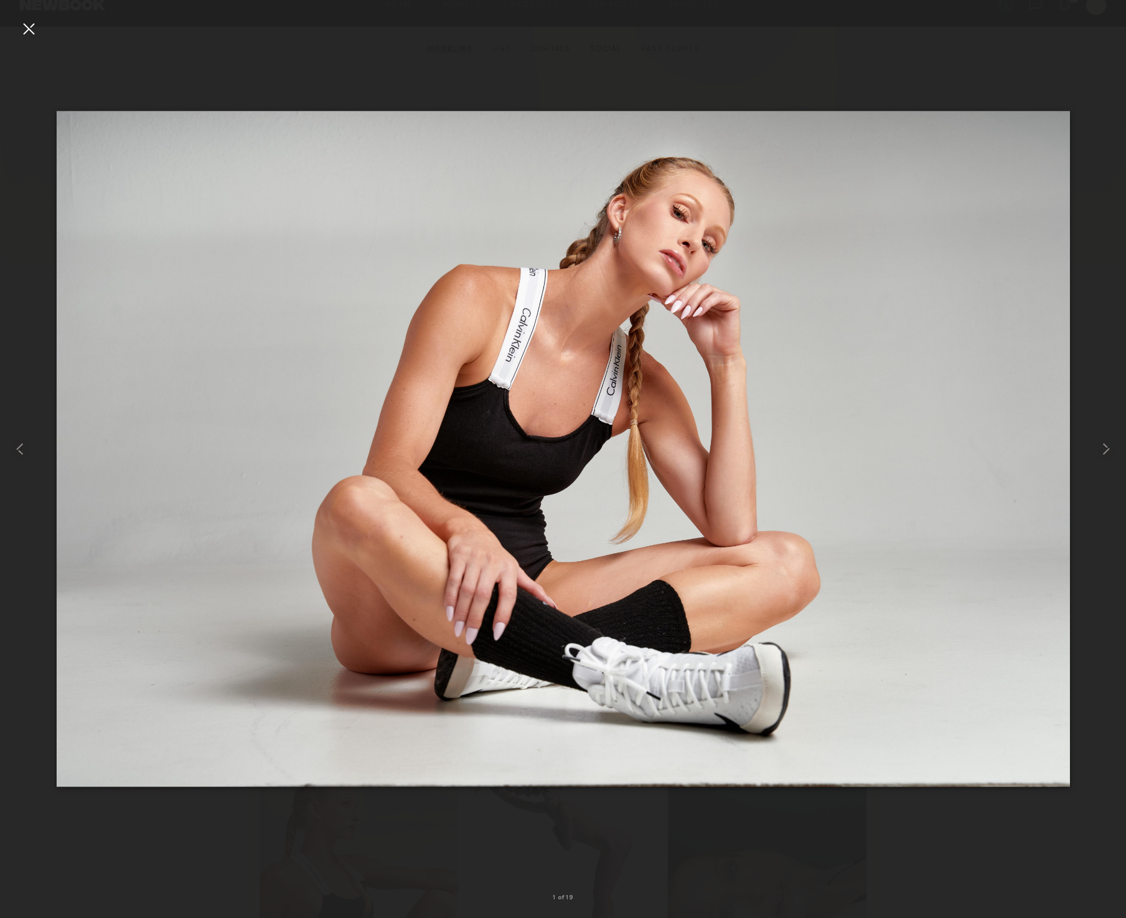
click at [24, 28] on div at bounding box center [29, 29] width 20 height 20
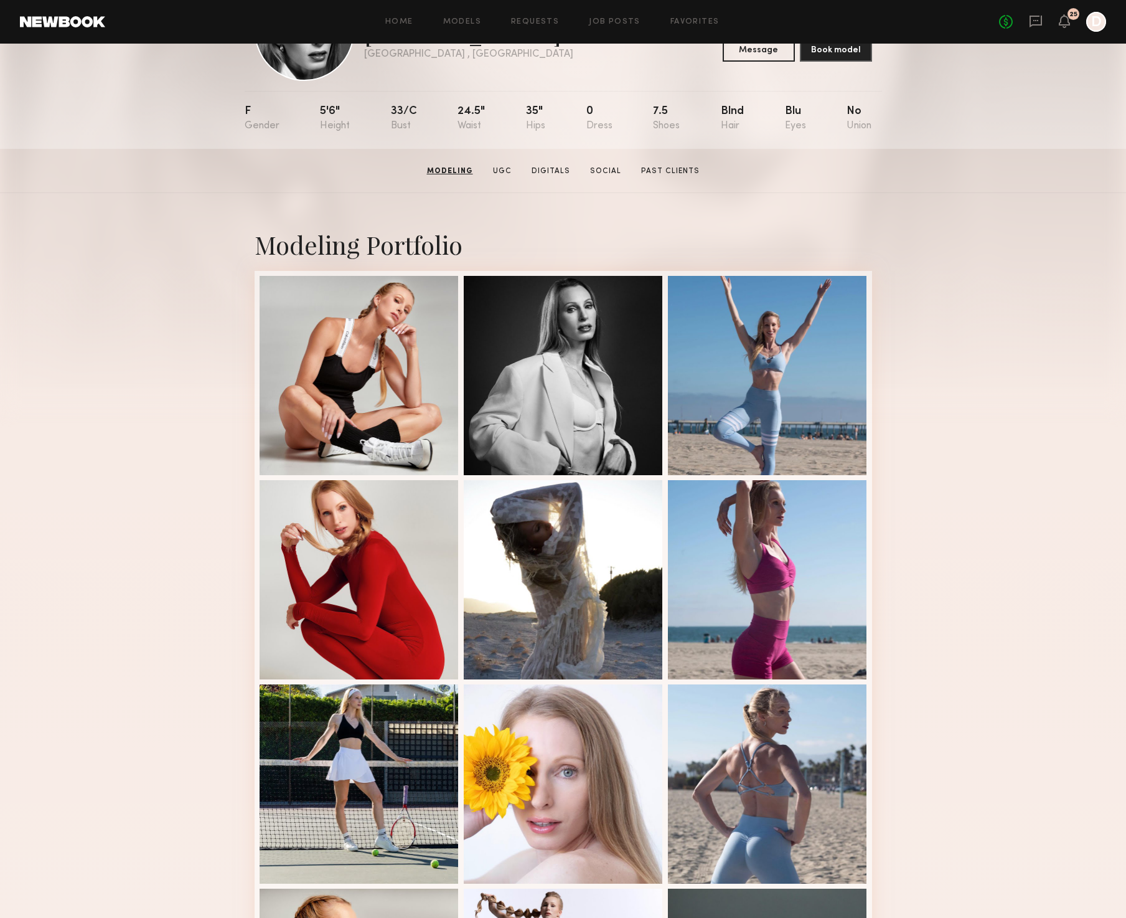
scroll to position [0, 0]
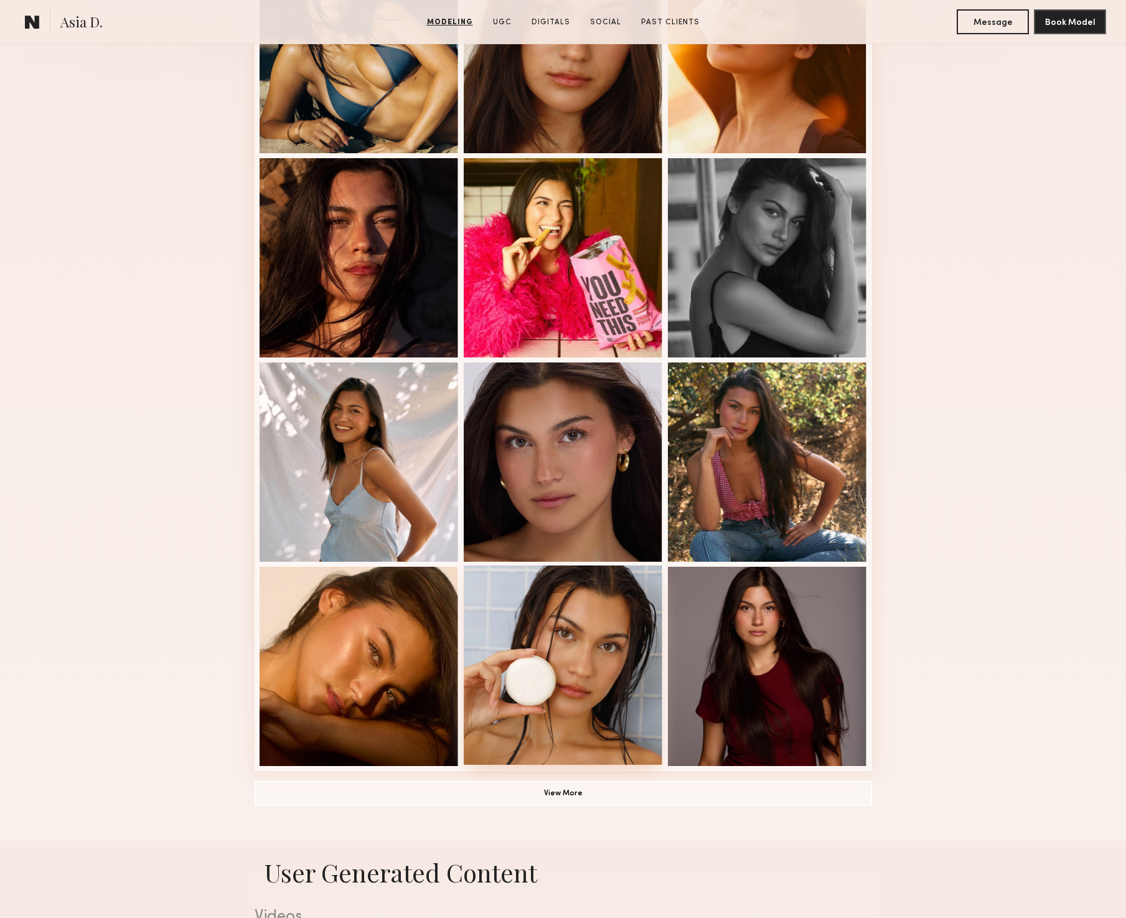
scroll to position [415, 0]
click at [586, 803] on button "View More" at bounding box center [564, 792] width 618 height 25
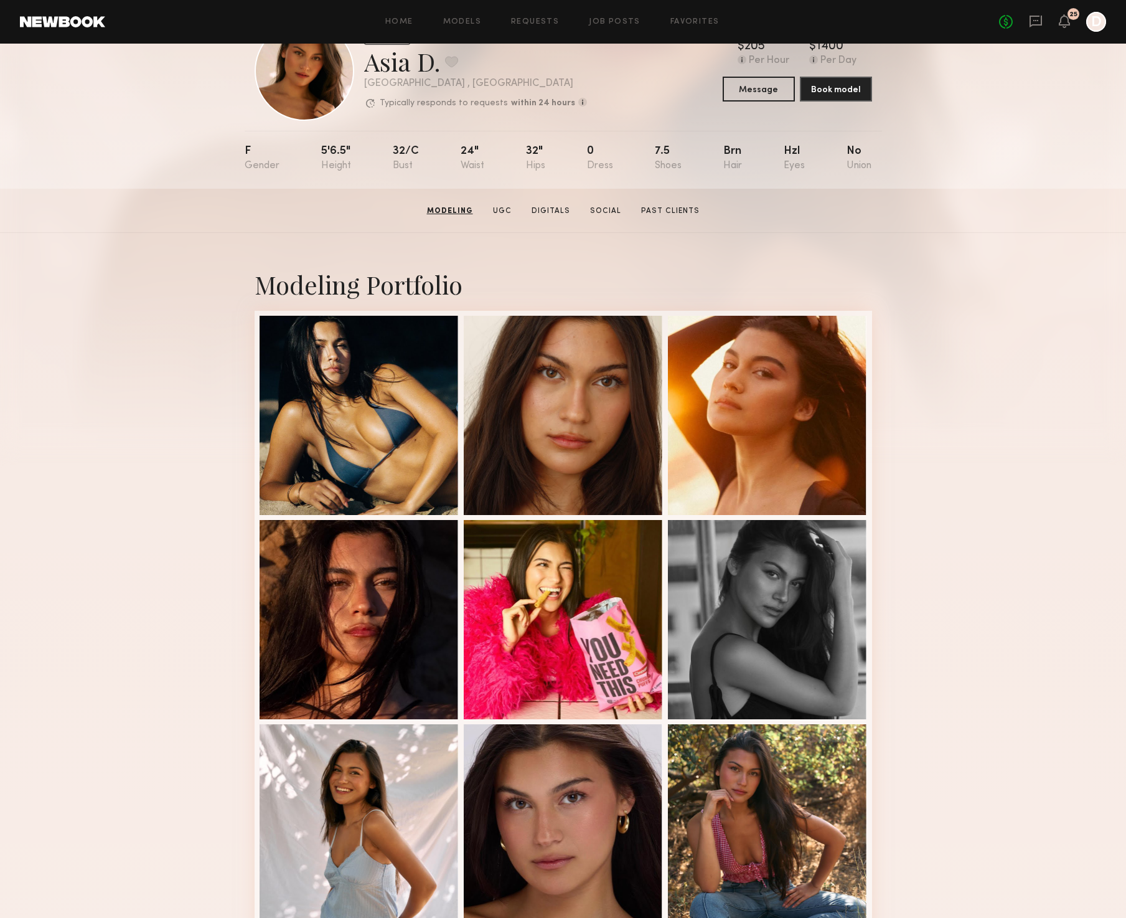
scroll to position [15, 0]
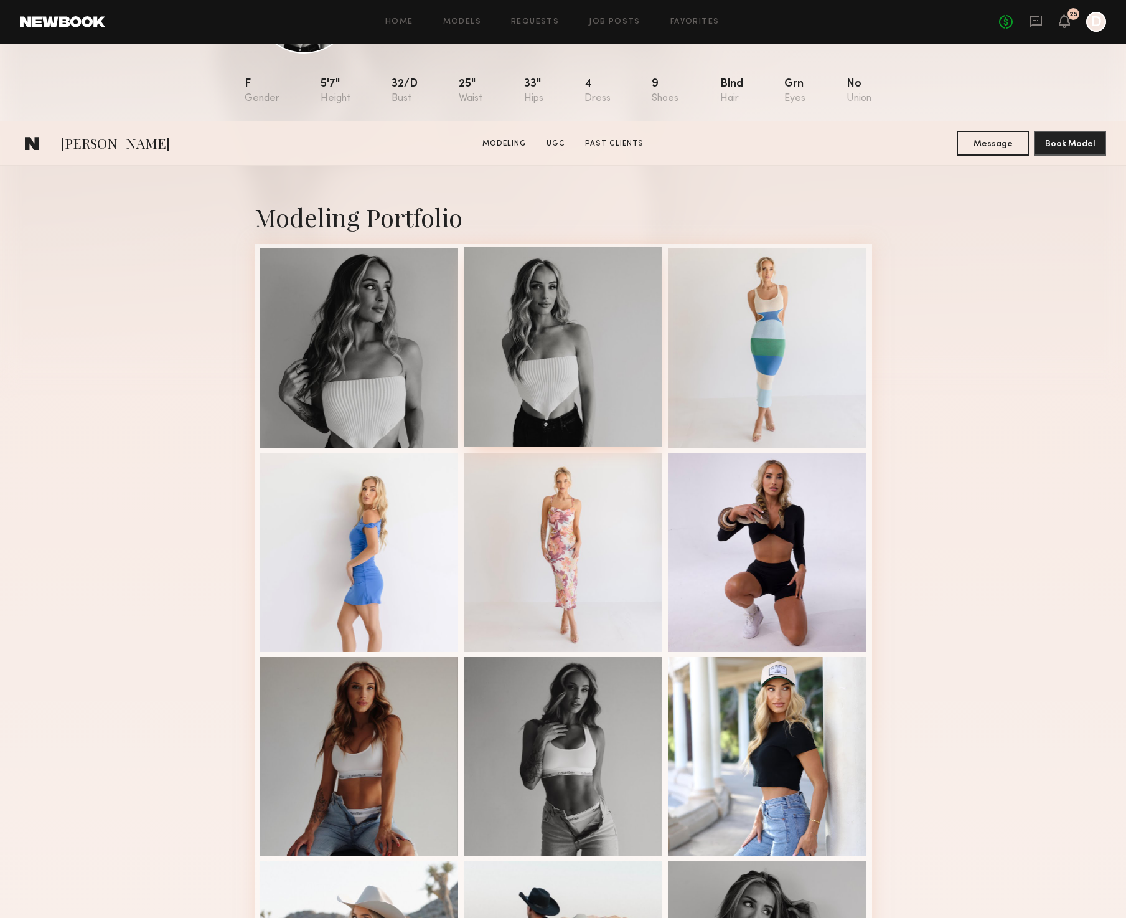
scroll to position [263, 0]
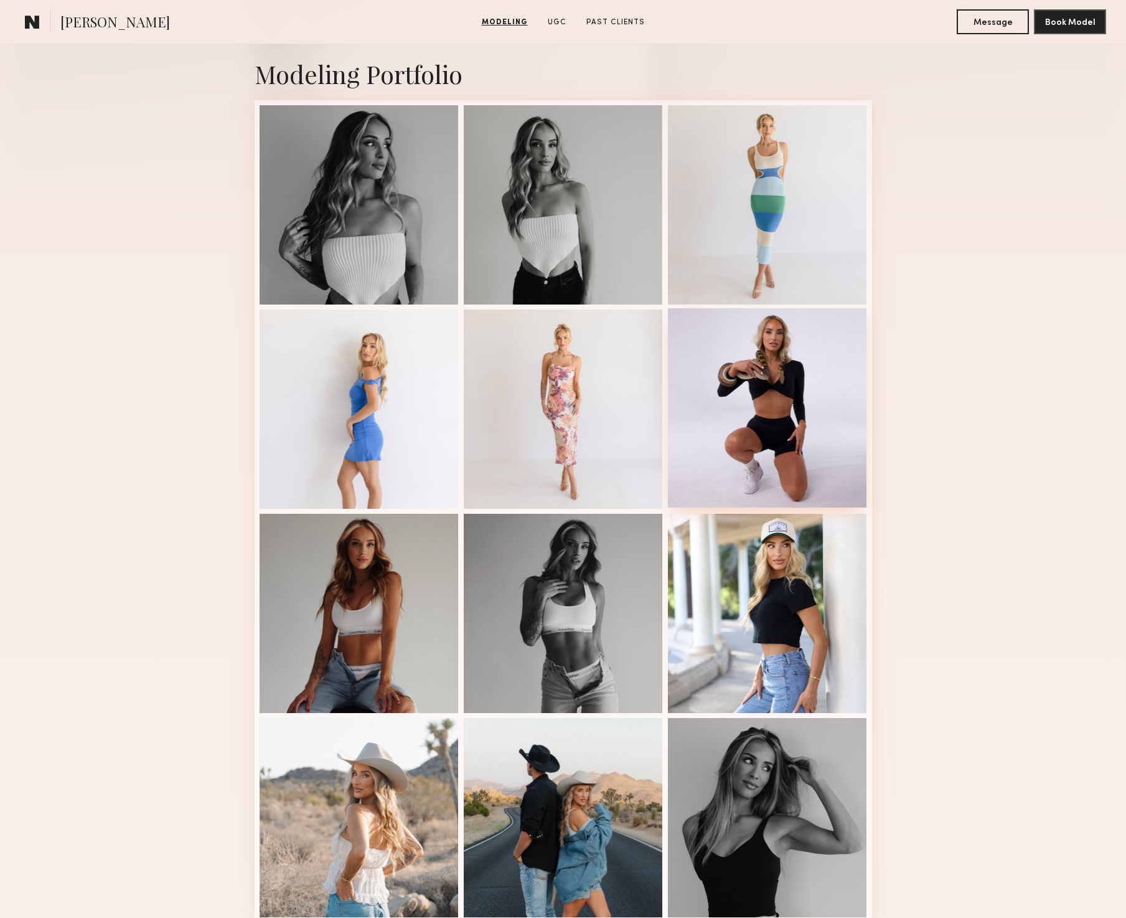
click at [728, 394] on div at bounding box center [767, 407] width 199 height 199
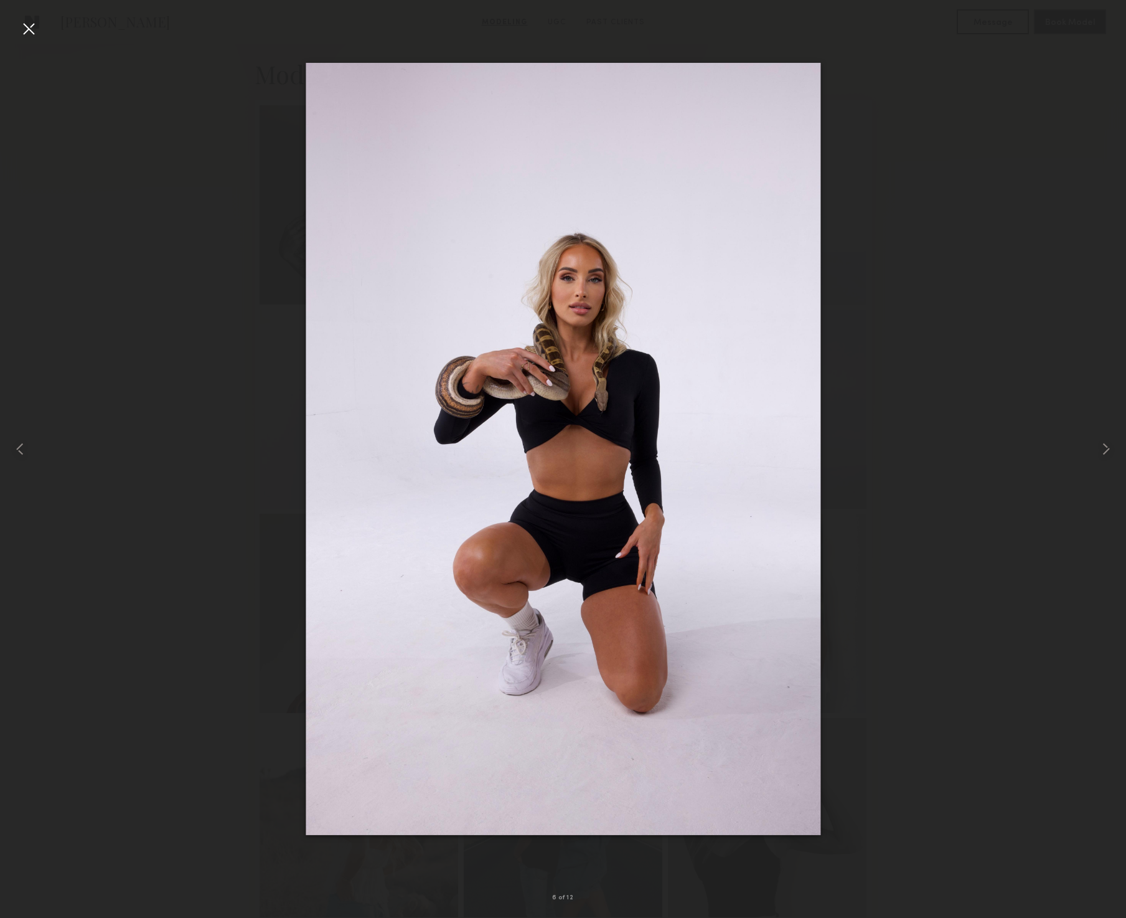
click at [947, 612] on div at bounding box center [563, 449] width 1126 height 858
click at [905, 602] on div at bounding box center [563, 449] width 1126 height 858
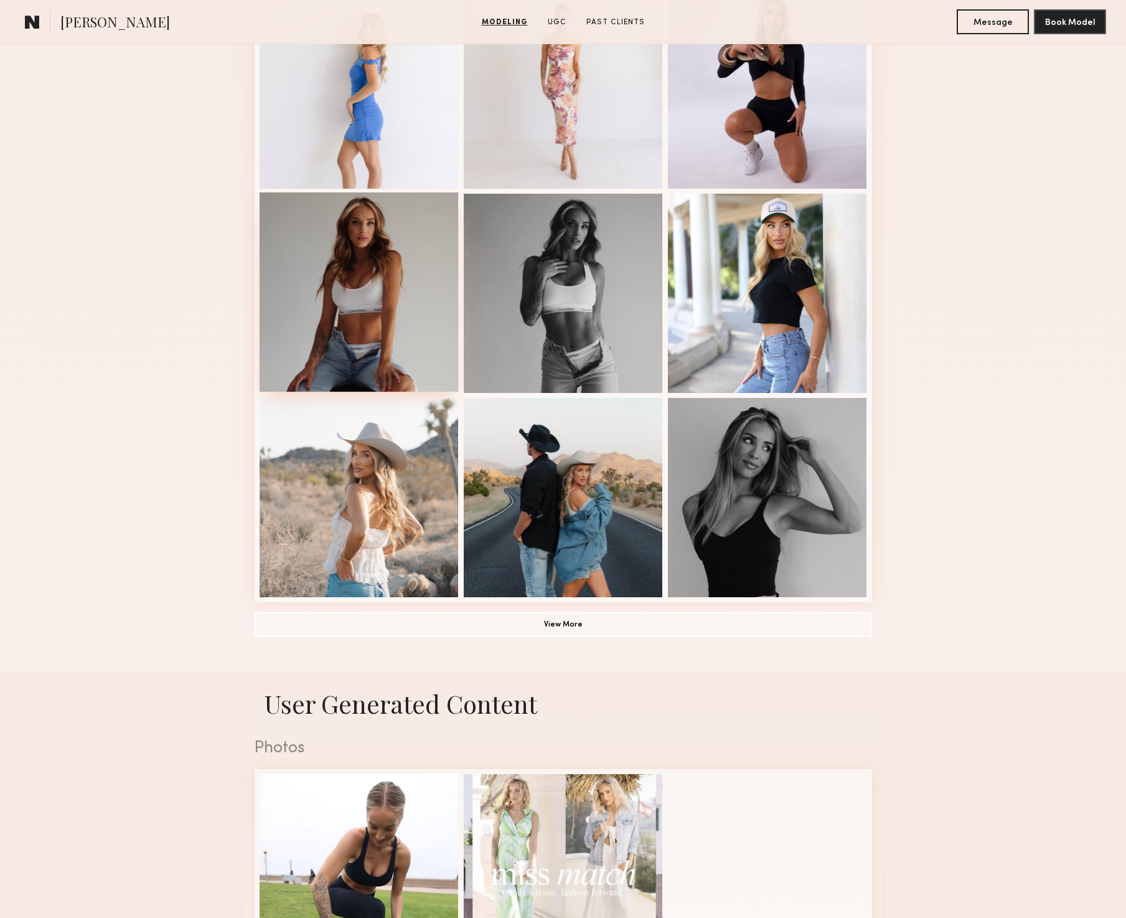
scroll to position [592, 0]
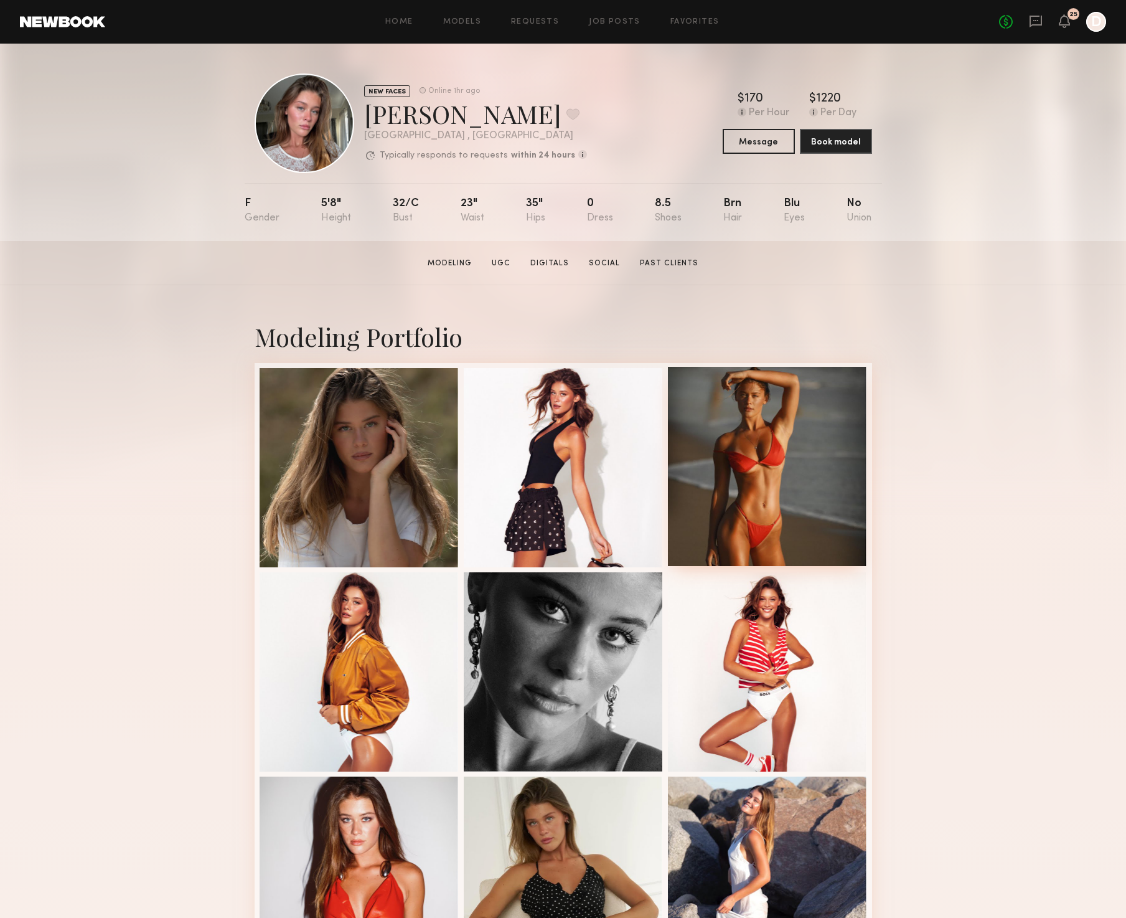
click at [751, 475] on div at bounding box center [767, 466] width 199 height 199
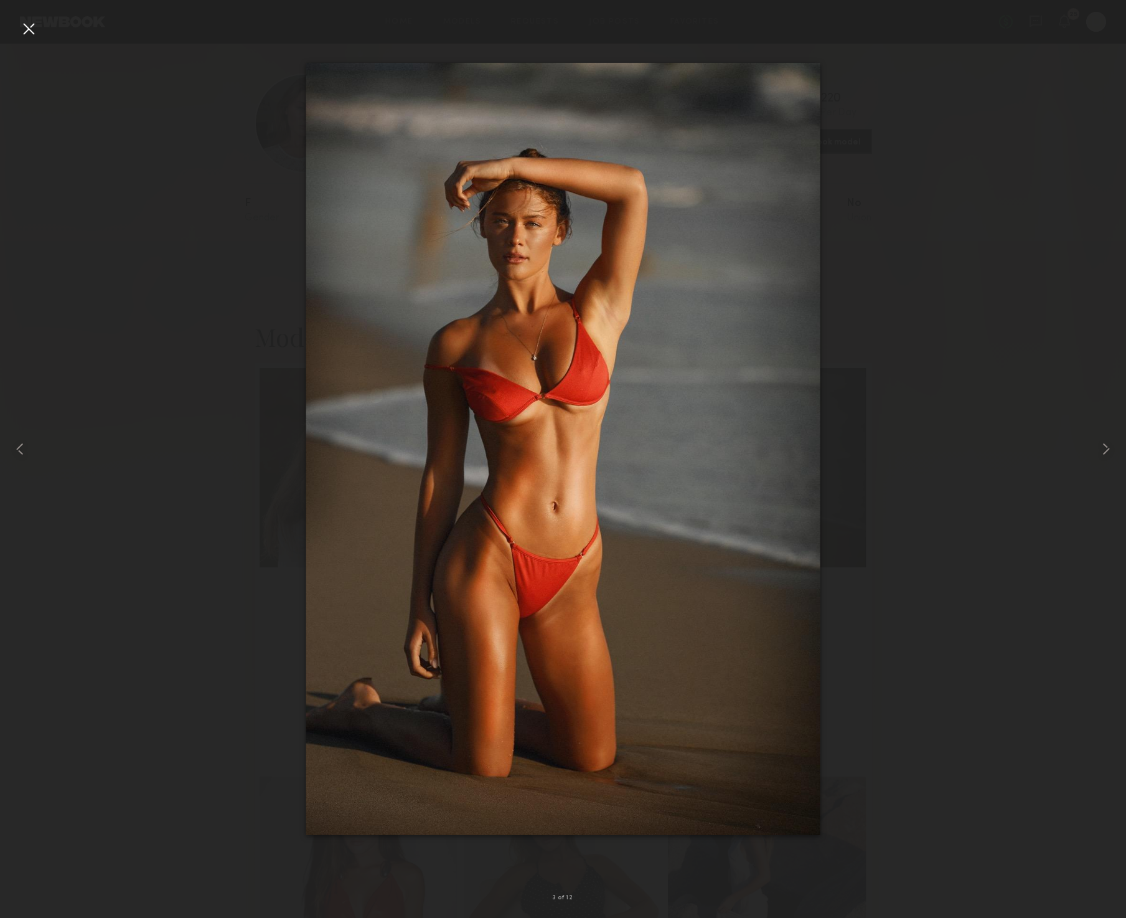
drag, startPoint x: 996, startPoint y: 130, endPoint x: 921, endPoint y: 135, distance: 74.9
click at [985, 128] on div at bounding box center [563, 449] width 1126 height 858
click at [948, 146] on div at bounding box center [563, 449] width 1126 height 858
drag, startPoint x: 1003, startPoint y: 335, endPoint x: 1115, endPoint y: 374, distance: 118.8
click at [1003, 335] on div at bounding box center [563, 449] width 1126 height 858
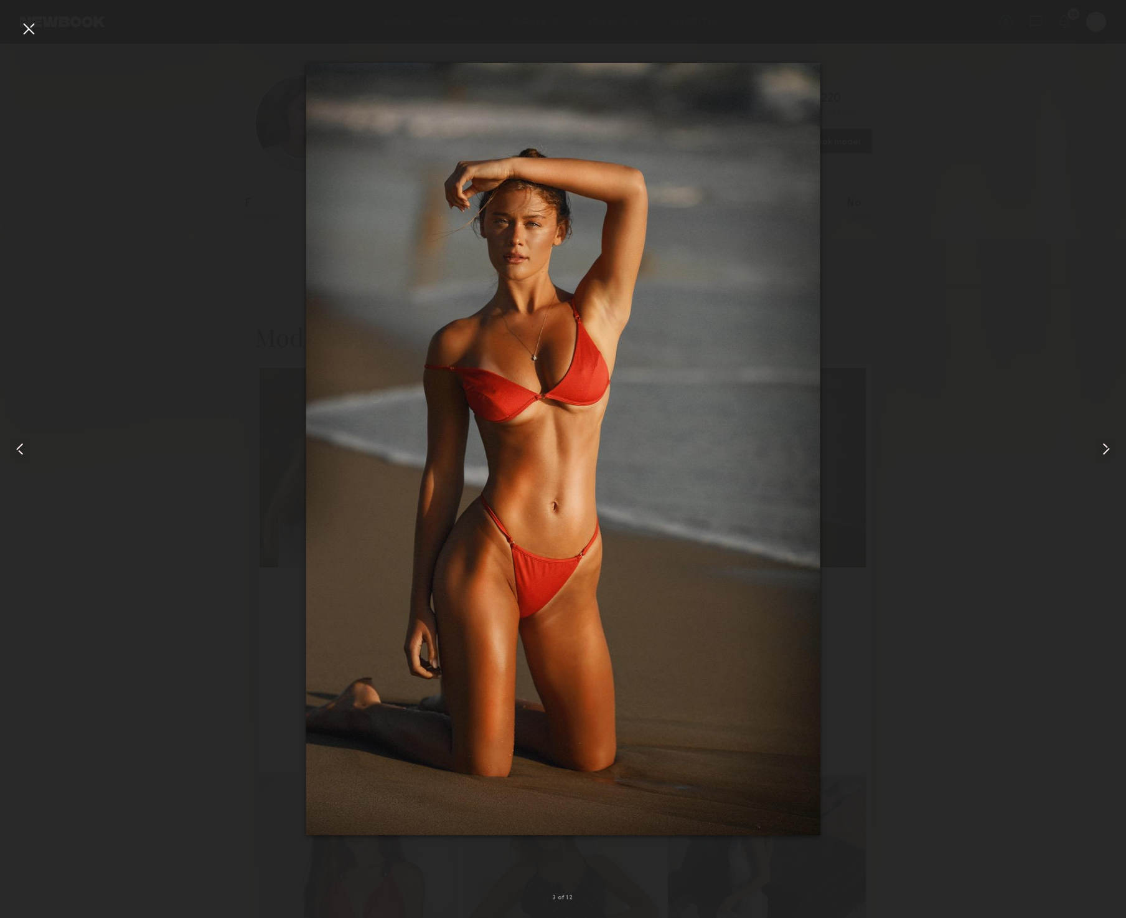
click at [188, 529] on div at bounding box center [563, 449] width 1126 height 858
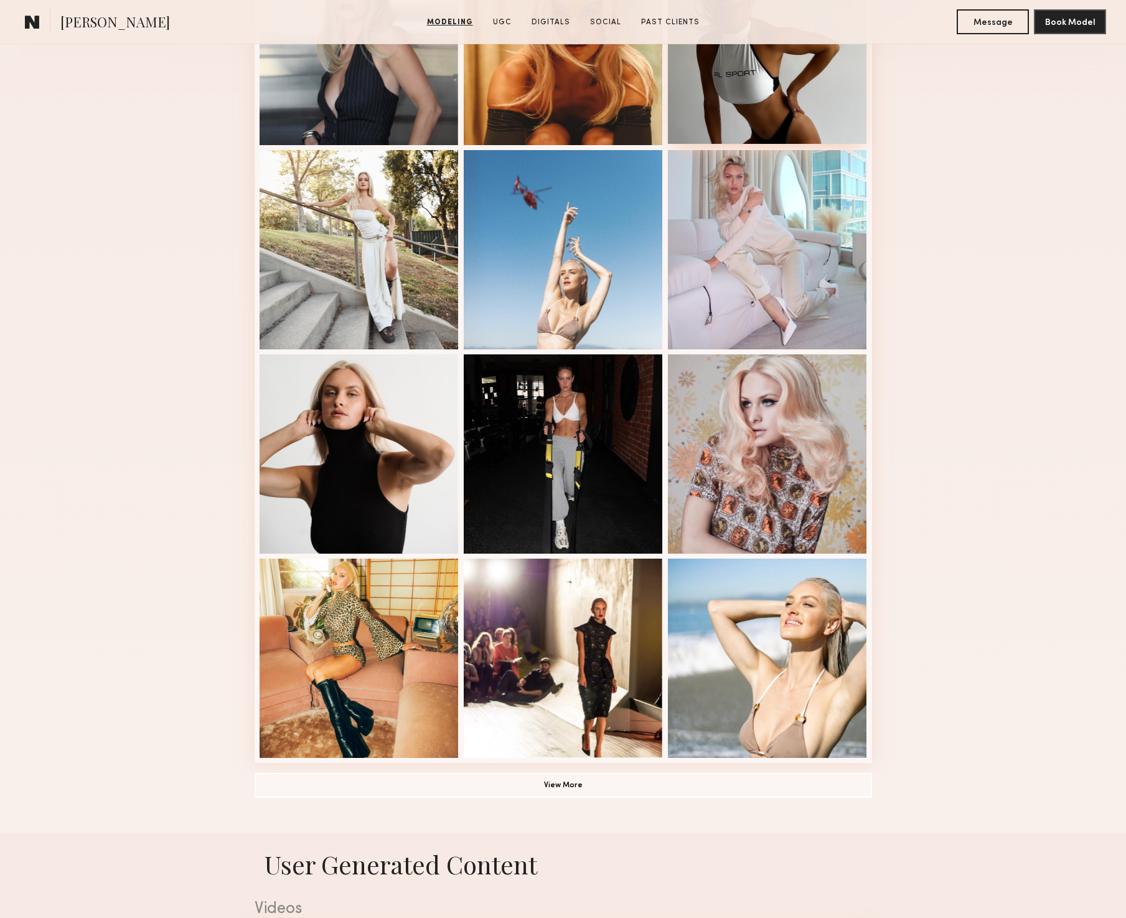
scroll to position [450, 0]
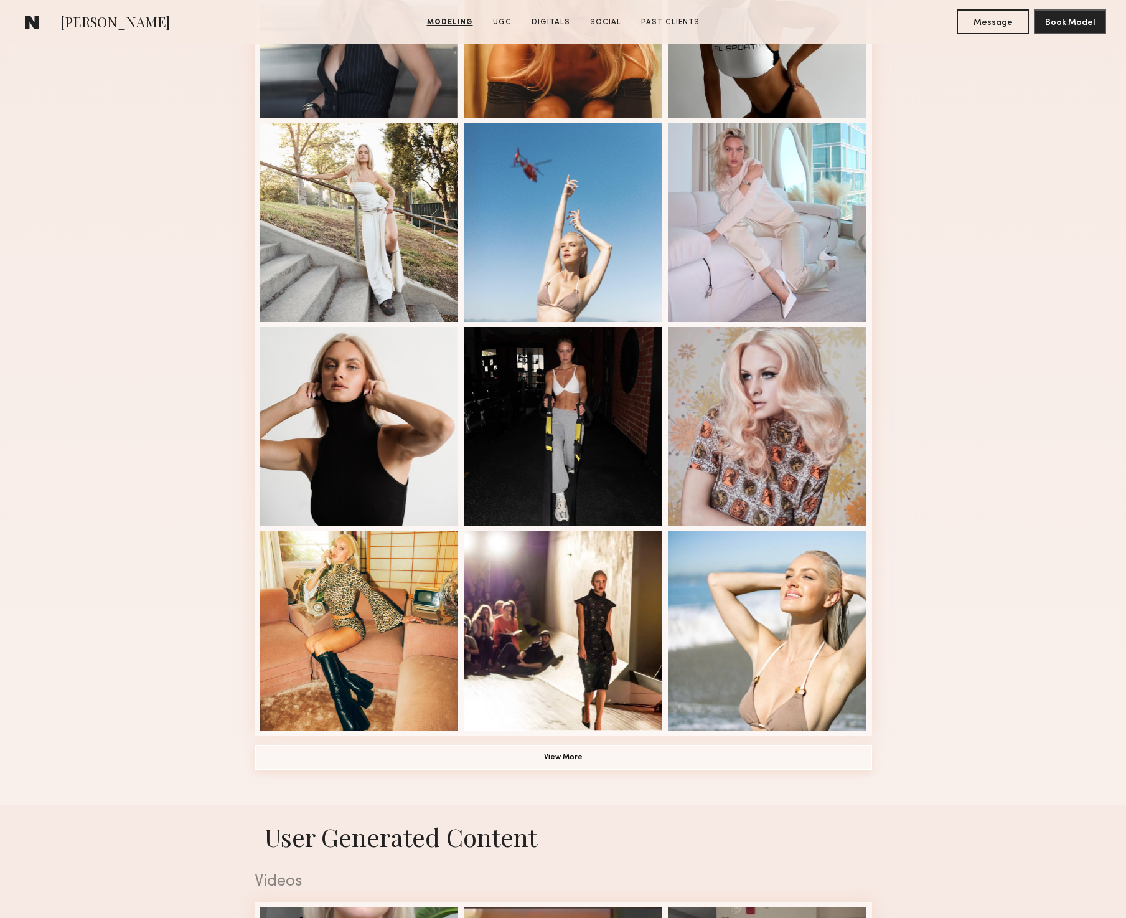
click at [581, 761] on button "View More" at bounding box center [564, 757] width 618 height 25
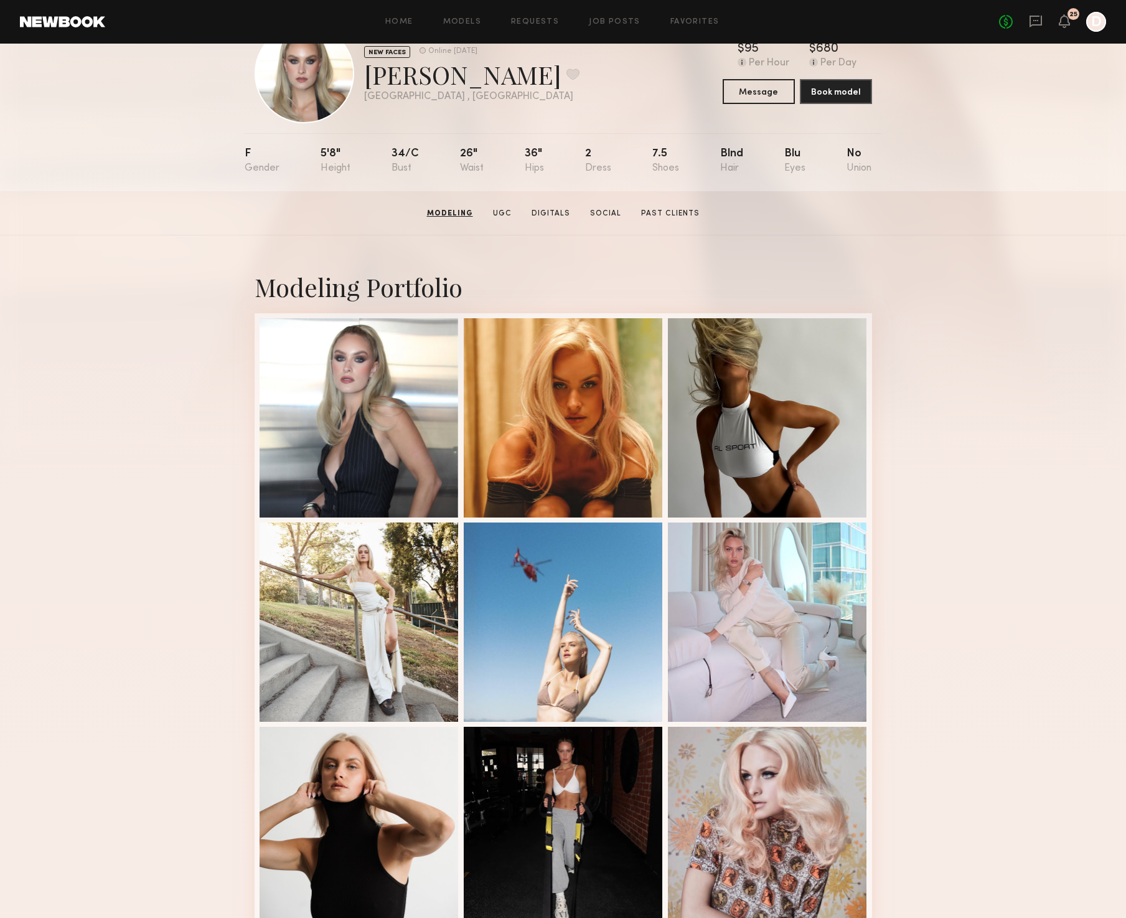
scroll to position [24, 0]
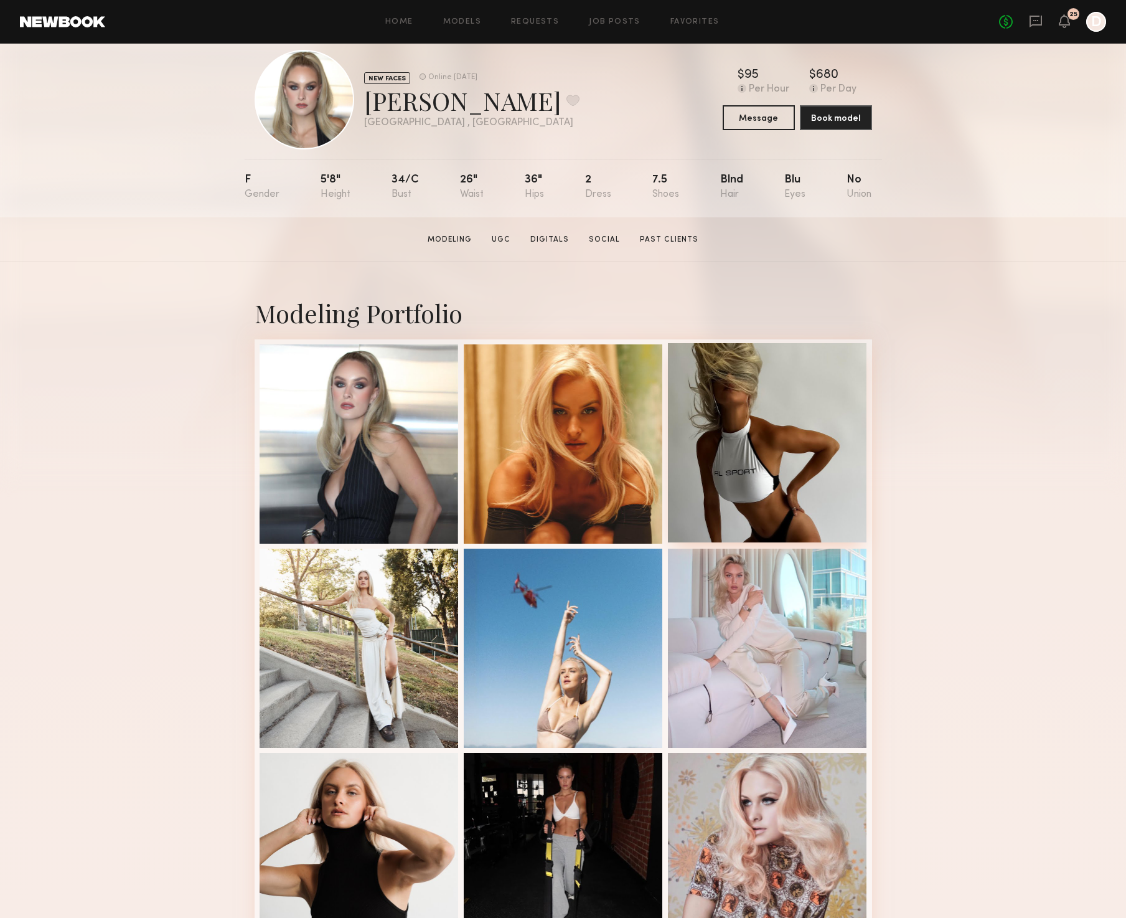
click at [742, 437] on div at bounding box center [767, 442] width 199 height 199
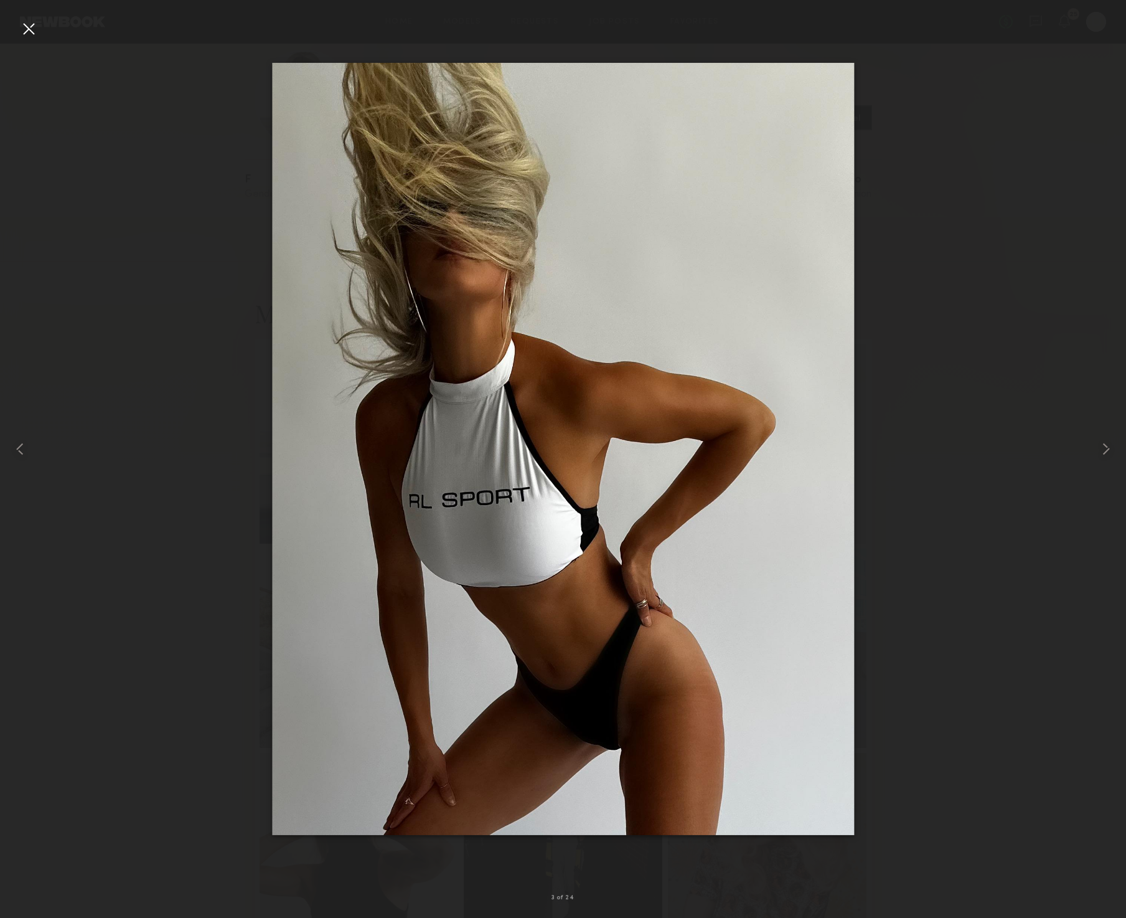
click at [996, 792] on div at bounding box center [563, 449] width 1126 height 858
click at [914, 780] on div at bounding box center [563, 449] width 1126 height 858
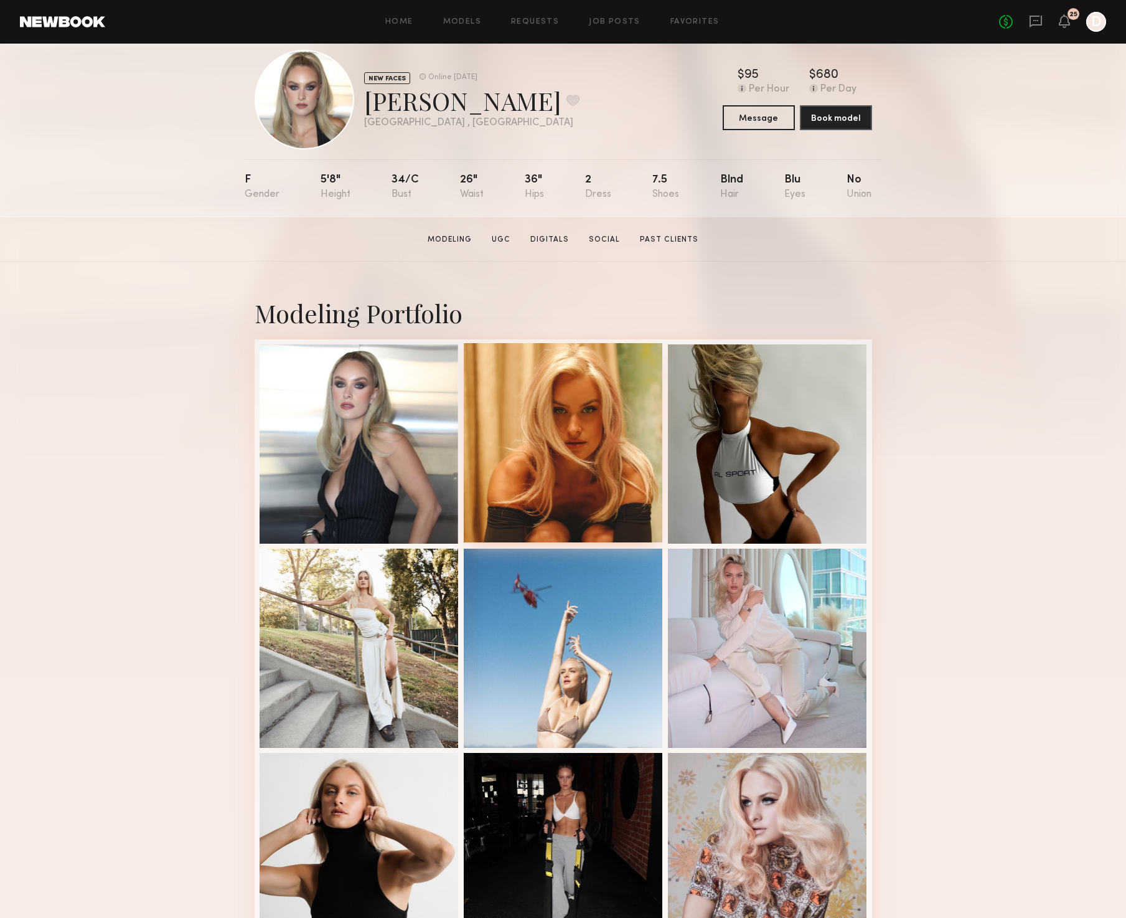
click at [550, 437] on div at bounding box center [563, 442] width 199 height 199
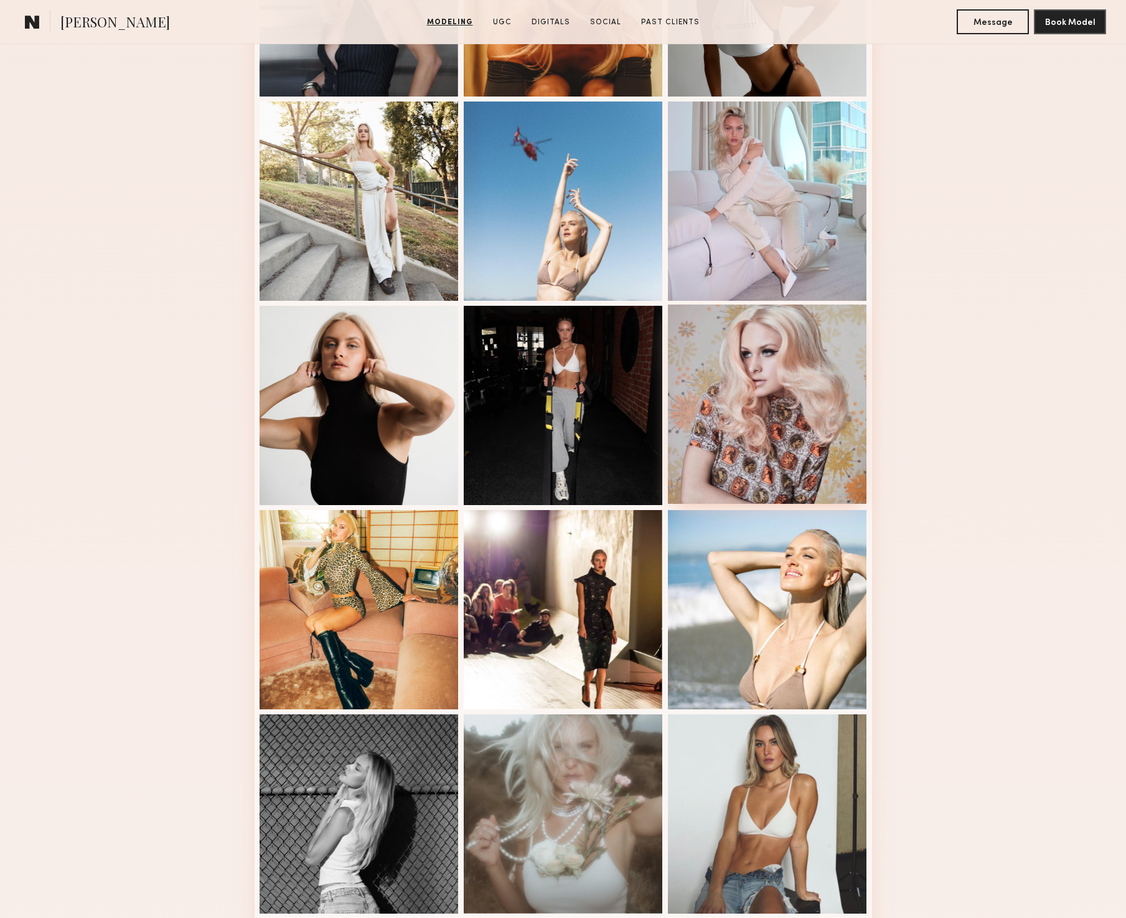
scroll to position [505, 0]
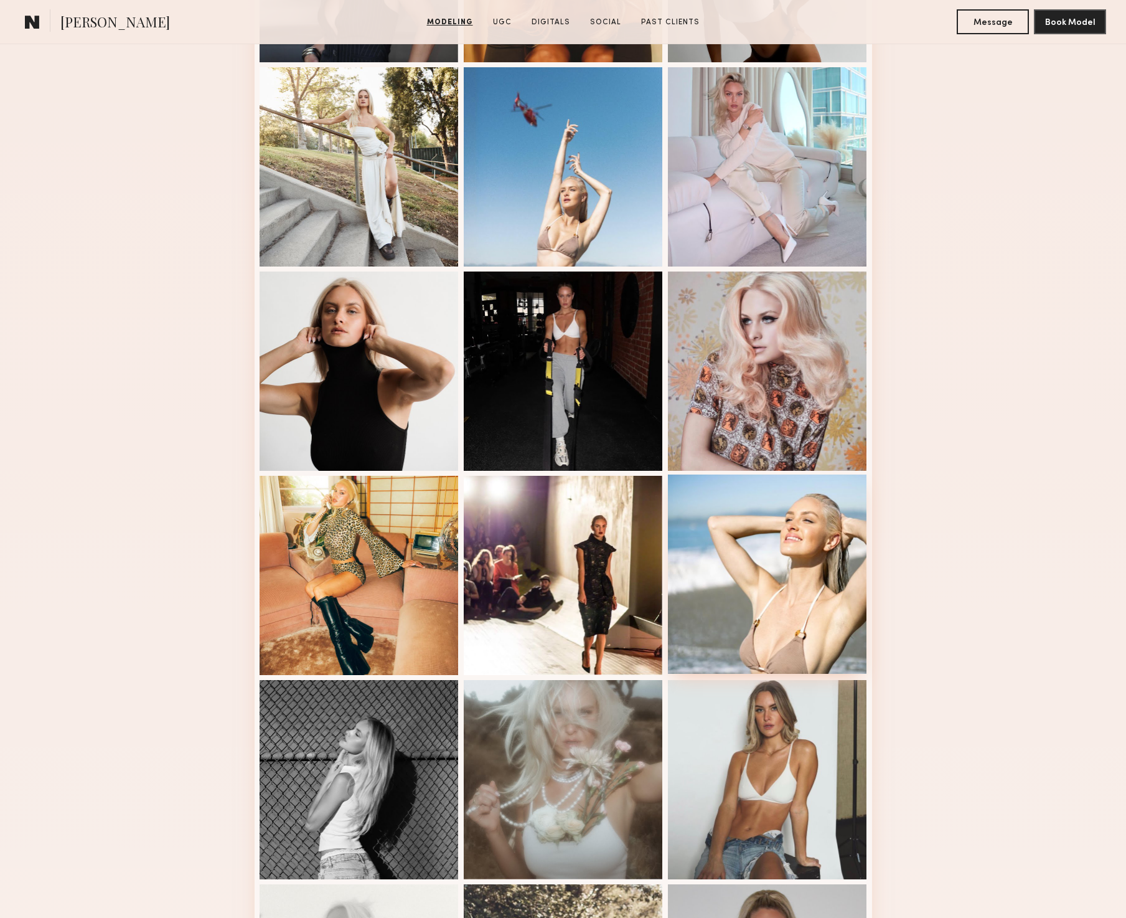
click at [773, 628] on div at bounding box center [767, 574] width 199 height 199
click at [187, 293] on div "Modeling Portfolio" at bounding box center [563, 656] width 1126 height 1752
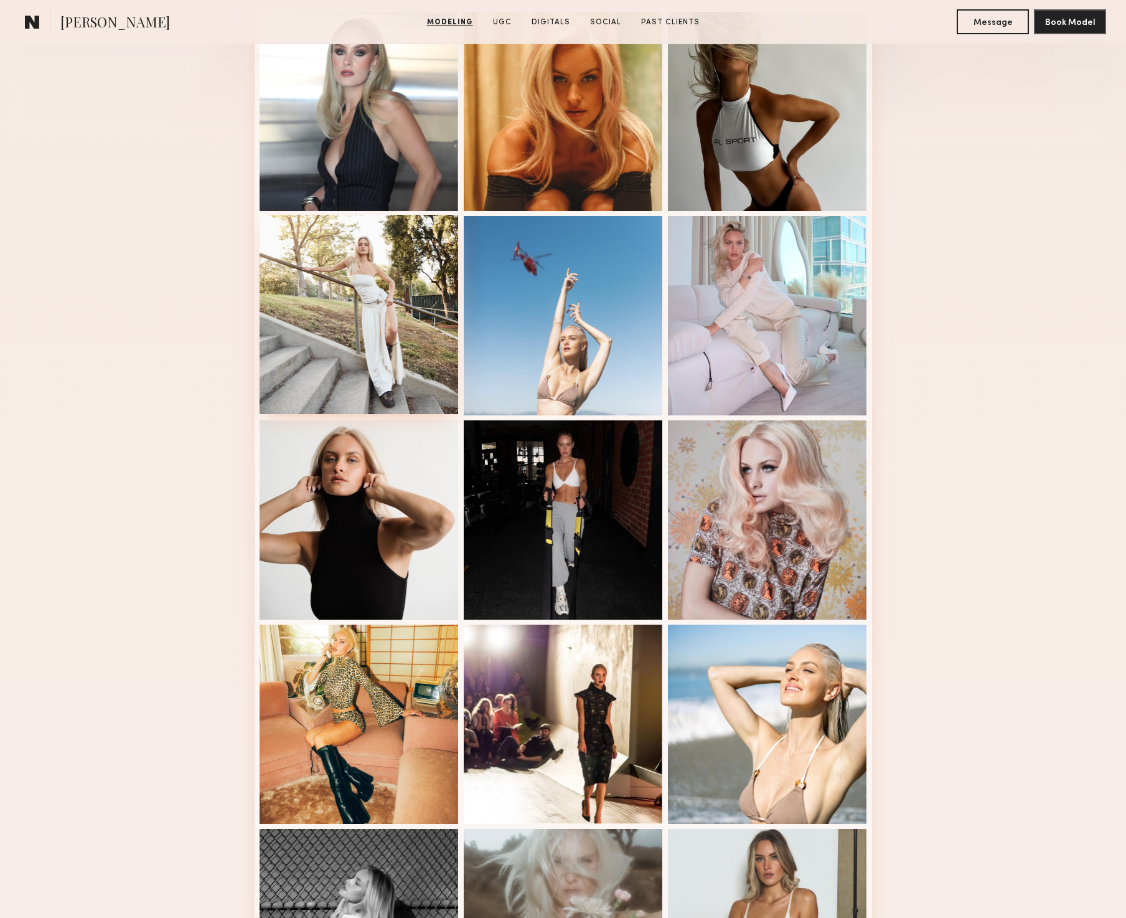
scroll to position [0, 0]
